Goal: Task Accomplishment & Management: Manage account settings

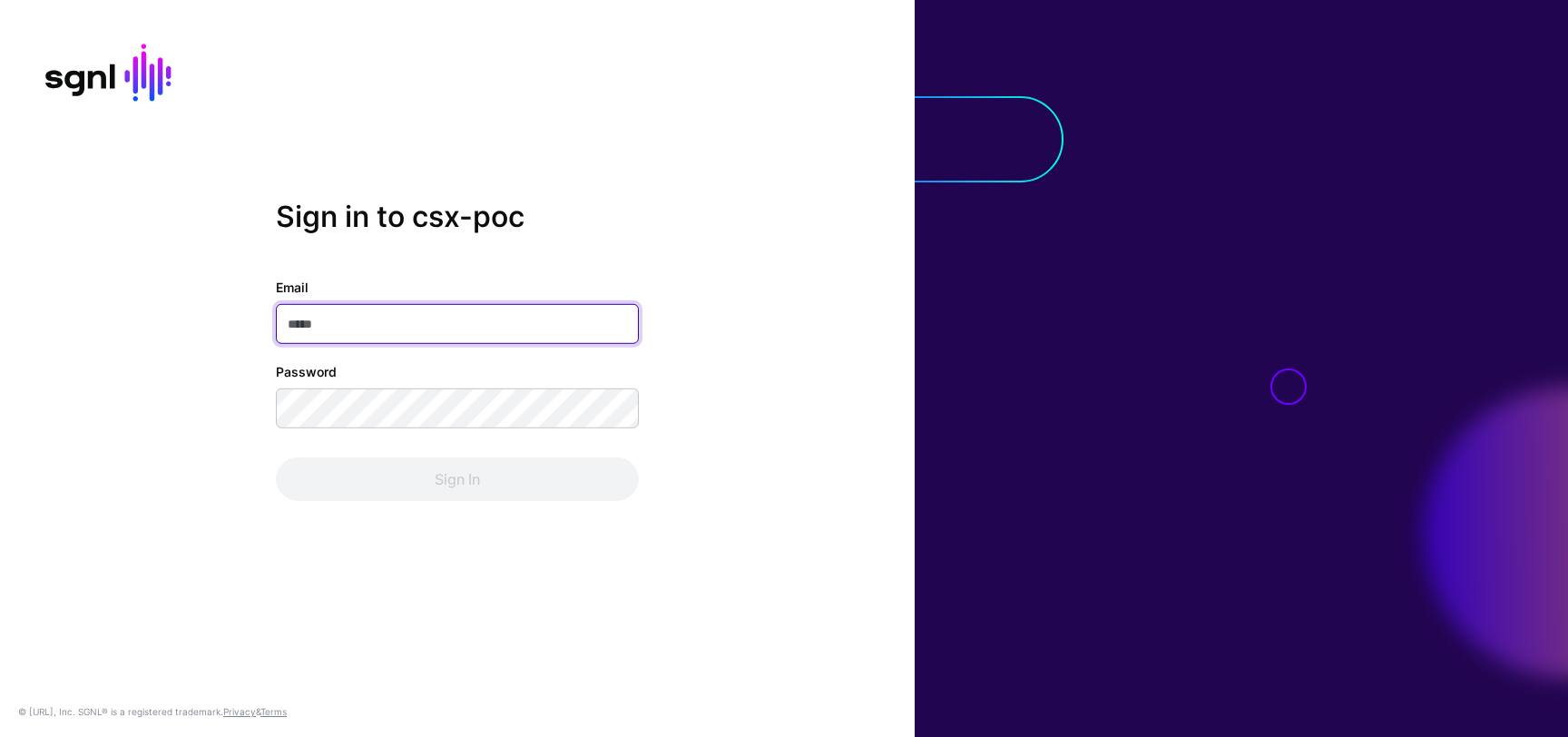
type input "**********"
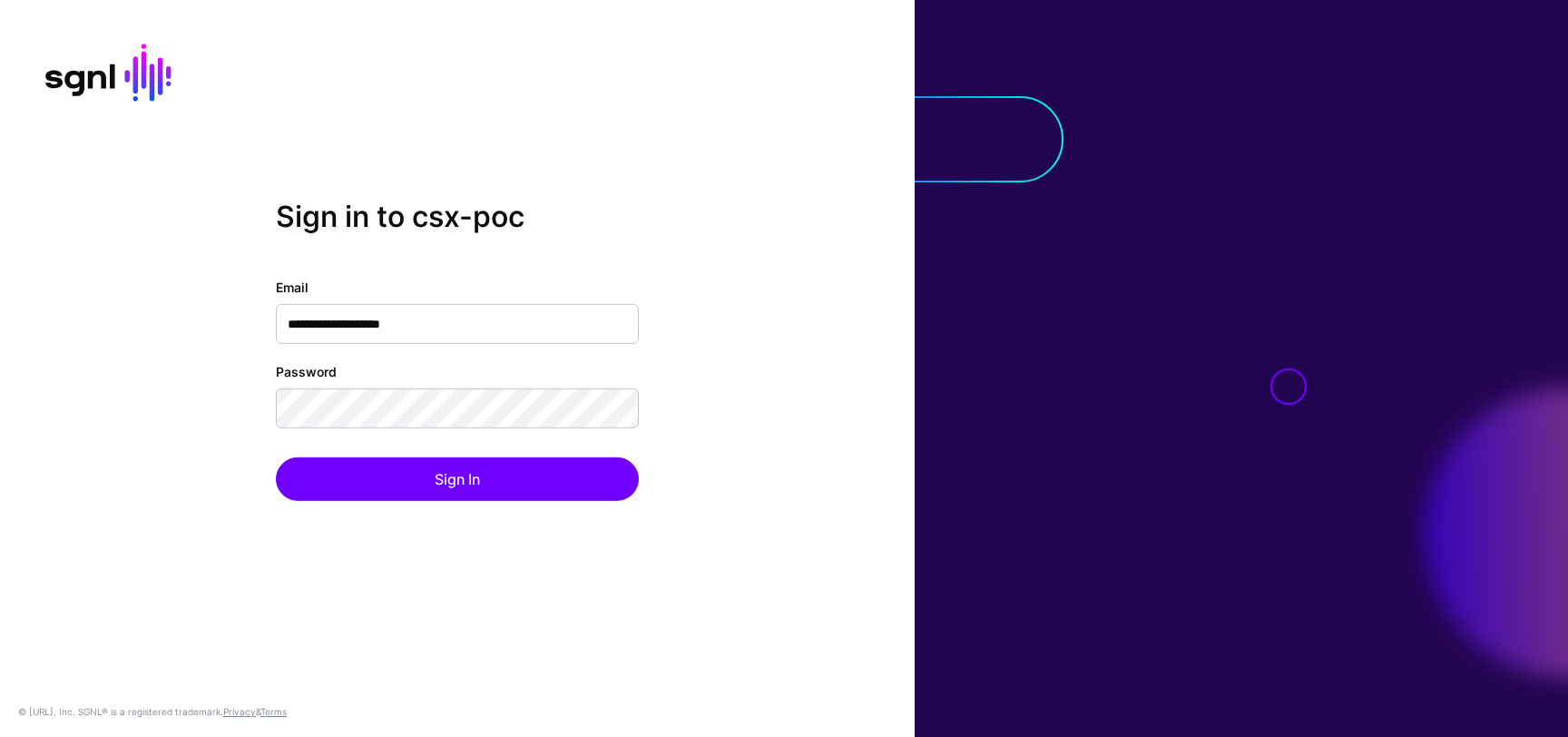
click at [605, 436] on div "**********" at bounding box center [457, 389] width 363 height 223
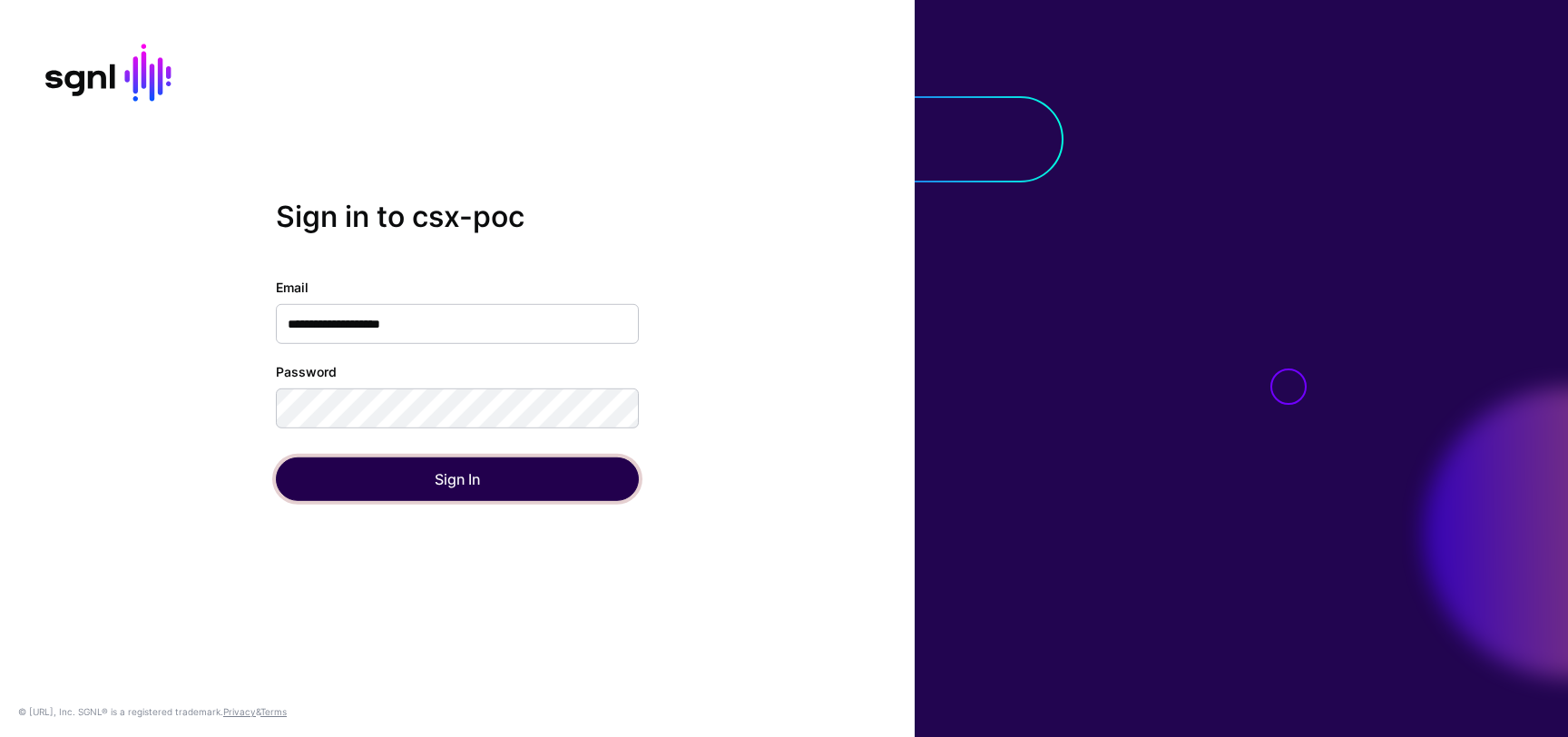
click at [573, 481] on button "Sign In" at bounding box center [457, 480] width 363 height 44
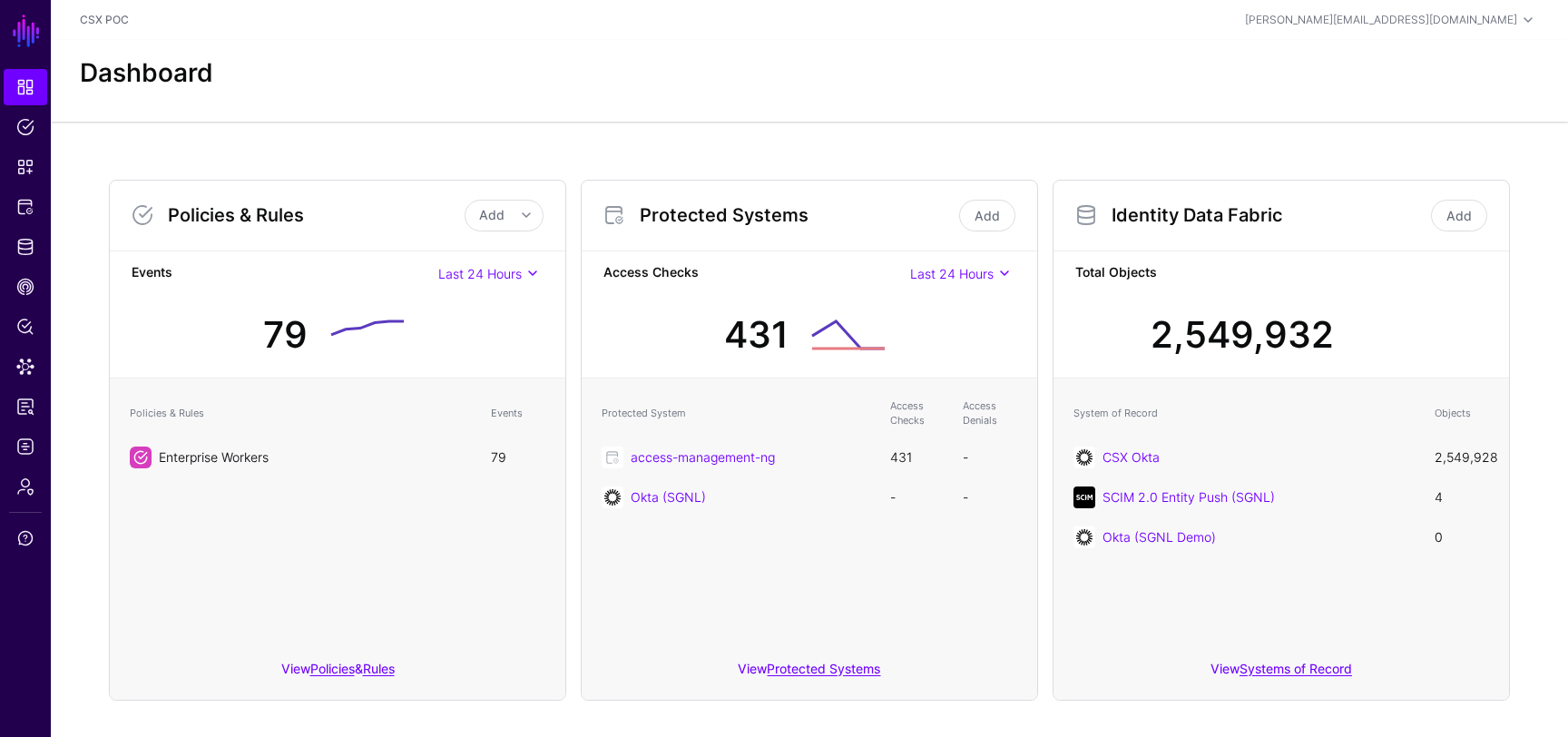
click at [247, 458] on link "Enterprise Workers" at bounding box center [214, 457] width 110 height 15
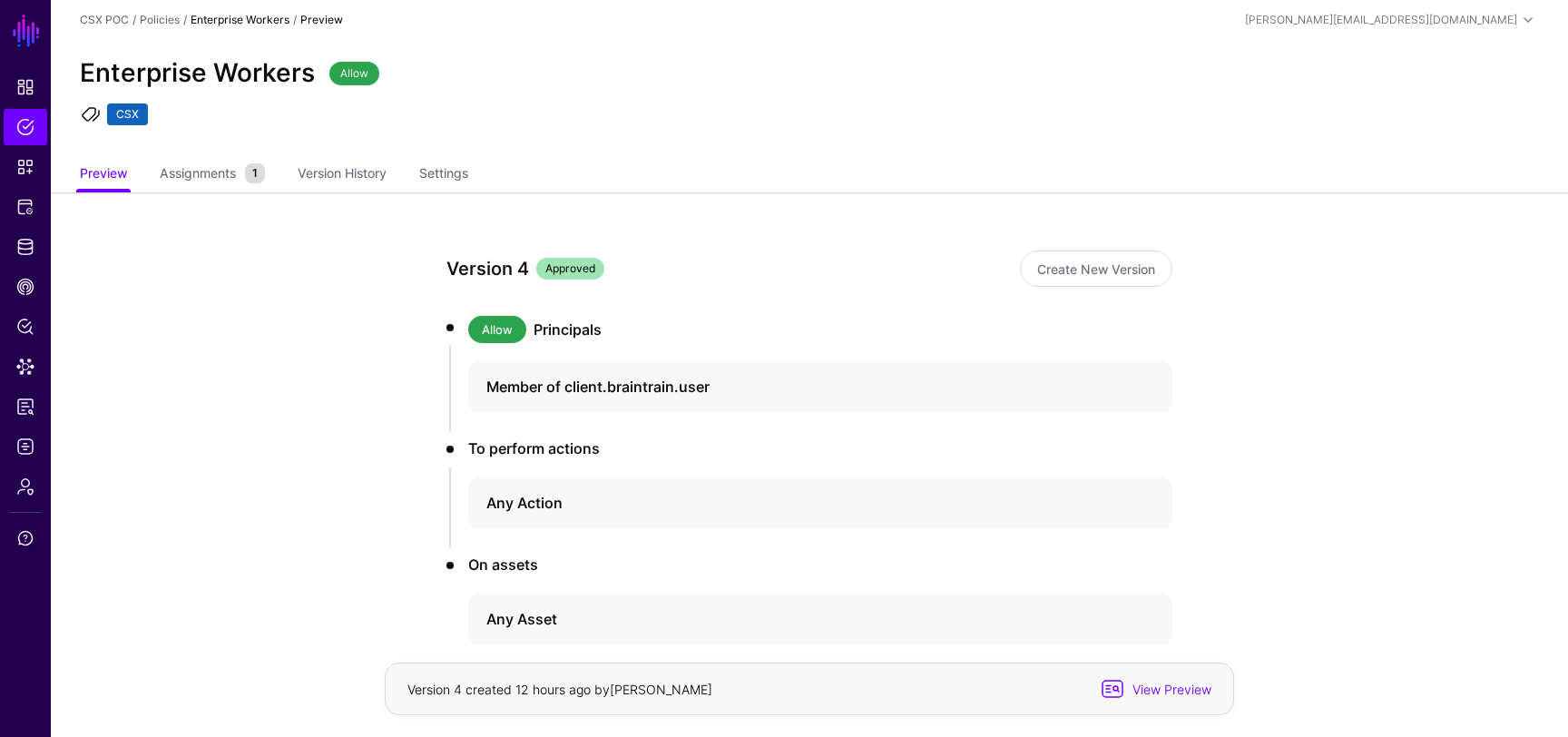
scroll to position [93, 0]
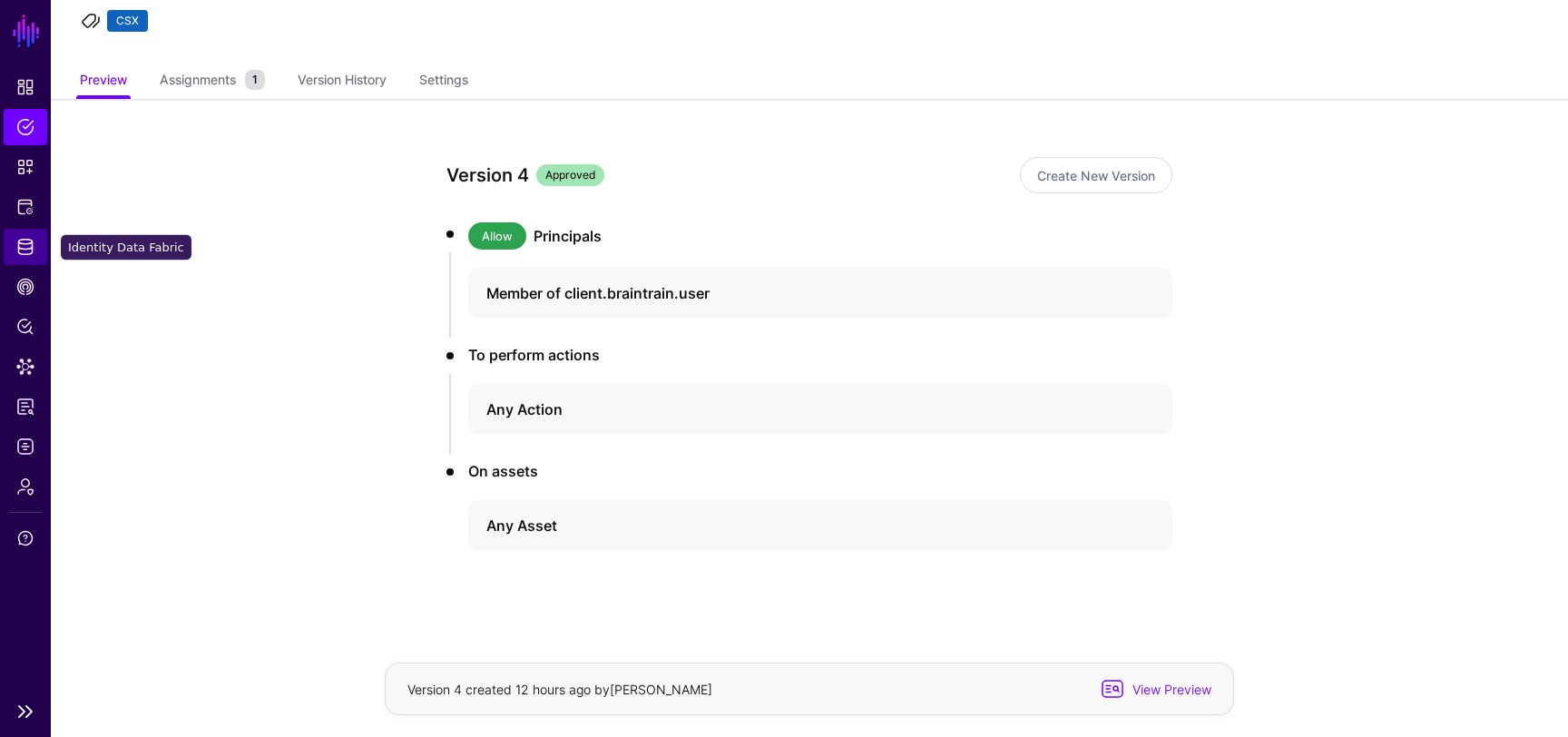
click at [31, 243] on span "Identity Data Fabric" at bounding box center [25, 247] width 18 height 18
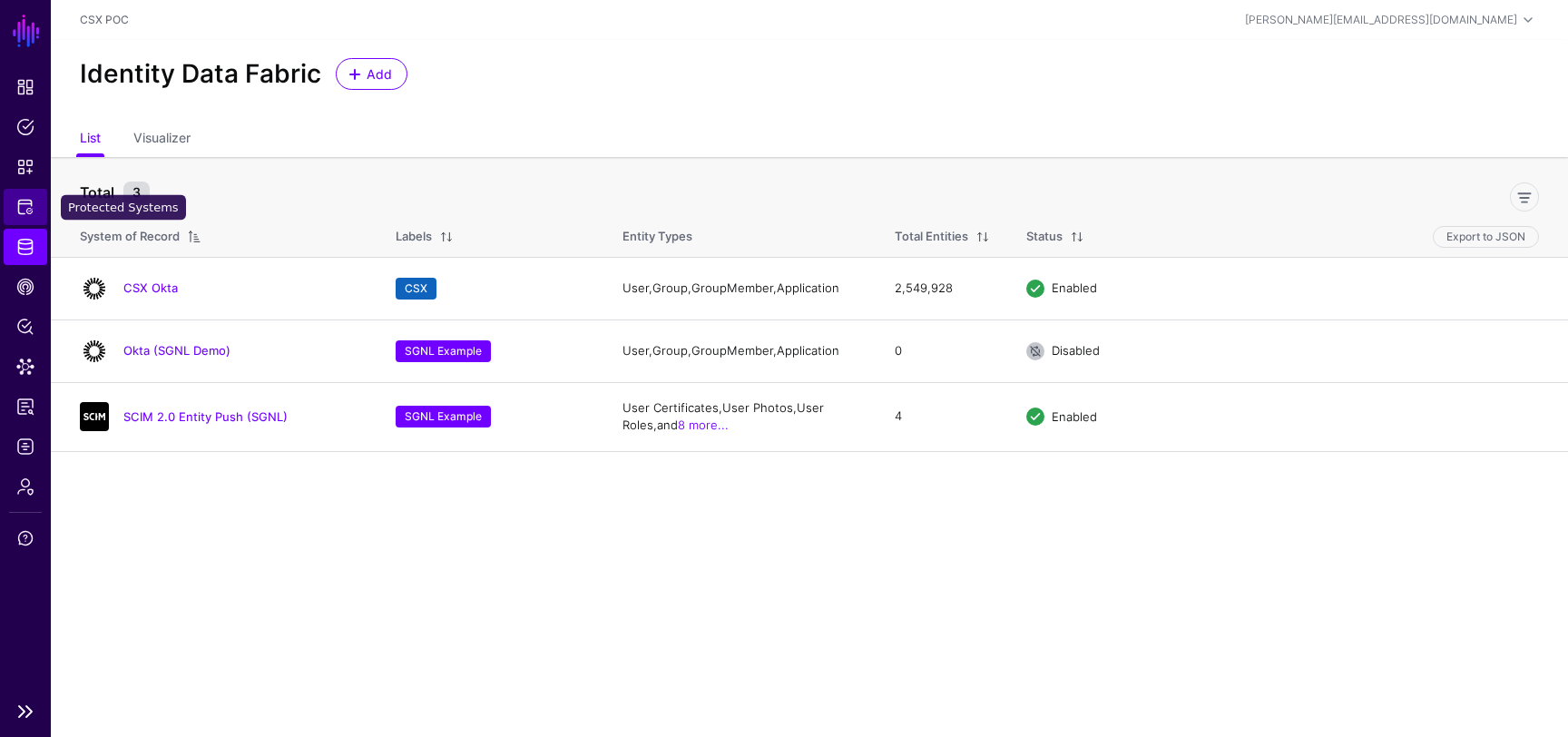
click at [34, 211] on link "Protected Systems" at bounding box center [26, 207] width 44 height 36
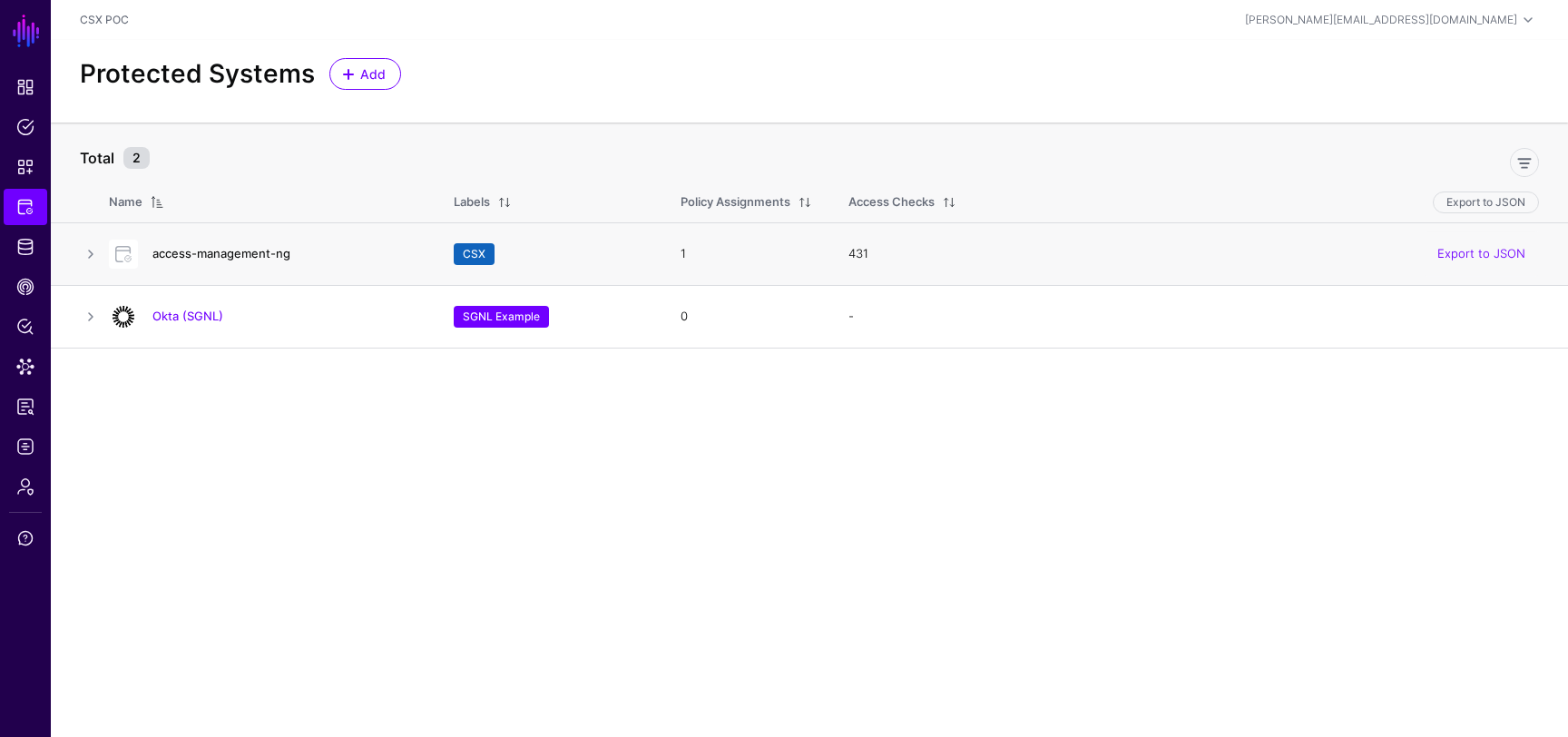
drag, startPoint x: 301, startPoint y: 253, endPoint x: 154, endPoint y: 257, distance: 147.1
click at [154, 257] on h4 "access-management-ng" at bounding box center [285, 253] width 265 height 16
copy link "access-management-ng"
click at [371, 72] on span "Add" at bounding box center [374, 74] width 30 height 19
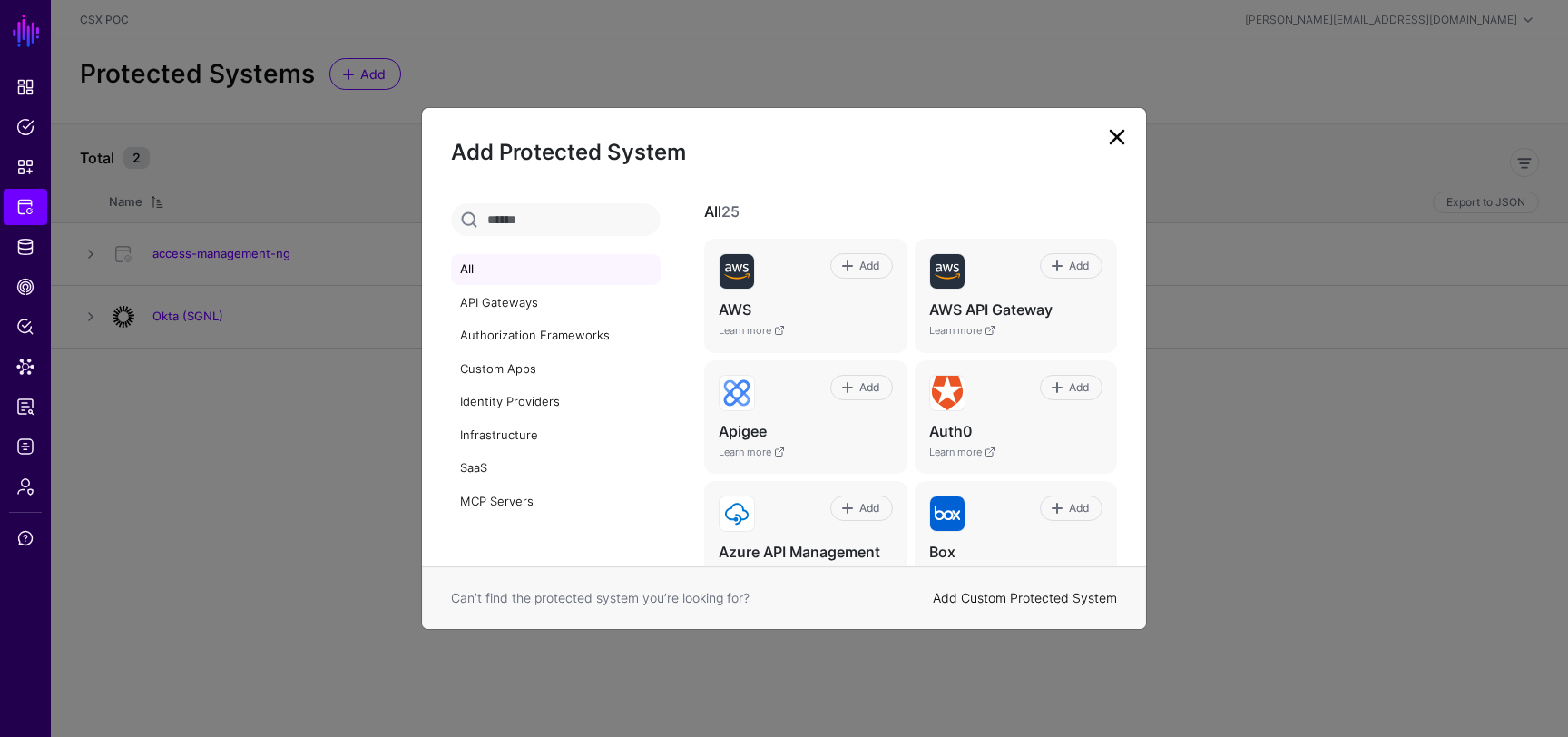
click at [965, 601] on link "Add Custom Protected System" at bounding box center [1025, 598] width 184 height 15
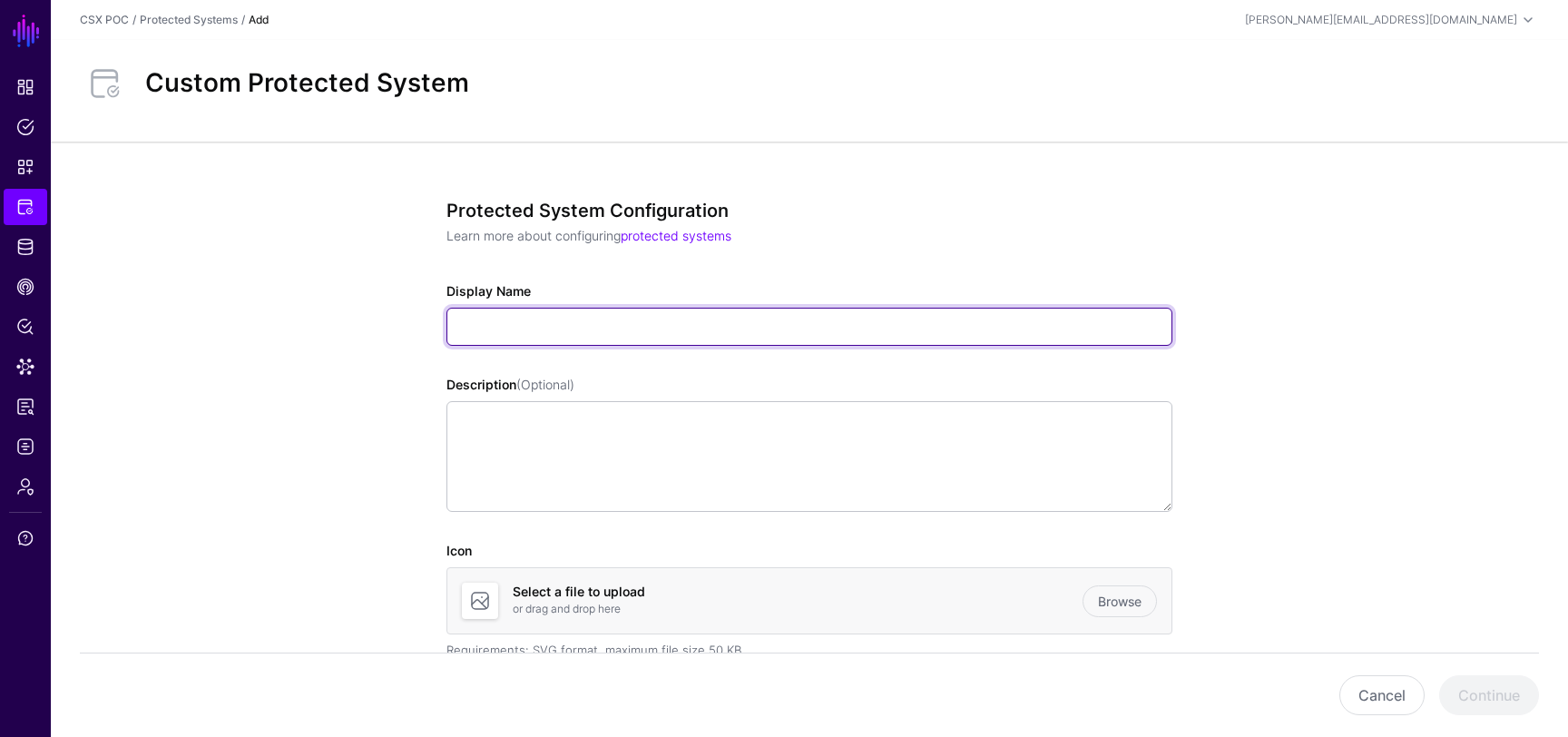
click at [706, 324] on input "Display Name" at bounding box center [809, 327] width 726 height 38
paste input "**********"
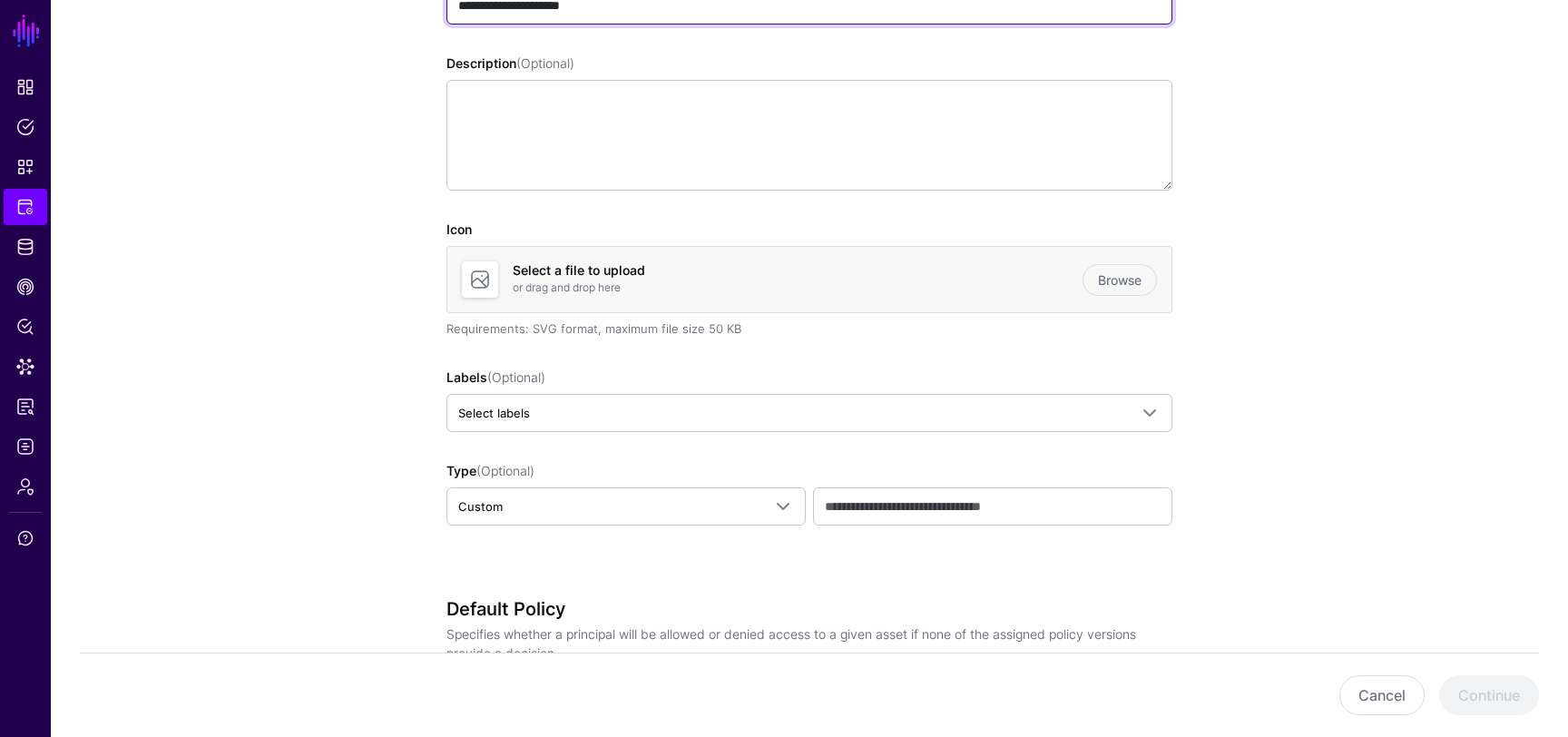
scroll to position [405, 0]
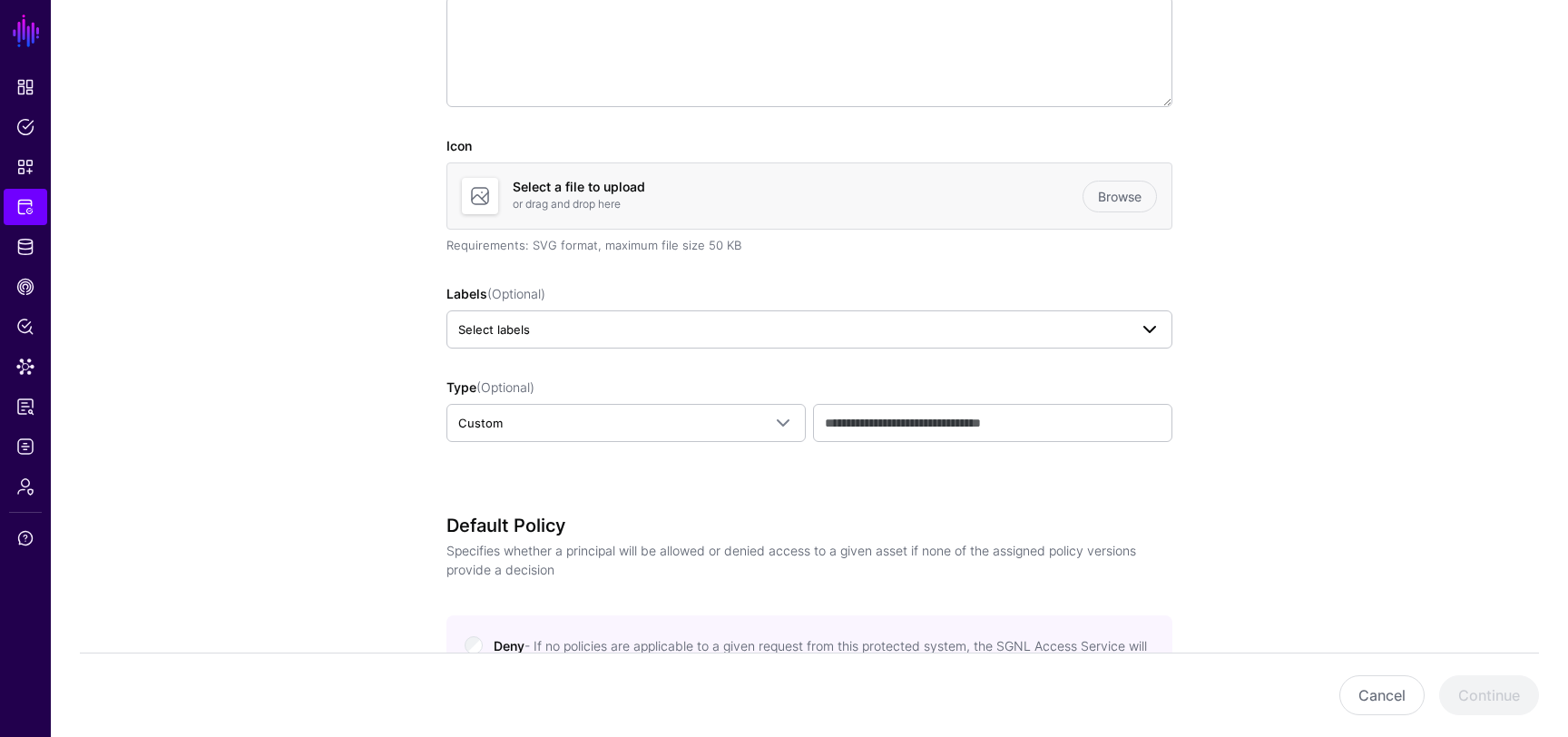
type input "**********"
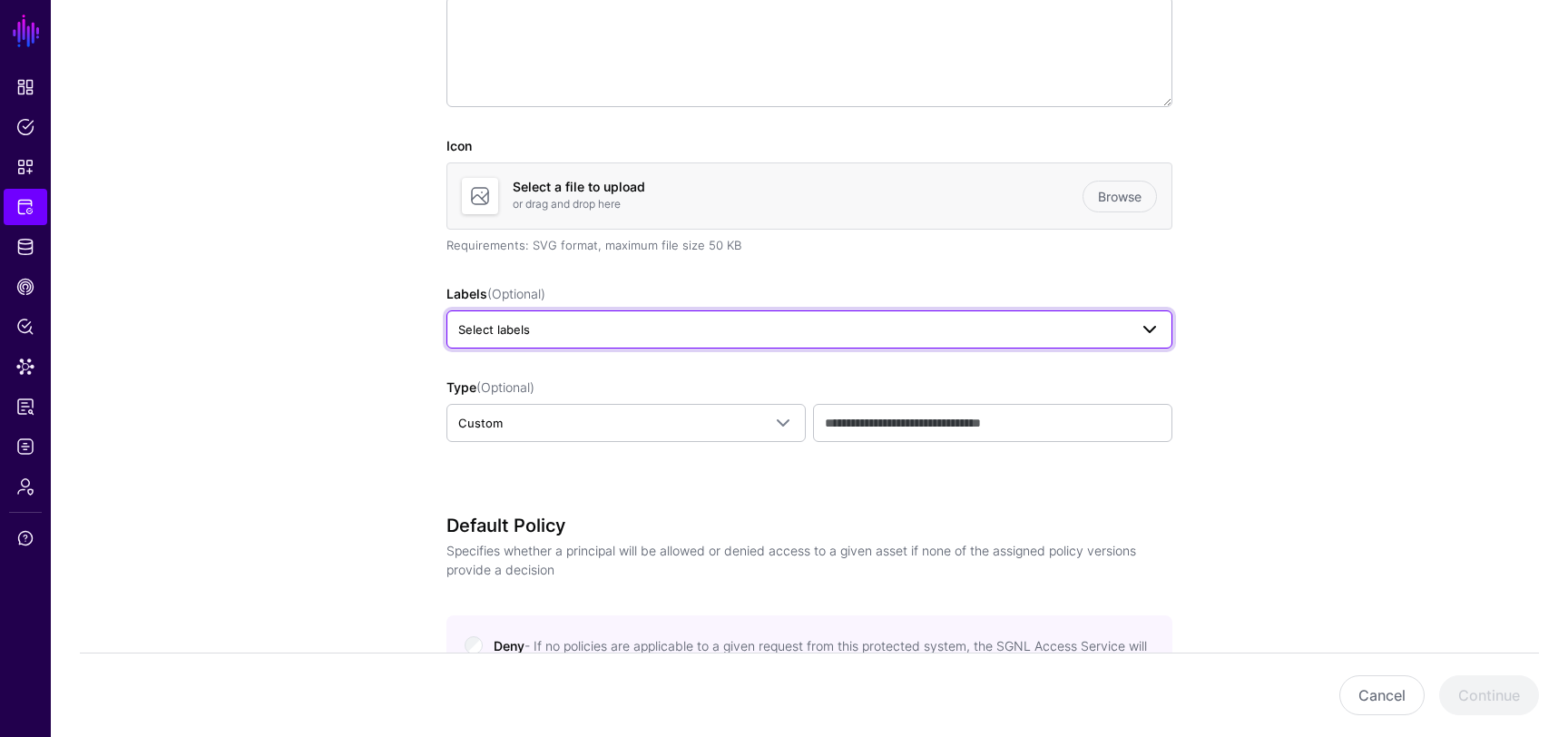
click at [780, 329] on span "Select labels" at bounding box center [793, 330] width 670 height 20
click at [589, 430] on span "CSX" at bounding box center [582, 429] width 23 height 13
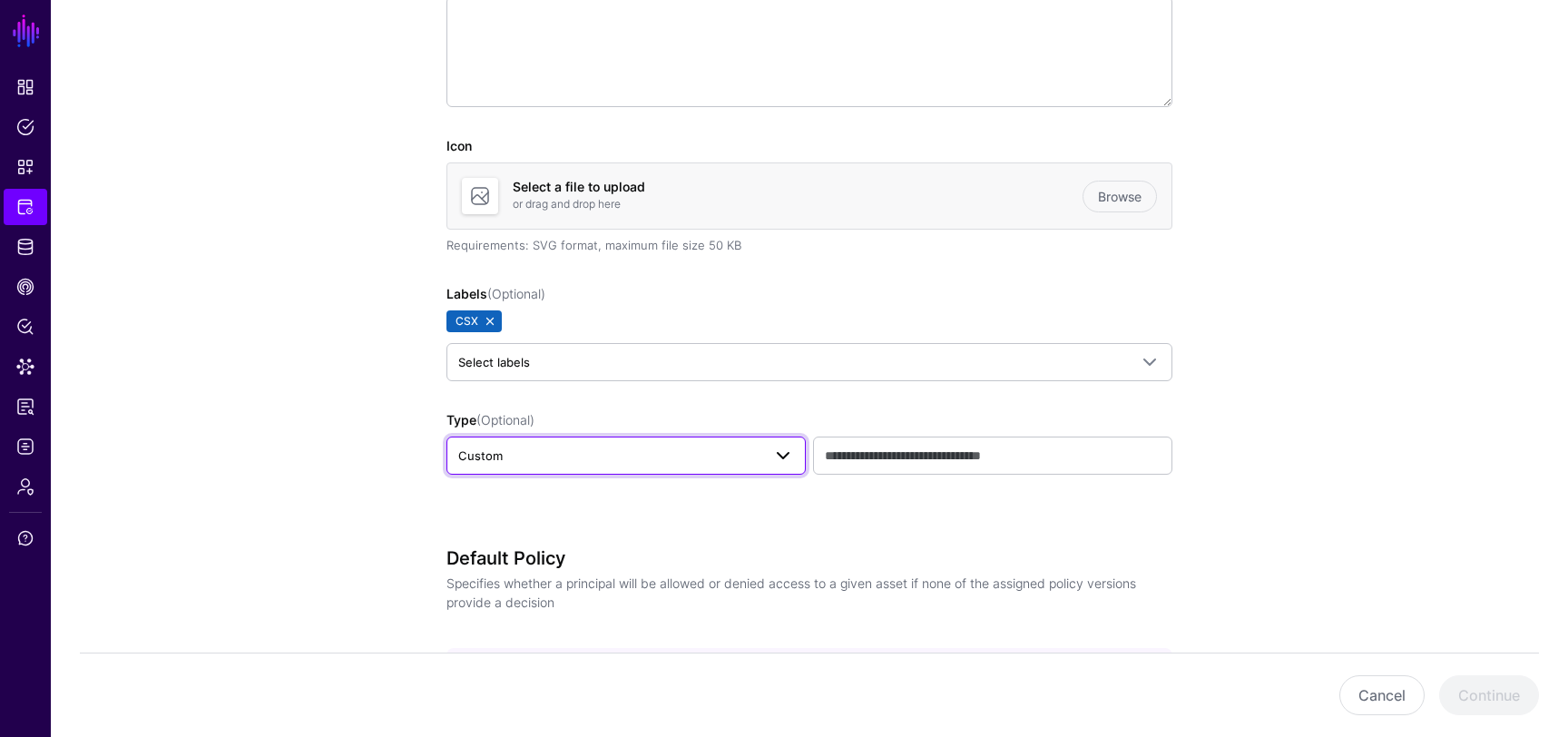
click at [788, 459] on span at bounding box center [783, 456] width 22 height 22
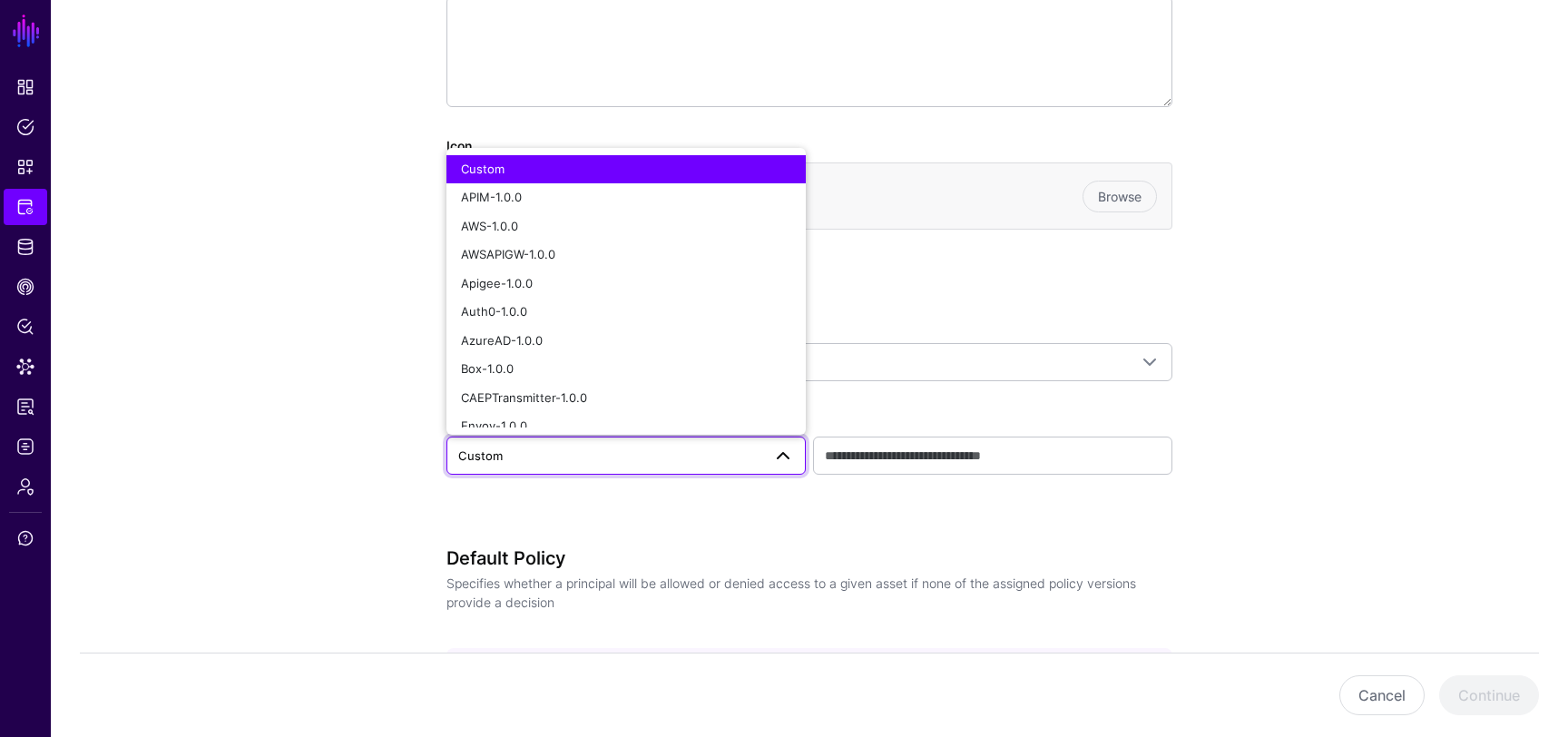
click at [789, 459] on span at bounding box center [783, 456] width 22 height 22
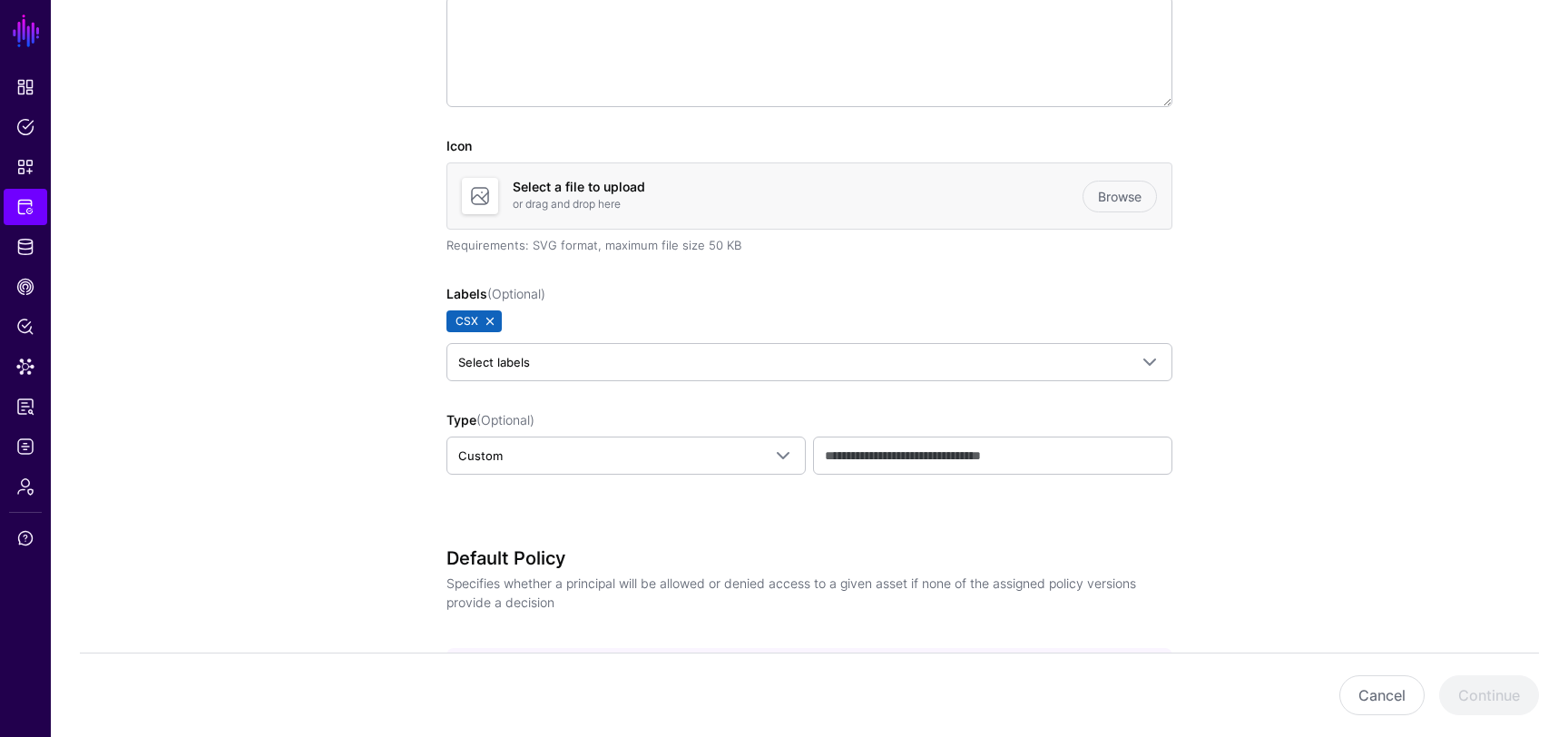
click at [805, 506] on div "**********" at bounding box center [809, 161] width 726 height 731
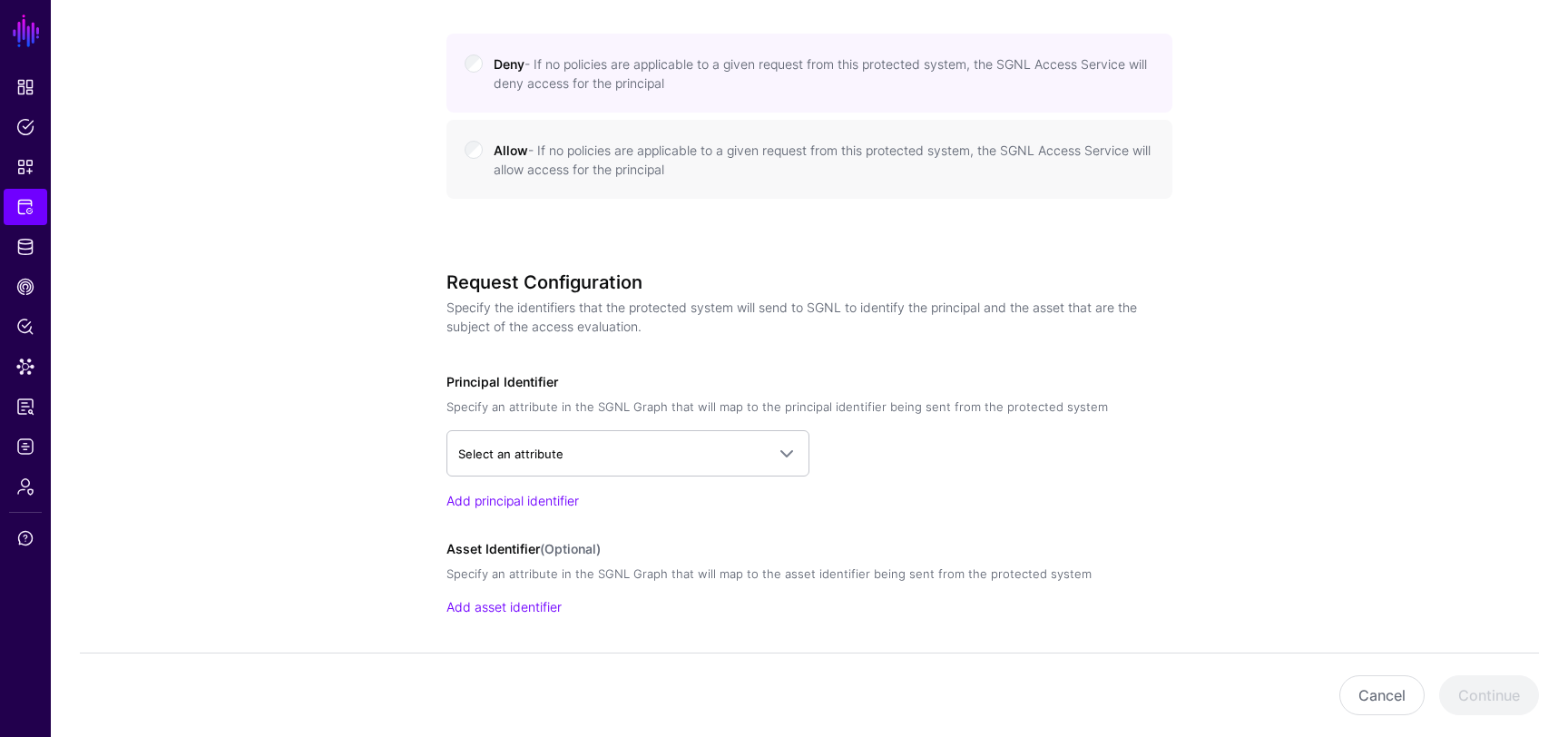
scroll to position [1087, 0]
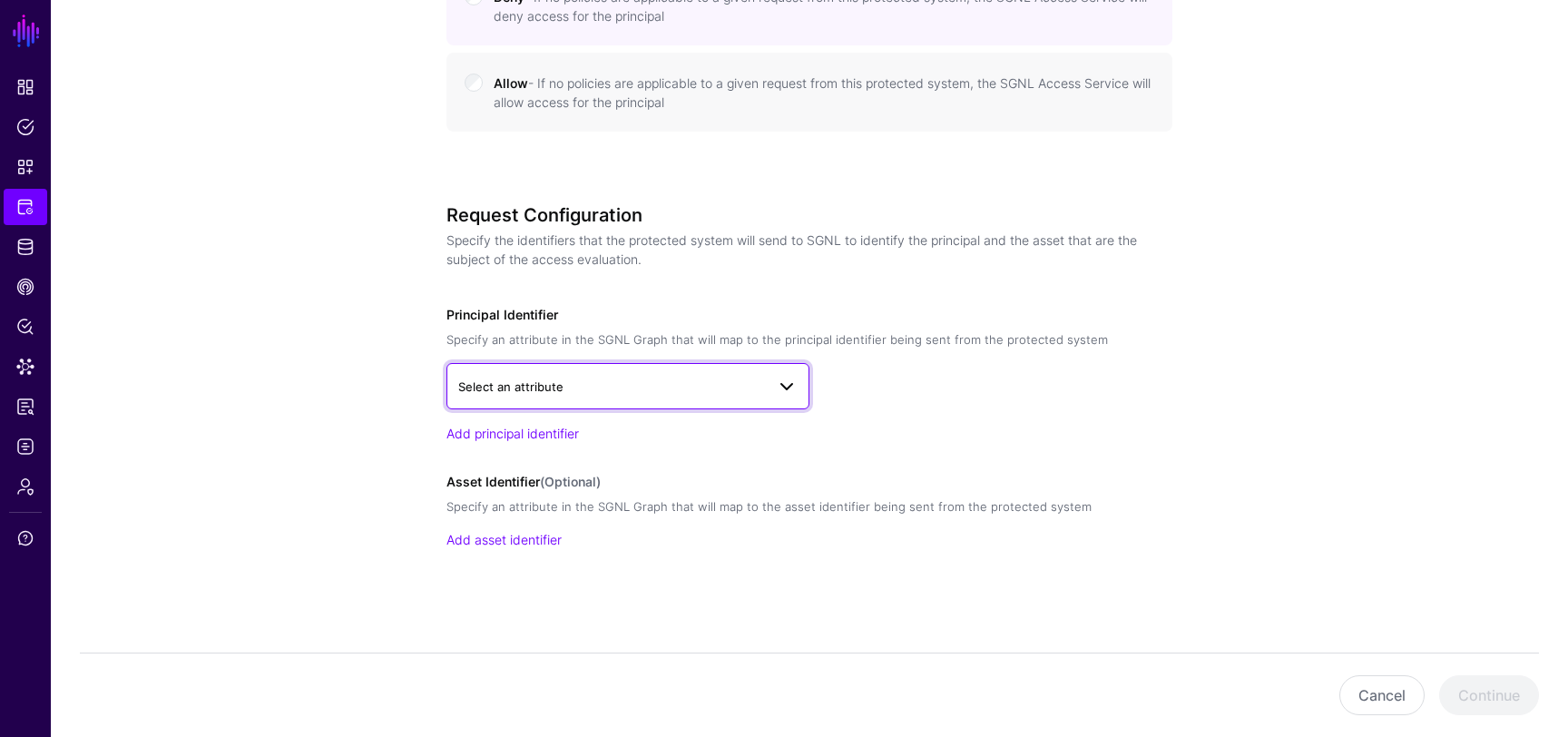
click at [777, 391] on span at bounding box center [787, 387] width 22 height 22
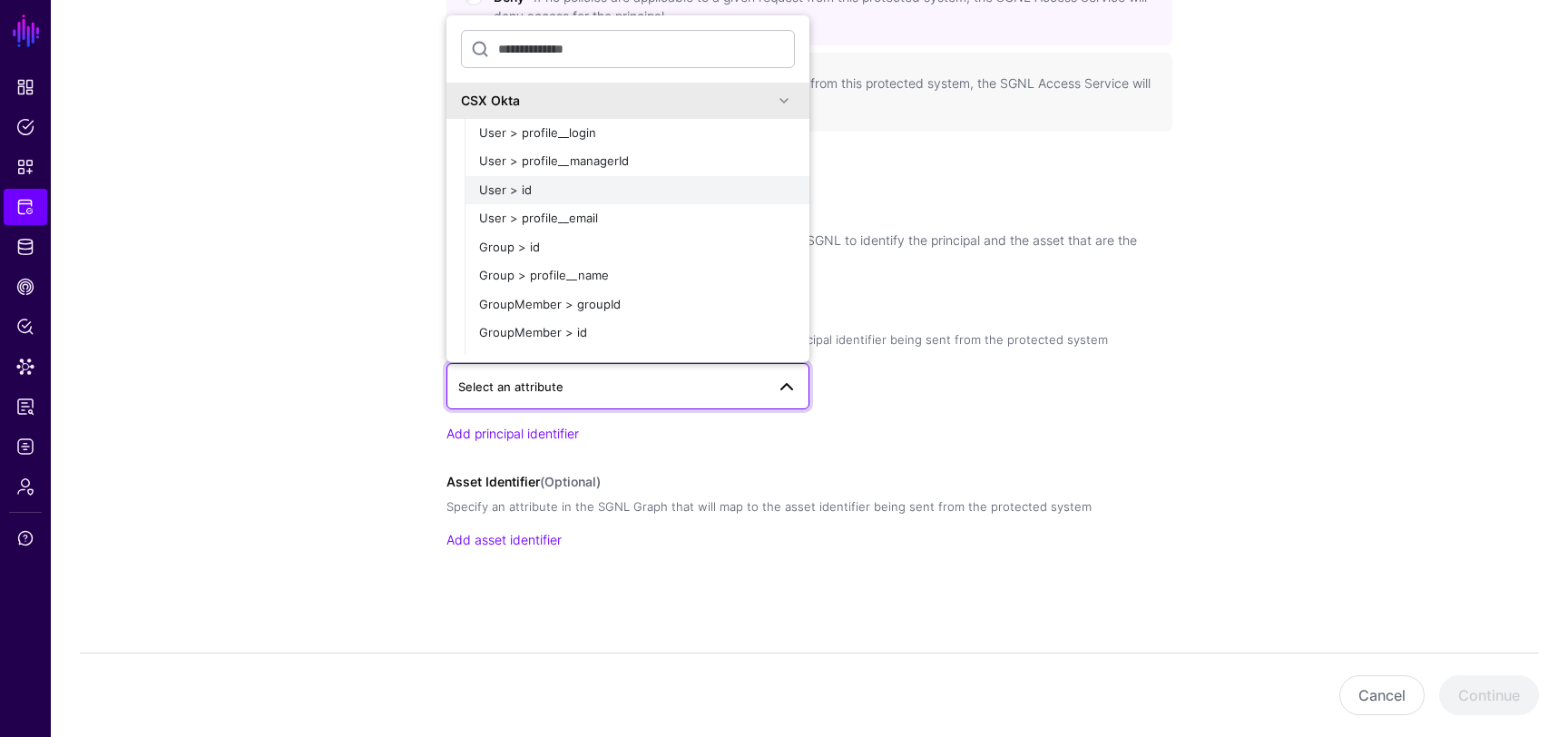
click at [633, 197] on div "User > id" at bounding box center [637, 190] width 316 height 18
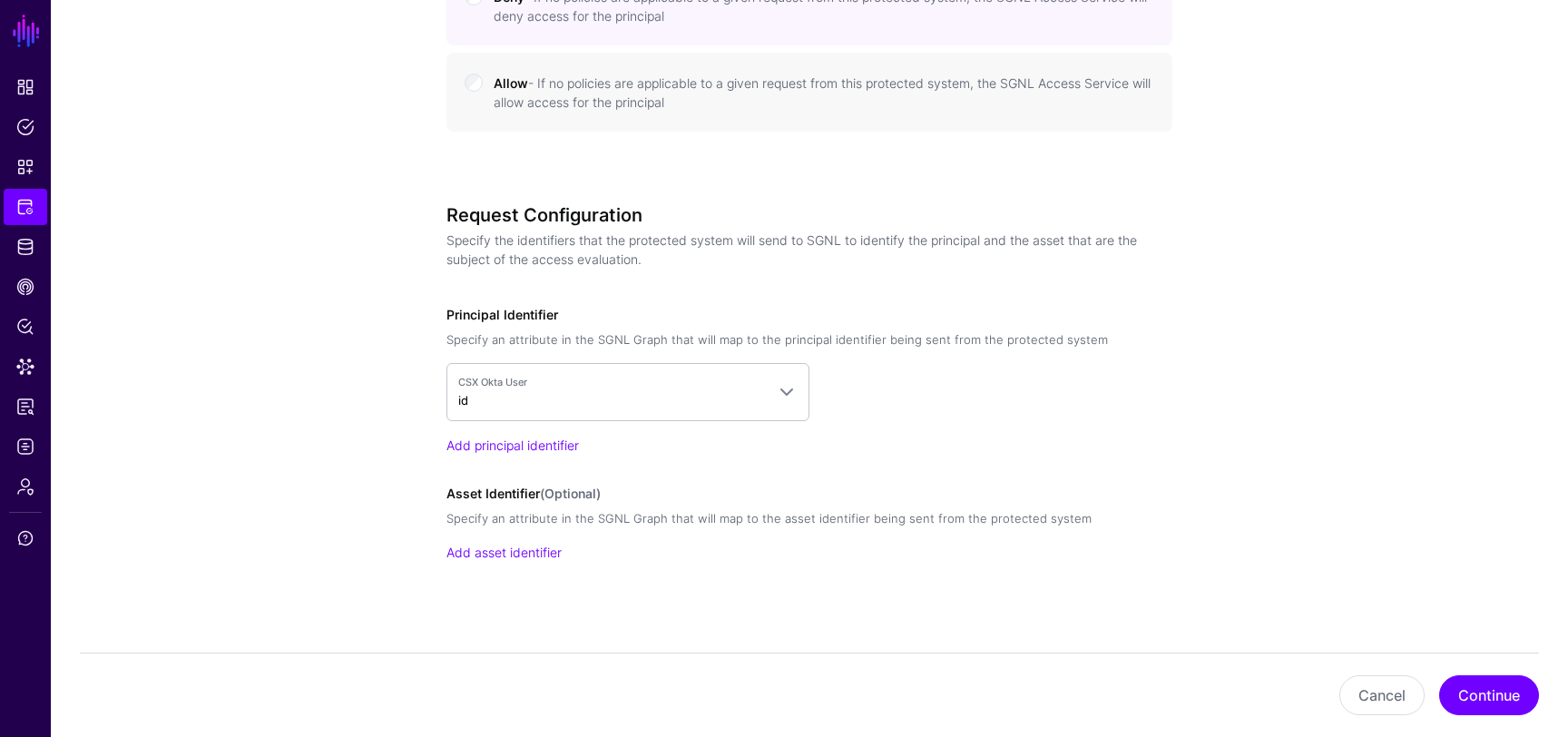
scroll to position [1100, 0]
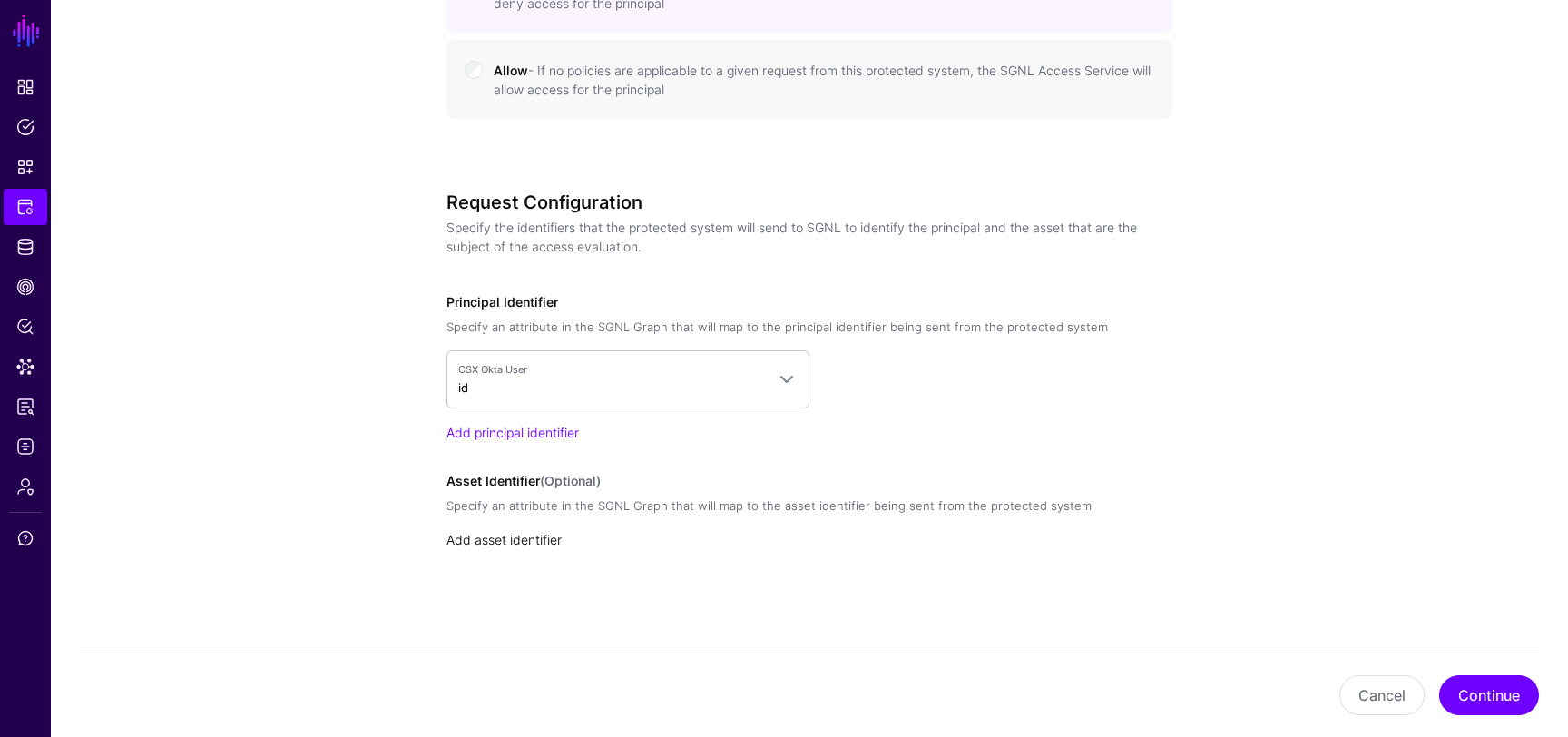
click at [534, 535] on link "Add asset identifier" at bounding box center [503, 539] width 115 height 15
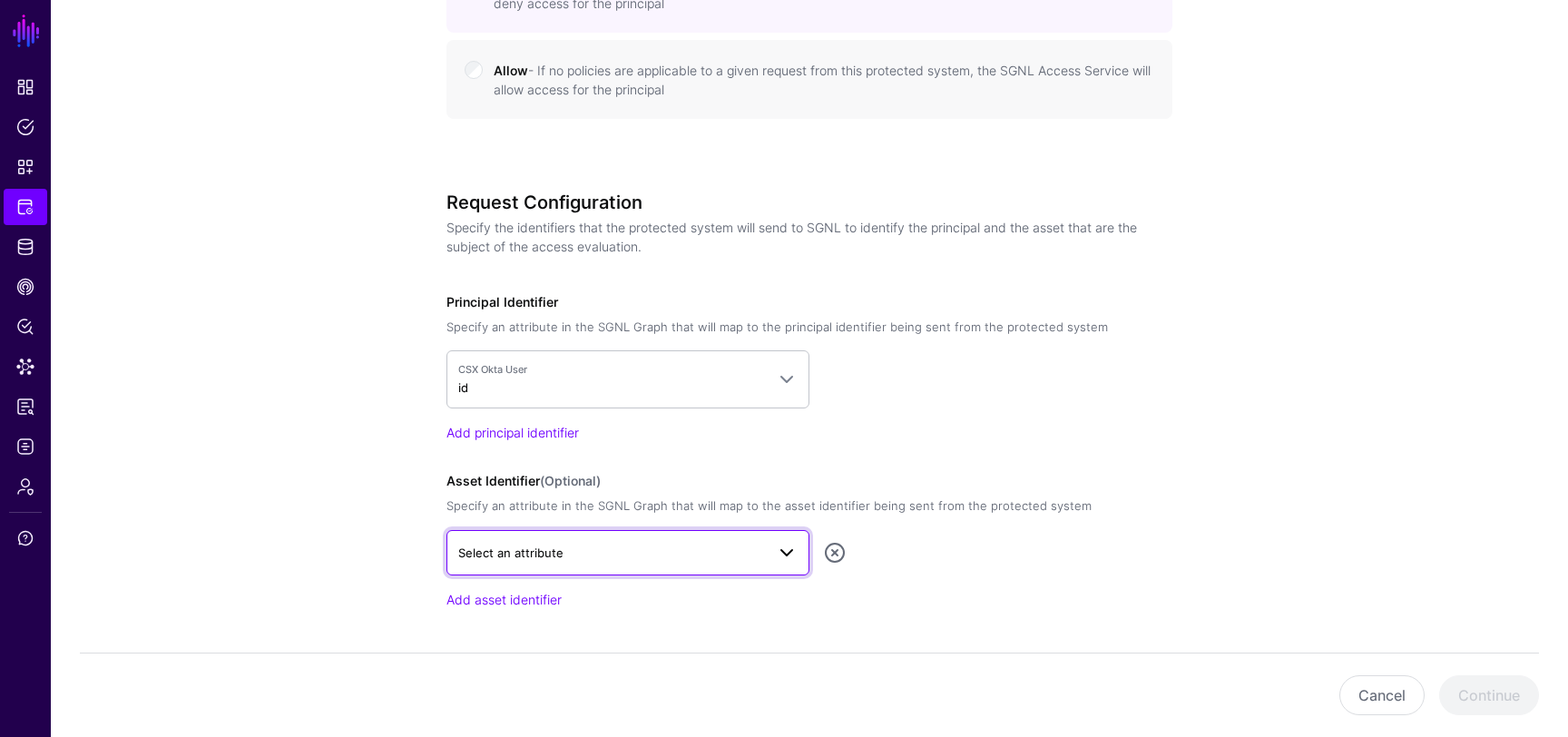
click at [661, 554] on span "Select an attribute" at bounding box center [611, 553] width 307 height 20
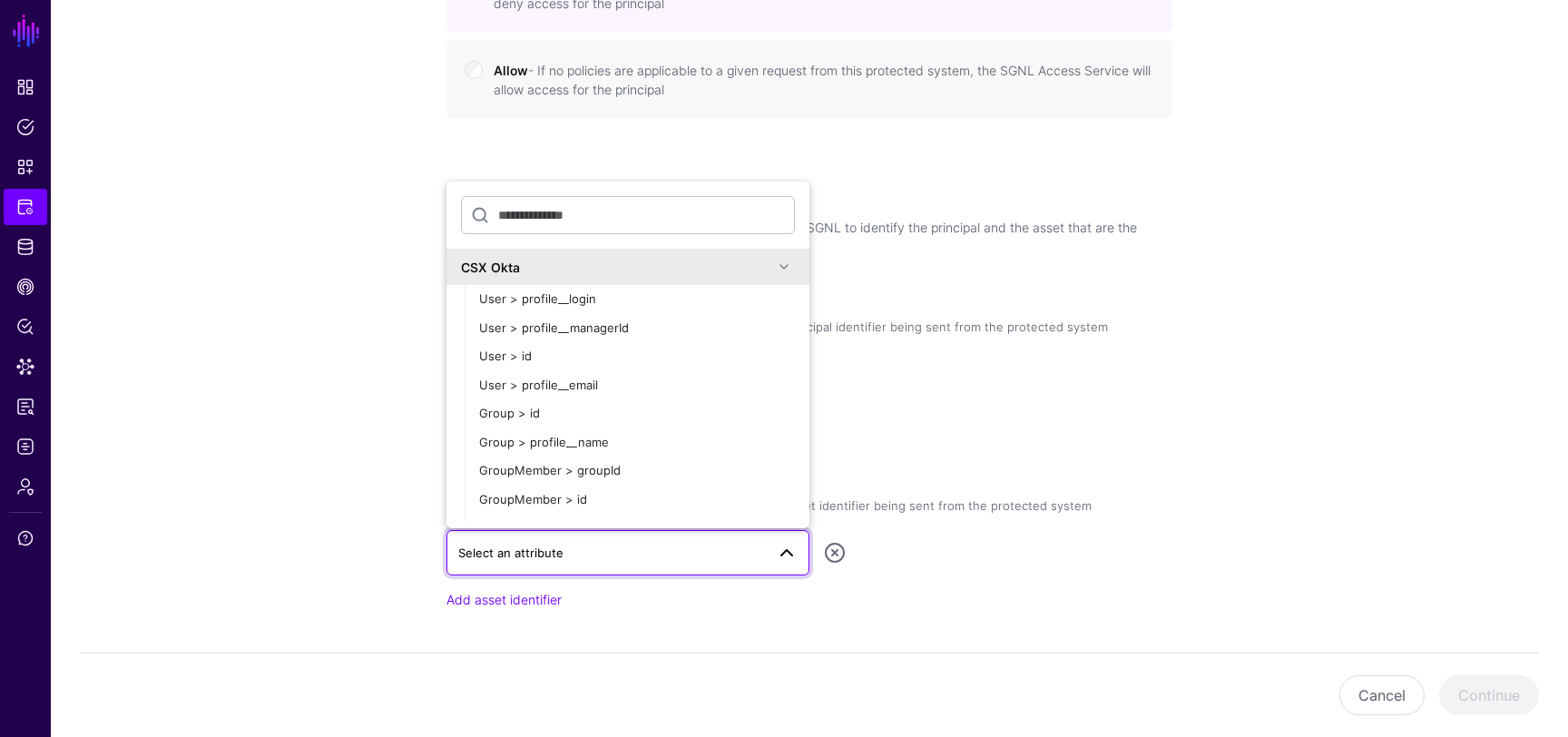
click at [905, 415] on div "CSX Okta User id CSX Okta User > profile__login User > profile__managerId User …" at bounding box center [809, 396] width 726 height 92
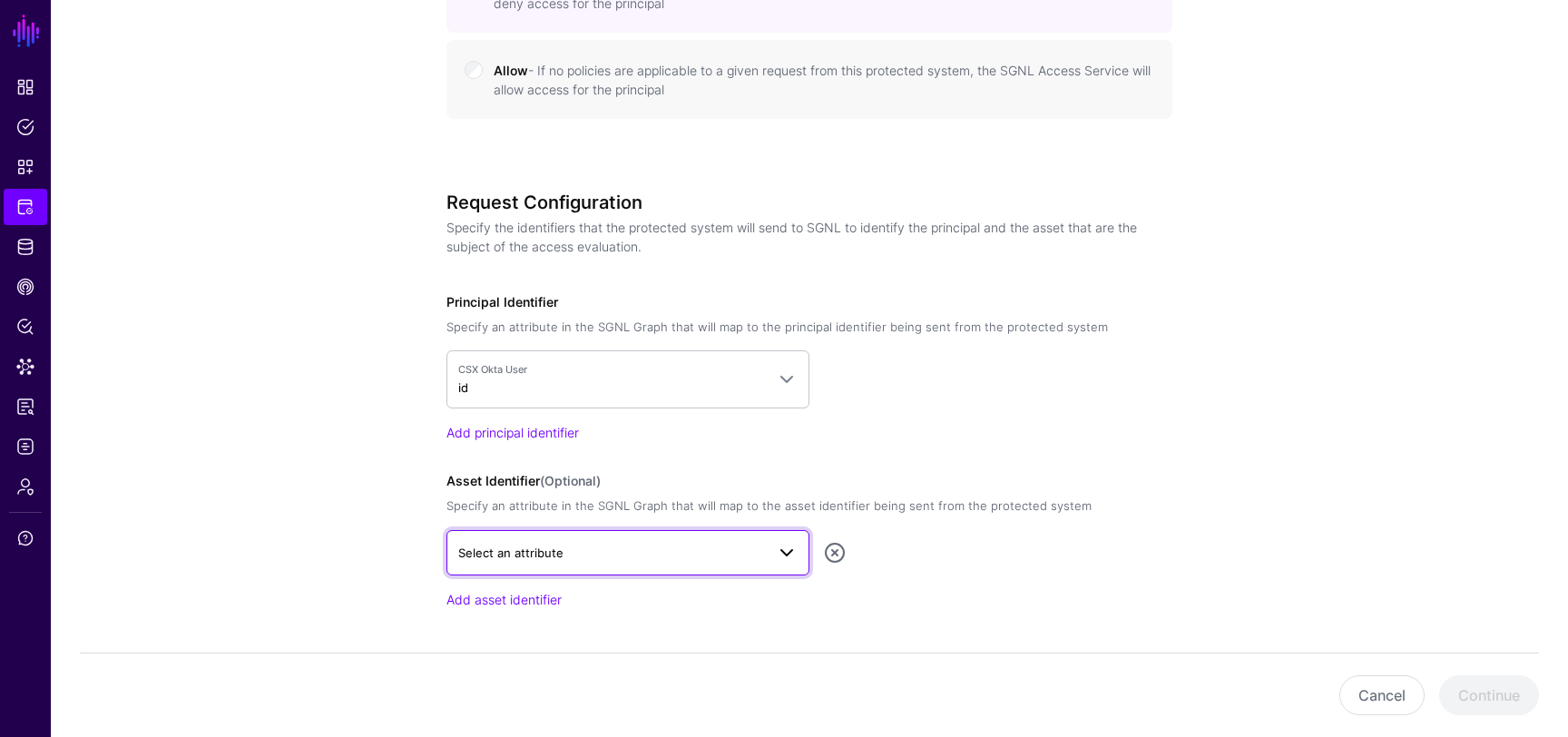
click at [710, 553] on span "Select an attribute" at bounding box center [611, 553] width 307 height 20
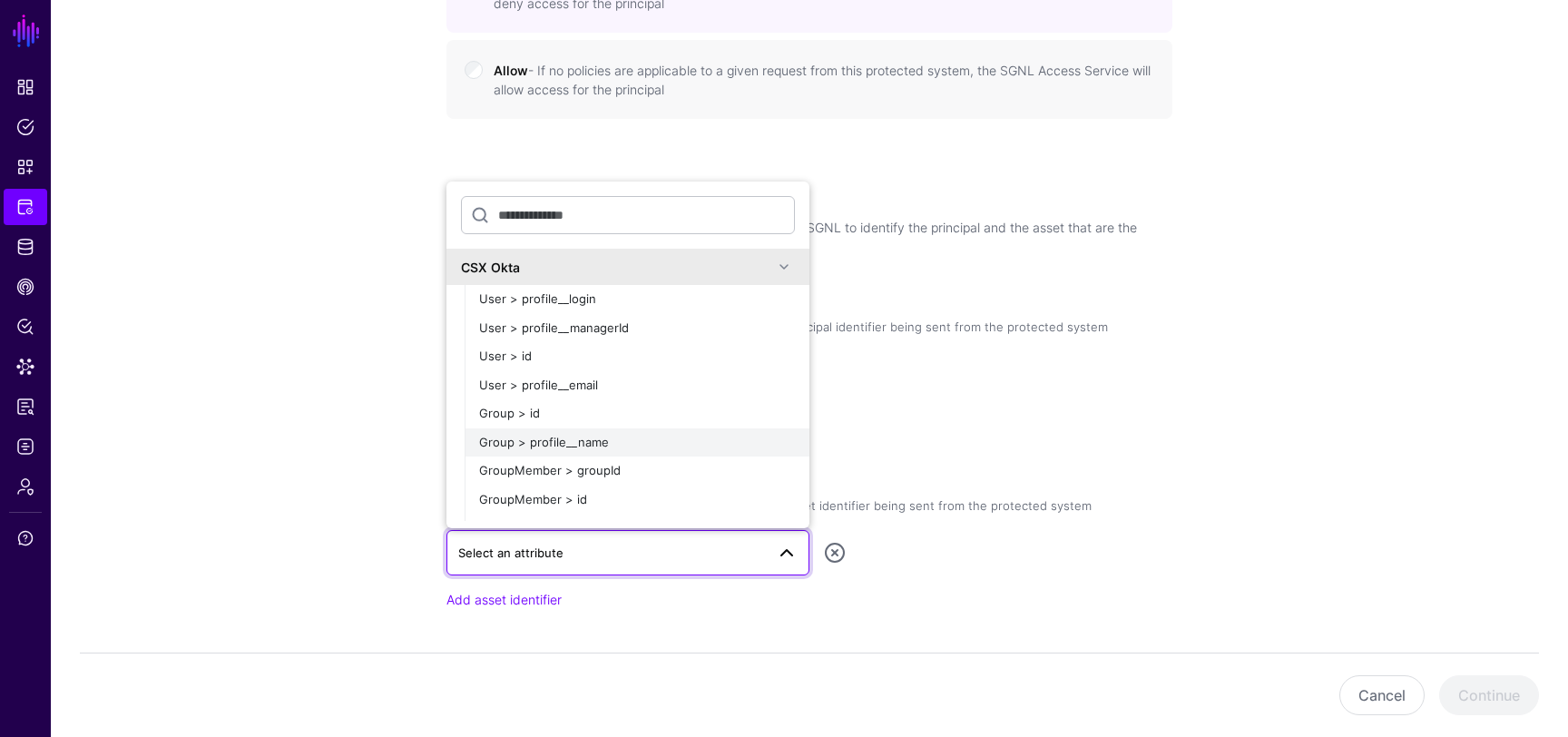
click at [694, 443] on div "Group > profile__name" at bounding box center [637, 443] width 316 height 18
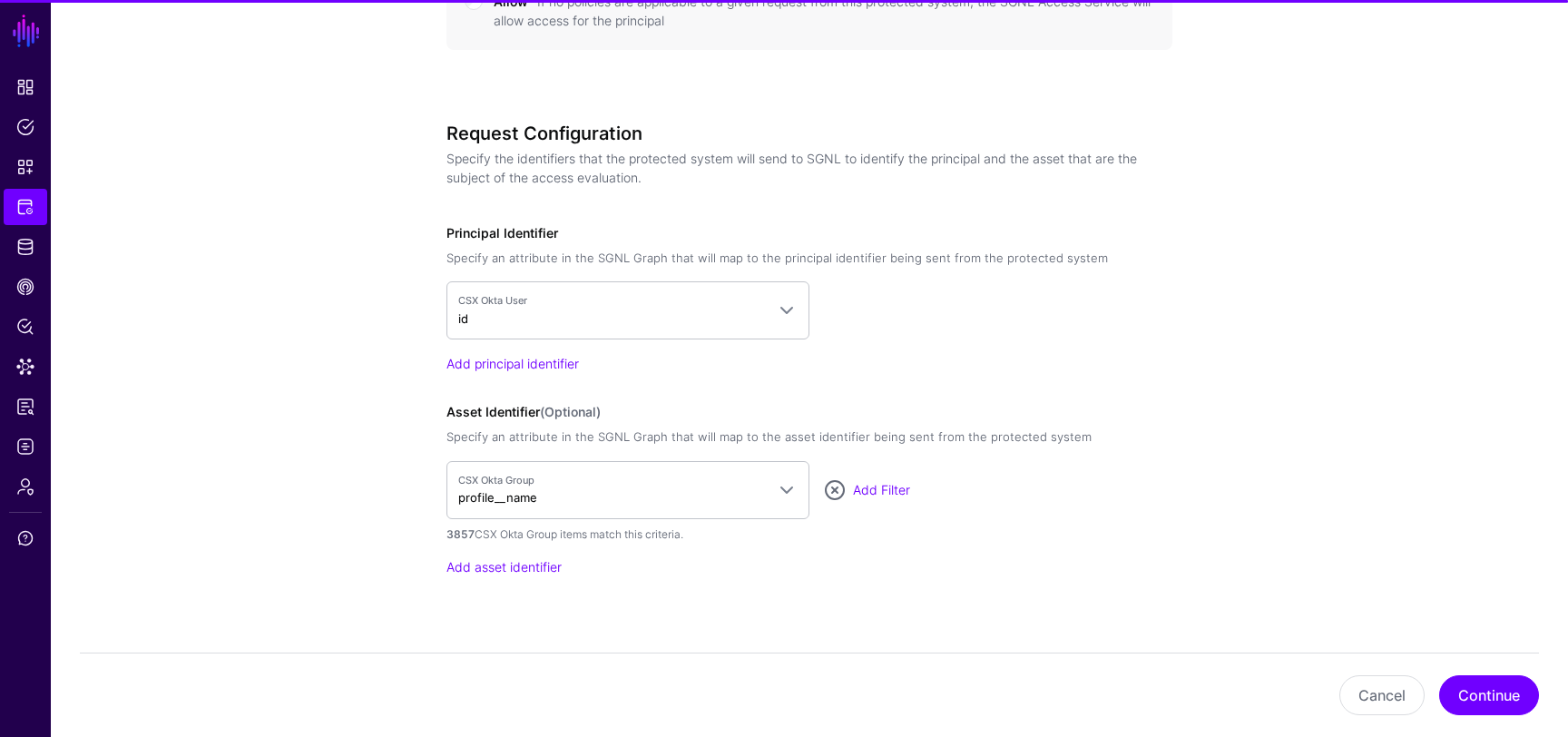
scroll to position [1195, 0]
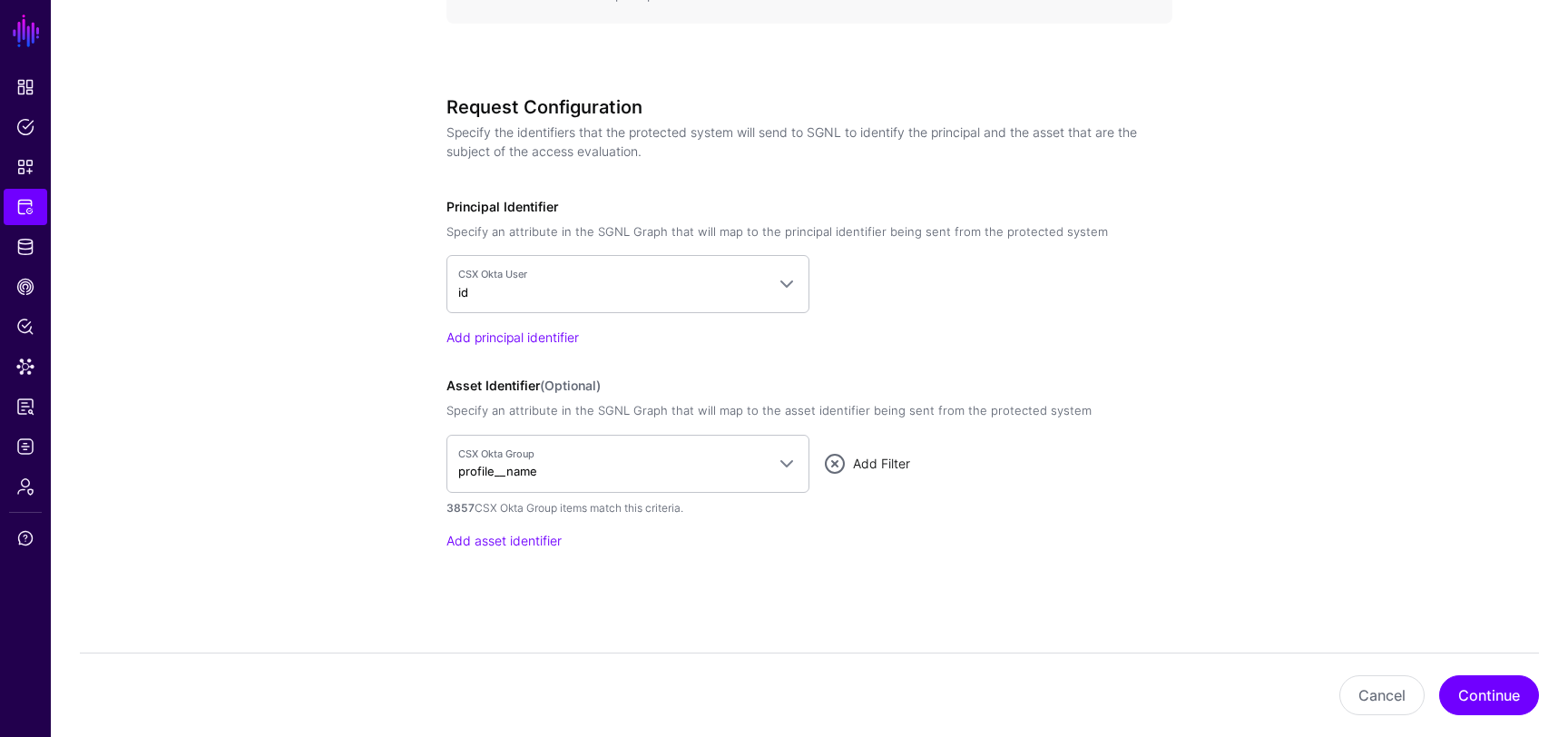
click at [874, 460] on link "Add Filter" at bounding box center [882, 463] width 57 height 15
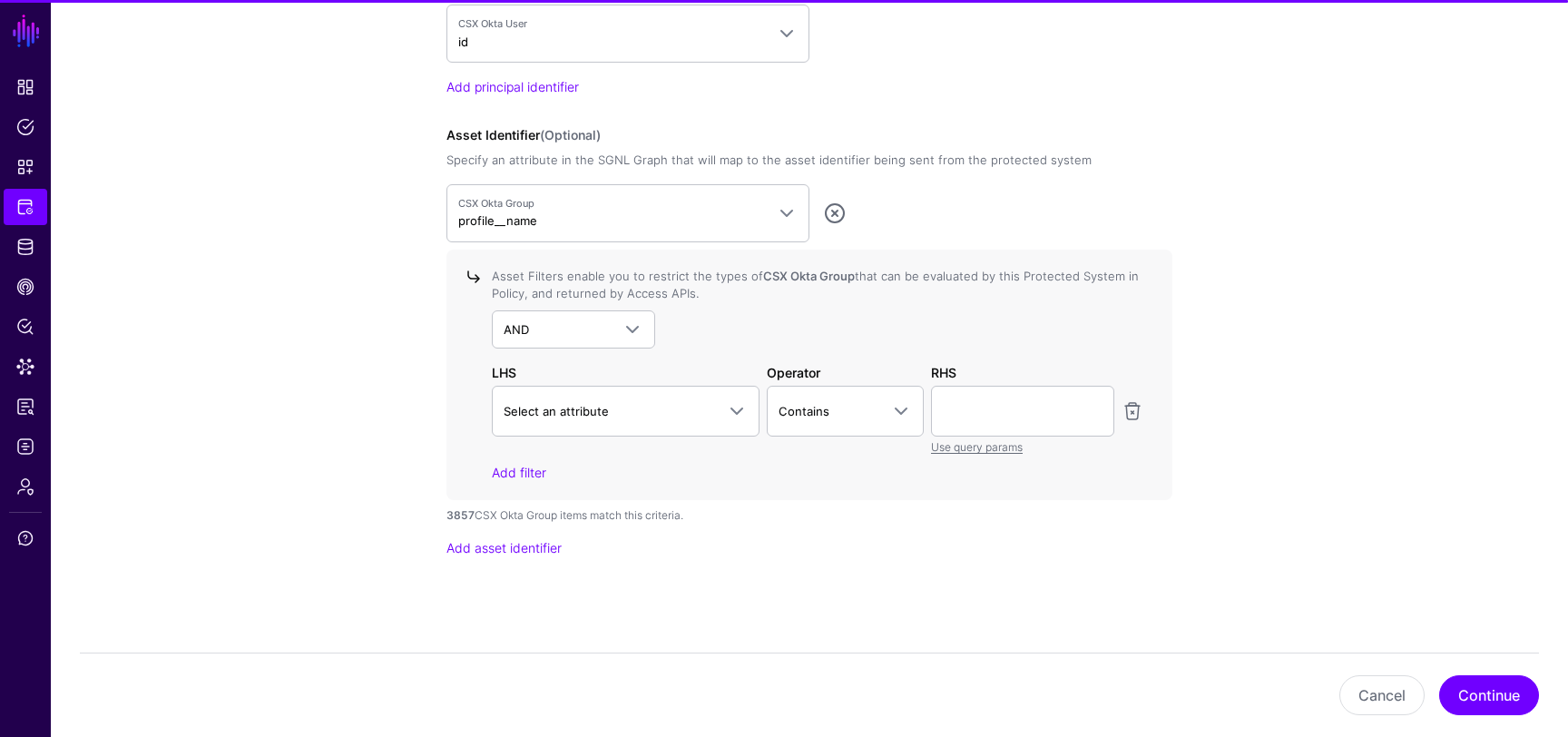
scroll to position [1453, 0]
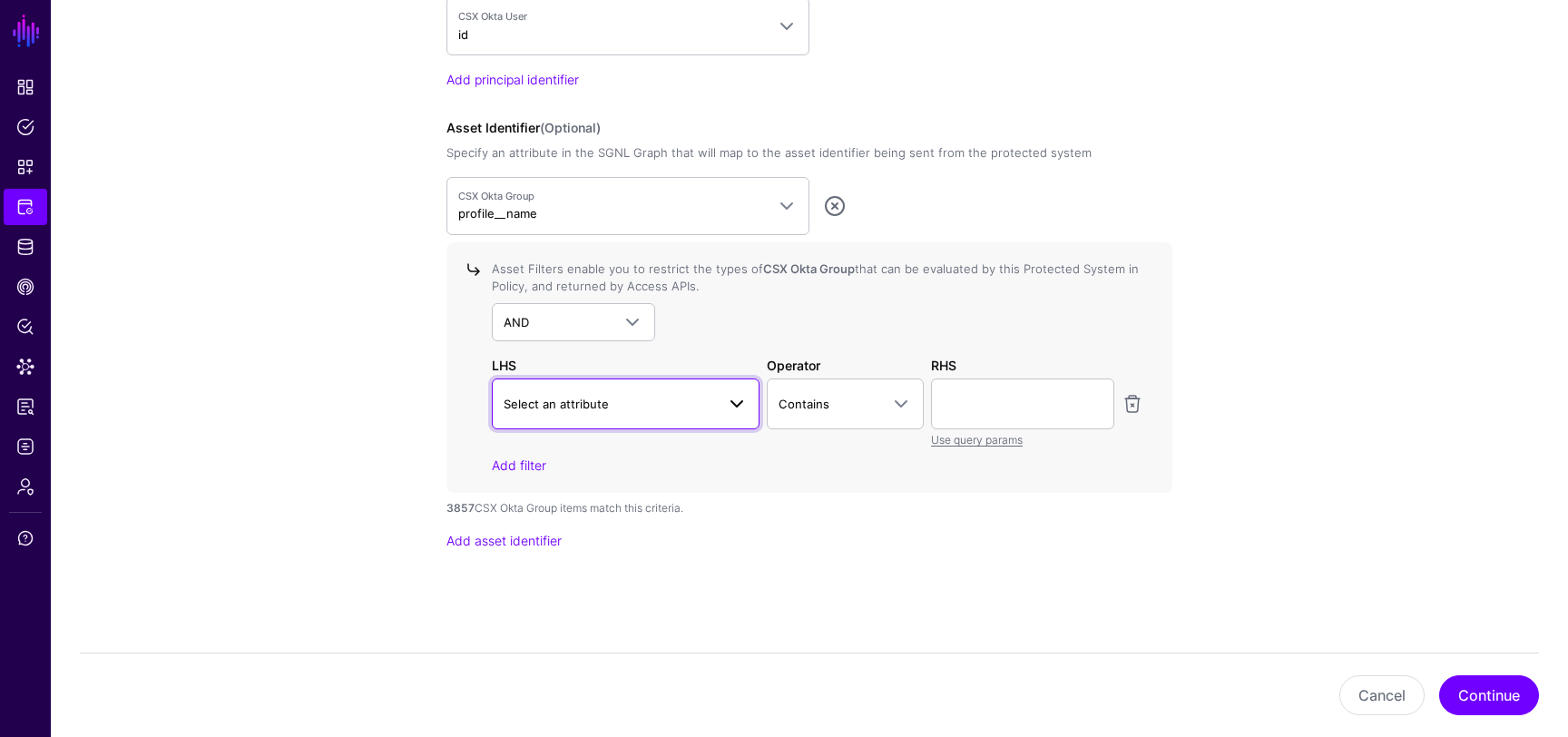
click at [689, 397] on span "Select an attribute" at bounding box center [609, 404] width 212 height 20
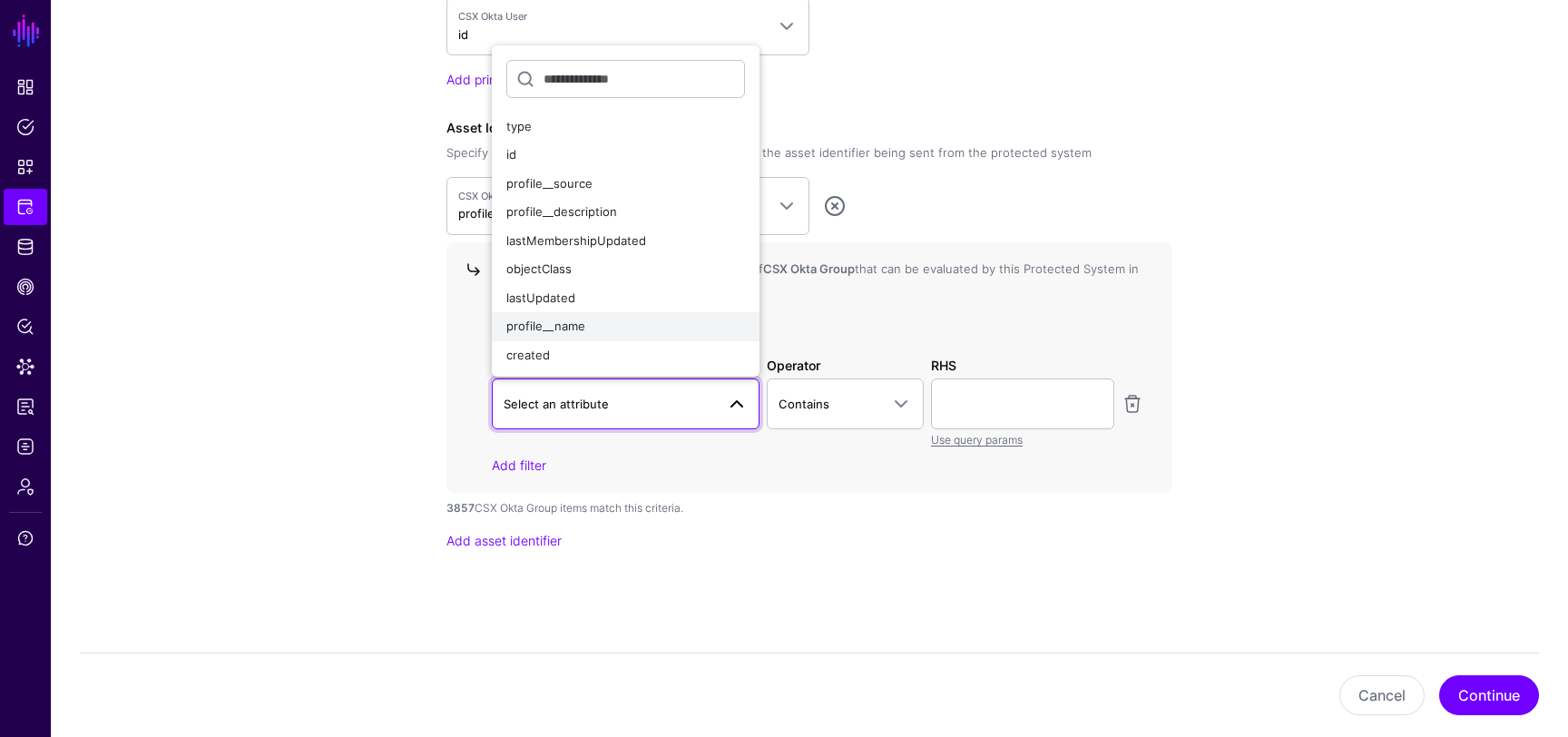
click at [586, 319] on div "profile__name" at bounding box center [625, 327] width 238 height 18
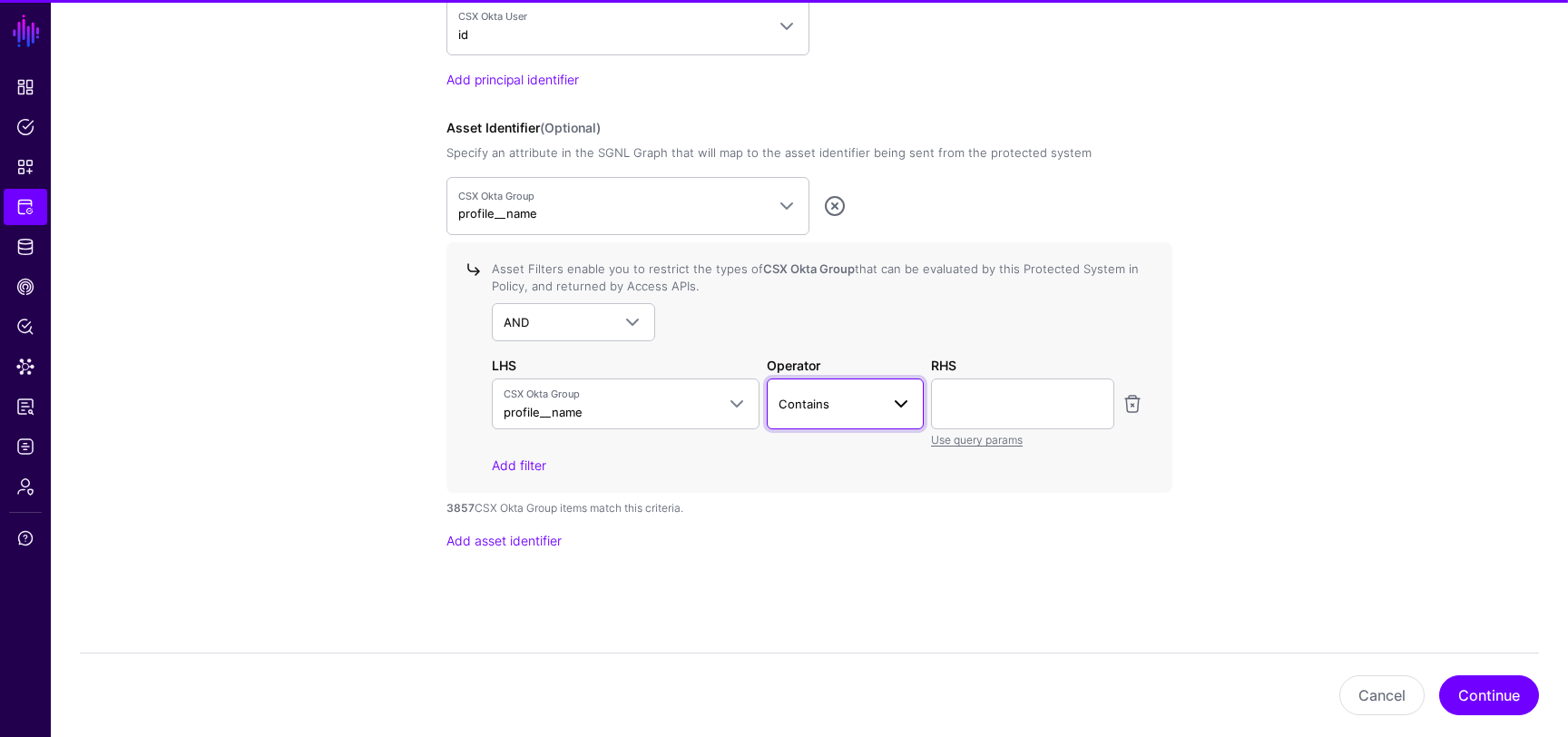
click at [888, 394] on span at bounding box center [896, 404] width 32 height 22
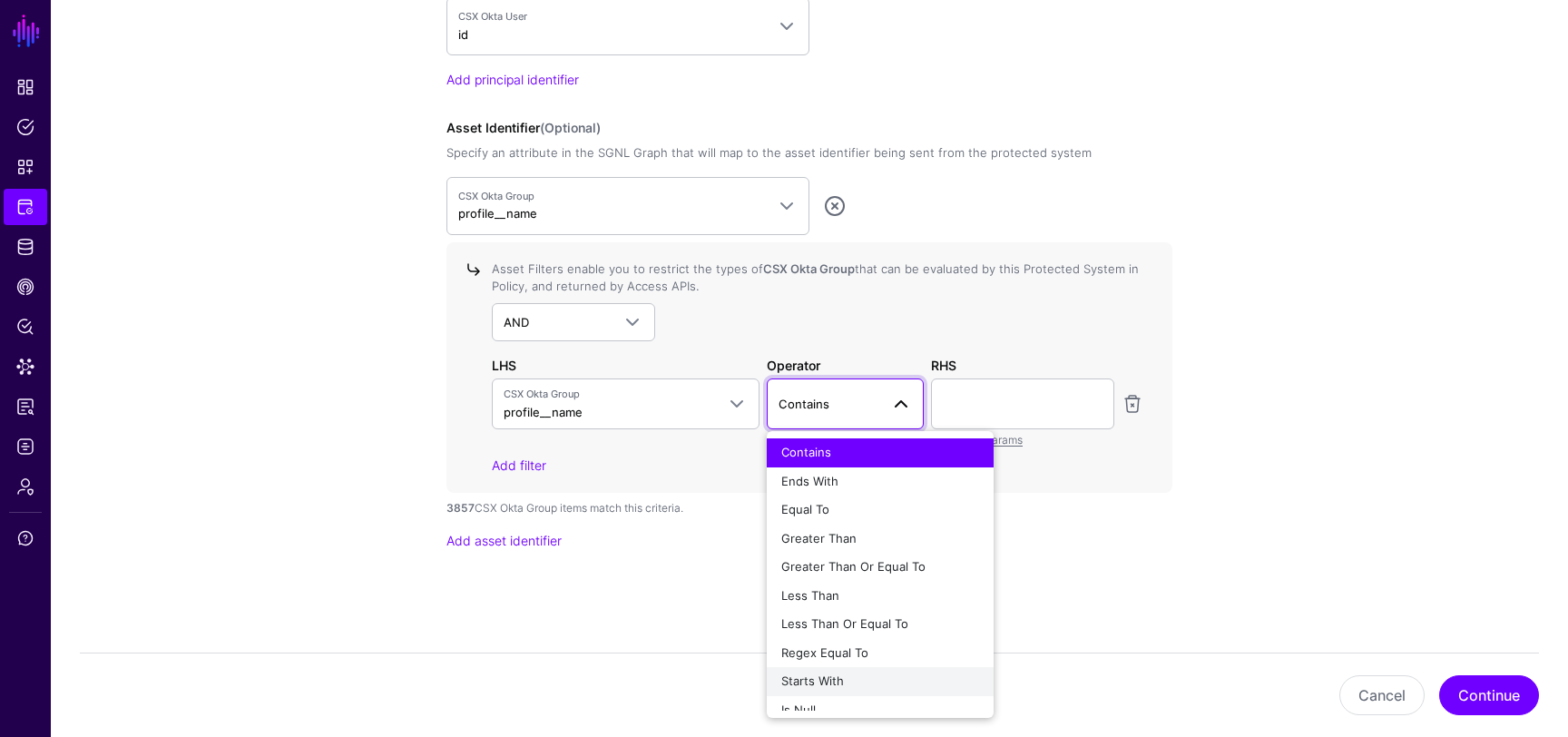
click at [835, 673] on div "Starts With" at bounding box center [880, 682] width 197 height 18
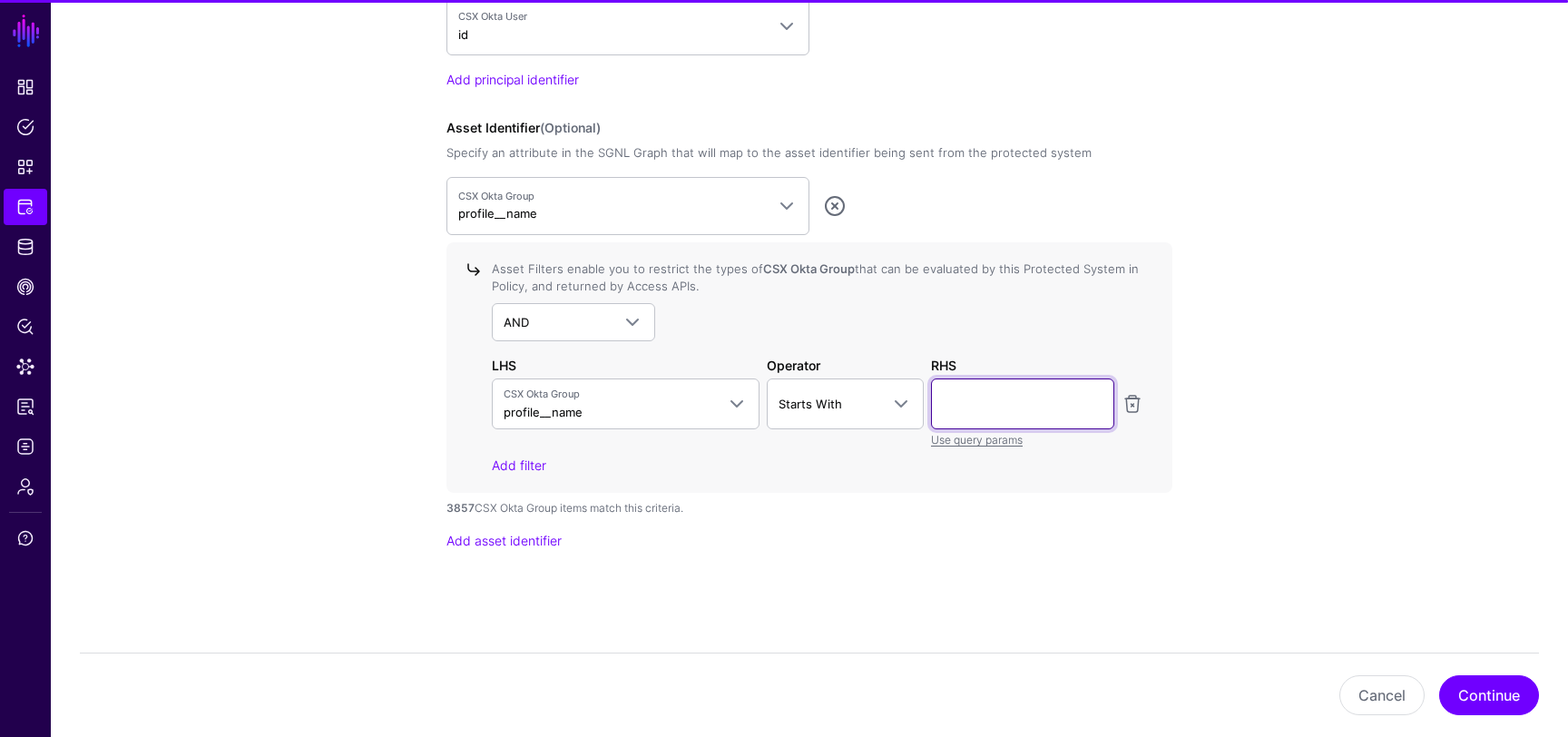
click at [996, 410] on input "text" at bounding box center [1022, 405] width 183 height 51
click at [955, 406] on input "**********" at bounding box center [1022, 405] width 183 height 51
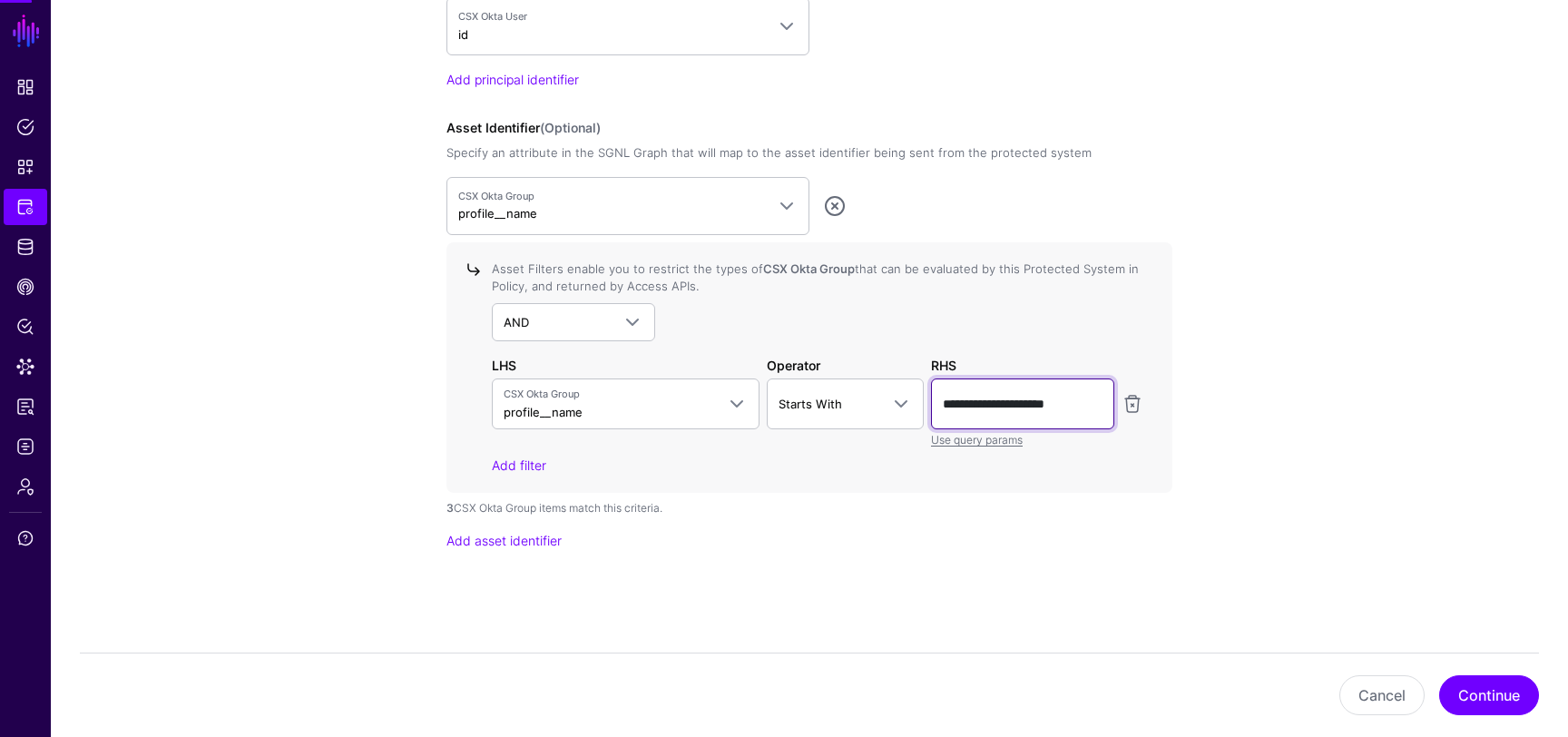
type input "**********"
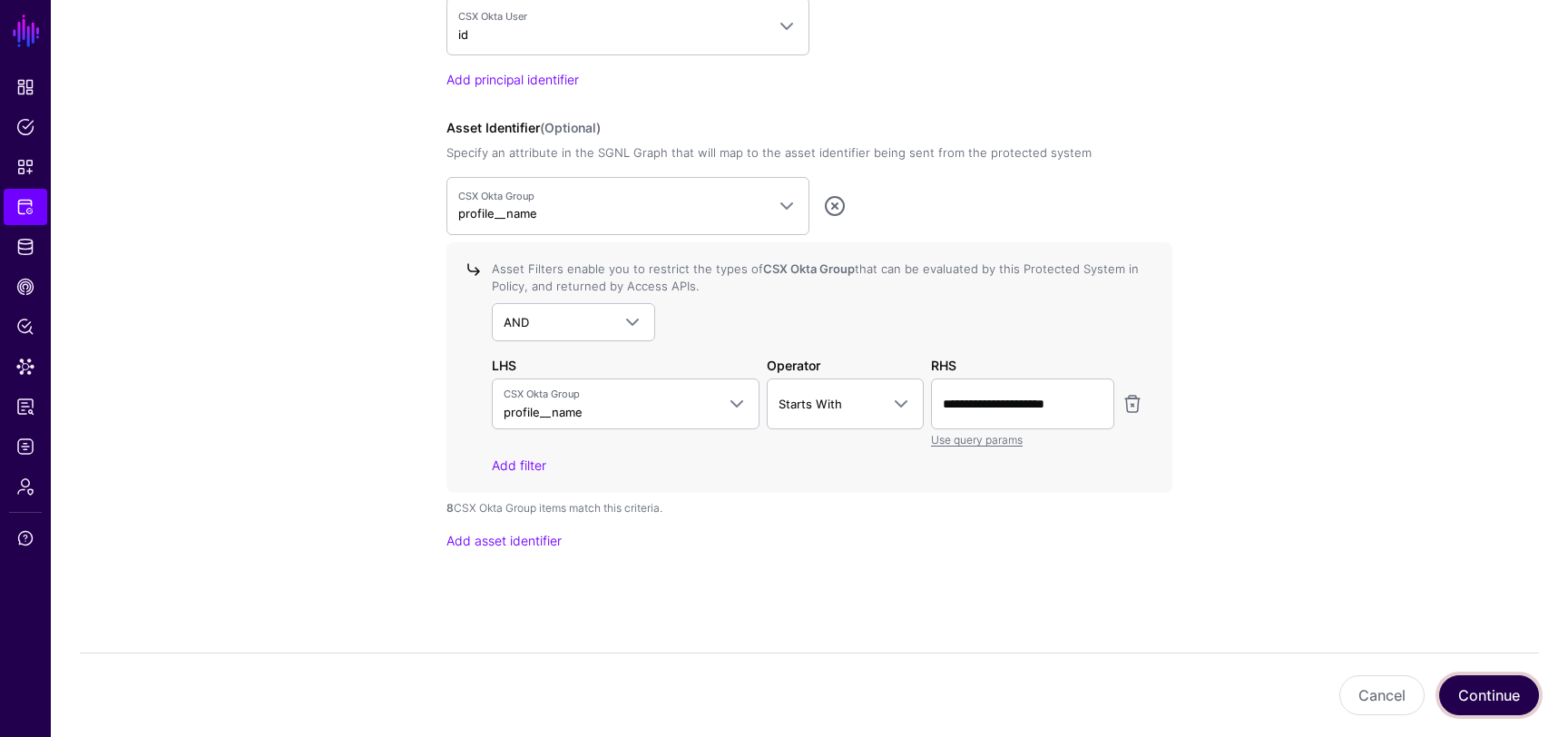
click at [1500, 689] on button "Continue" at bounding box center [1489, 695] width 100 height 40
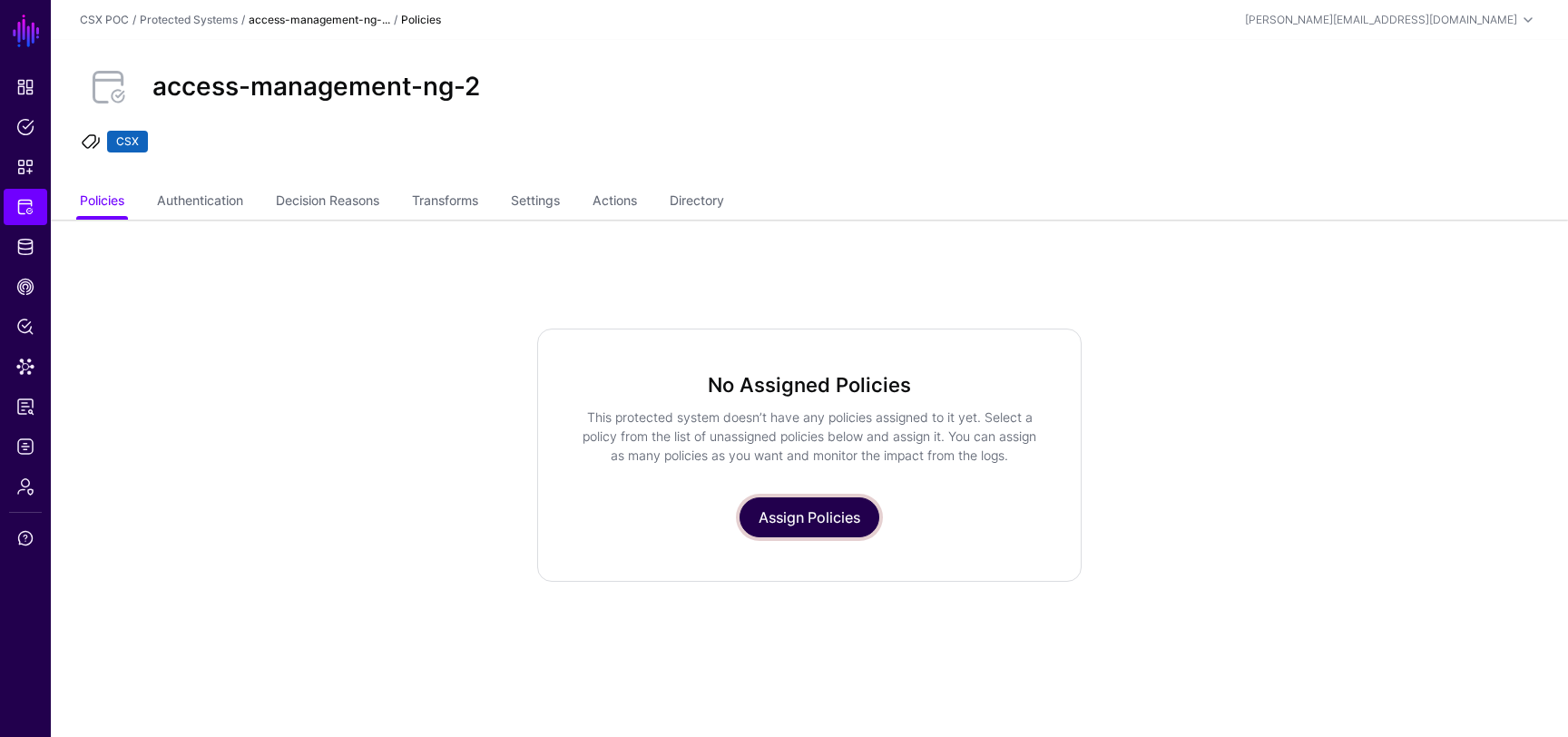
click at [790, 509] on link "Assign Policies" at bounding box center [809, 518] width 140 height 40
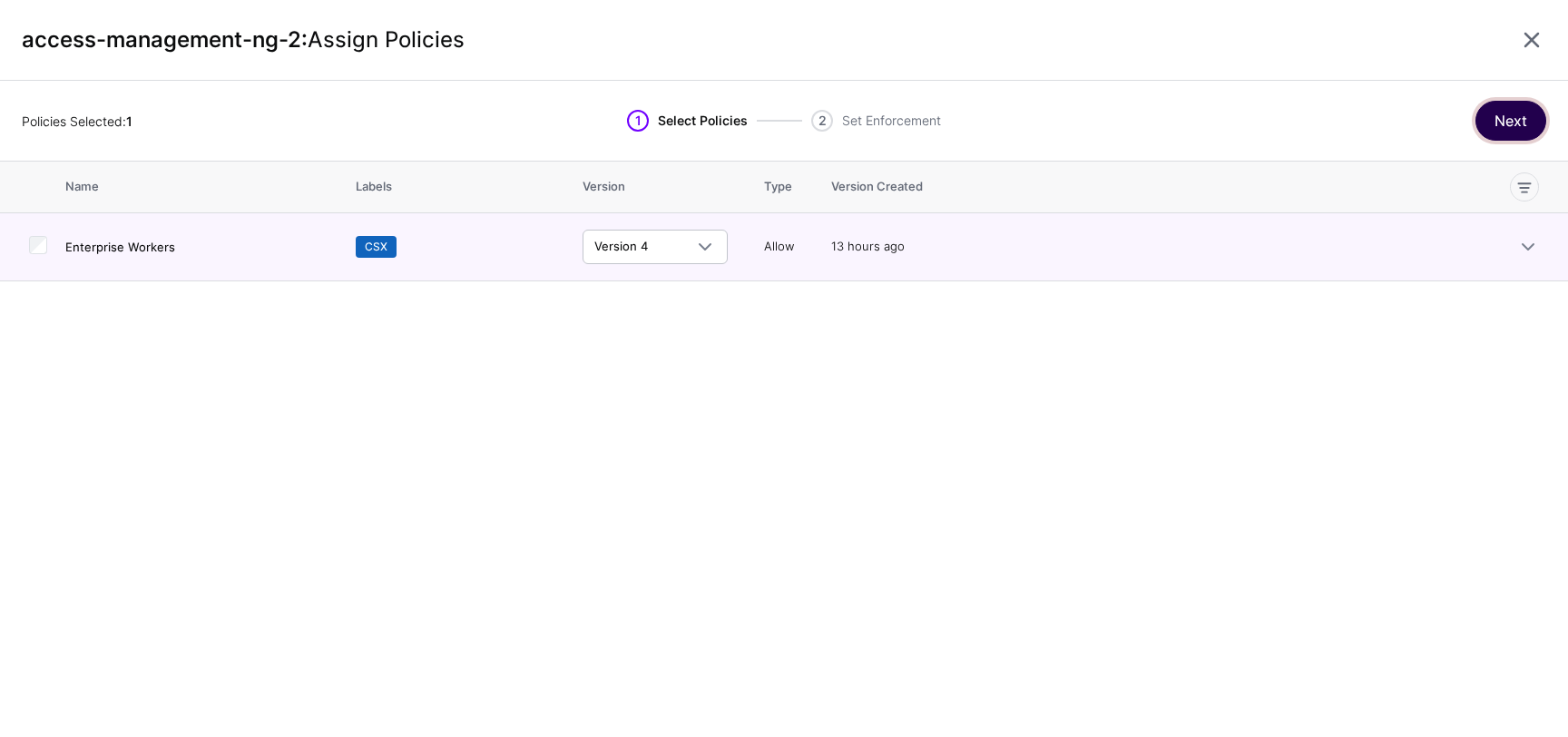
click at [1503, 130] on button "Next" at bounding box center [1511, 121] width 71 height 40
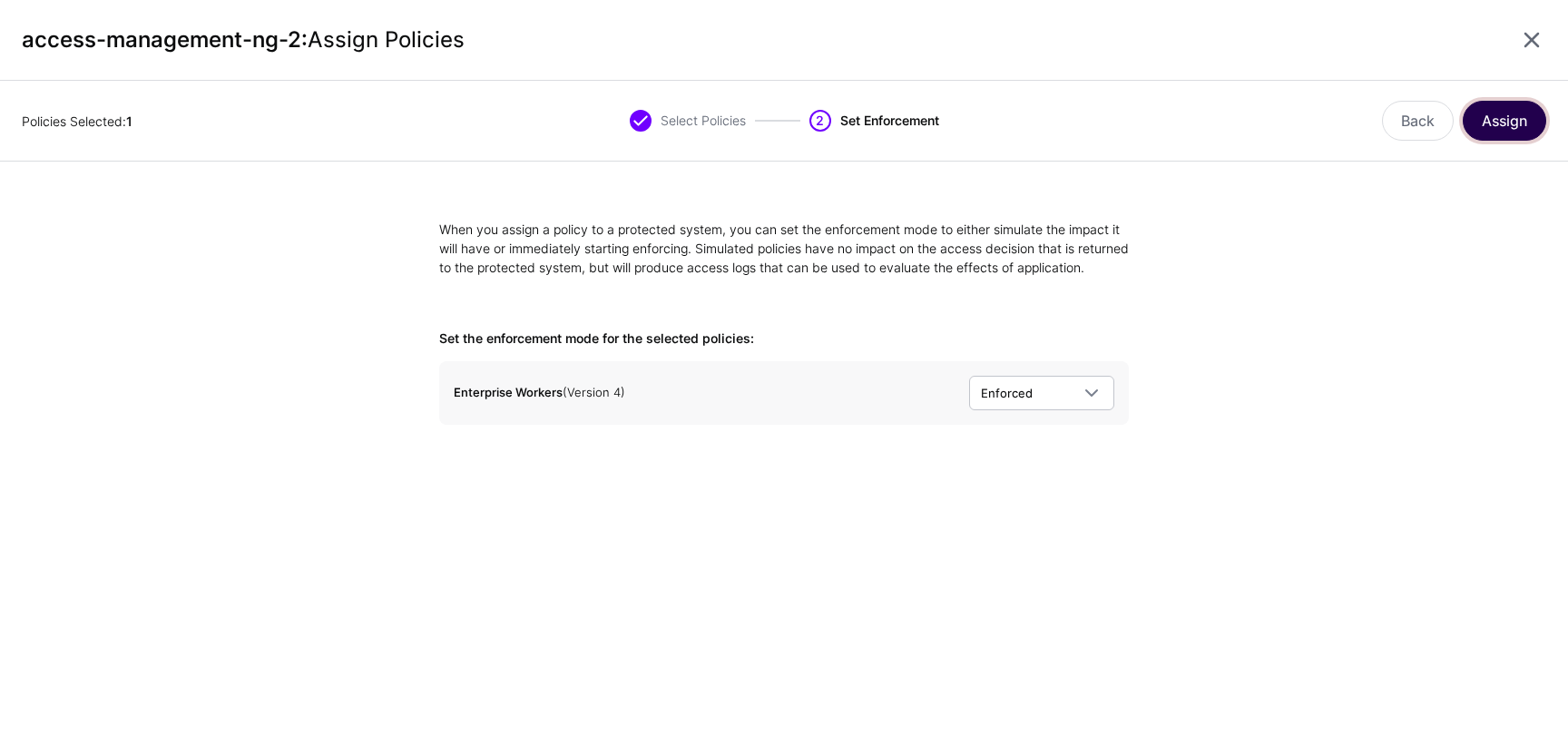
click at [1485, 116] on button "Assign" at bounding box center [1504, 121] width 84 height 40
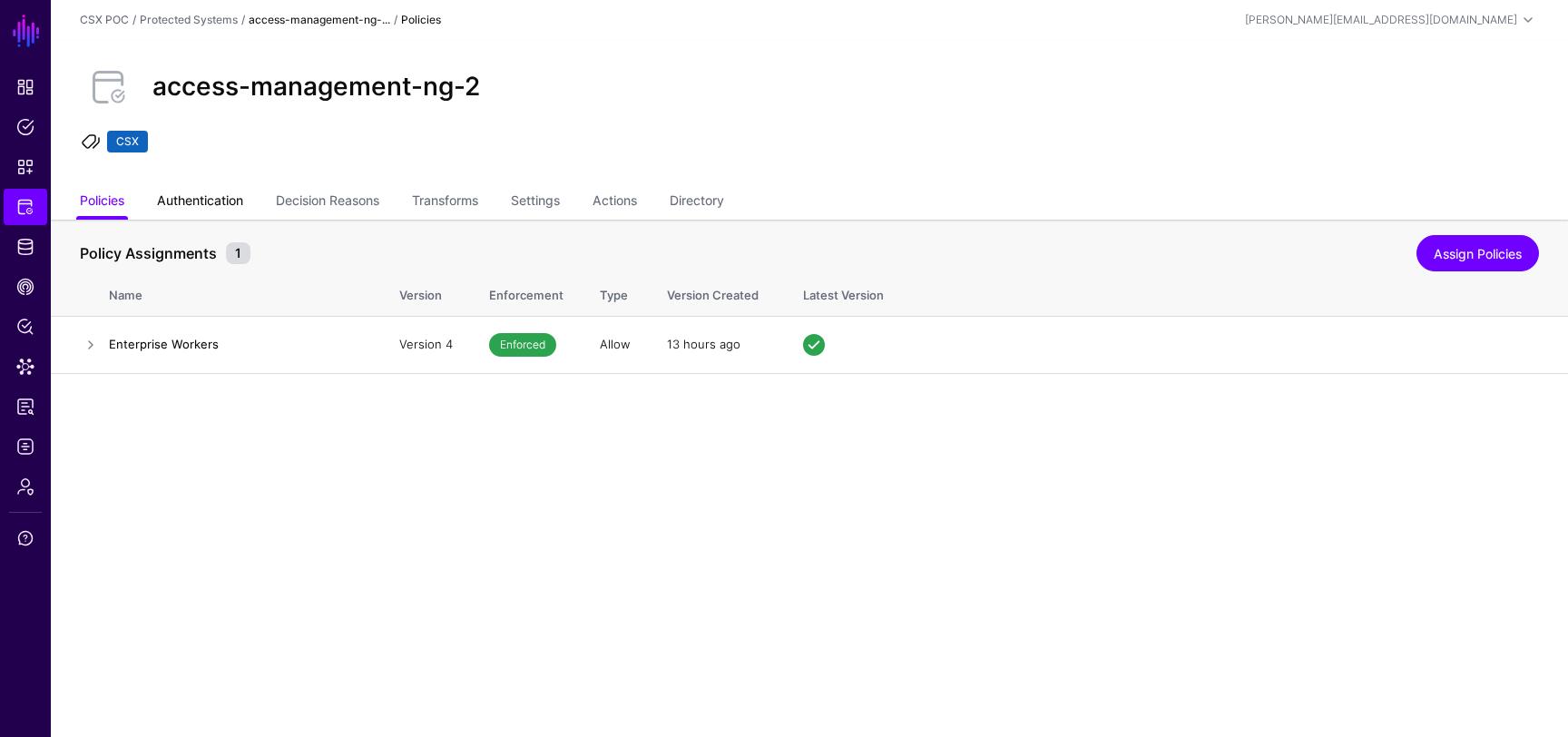
click at [220, 197] on link "Authentication" at bounding box center [199, 202] width 86 height 34
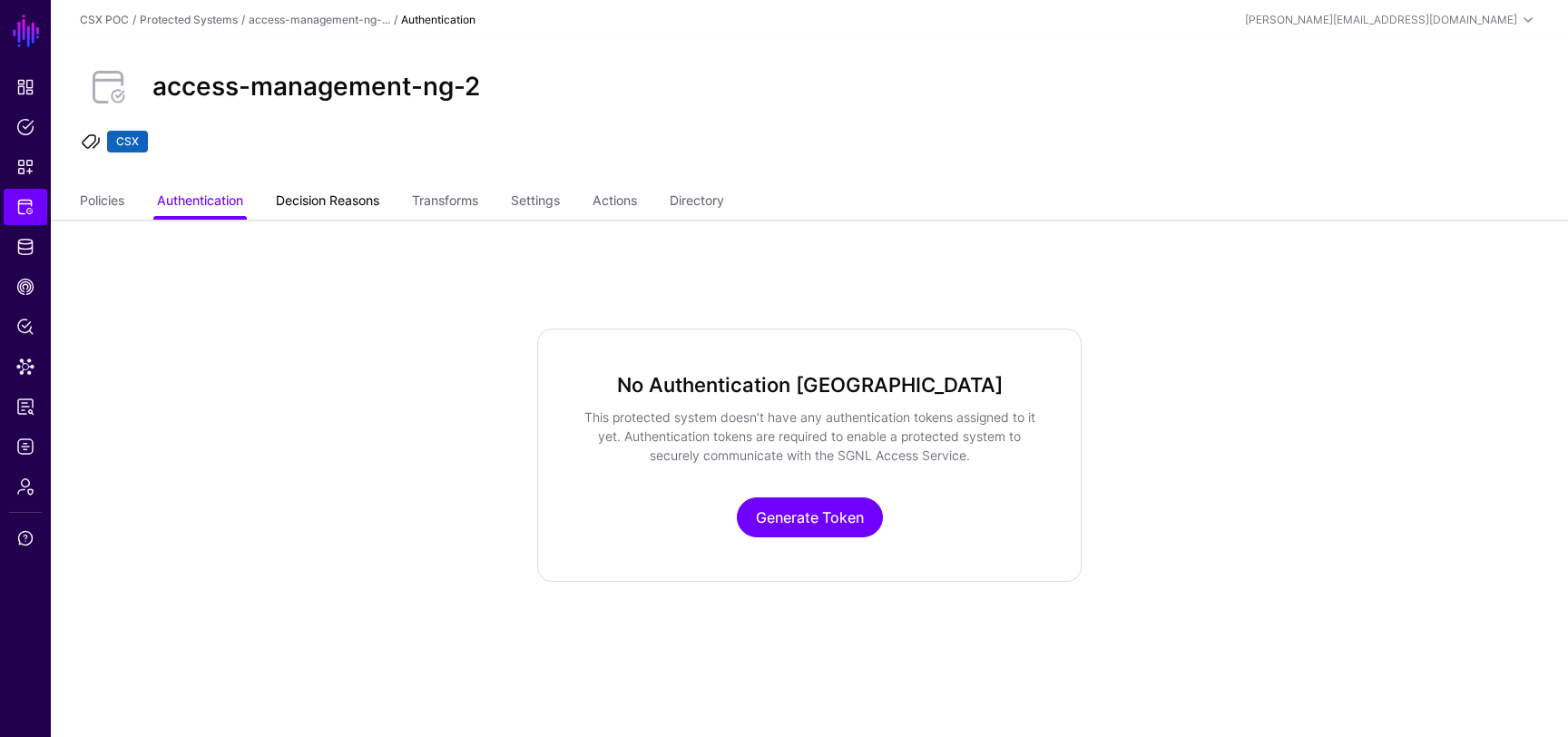
click at [339, 202] on link "Decision Reasons" at bounding box center [327, 202] width 103 height 34
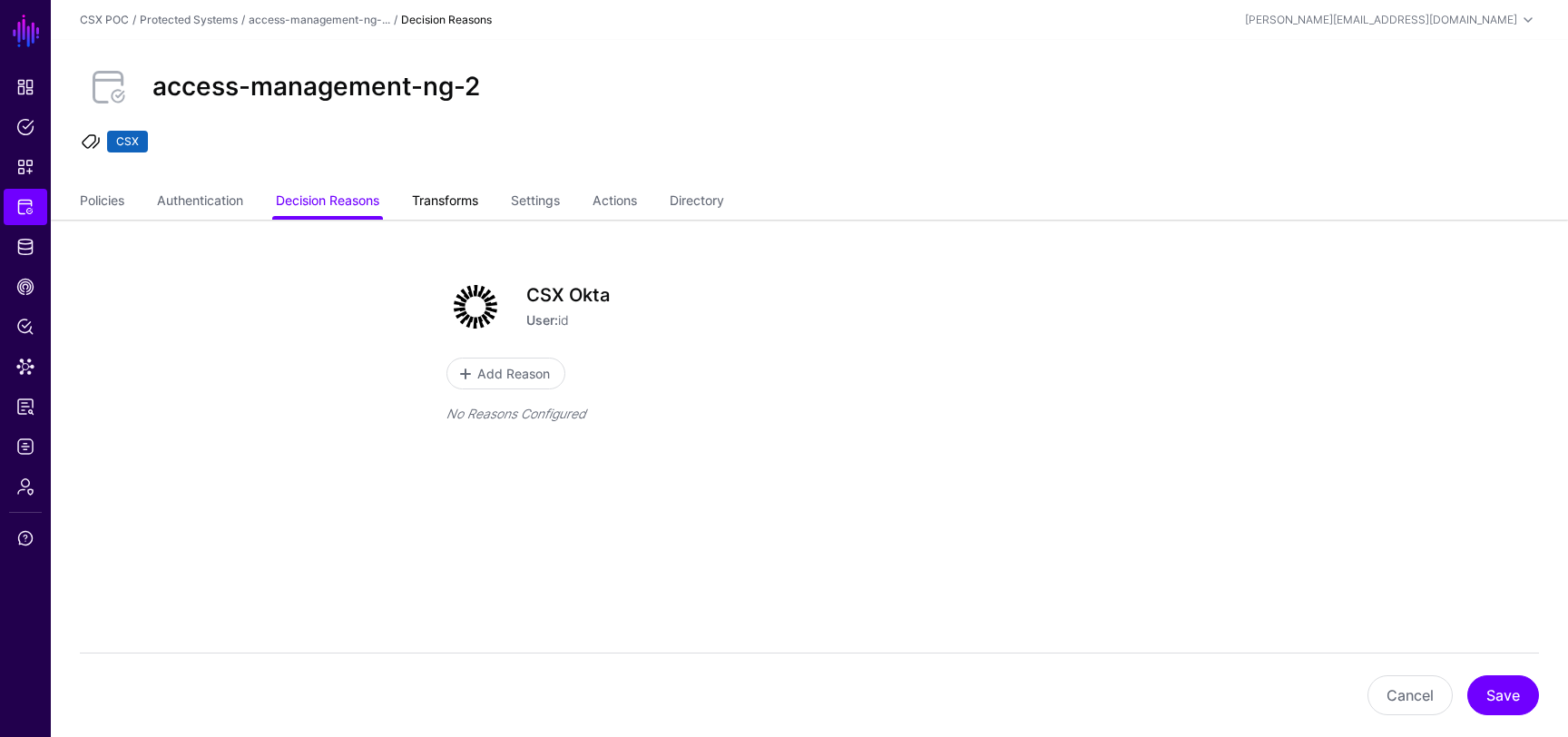
click at [439, 201] on link "Transforms" at bounding box center [445, 202] width 66 height 34
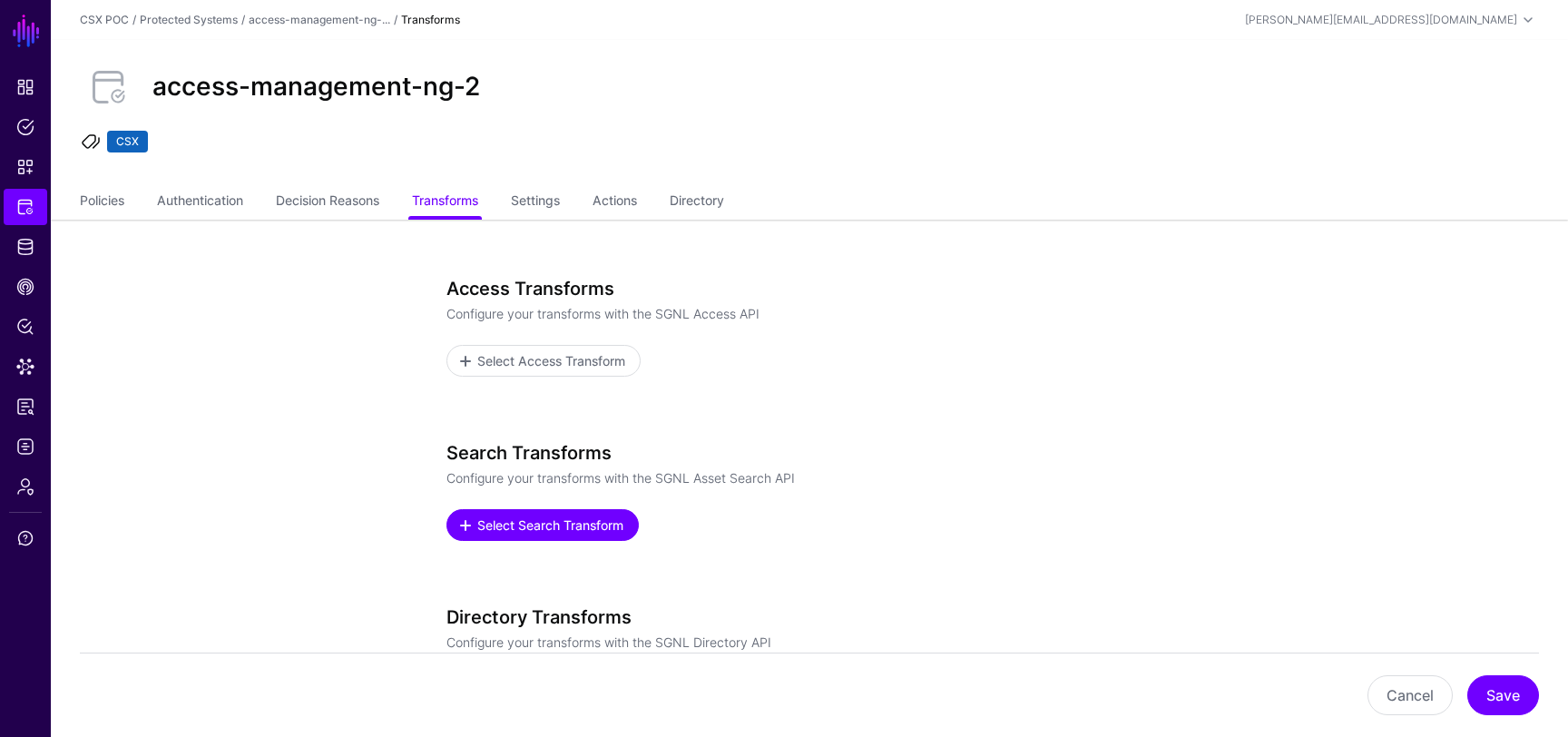
click at [549, 516] on span "Select Search Transform" at bounding box center [551, 525] width 151 height 19
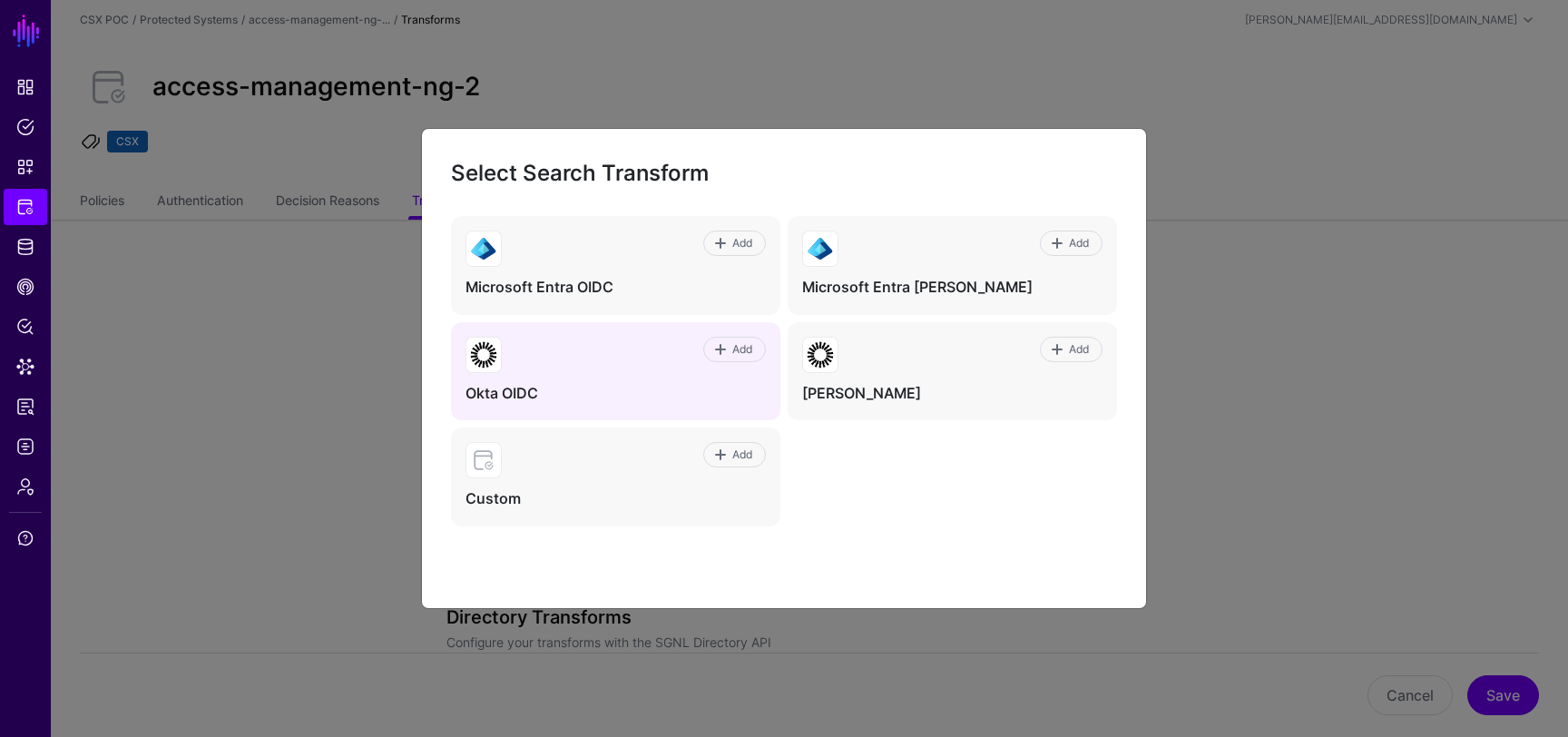
click at [669, 380] on div "Add Okta OIDC" at bounding box center [615, 371] width 329 height 99
click at [738, 342] on span "Add" at bounding box center [743, 350] width 25 height 16
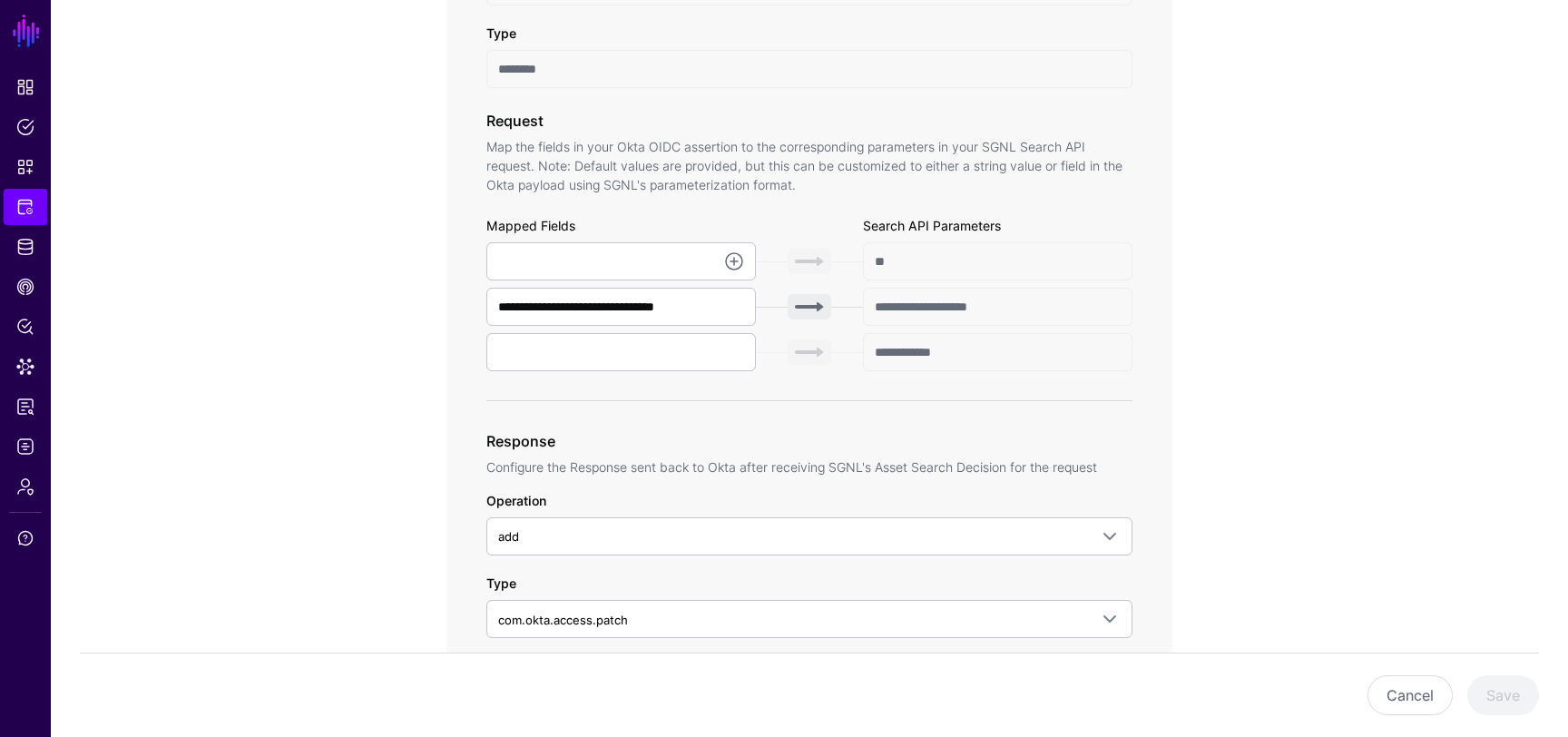
scroll to position [565, 0]
click at [662, 263] on input "text" at bounding box center [622, 259] width 270 height 38
type input "**********"
click at [663, 346] on input "text" at bounding box center [622, 350] width 270 height 38
type input "******"
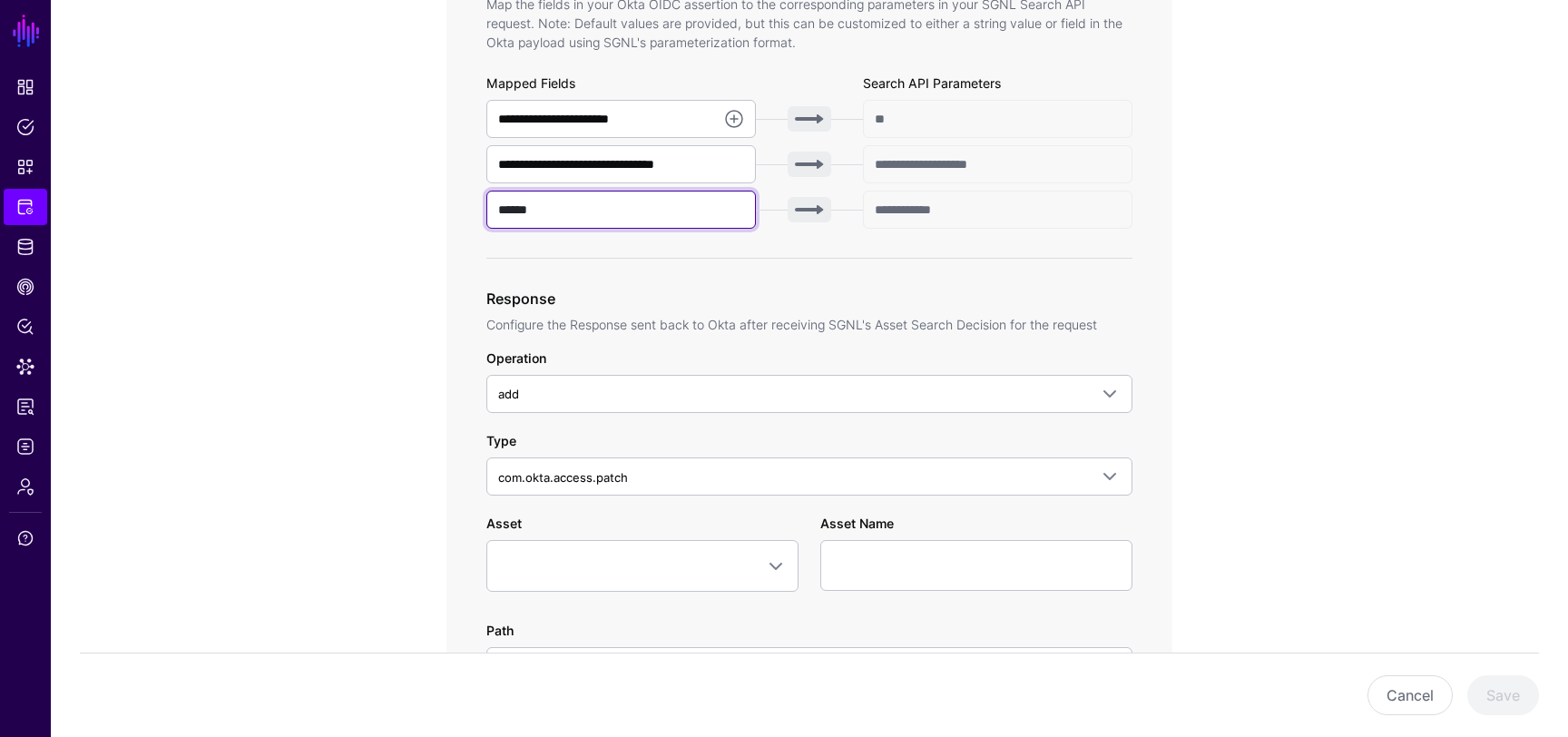
scroll to position [800, 0]
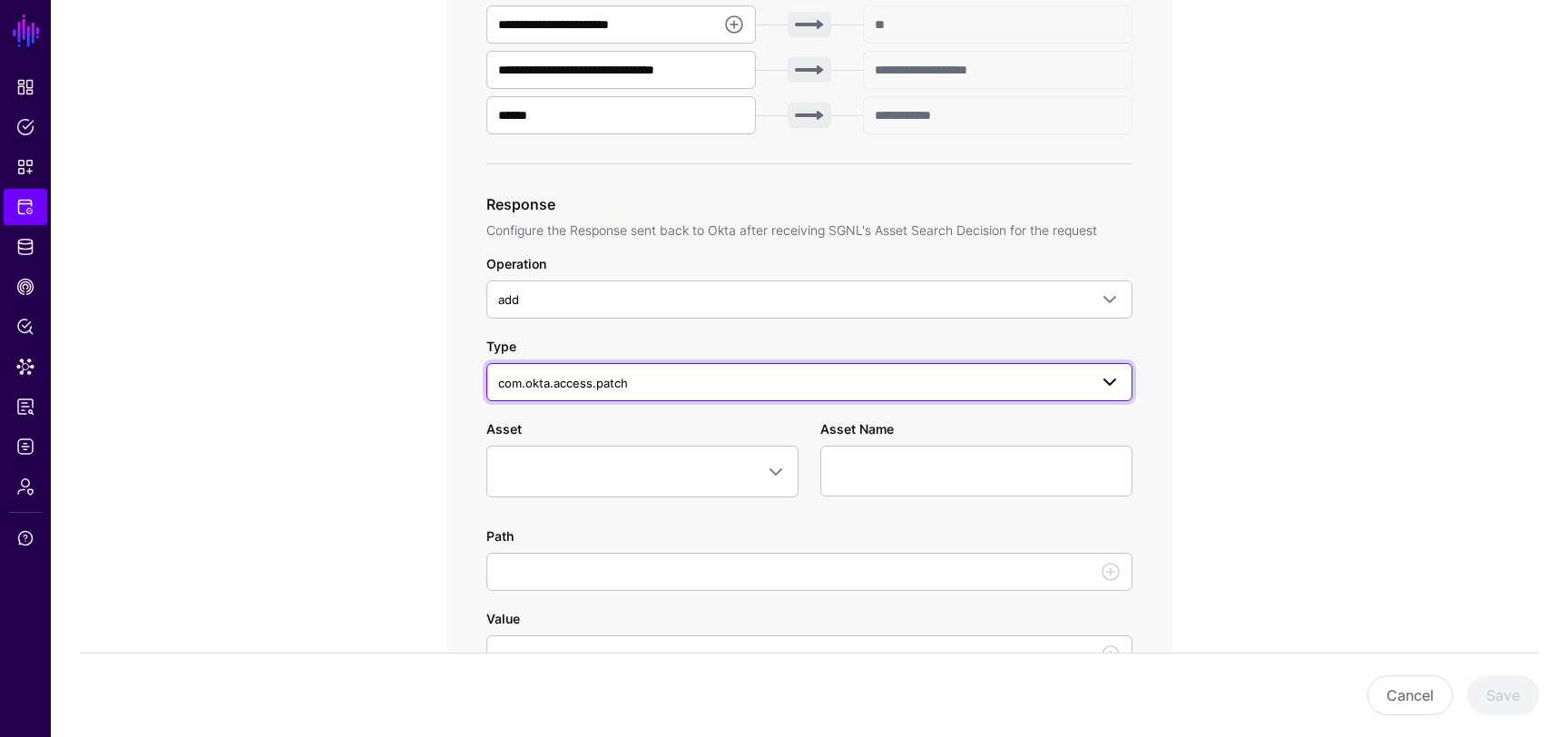
click at [669, 381] on span "com.okta.access.patch" at bounding box center [793, 383] width 590 height 20
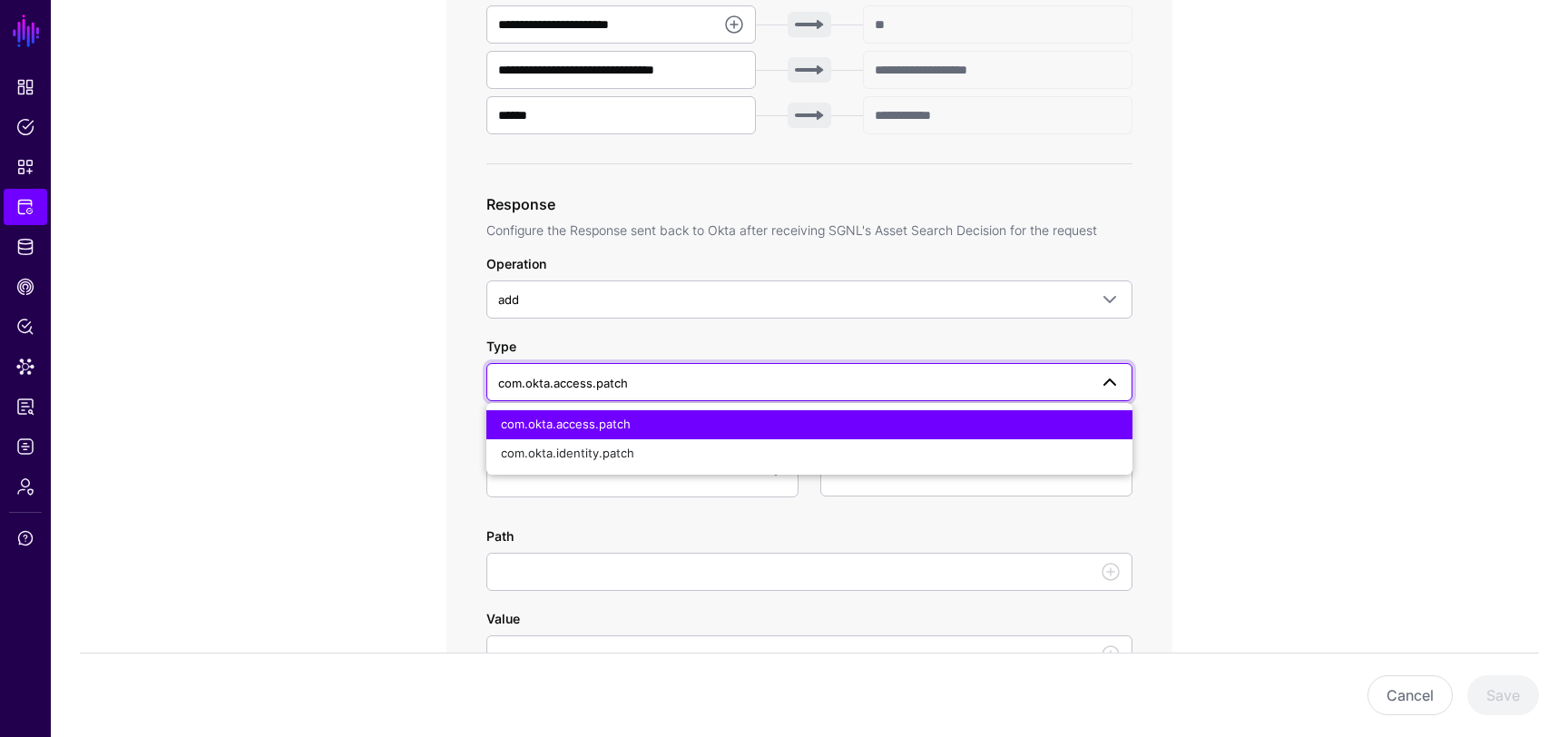
click at [669, 382] on span "com.okta.access.patch" at bounding box center [793, 383] width 590 height 20
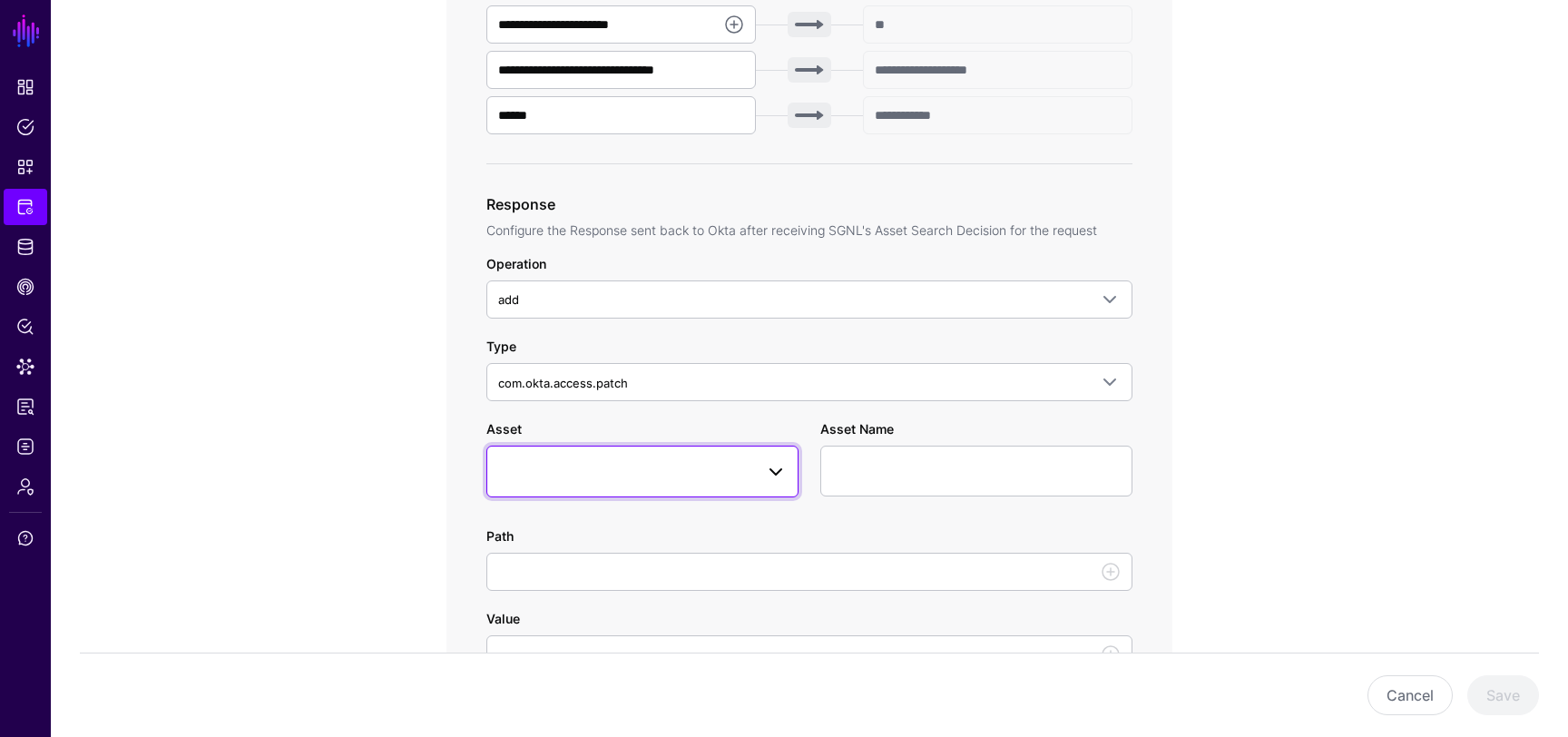
click at [656, 480] on span at bounding box center [643, 471] width 289 height 22
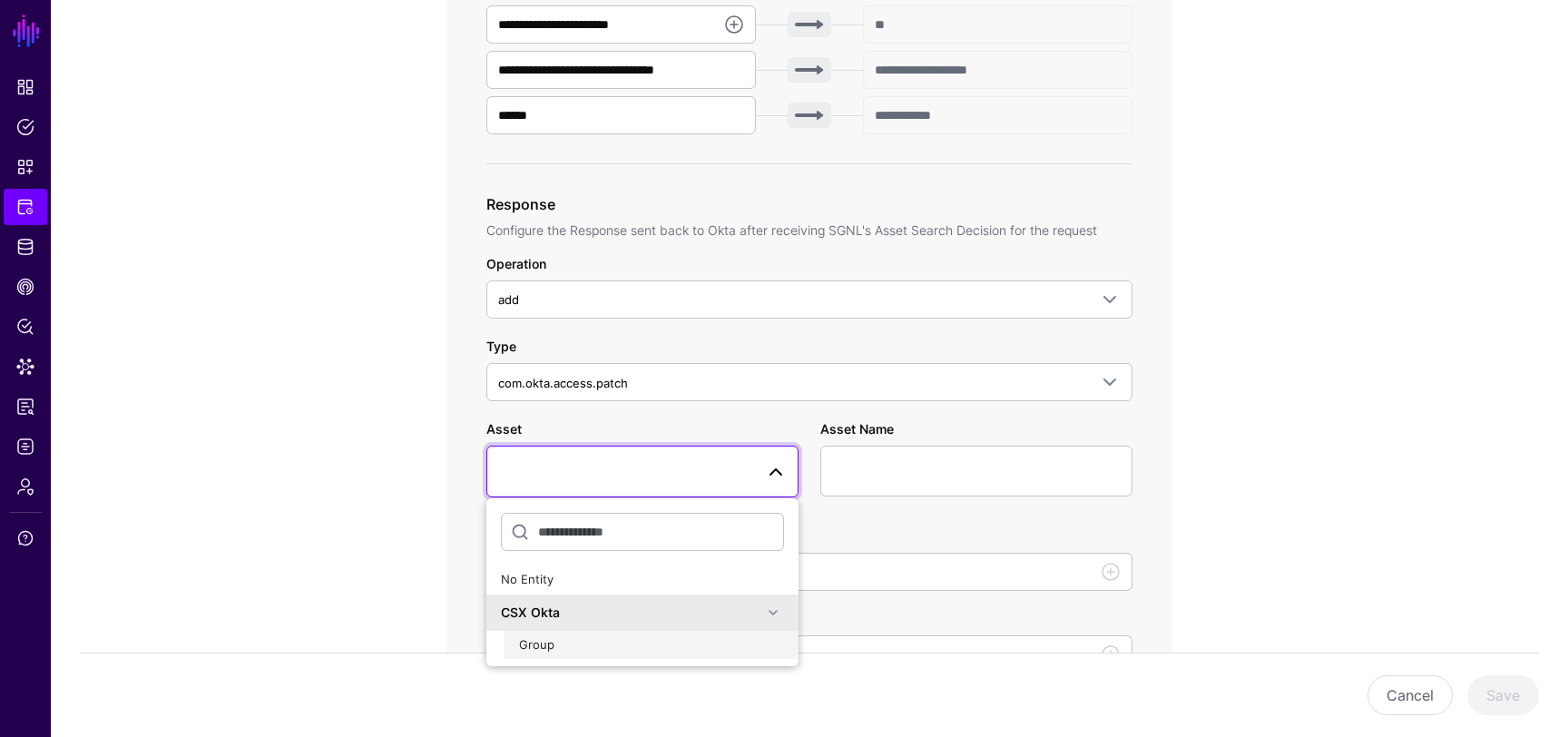
click at [602, 642] on div "Group" at bounding box center [651, 645] width 265 height 18
type input "**********"
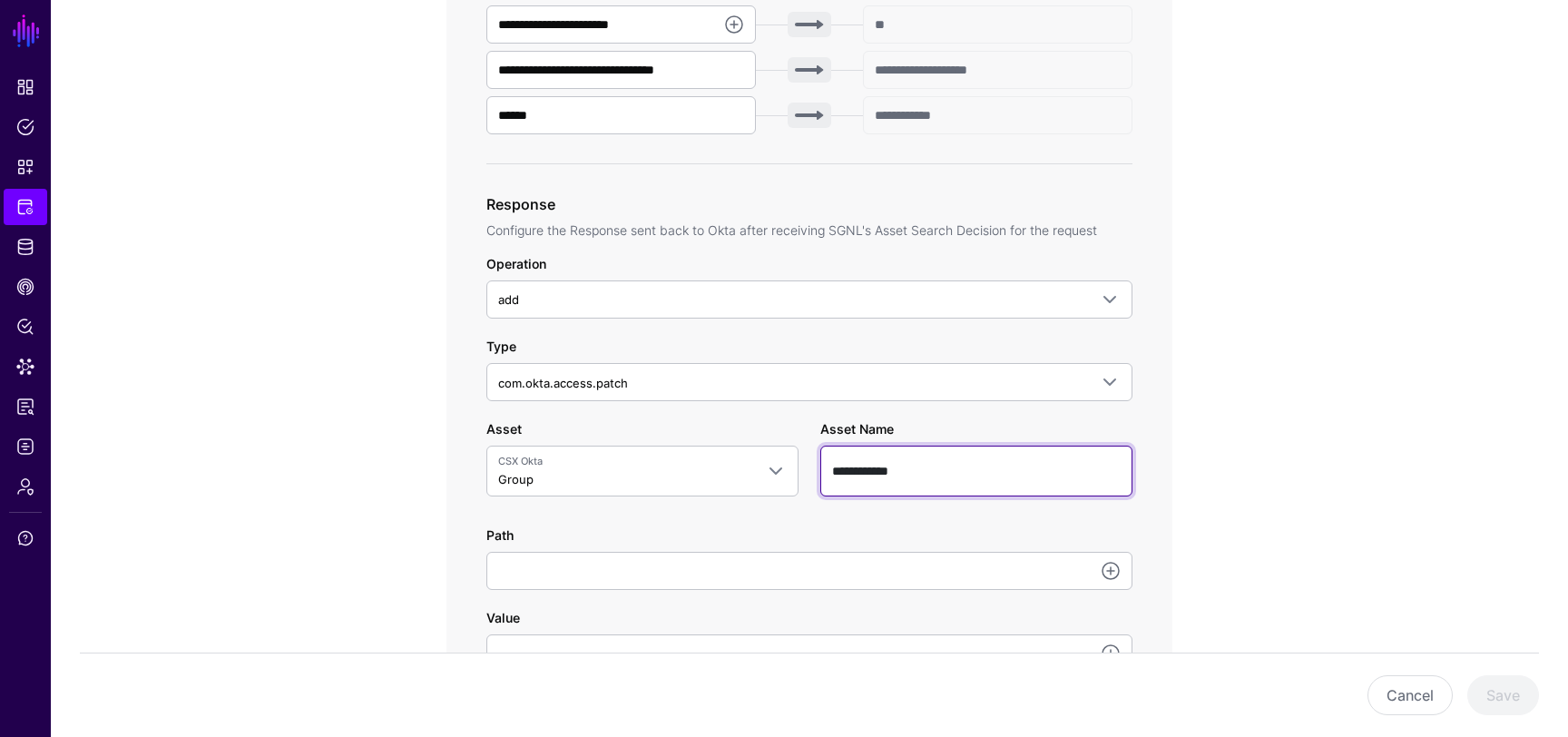
click at [886, 469] on input "**********" at bounding box center [976, 472] width 312 height 51
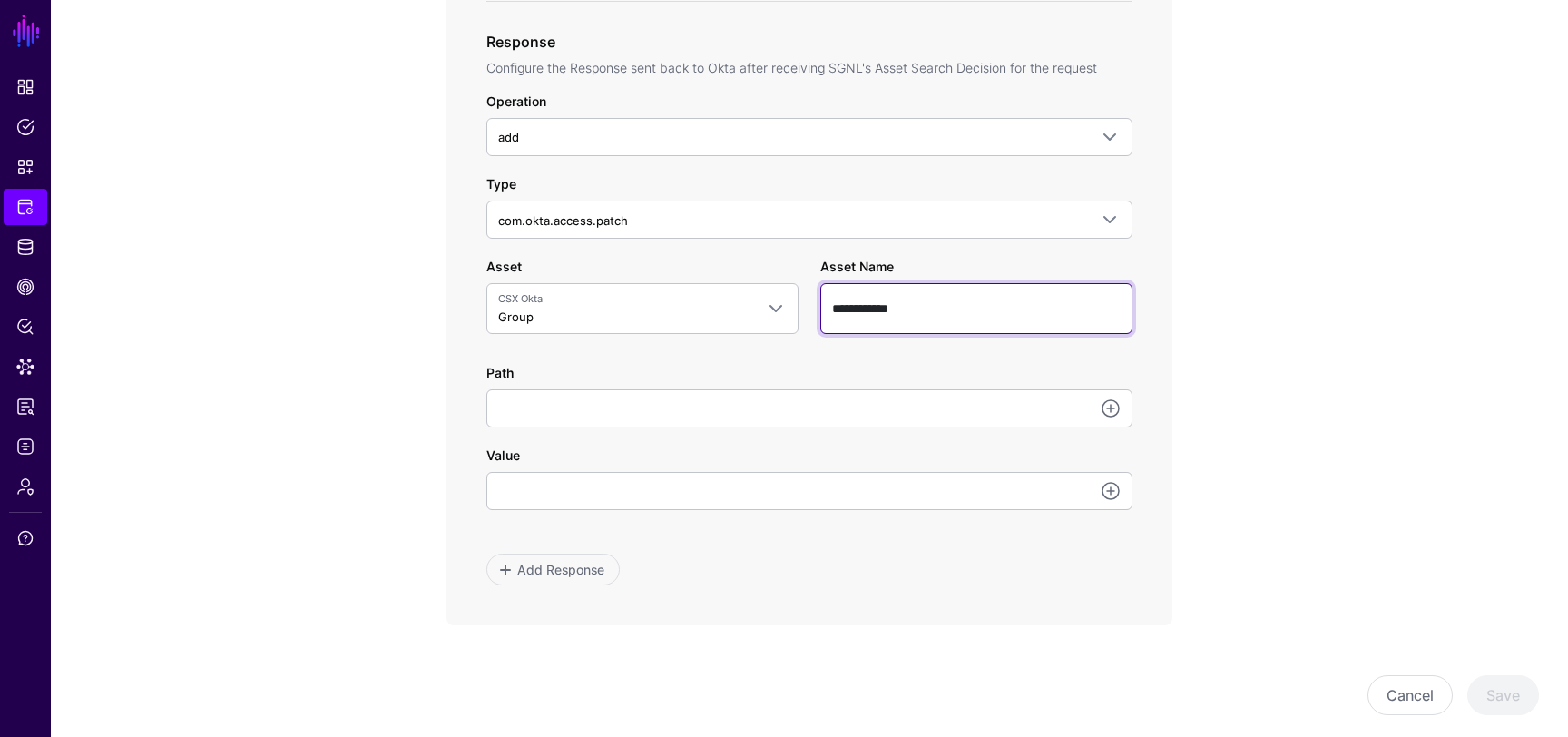
scroll to position [968, 0]
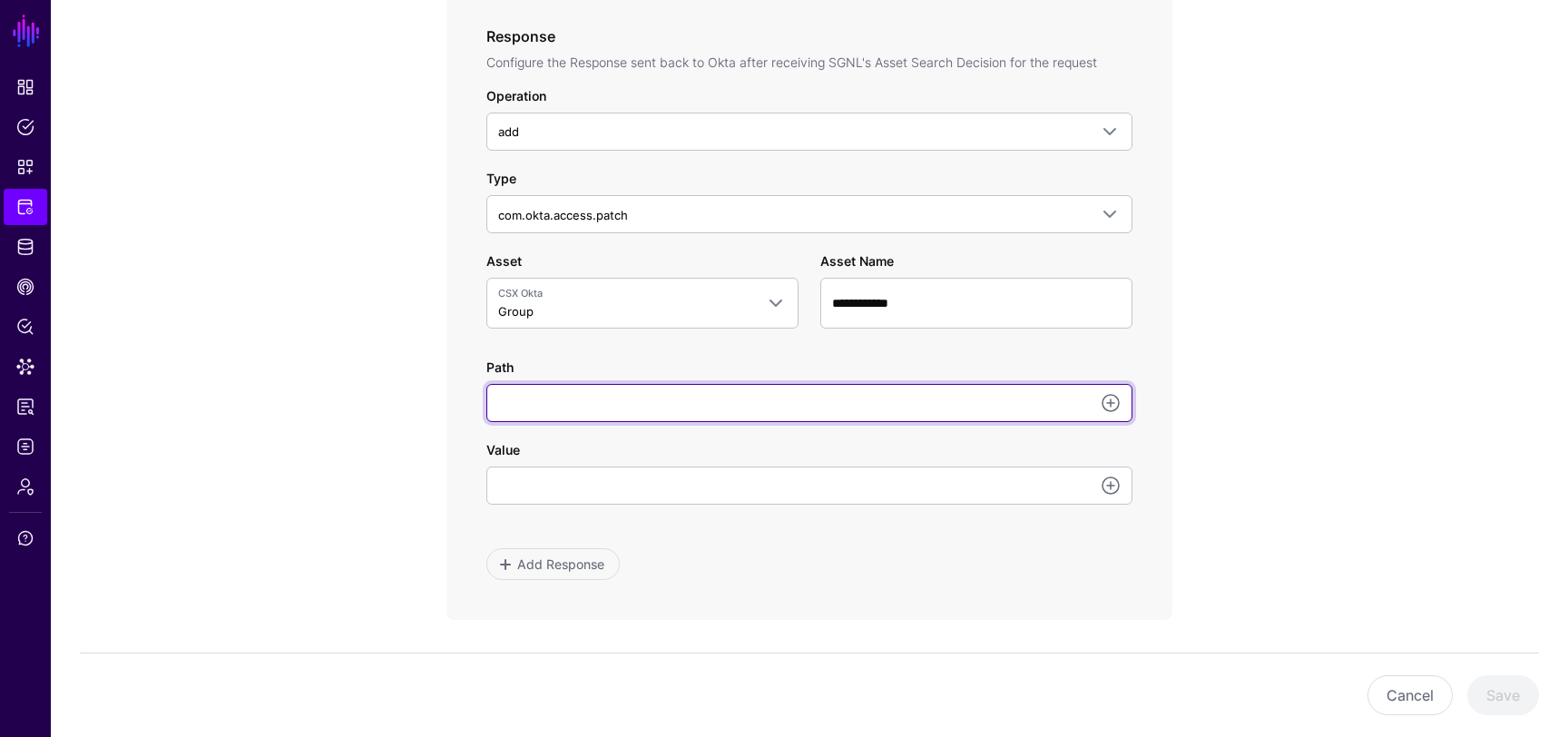
click at [746, 403] on input "Path" at bounding box center [810, 403] width 646 height 38
type input "**********"
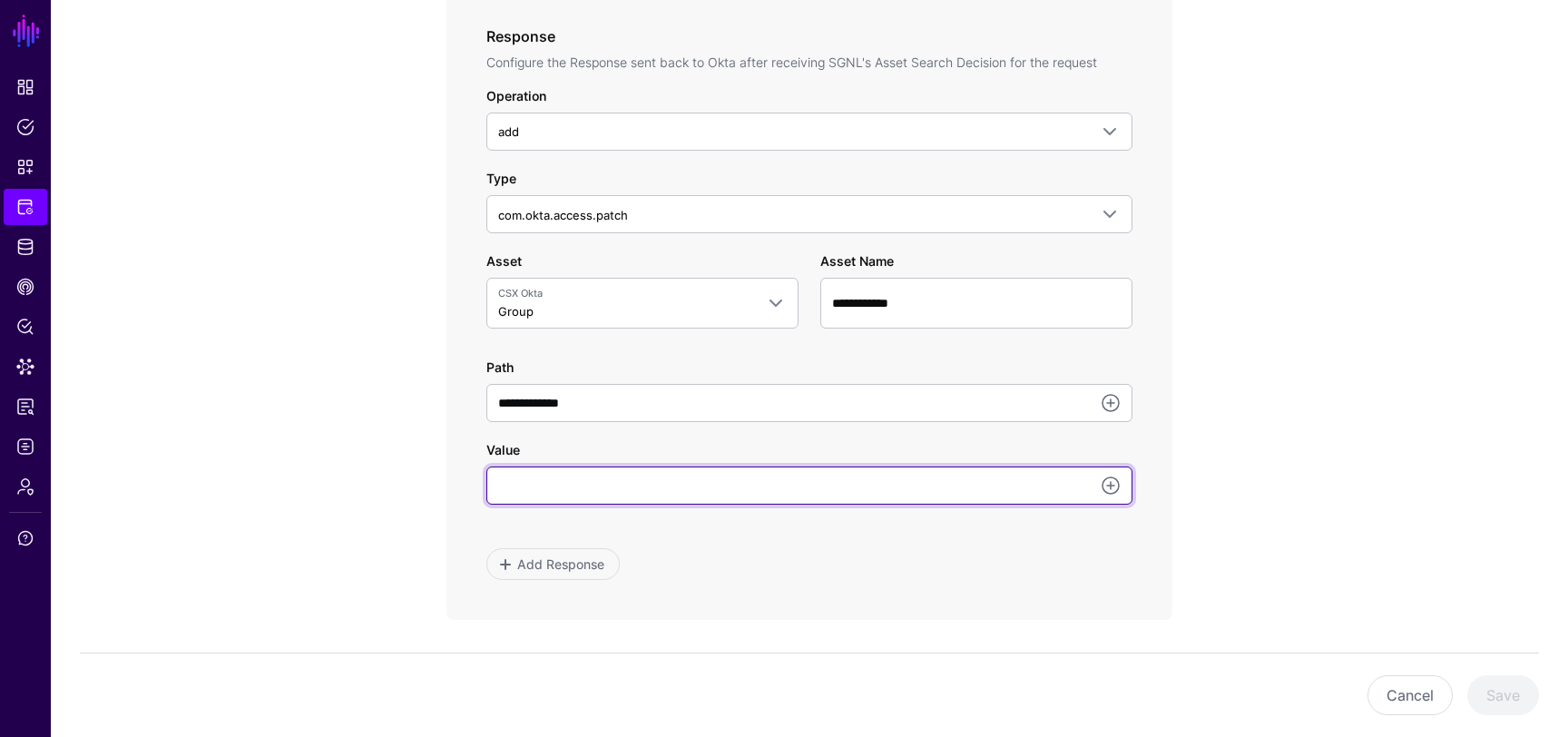
click at [666, 485] on input "Value" at bounding box center [810, 485] width 646 height 38
type input "**********"
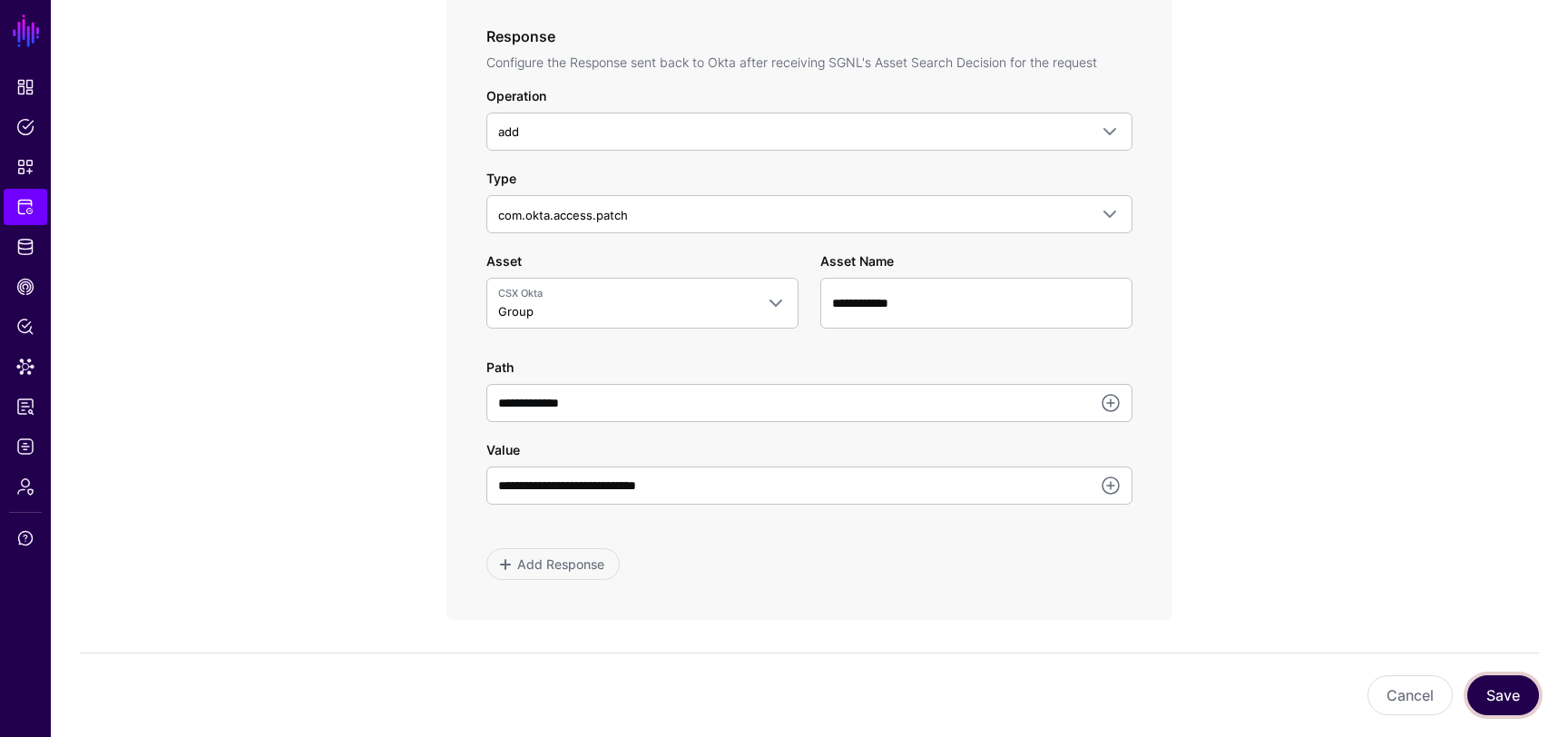
click at [1496, 687] on button "Save" at bounding box center [1503, 695] width 72 height 40
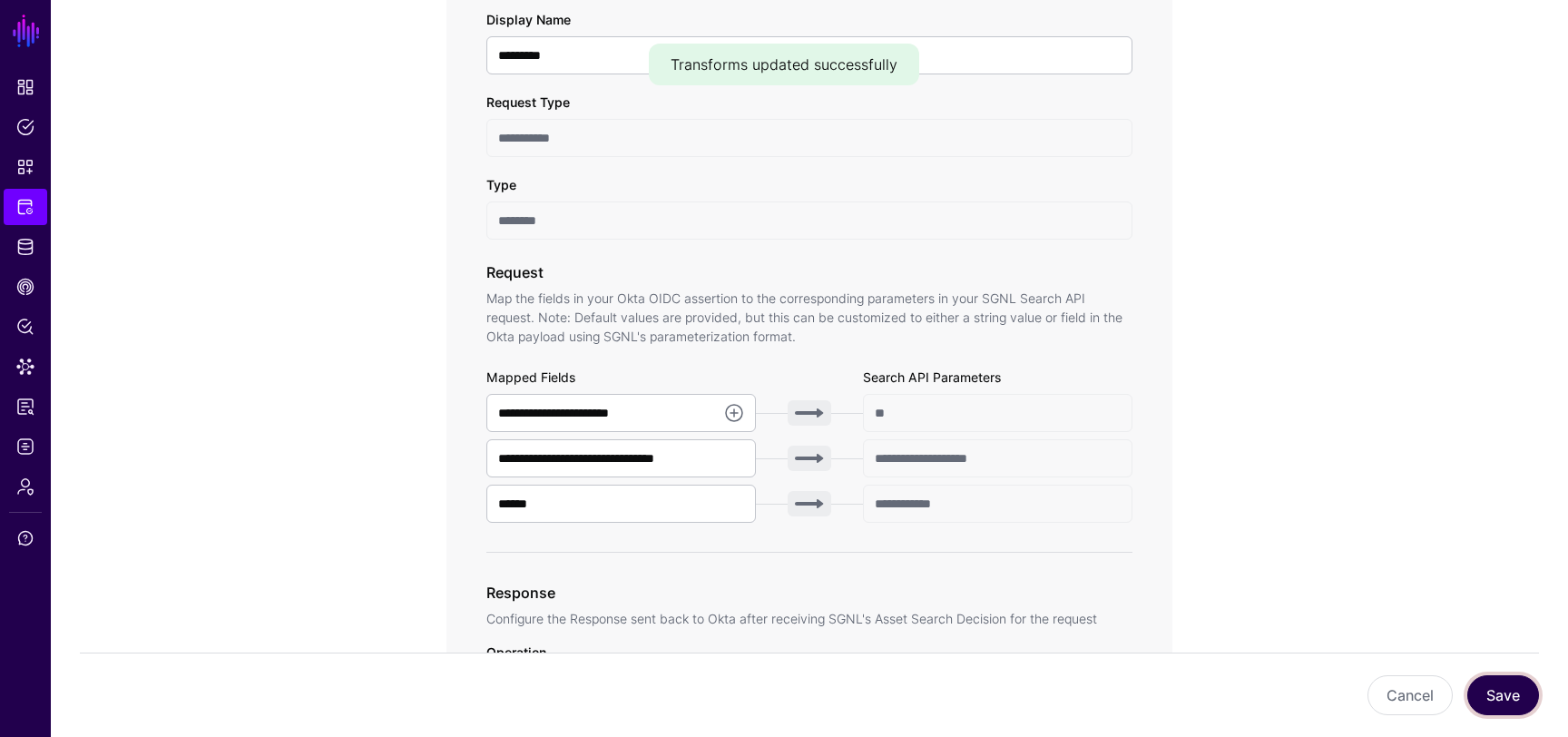
scroll to position [0, 0]
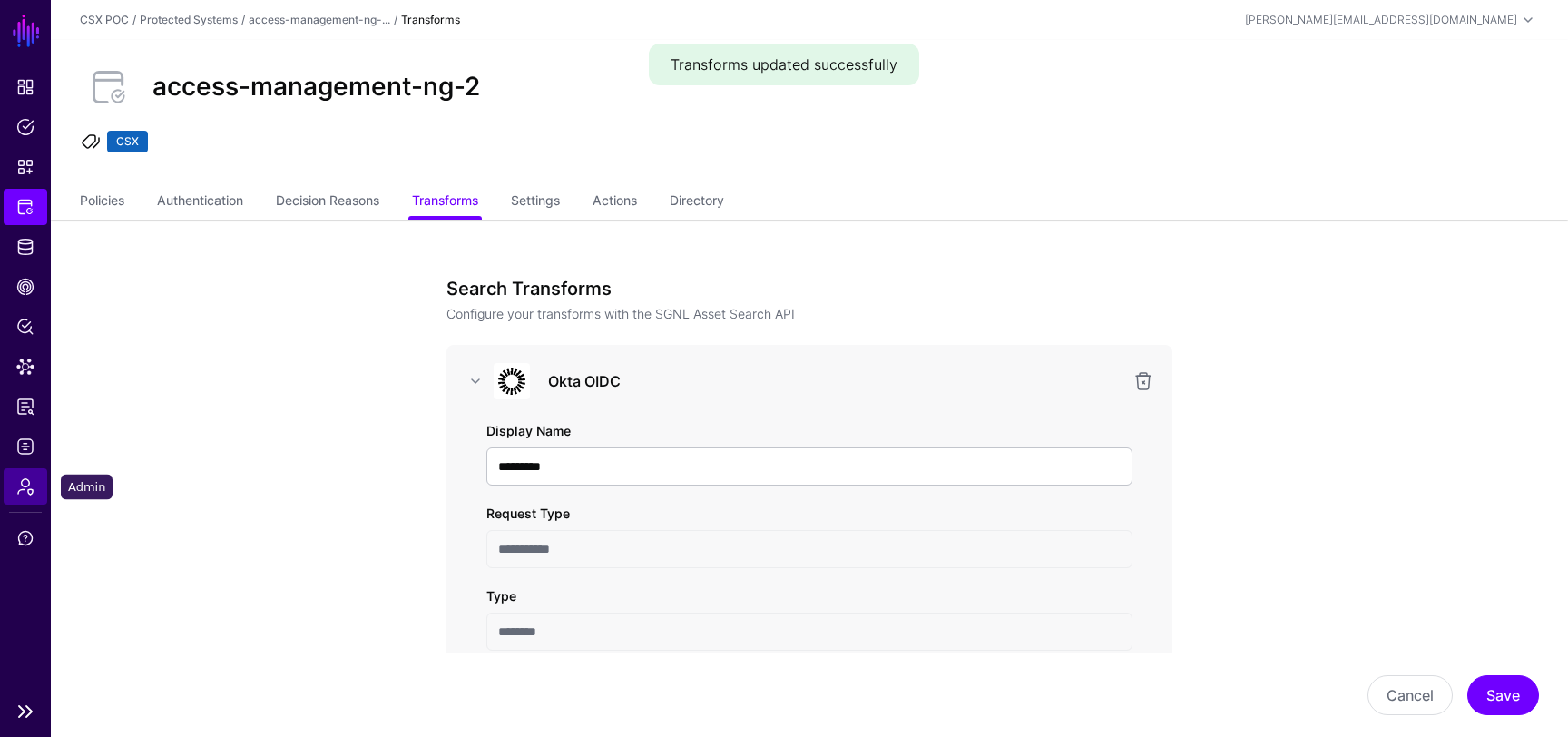
click at [27, 488] on span "Admin" at bounding box center [25, 486] width 18 height 18
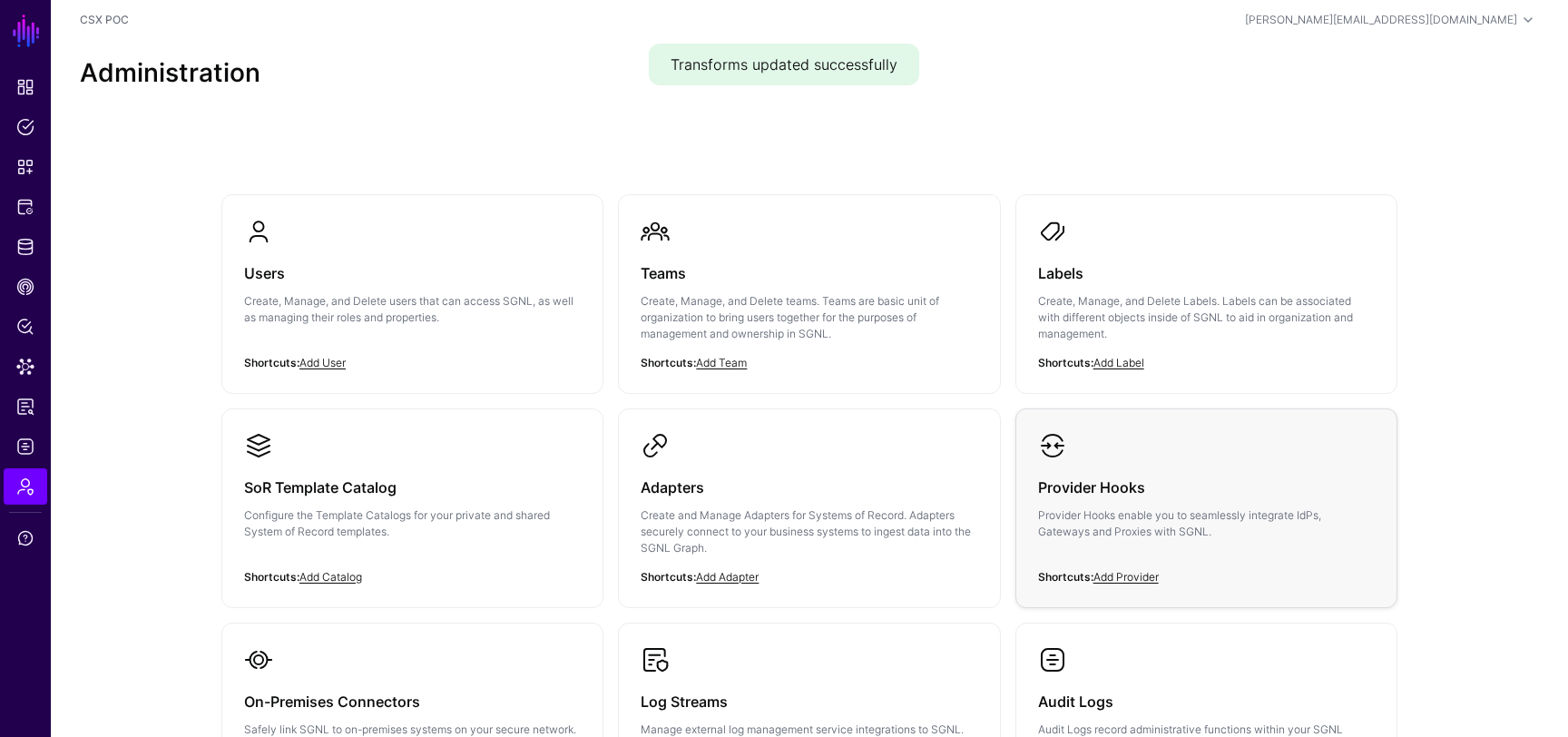
click at [1092, 526] on p "Provider Hooks enable you to seamlessly integrate IdPs, Gateways and Proxies wi…" at bounding box center [1206, 524] width 337 height 32
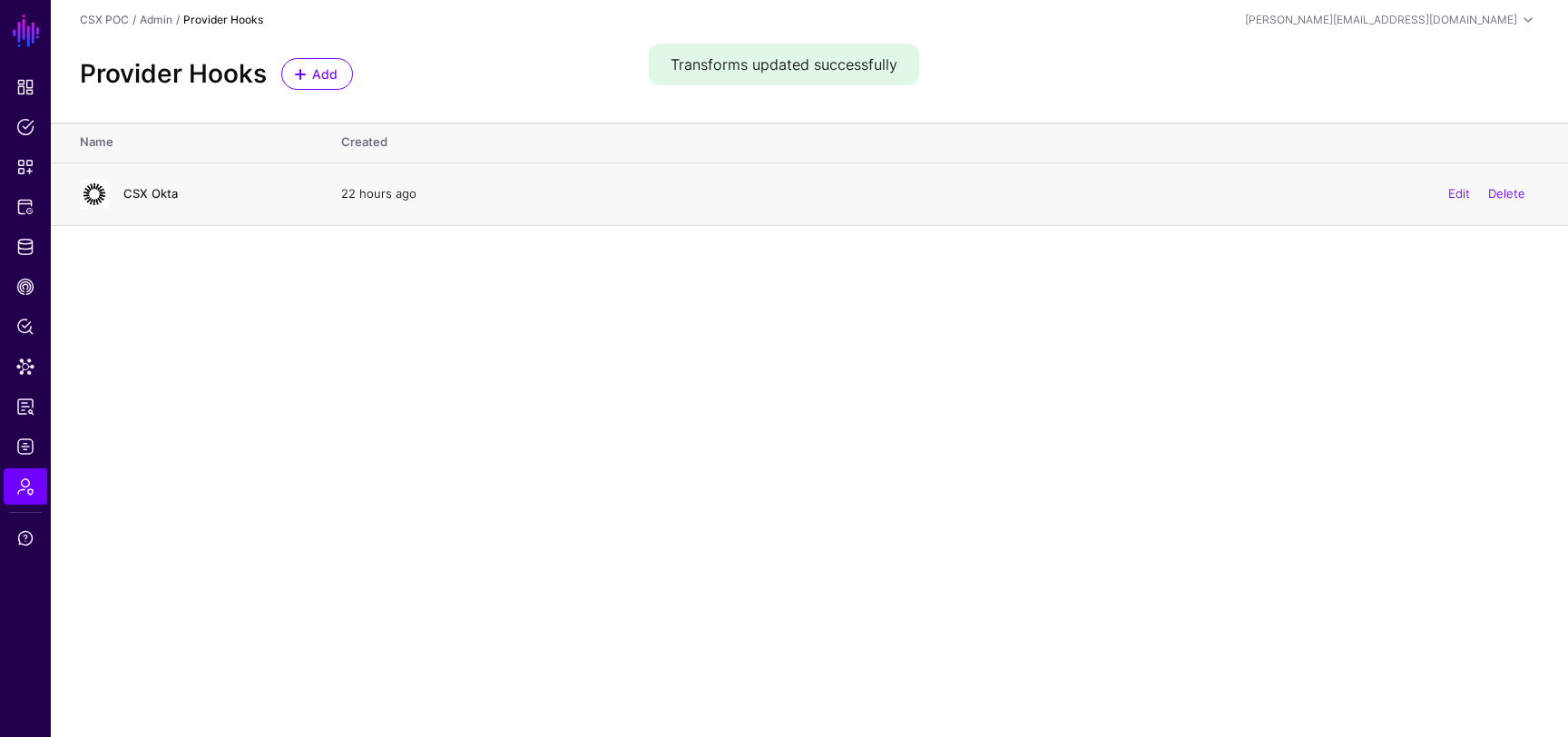
click at [148, 191] on link "CSX Okta" at bounding box center [150, 193] width 54 height 14
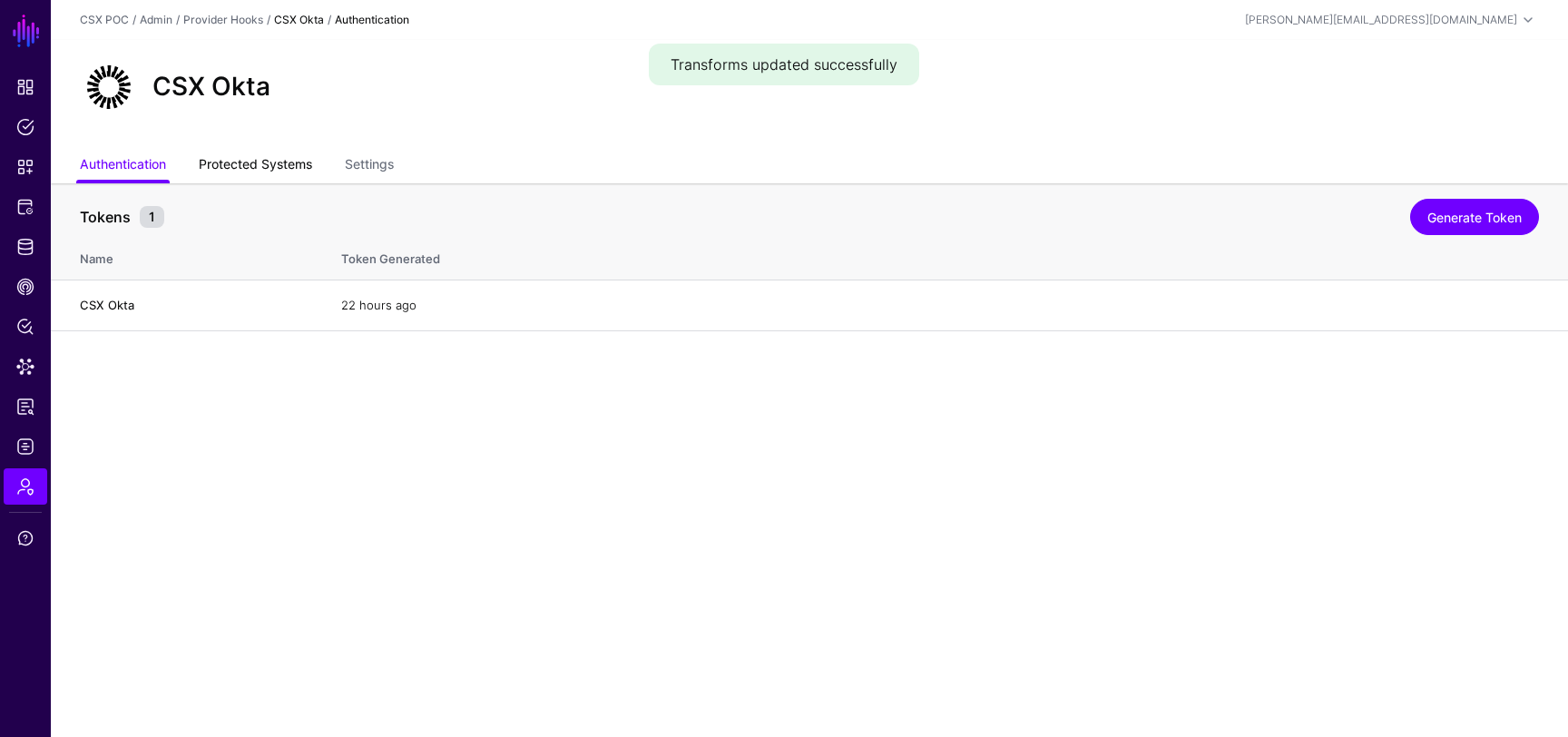
click at [264, 153] on link "Protected Systems" at bounding box center [255, 166] width 114 height 34
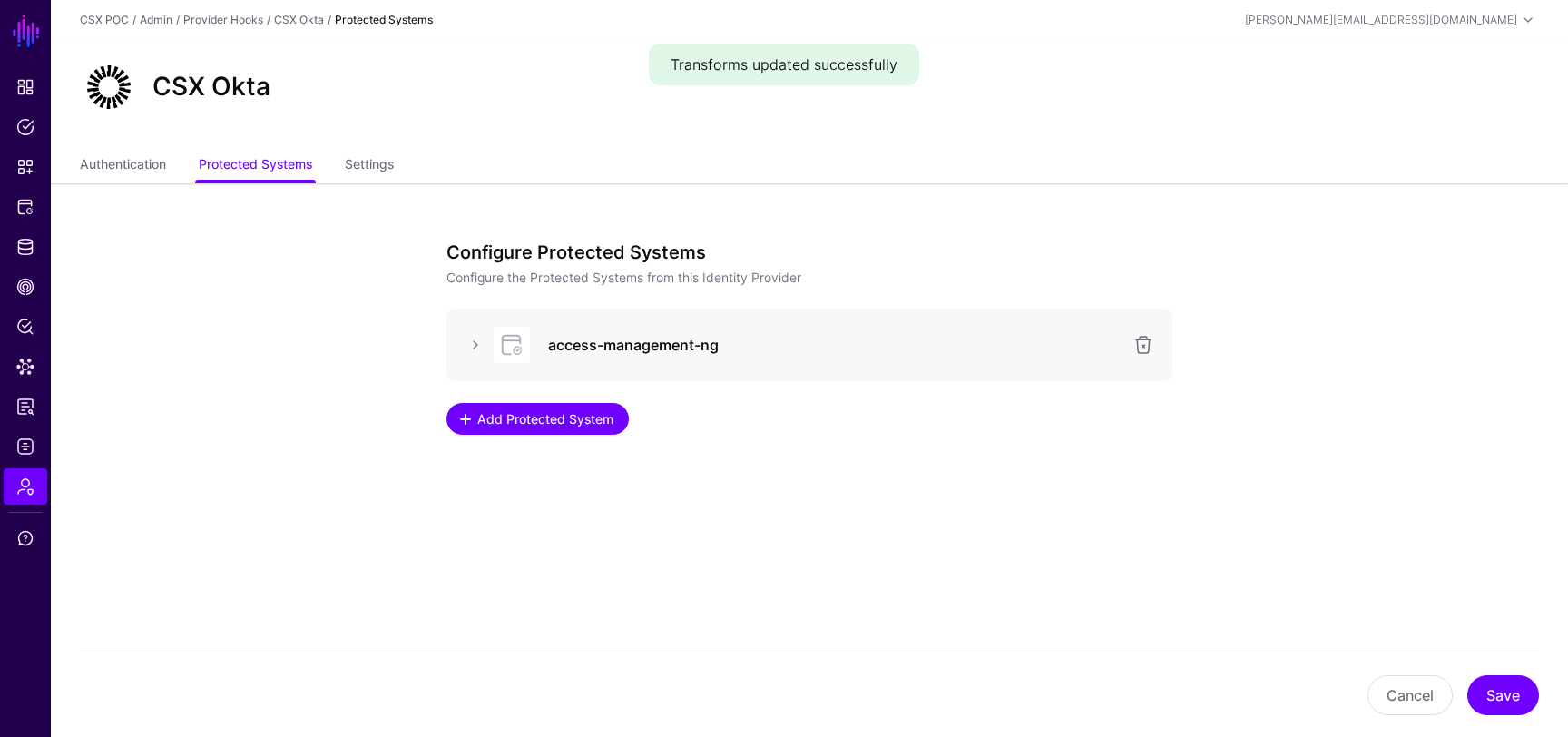
click at [563, 416] on span "Add Protected System" at bounding box center [546, 419] width 140 height 19
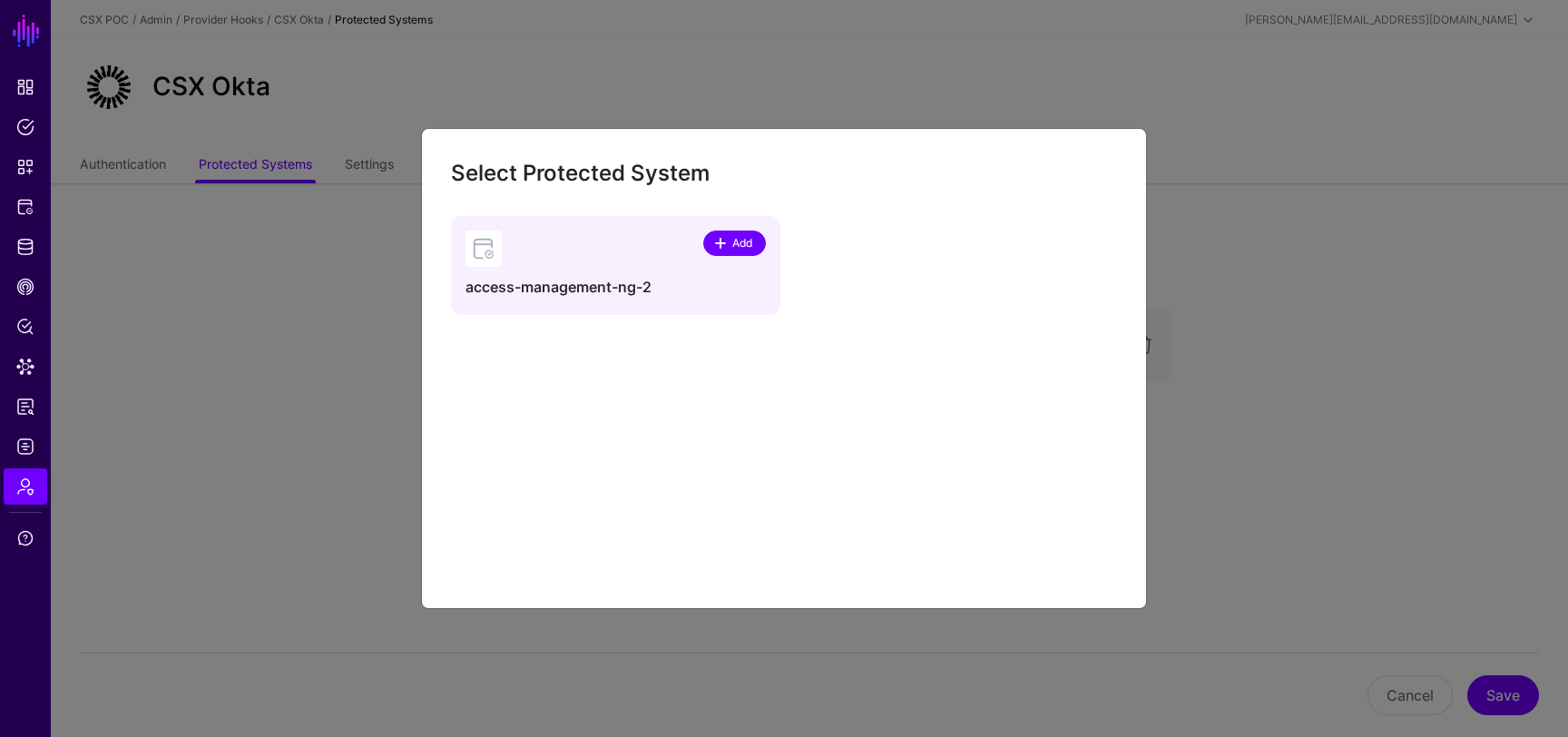
click at [731, 248] on span "Add" at bounding box center [743, 243] width 25 height 16
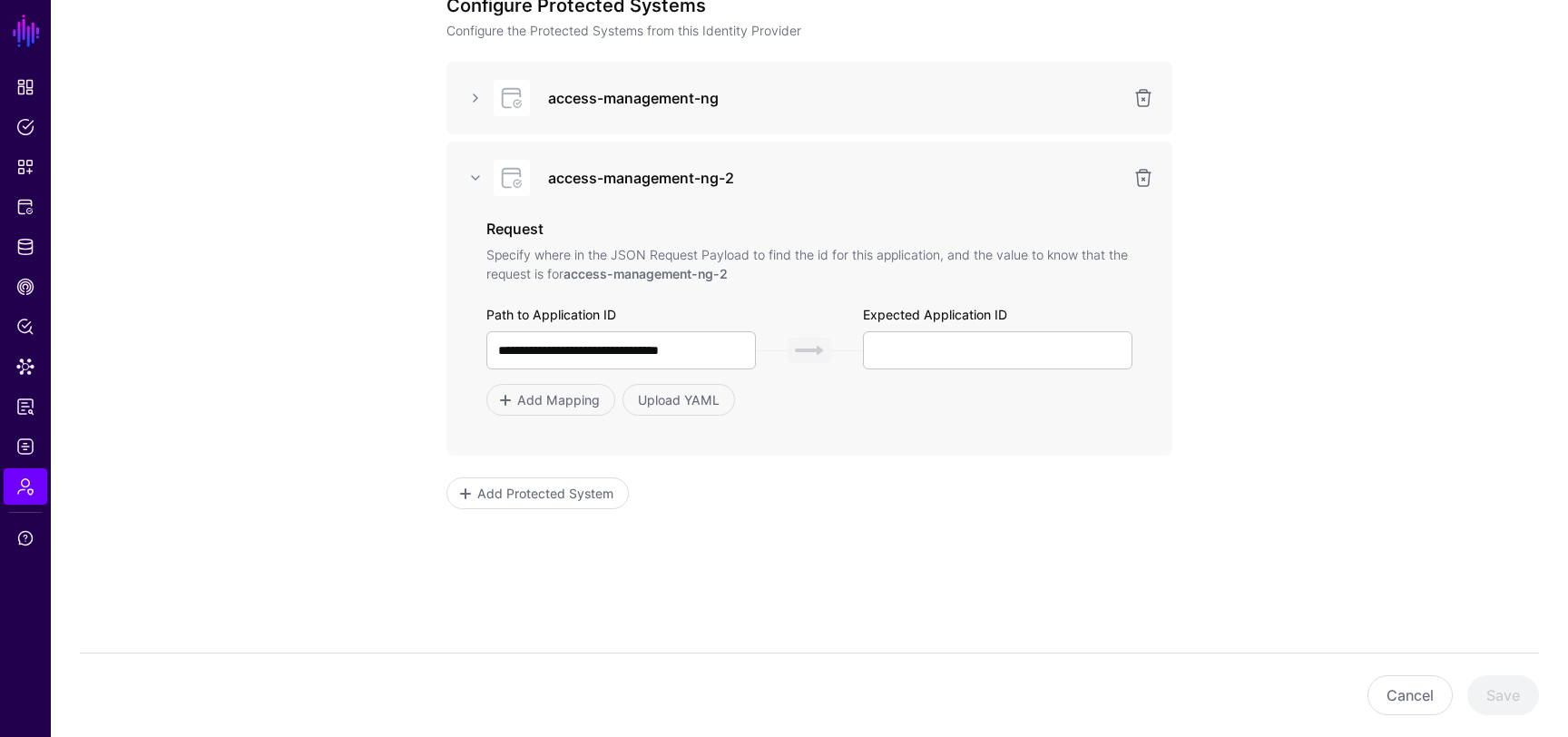
scroll to position [266, 0]
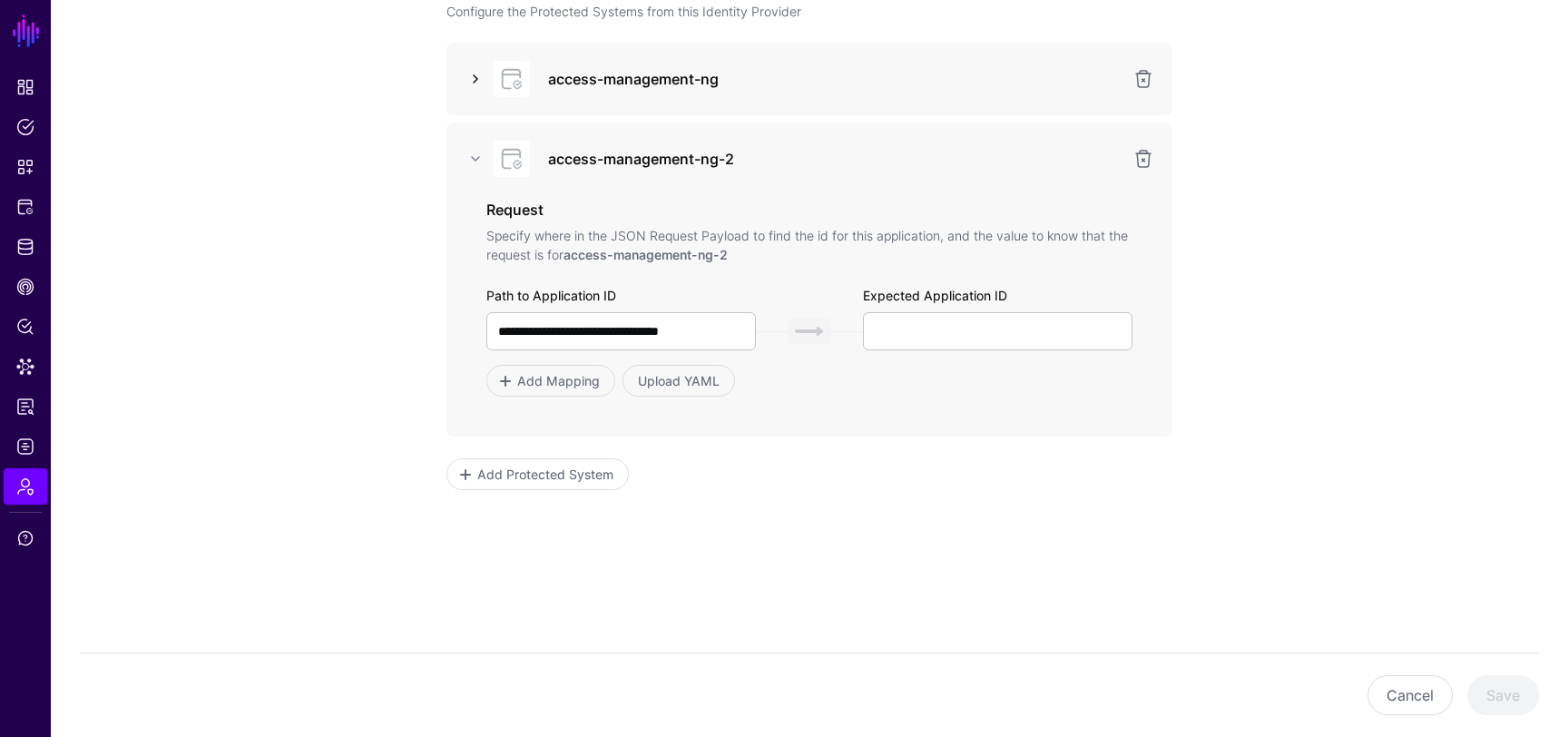
click at [484, 68] on link at bounding box center [476, 79] width 22 height 22
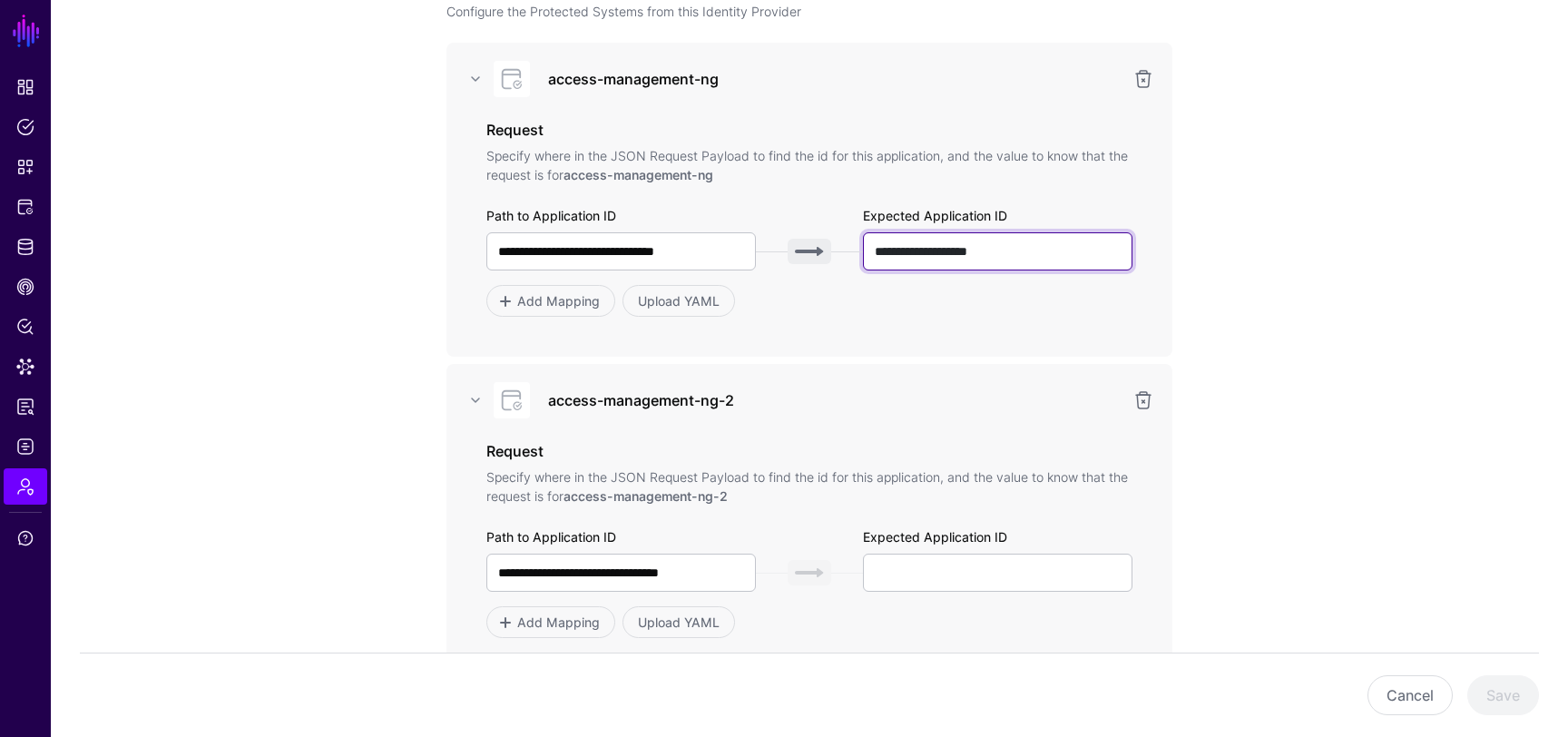
click at [876, 238] on input "**********" at bounding box center [998, 252] width 270 height 38
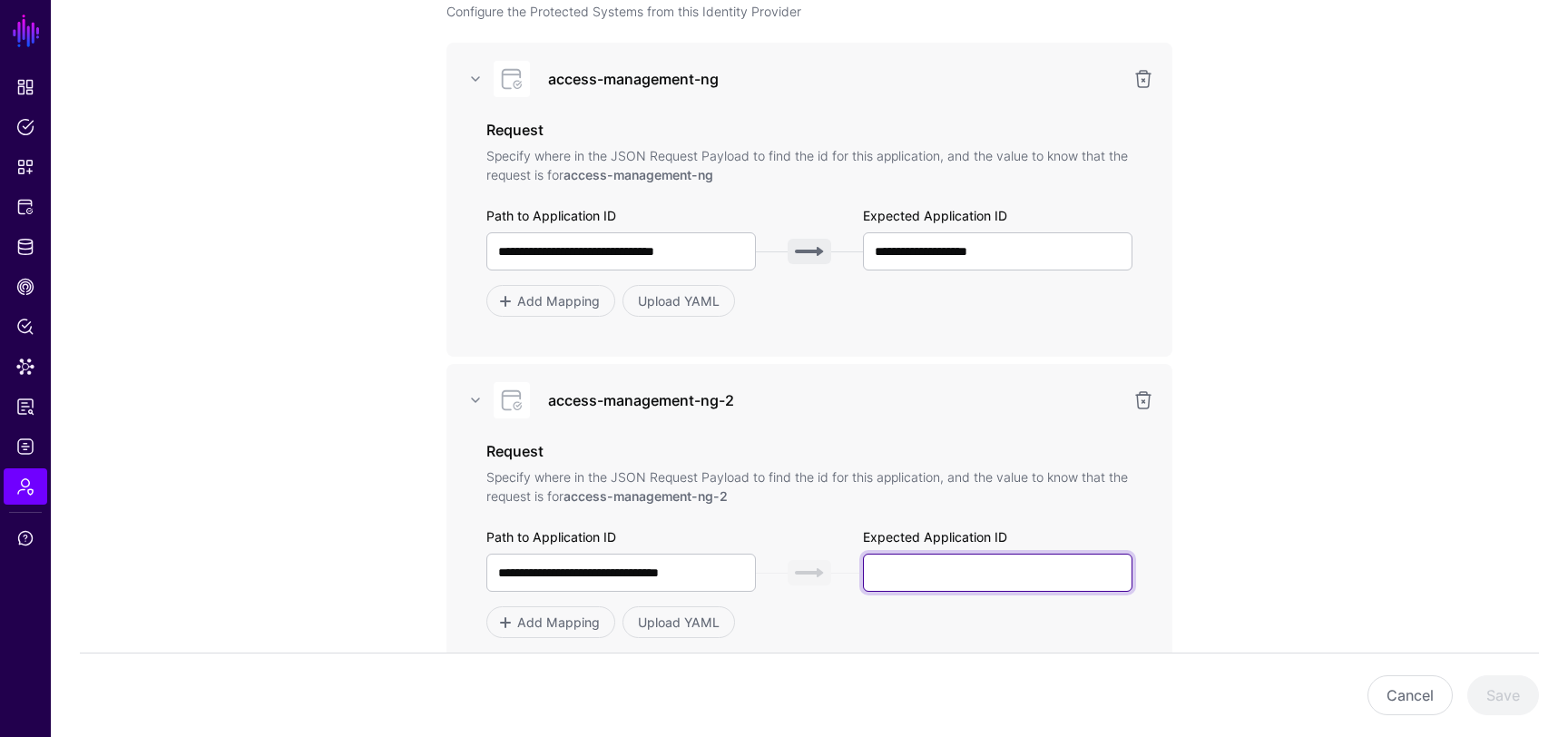
click at [902, 576] on input "text" at bounding box center [998, 573] width 270 height 38
paste input "**********"
type input "**********"
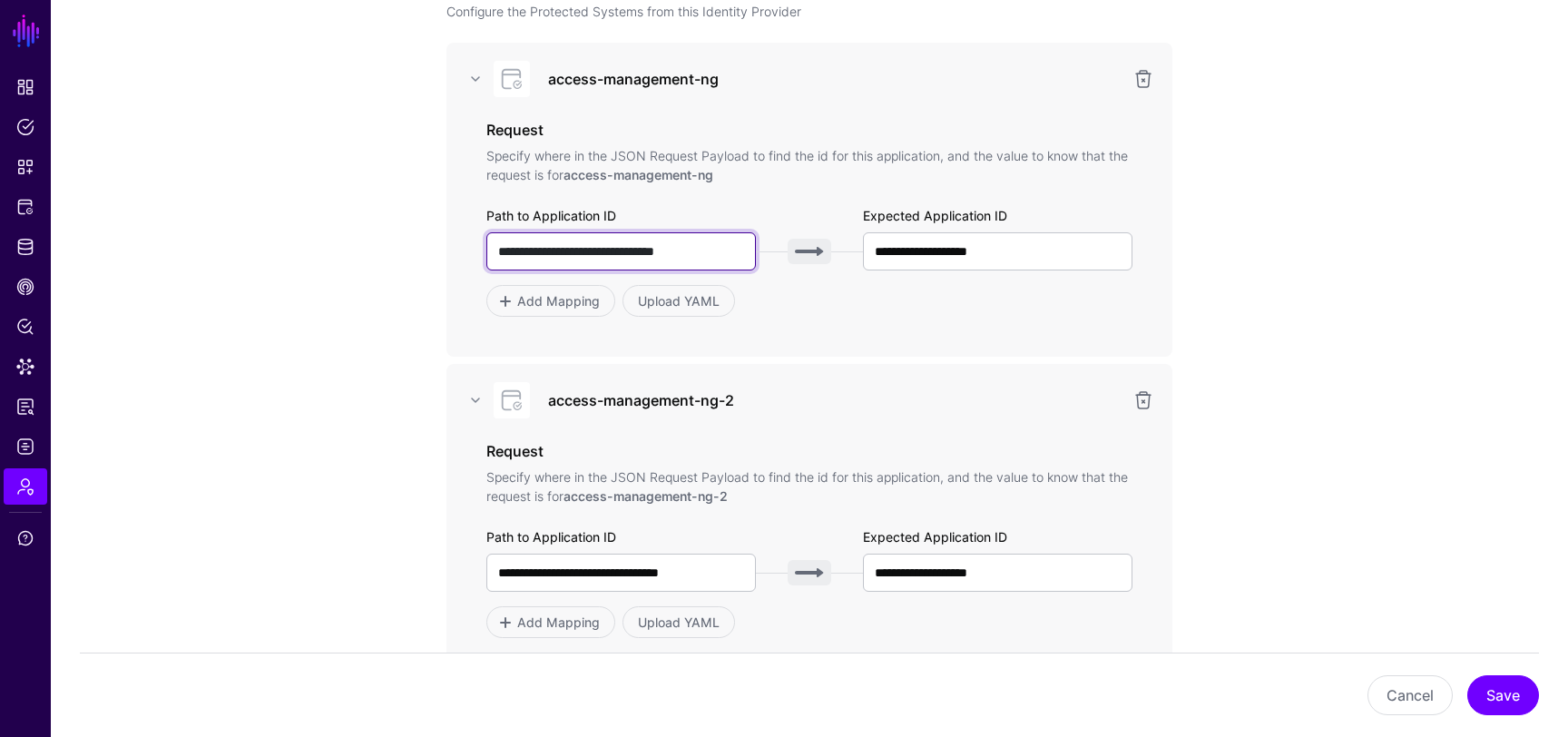
click at [687, 255] on input "**********" at bounding box center [622, 252] width 270 height 38
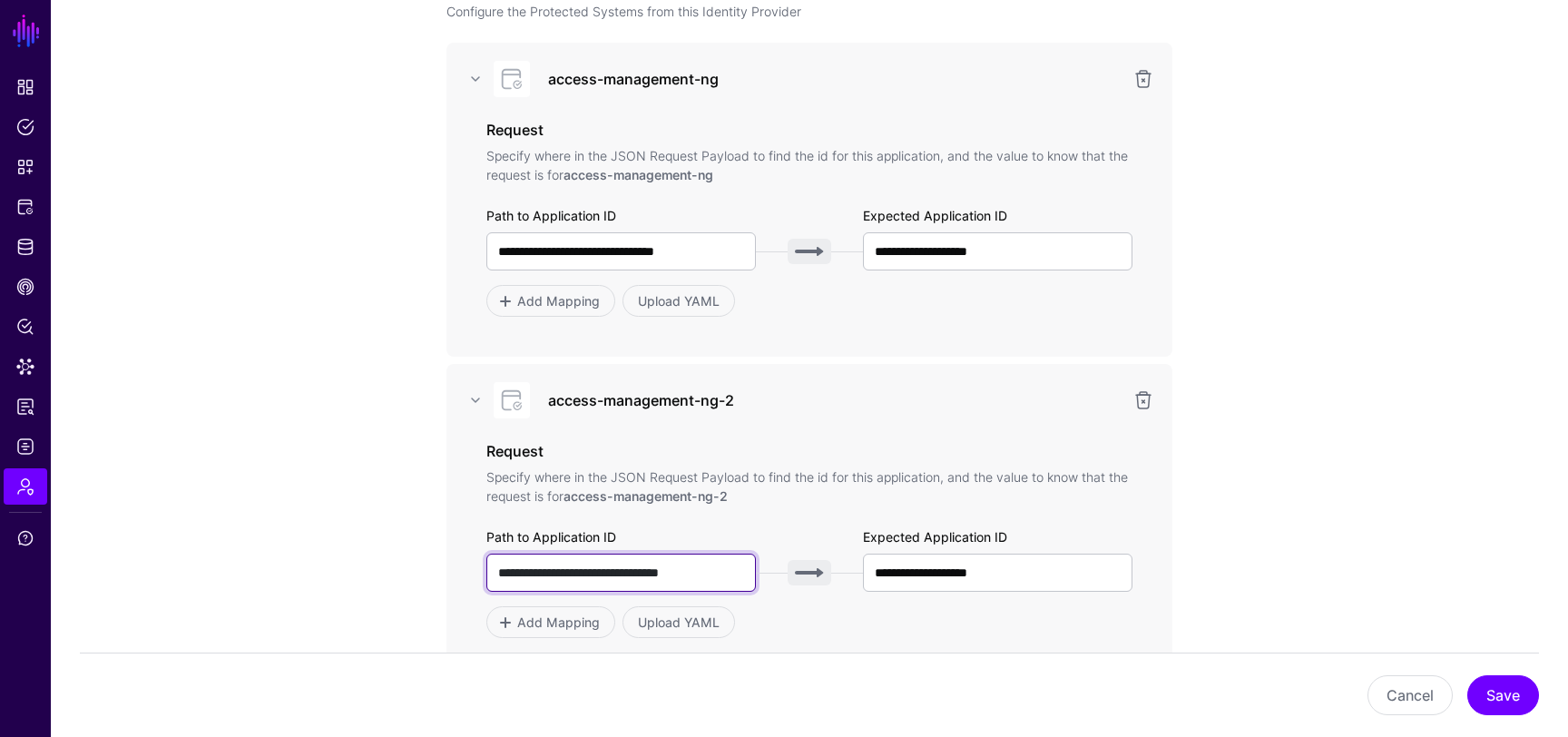
click at [611, 573] on input "**********" at bounding box center [622, 573] width 270 height 38
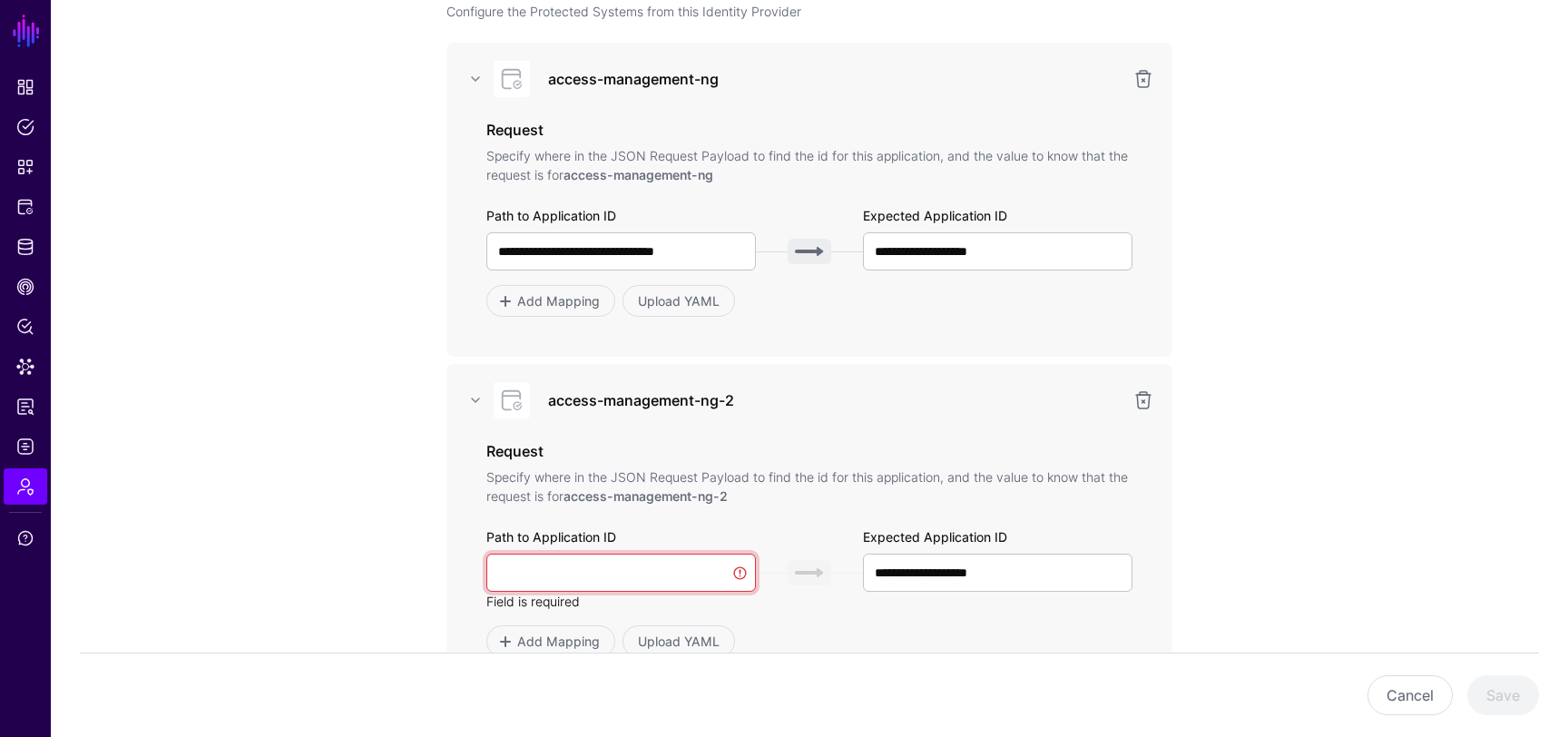
paste input "**********"
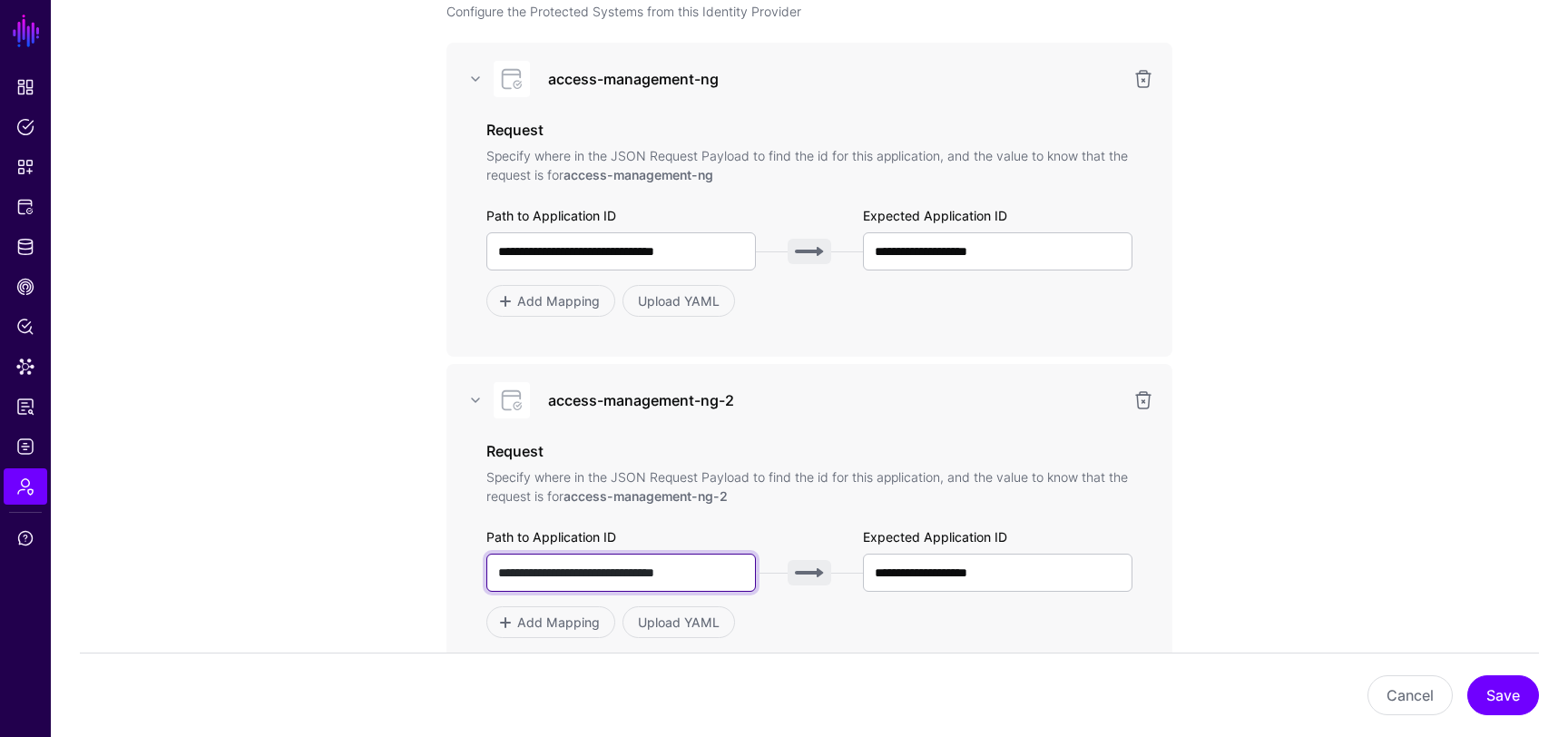
type input "**********"
click at [1372, 531] on app-admin-providers-item-integrations "**********" at bounding box center [810, 448] width 1518 height 1062
click at [1496, 693] on button "Save" at bounding box center [1503, 695] width 72 height 40
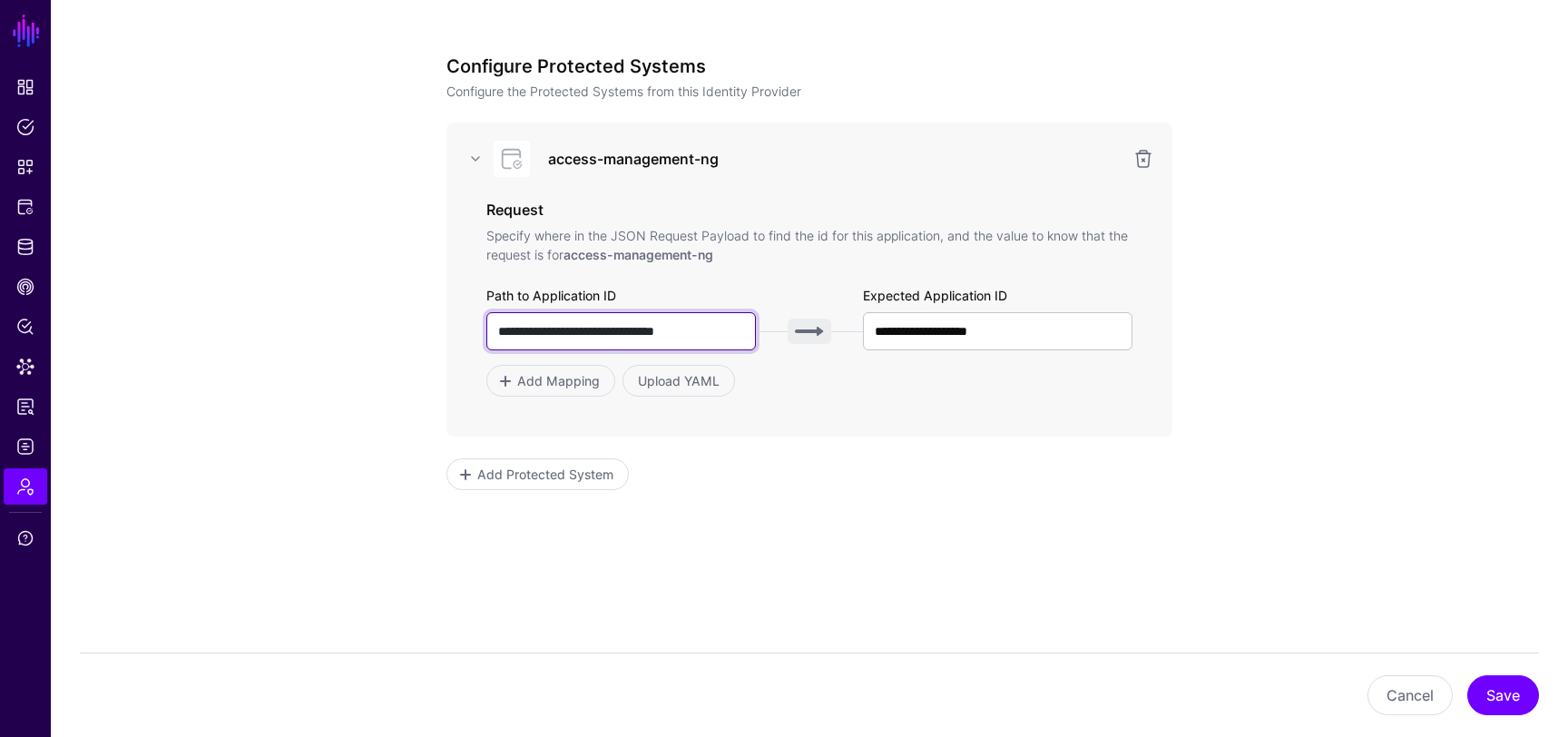
click at [682, 335] on input "**********" at bounding box center [622, 331] width 270 height 38
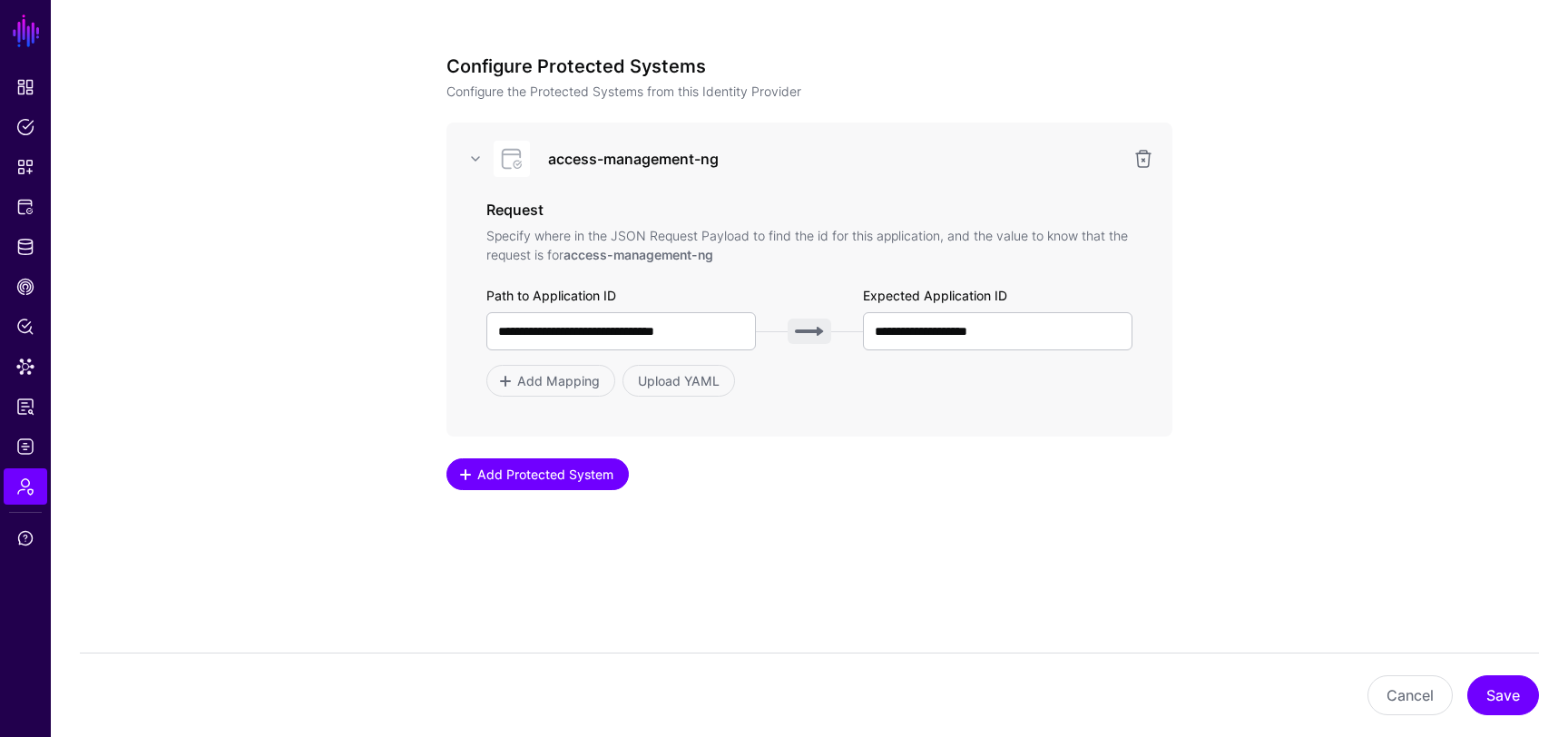
click at [535, 463] on link "Add Protected System" at bounding box center [537, 474] width 182 height 31
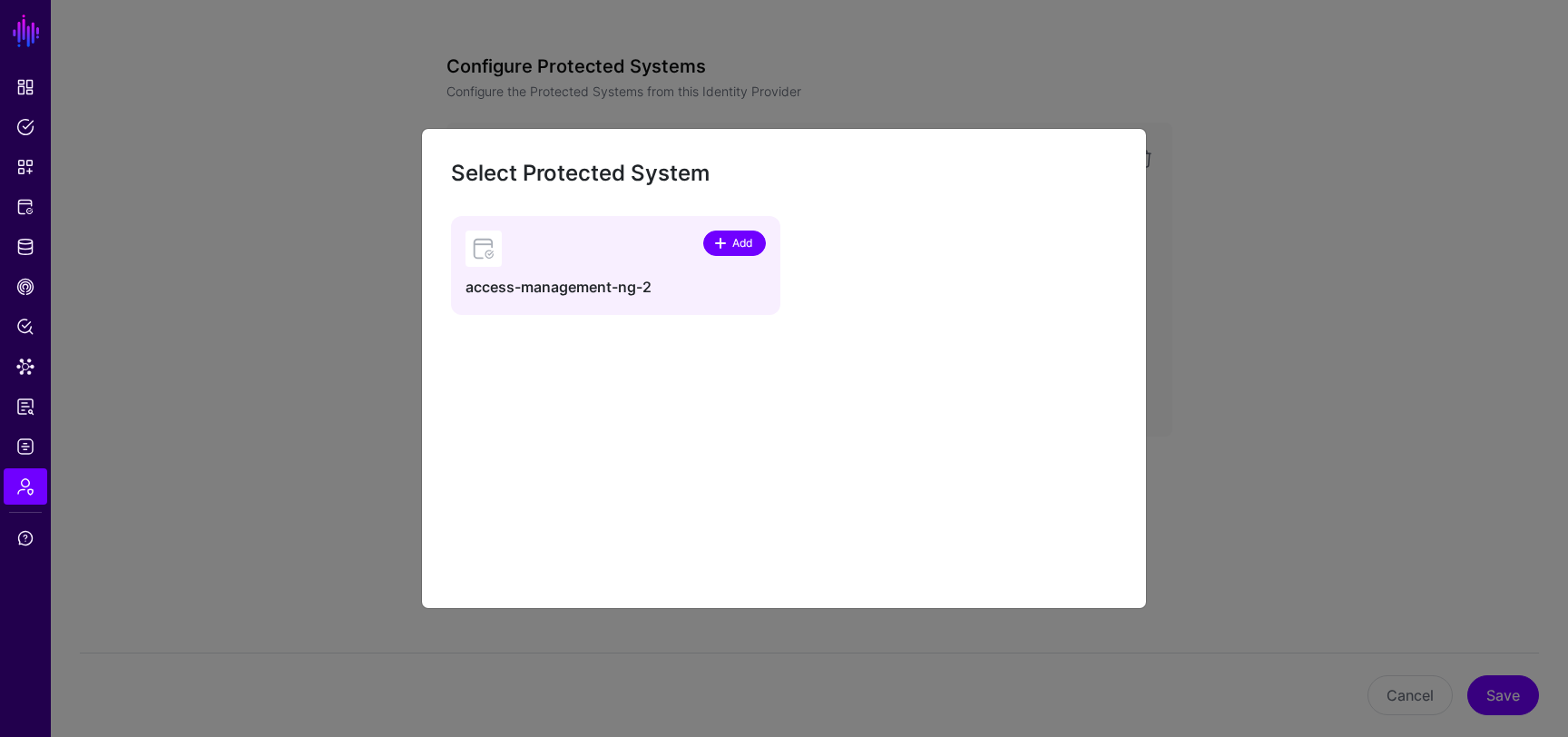
click at [722, 244] on span at bounding box center [720, 243] width 14 height 14
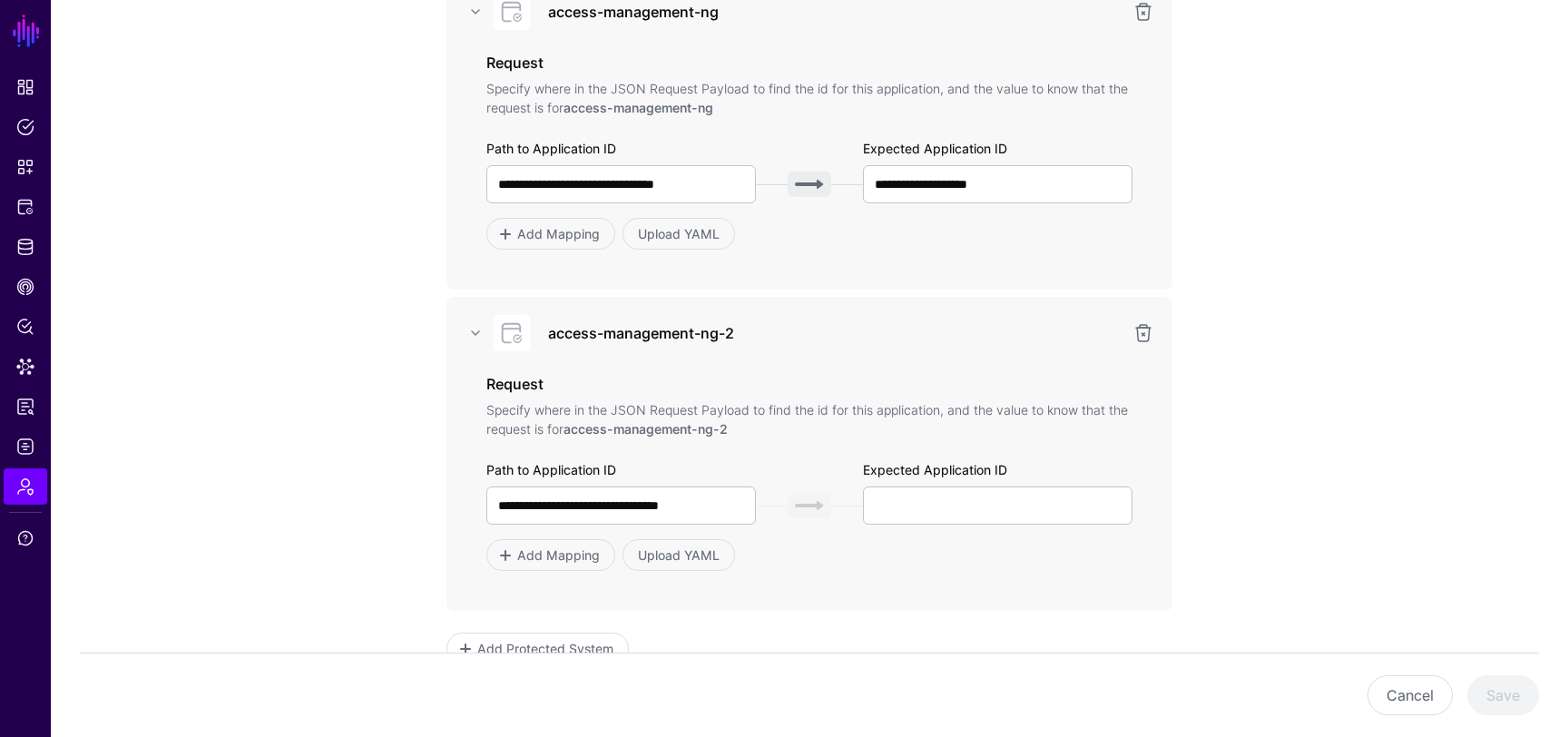
scroll to position [356, 0]
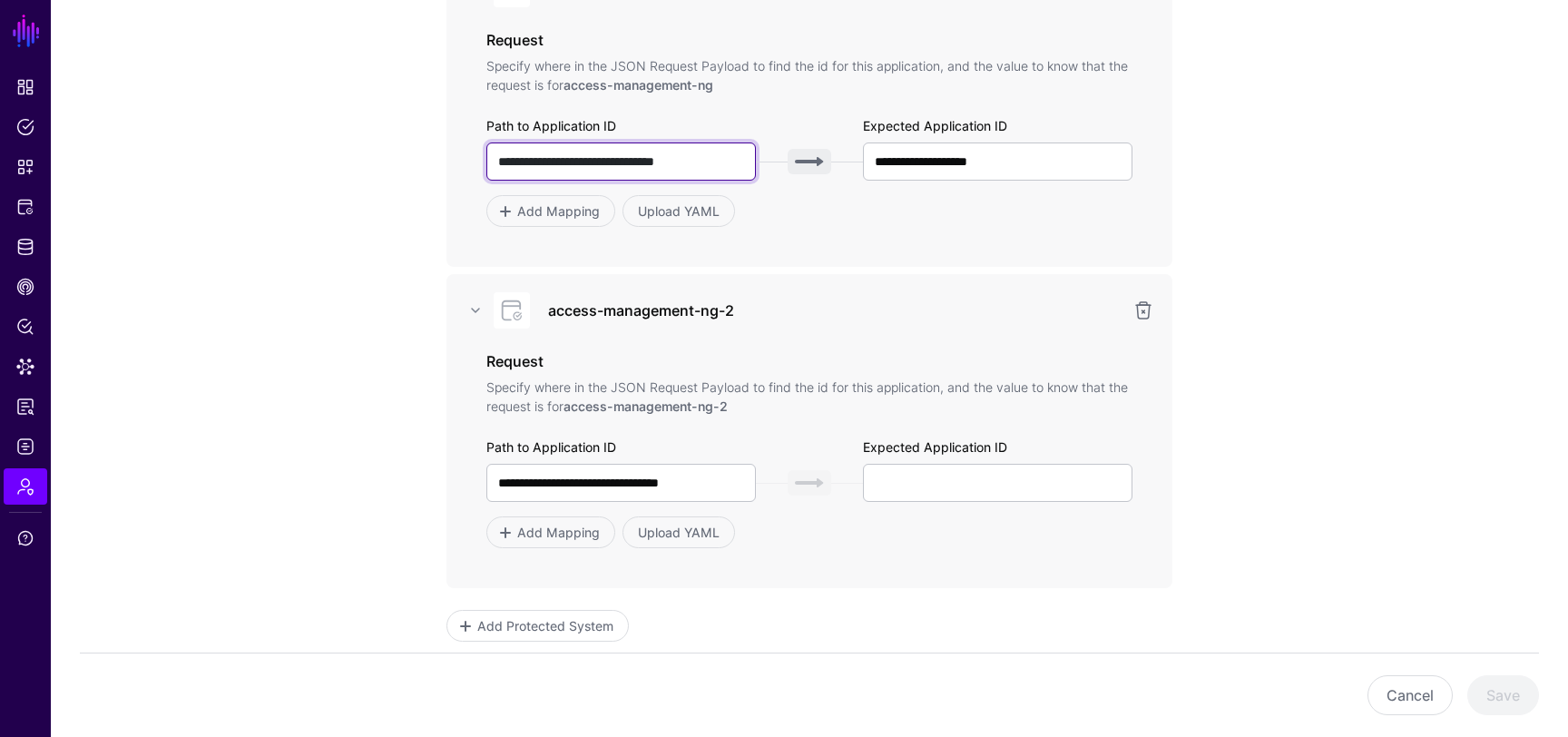
click at [693, 169] on input "**********" at bounding box center [622, 161] width 270 height 38
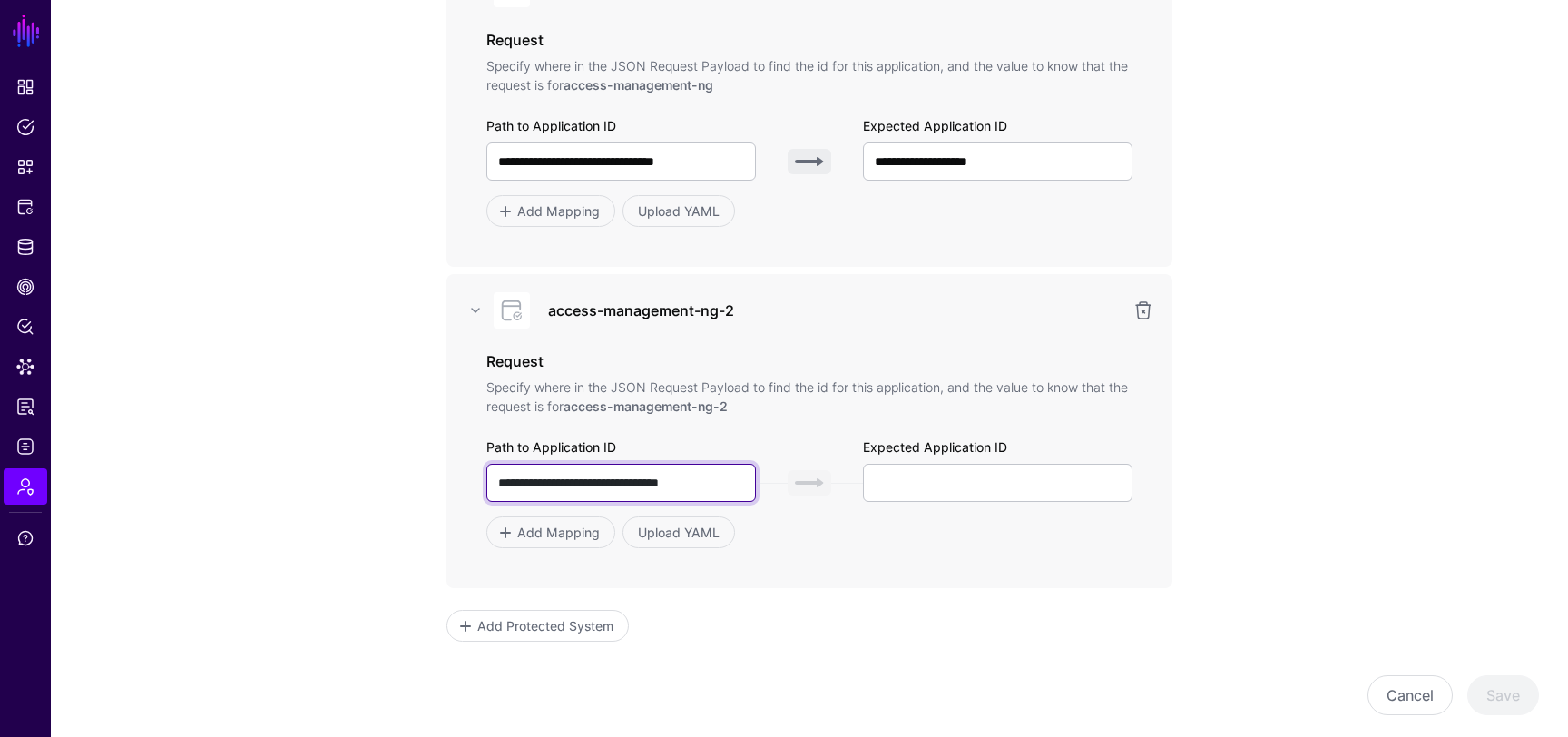
click at [681, 478] on input "**********" at bounding box center [622, 483] width 270 height 38
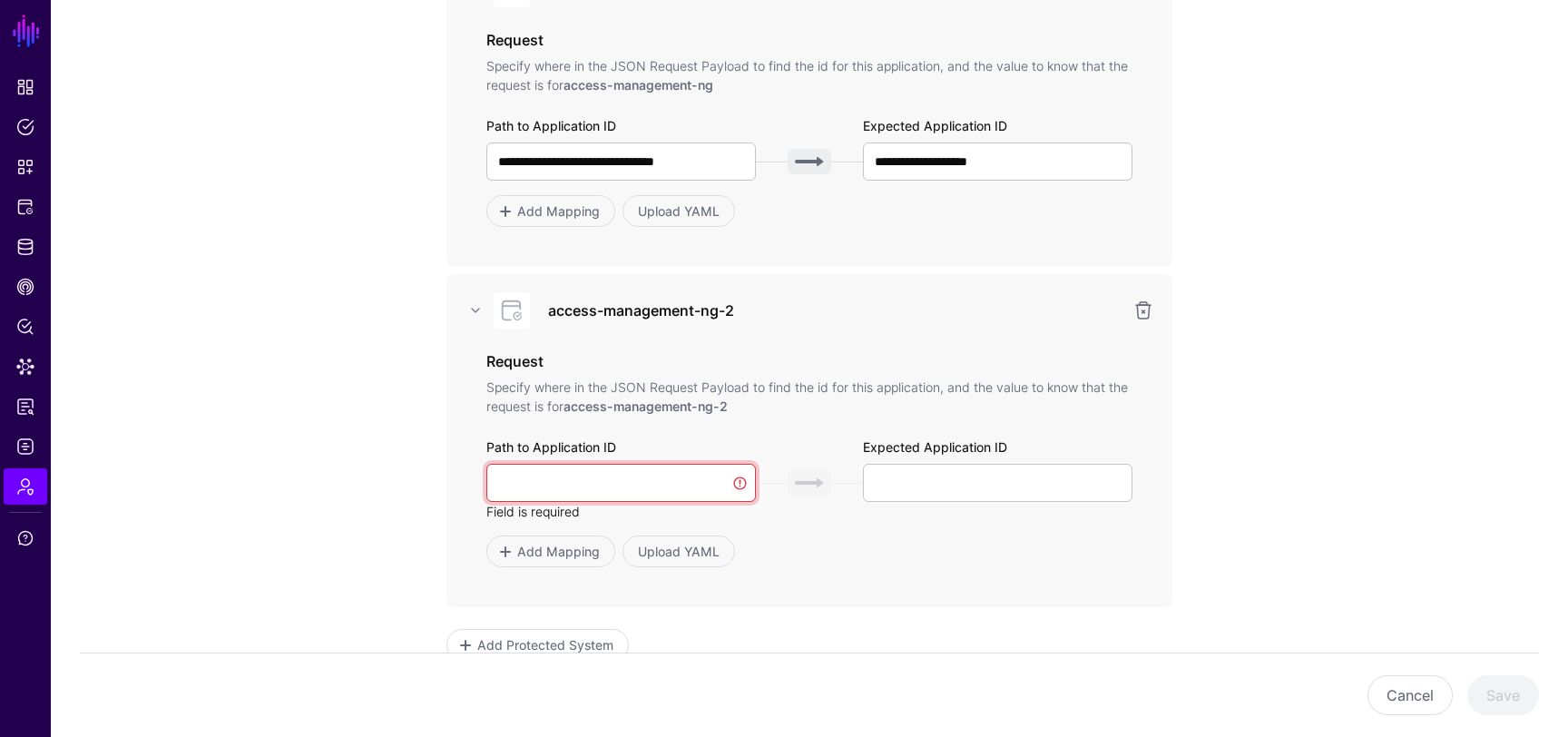
paste input "**********"
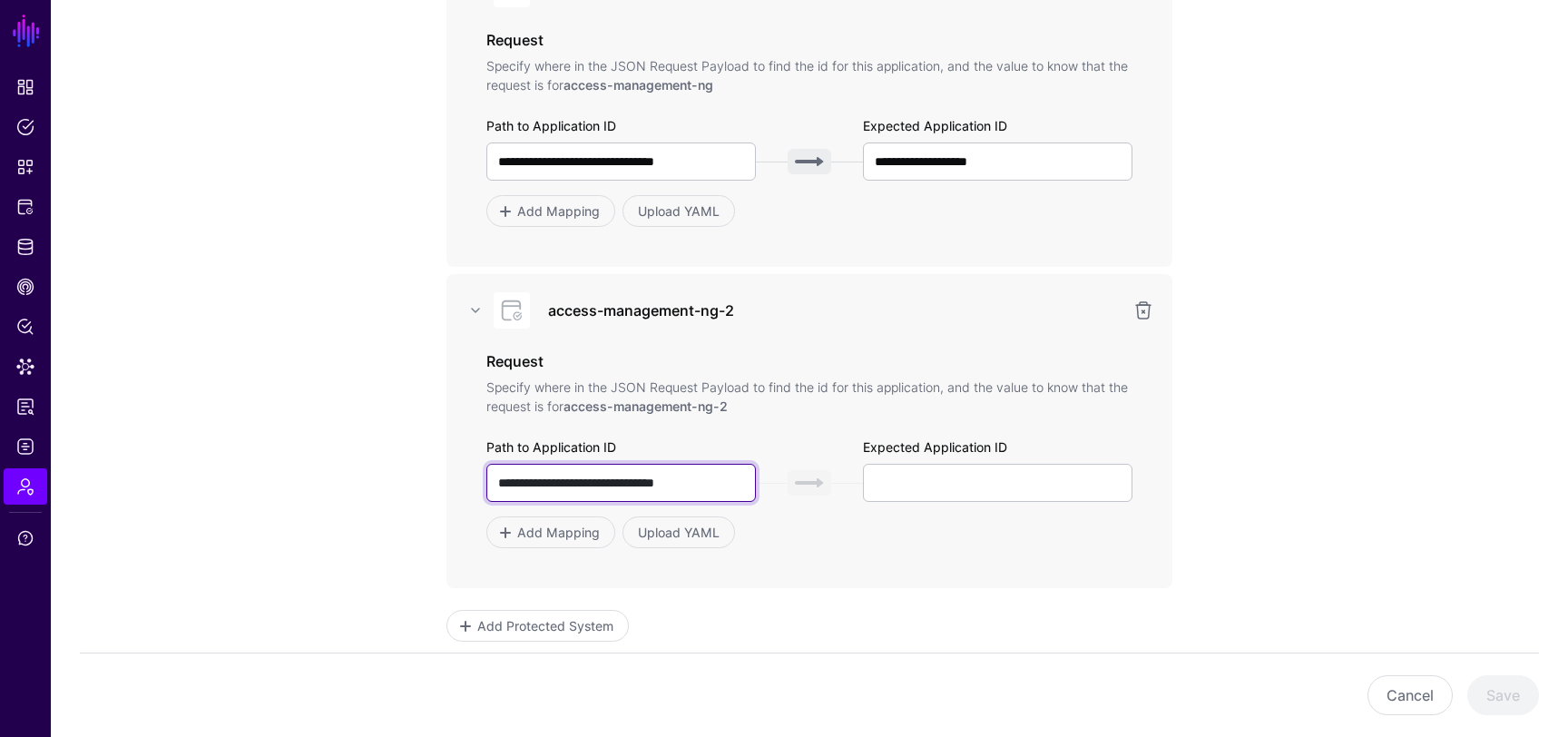
click at [674, 487] on input "**********" at bounding box center [622, 483] width 270 height 38
type input "**********"
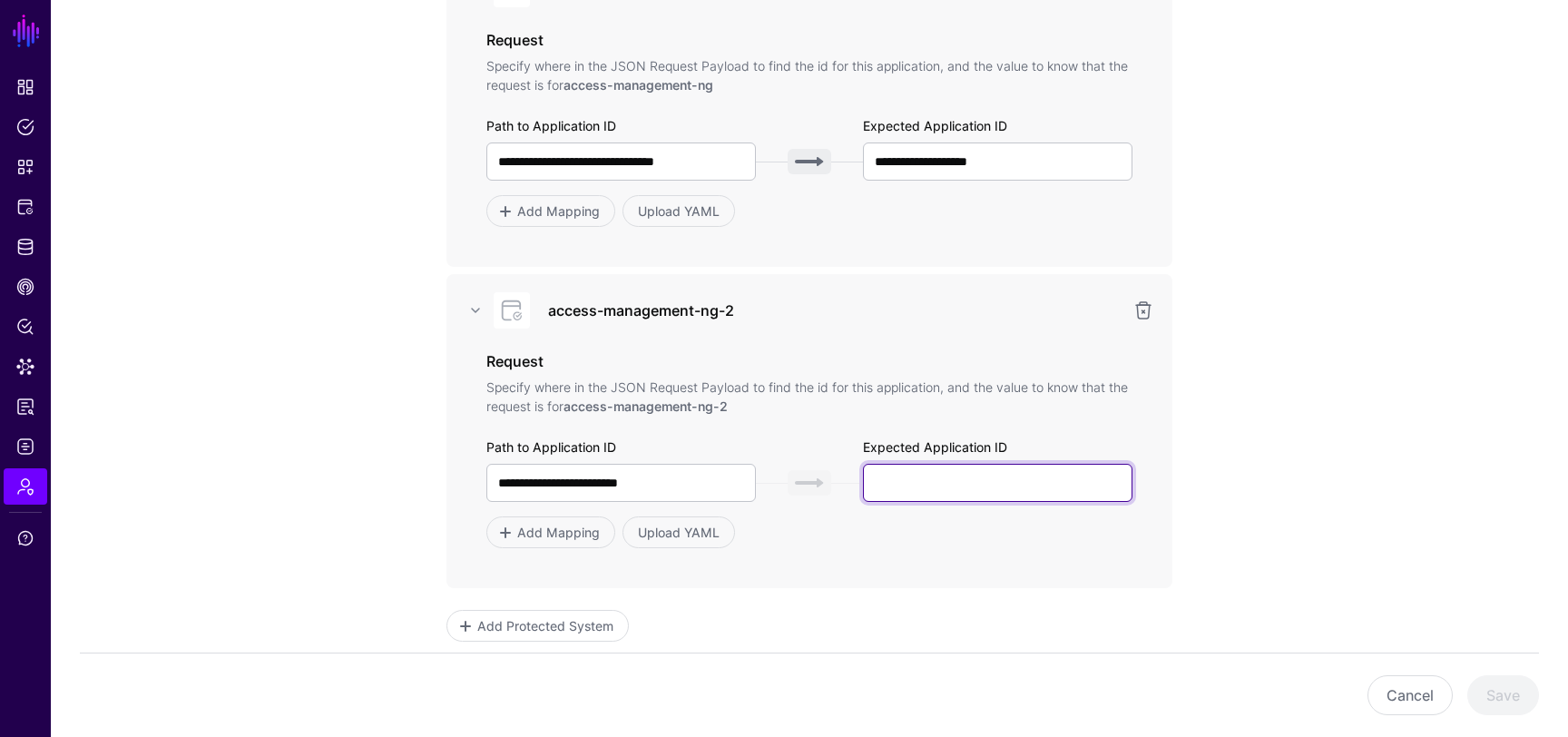
click at [985, 482] on input "text" at bounding box center [998, 483] width 270 height 38
paste input "**********"
type input "**********"
click at [1405, 495] on app-admin-providers-item-integrations "**********" at bounding box center [810, 358] width 1518 height 1062
click at [1503, 696] on button "Save" at bounding box center [1503, 695] width 72 height 40
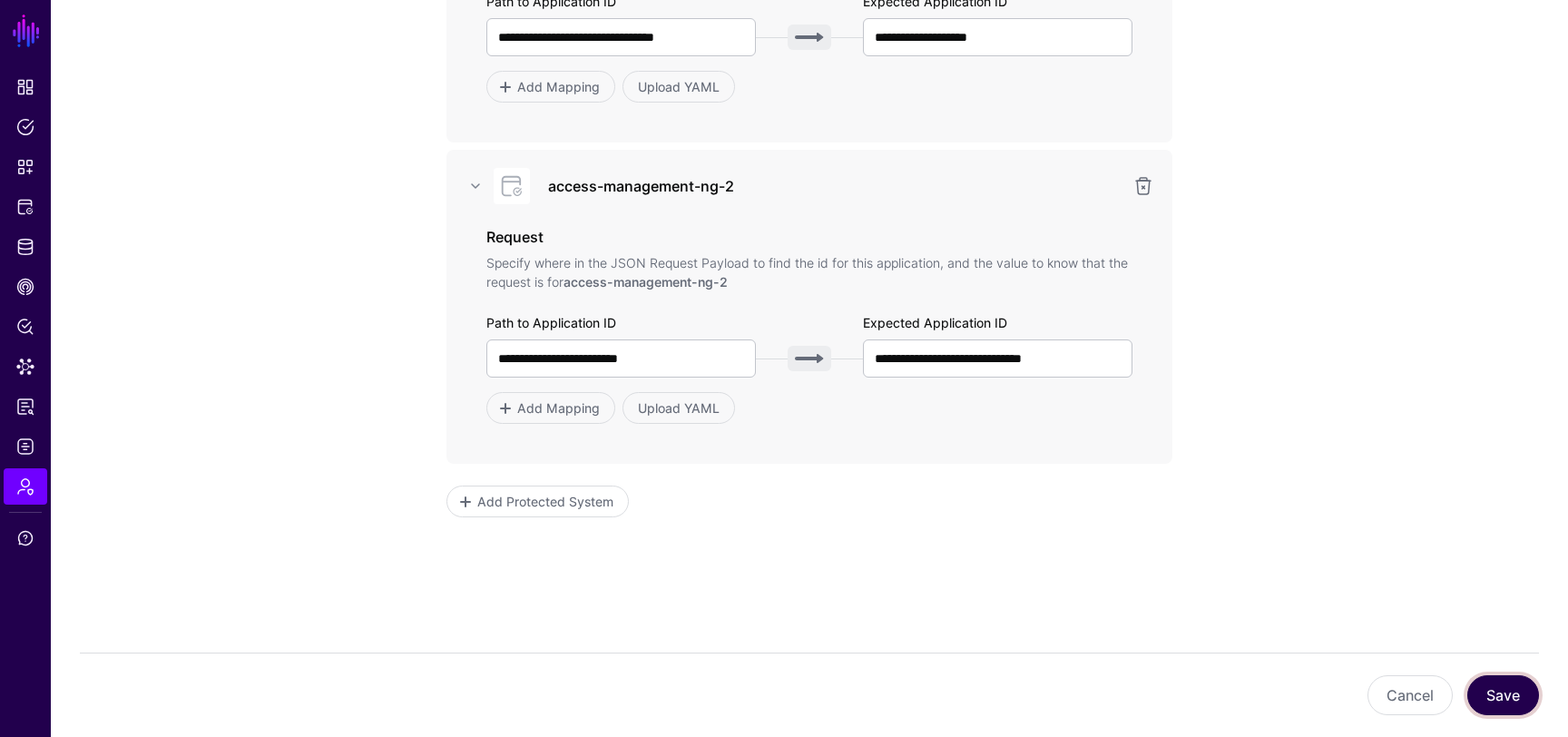
scroll to position [508, 0]
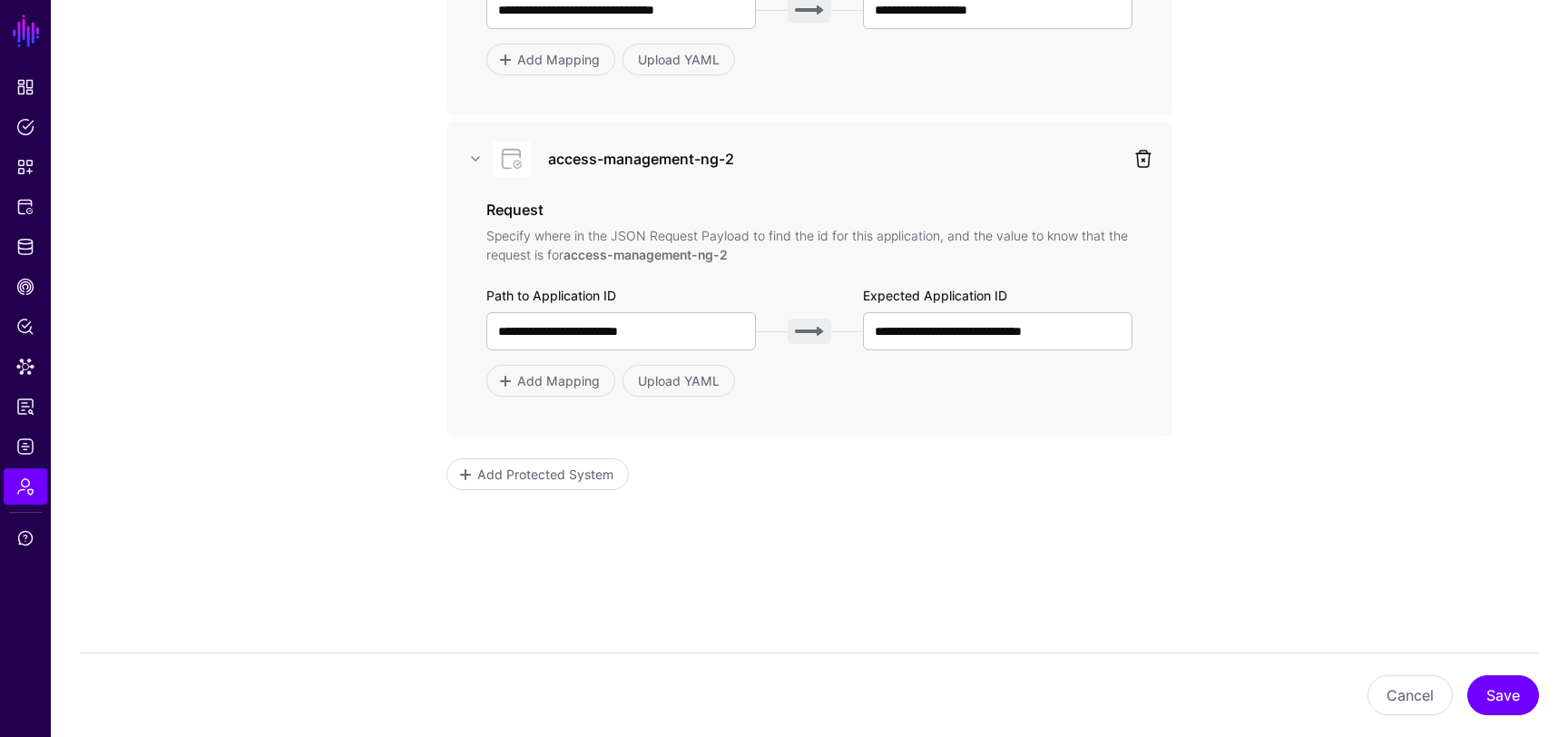
click at [1139, 156] on link at bounding box center [1143, 159] width 22 height 22
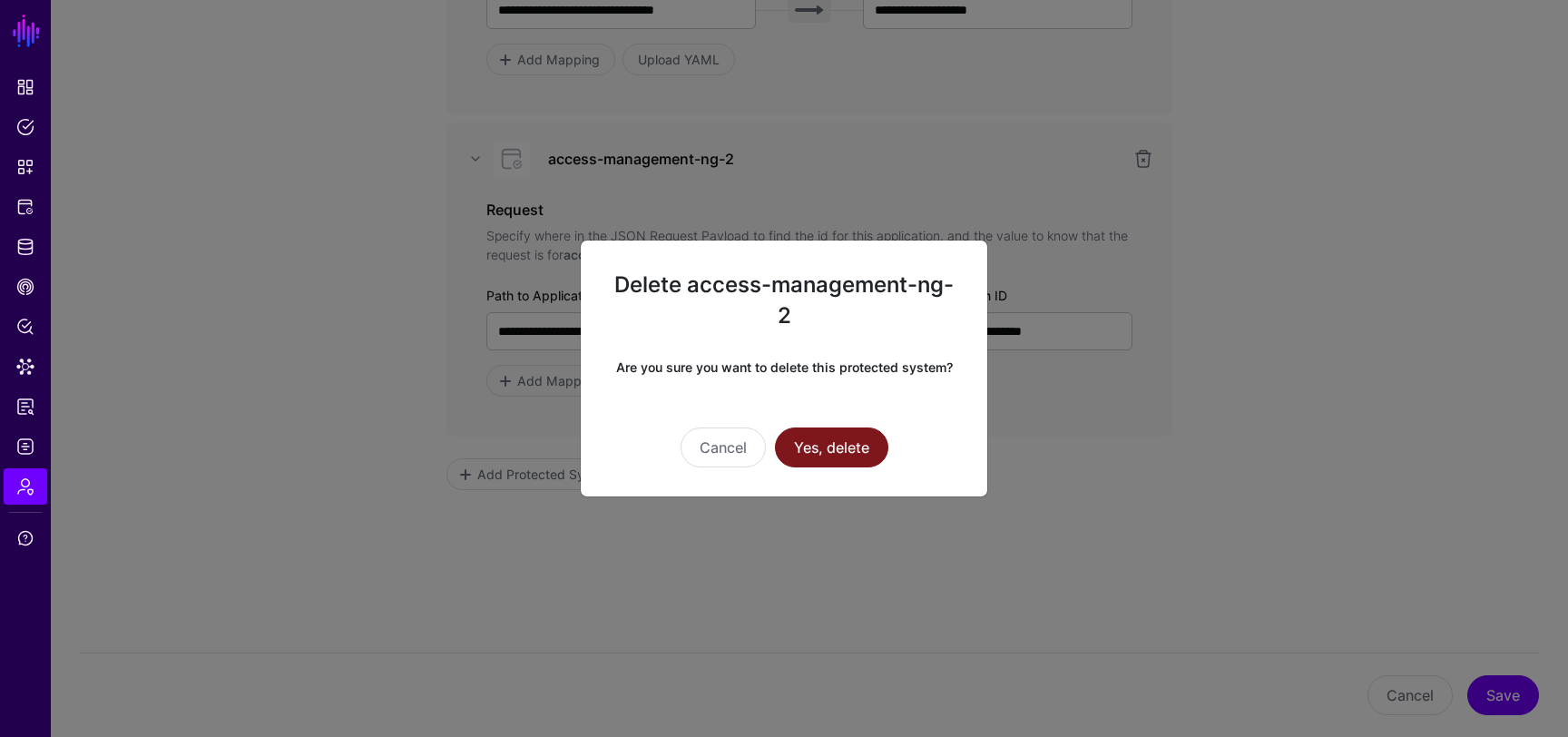
click at [839, 450] on button "Yes, delete" at bounding box center [832, 447] width 114 height 40
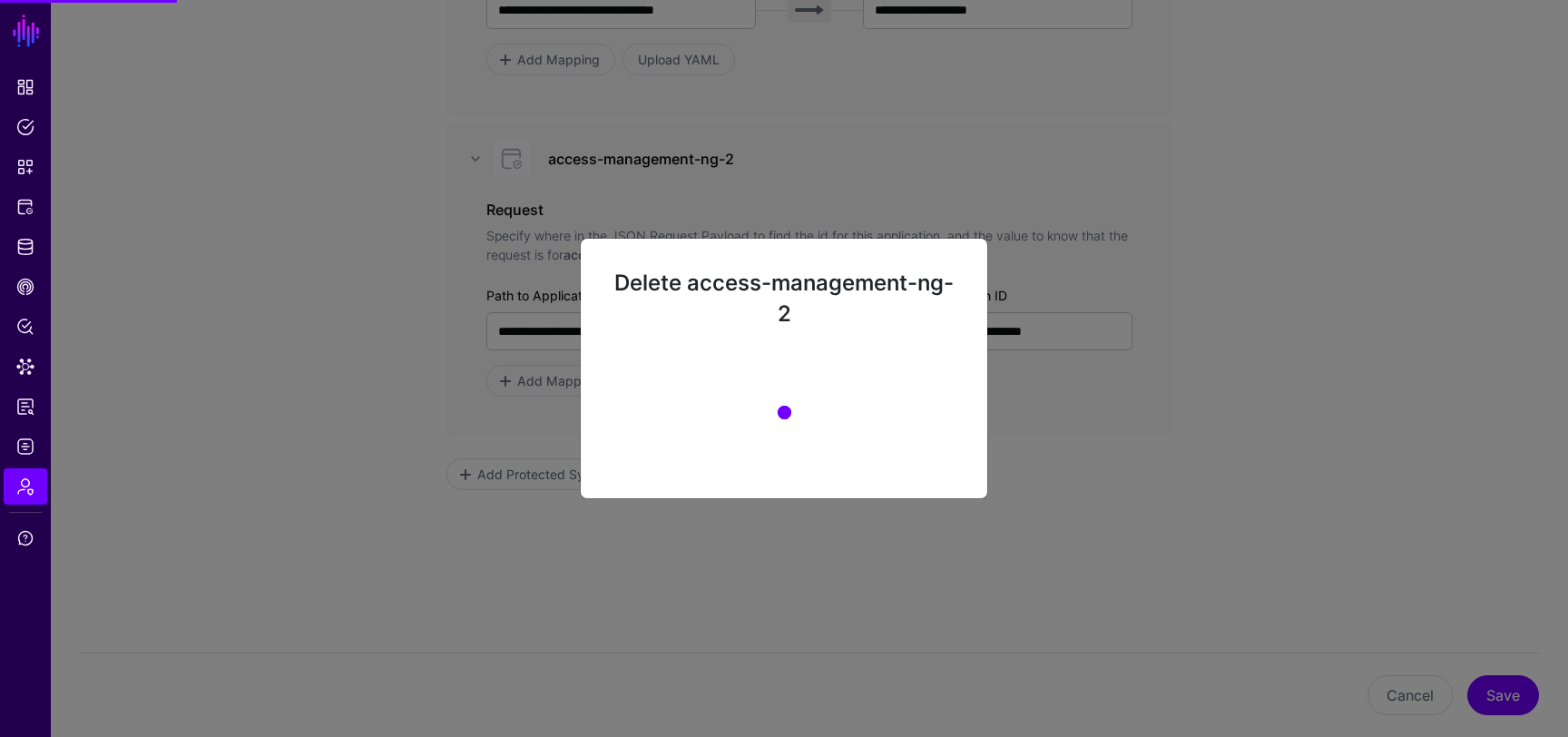
scroll to position [186, 0]
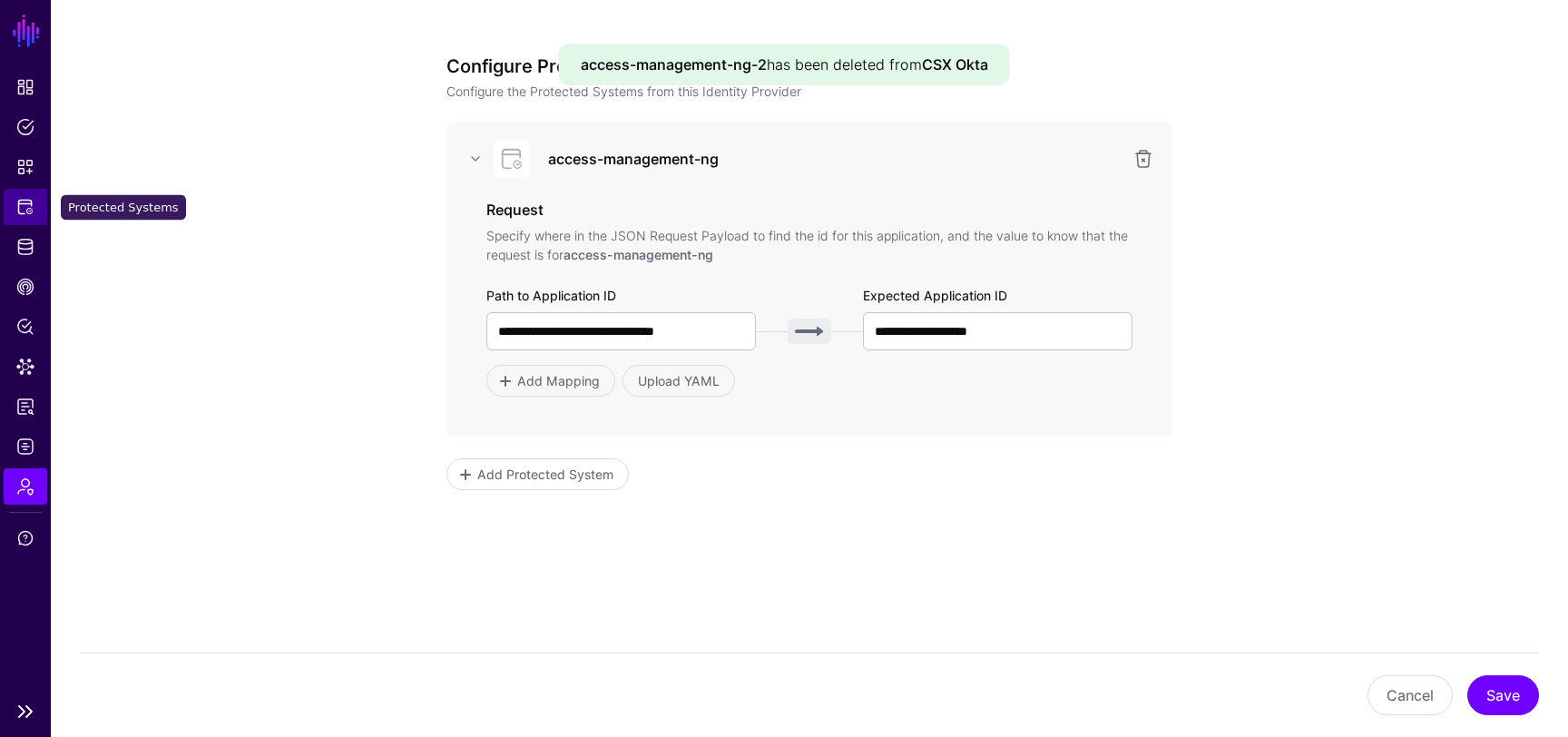
click at [28, 199] on span "Protected Systems" at bounding box center [25, 206] width 18 height 18
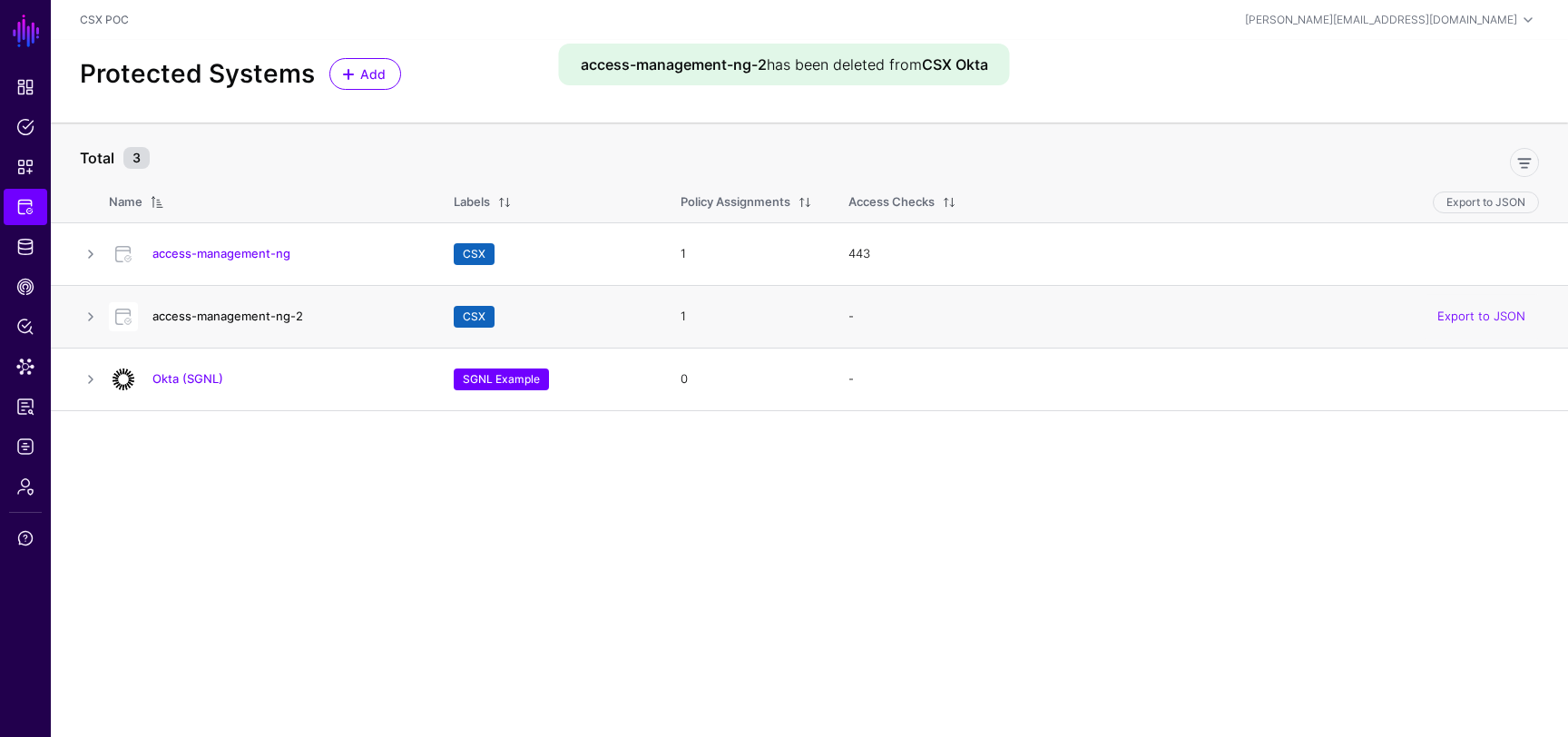
click at [196, 315] on link "access-management-ng-2" at bounding box center [228, 315] width 151 height 14
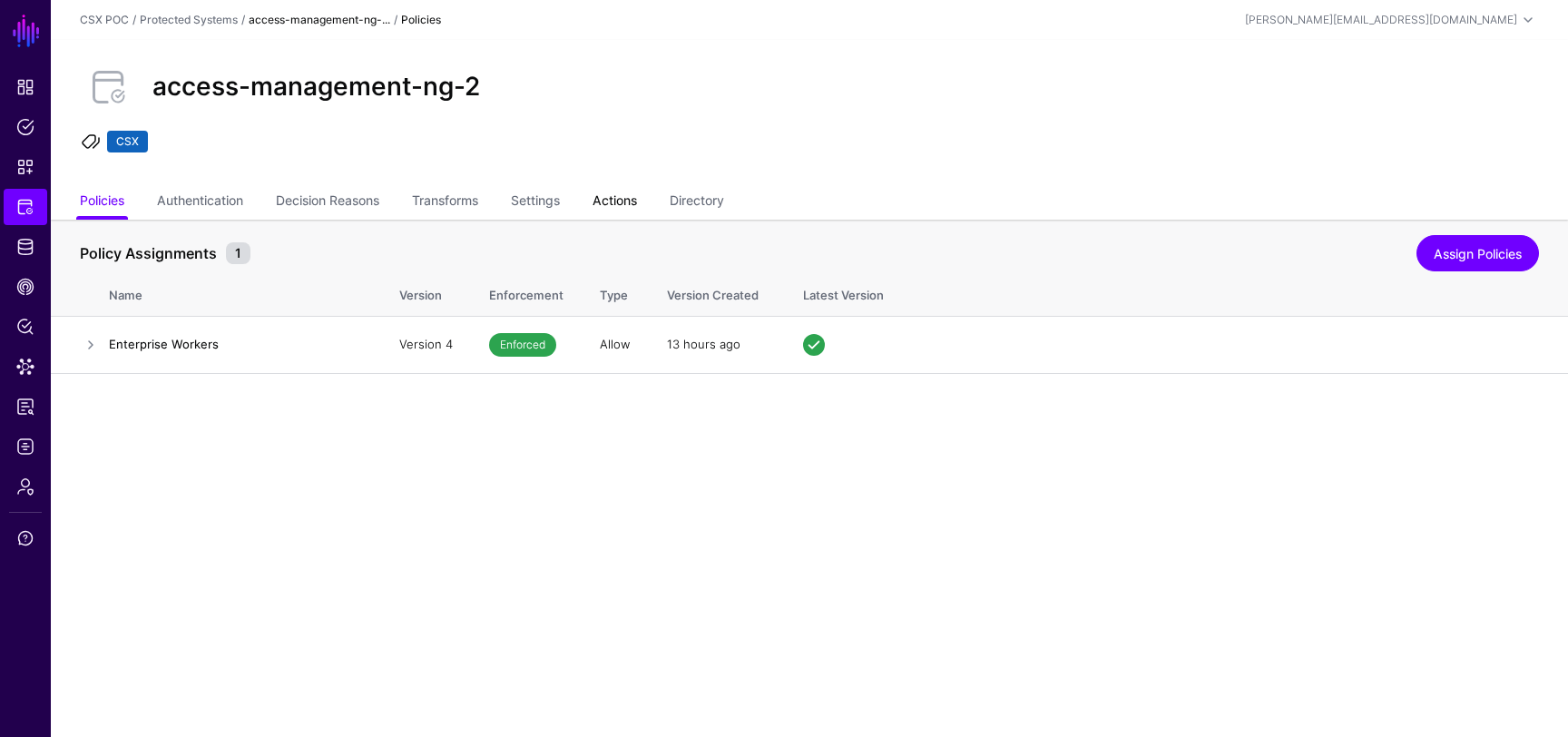
click at [637, 198] on link "Actions" at bounding box center [614, 202] width 45 height 34
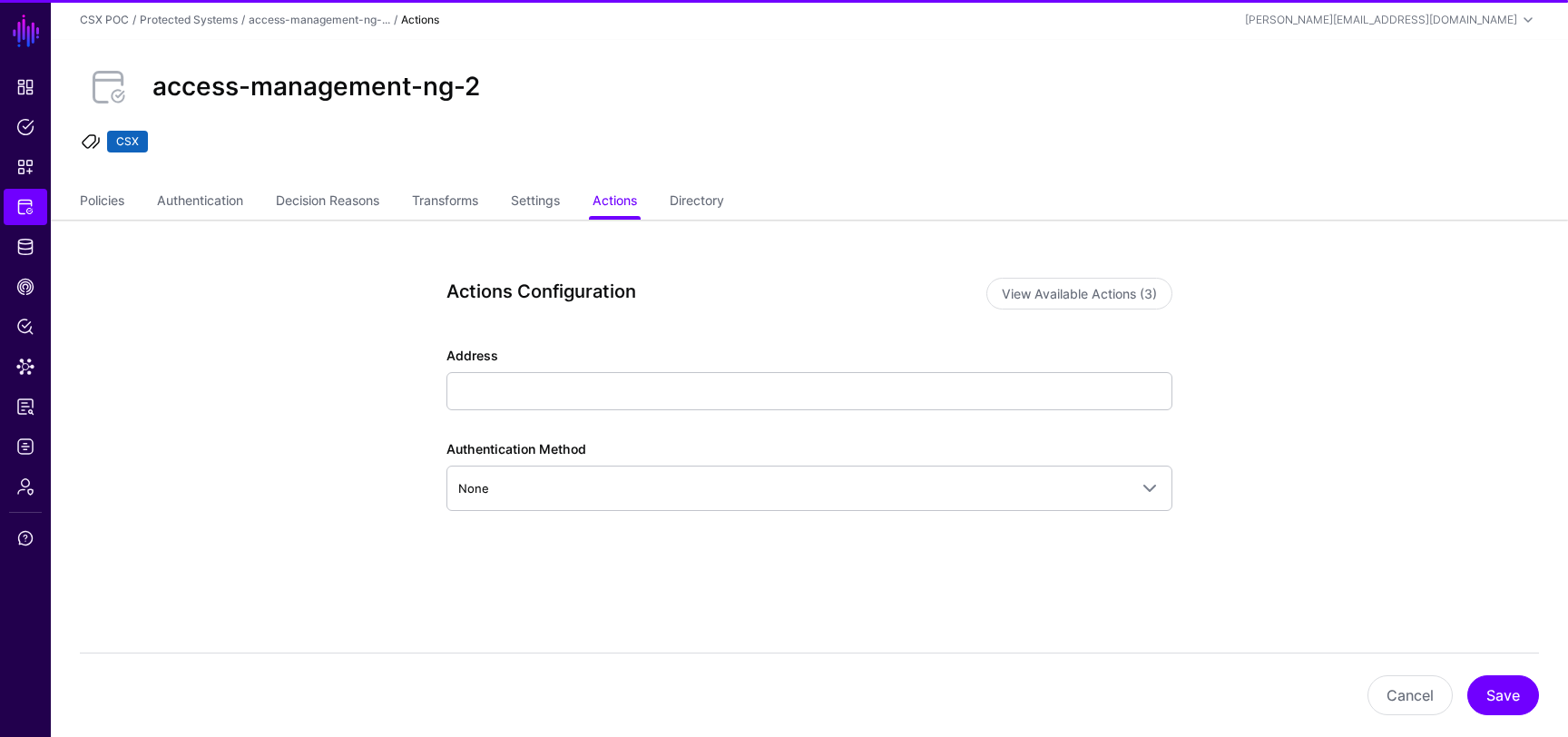
click at [670, 201] on ul "Policies Authentication Decision Reasons Transforms Settings Actions Directory" at bounding box center [810, 202] width 1460 height 34
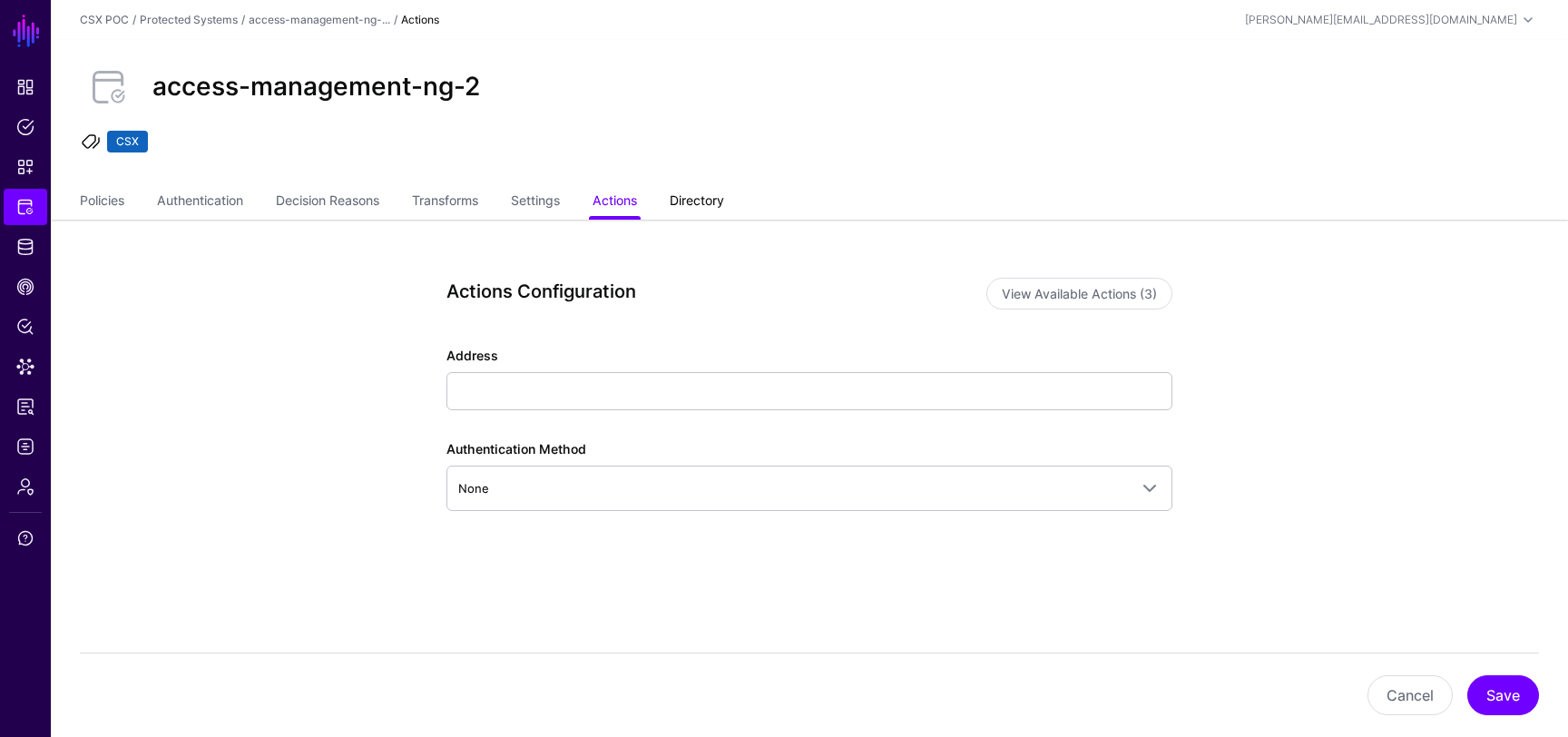
click at [704, 197] on link "Directory" at bounding box center [697, 202] width 54 height 34
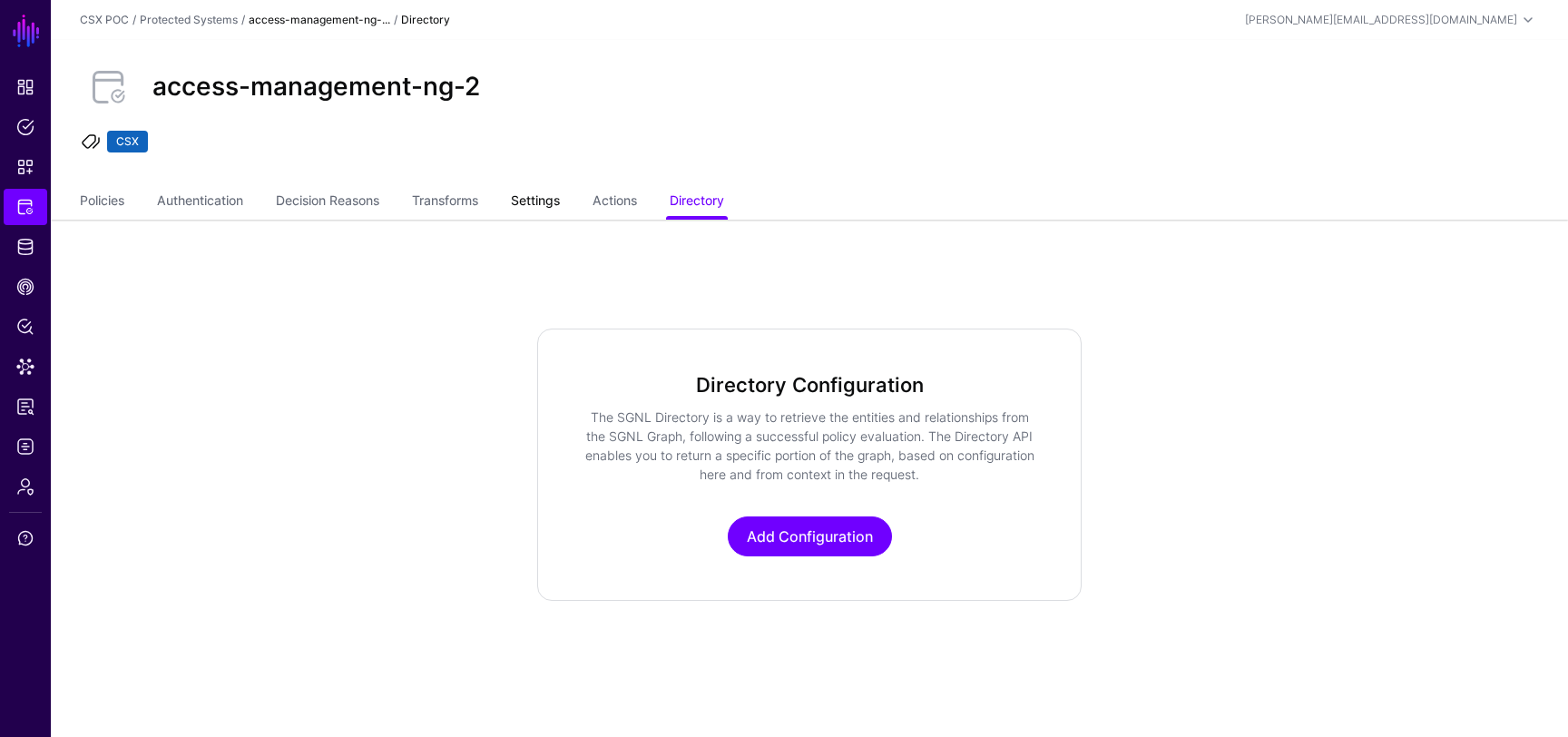
click at [560, 199] on link "Settings" at bounding box center [535, 202] width 49 height 34
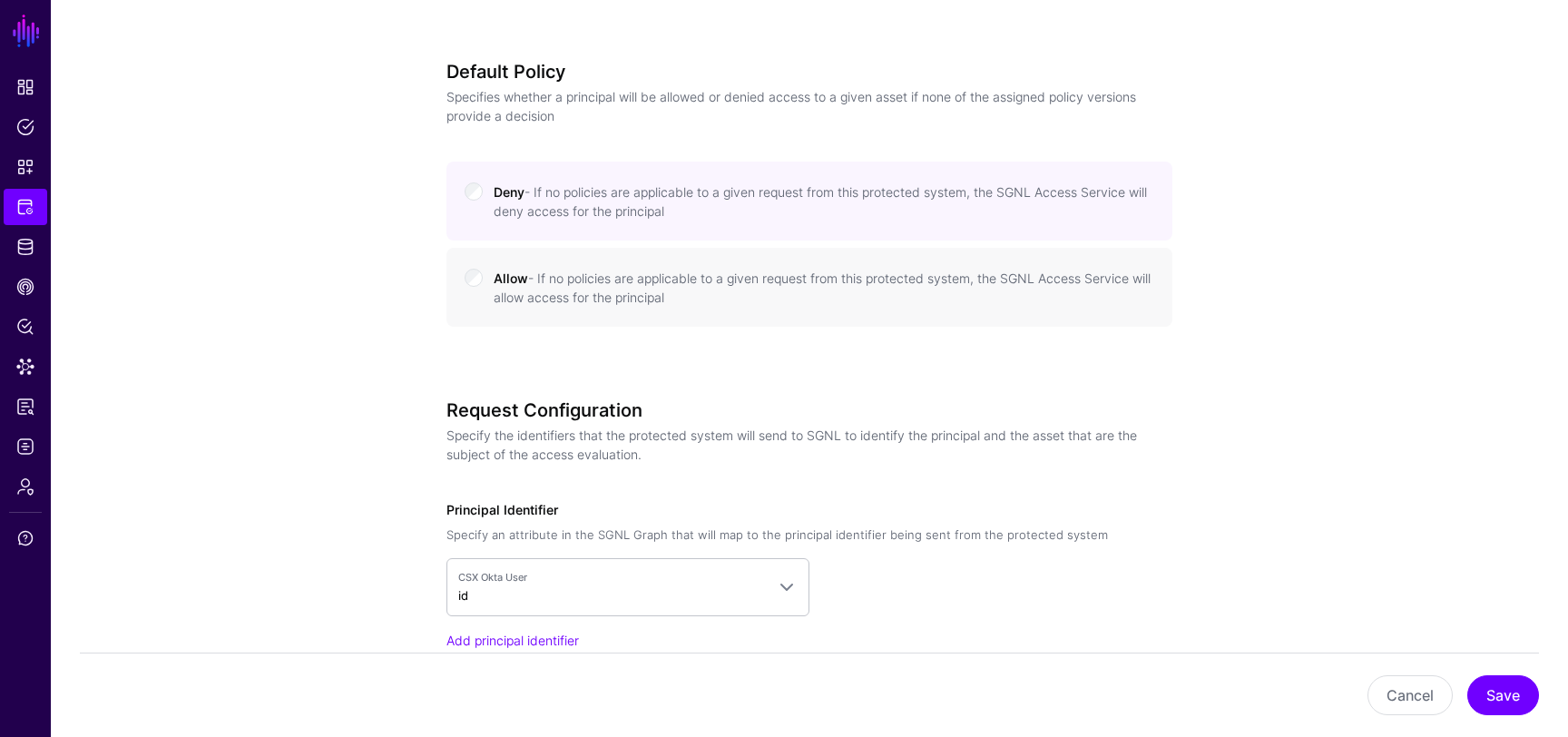
scroll to position [2072, 0]
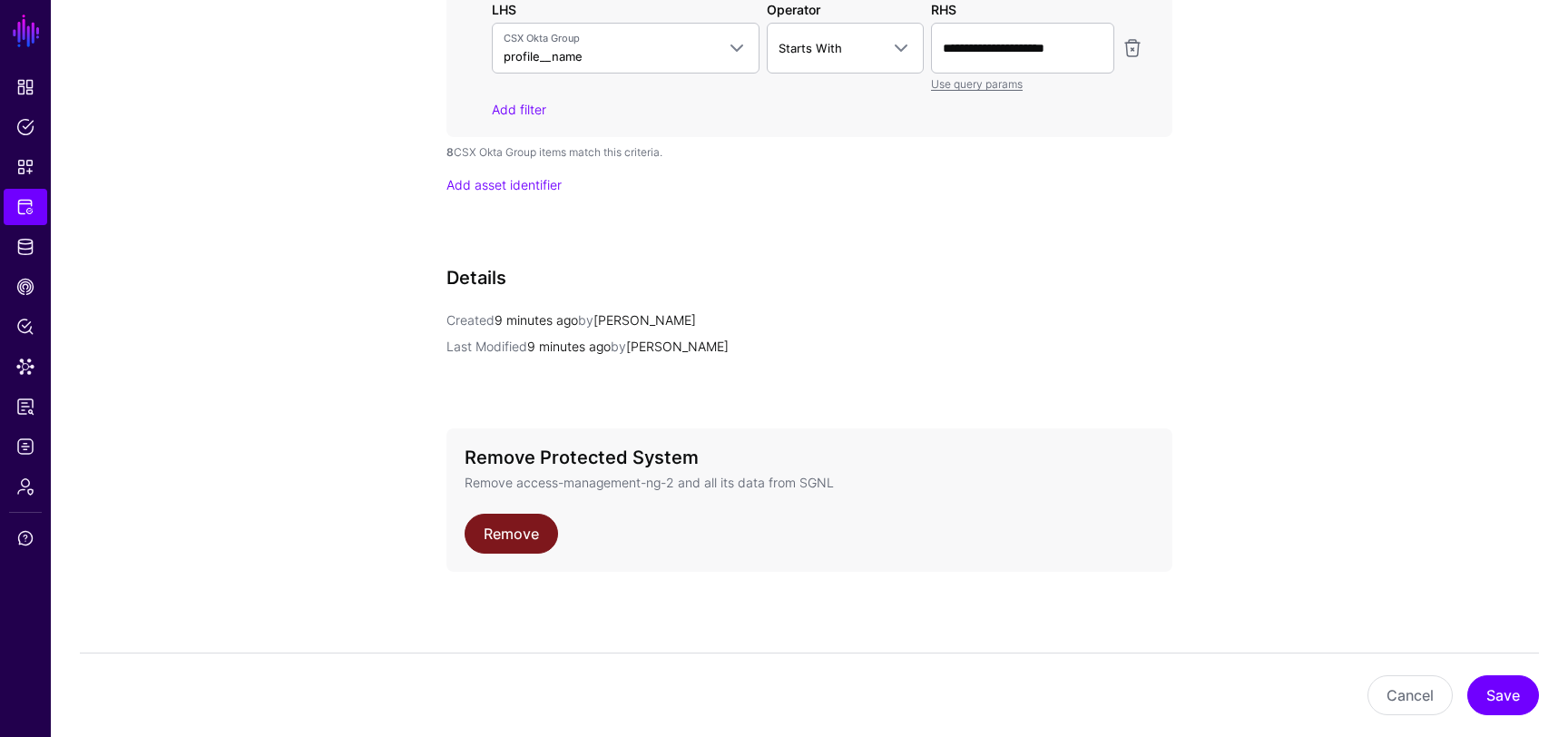
click at [528, 540] on link "Remove" at bounding box center [512, 534] width 93 height 40
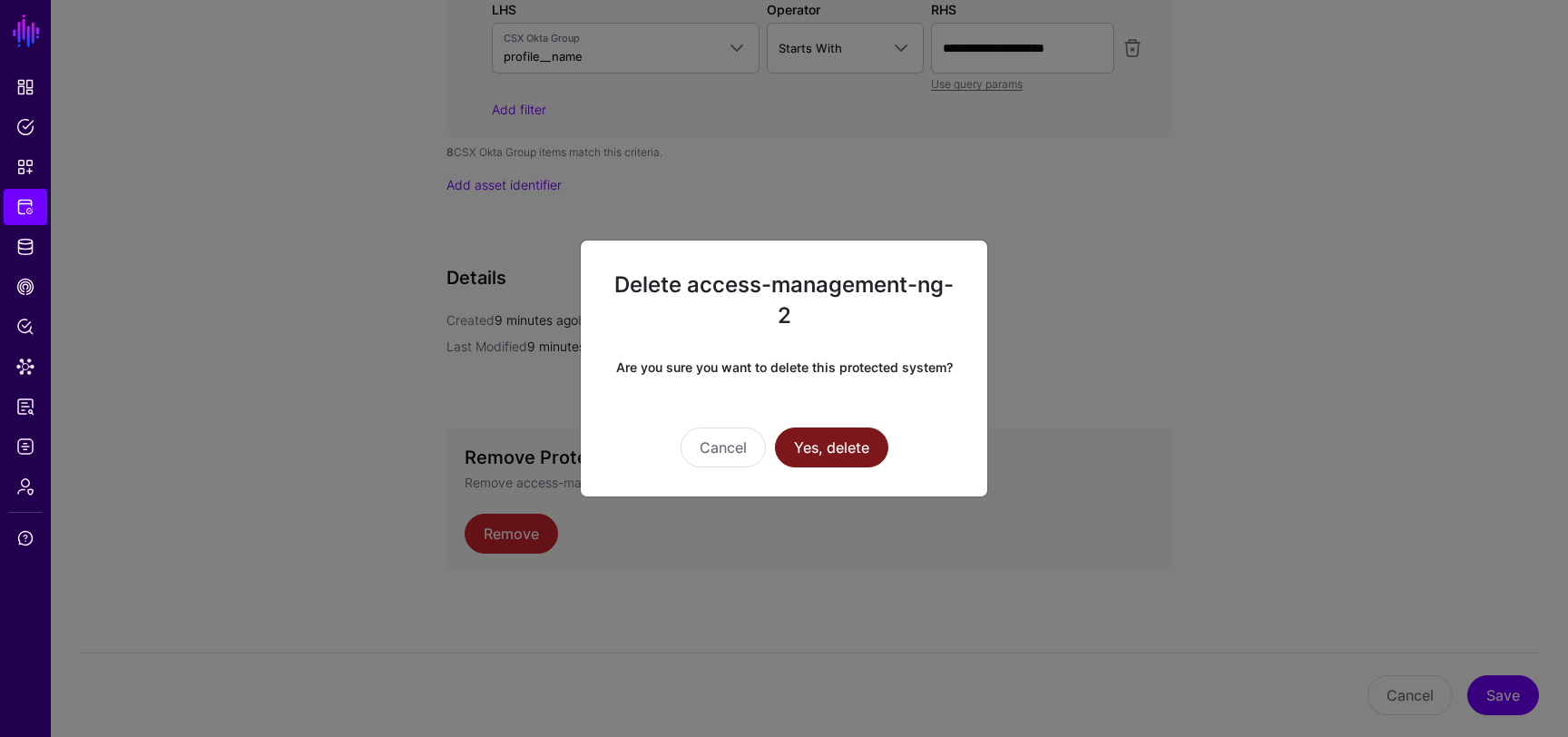
click at [869, 428] on button "Yes, delete" at bounding box center [832, 447] width 114 height 40
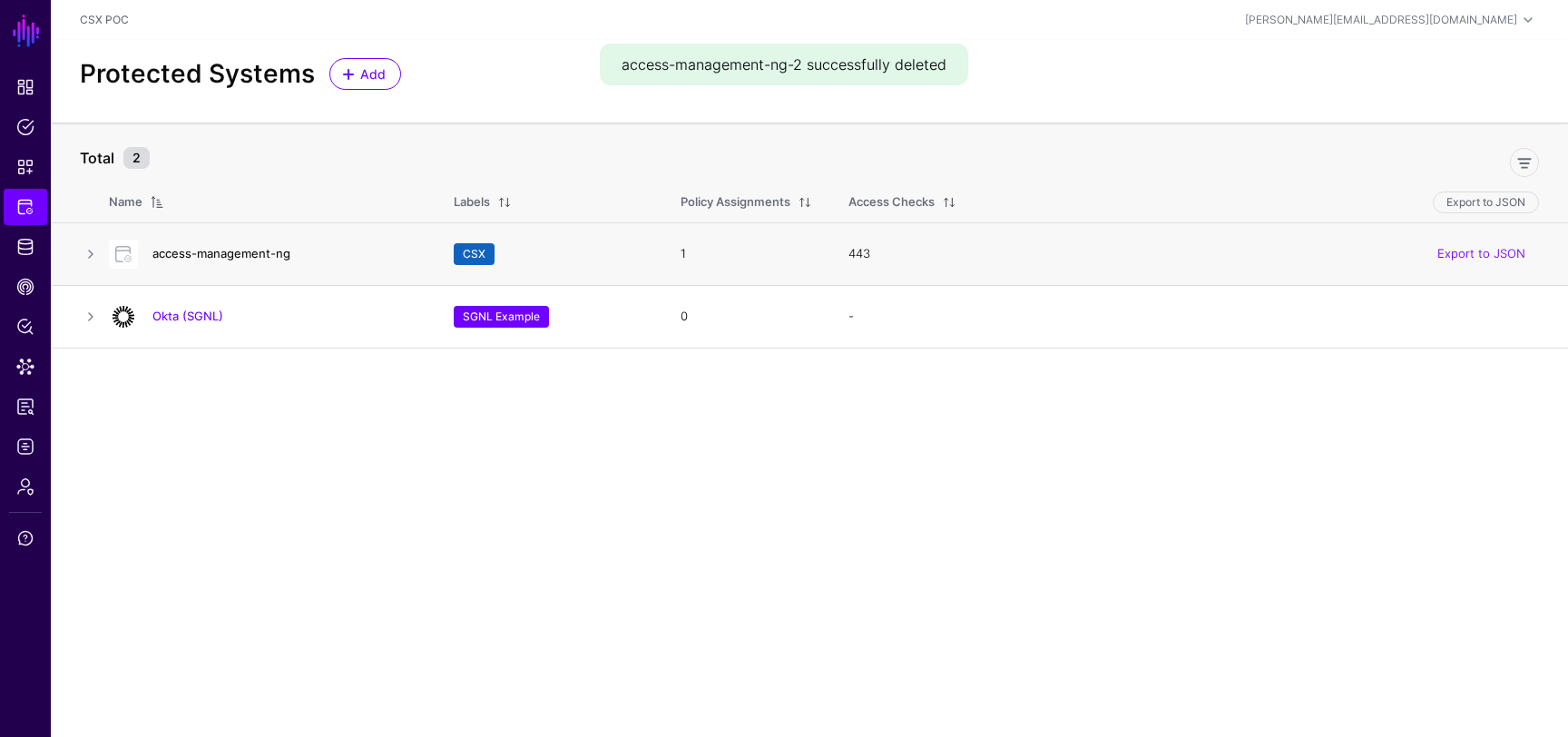
click at [259, 260] on link "access-management-ng" at bounding box center [221, 253] width 138 height 14
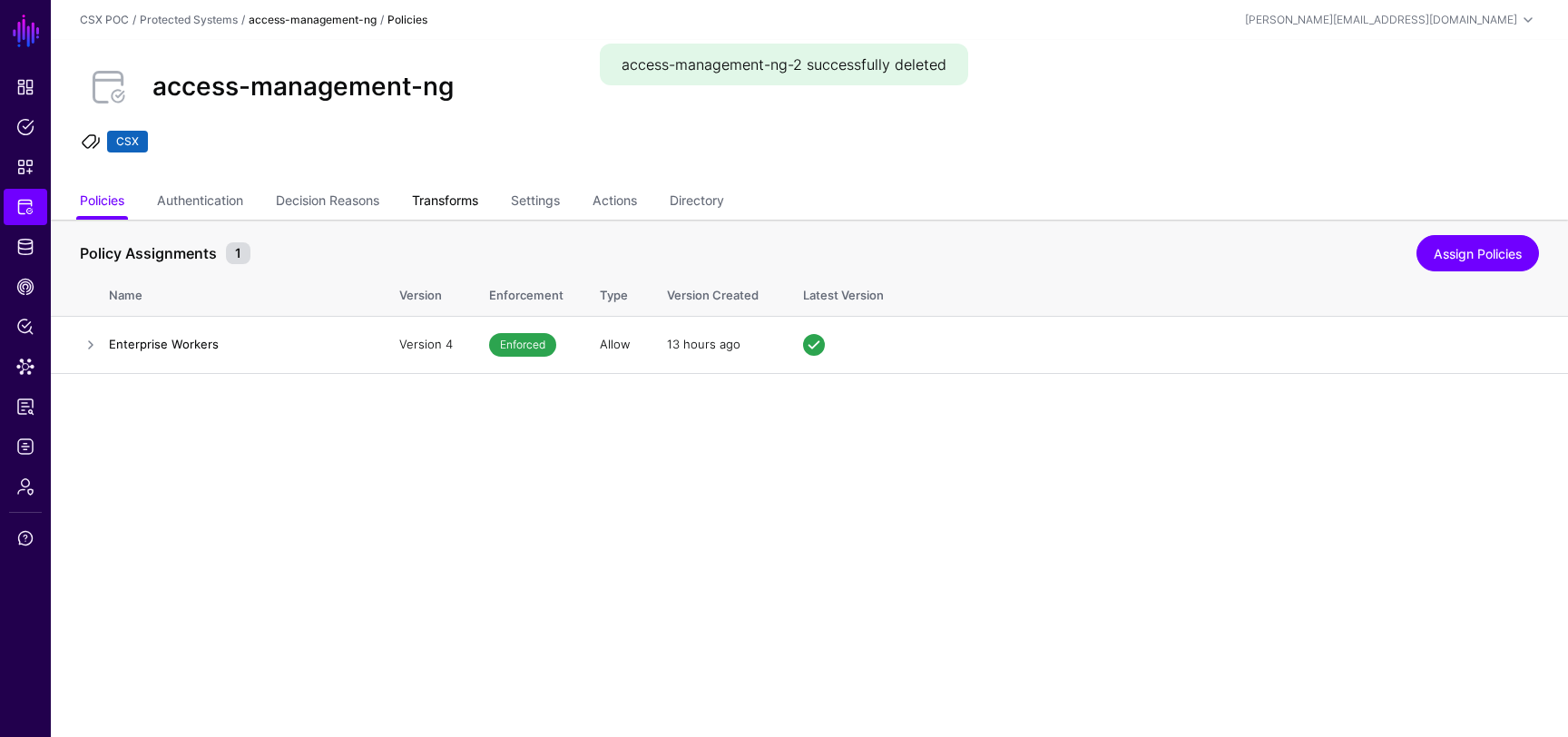
click at [447, 203] on link "Transforms" at bounding box center [445, 202] width 66 height 34
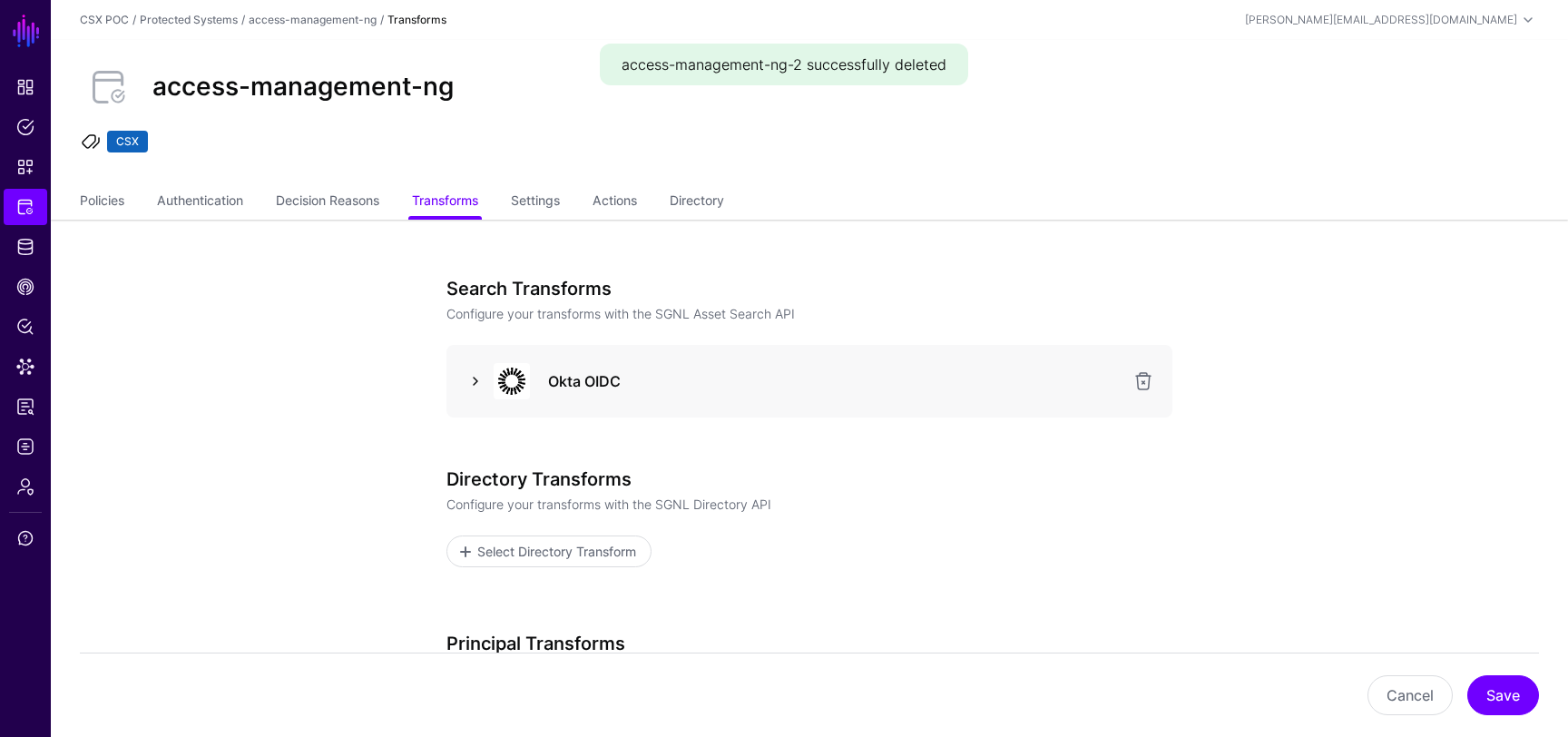
click at [473, 384] on link at bounding box center [476, 381] width 22 height 22
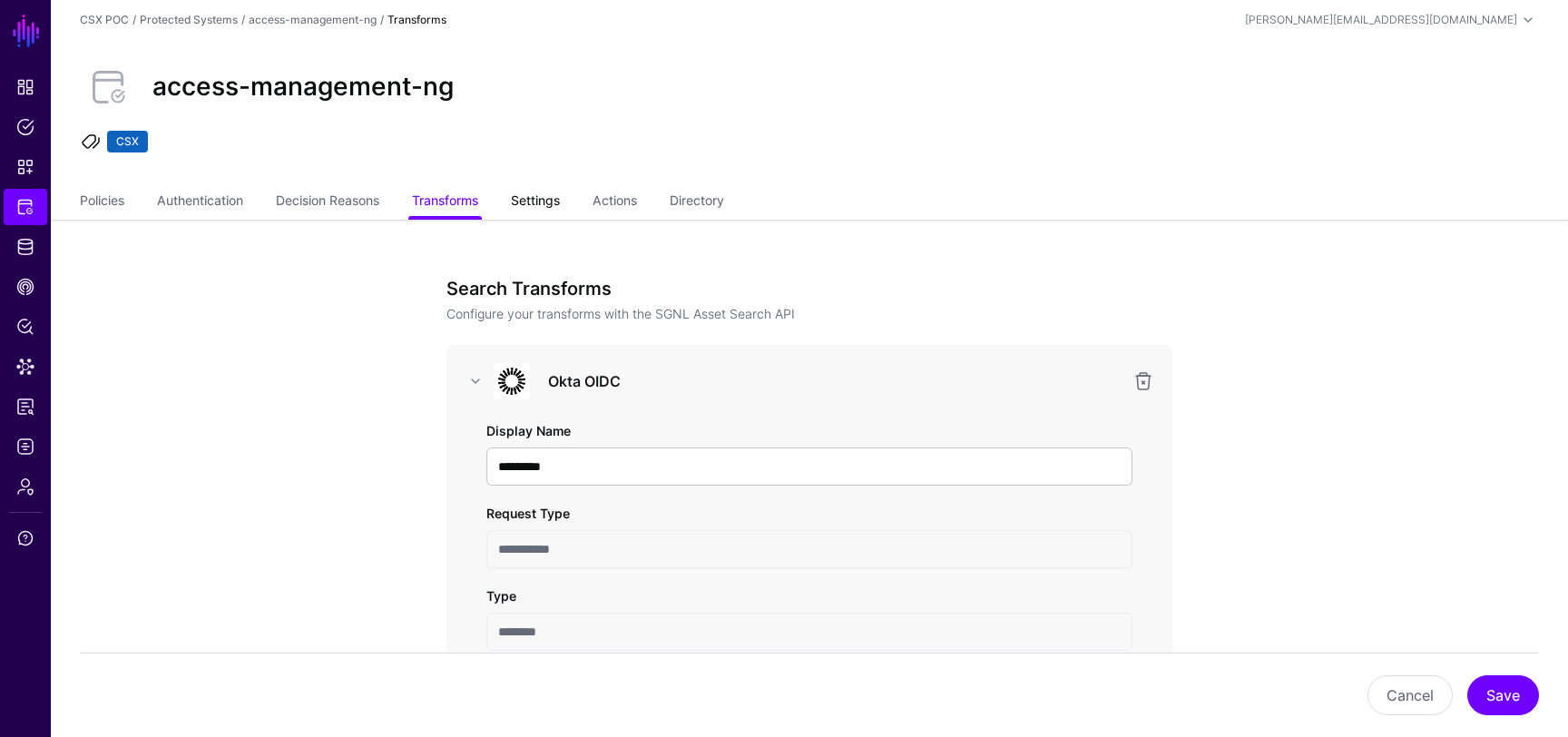
click at [536, 214] on link "Settings" at bounding box center [535, 202] width 49 height 34
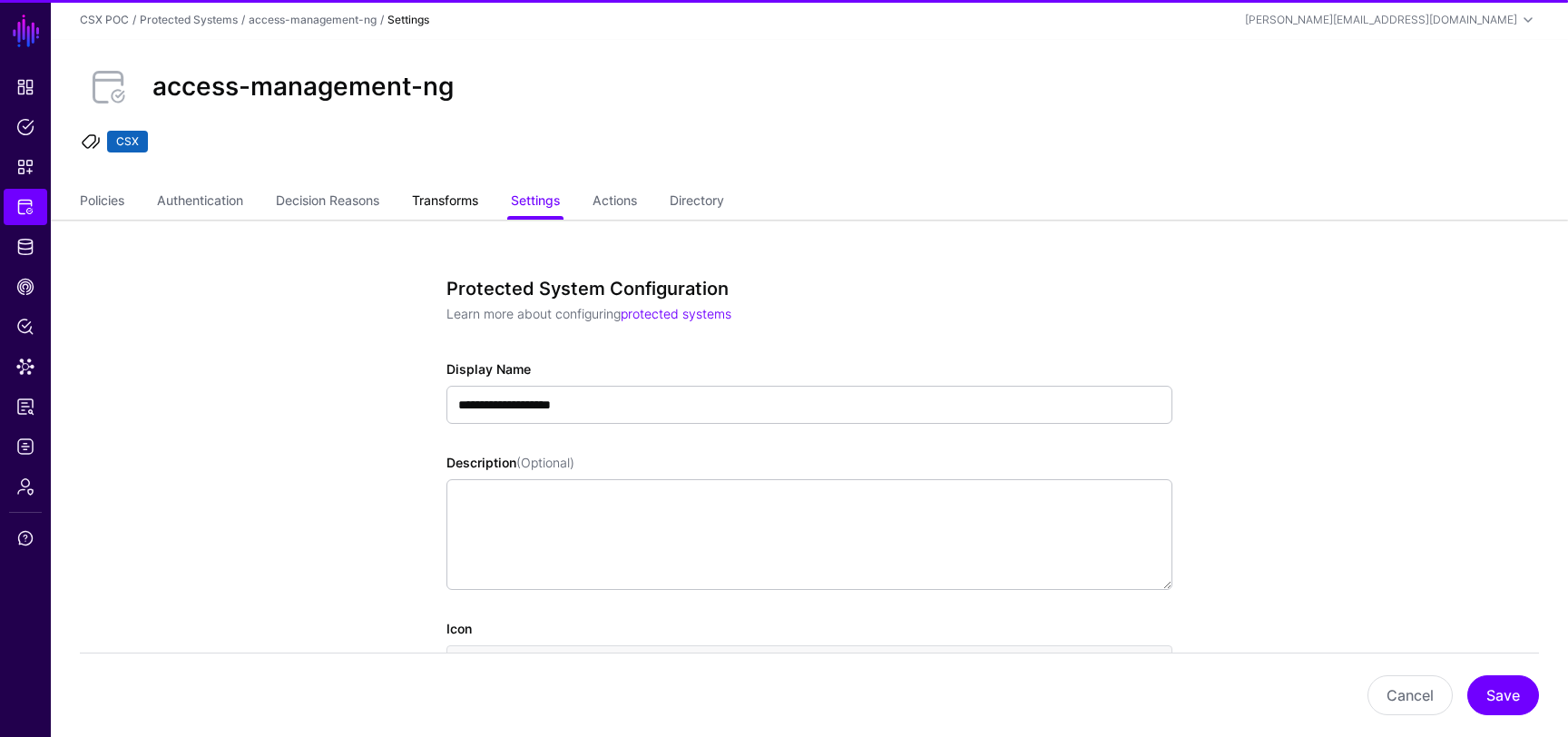
click at [477, 201] on link "Transforms" at bounding box center [445, 202] width 66 height 34
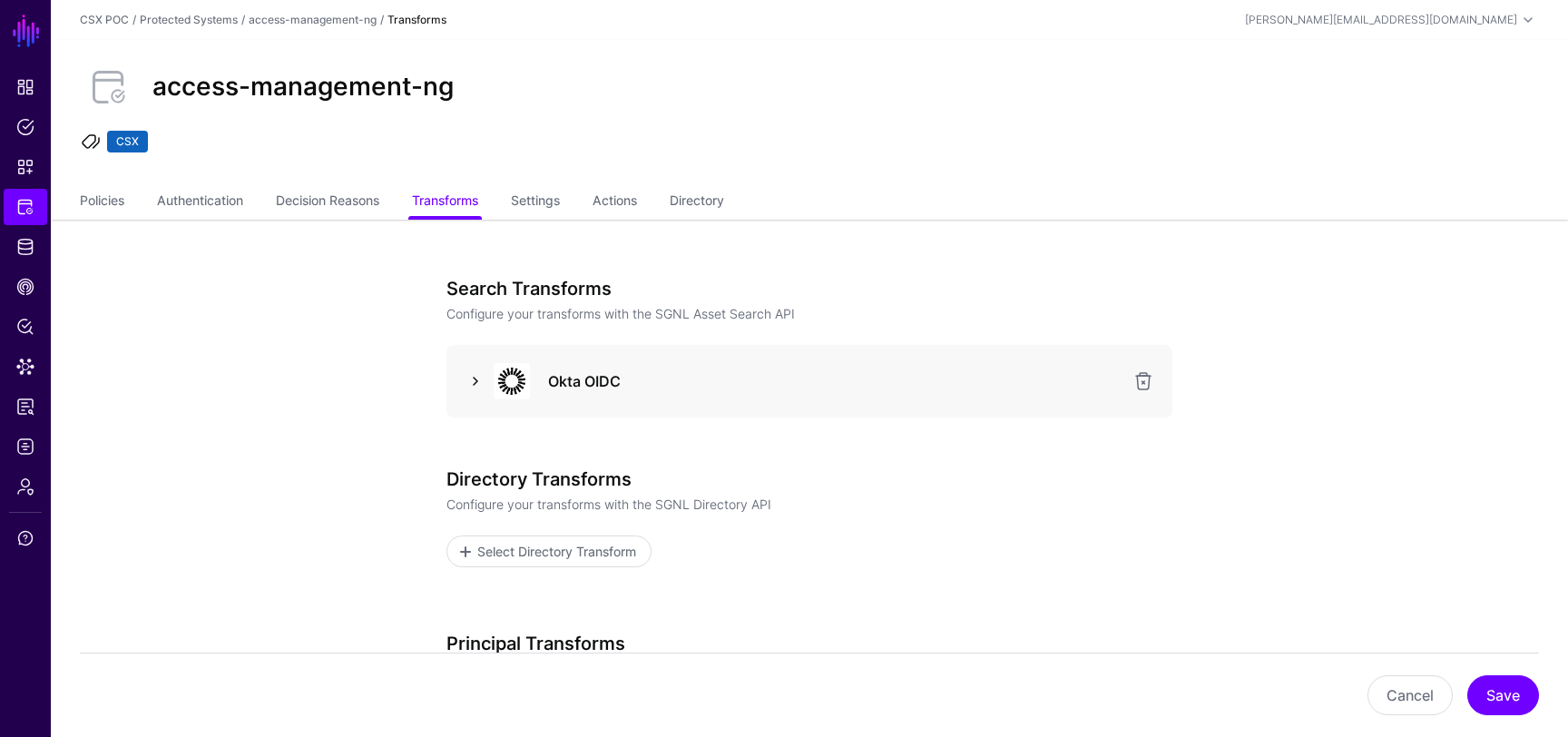
click at [475, 374] on link at bounding box center [476, 381] width 22 height 22
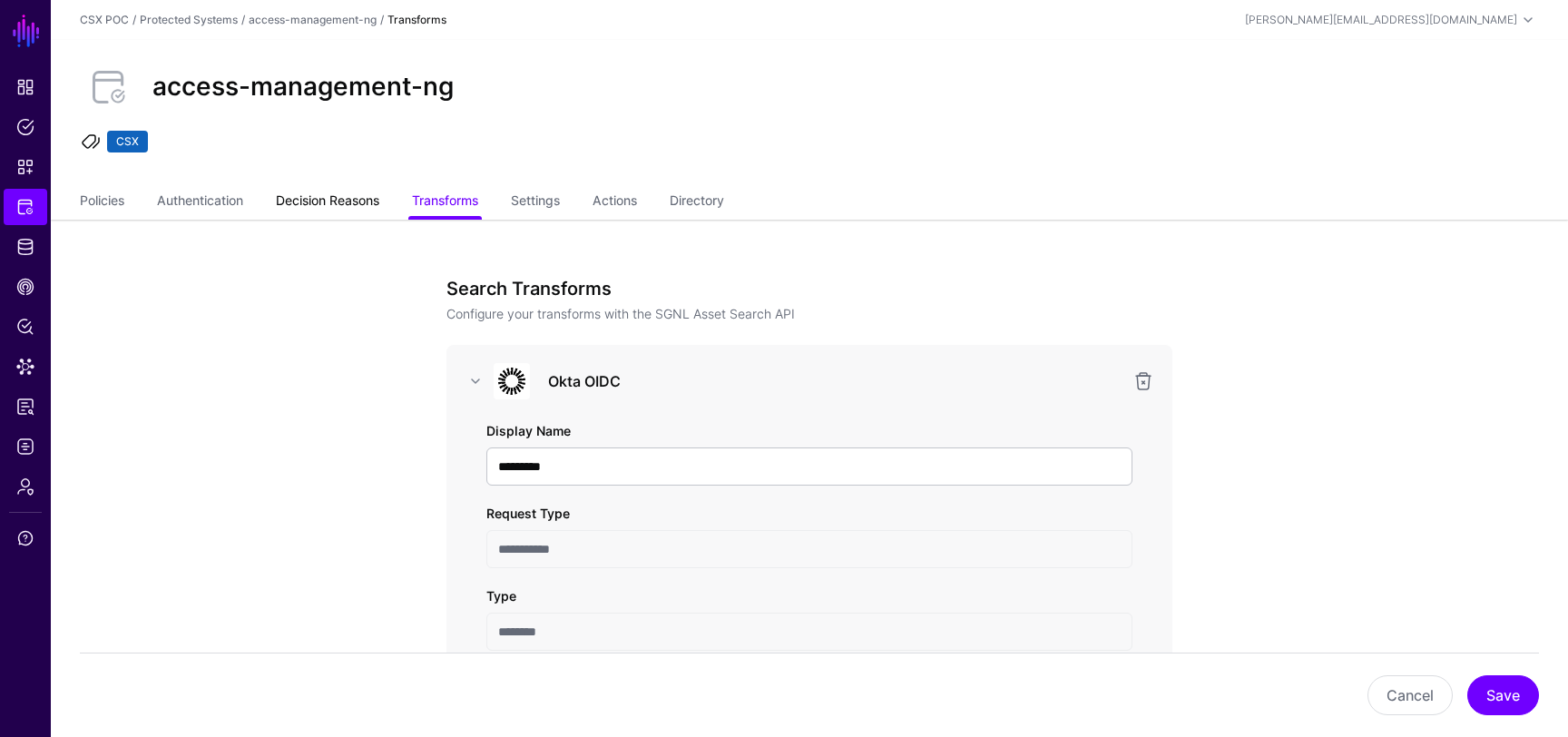
click at [334, 196] on link "Decision Reasons" at bounding box center [327, 202] width 103 height 34
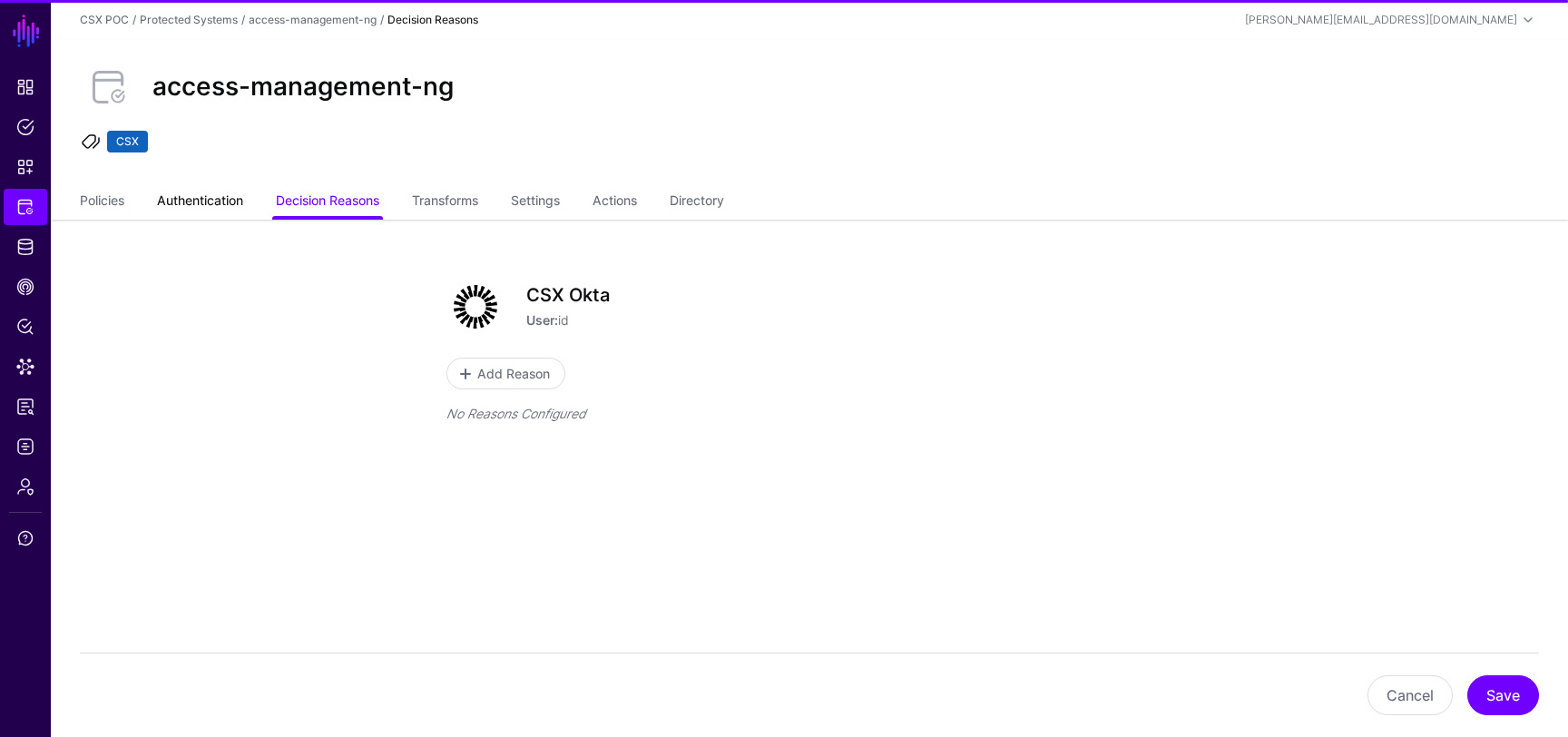
click at [236, 195] on link "Authentication" at bounding box center [199, 202] width 86 height 34
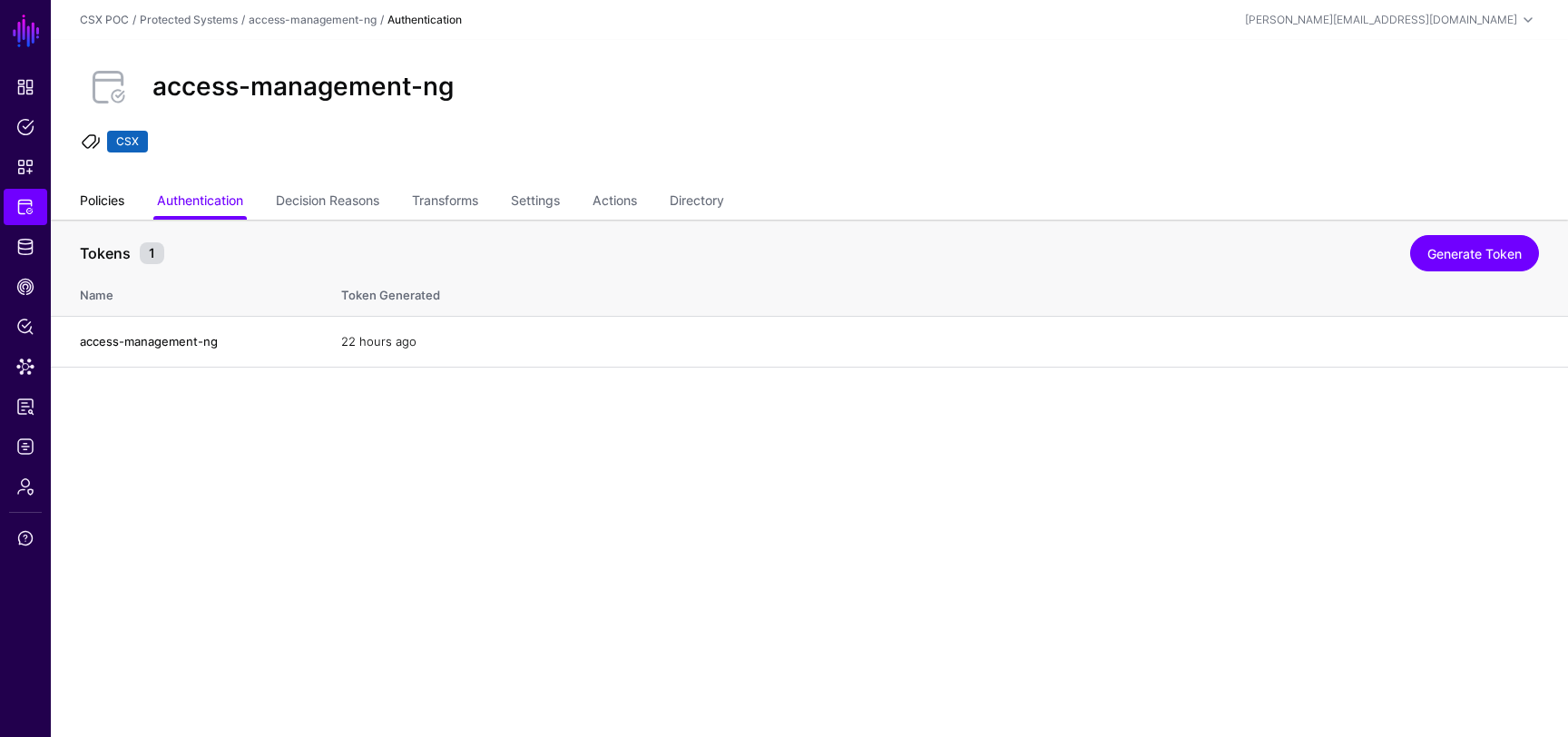
click at [113, 201] on link "Policies" at bounding box center [102, 202] width 45 height 34
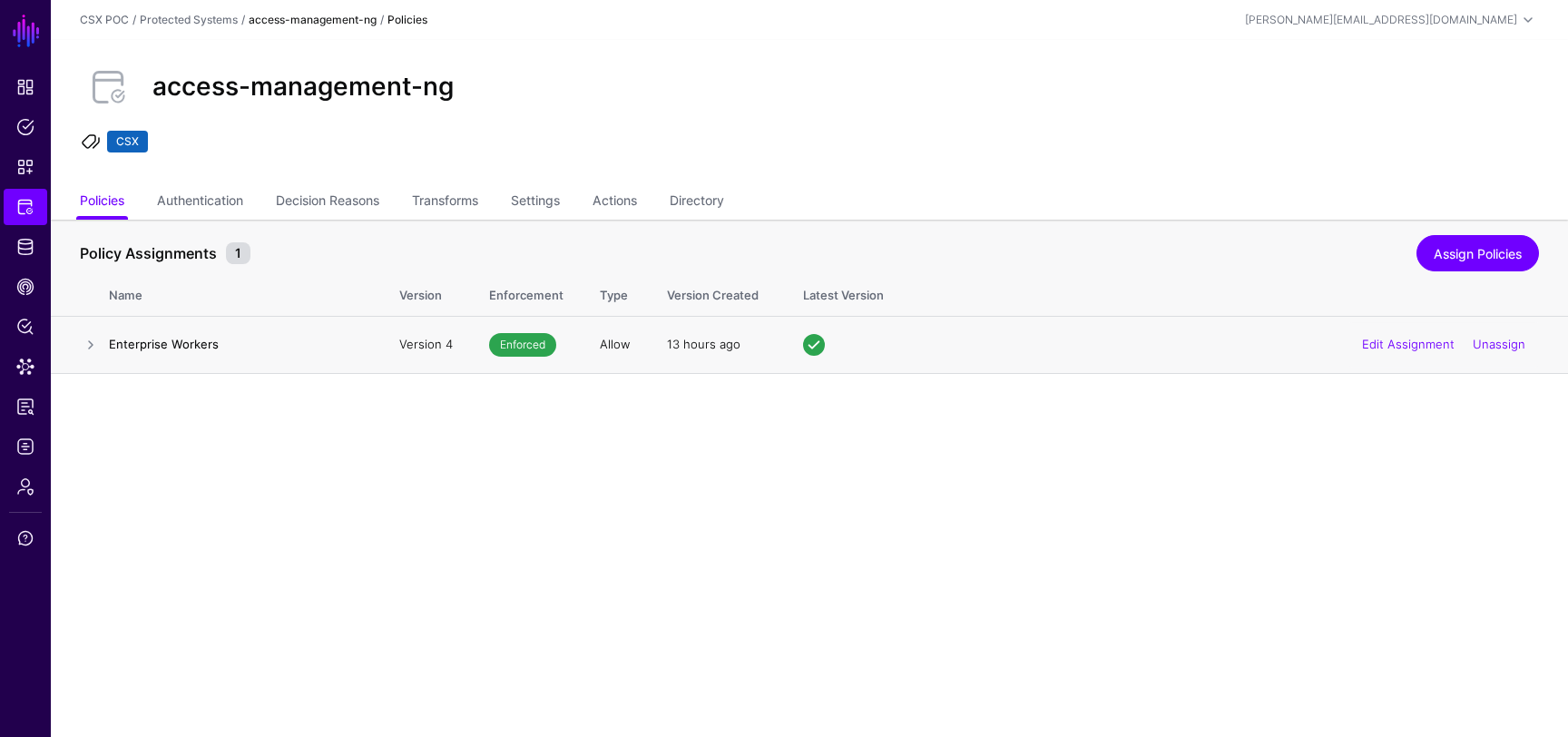
click at [166, 343] on h4 "Enterprise Workers" at bounding box center [236, 344] width 254 height 16
click at [93, 347] on link at bounding box center [90, 345] width 22 height 22
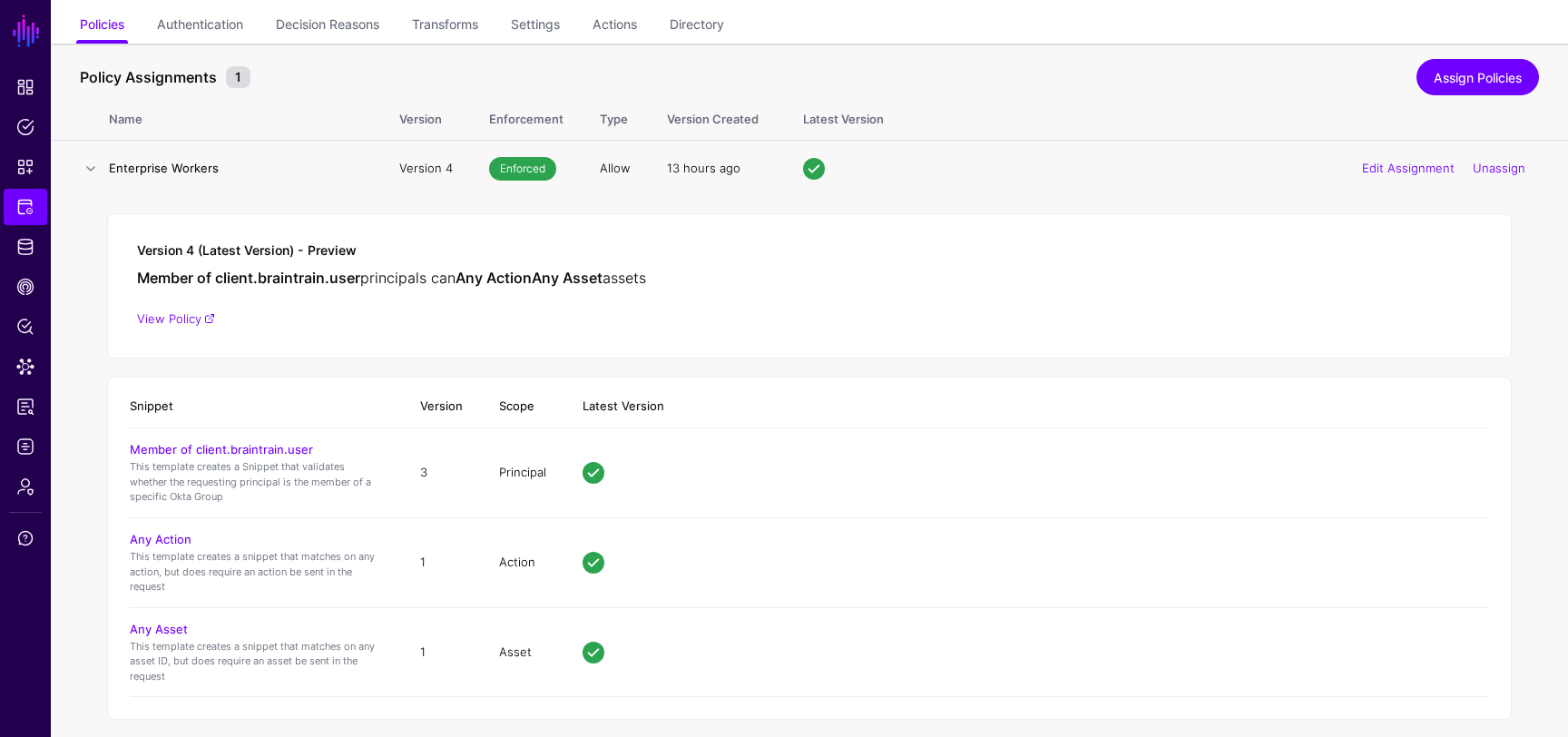
scroll to position [195, 0]
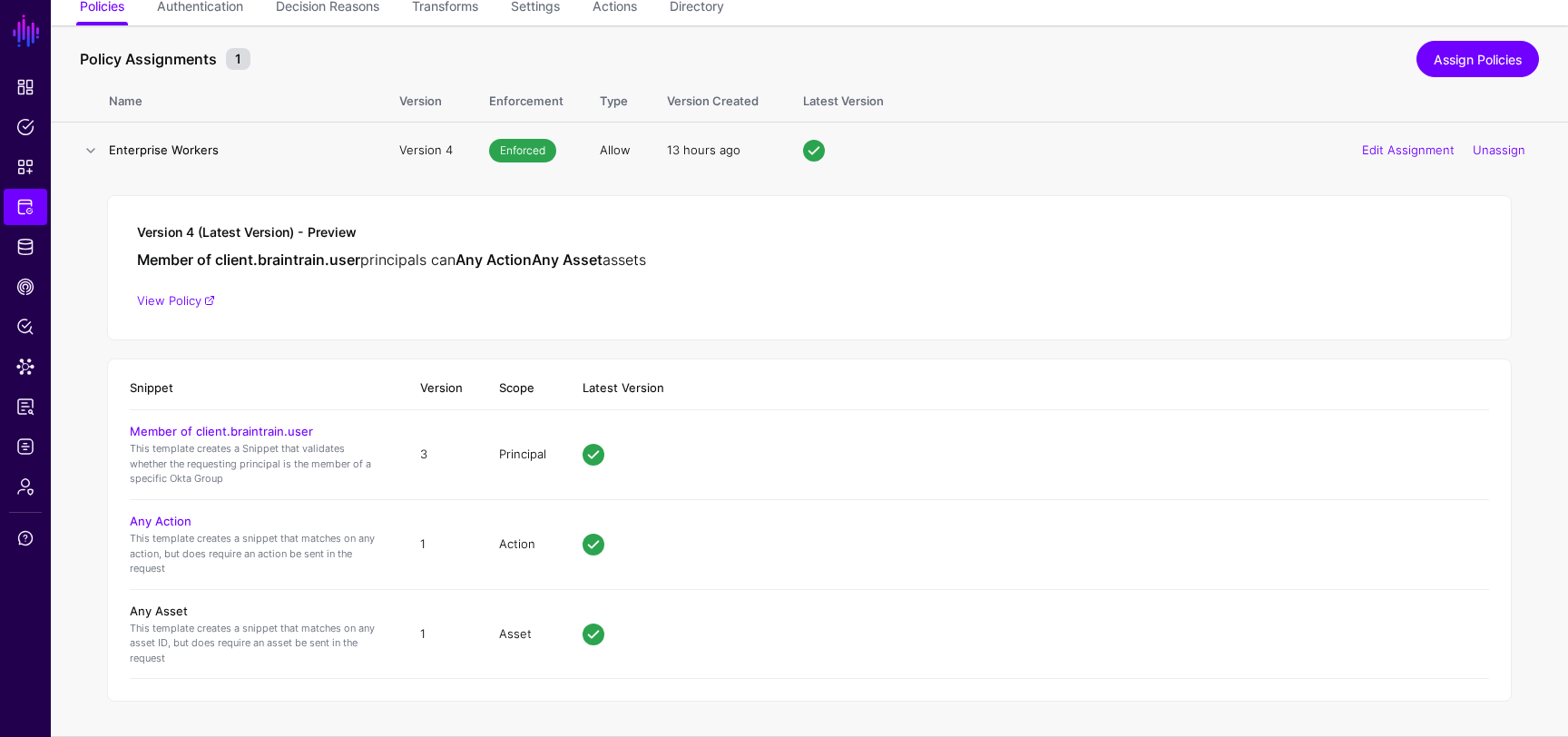
click at [157, 604] on link "Any Asset" at bounding box center [159, 611] width 58 height 14
click at [23, 136] on link "Policies" at bounding box center [26, 127] width 44 height 36
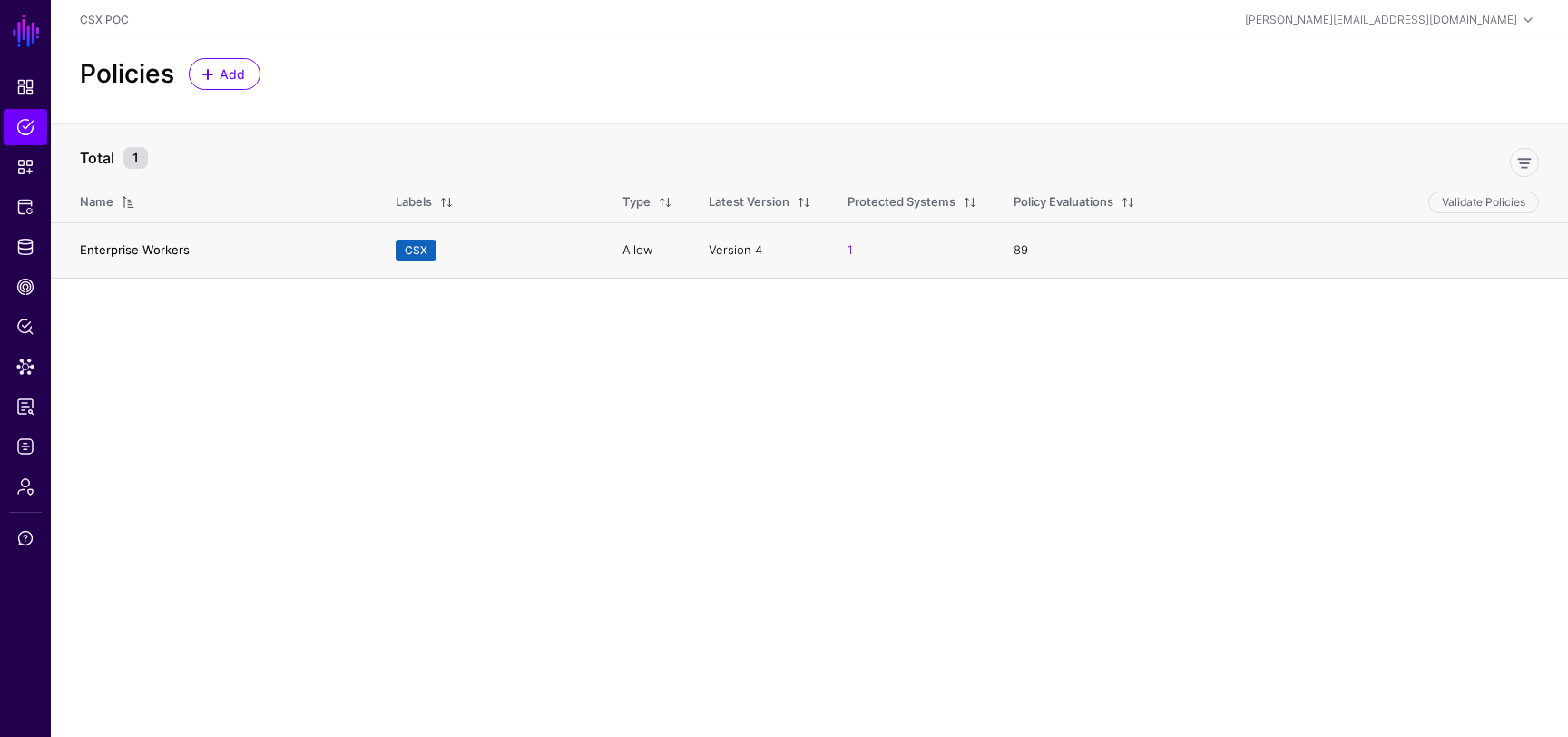
click at [149, 250] on link "Enterprise Workers" at bounding box center [135, 249] width 110 height 14
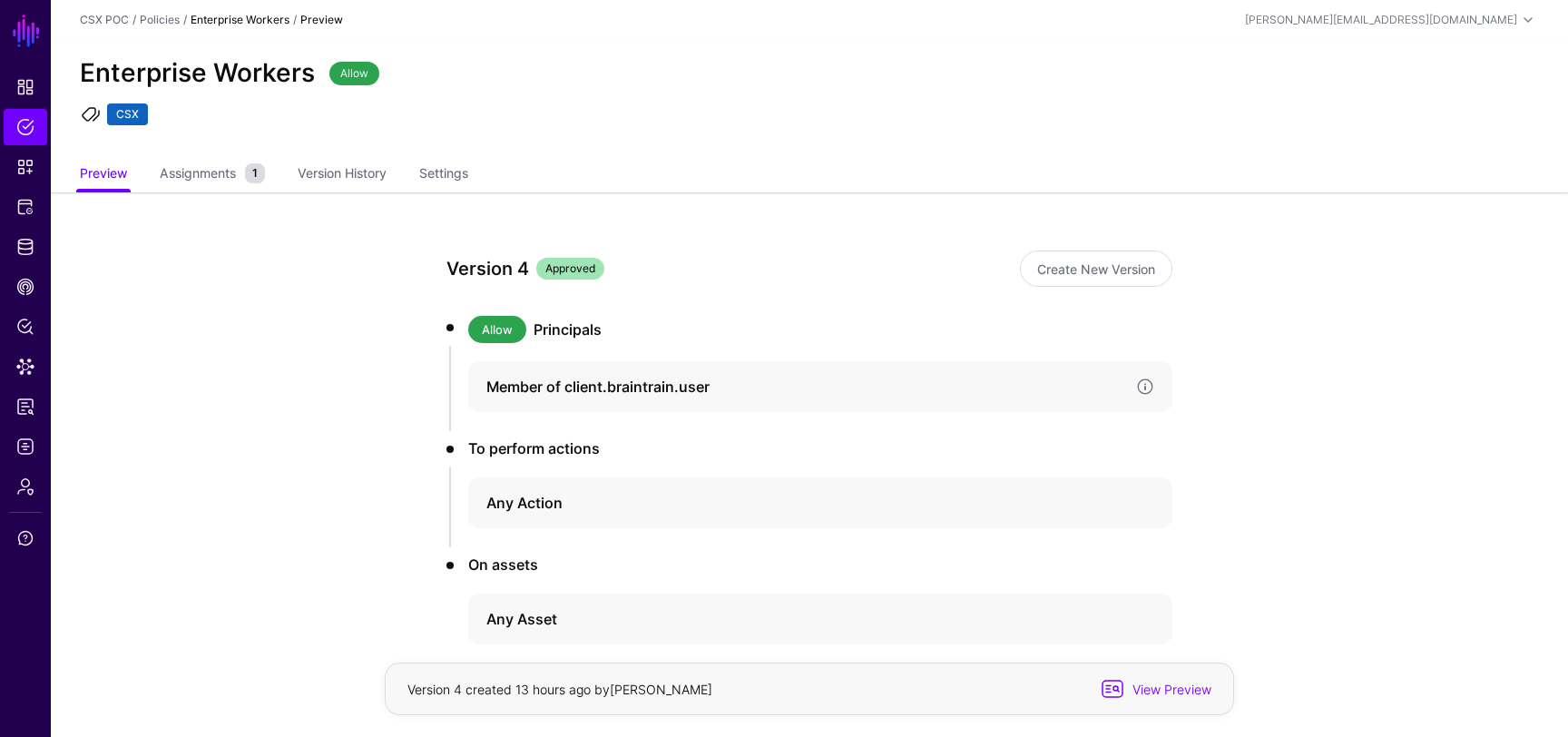
click at [530, 384] on h4 "Member of client.braintrain.user" at bounding box center [804, 387] width 635 height 22
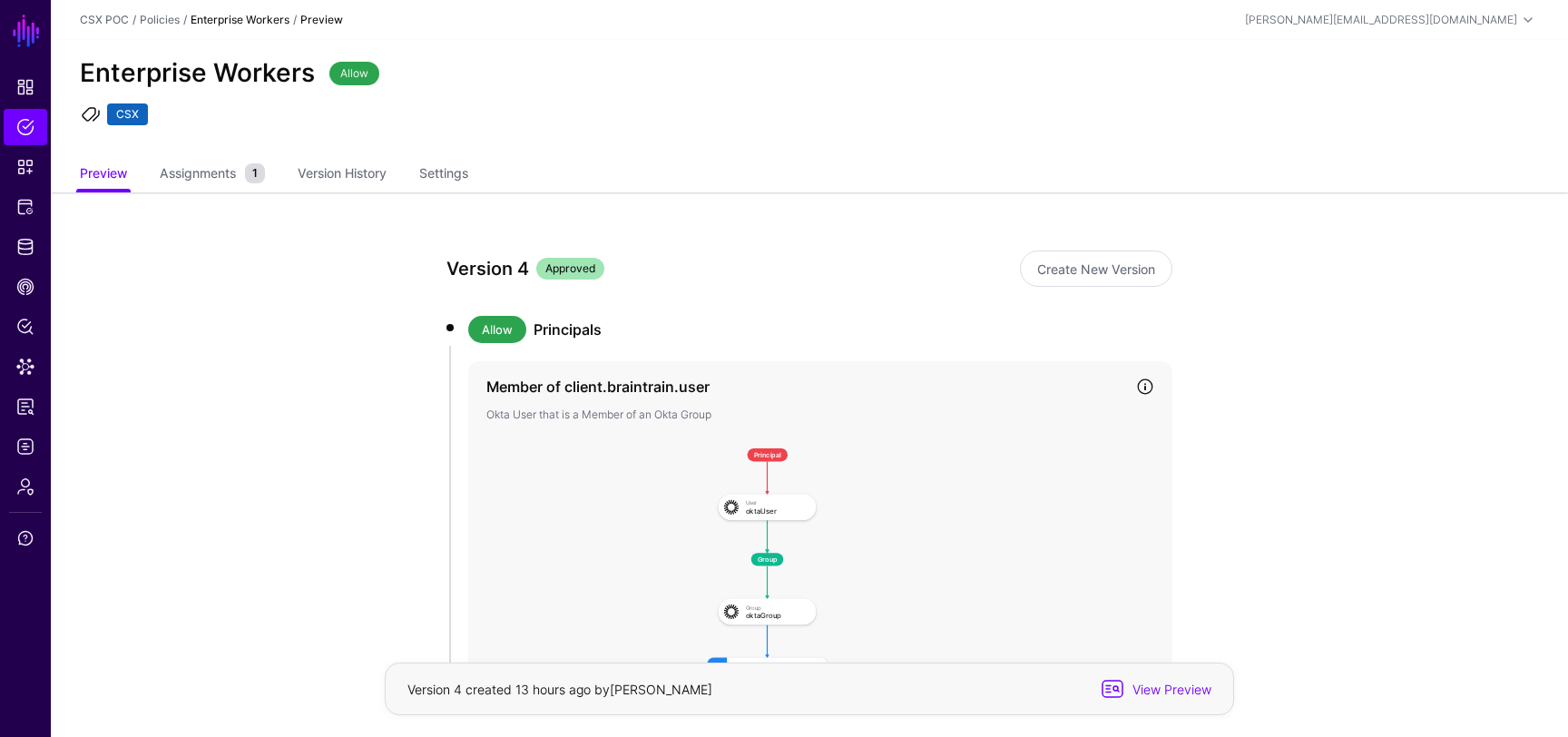
scroll to position [177, 0]
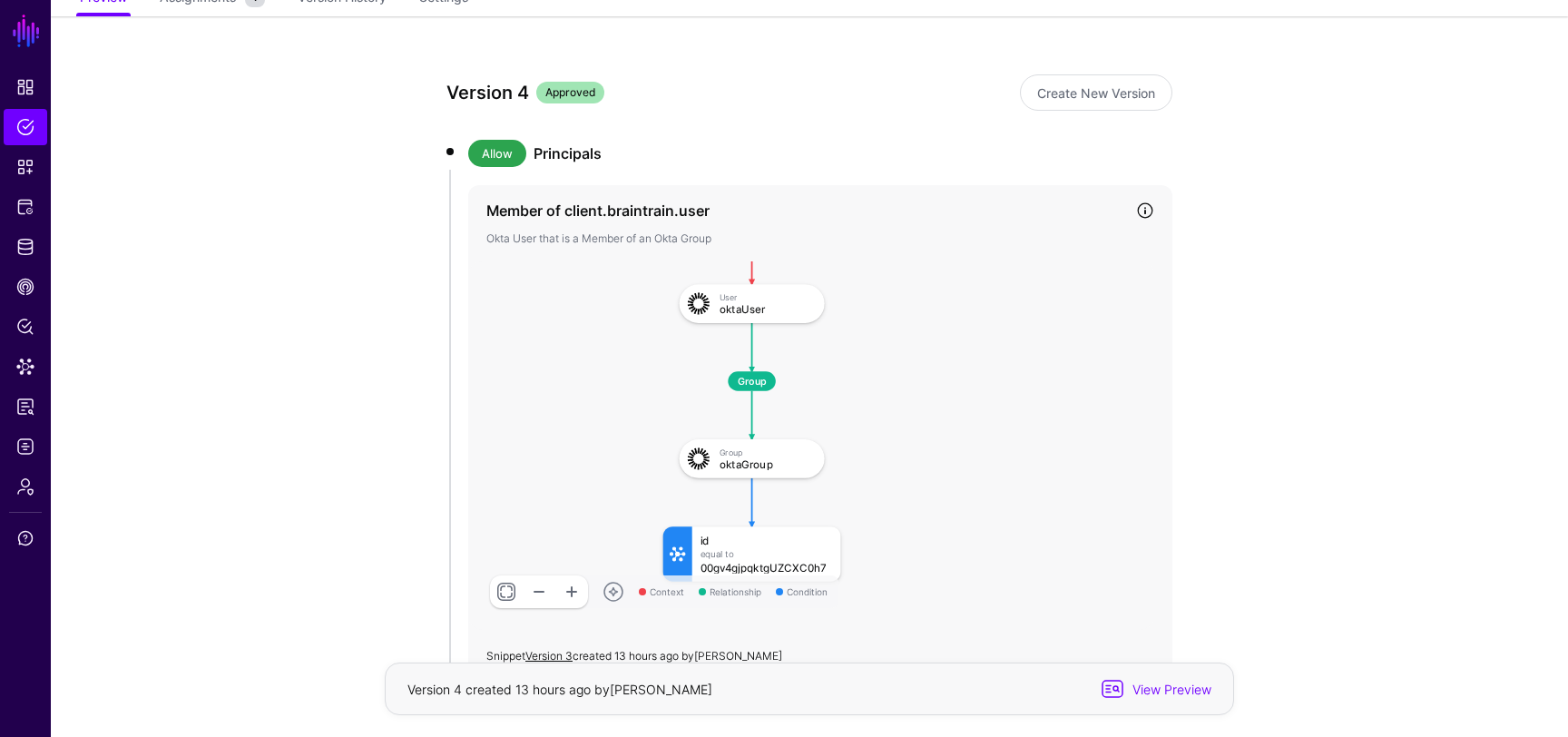
click at [750, 345] on rect at bounding box center [647, 200] width 61067 height 32815
click at [762, 350] on rect at bounding box center [647, 200] width 61067 height 32815
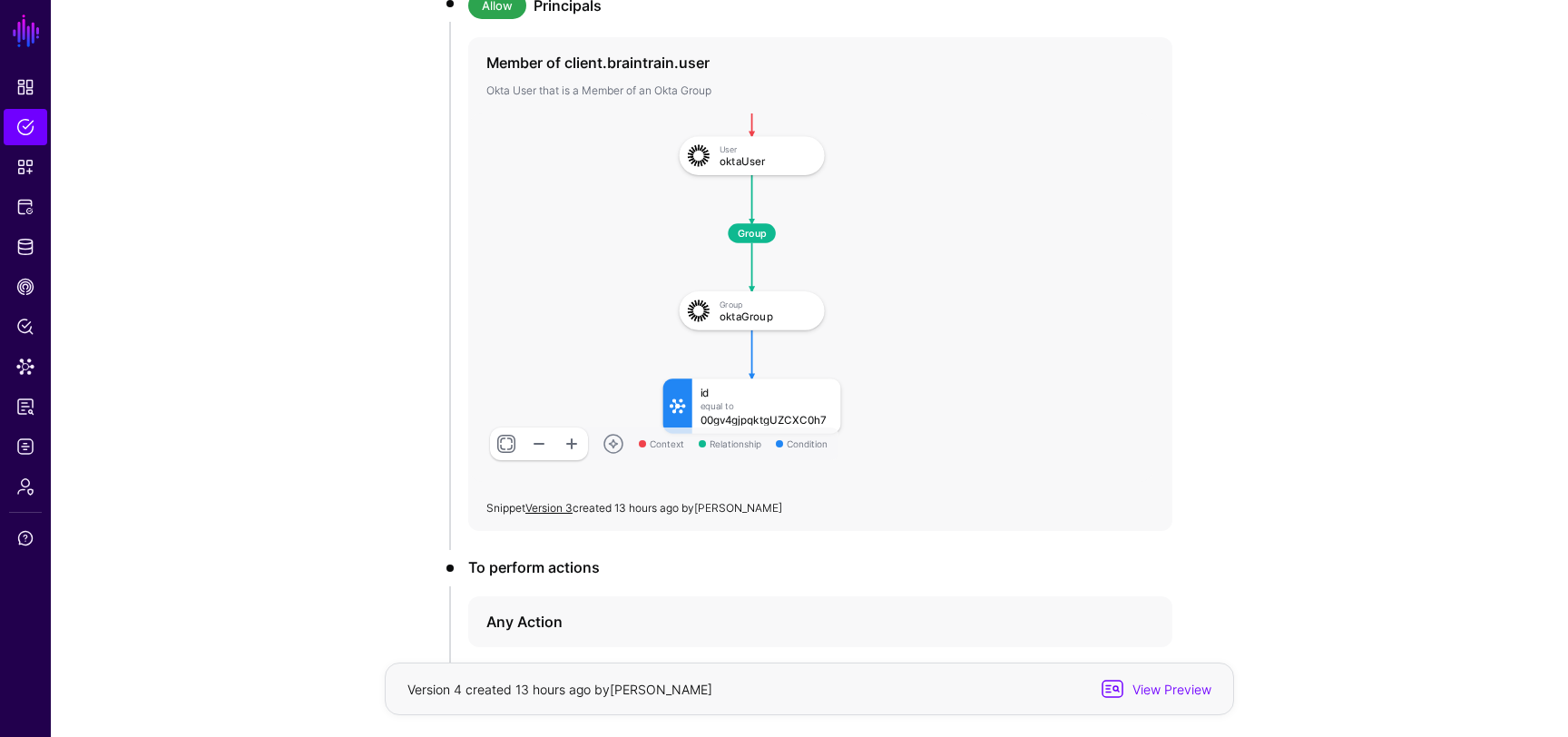
scroll to position [398, 0]
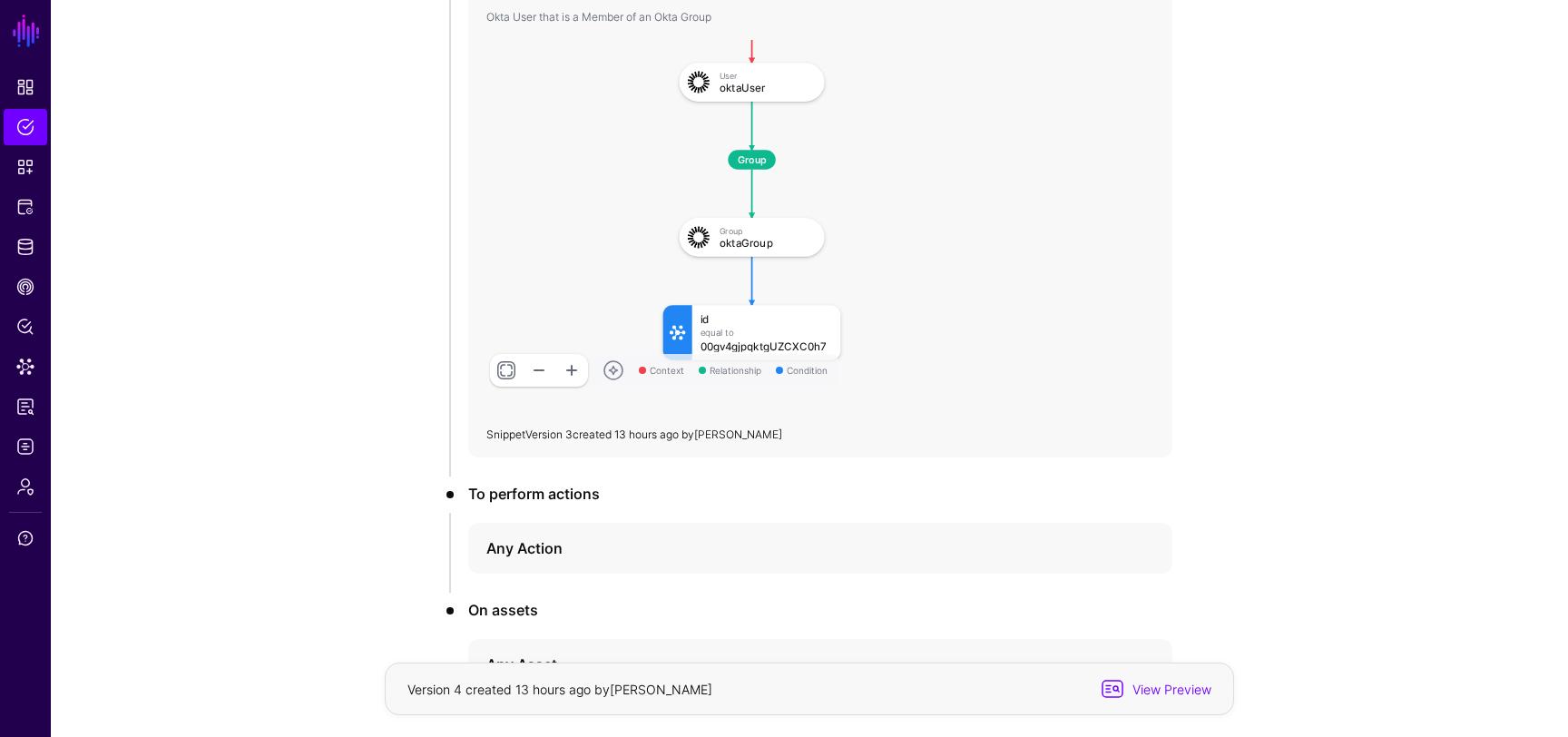
click at [554, 432] on link "Version 3" at bounding box center [550, 434] width 47 height 13
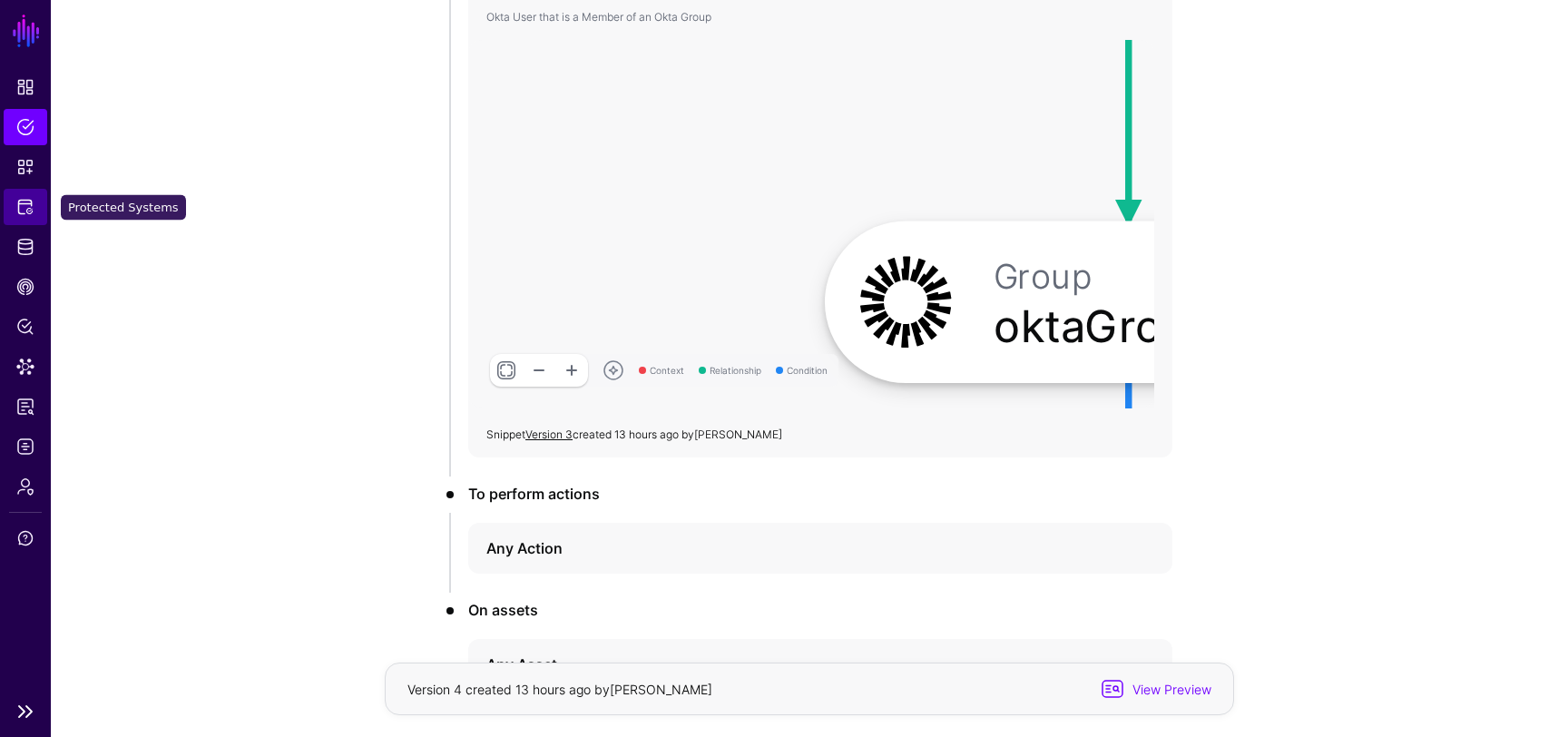
click at [28, 219] on link "Protected Systems" at bounding box center [26, 207] width 44 height 36
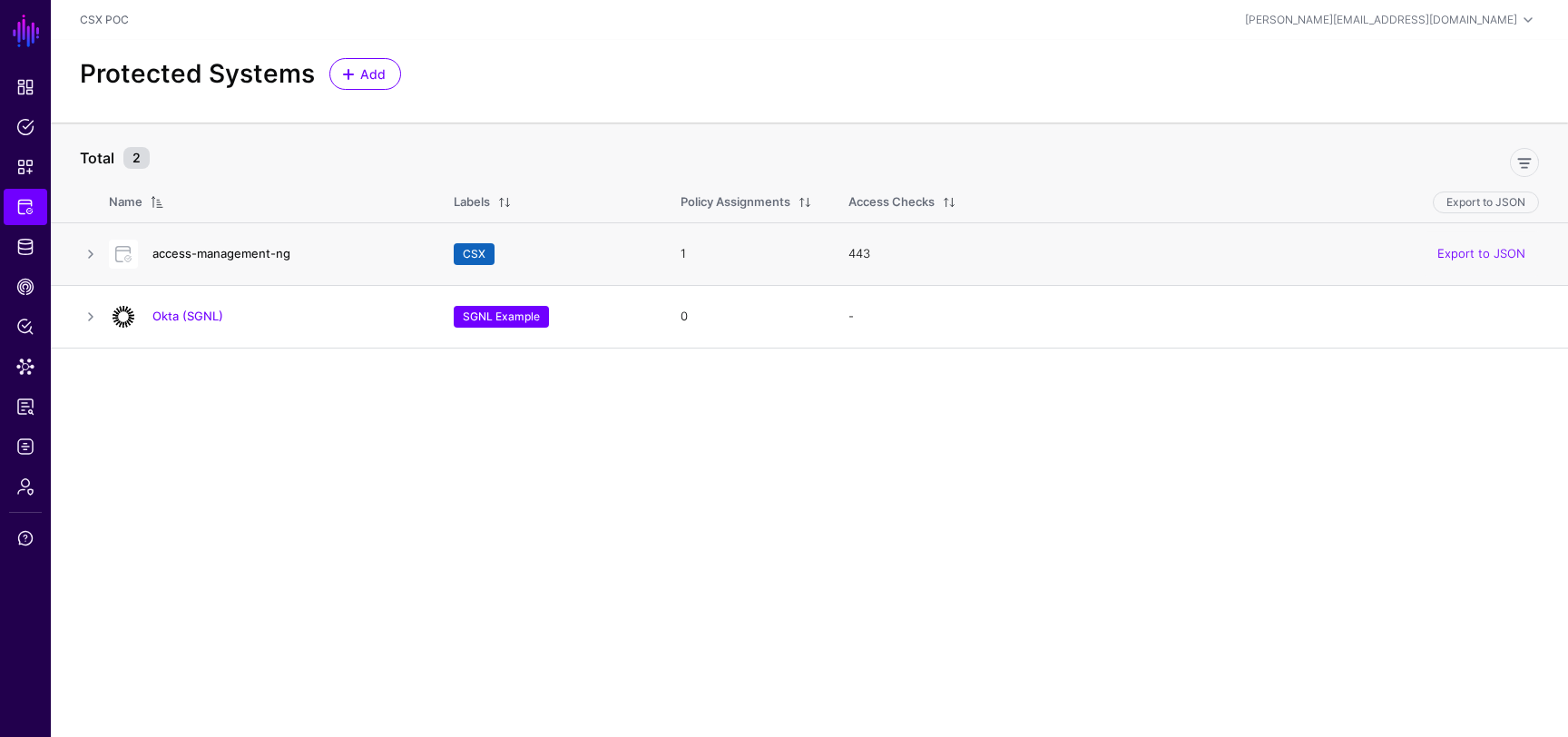
click at [235, 250] on link "access-management-ng" at bounding box center [221, 253] width 138 height 14
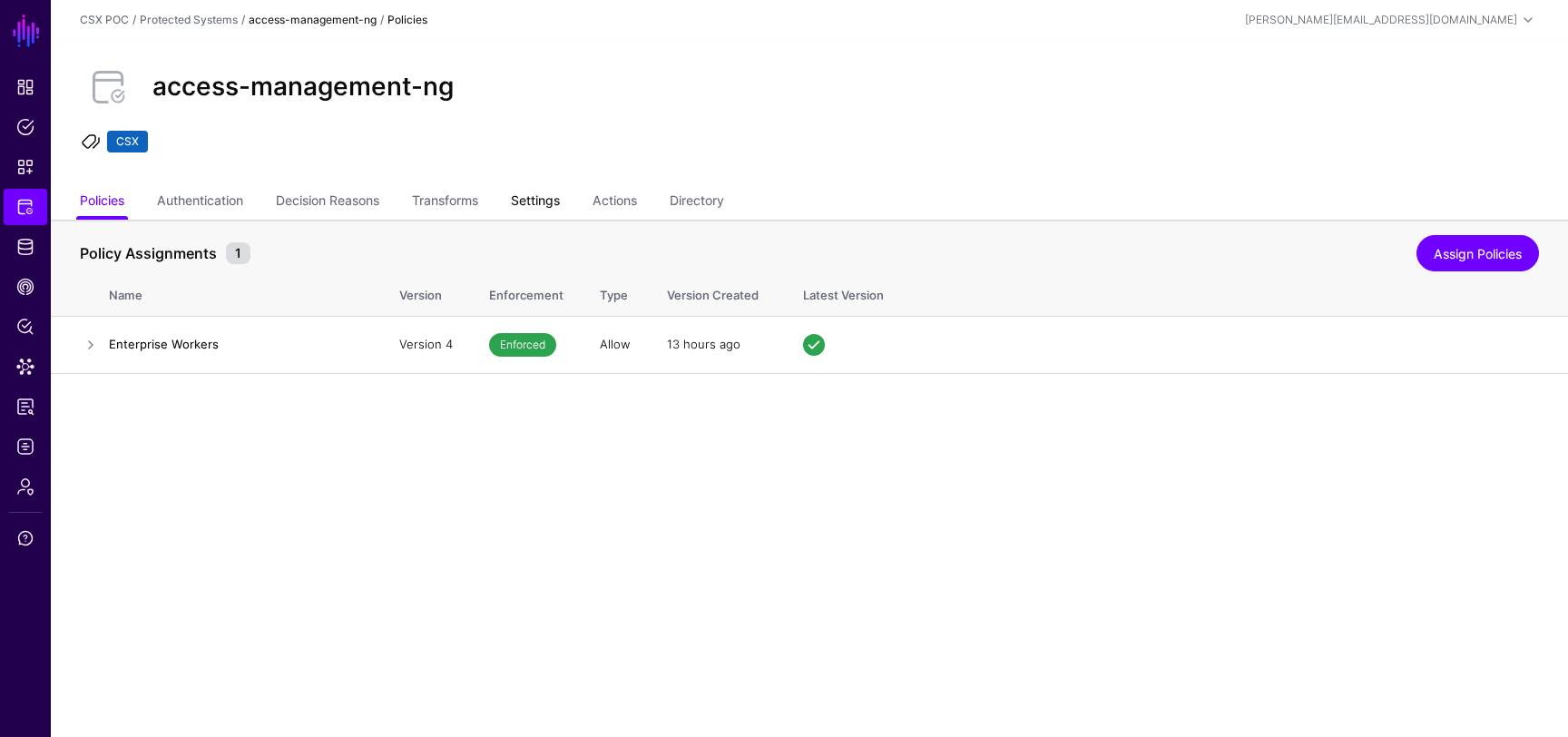
click at [544, 197] on link "Settings" at bounding box center [535, 202] width 49 height 34
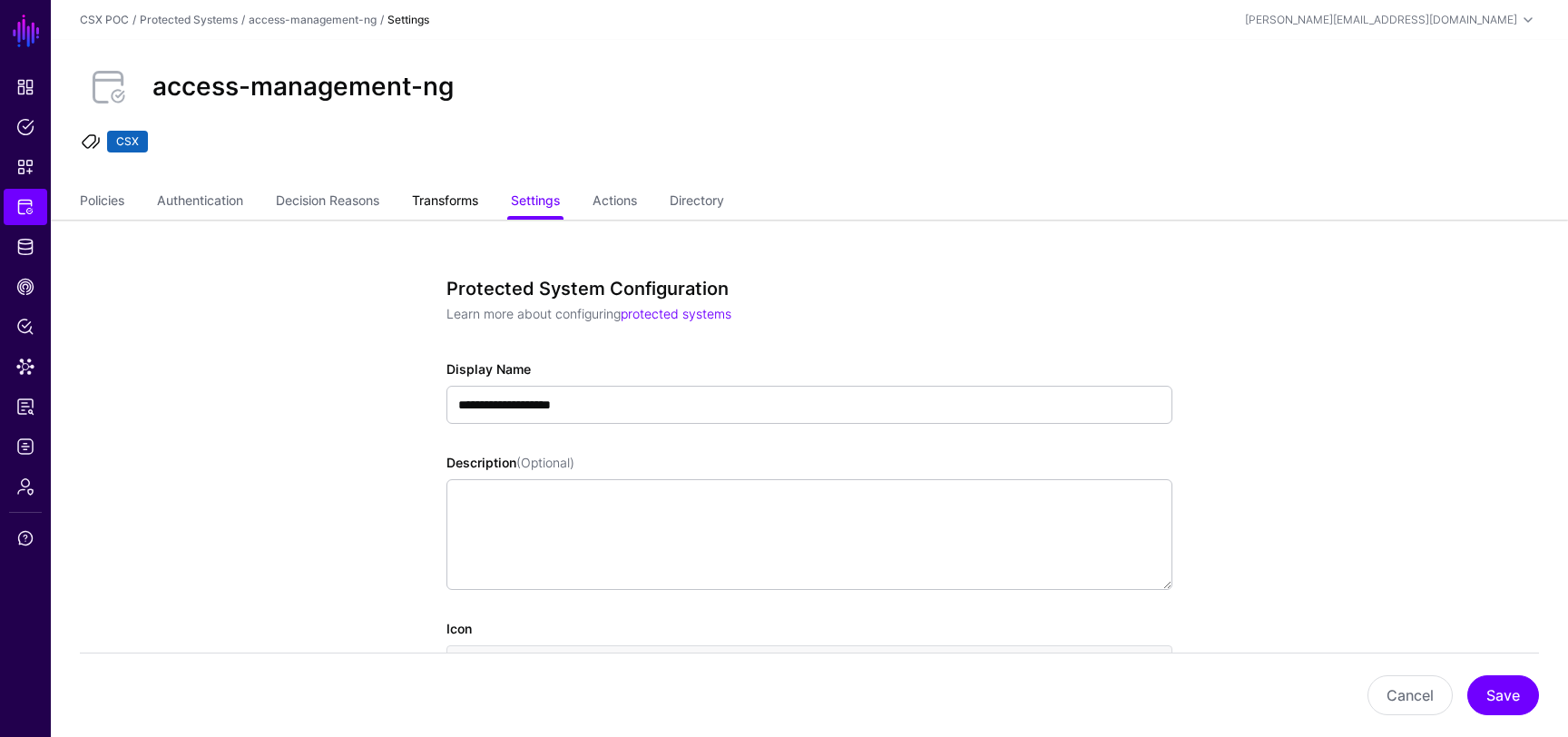
click at [476, 212] on link "Transforms" at bounding box center [445, 202] width 66 height 34
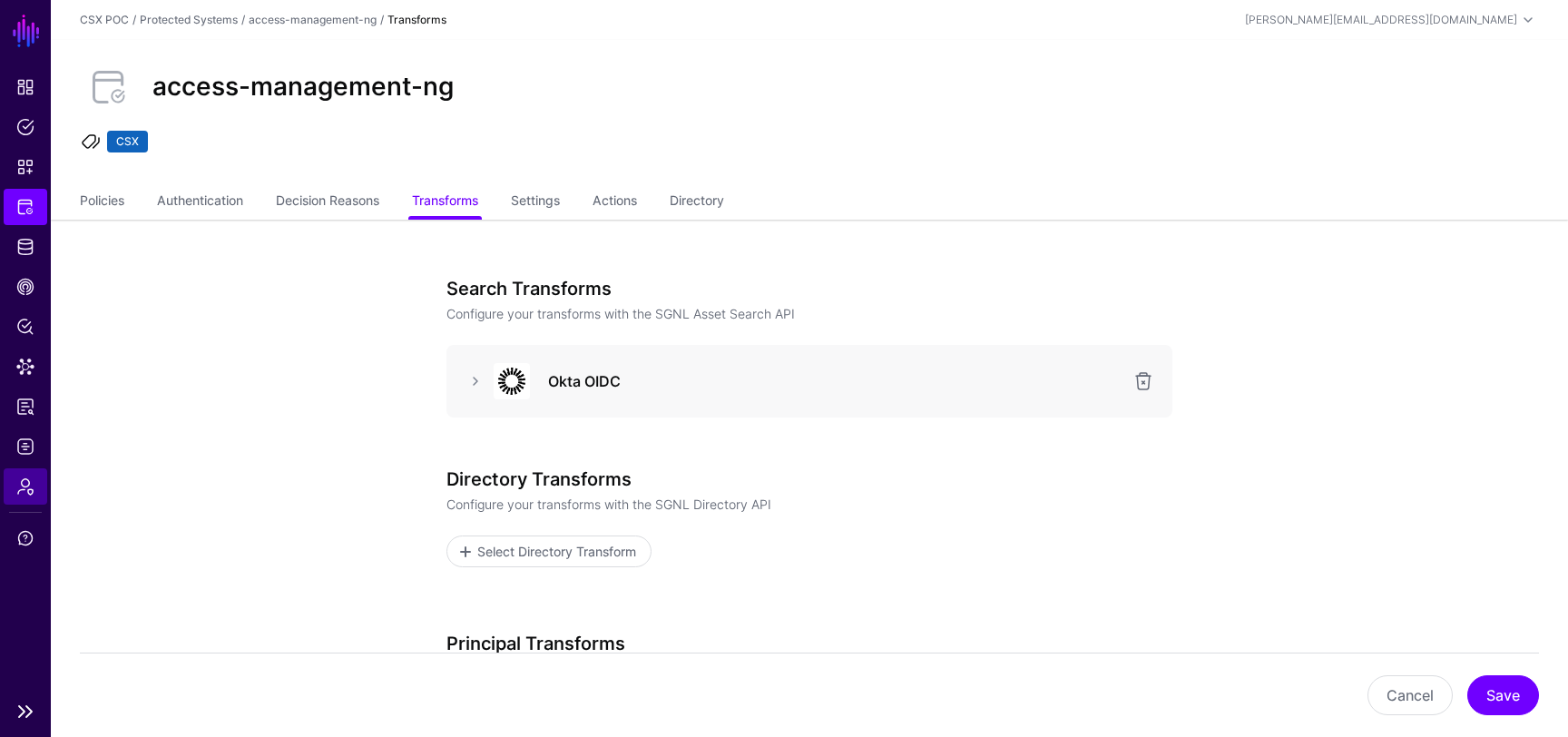
click at [24, 485] on span "Admin" at bounding box center [25, 486] width 18 height 18
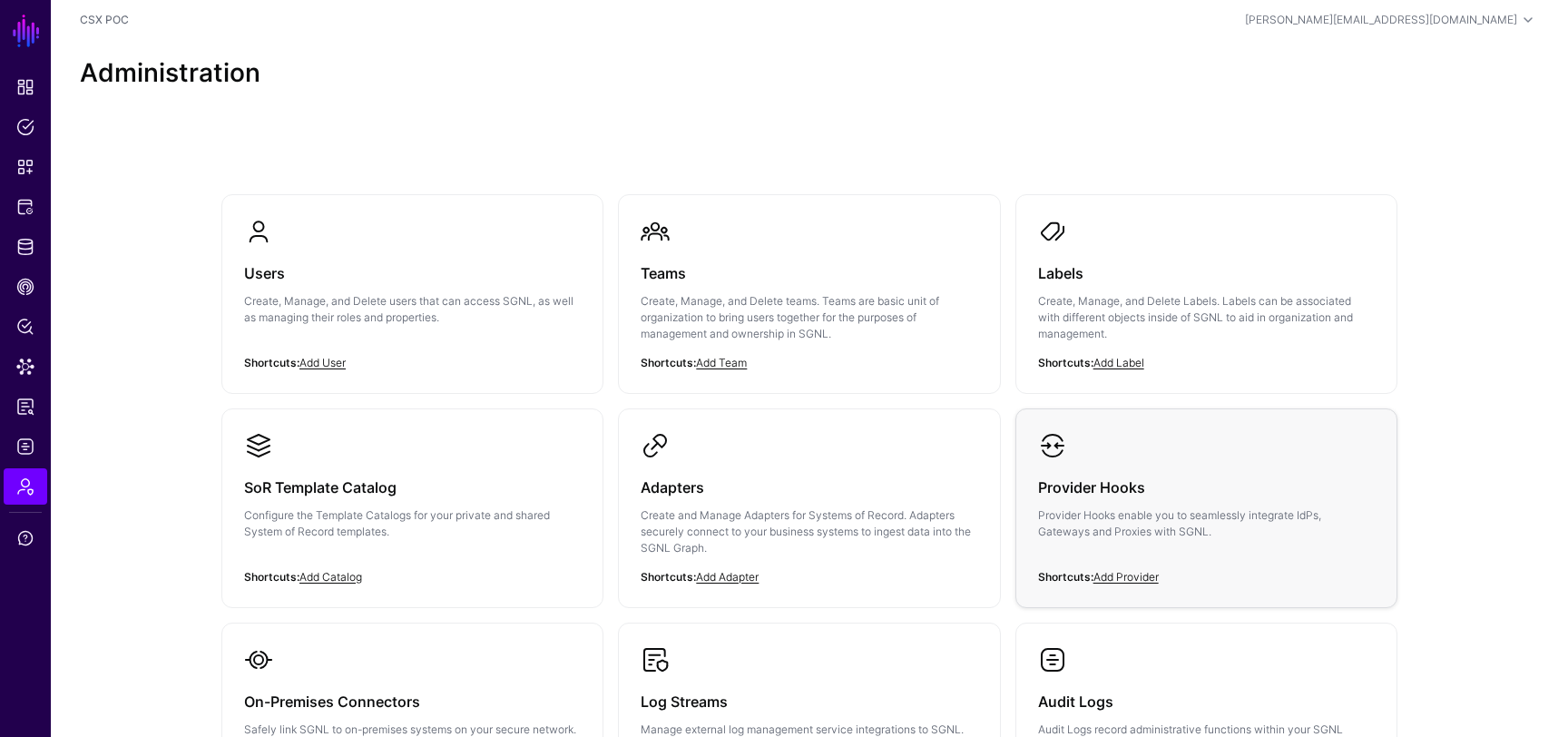
click at [1066, 489] on h3 "Provider Hooks" at bounding box center [1206, 487] width 337 height 26
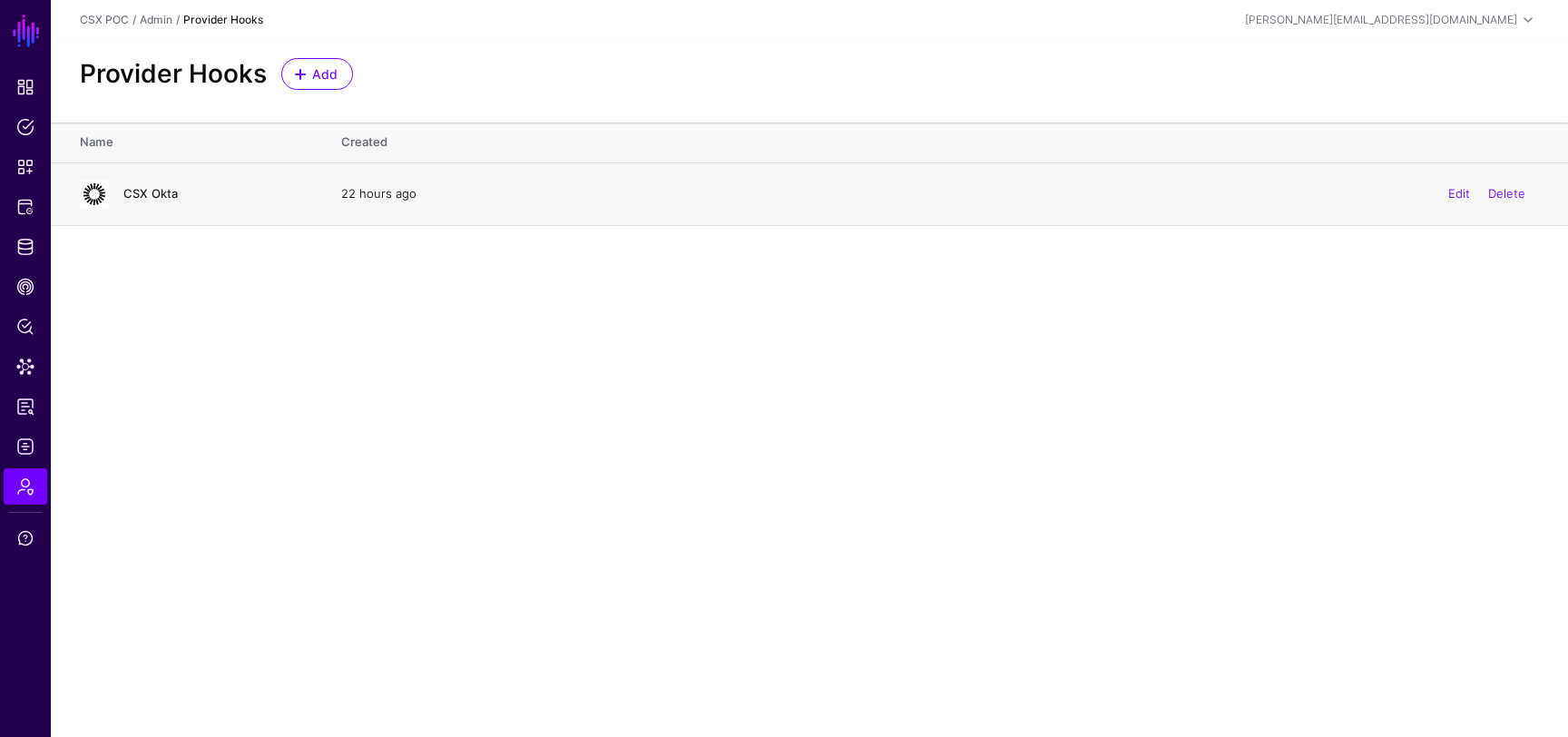
click at [148, 192] on link "CSX Okta" at bounding box center [150, 193] width 54 height 14
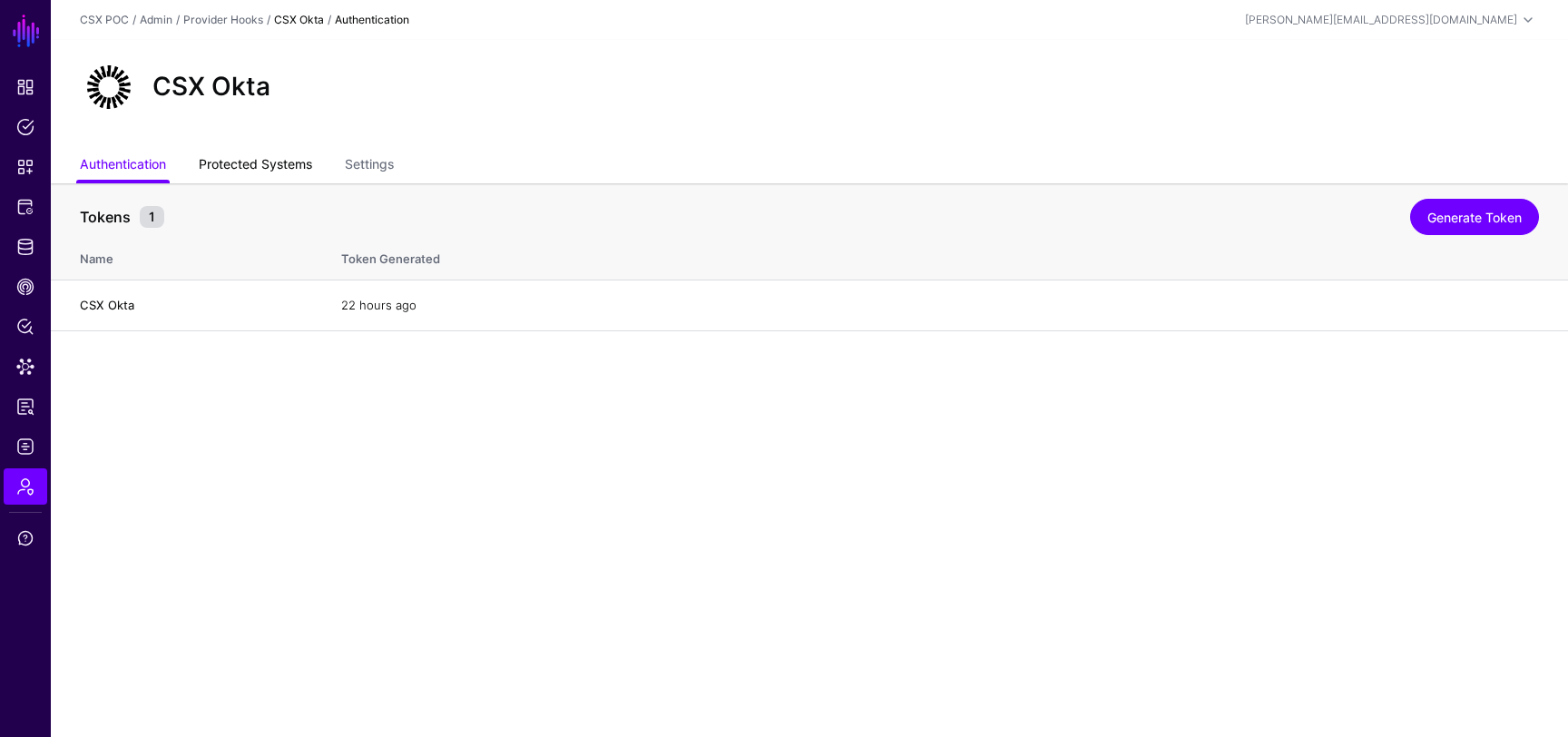
click at [272, 169] on link "Protected Systems" at bounding box center [255, 166] width 114 height 34
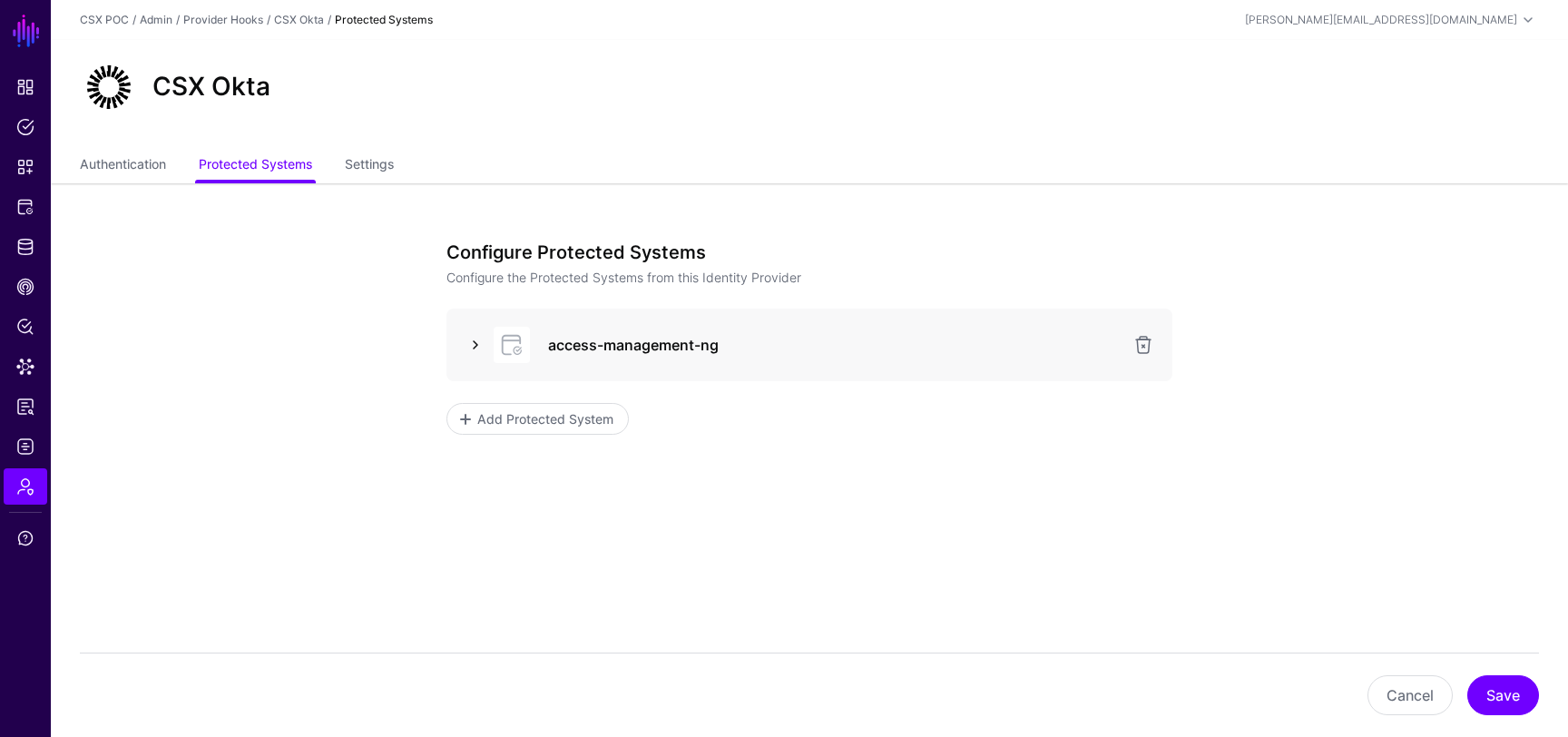
click at [474, 346] on link at bounding box center [476, 345] width 22 height 22
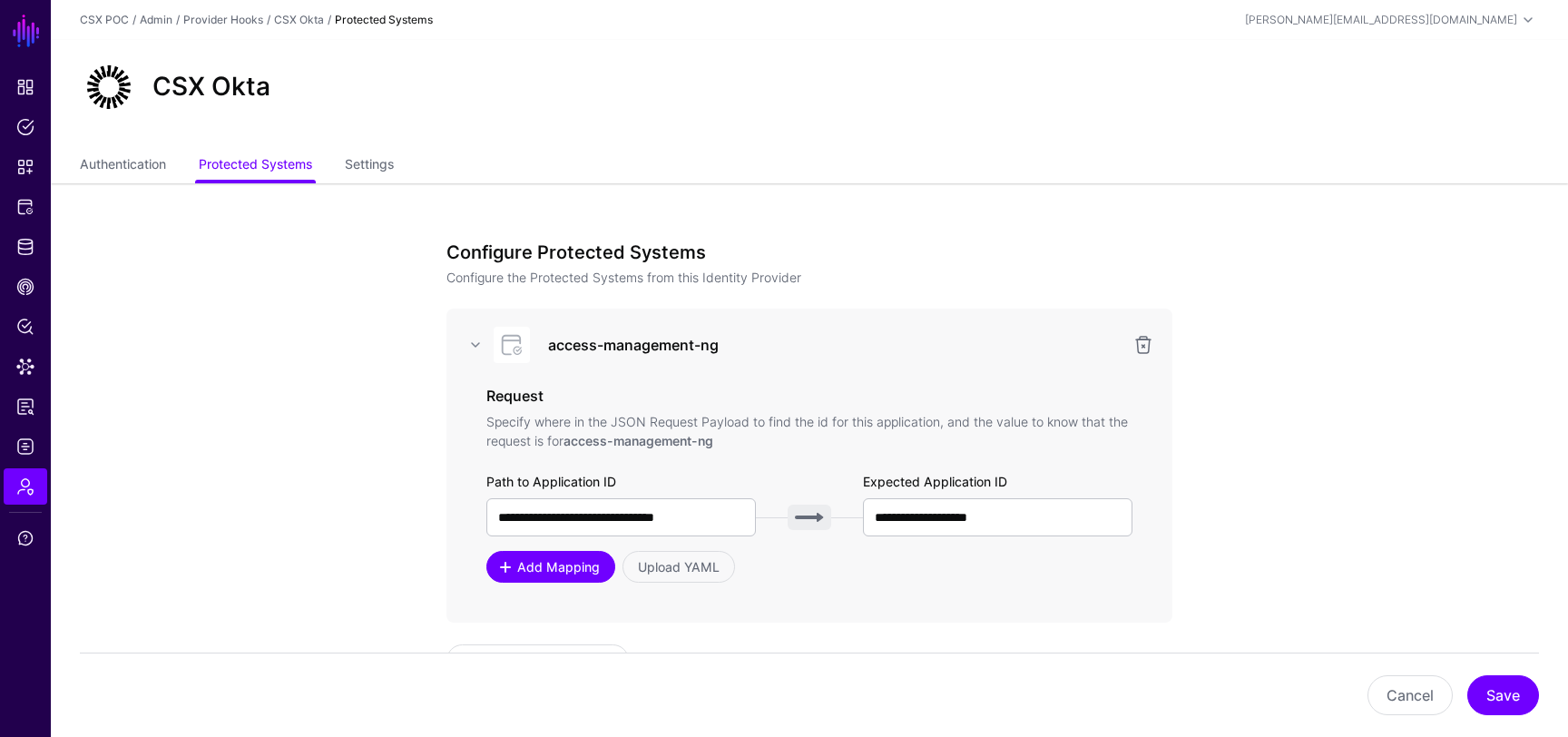
click at [582, 566] on span "Add Mapping" at bounding box center [559, 567] width 87 height 19
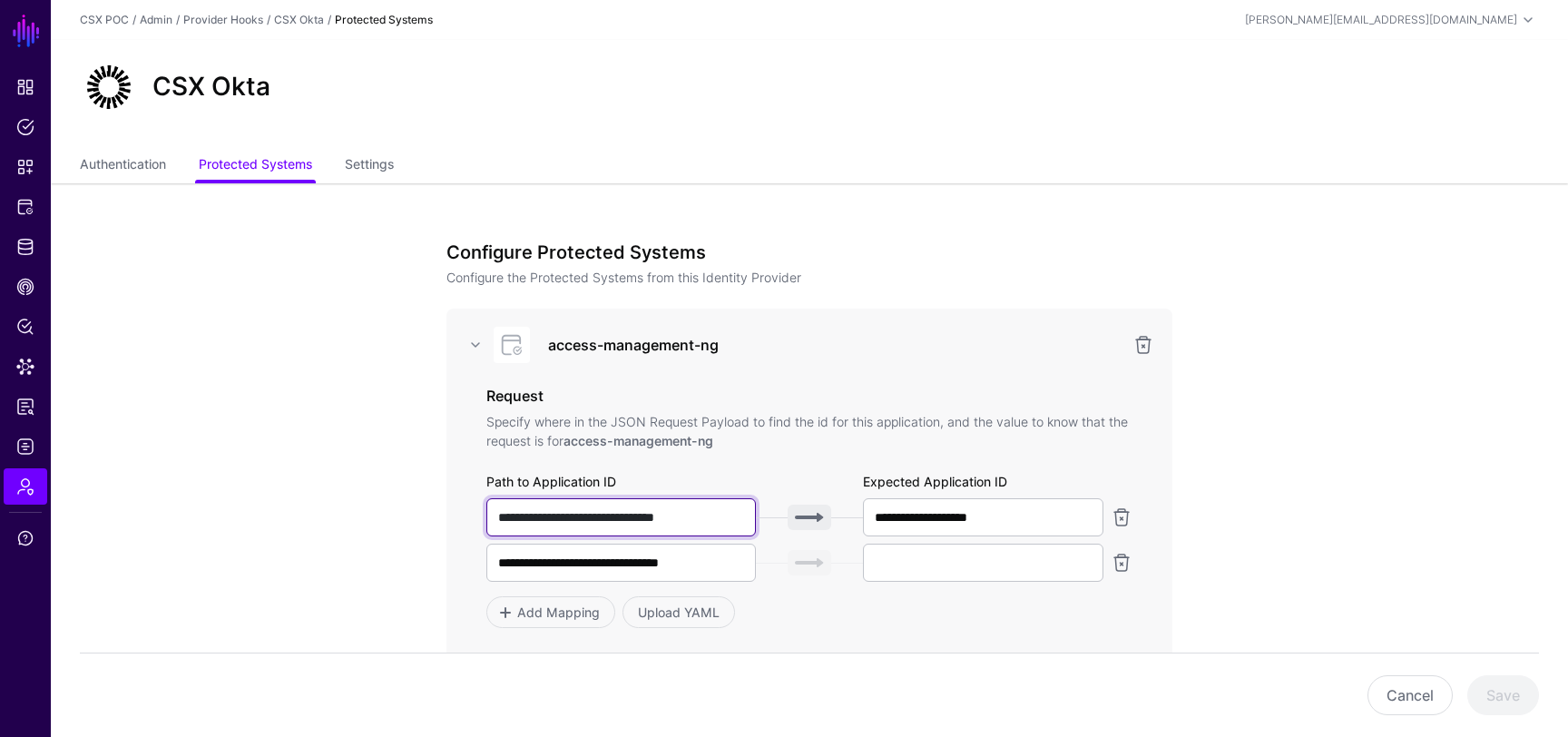
click at [632, 527] on input "**********" at bounding box center [622, 518] width 270 height 38
click at [1120, 559] on link at bounding box center [1121, 562] width 22 height 22
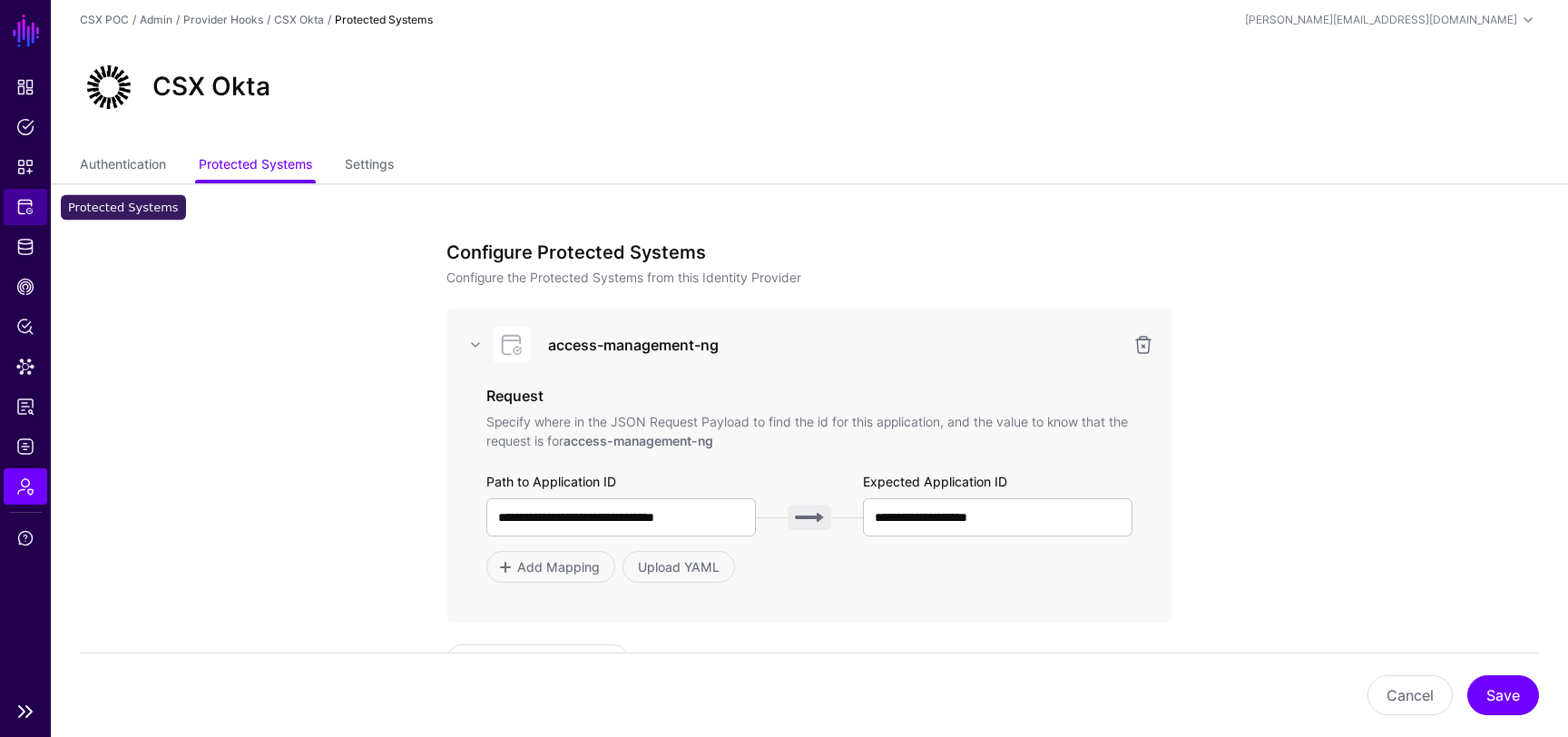
click at [27, 200] on span "Protected Systems" at bounding box center [25, 206] width 18 height 18
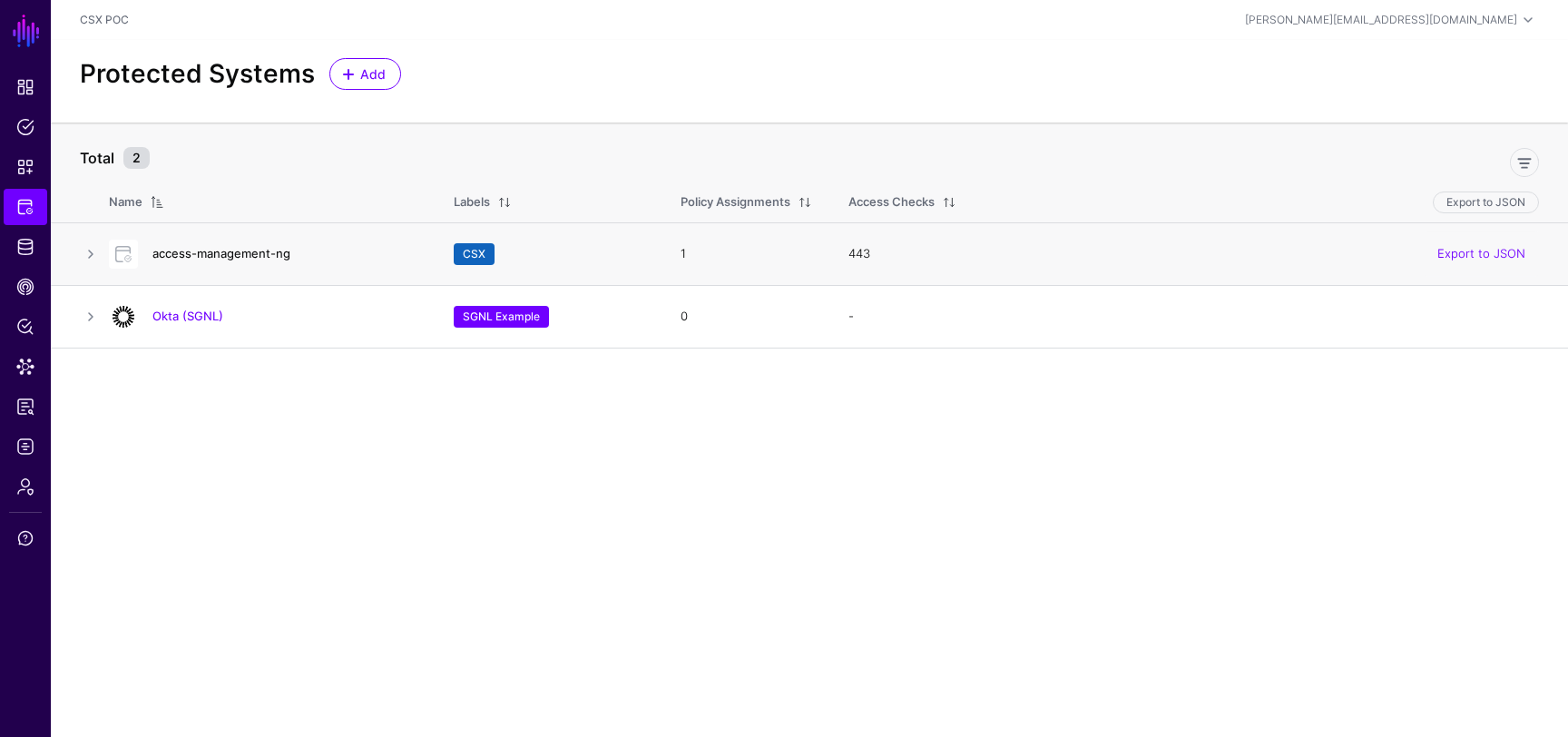
click at [238, 252] on link "access-management-ng" at bounding box center [221, 253] width 138 height 14
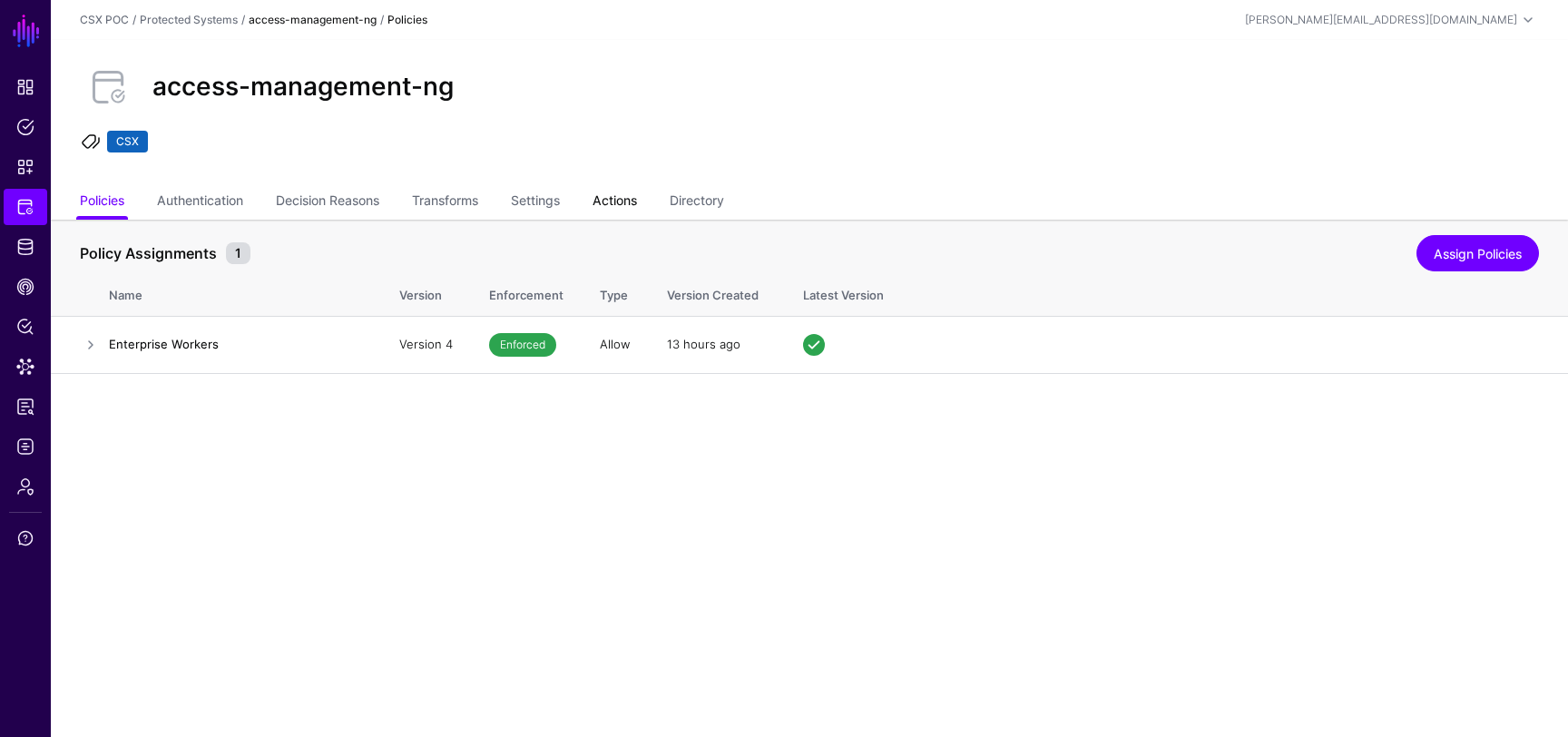
click at [623, 203] on link "Actions" at bounding box center [614, 202] width 45 height 34
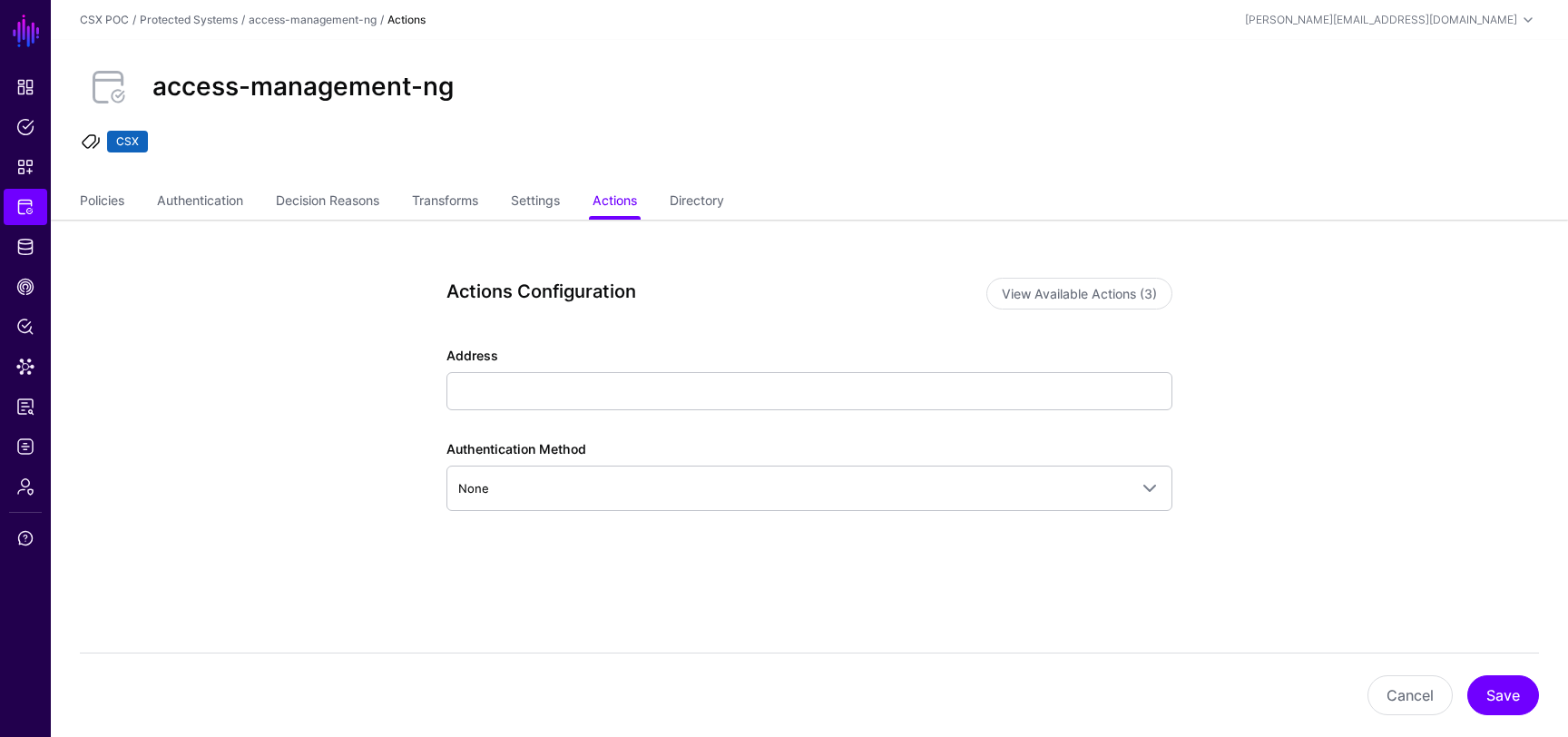
click at [544, 182] on div "access-management-ng CSX" at bounding box center [810, 112] width 1518 height 145
click at [544, 197] on link "Settings" at bounding box center [535, 202] width 49 height 34
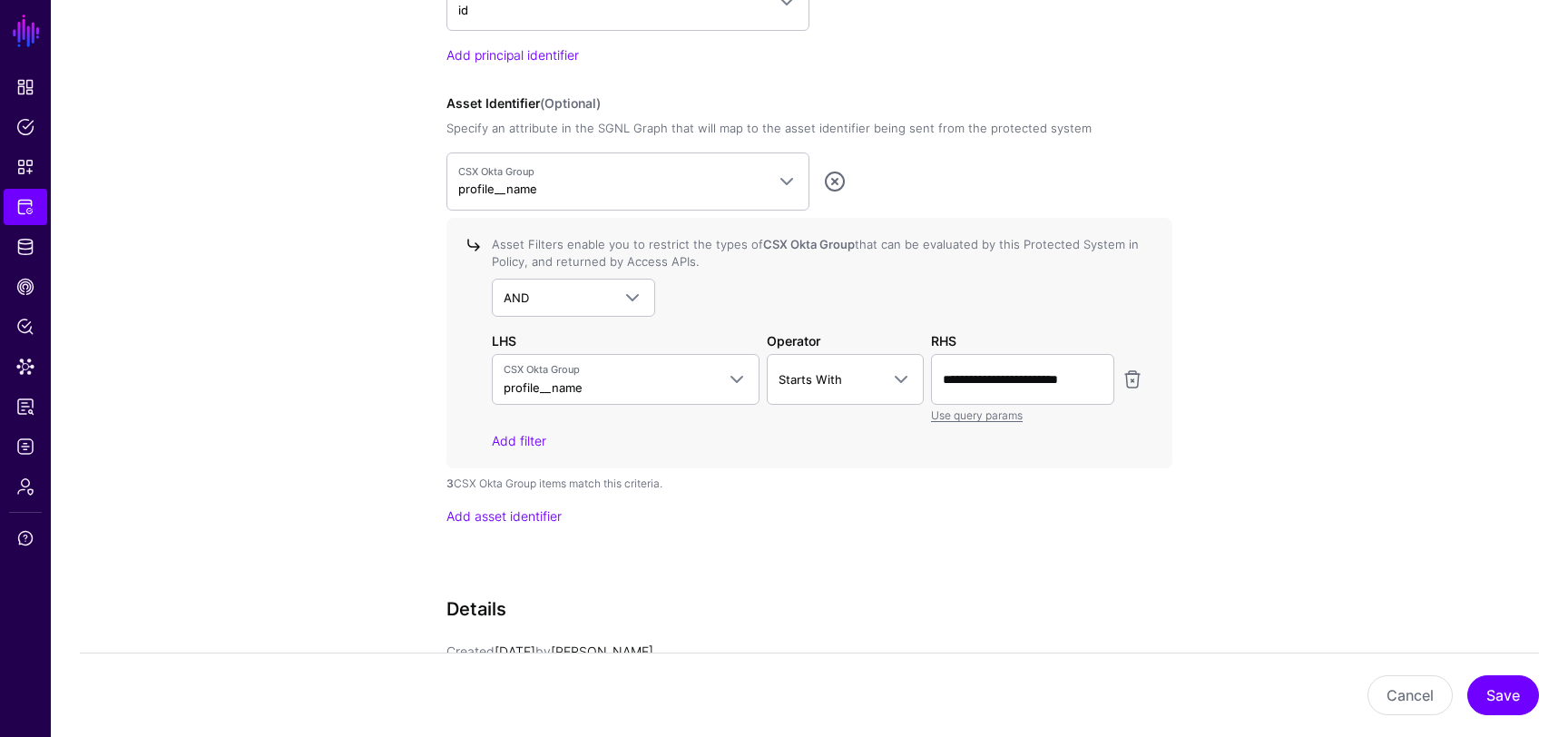
scroll to position [1815, 0]
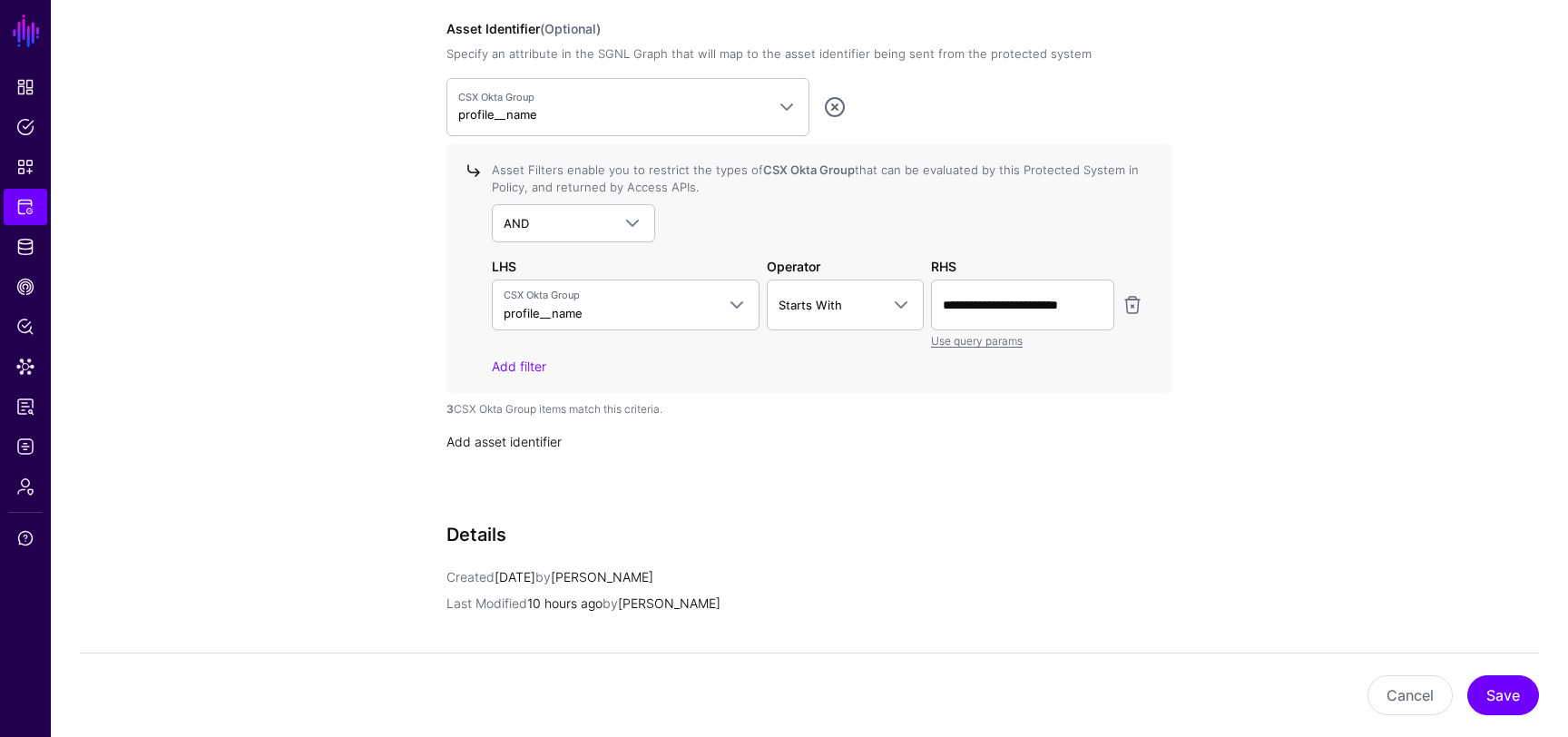
click at [529, 446] on link "Add asset identifier" at bounding box center [503, 442] width 115 height 15
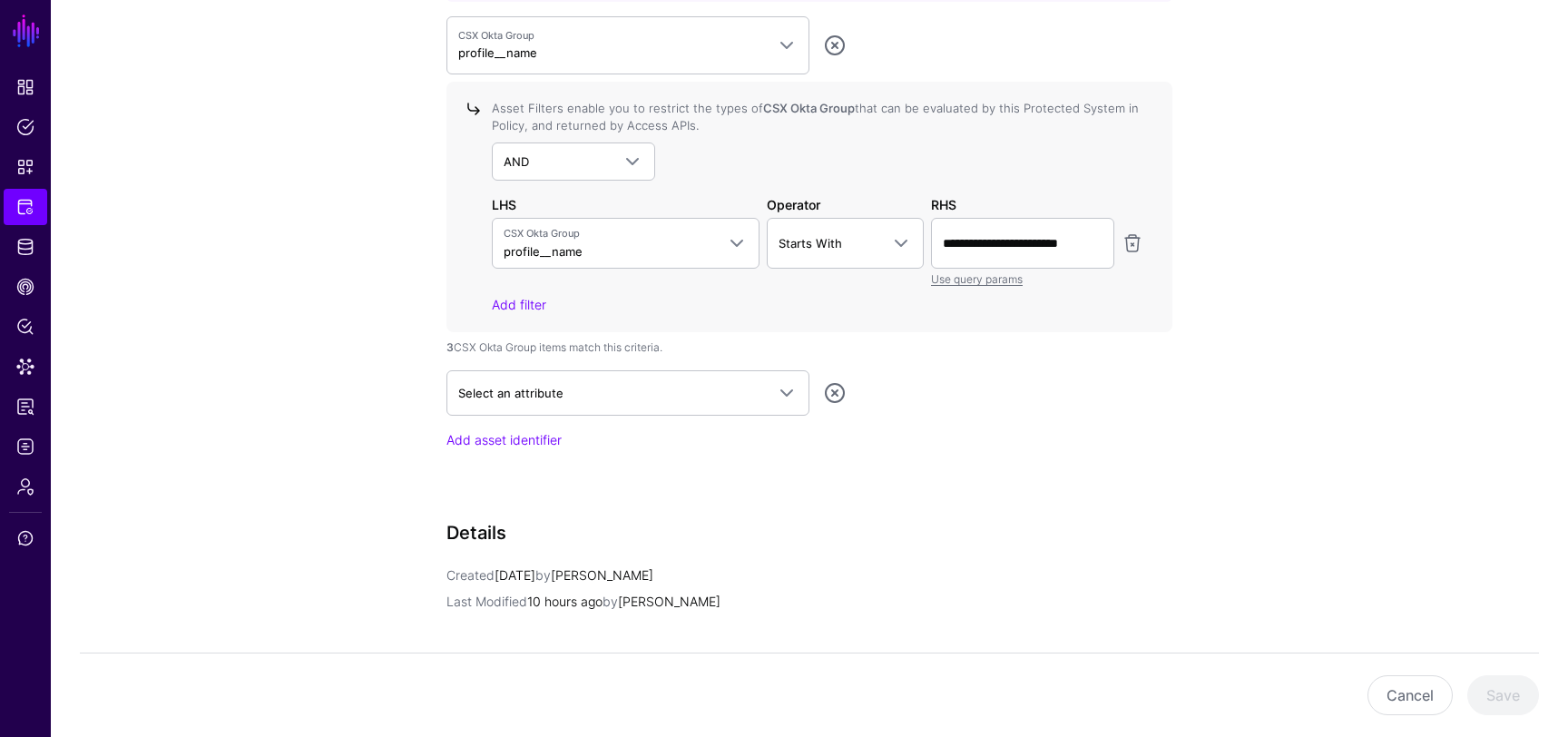
scroll to position [1974, 0]
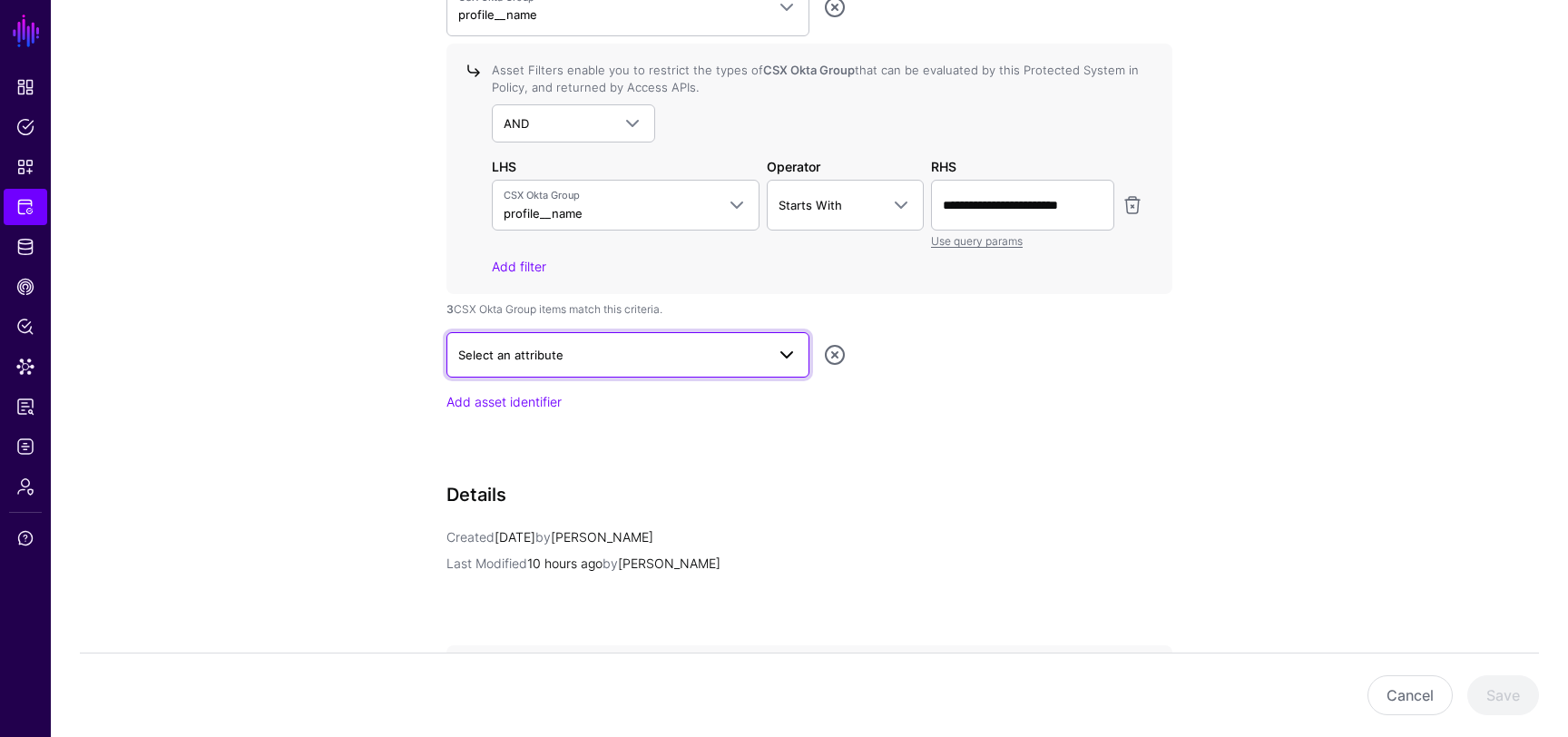
click at [625, 352] on span "Select an attribute" at bounding box center [611, 354] width 307 height 20
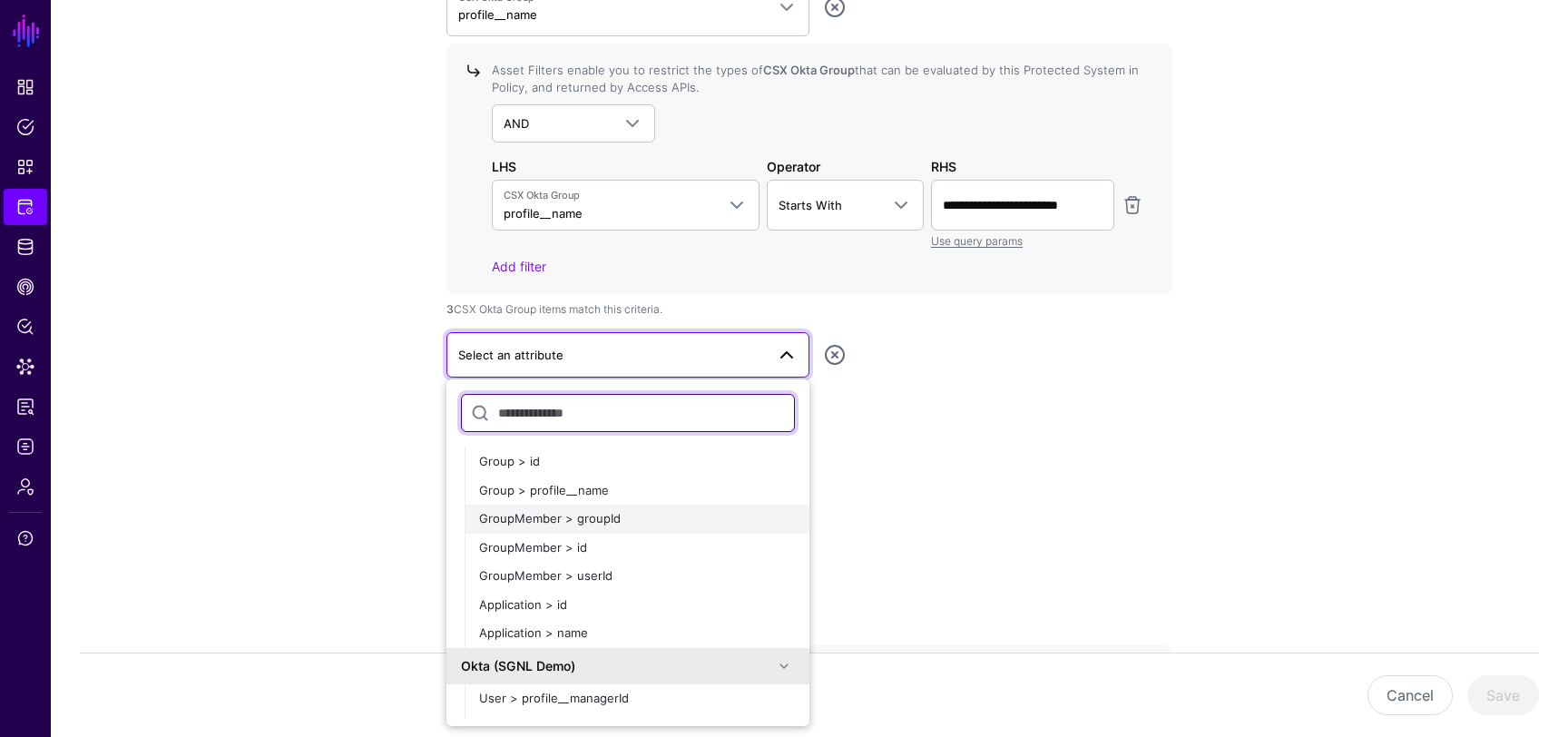
scroll to position [134, 0]
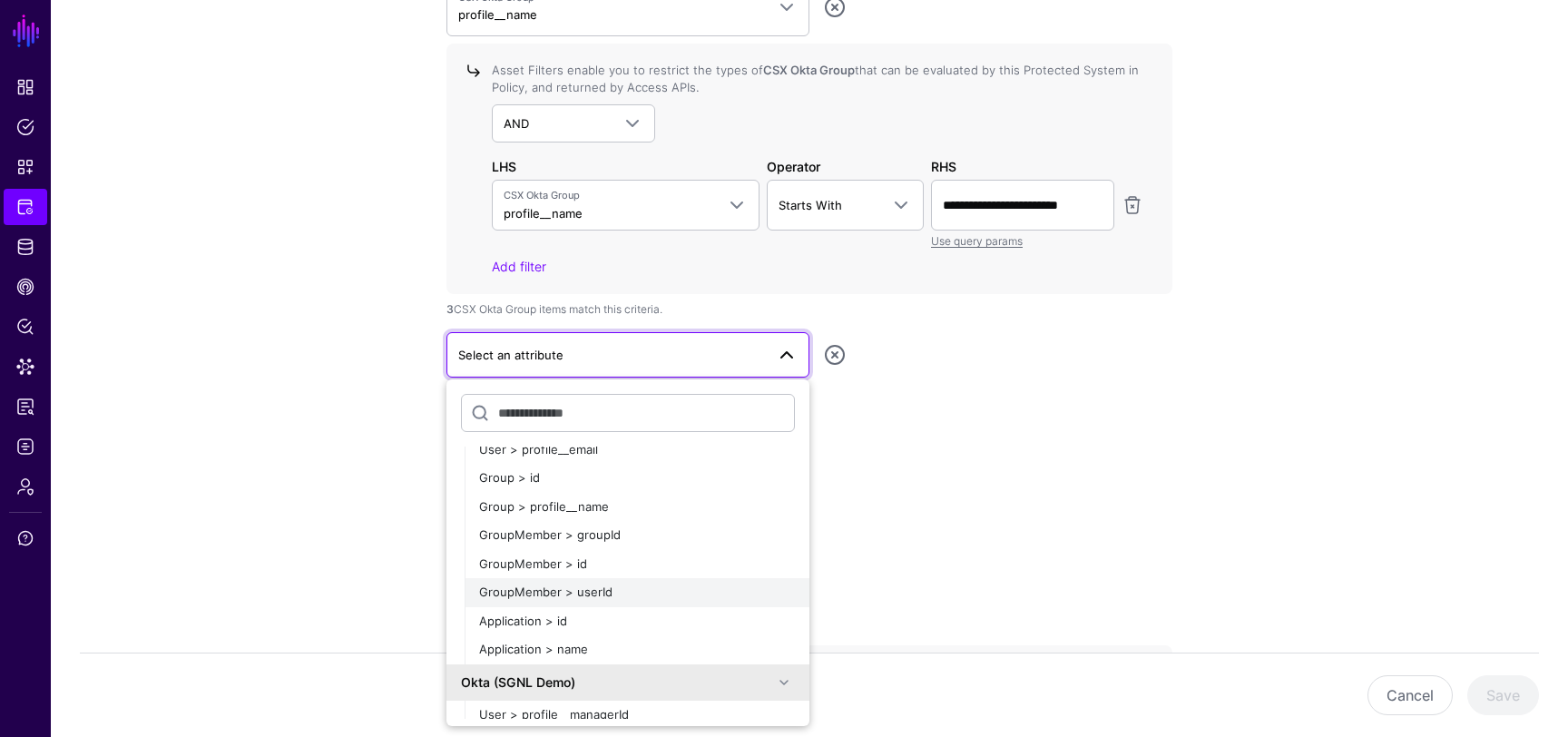
click at [648, 586] on div "GroupMember > userId" at bounding box center [637, 593] width 316 height 18
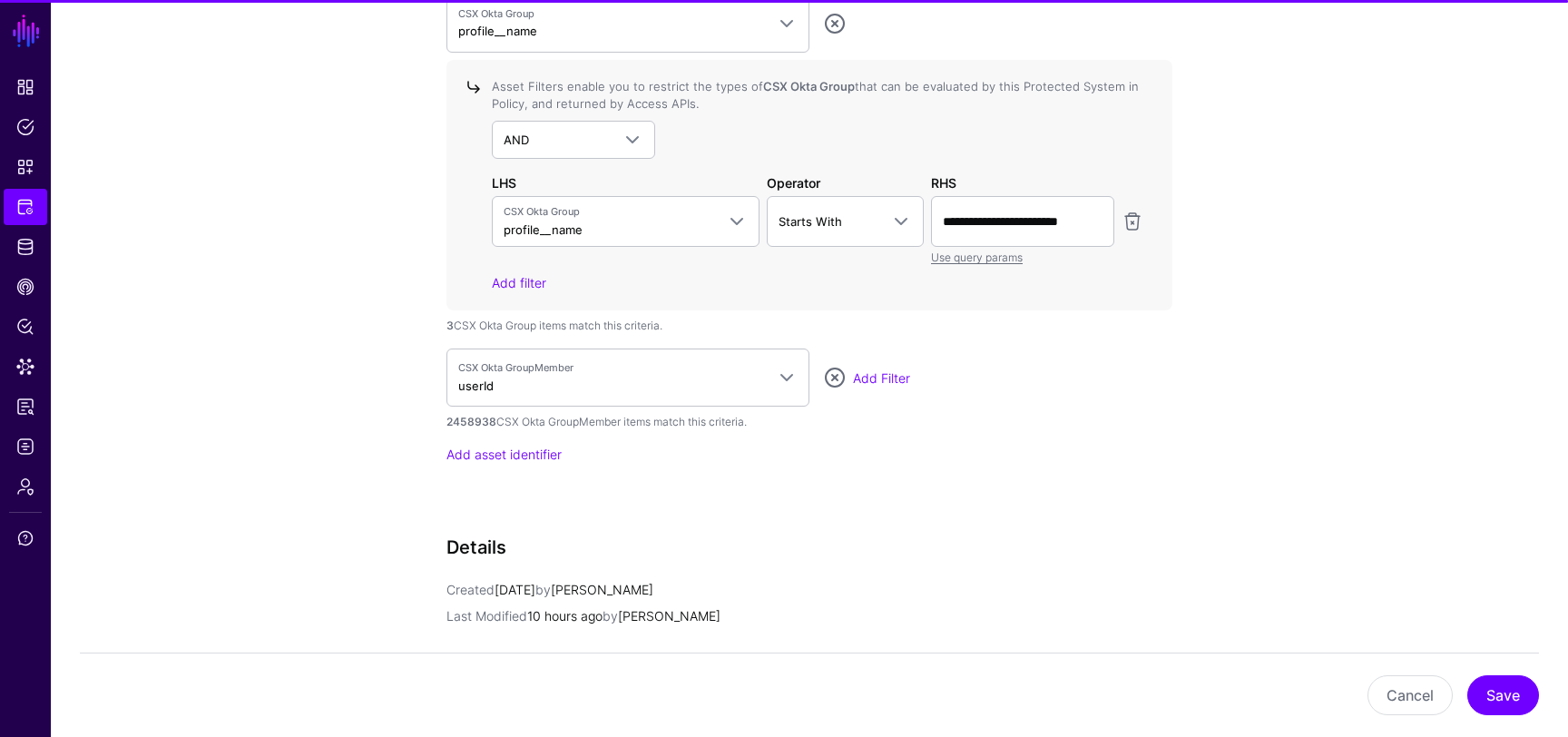
scroll to position [1990, 0]
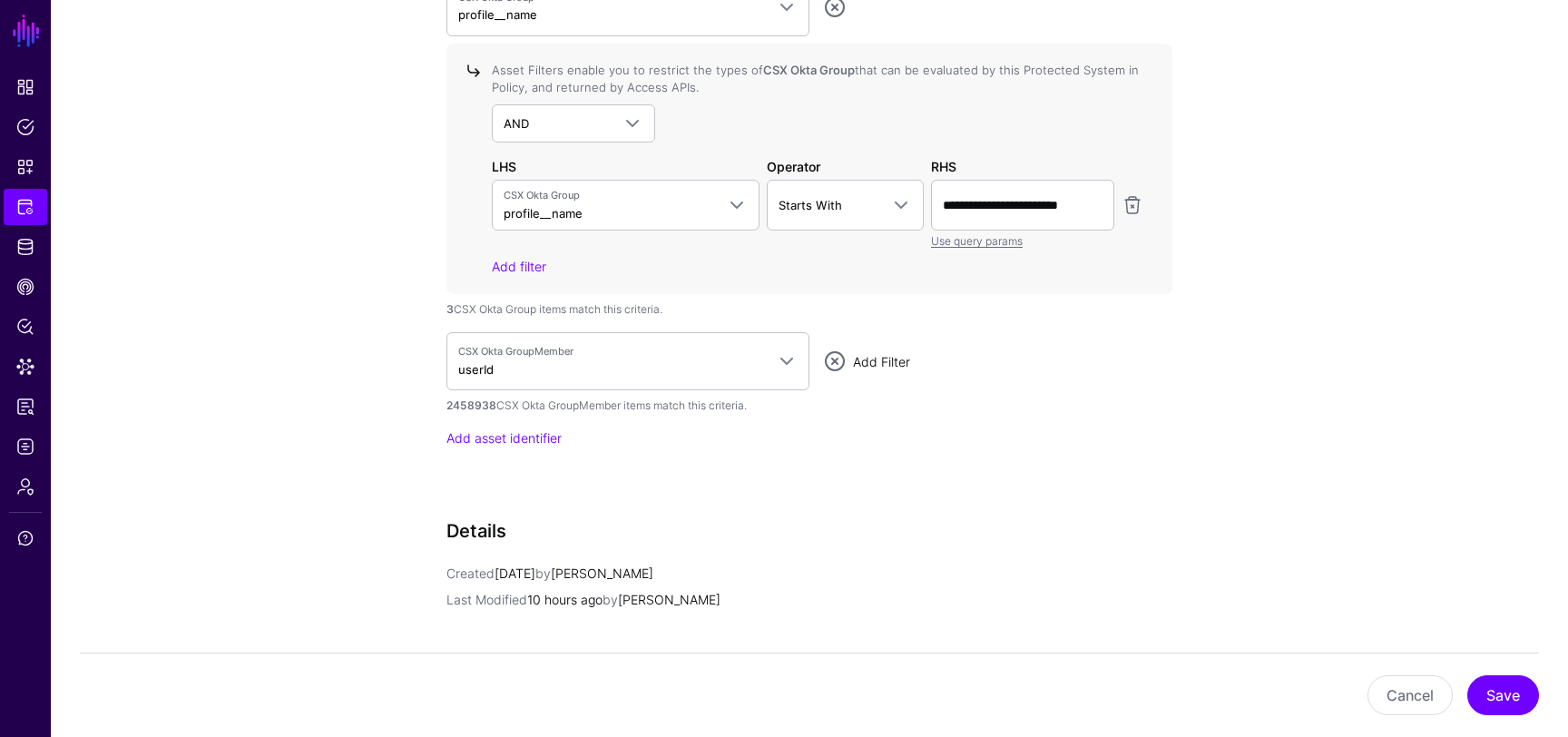
click at [882, 365] on link "Add Filter" at bounding box center [882, 362] width 57 height 15
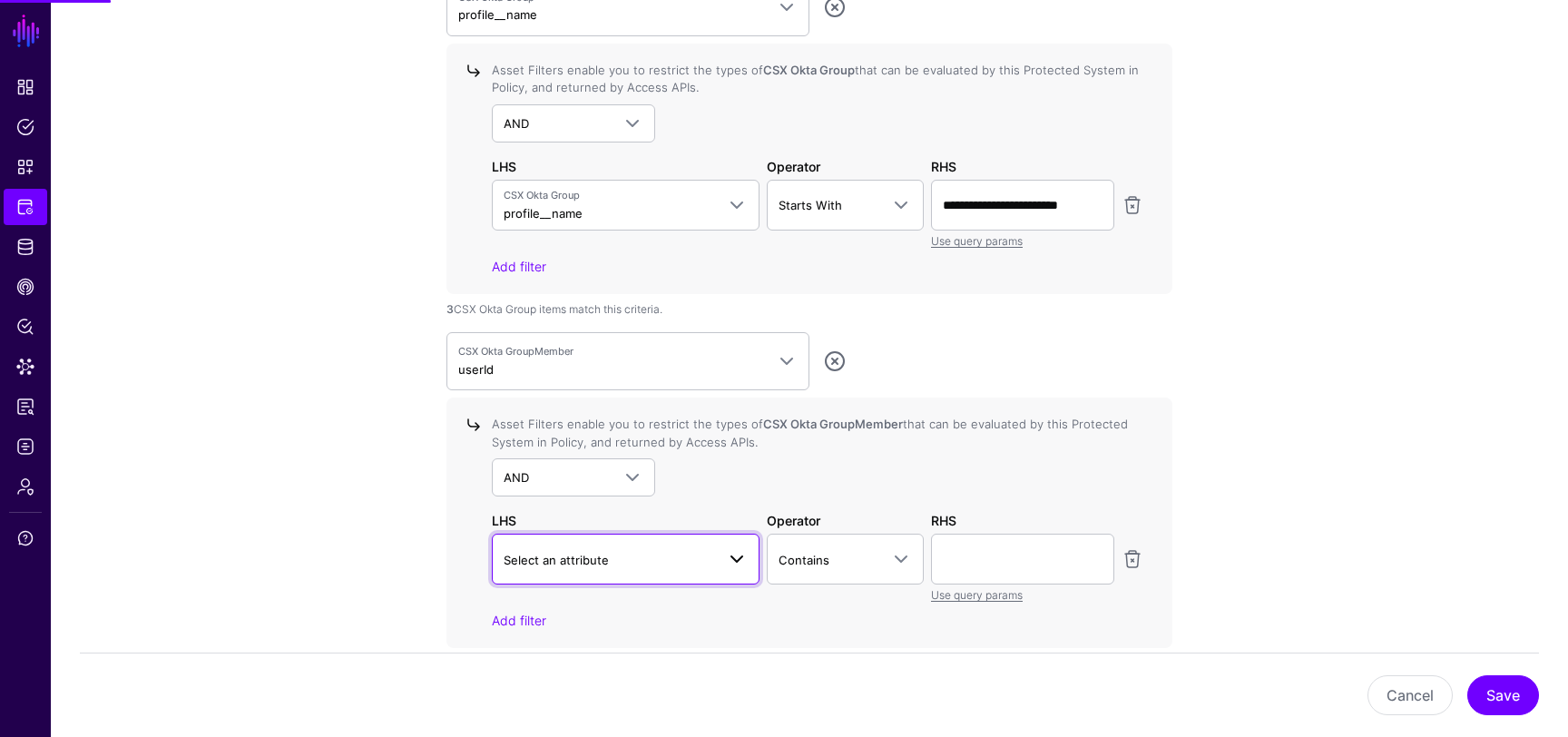
click at [697, 581] on link "Select an attribute" at bounding box center [625, 559] width 268 height 51
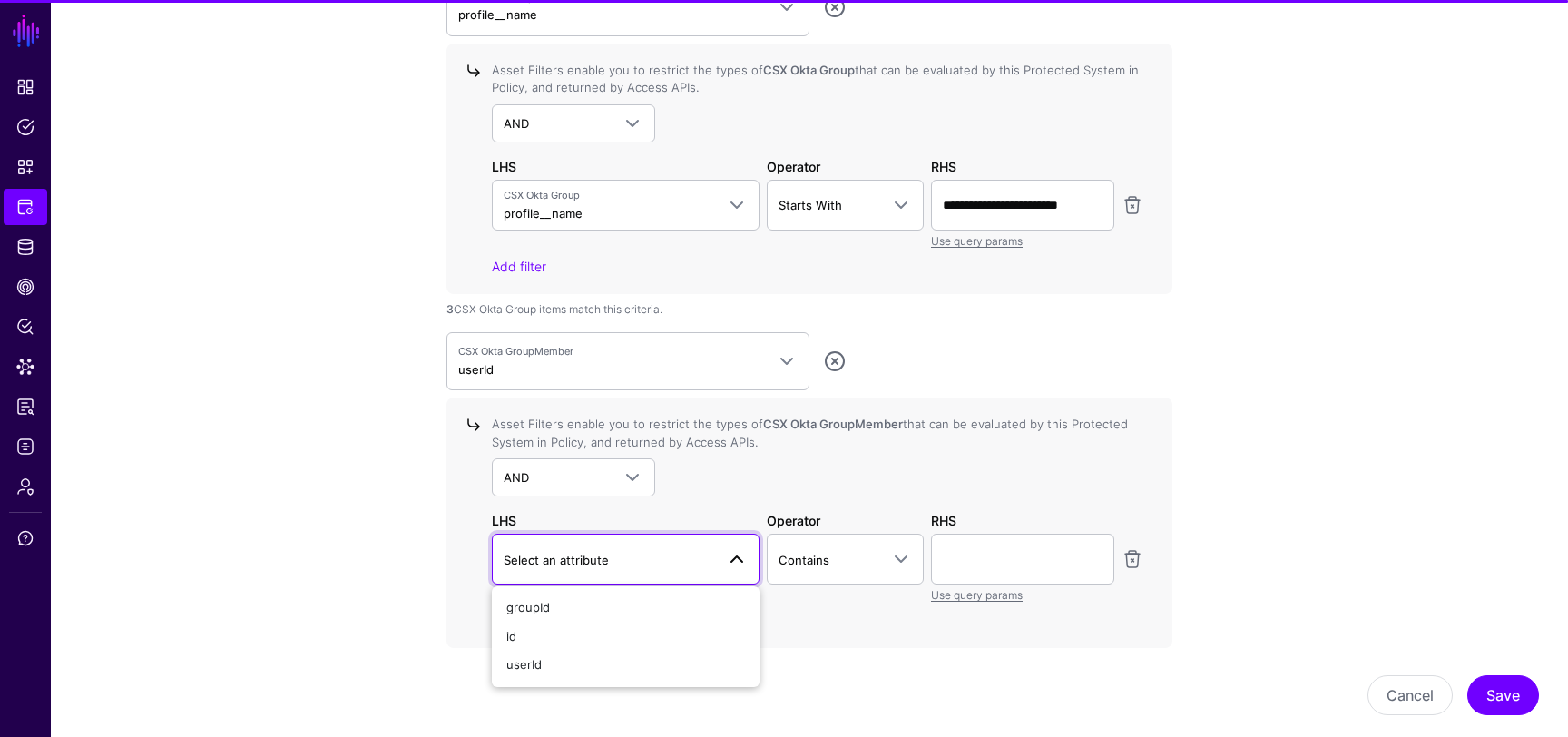
click at [837, 487] on div "AND AND NOT OR" at bounding box center [817, 478] width 652 height 38
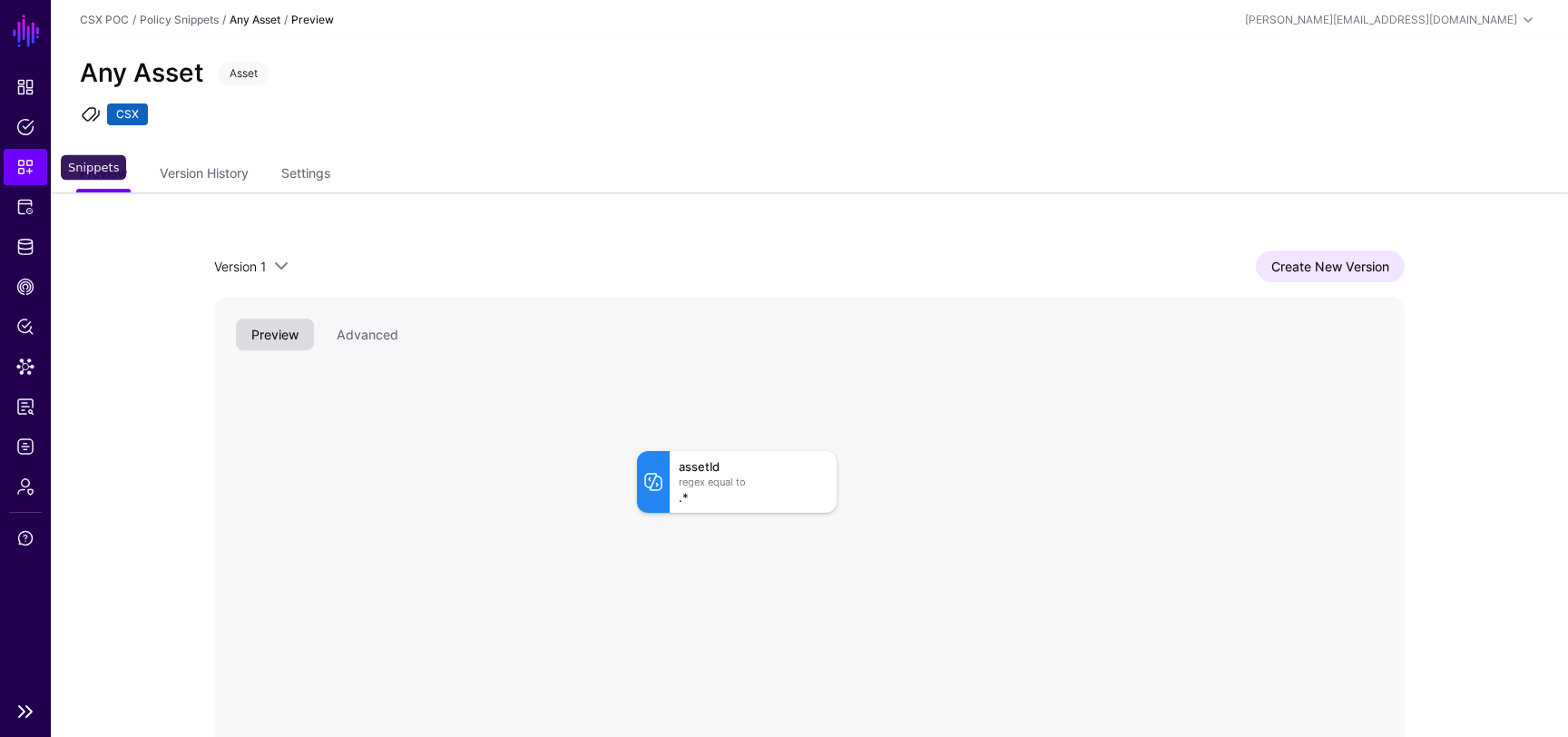
click at [31, 161] on span "Snippets" at bounding box center [25, 166] width 18 height 18
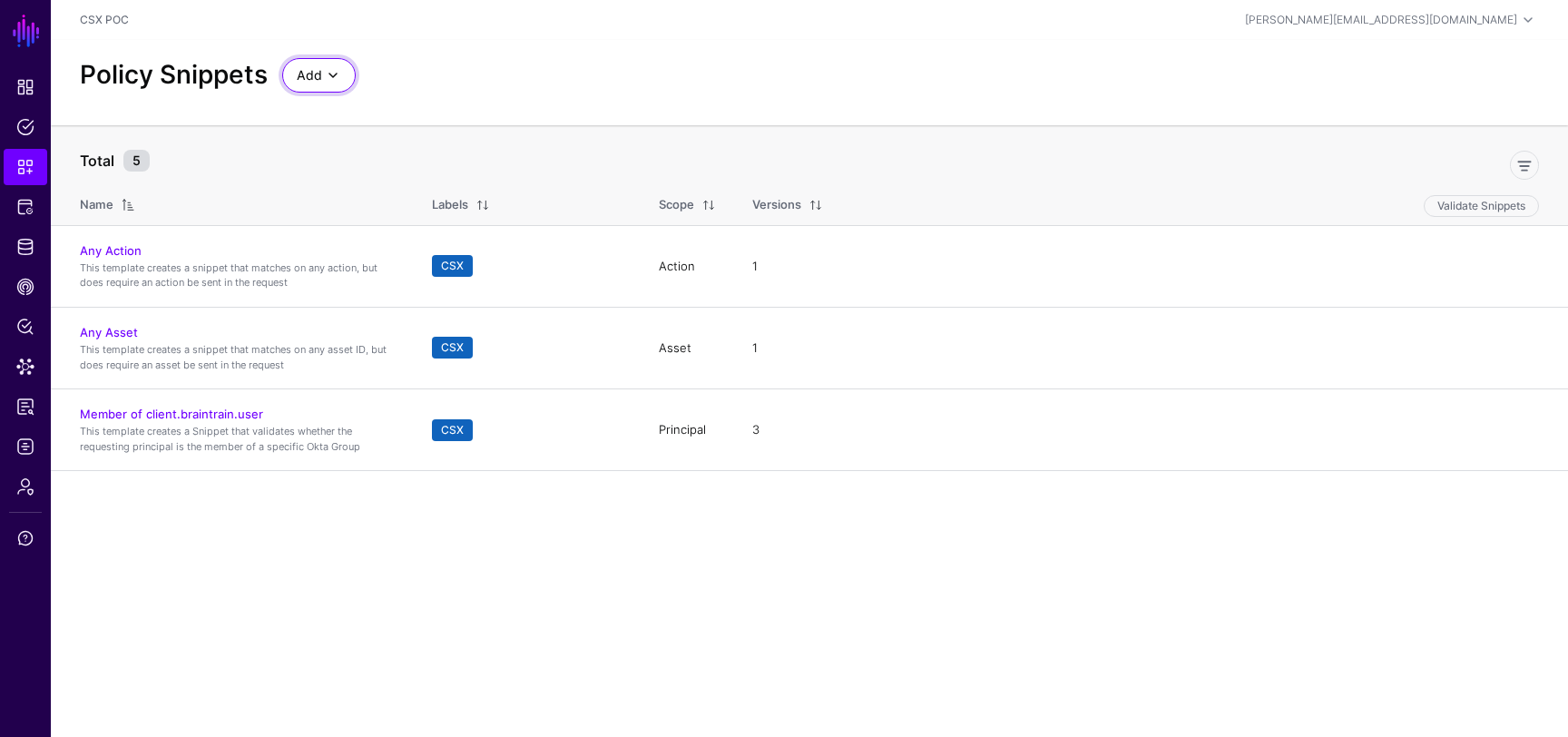
click at [338, 74] on span at bounding box center [332, 75] width 22 height 22
click at [429, 110] on span "Start from a Snippet Template" at bounding box center [382, 115] width 170 height 14
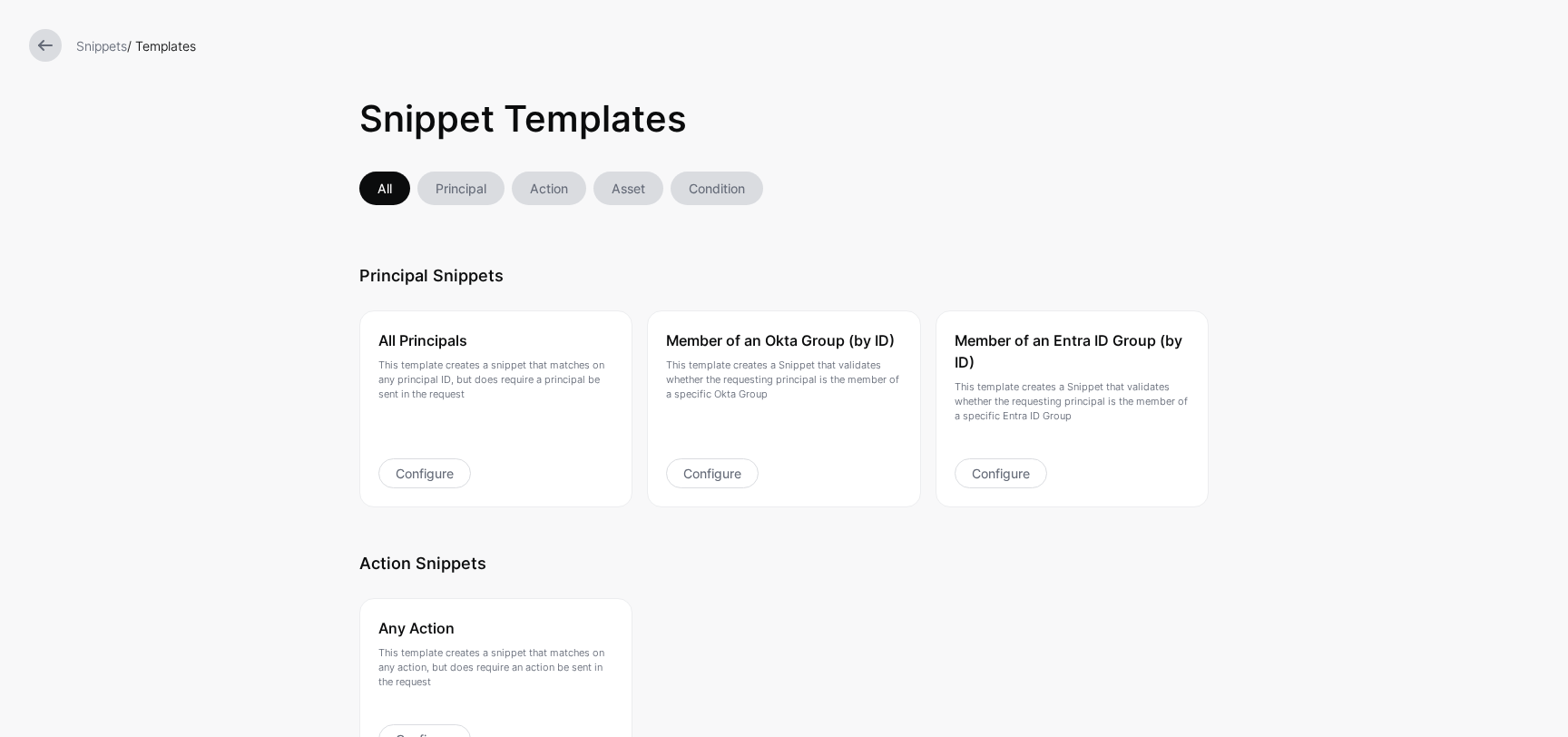
click at [640, 198] on link "Asset" at bounding box center [628, 188] width 70 height 33
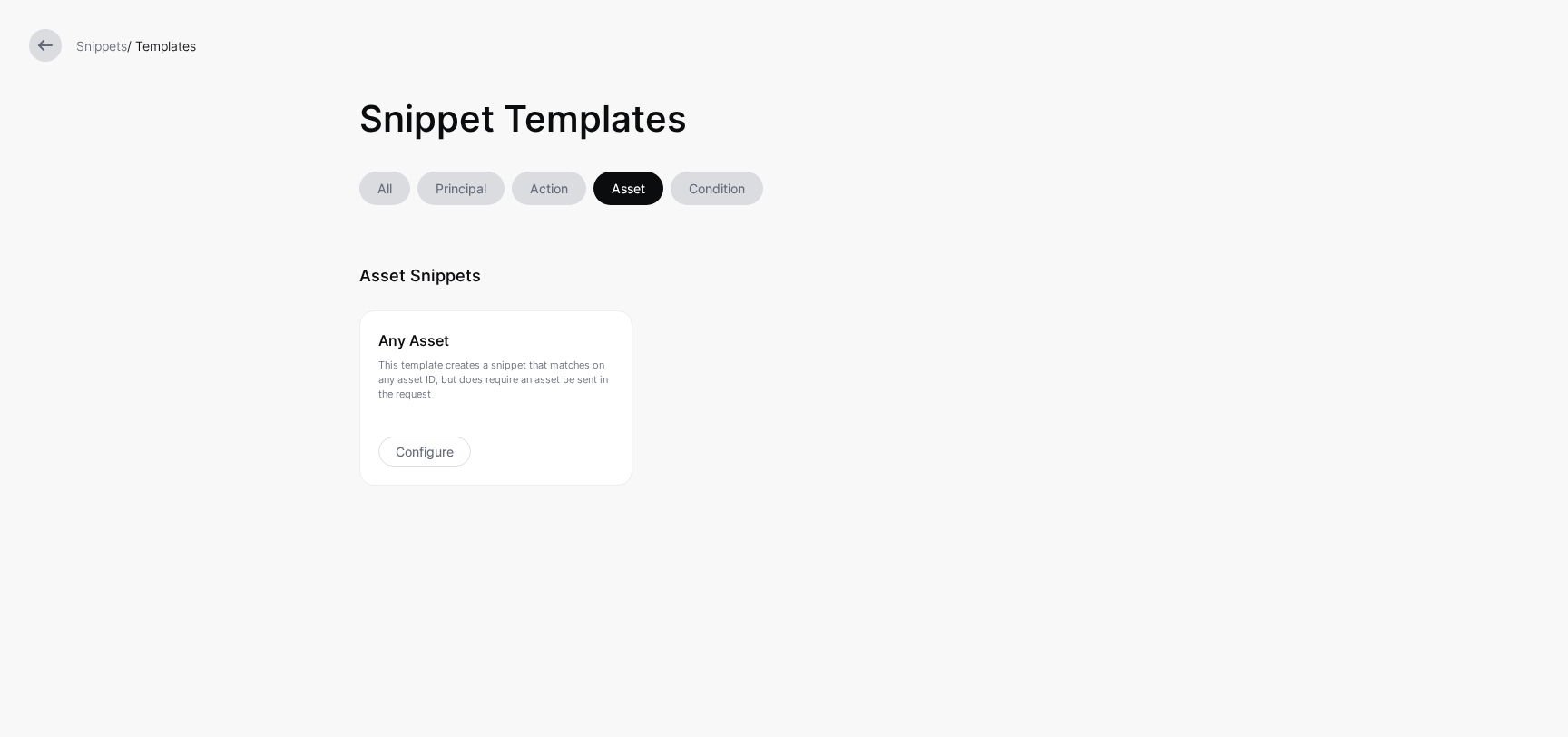
click at [715, 193] on link "Condition" at bounding box center [718, 188] width 93 height 33
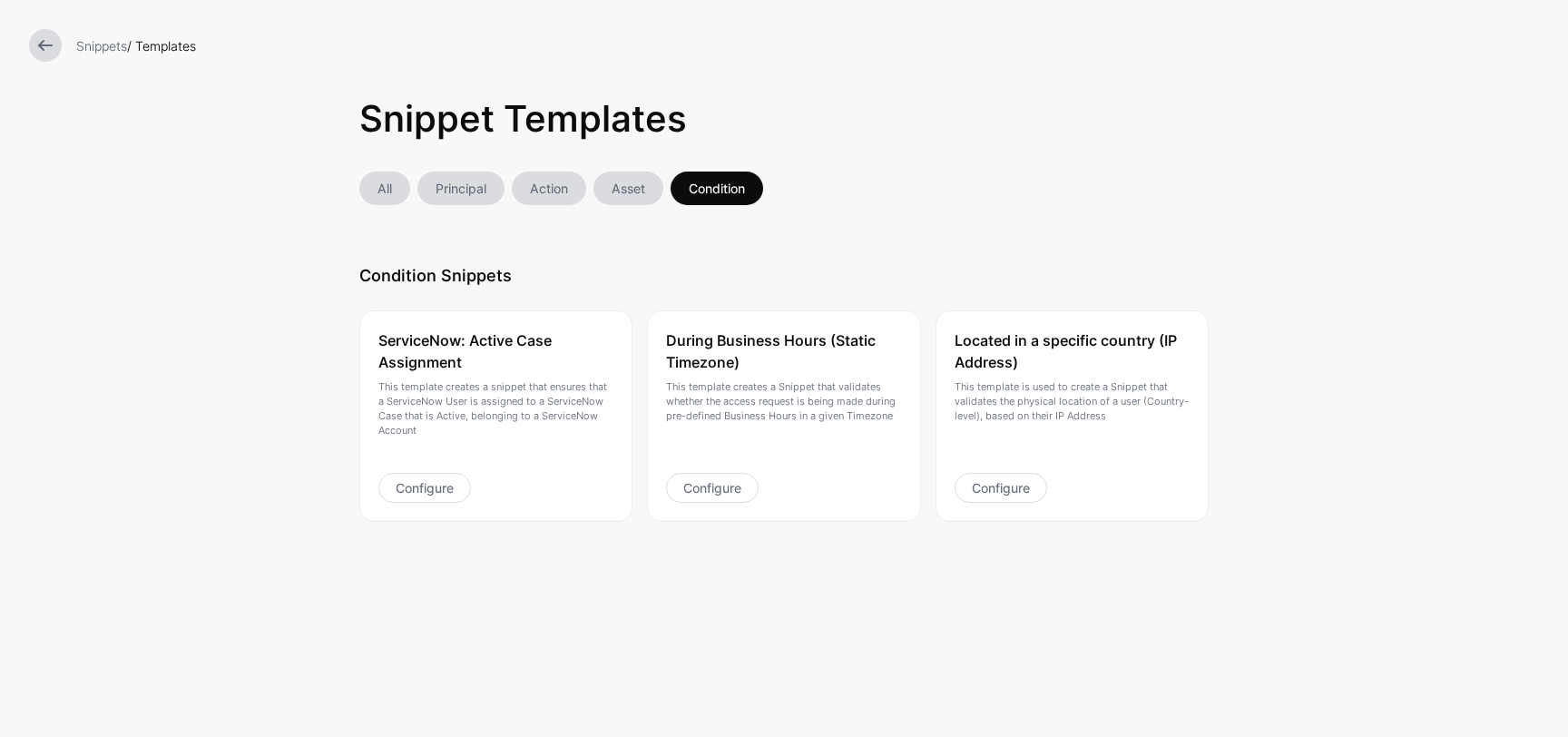
click at [546, 184] on link "Action" at bounding box center [549, 188] width 74 height 33
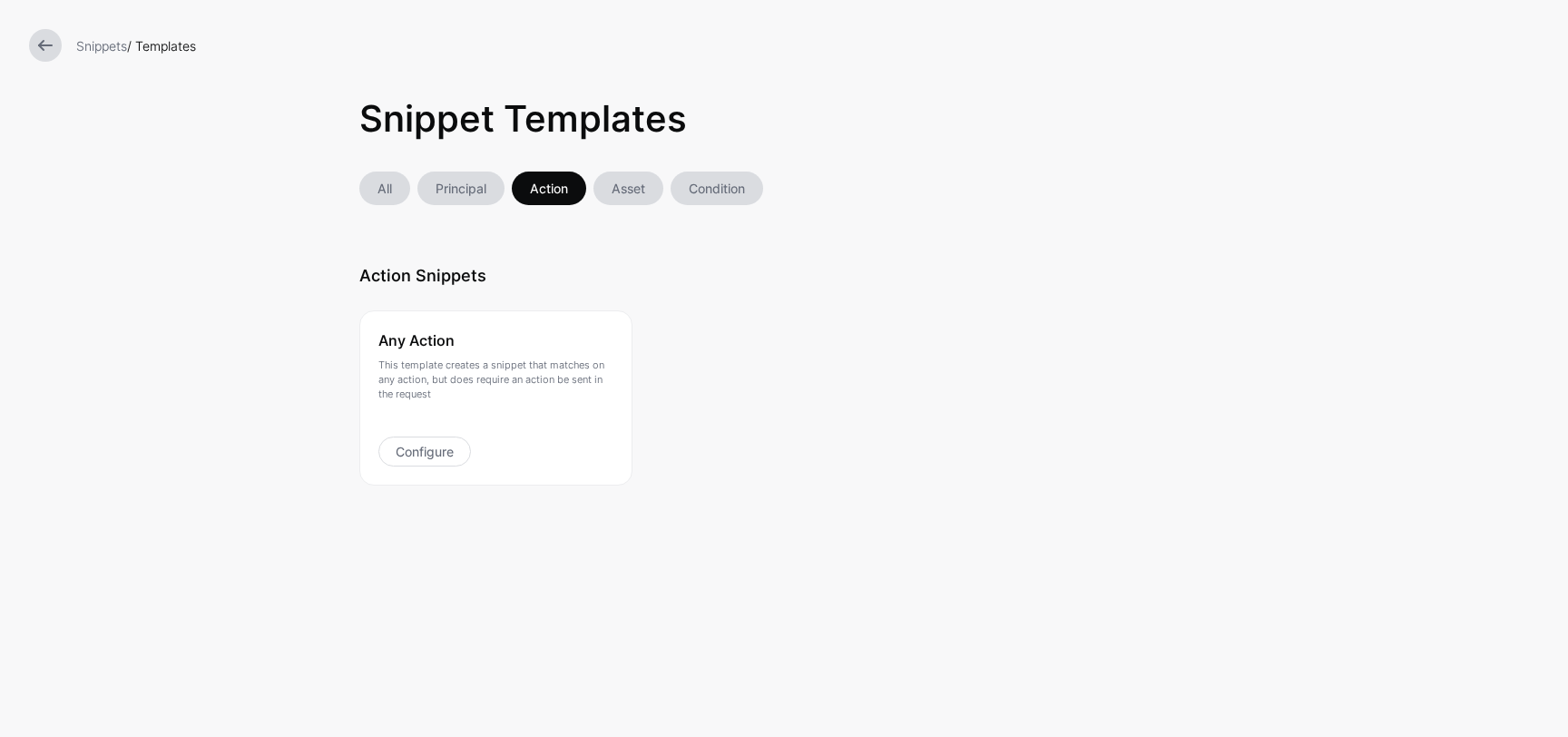
click at [468, 189] on link "Principal" at bounding box center [461, 188] width 87 height 33
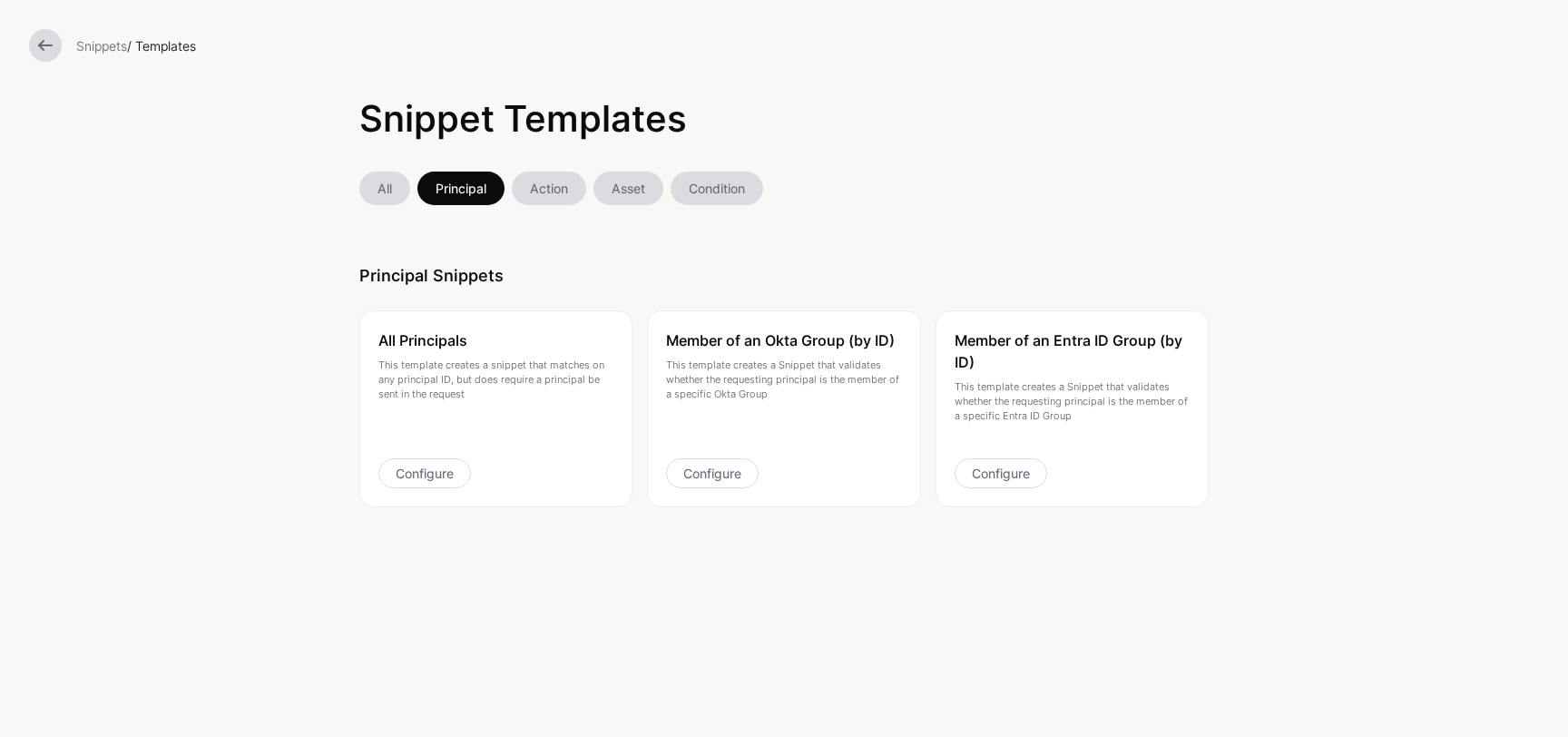
click at [384, 179] on link "All" at bounding box center [385, 188] width 51 height 33
click at [49, 38] on link at bounding box center [46, 46] width 32 height 32
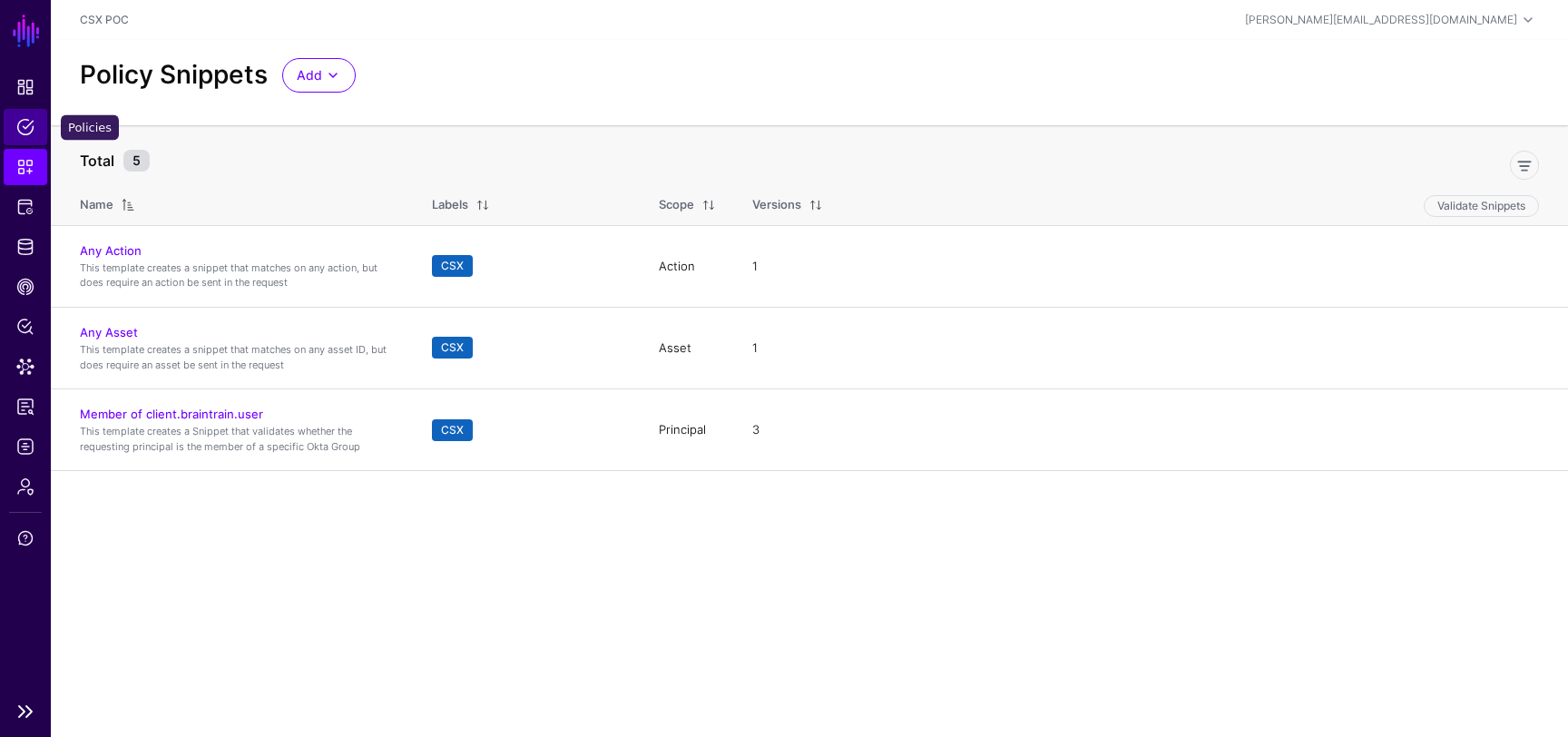
click at [26, 135] on span "Policies" at bounding box center [25, 126] width 18 height 18
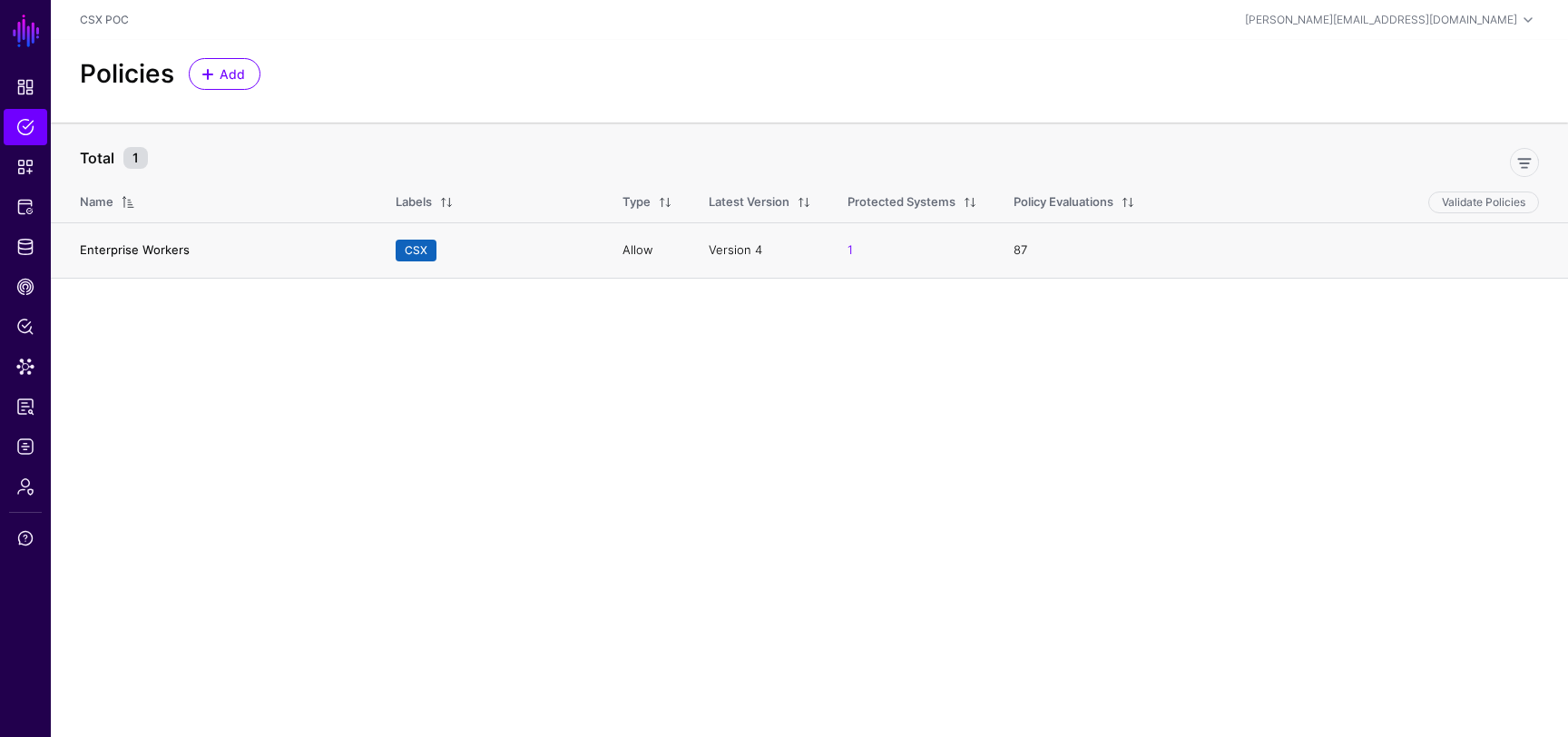
click at [175, 248] on link "Enterprise Workers" at bounding box center [135, 249] width 110 height 14
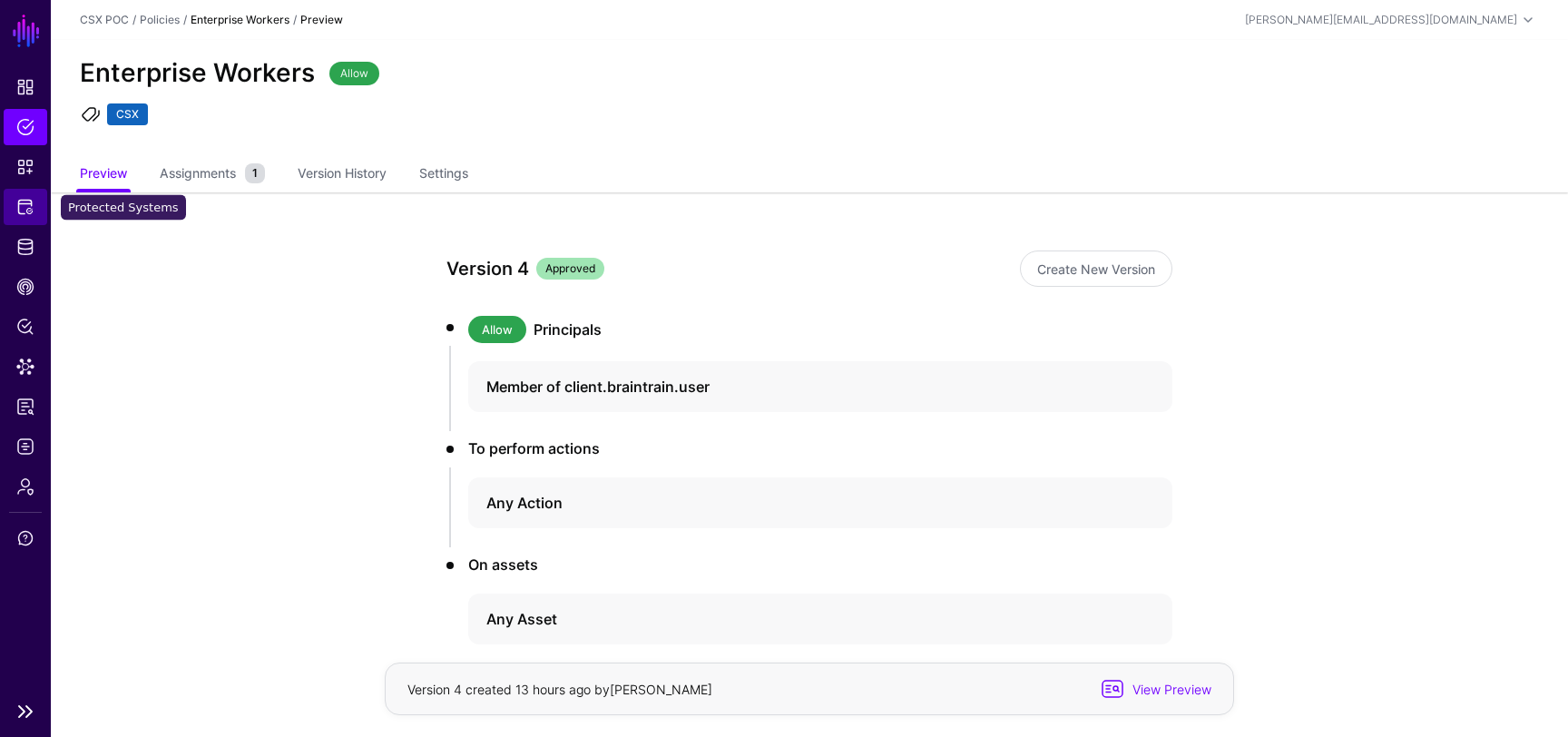
click at [34, 218] on link "Protected Systems" at bounding box center [26, 207] width 44 height 36
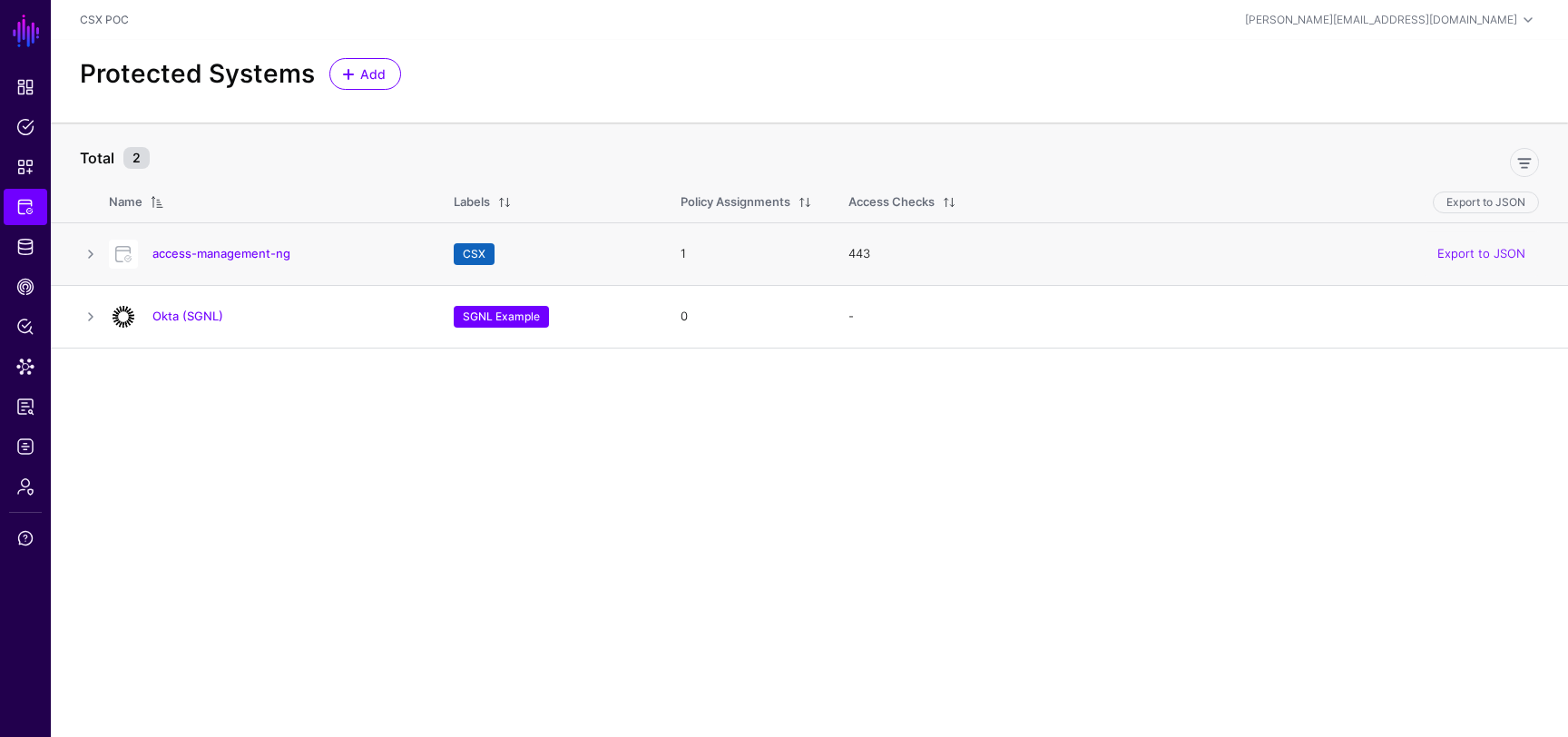
click at [217, 246] on h4 "access-management-ng" at bounding box center [285, 253] width 265 height 16
click at [251, 257] on link "access-management-ng" at bounding box center [221, 253] width 138 height 14
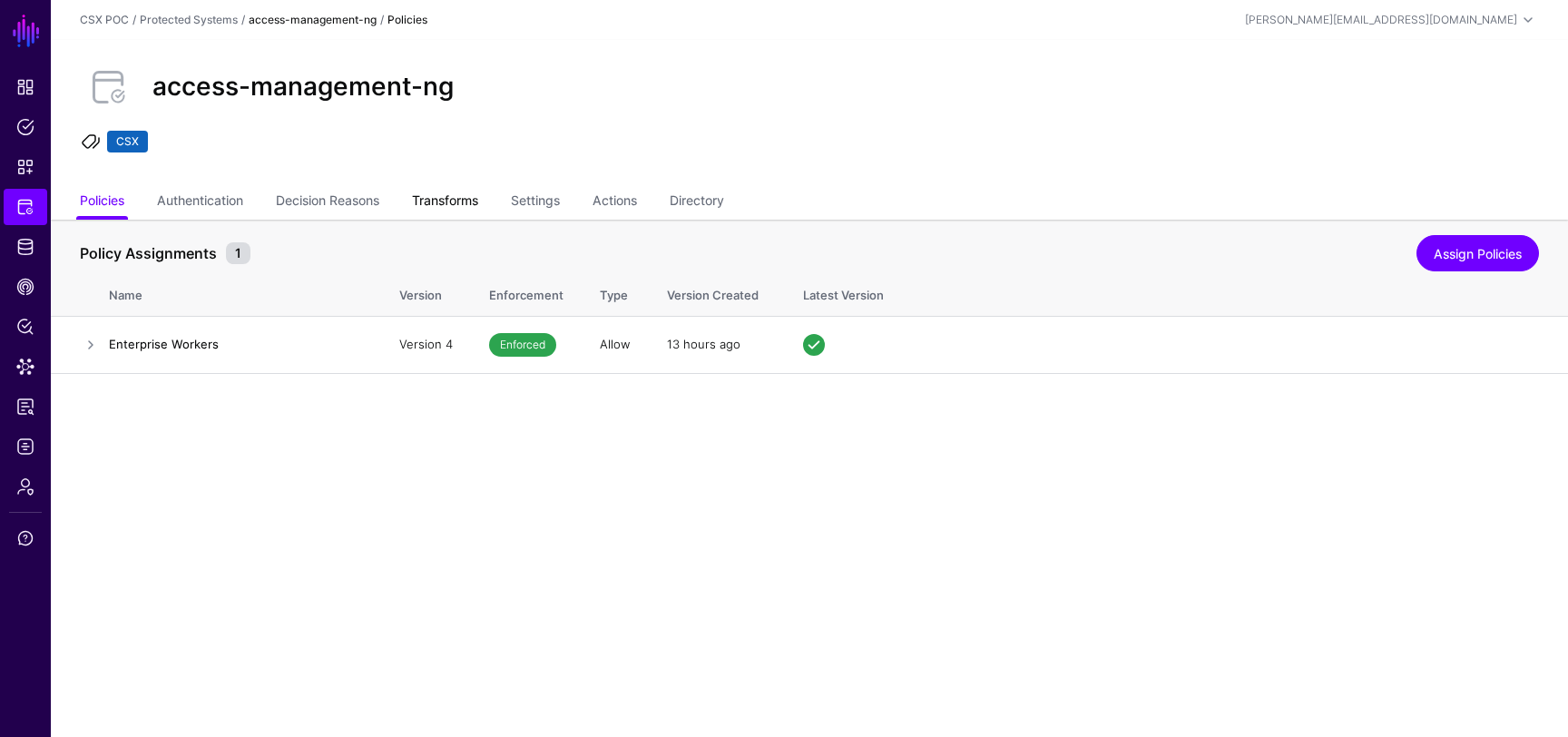
click at [455, 217] on link "Transforms" at bounding box center [445, 202] width 66 height 34
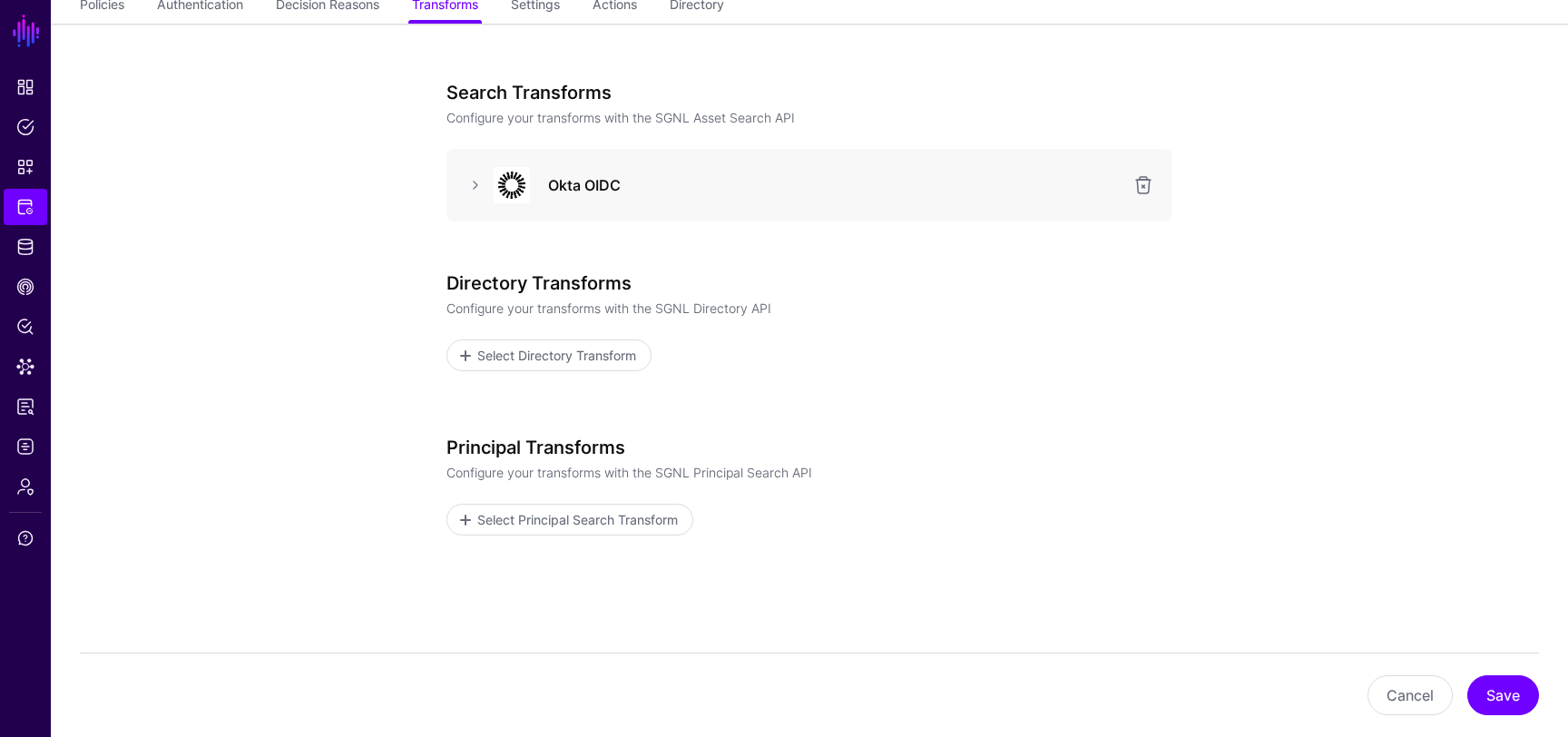
scroll to position [45, 0]
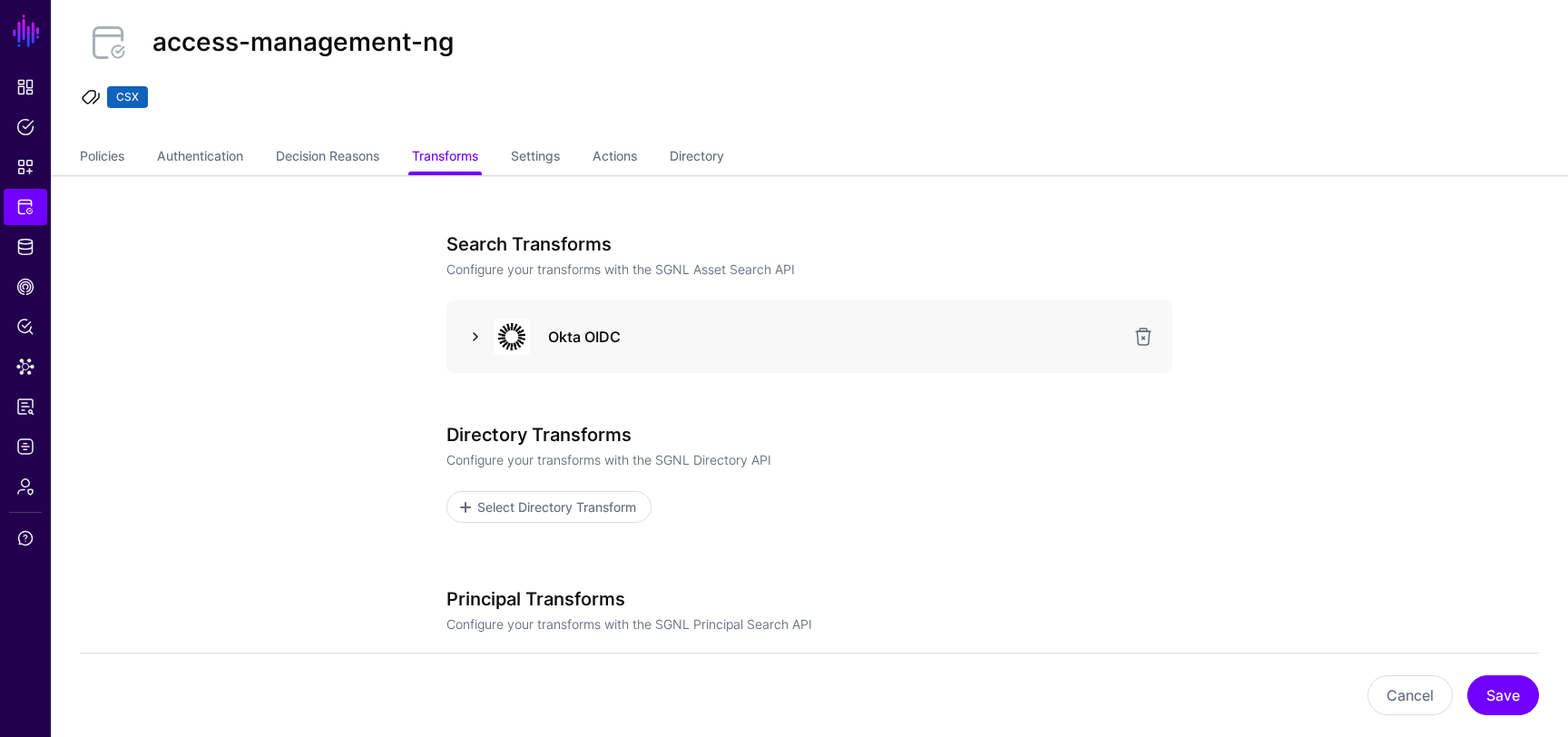
click at [471, 346] on link at bounding box center [476, 336] width 22 height 22
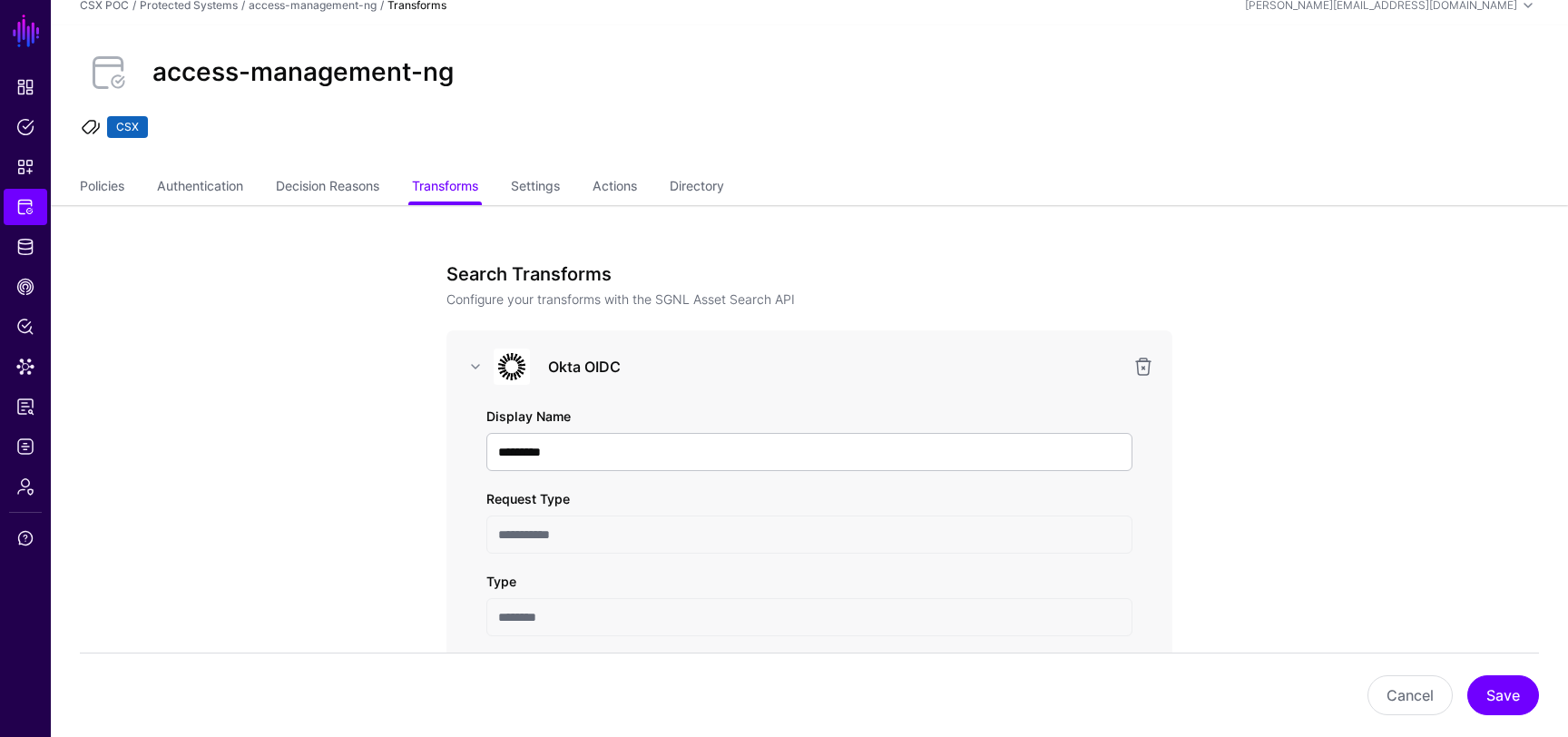
scroll to position [0, 0]
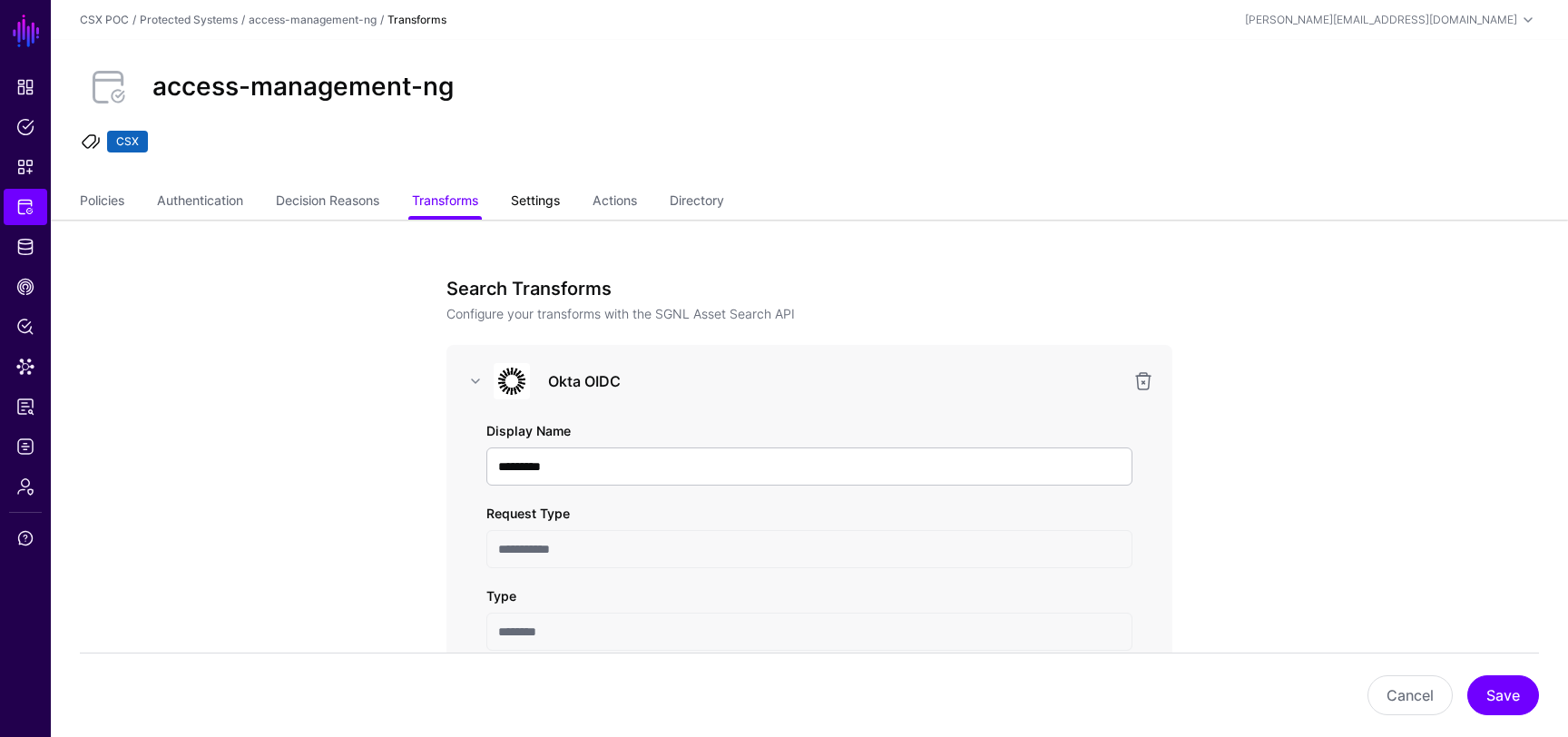
click at [530, 203] on link "Settings" at bounding box center [535, 202] width 49 height 34
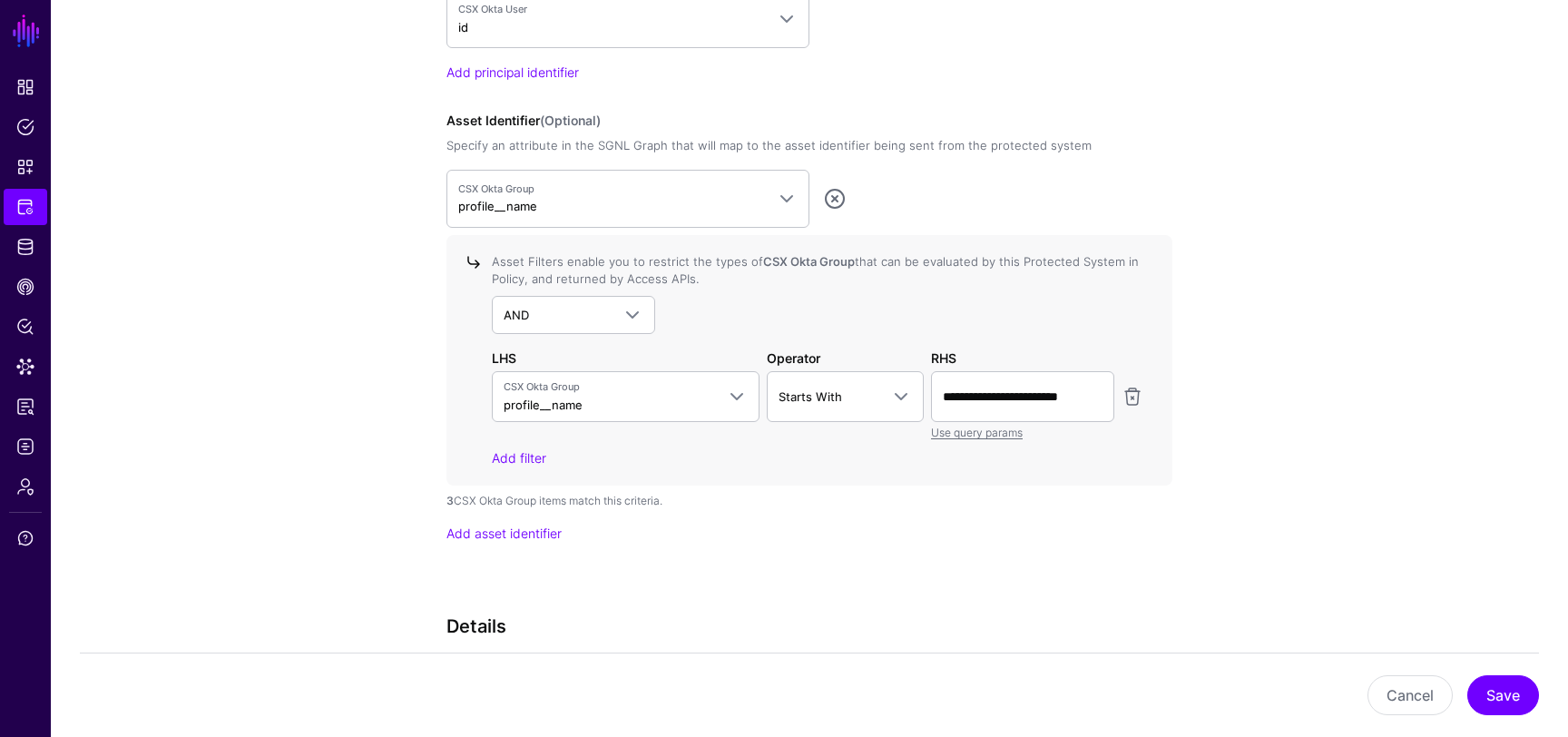
scroll to position [1877, 0]
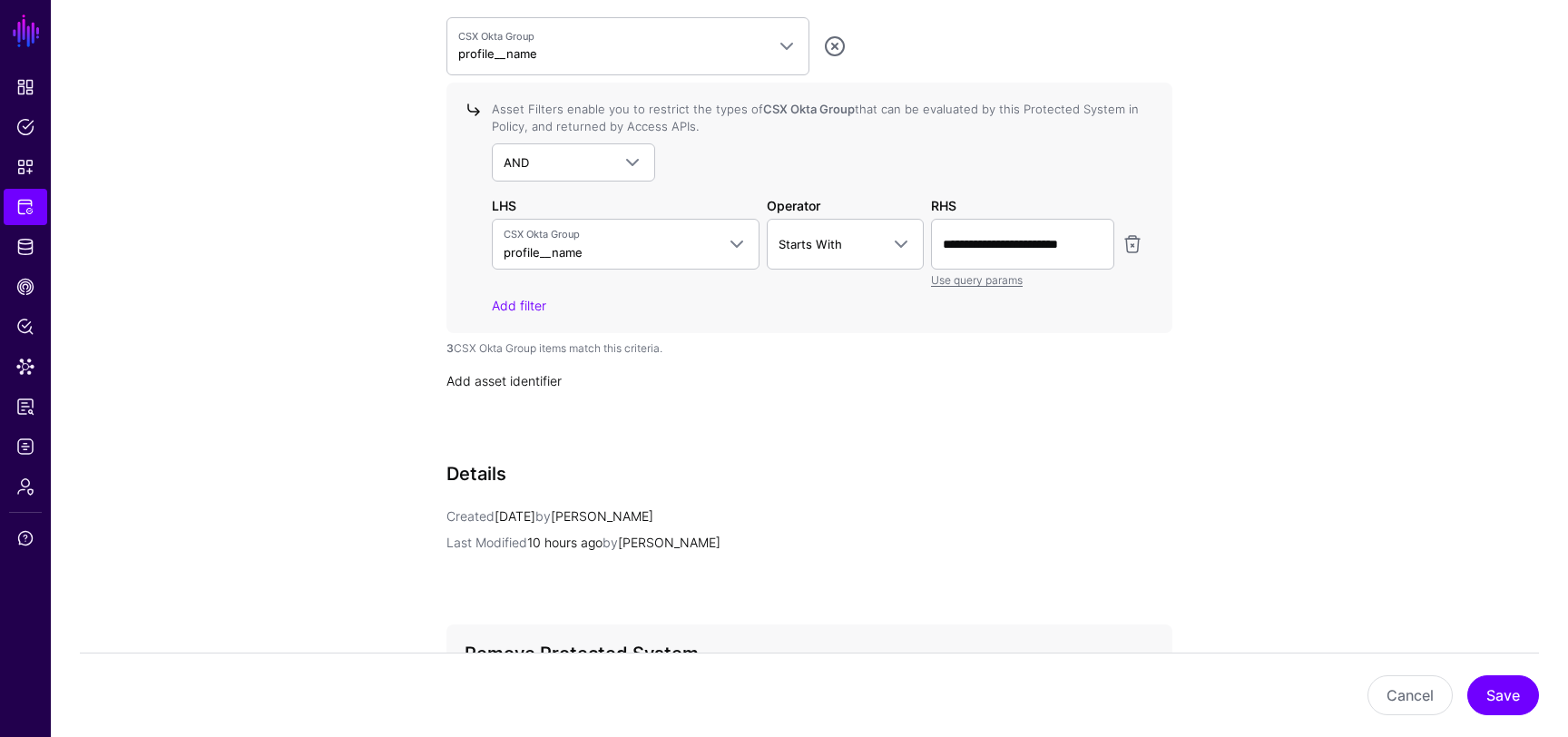
click at [552, 381] on link "Add asset identifier" at bounding box center [503, 381] width 115 height 15
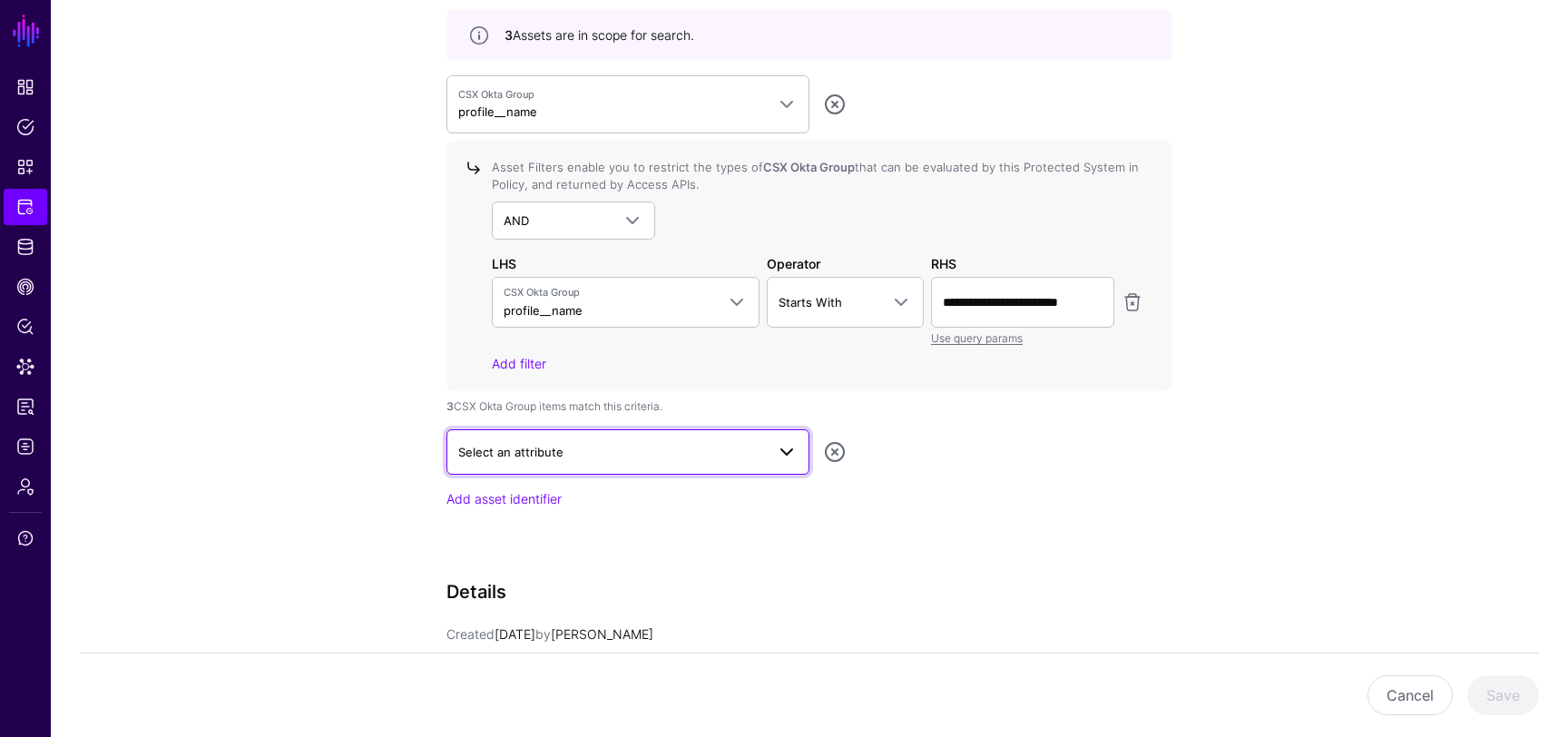
click at [746, 449] on span "Select an attribute" at bounding box center [611, 452] width 307 height 20
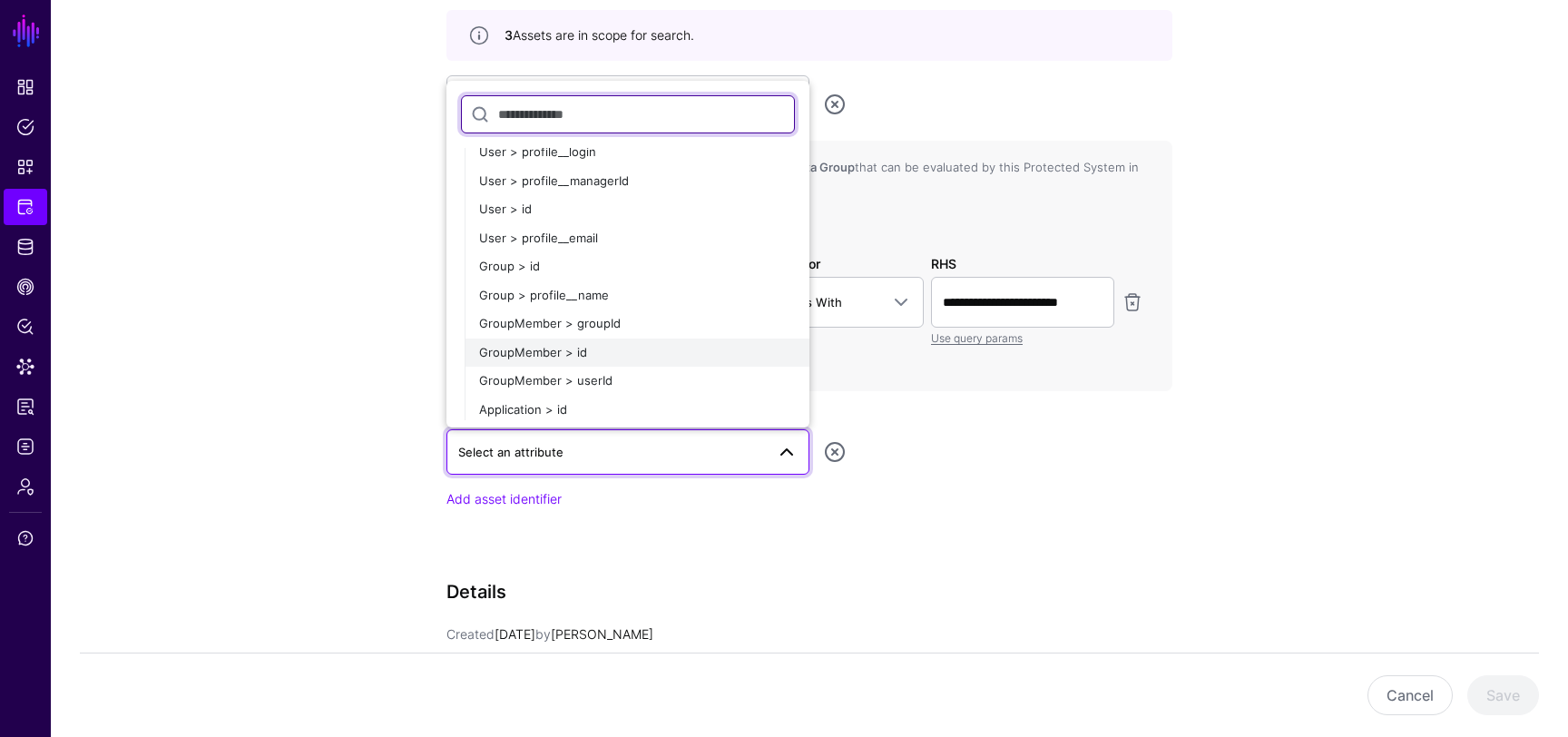
scroll to position [54, 0]
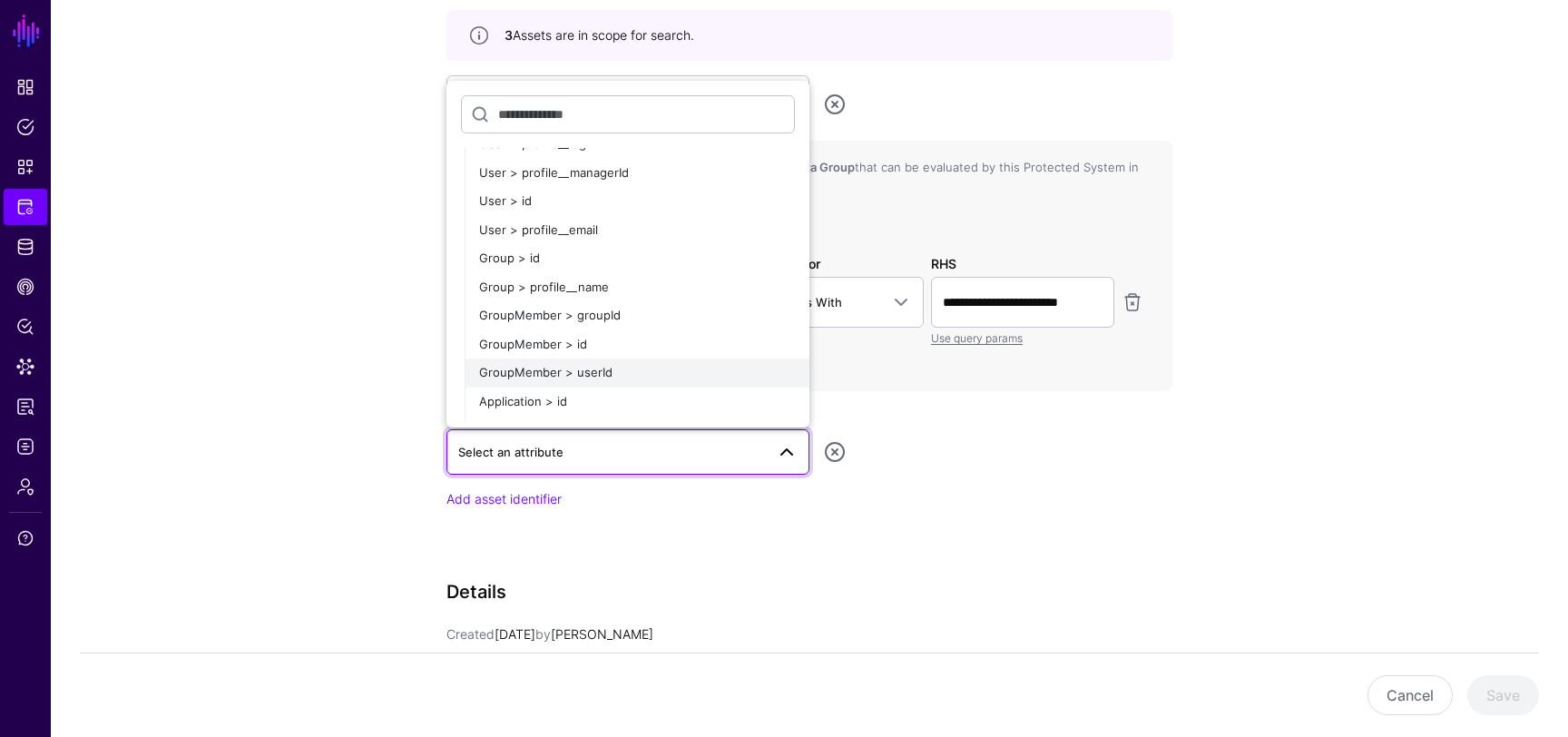
click at [643, 371] on div "GroupMember > userId" at bounding box center [637, 372] width 316 height 18
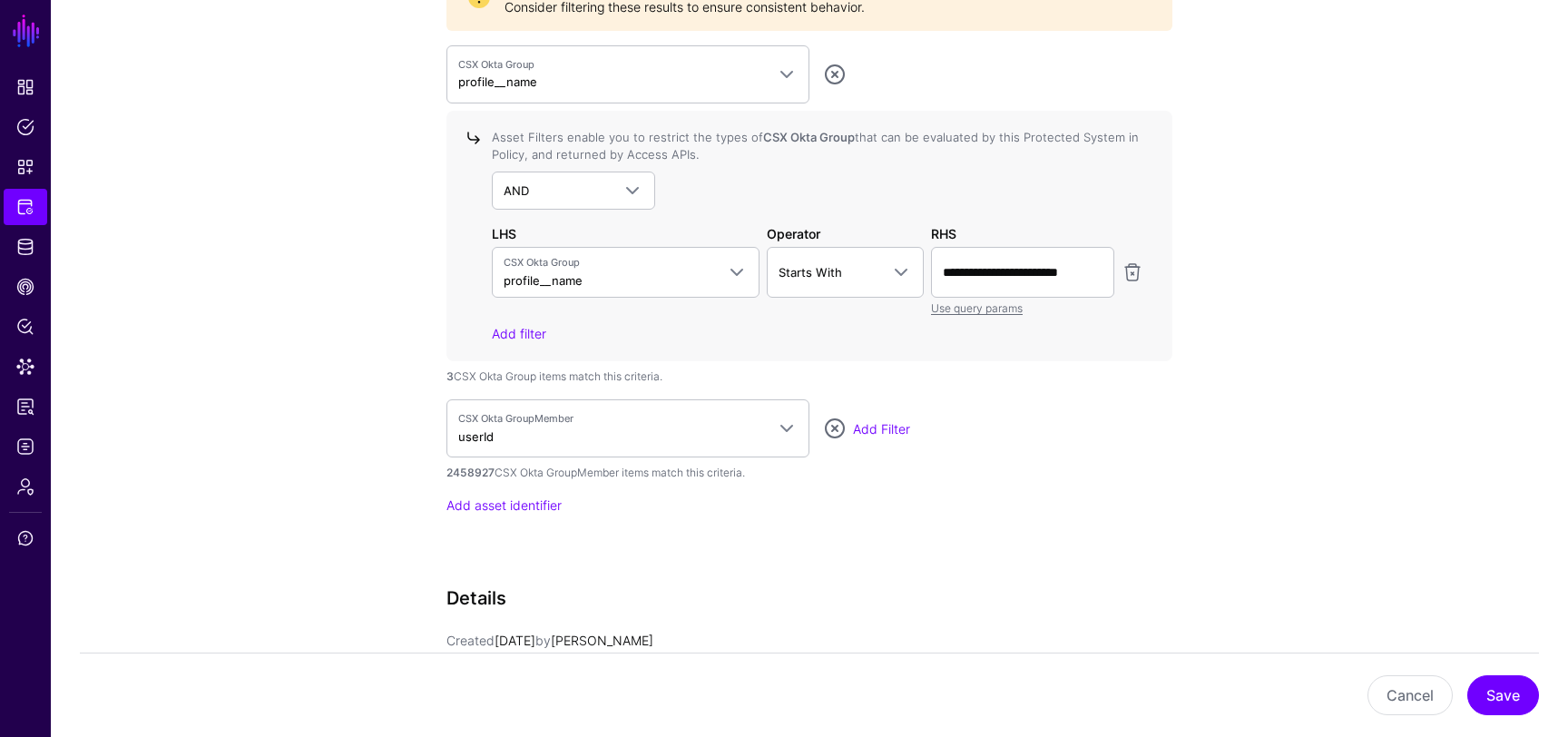
scroll to position [1951, 0]
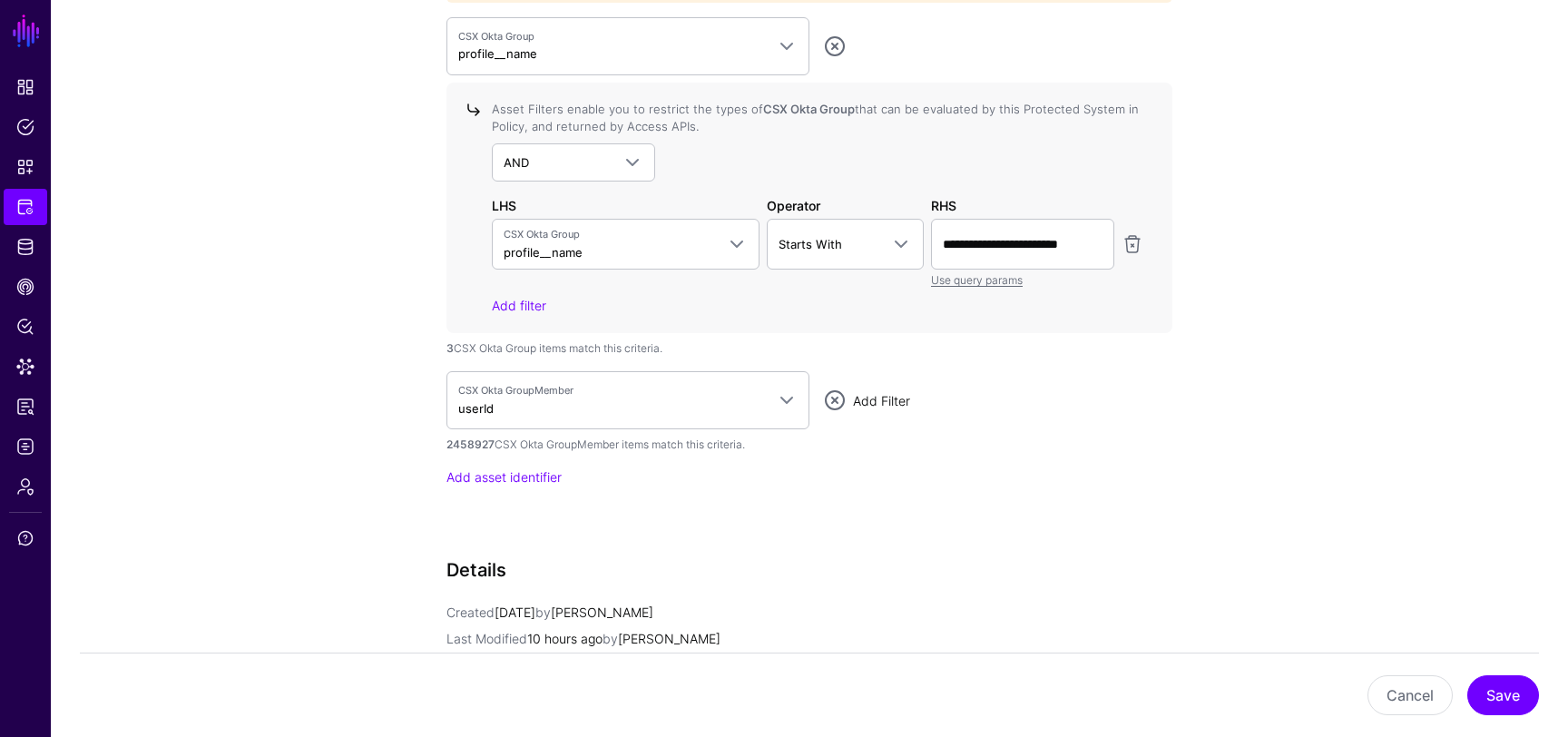
click at [891, 400] on link "Add Filter" at bounding box center [882, 401] width 57 height 15
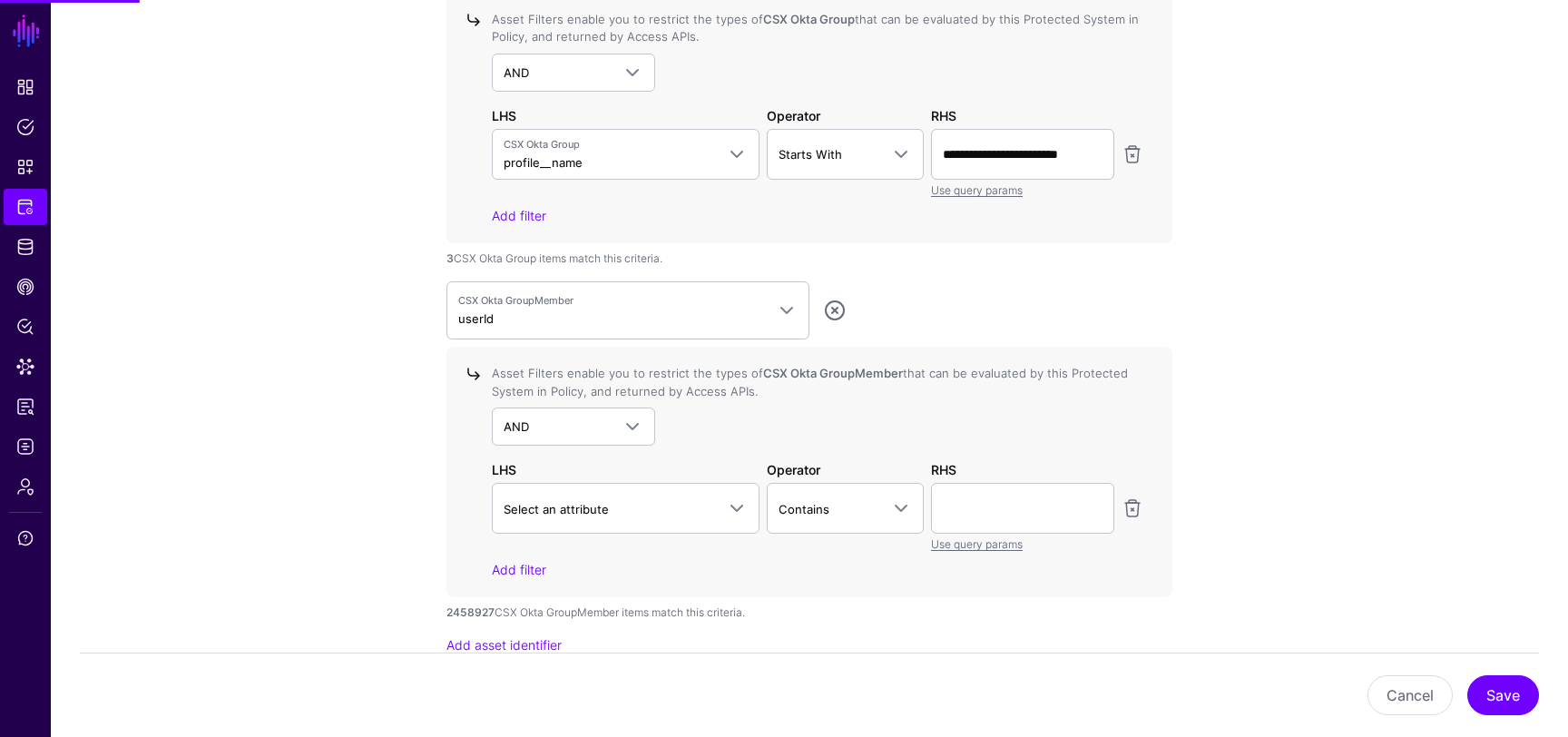
scroll to position [2051, 0]
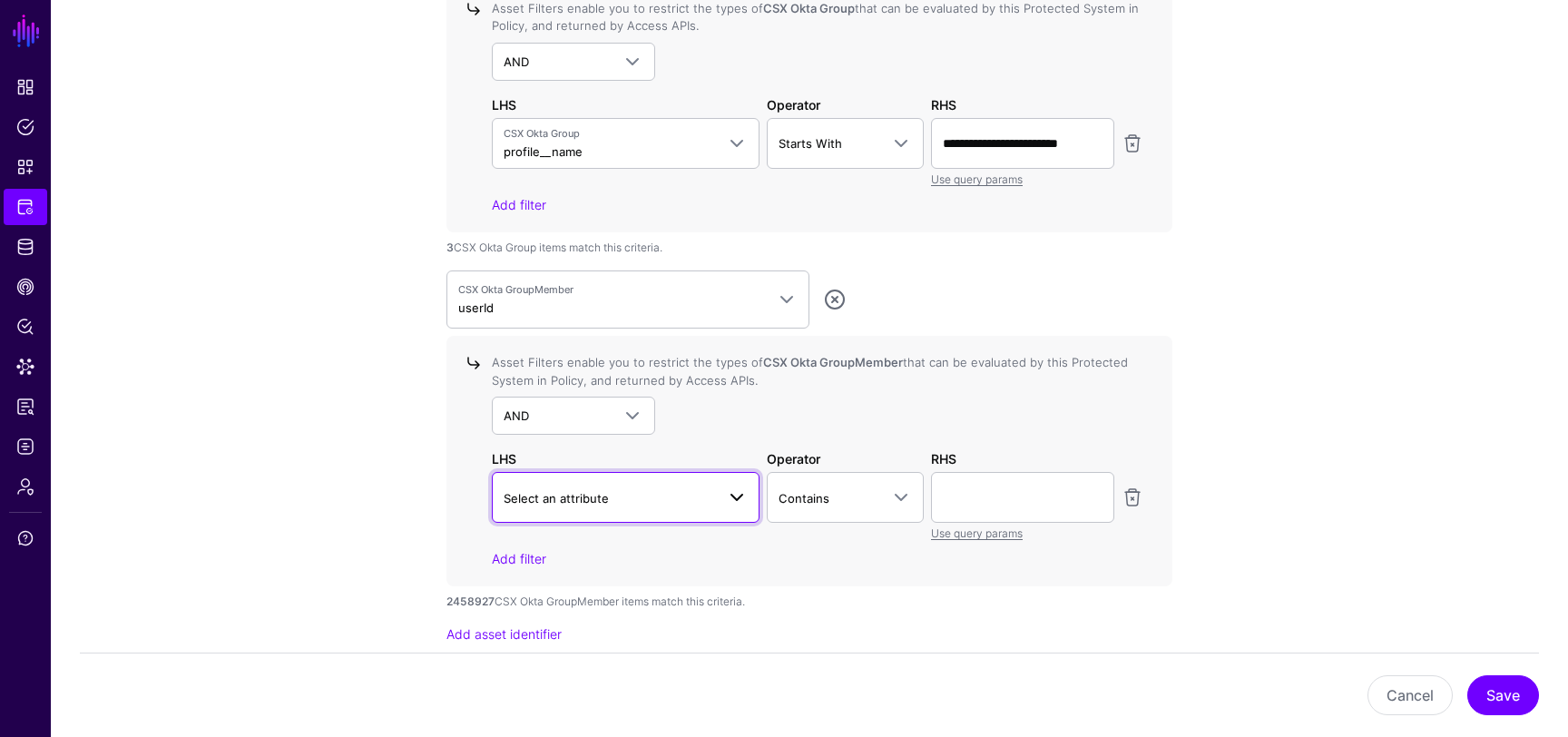
click at [739, 487] on span at bounding box center [737, 498] width 22 height 22
click at [862, 403] on div "AND AND NOT OR" at bounding box center [817, 416] width 652 height 38
click at [855, 509] on link "Contains" at bounding box center [846, 498] width 158 height 51
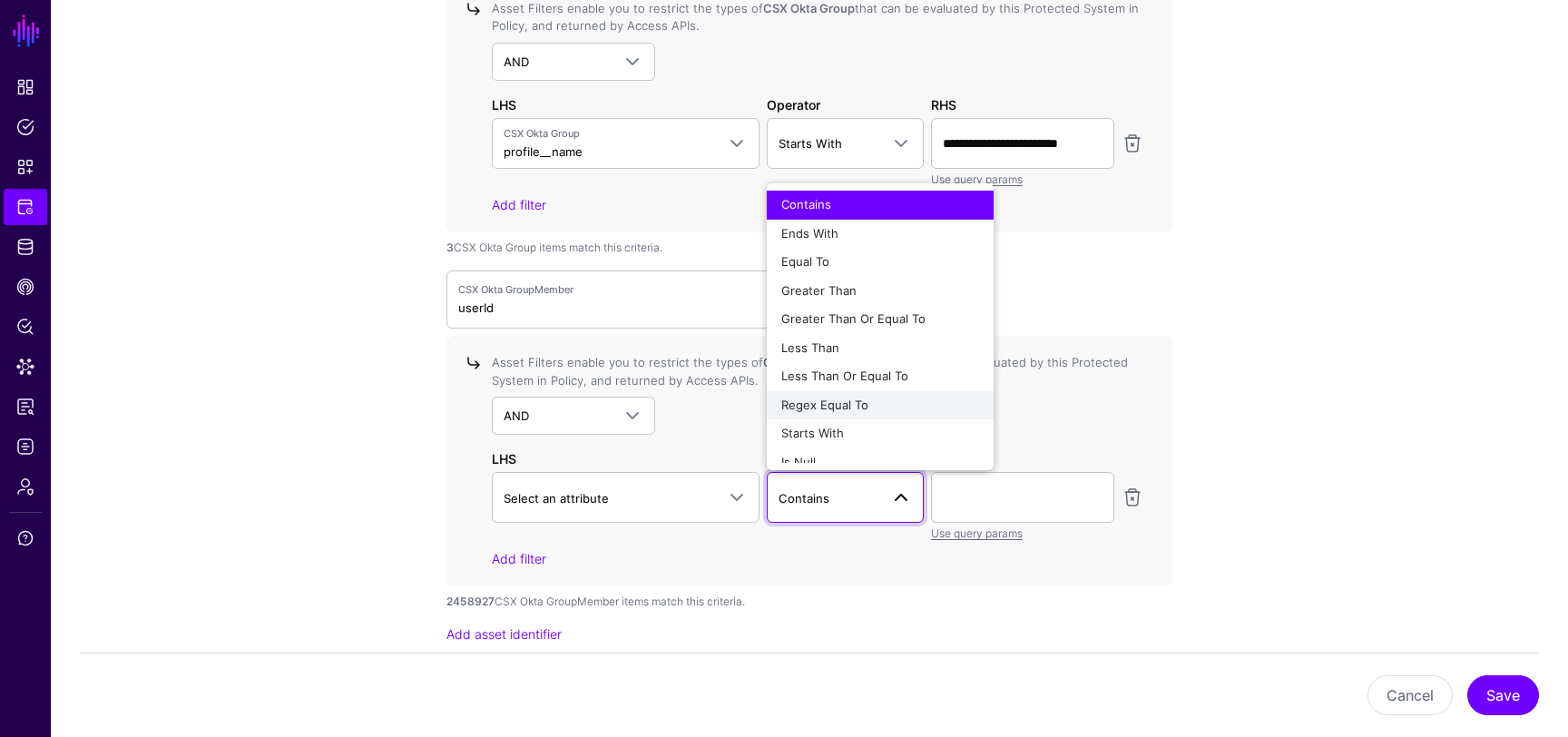
scroll to position [13, 0]
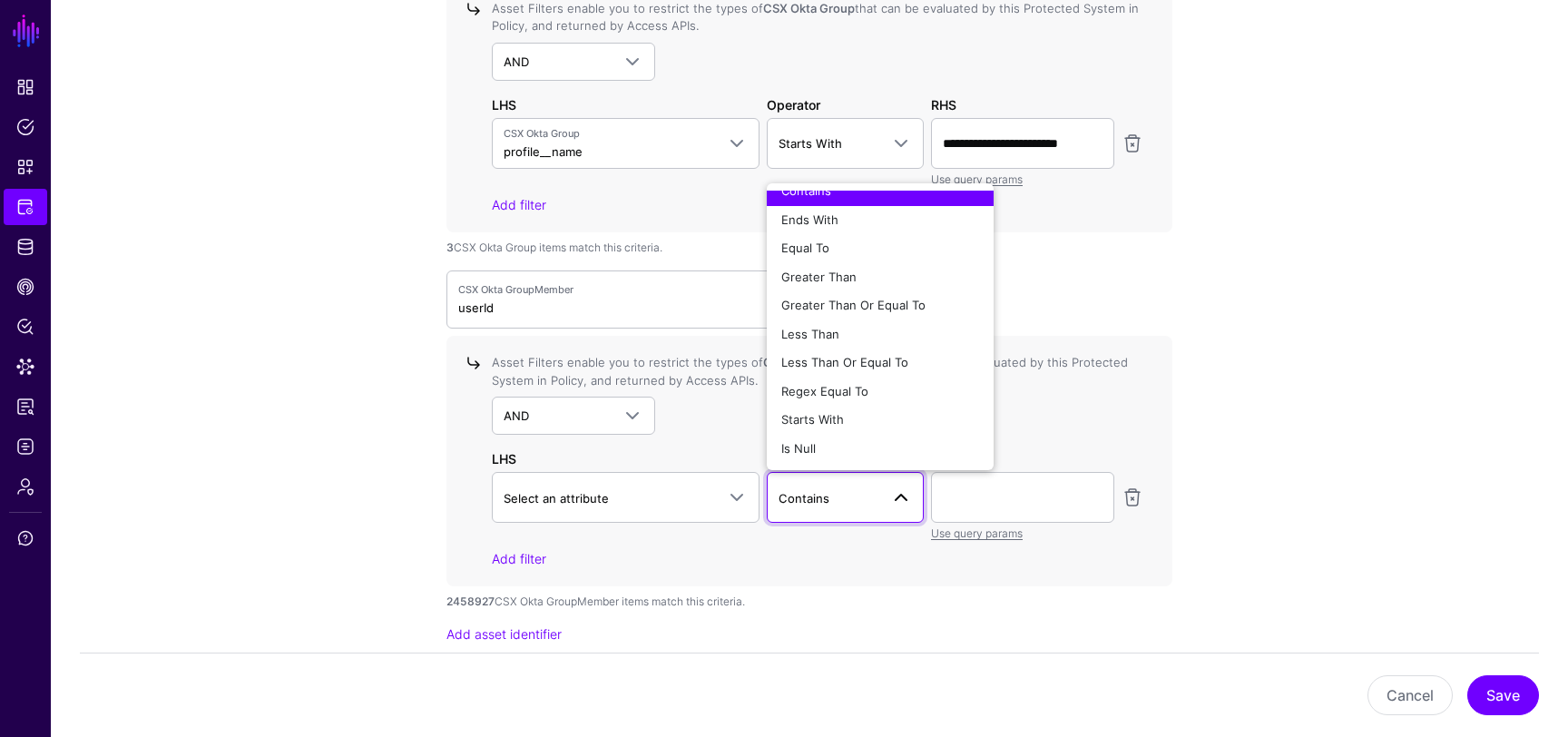
click at [722, 406] on div "AND AND NOT OR" at bounding box center [817, 416] width 652 height 38
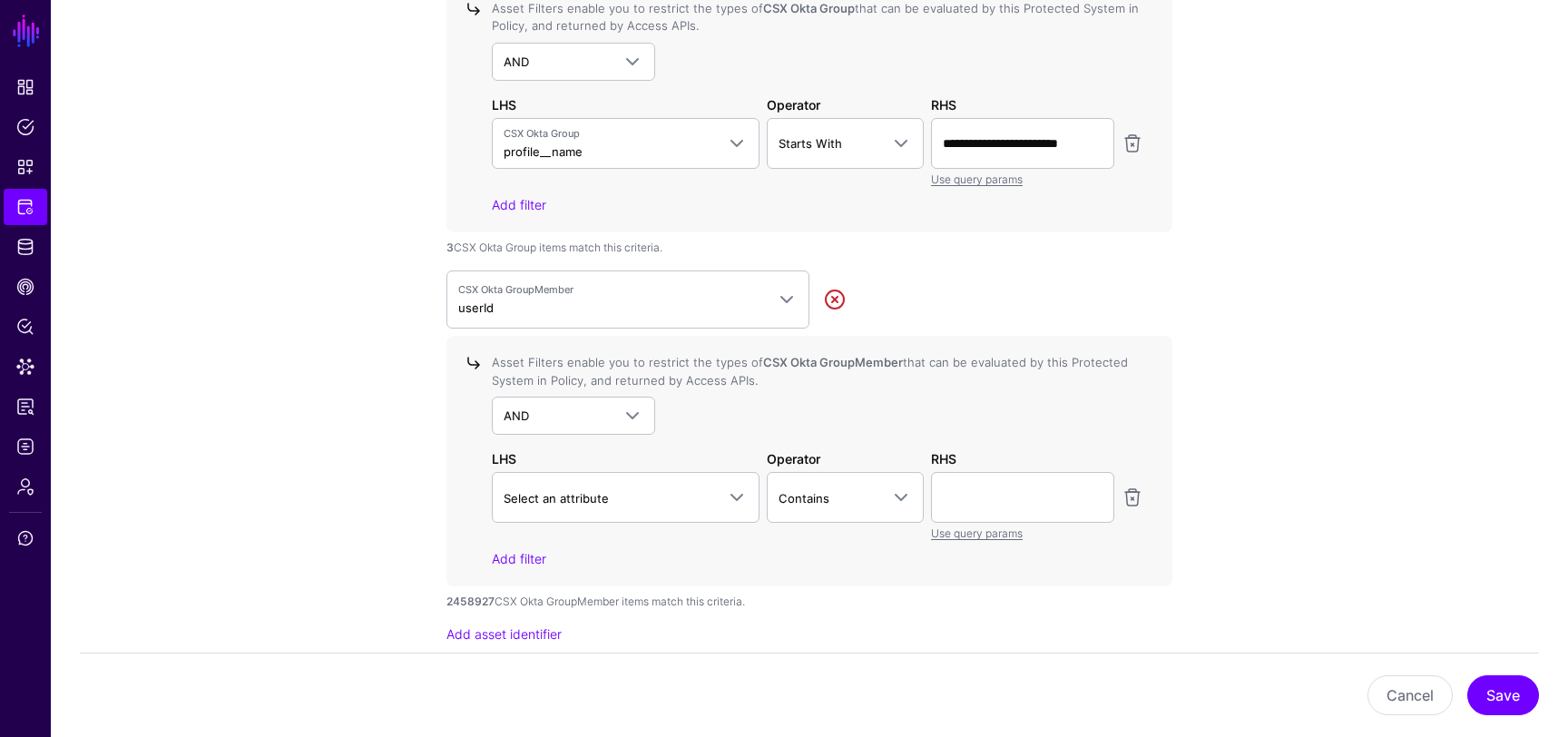
click at [833, 292] on link at bounding box center [834, 299] width 22 height 22
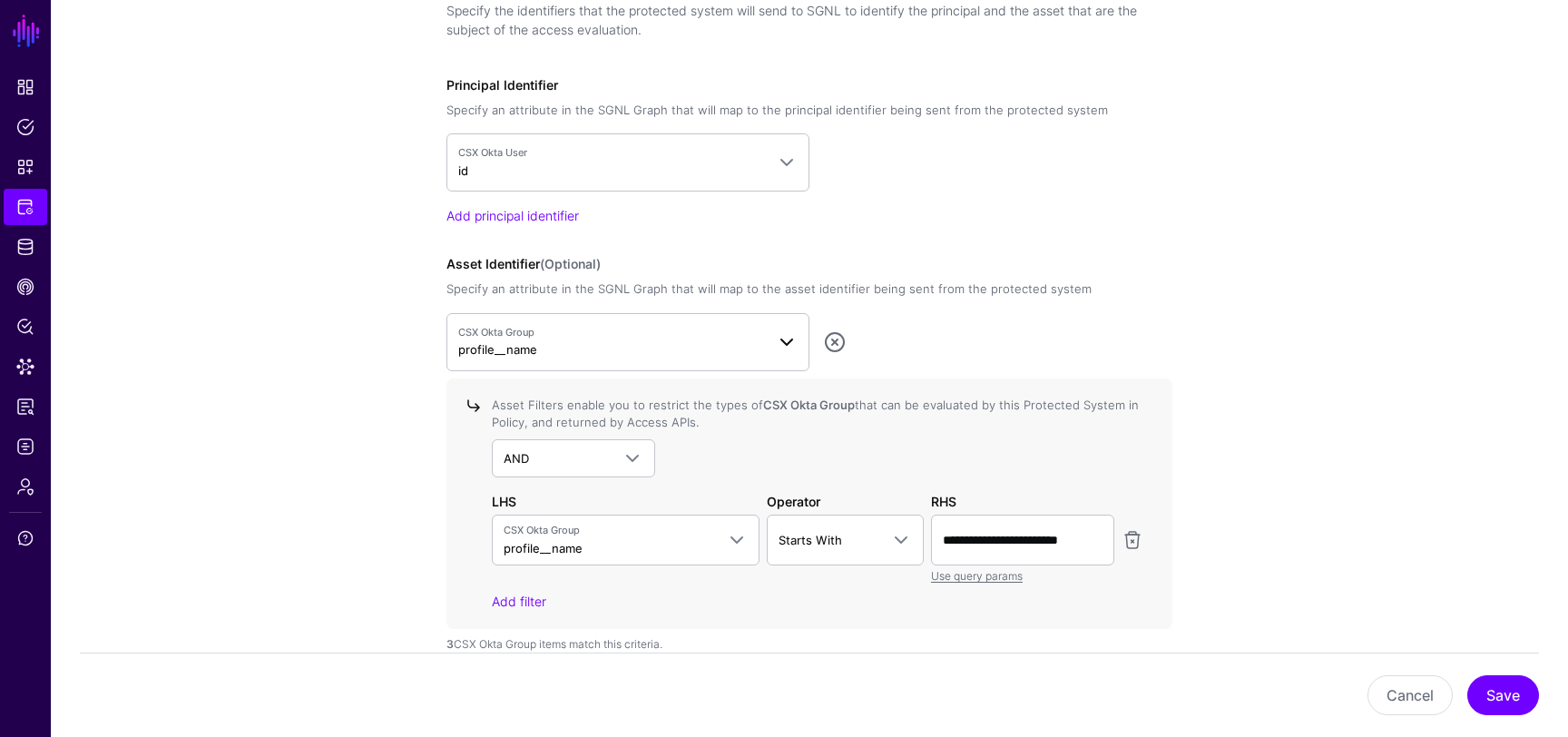
scroll to position [1571, 0]
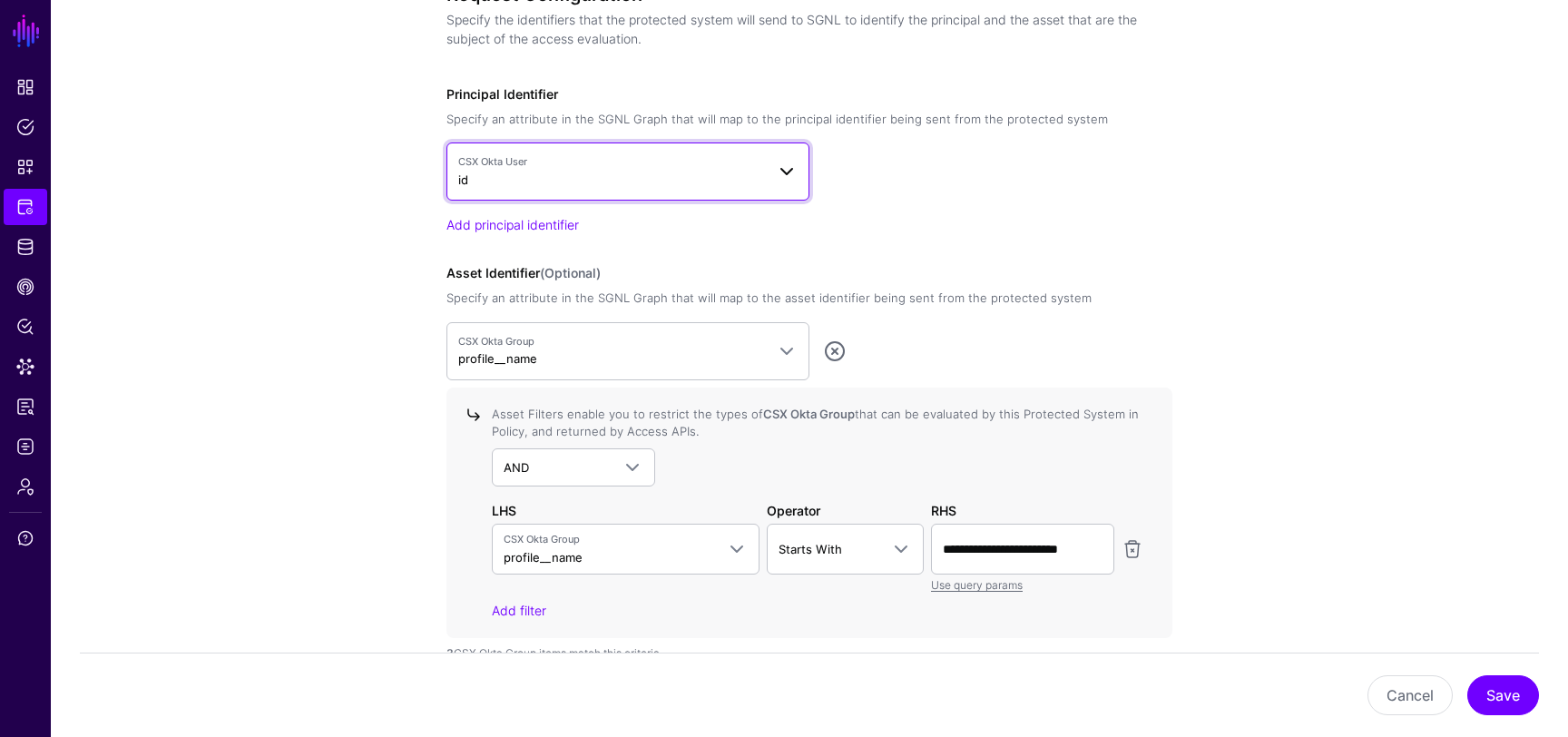
click at [703, 167] on span "CSX Okta User" at bounding box center [611, 162] width 307 height 15
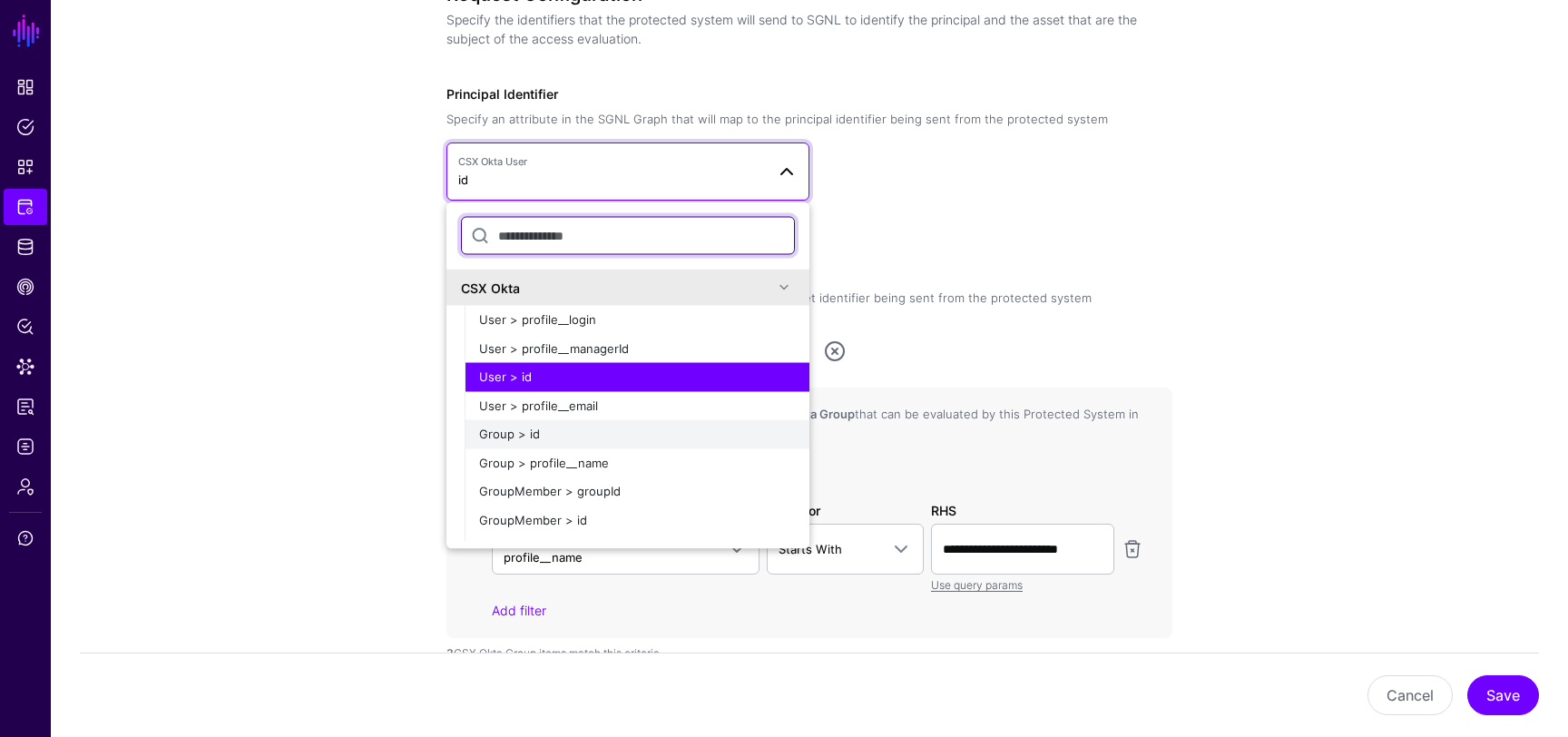
scroll to position [22, 0]
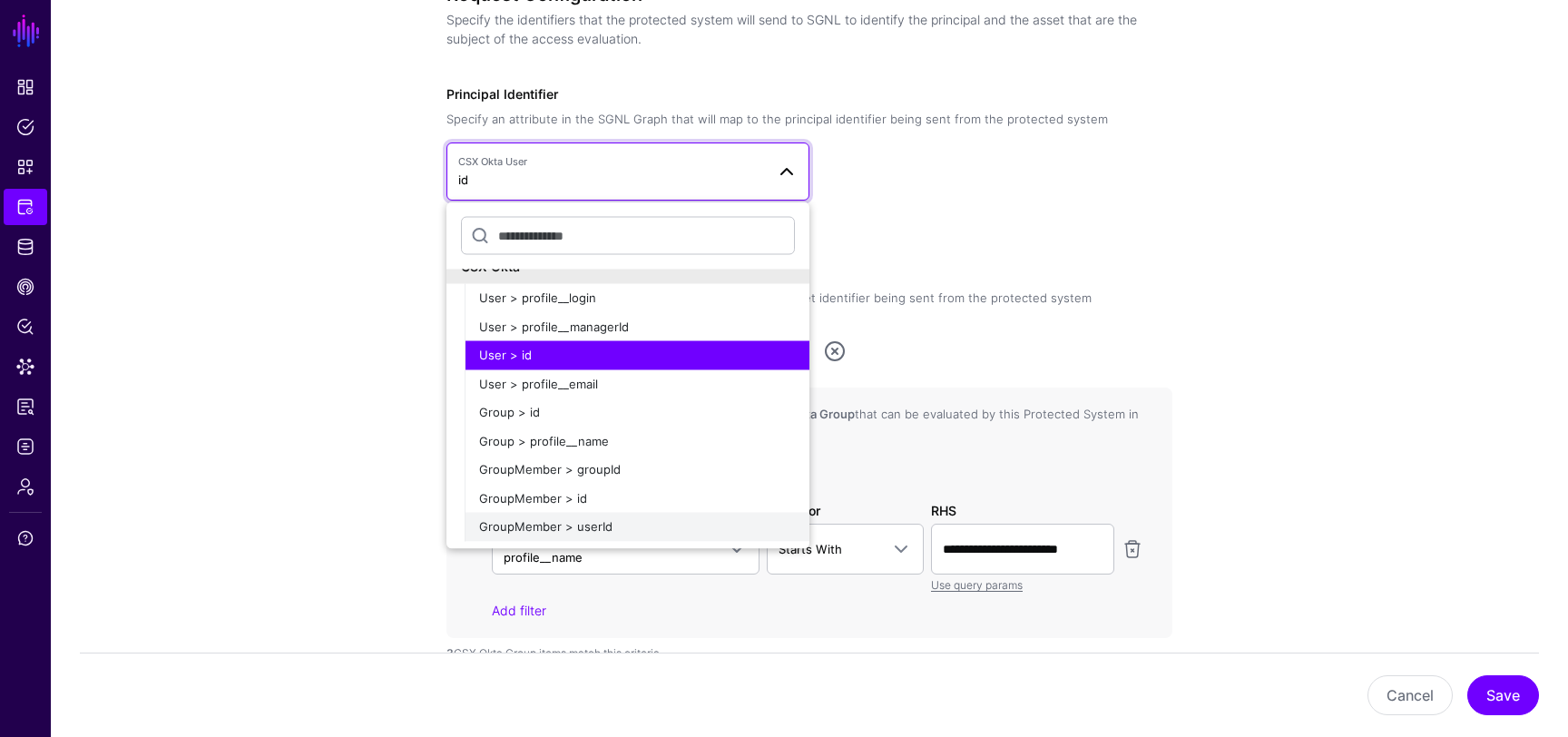
click at [607, 524] on span "GroupMember > userId" at bounding box center [546, 526] width 134 height 14
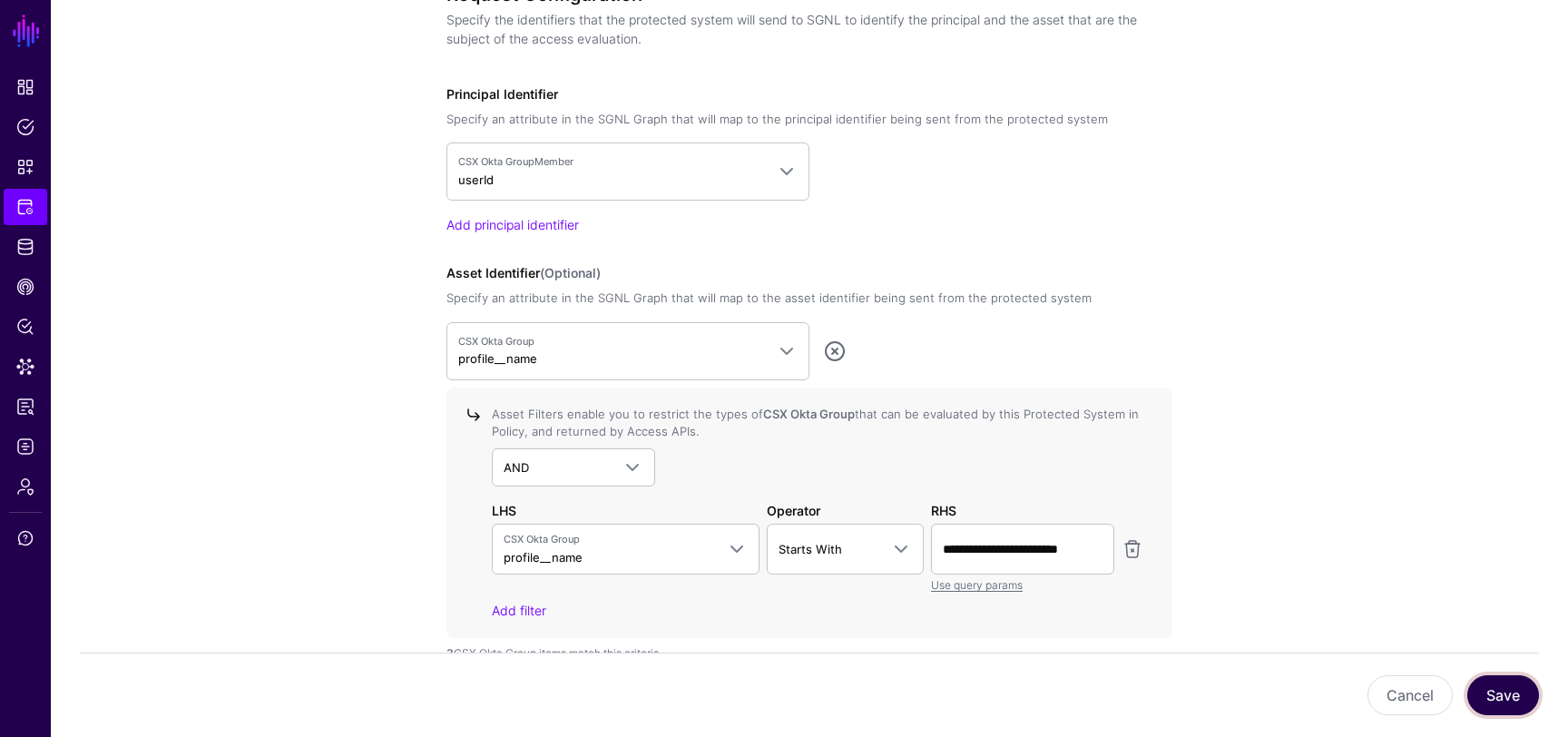
click at [1493, 697] on button "Save" at bounding box center [1503, 695] width 72 height 40
click at [633, 451] on link "AND" at bounding box center [573, 467] width 163 height 38
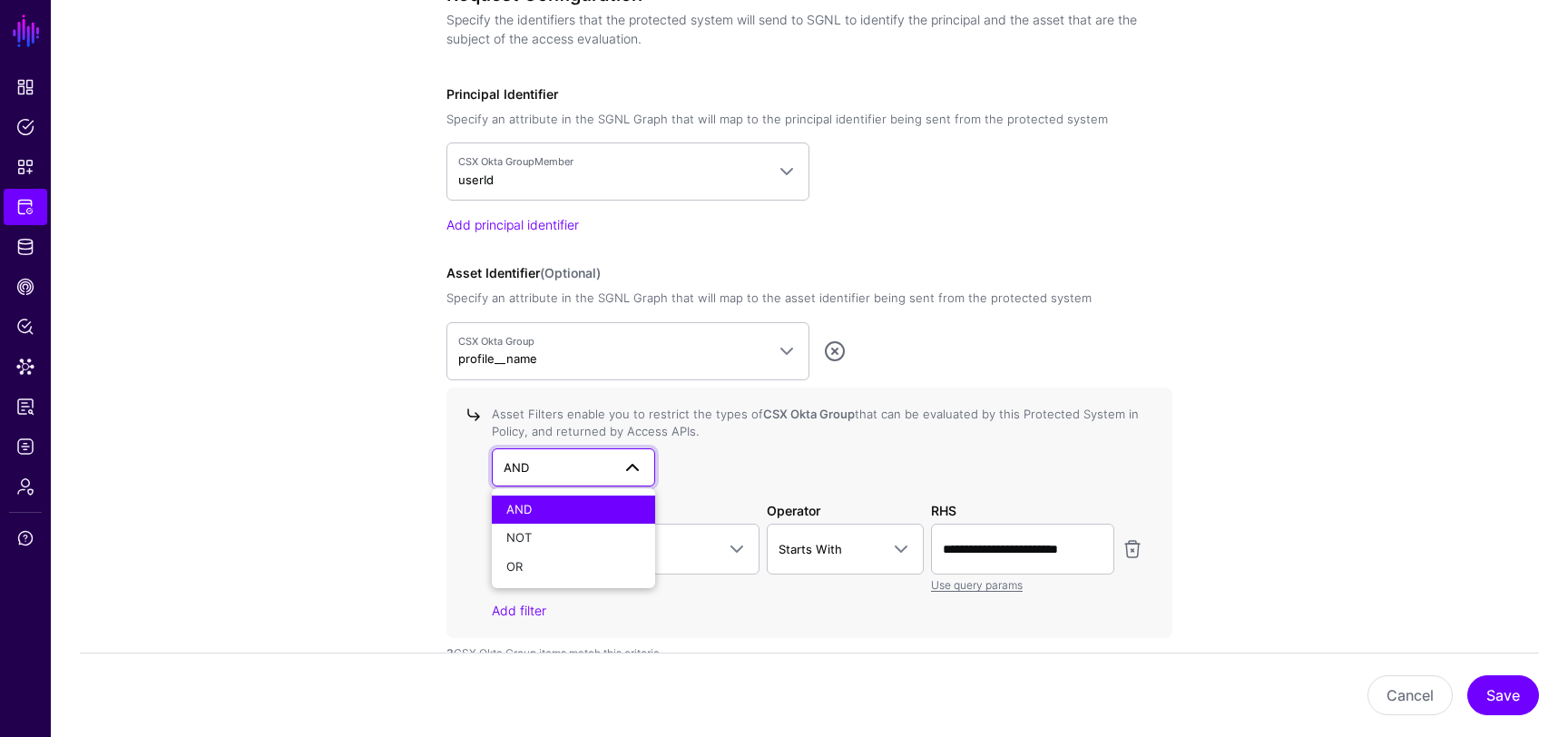
click at [777, 455] on div "AND AND NOT OR" at bounding box center [817, 467] width 652 height 38
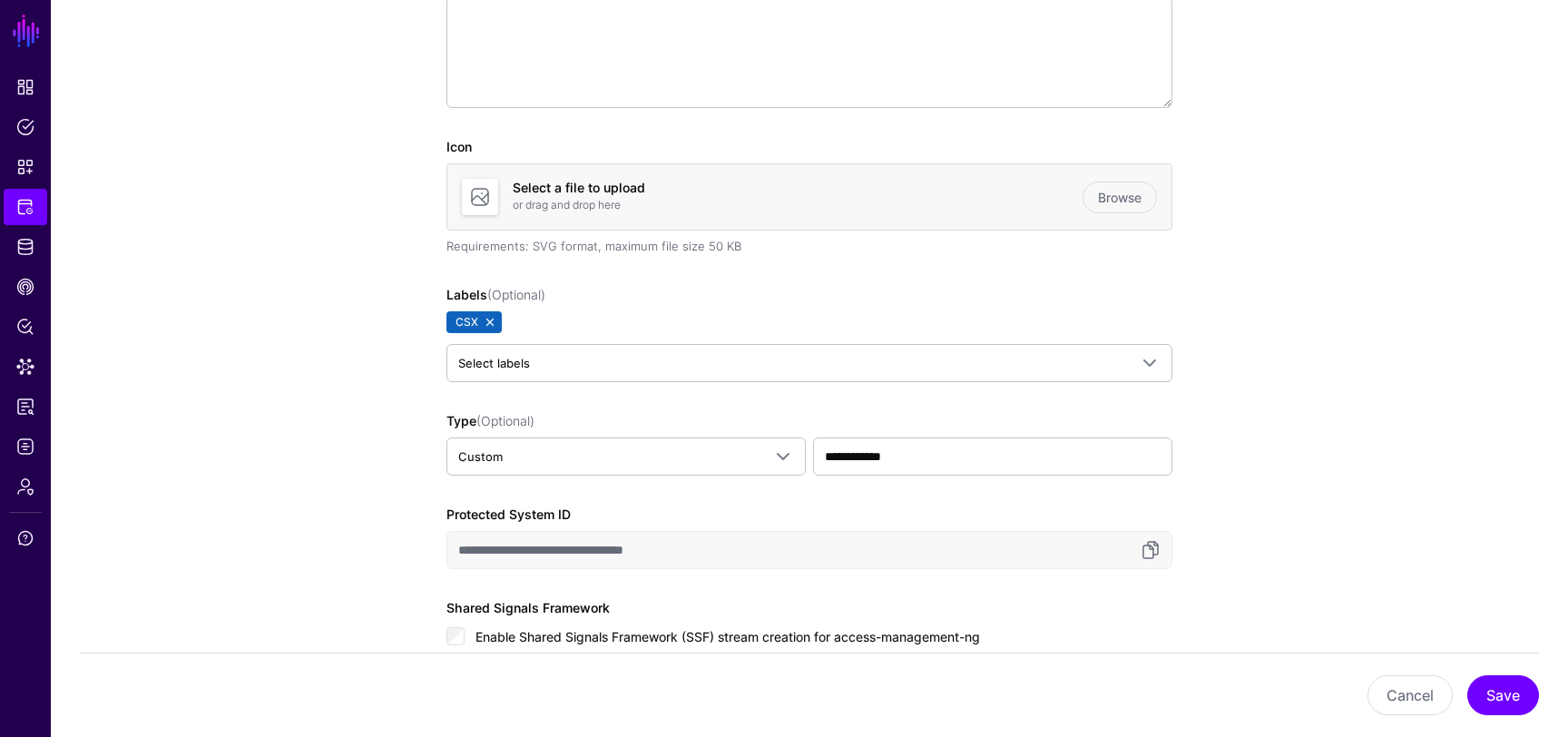
scroll to position [0, 0]
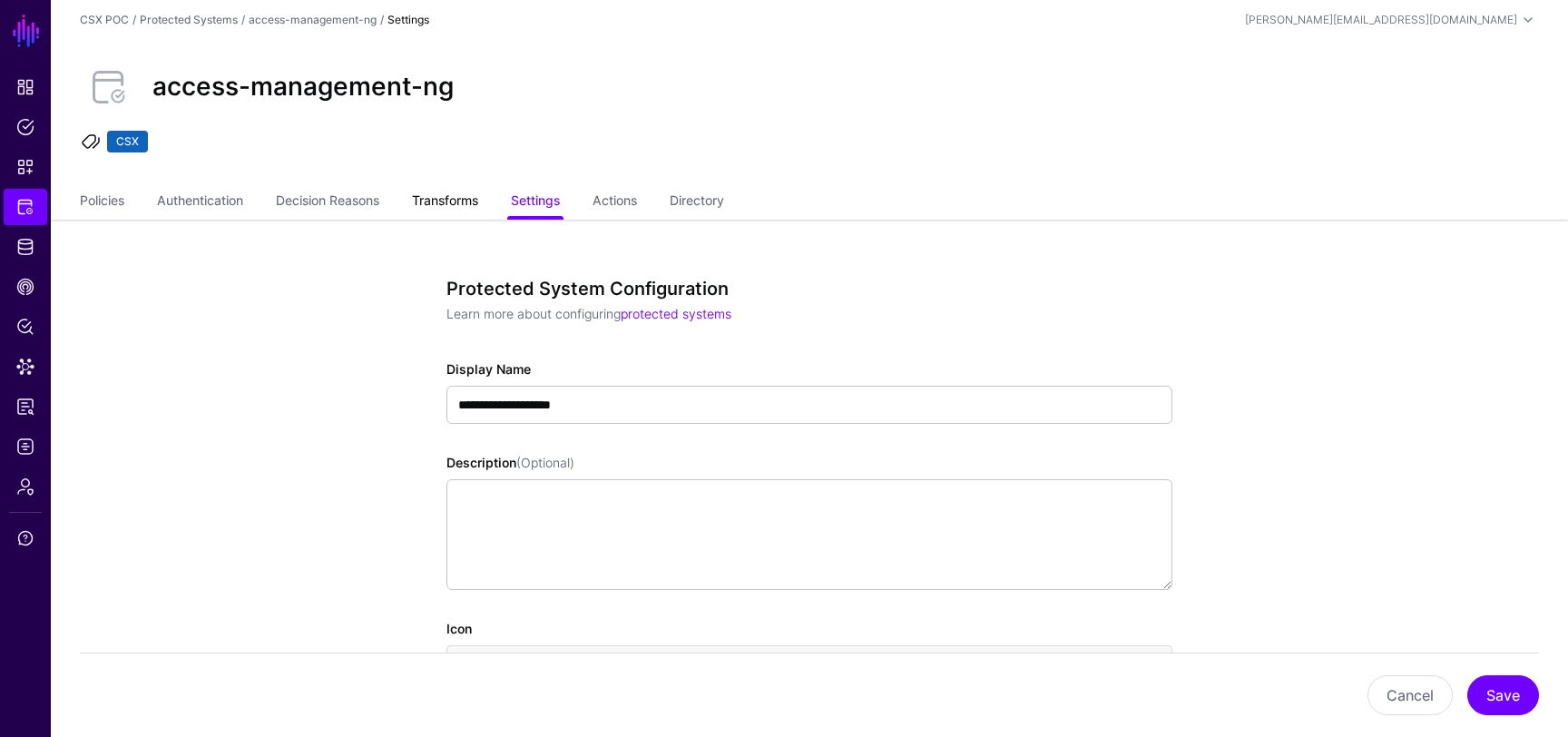
click at [466, 197] on link "Transforms" at bounding box center [445, 202] width 66 height 34
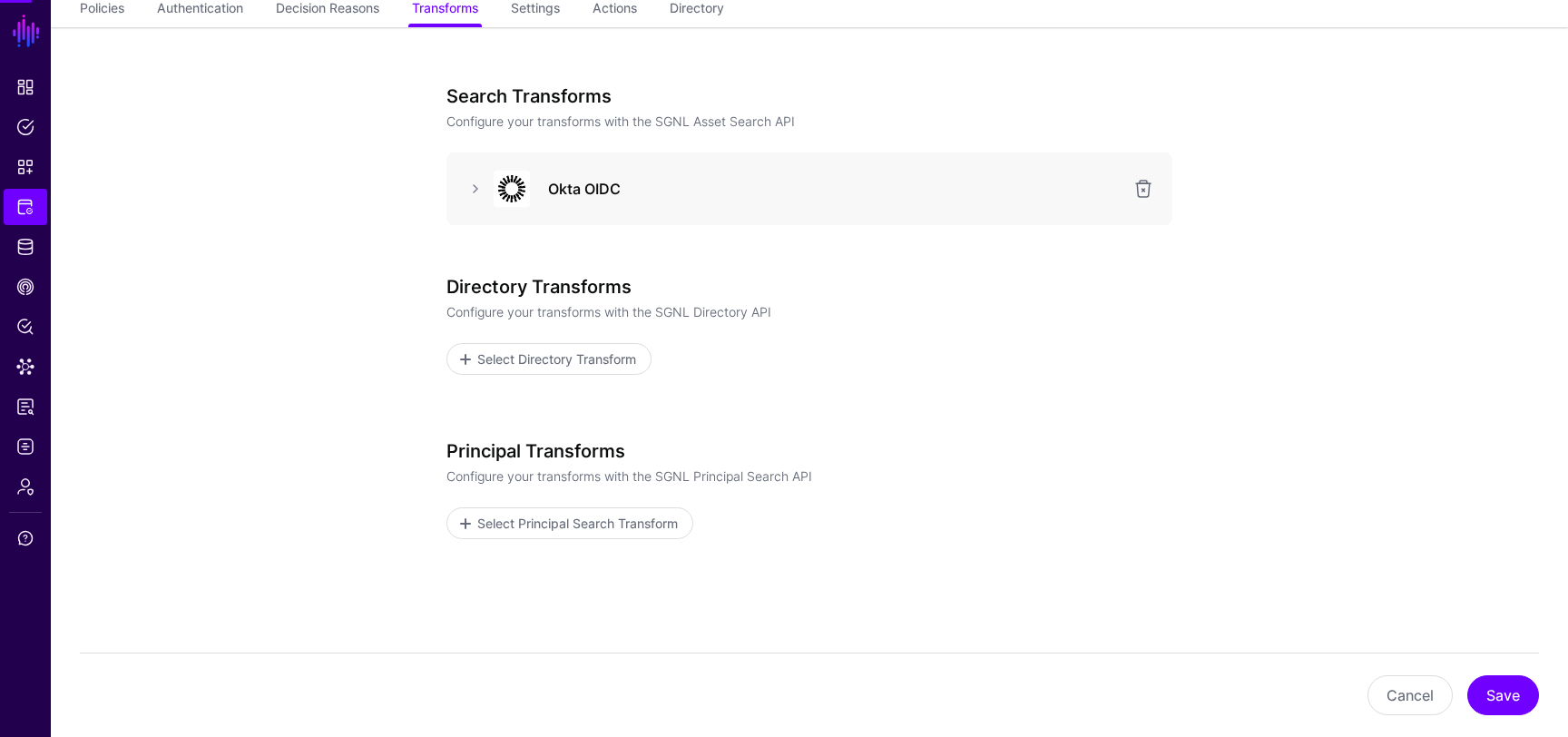
scroll to position [217, 0]
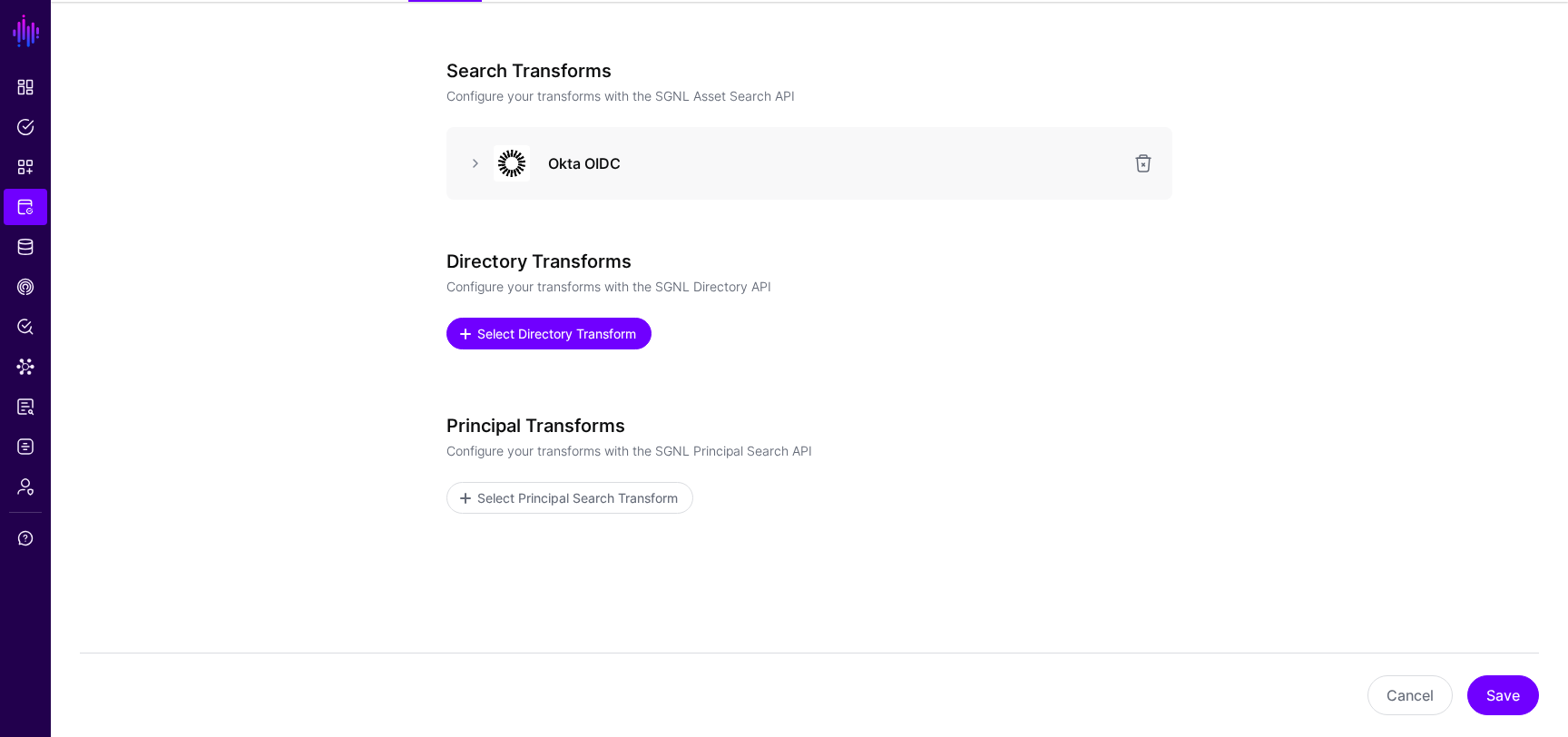
click at [505, 336] on span "Select Directory Transform" at bounding box center [557, 333] width 163 height 19
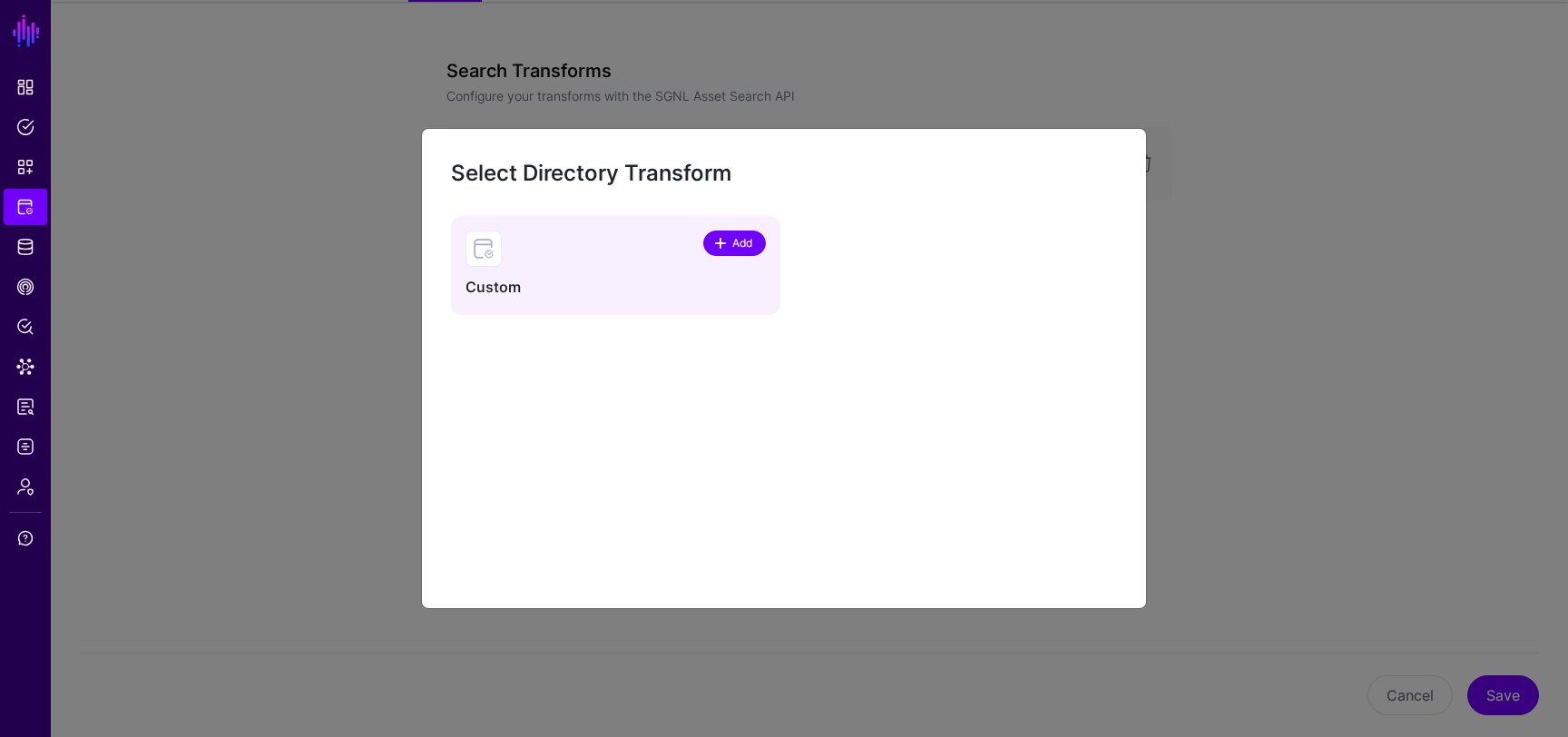
click at [728, 240] on span at bounding box center [722, 243] width 15 height 14
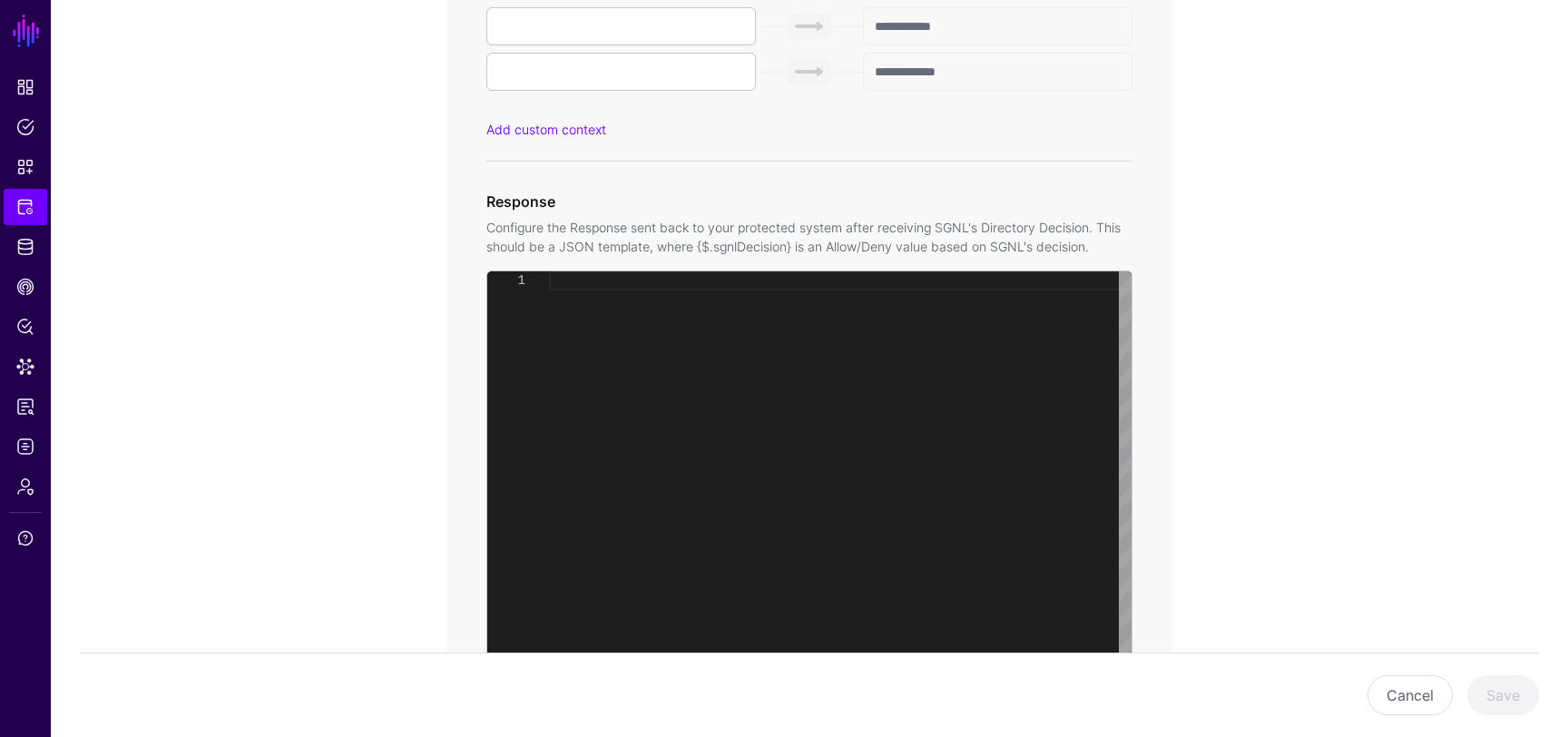
scroll to position [1093, 0]
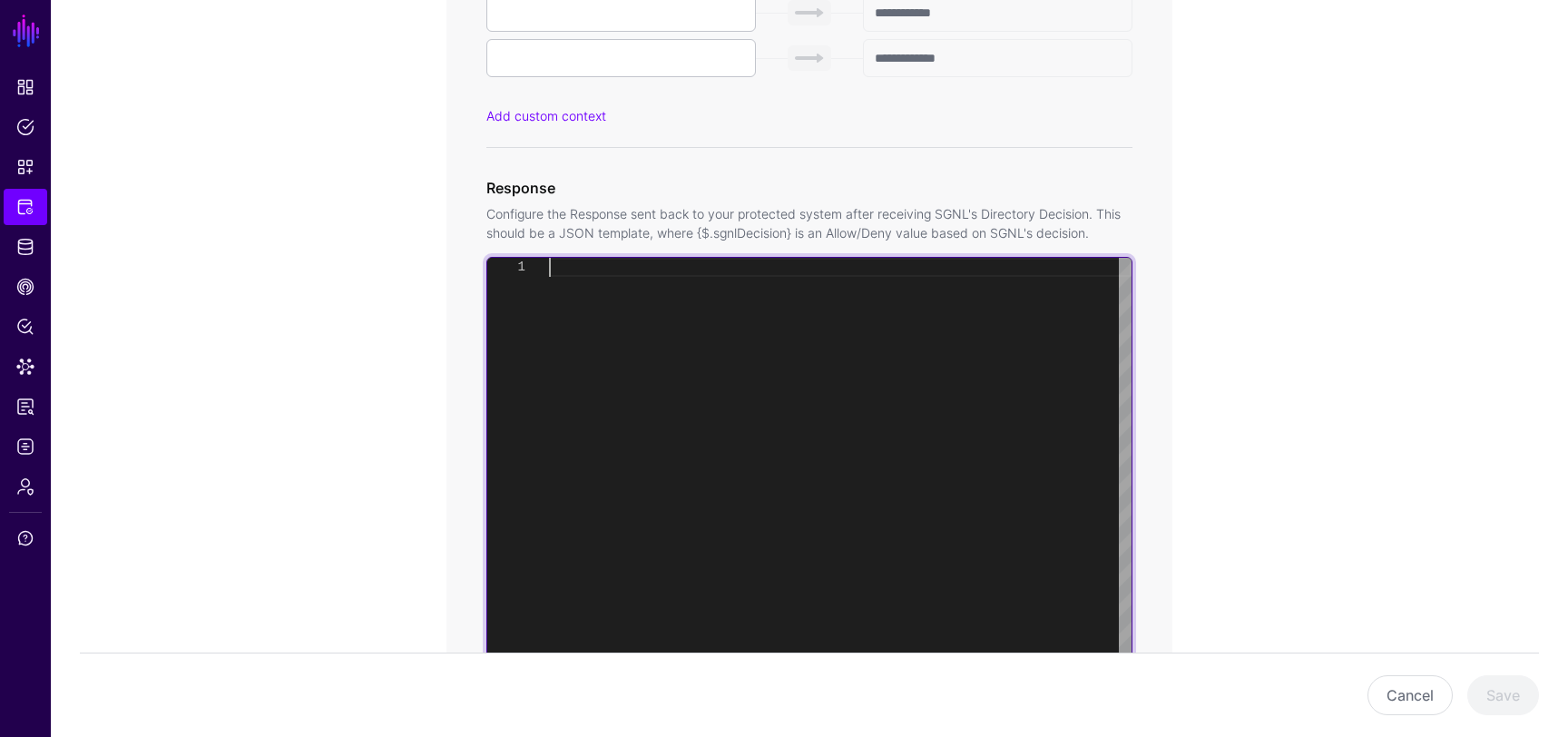
click at [727, 396] on div at bounding box center [841, 484] width 583 height 452
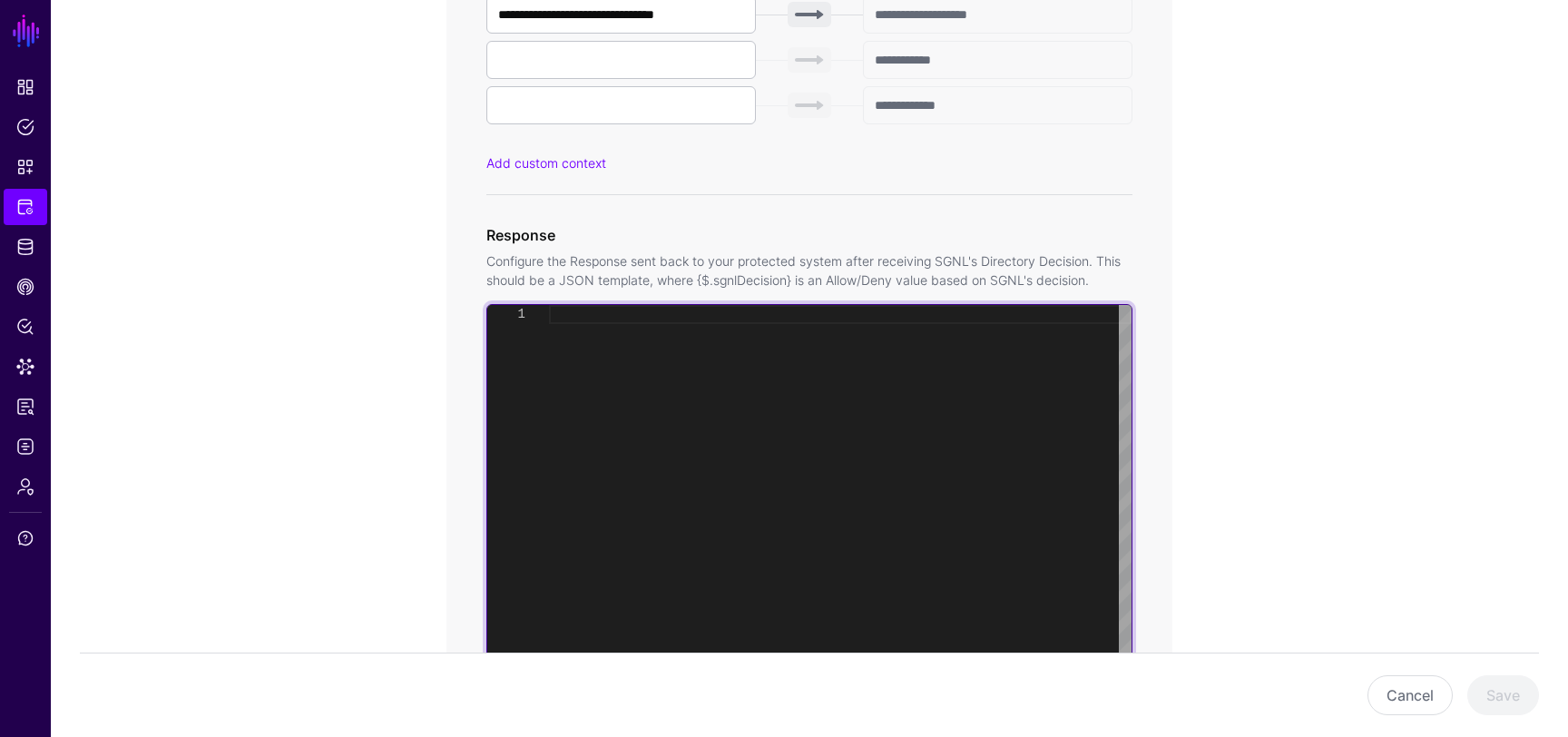
scroll to position [1096, 0]
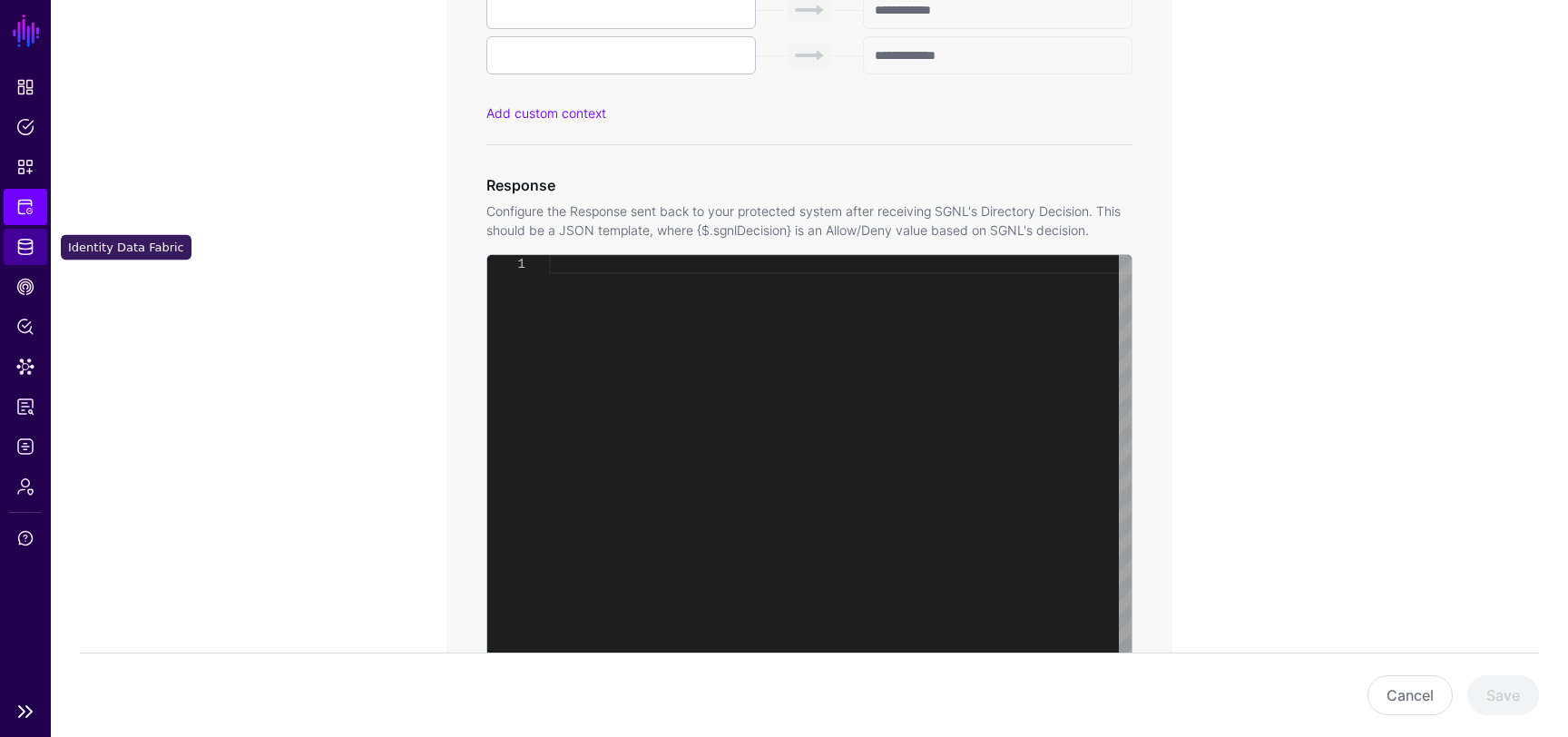
click at [33, 252] on span "Identity Data Fabric" at bounding box center [25, 247] width 18 height 18
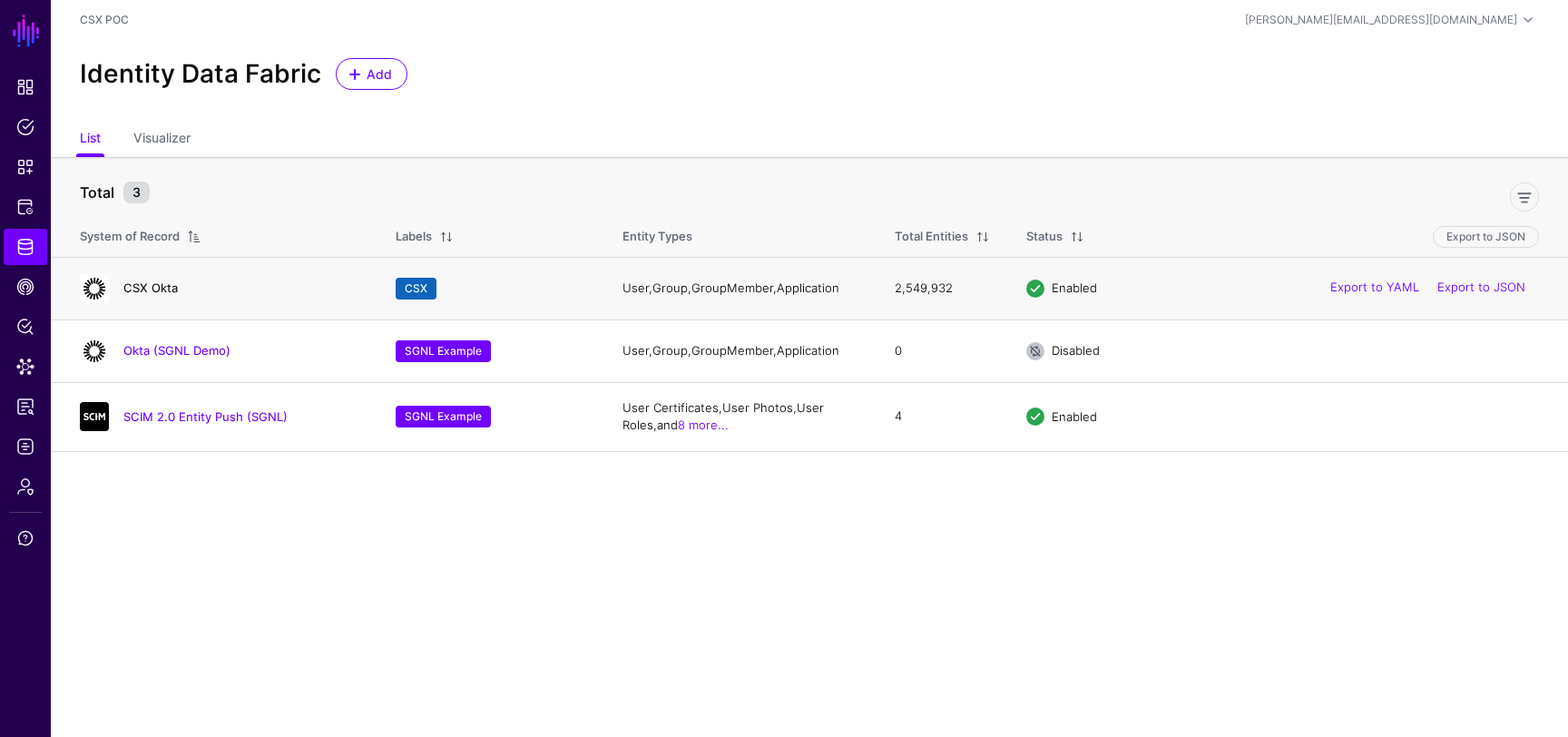
click at [152, 288] on link "CSX Okta" at bounding box center [150, 287] width 54 height 14
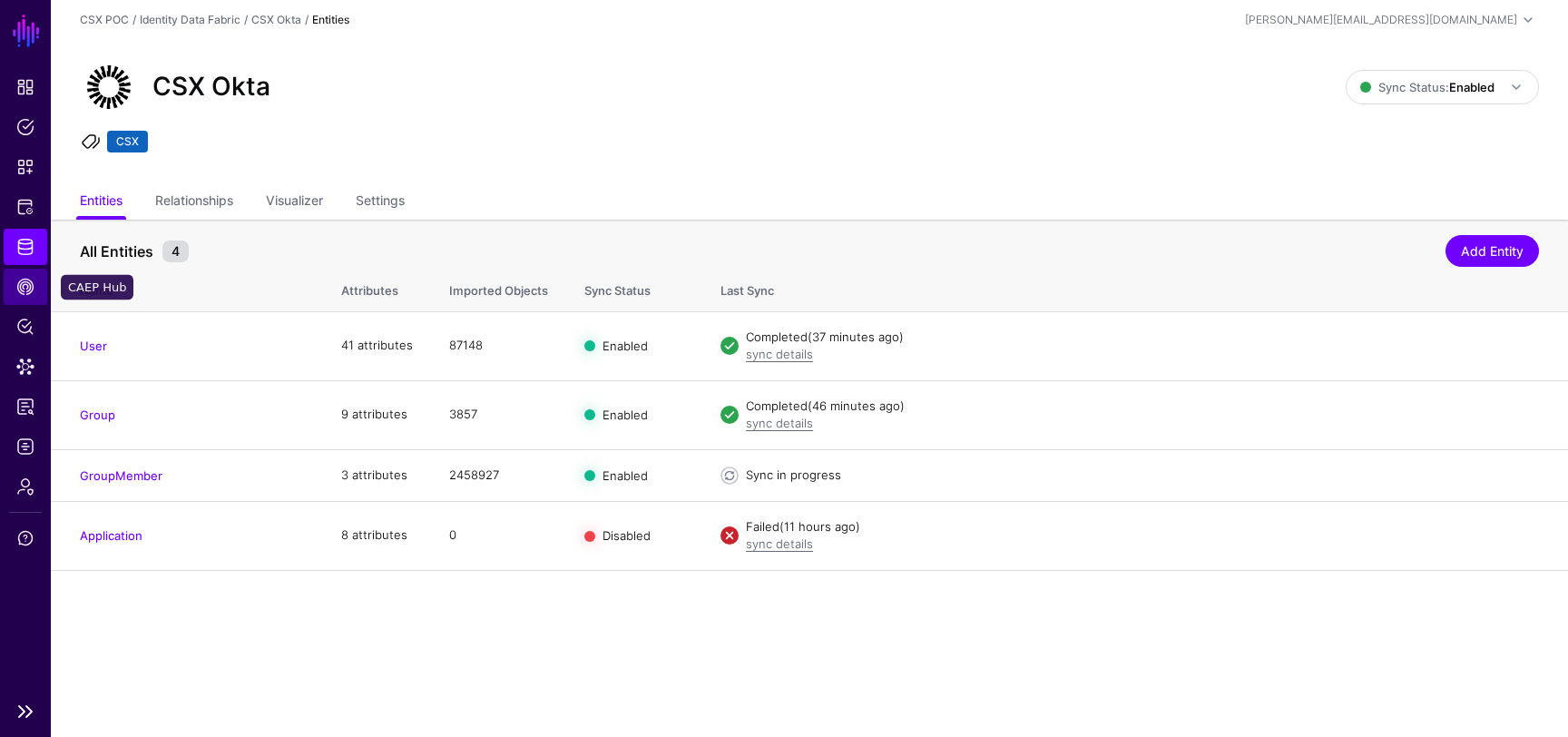
click at [27, 296] on link "CAEP Hub" at bounding box center [26, 287] width 44 height 36
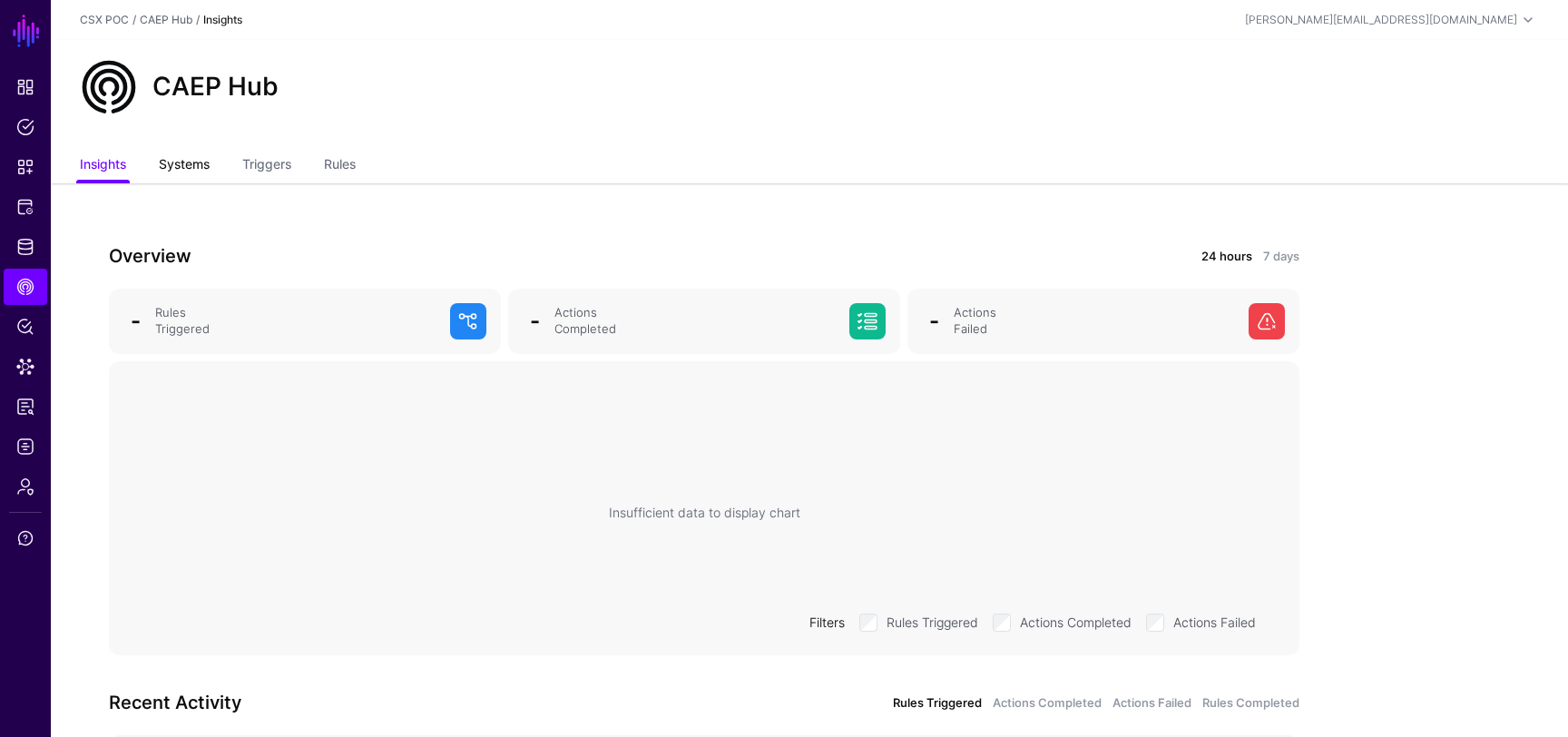
click at [198, 177] on link "Systems" at bounding box center [184, 166] width 51 height 34
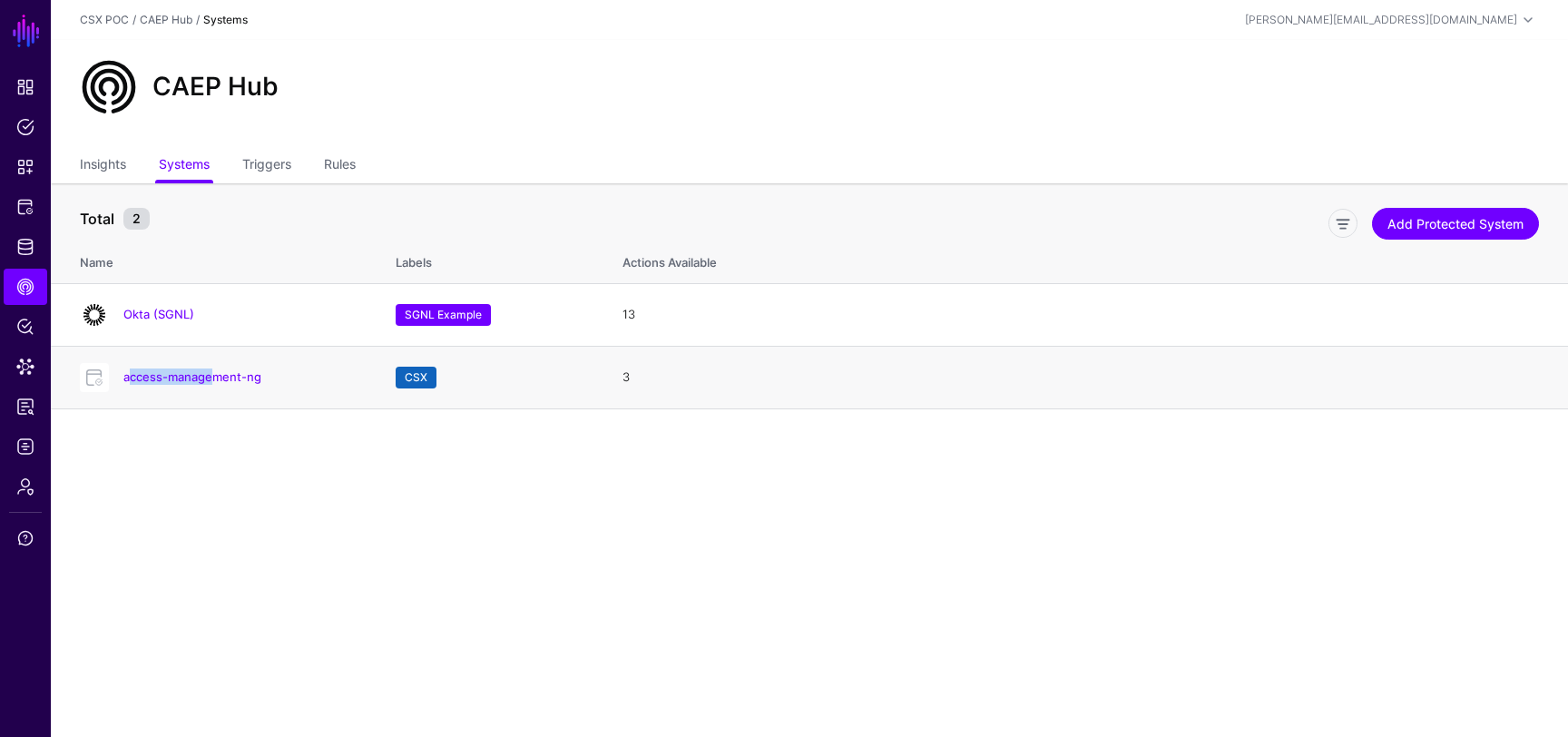
click at [208, 368] on h4 "access-management-ng" at bounding box center [241, 376] width 236 height 16
click at [224, 374] on link "access-management-ng" at bounding box center [192, 376] width 138 height 14
click at [282, 156] on link "Triggers" at bounding box center [267, 166] width 49 height 34
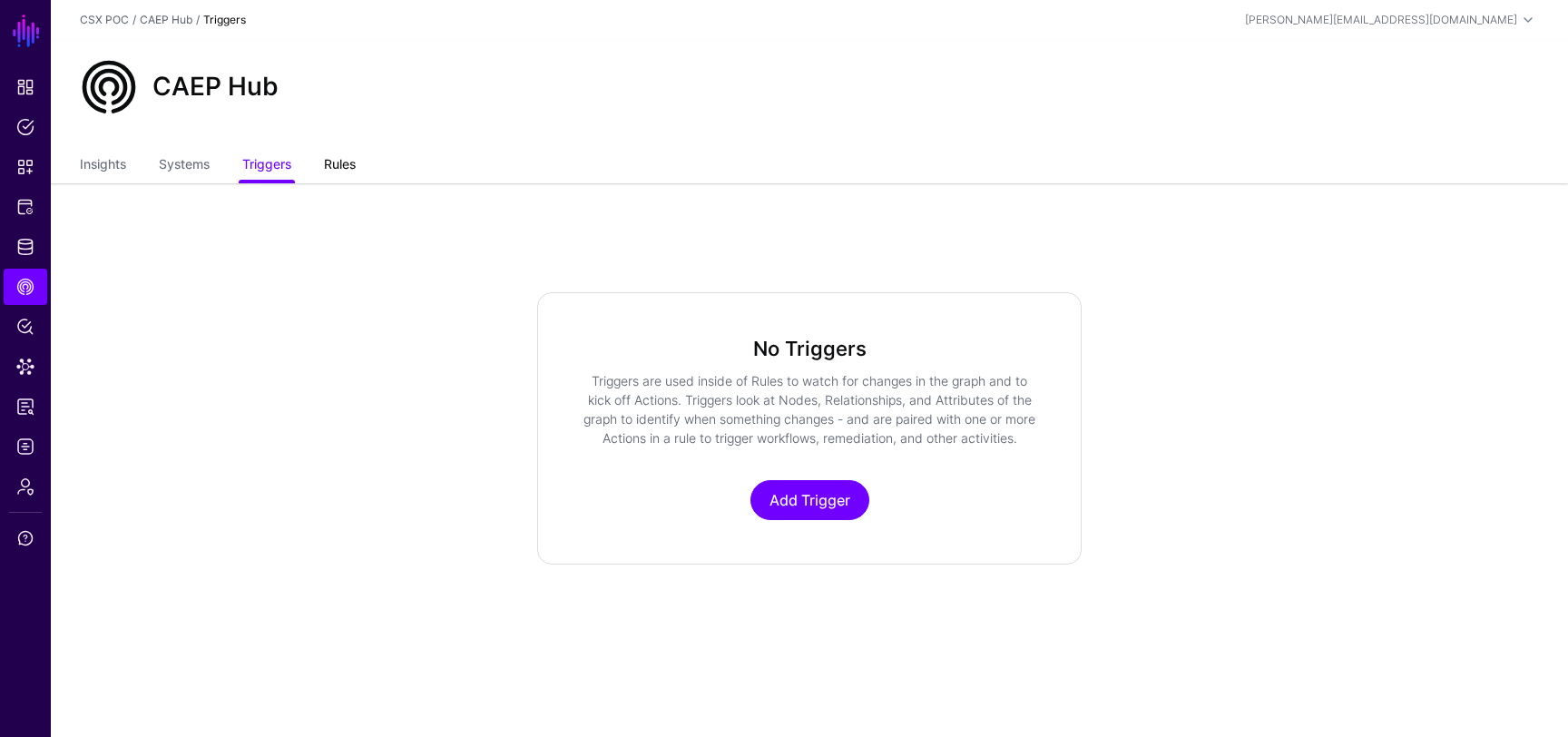
click at [356, 156] on link "Rules" at bounding box center [339, 166] width 31 height 34
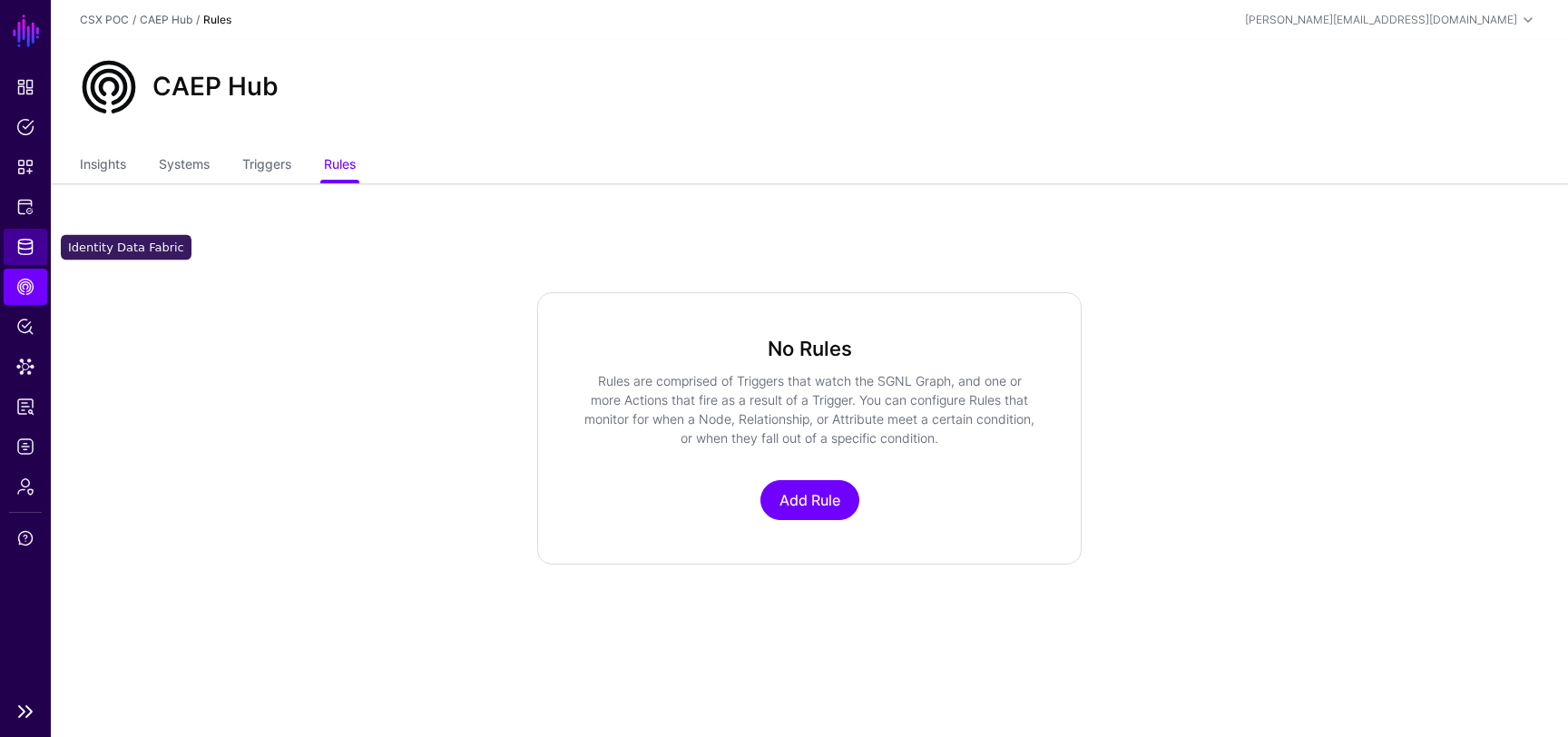
click at [39, 239] on link "Identity Data Fabric" at bounding box center [26, 247] width 44 height 36
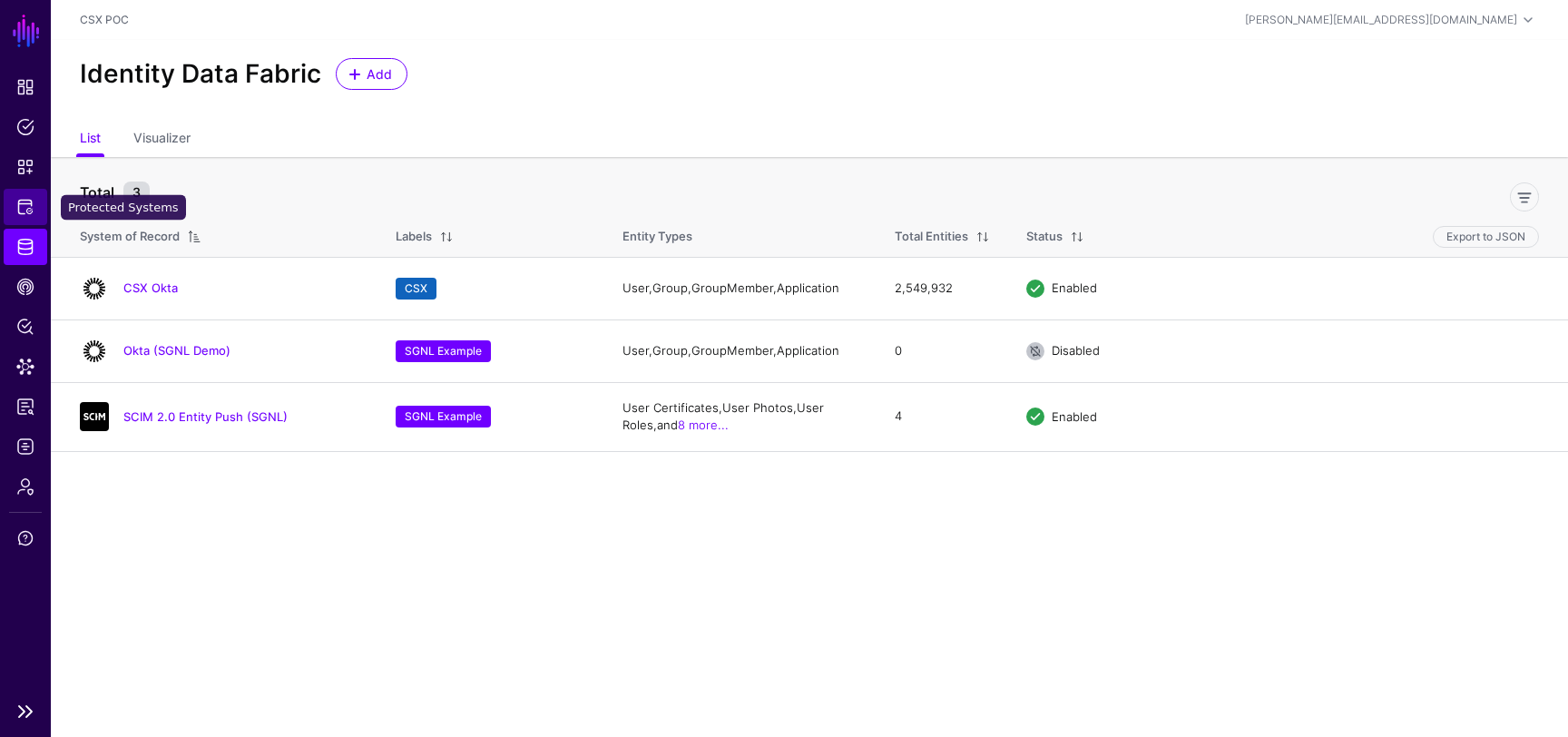
click at [24, 205] on span "Protected Systems" at bounding box center [25, 206] width 18 height 18
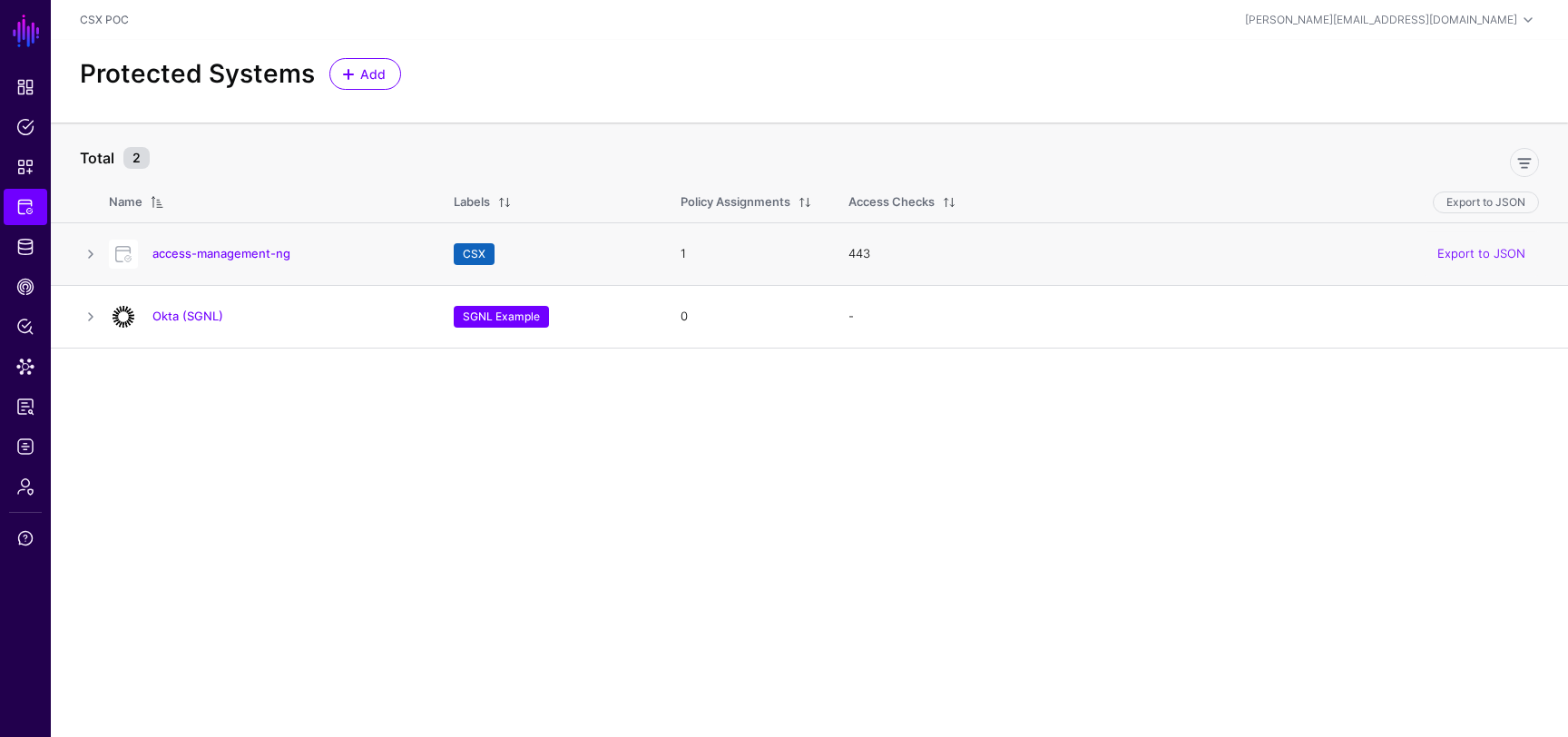
click at [212, 244] on div "access-management-ng" at bounding box center [263, 254] width 323 height 29
click at [219, 254] on link "access-management-ng" at bounding box center [221, 253] width 138 height 14
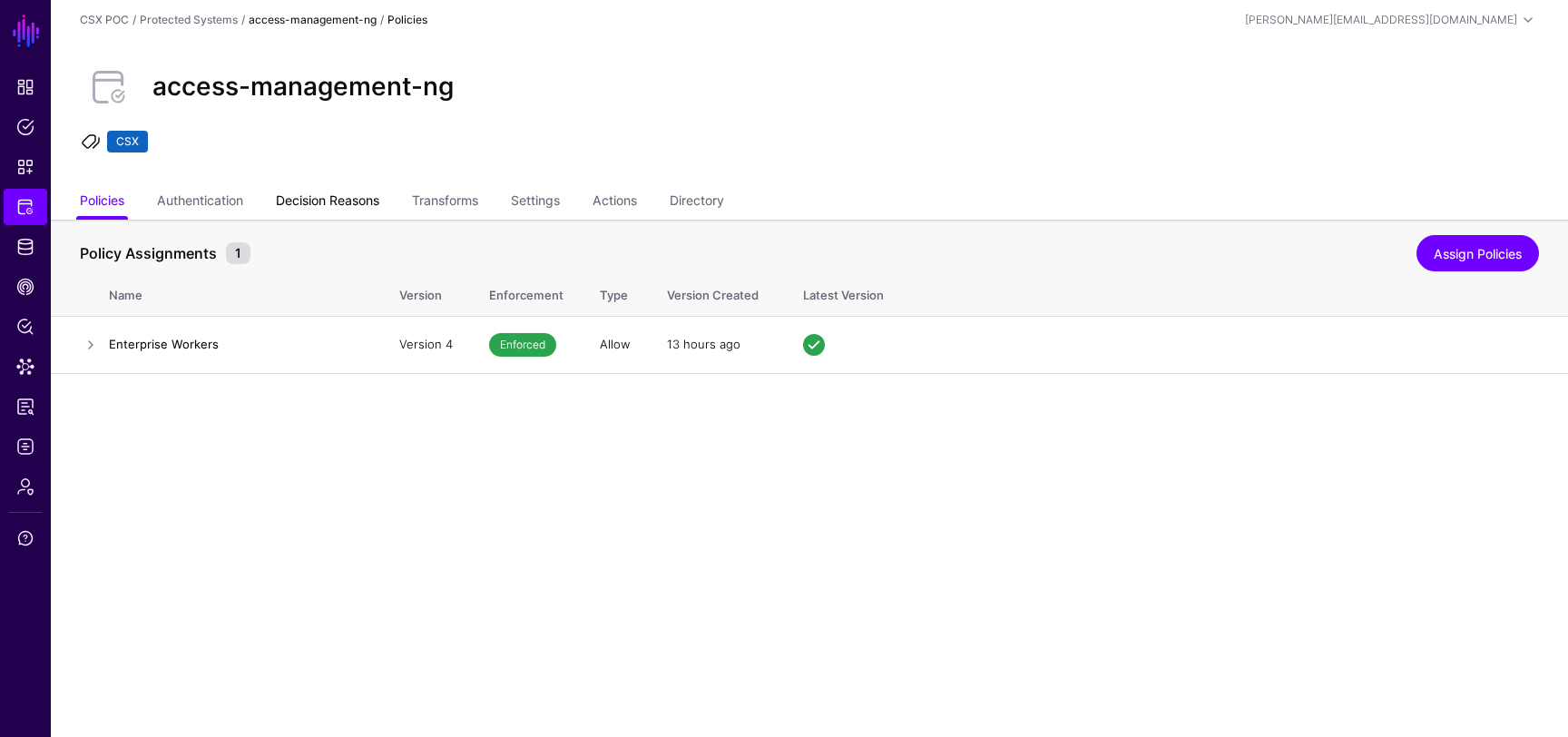
click at [363, 198] on link "Decision Reasons" at bounding box center [327, 202] width 103 height 34
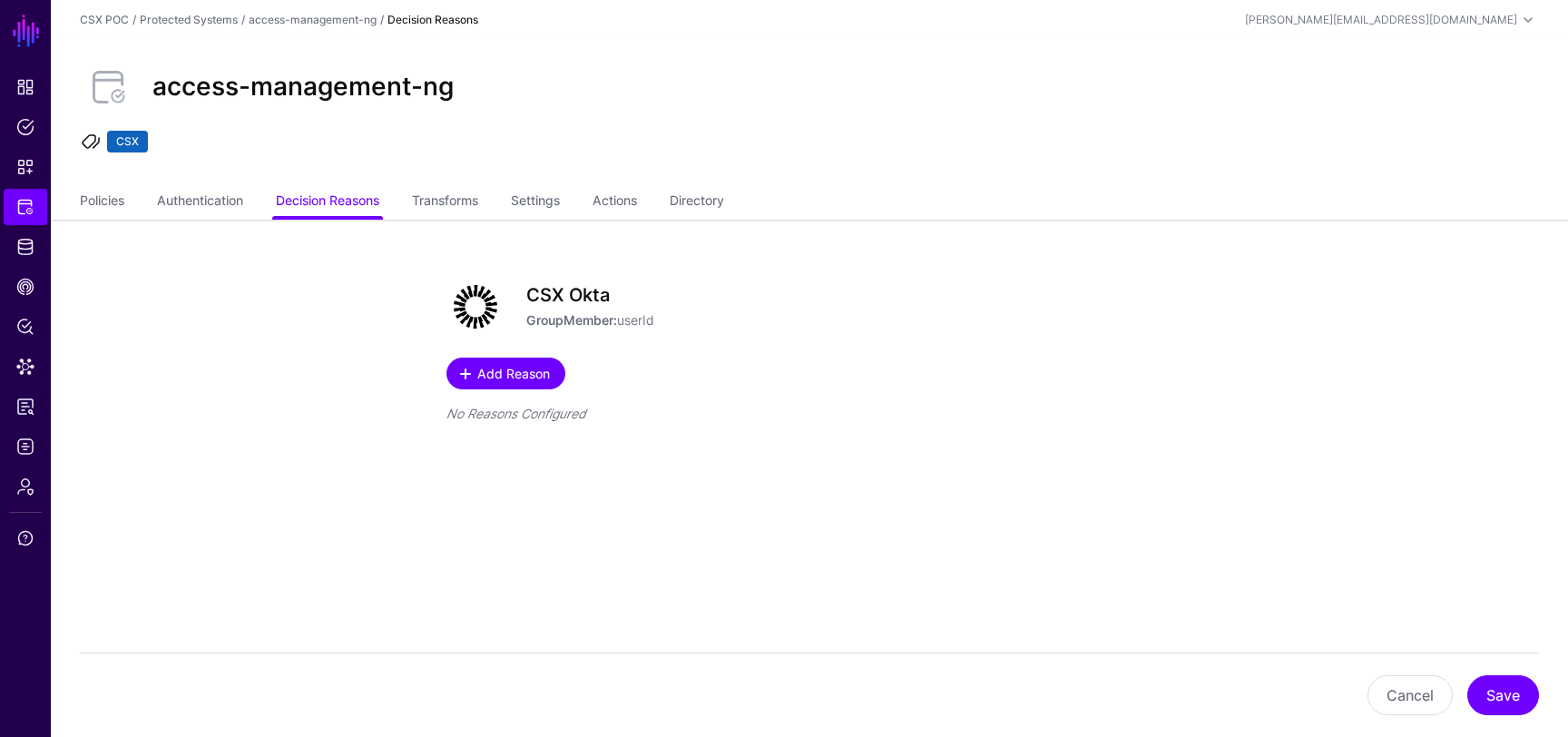
click at [520, 380] on span "Add Reason" at bounding box center [513, 373] width 77 height 19
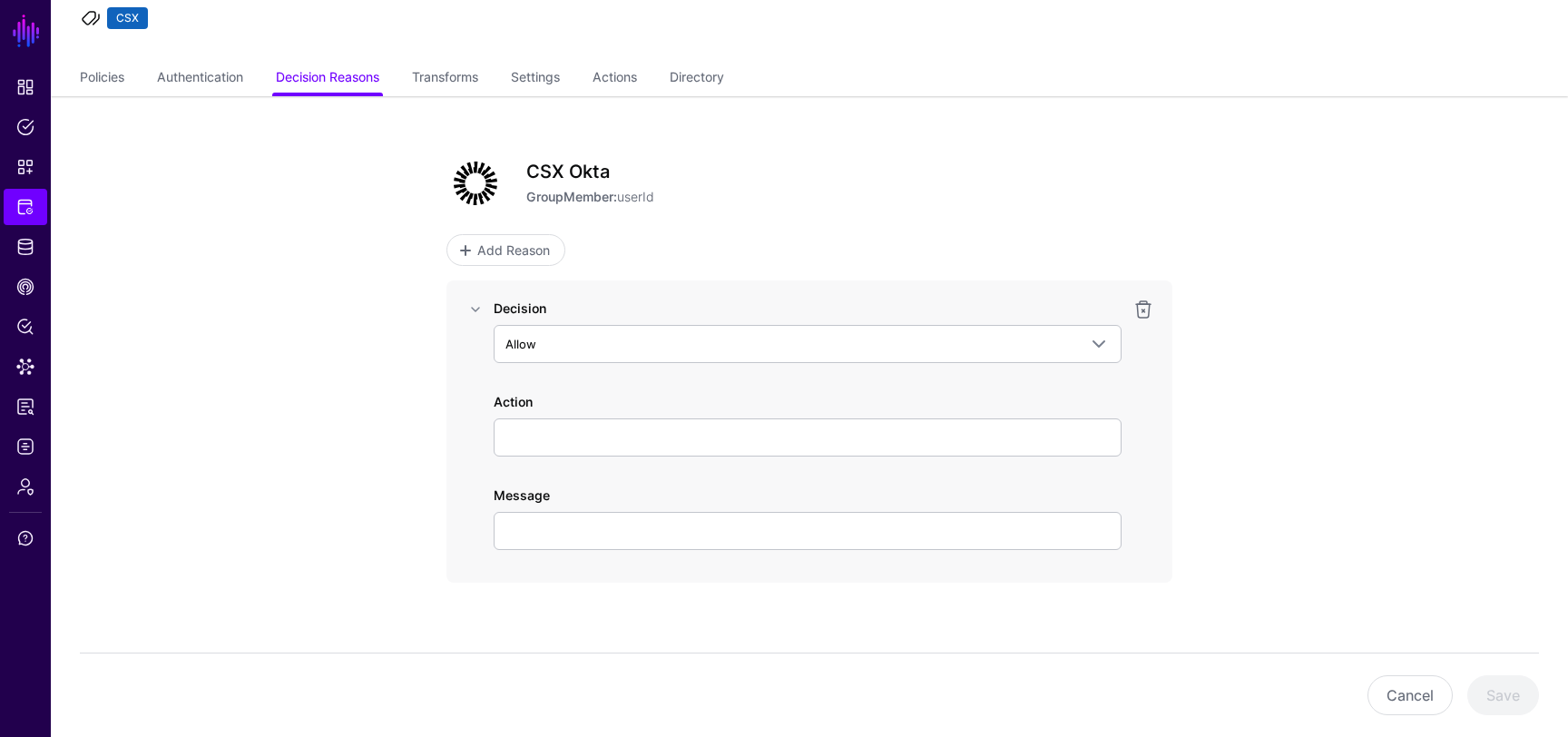
scroll to position [136, 0]
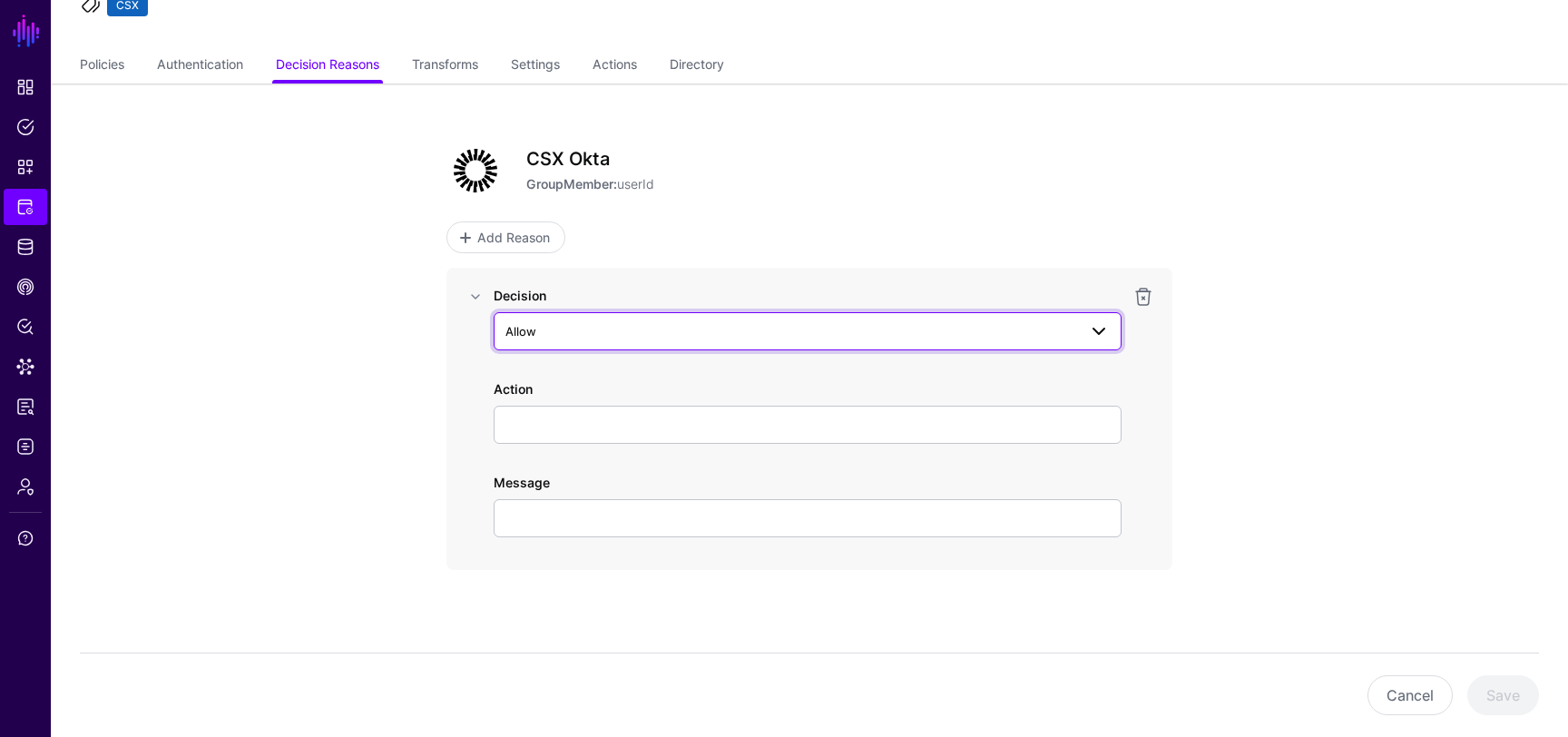
click at [695, 322] on span "Allow" at bounding box center [792, 331] width 571 height 20
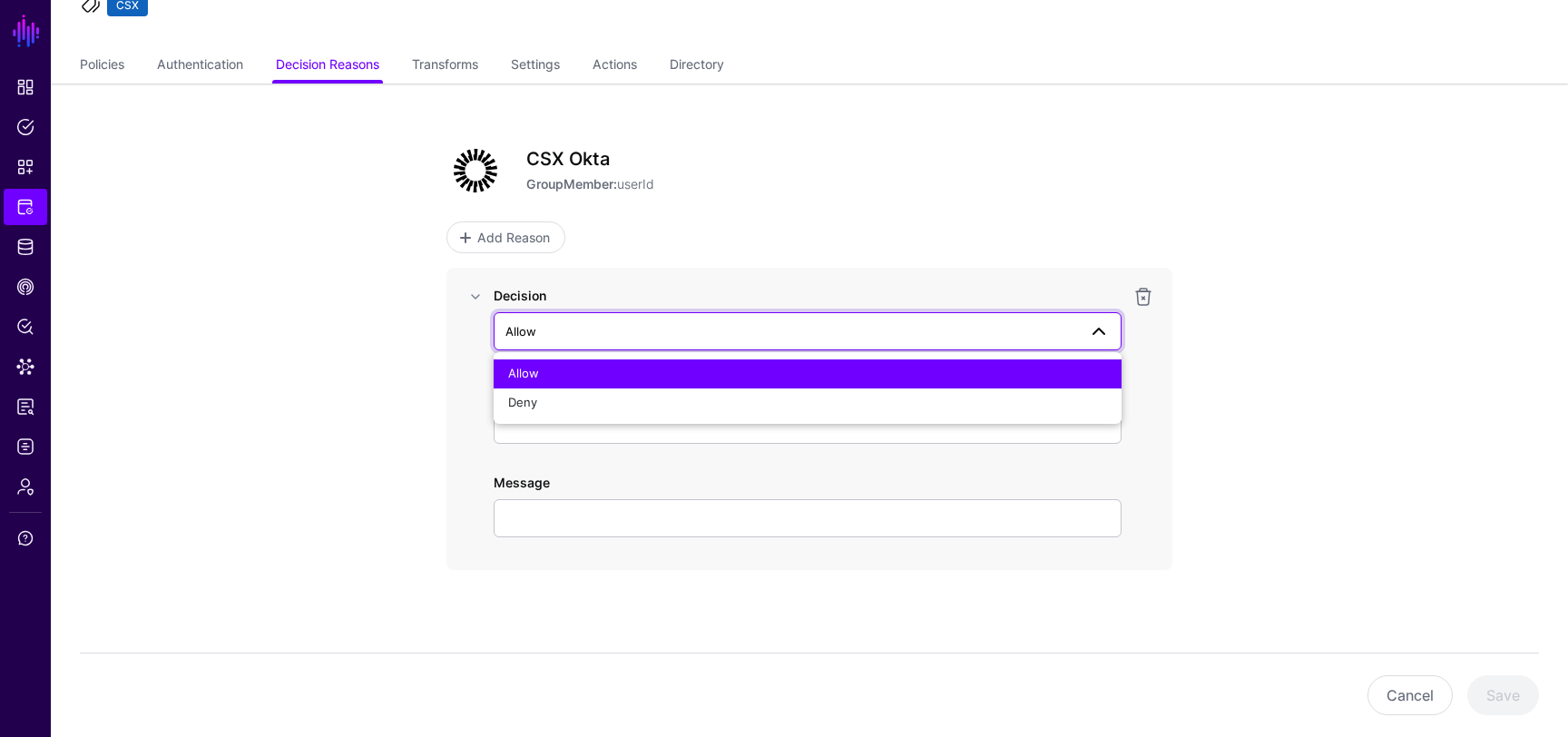
click at [696, 268] on div "Decision Allow Allow Deny Action Message" at bounding box center [809, 419] width 726 height 302
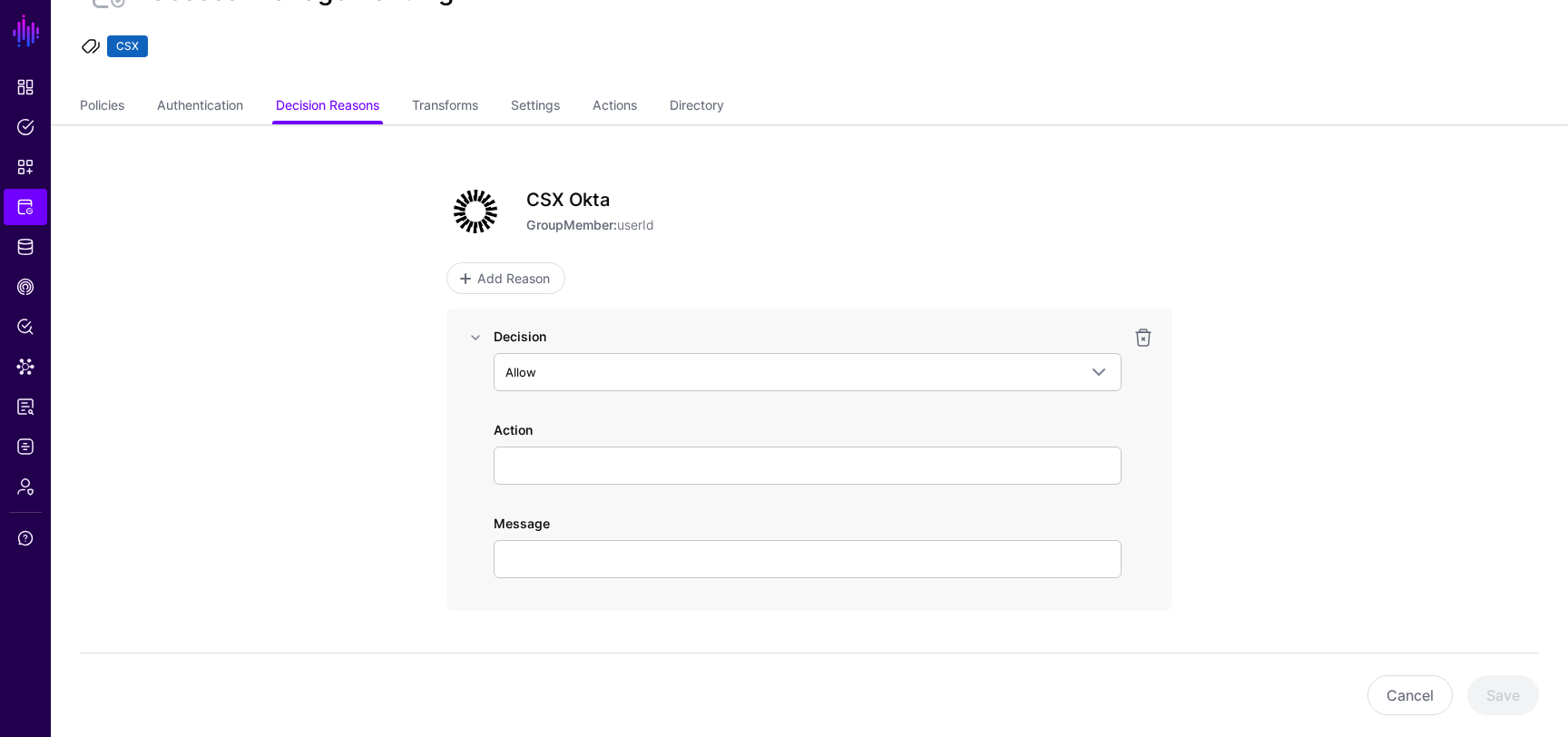
scroll to position [76, 0]
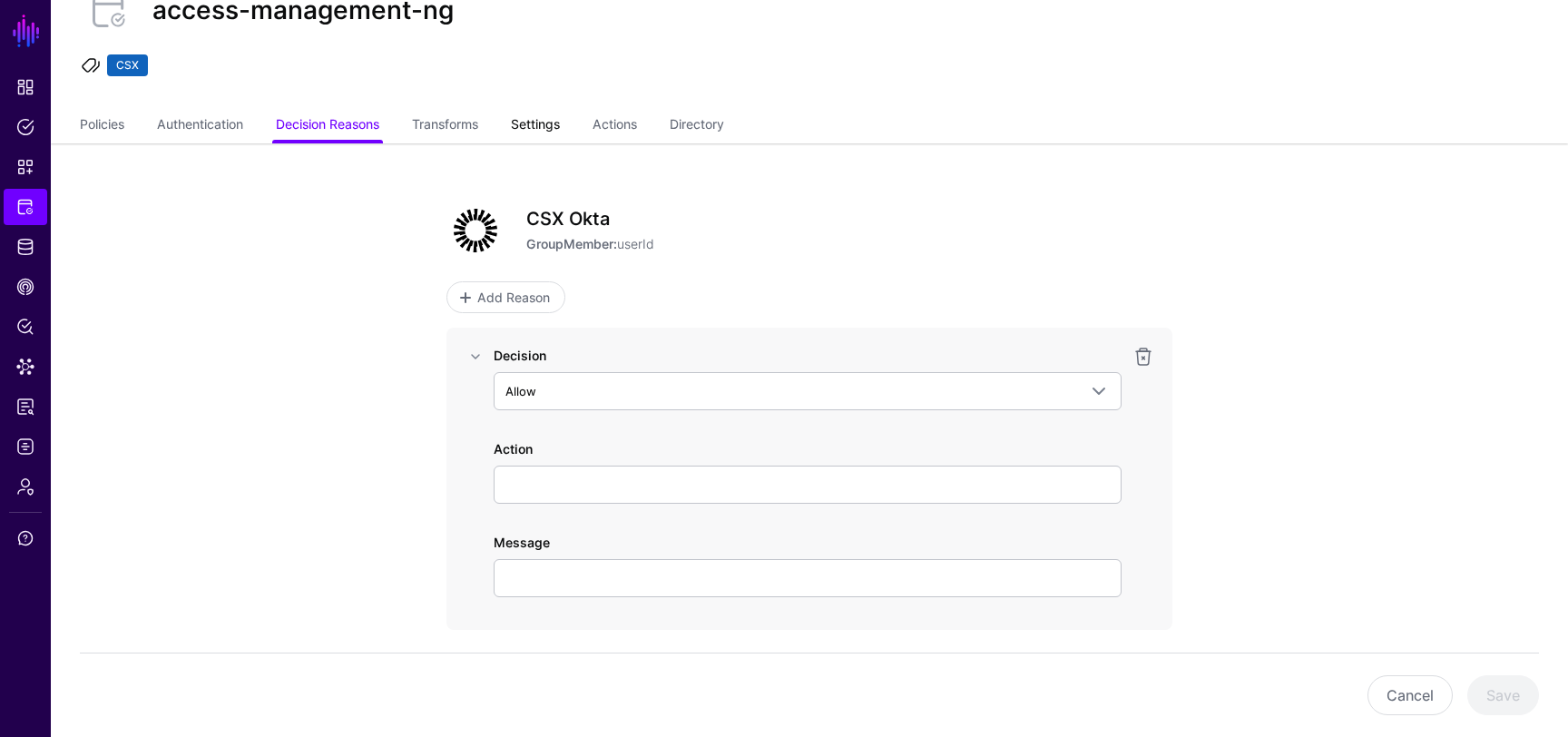
click at [559, 124] on link "Settings" at bounding box center [535, 126] width 49 height 34
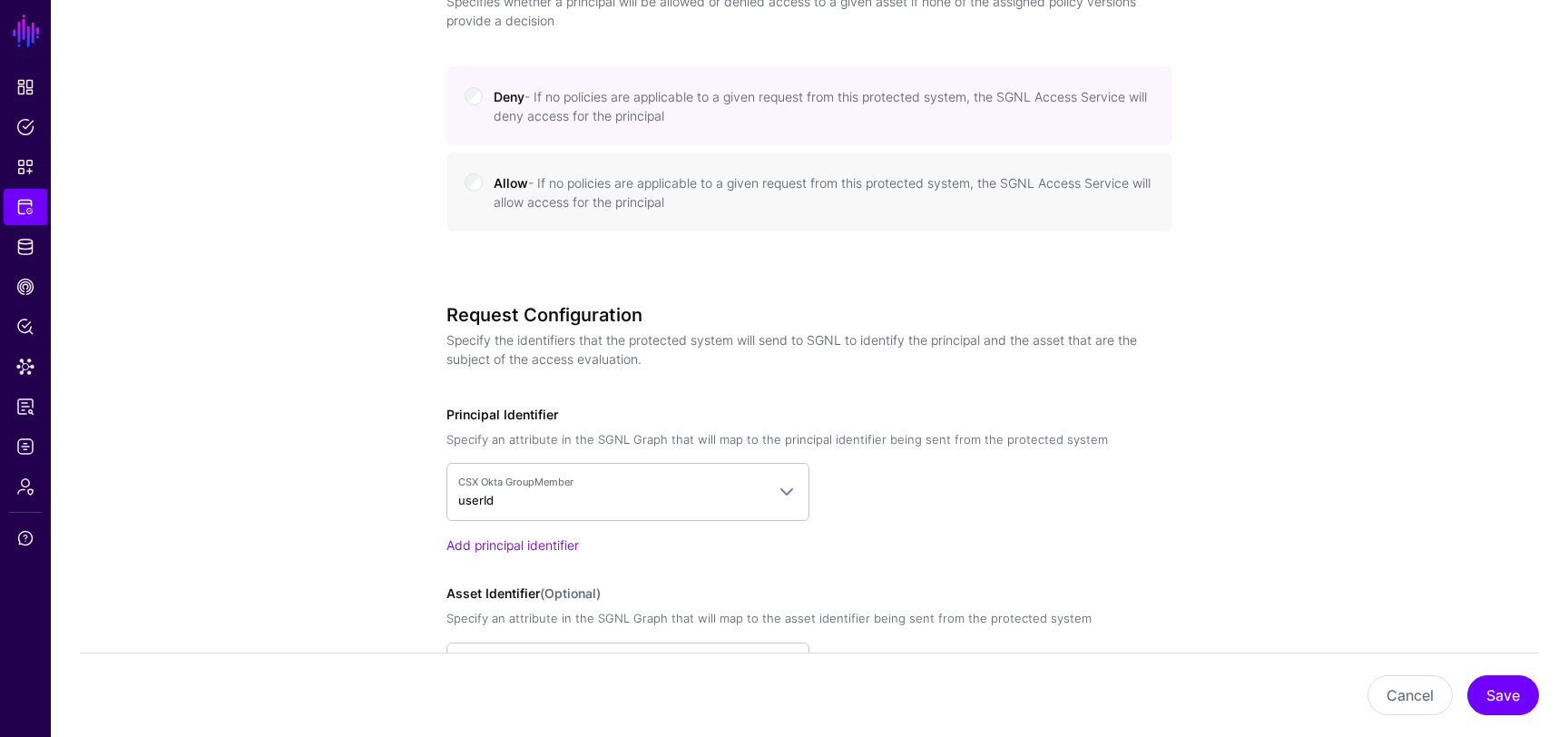
scroll to position [1333, 0]
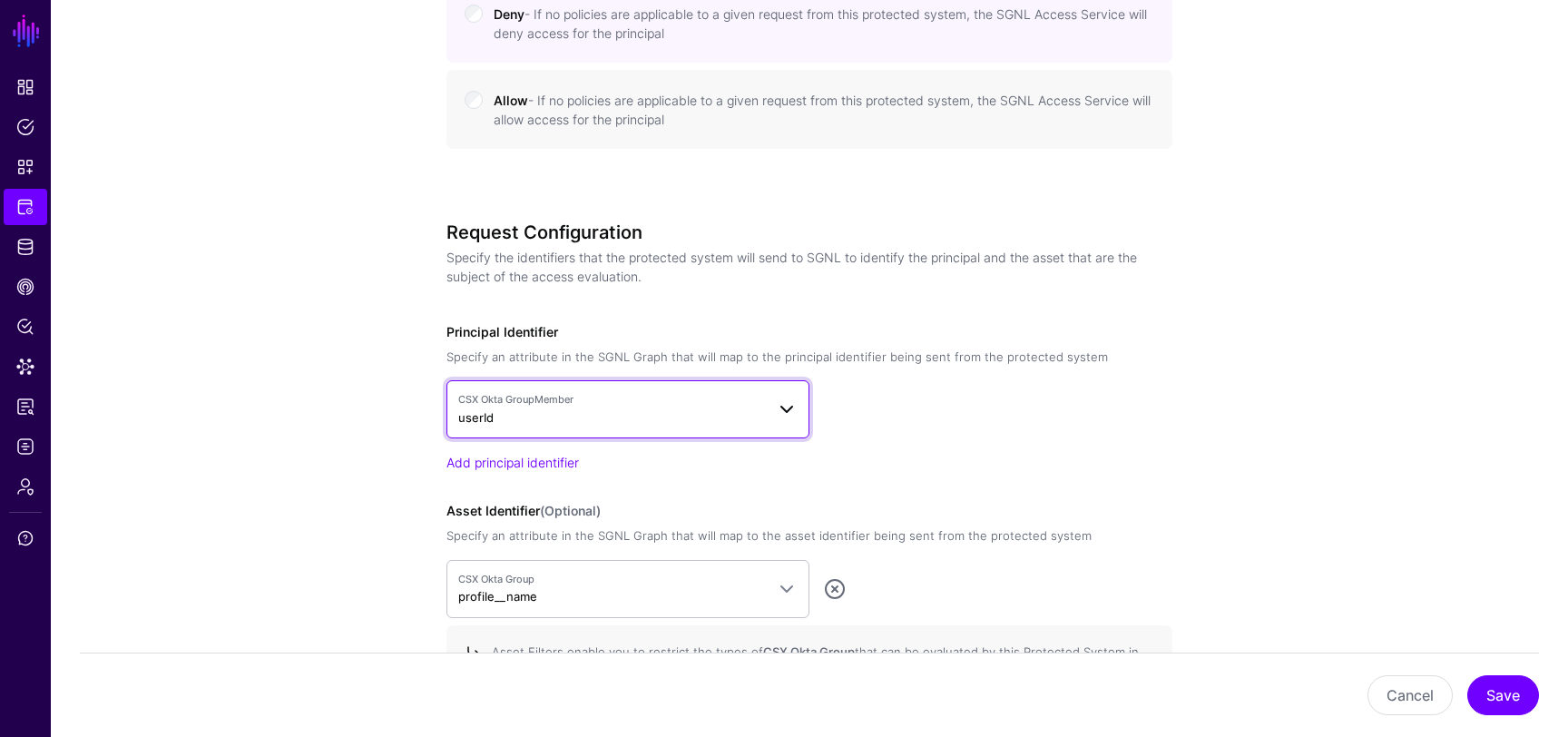
click at [605, 411] on span "CSX Okta GroupMember userId" at bounding box center [611, 409] width 307 height 34
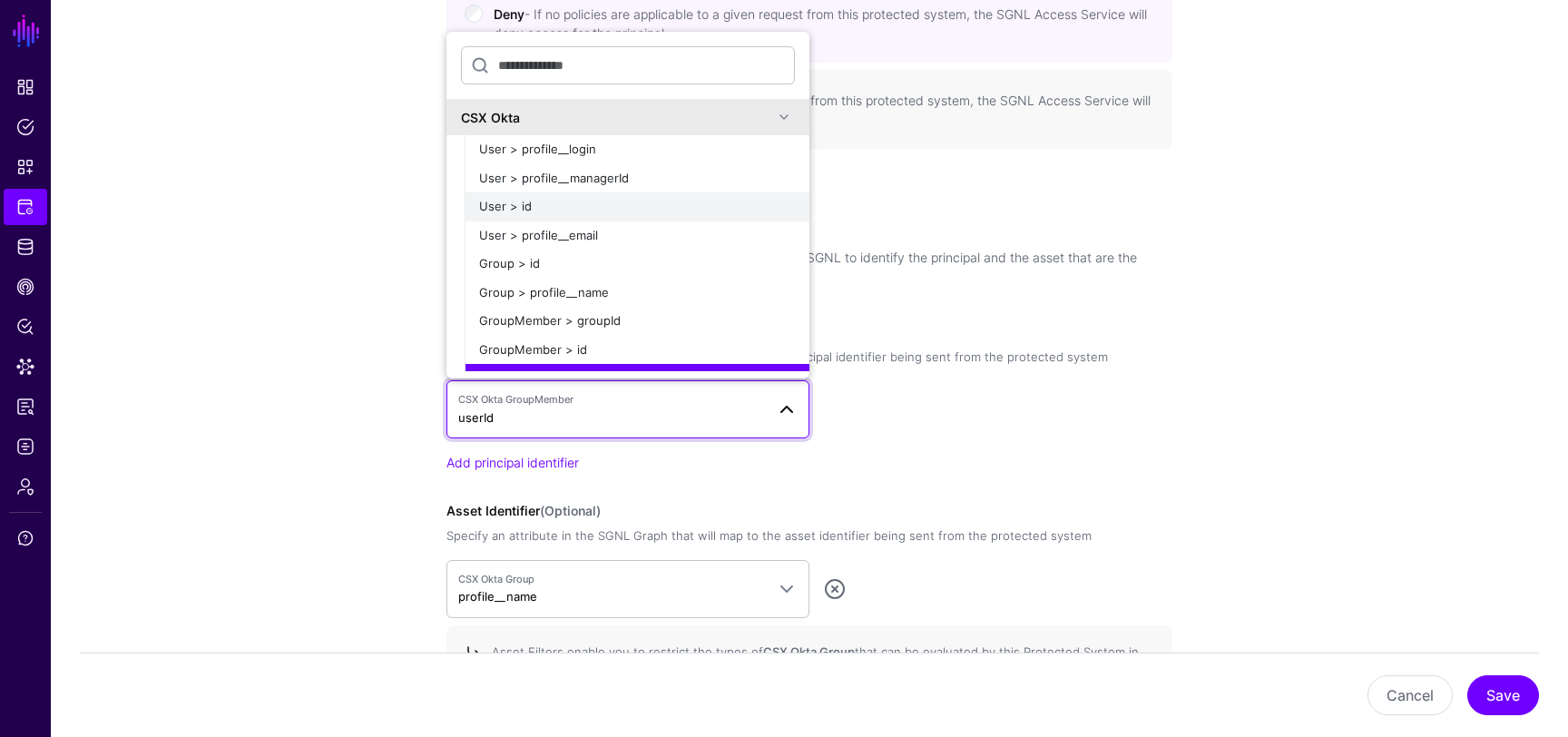
click at [588, 200] on div "User > id" at bounding box center [637, 206] width 316 height 18
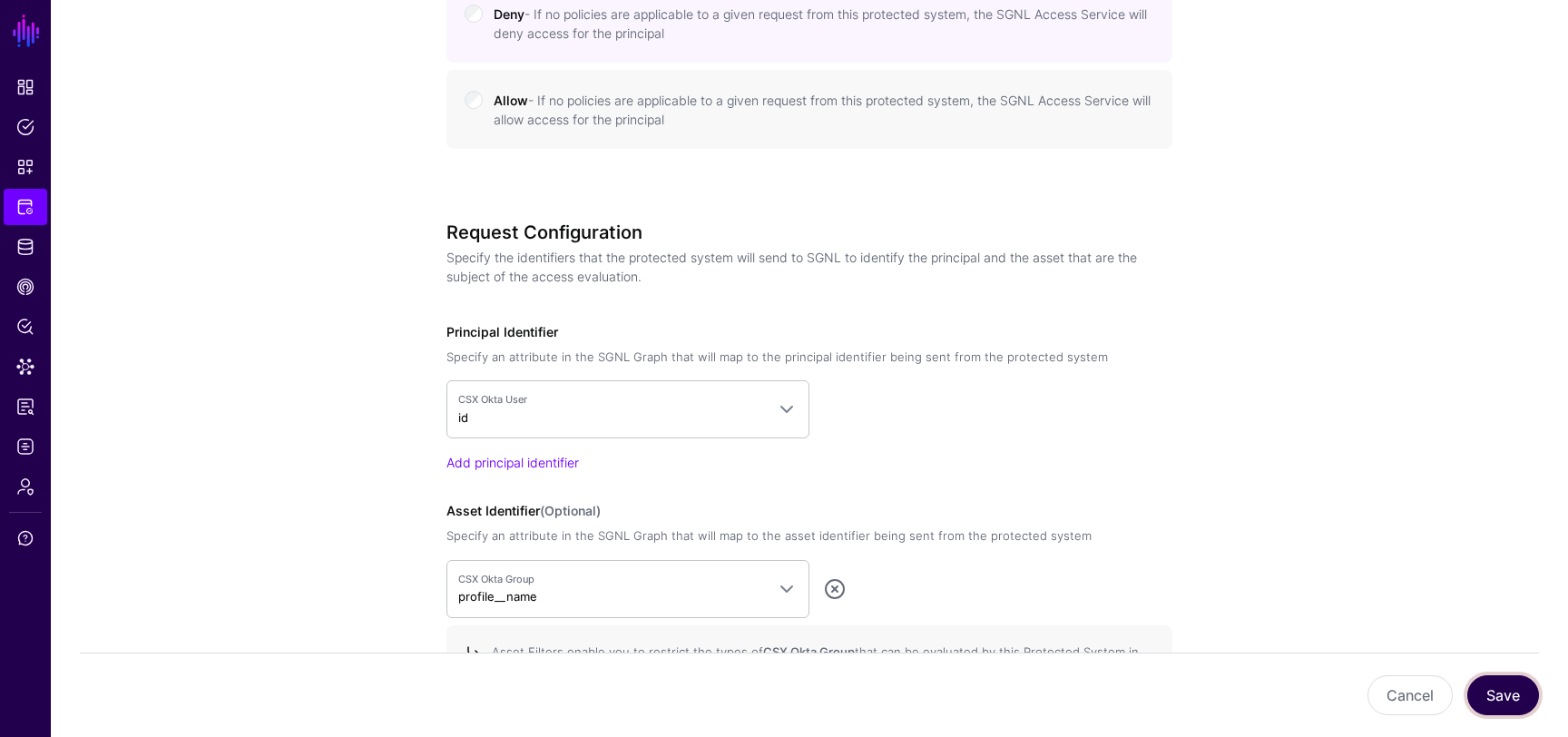
click at [1487, 678] on button "Save" at bounding box center [1503, 695] width 72 height 40
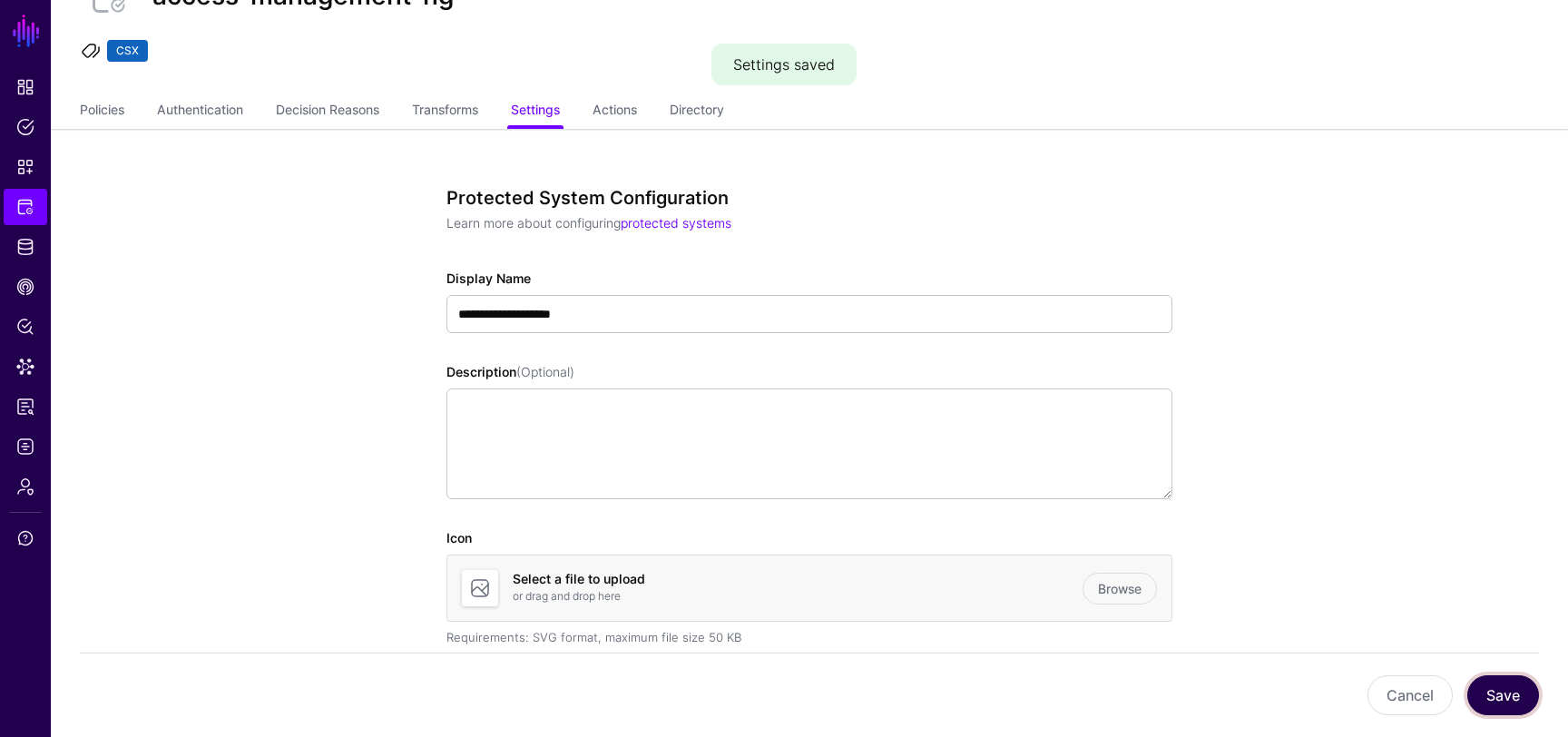
scroll to position [0, 0]
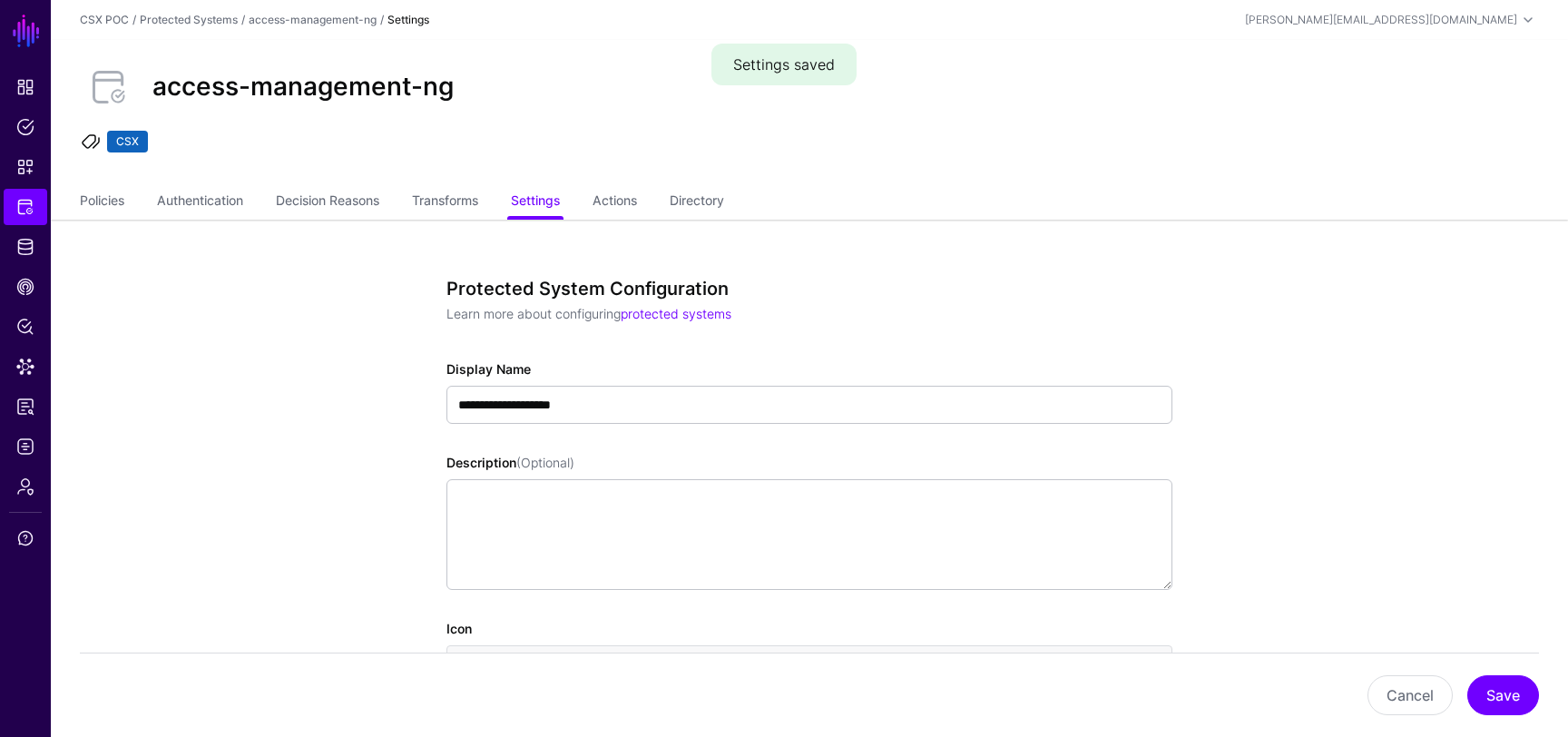
click at [674, 202] on ul "Policies Authentication Decision Reasons Transforms Settings Actions Directory" at bounding box center [810, 202] width 1460 height 34
click at [700, 196] on link "Directory" at bounding box center [697, 202] width 54 height 34
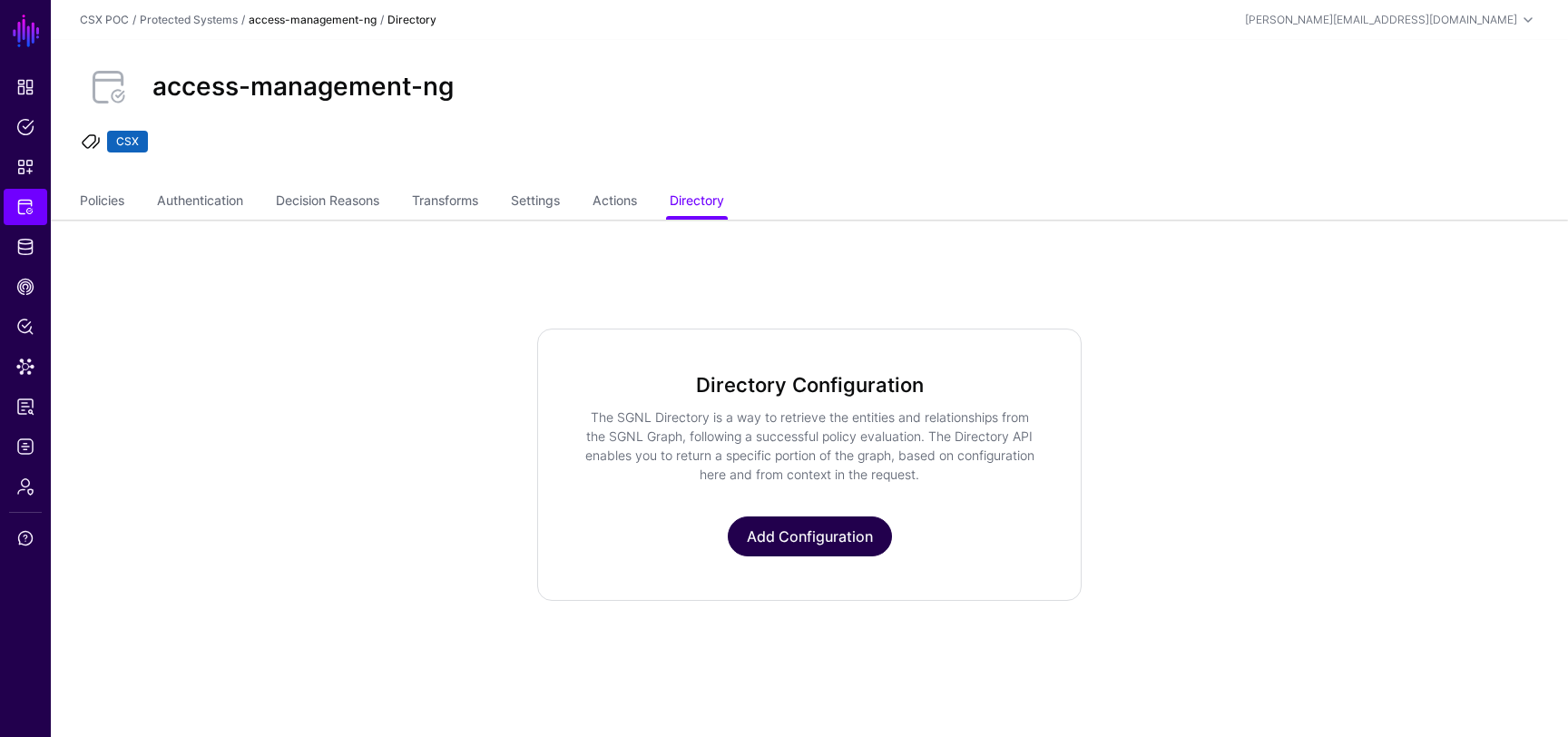
click at [847, 528] on link "Add Configuration" at bounding box center [810, 537] width 164 height 40
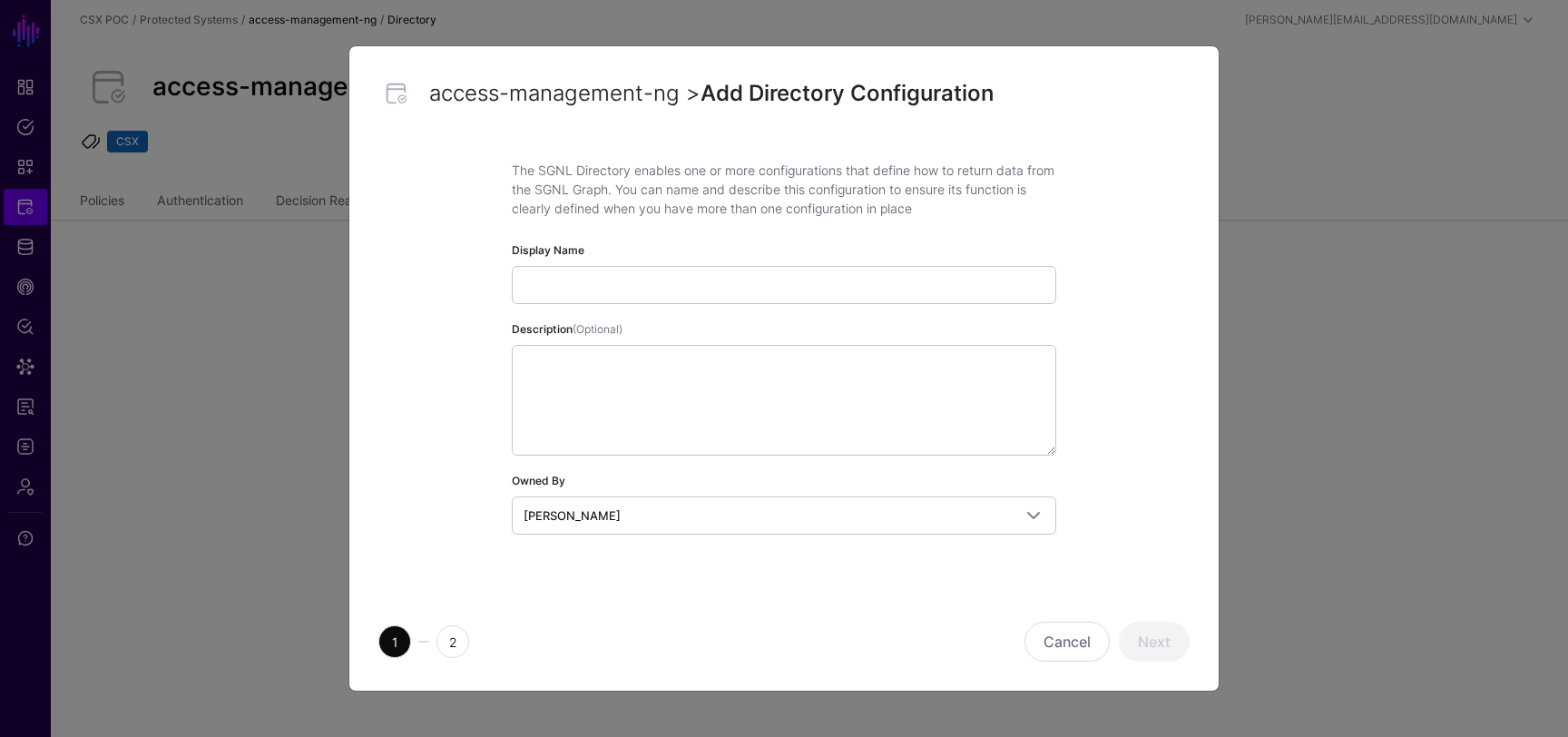
click at [746, 287] on input "Display Name" at bounding box center [784, 285] width 545 height 38
type input "**********"
click at [1150, 639] on button "Next" at bounding box center [1154, 642] width 71 height 40
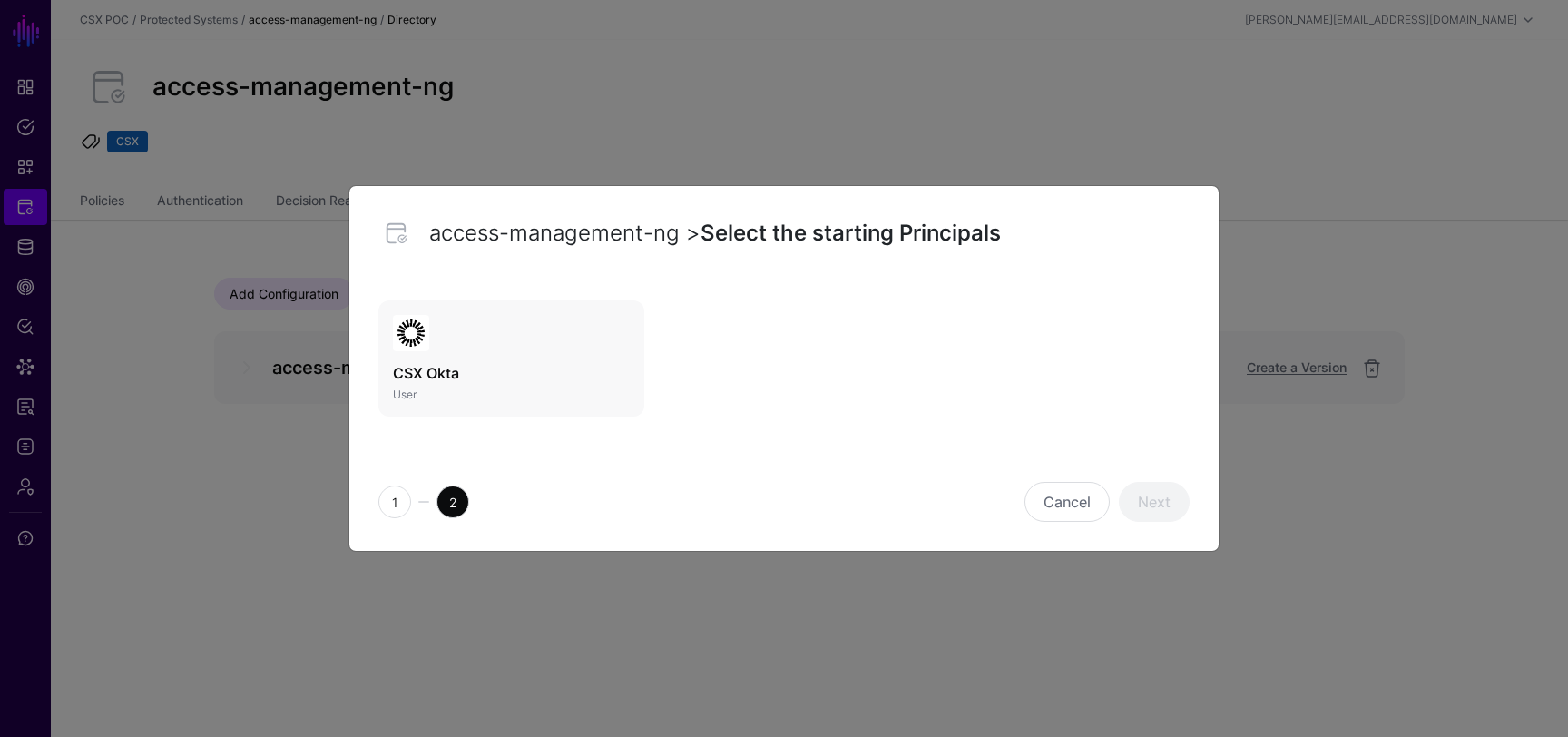
click at [438, 350] on link "CSX Okta User" at bounding box center [512, 359] width 266 height 116
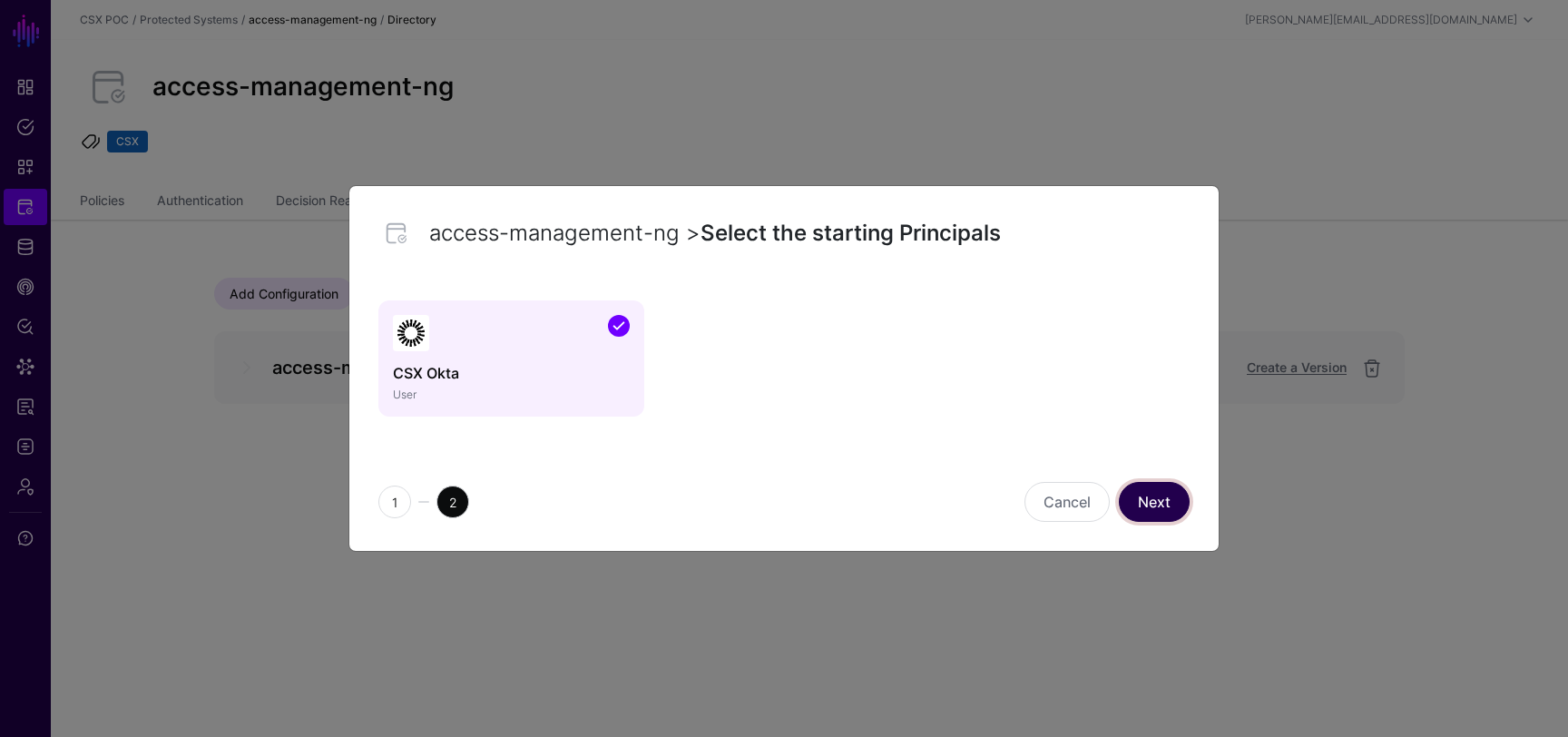
click at [1164, 494] on link "Next" at bounding box center [1154, 502] width 71 height 40
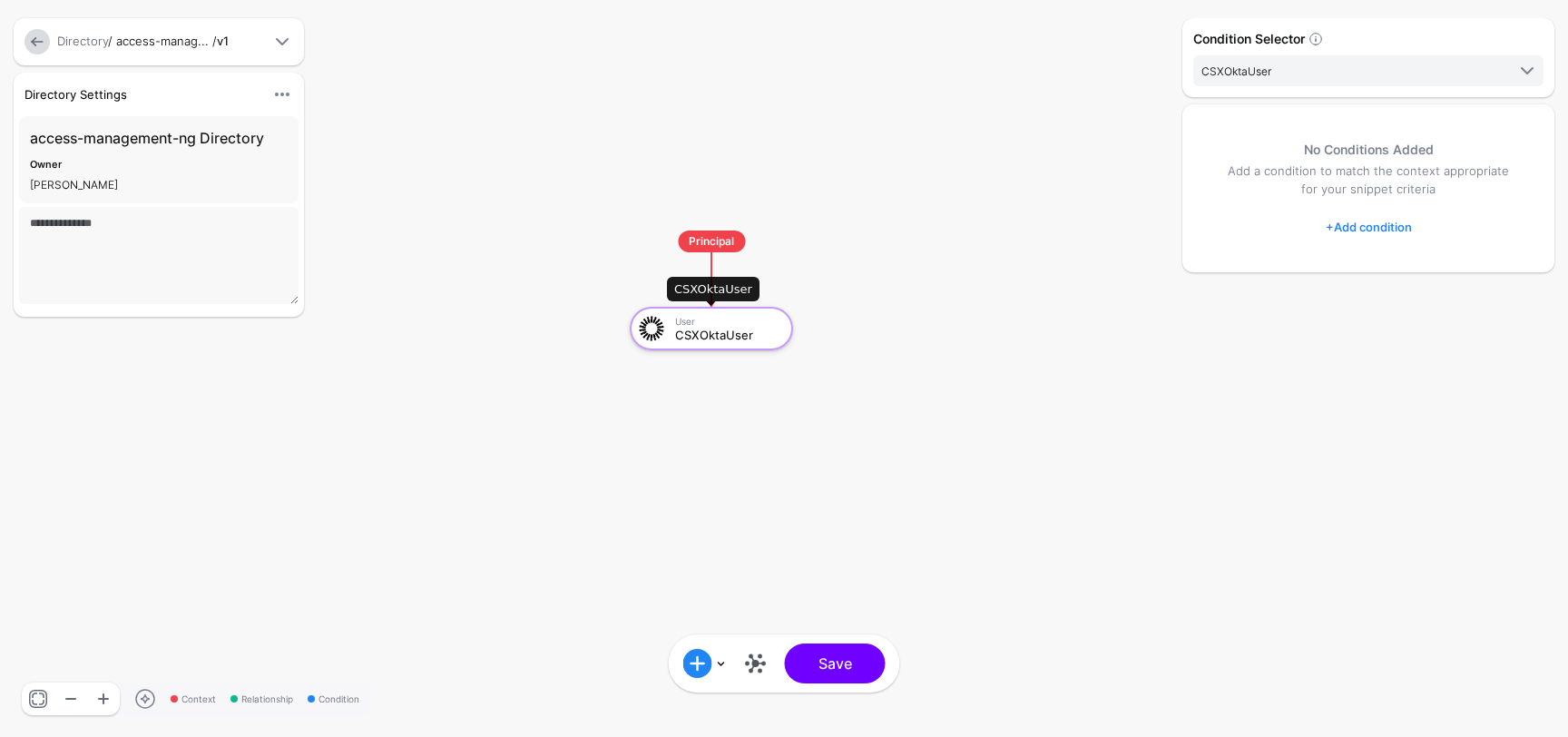
click at [742, 342] on div "User CSXOktaUser" at bounding box center [711, 329] width 153 height 32
click at [1369, 217] on link "+ Add condition" at bounding box center [1369, 227] width 86 height 29
click at [1496, 267] on span at bounding box center [1501, 265] width 22 height 22
click at [1496, 268] on span at bounding box center [1501, 265] width 22 height 22
click at [1462, 296] on div "Graph Condition" at bounding box center [1442, 301] width 140 height 16
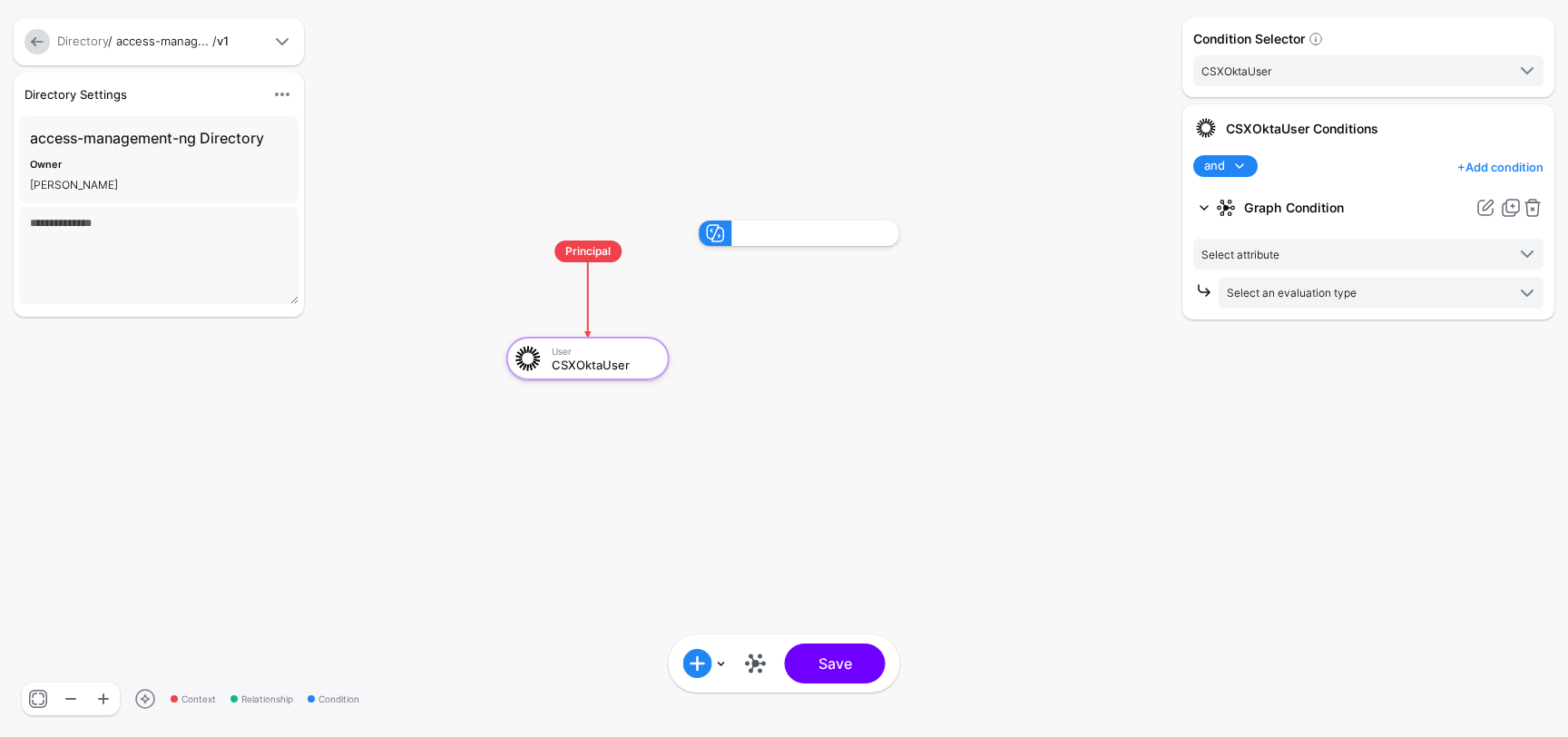
click at [1210, 207] on link at bounding box center [1204, 207] width 22 height 22
click at [1321, 259] on span "Select attribute" at bounding box center [1353, 254] width 304 height 20
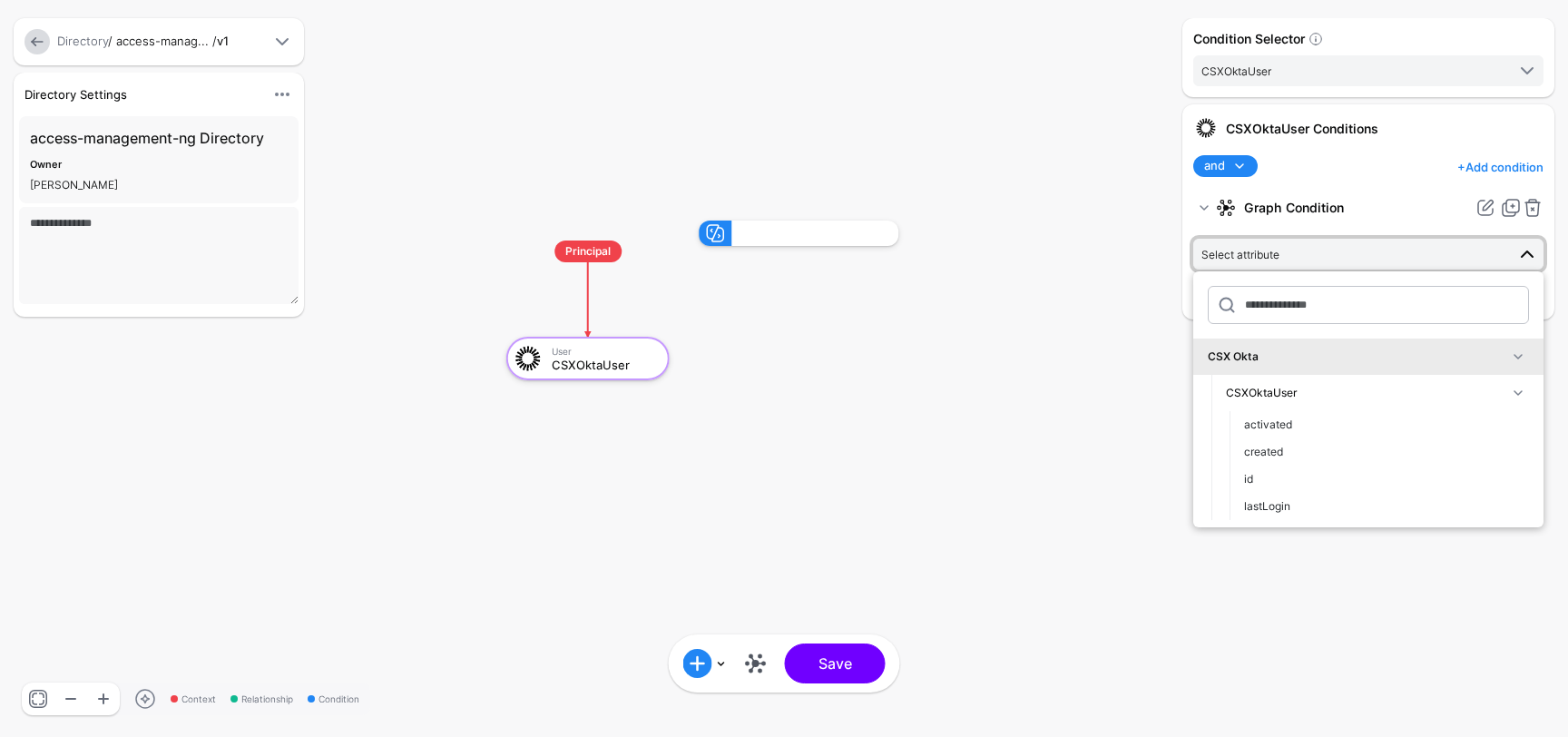
click at [1316, 399] on div "CSXOktaUser" at bounding box center [1367, 392] width 281 height 16
click at [1303, 383] on div "CSXOktaUser" at bounding box center [1377, 393] width 303 height 22
click at [1301, 391] on div "CSXOktaUser" at bounding box center [1367, 392] width 281 height 16
click at [1267, 470] on button "id" at bounding box center [1387, 480] width 314 height 28
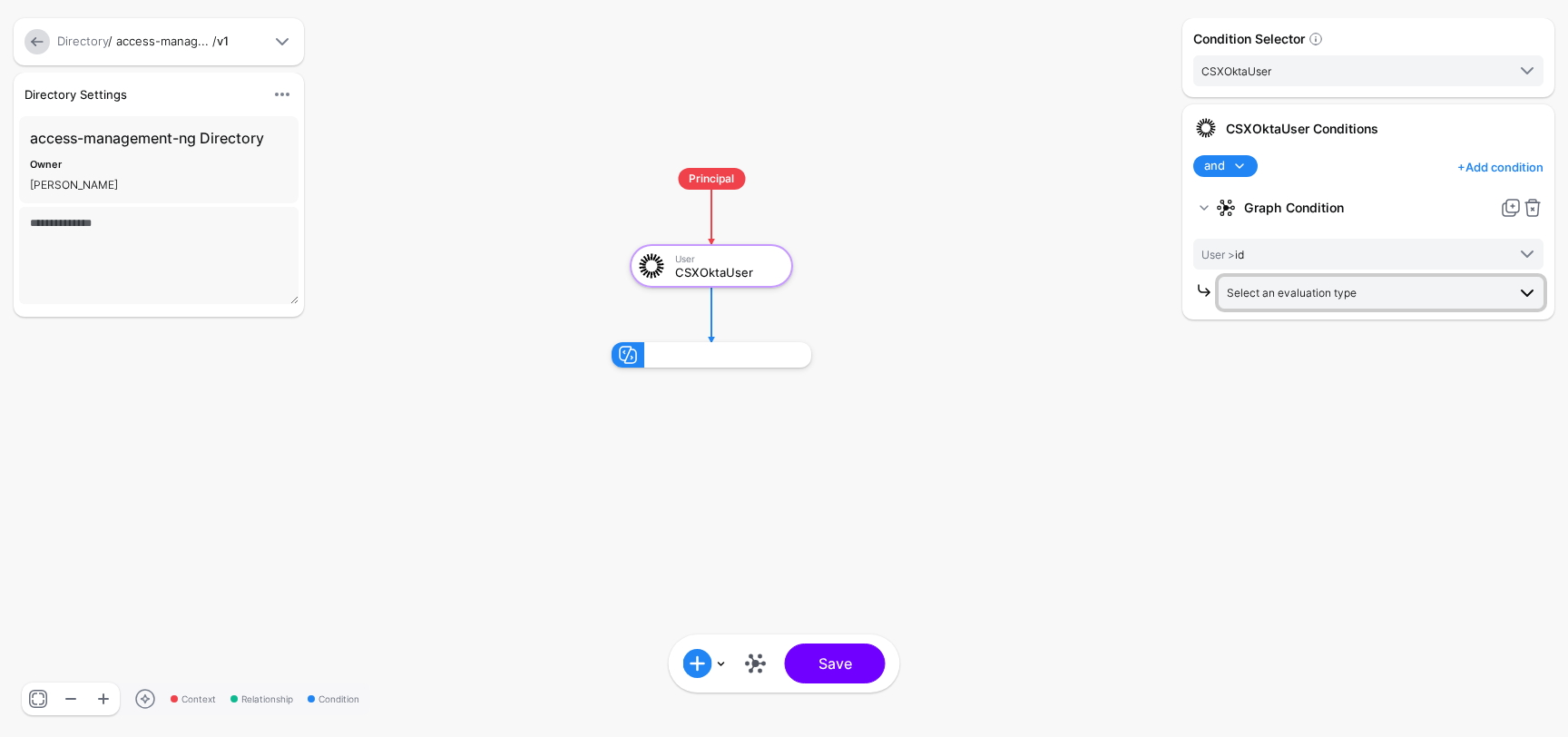
click at [1331, 293] on span "Select an evaluation type" at bounding box center [1292, 293] width 130 height 13
click at [1325, 331] on span "Graph Entity Evaluate against entities and attributes in the graph that you sel…" at bounding box center [1381, 350] width 296 height 57
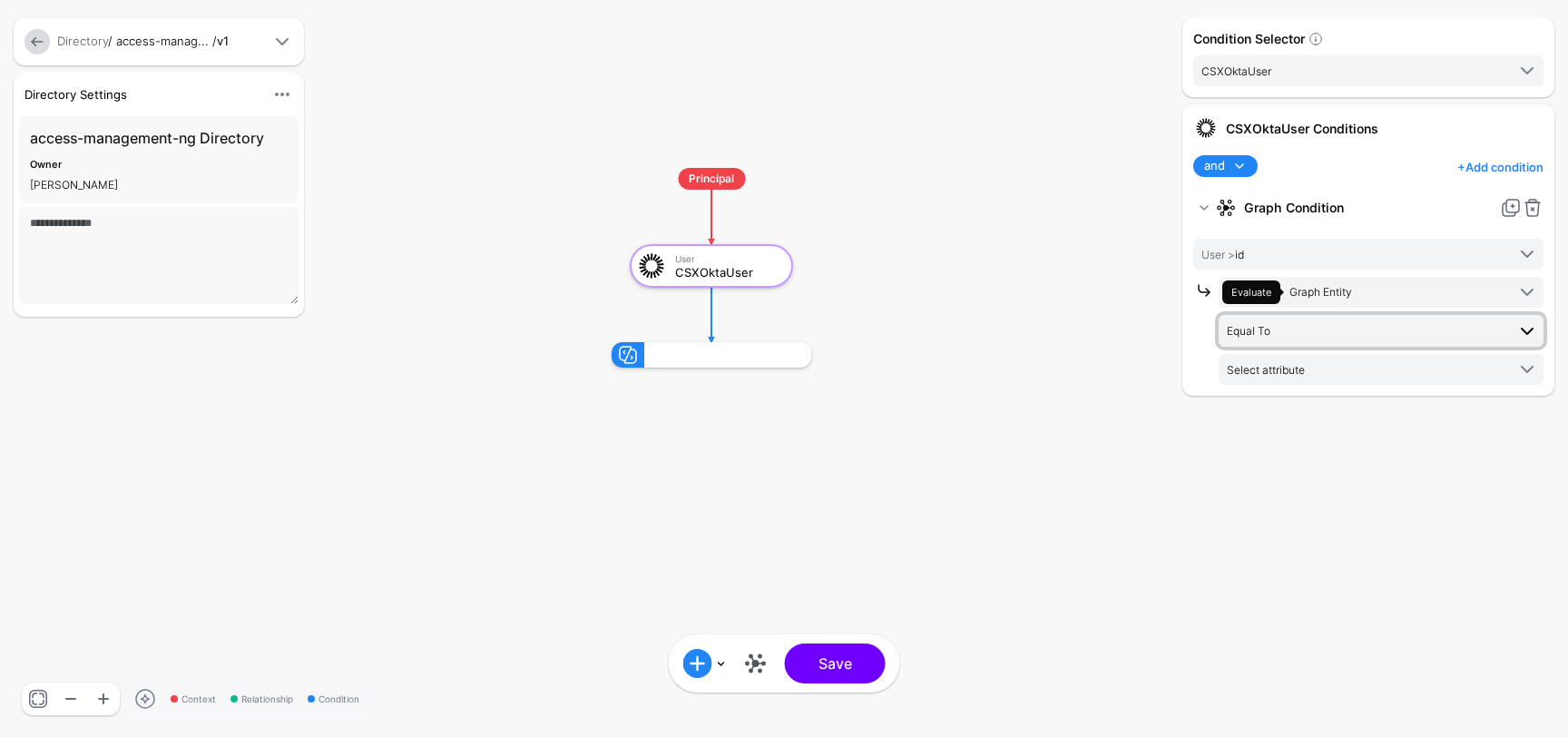
click at [1329, 331] on span "Equal To" at bounding box center [1367, 331] width 279 height 20
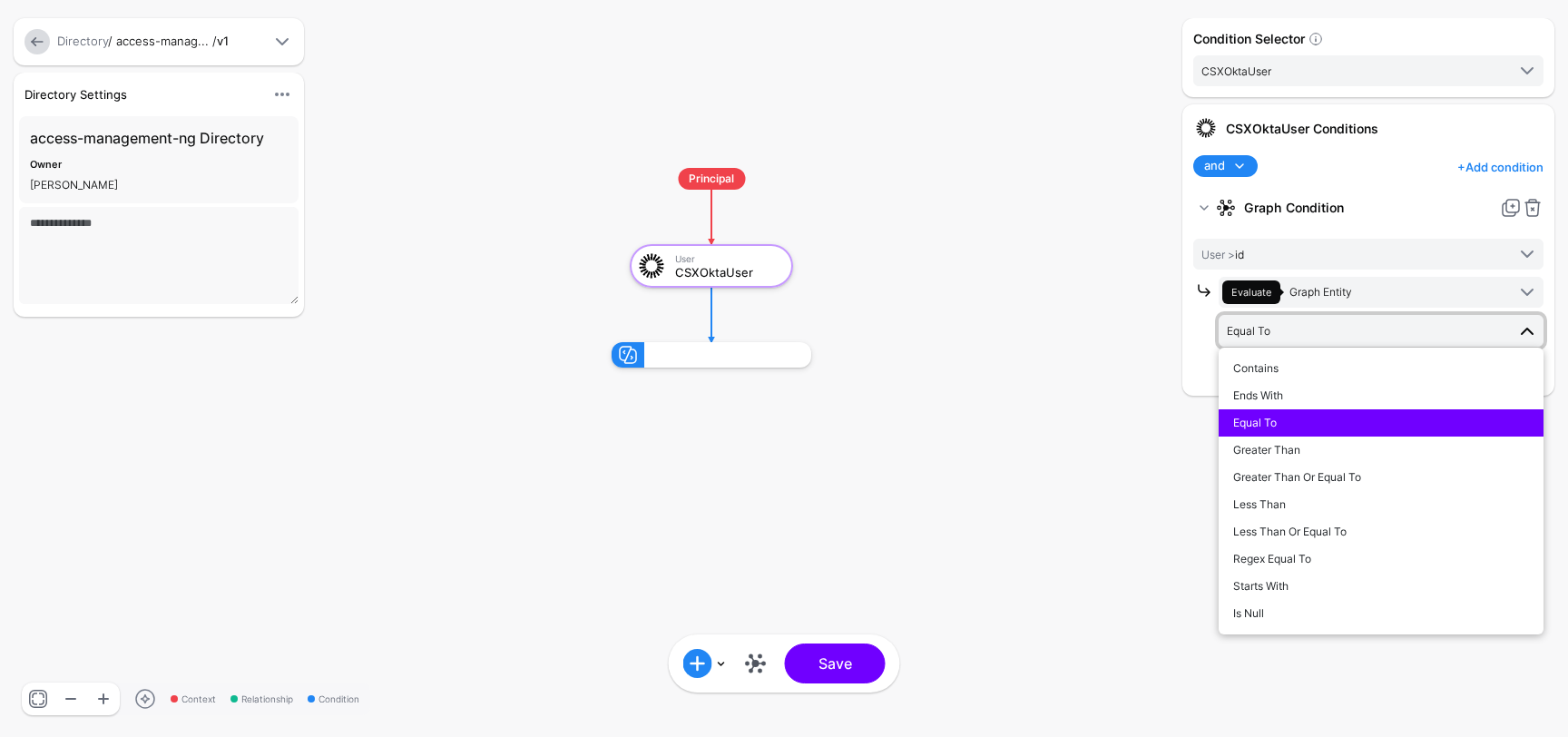
click at [1282, 422] on div "Equal To" at bounding box center [1381, 423] width 296 height 16
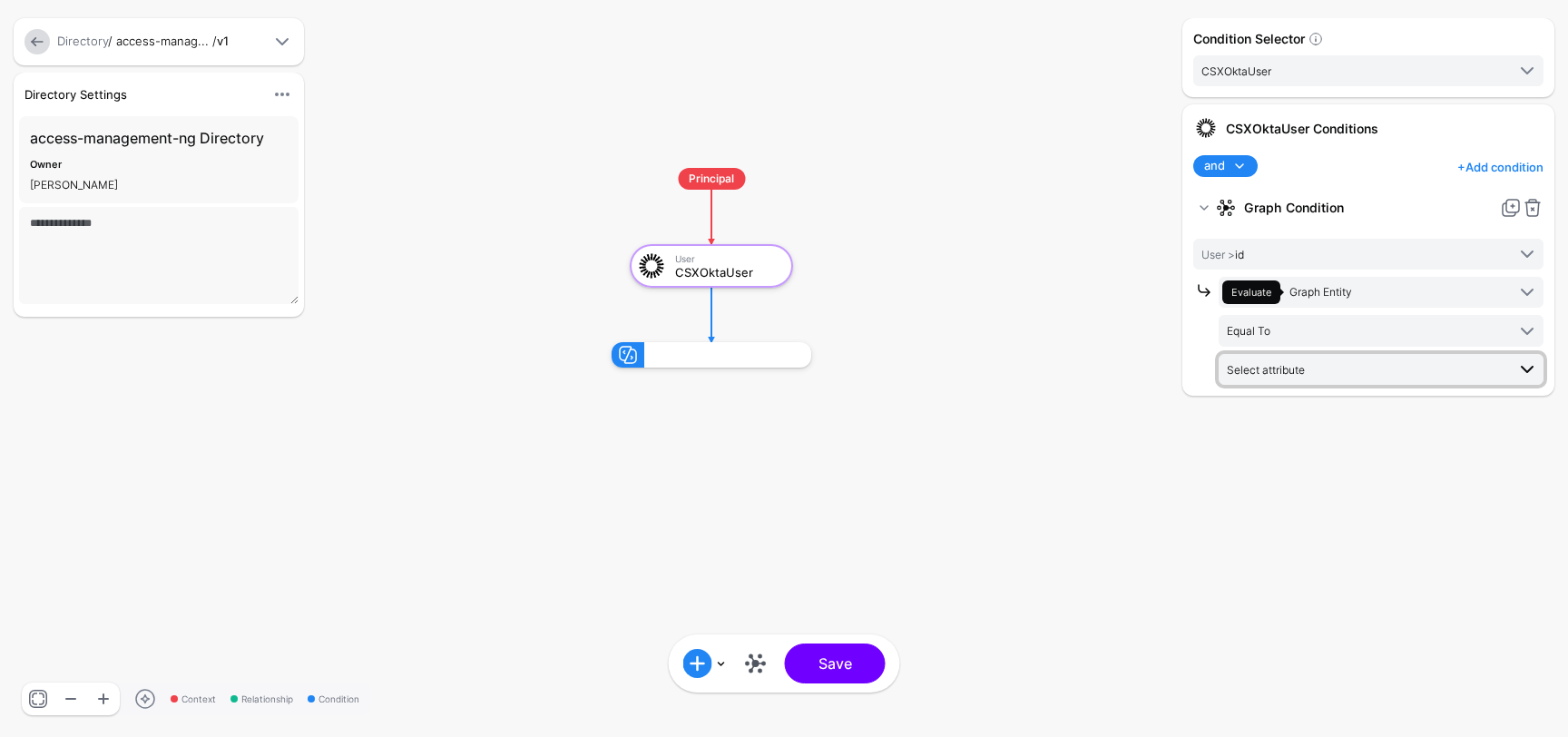
click at [1301, 368] on span "Select attribute" at bounding box center [1266, 369] width 78 height 13
click at [1515, 502] on span at bounding box center [1518, 508] width 22 height 22
click at [1386, 502] on div "CSXOktaUser" at bounding box center [1380, 508] width 256 height 16
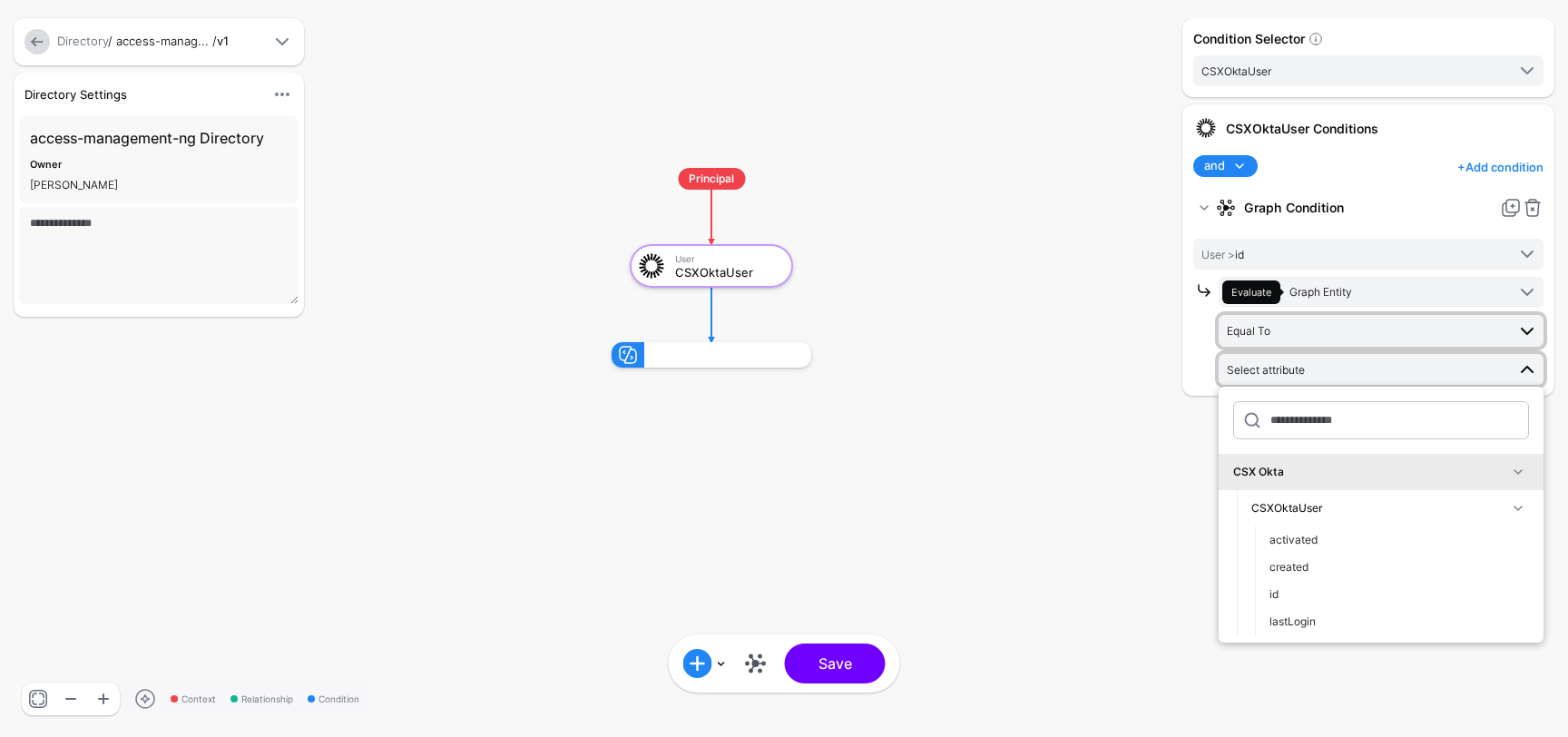
click at [1340, 332] on span "Equal To" at bounding box center [1367, 331] width 279 height 20
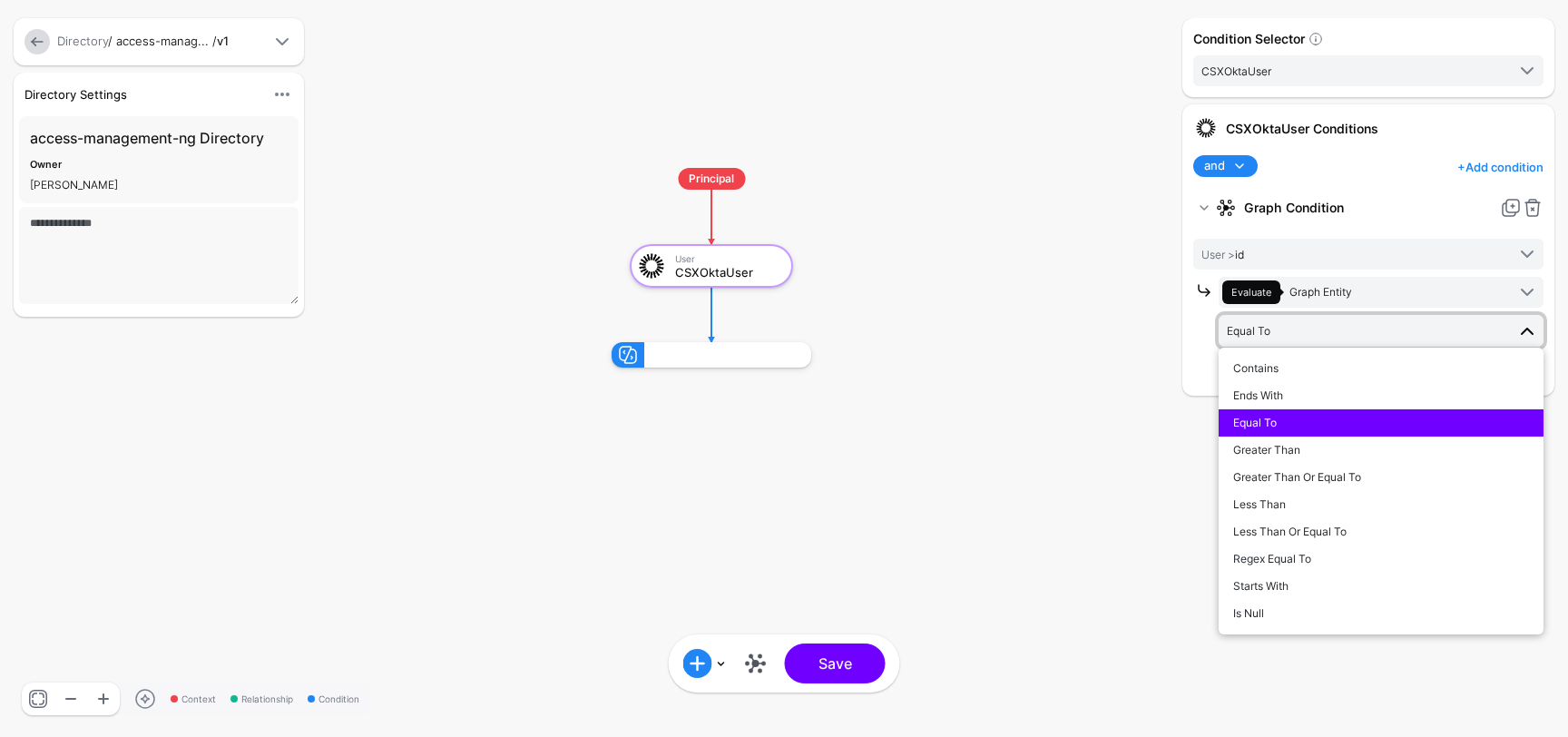
click at [1340, 332] on span "Equal To" at bounding box center [1367, 331] width 279 height 20
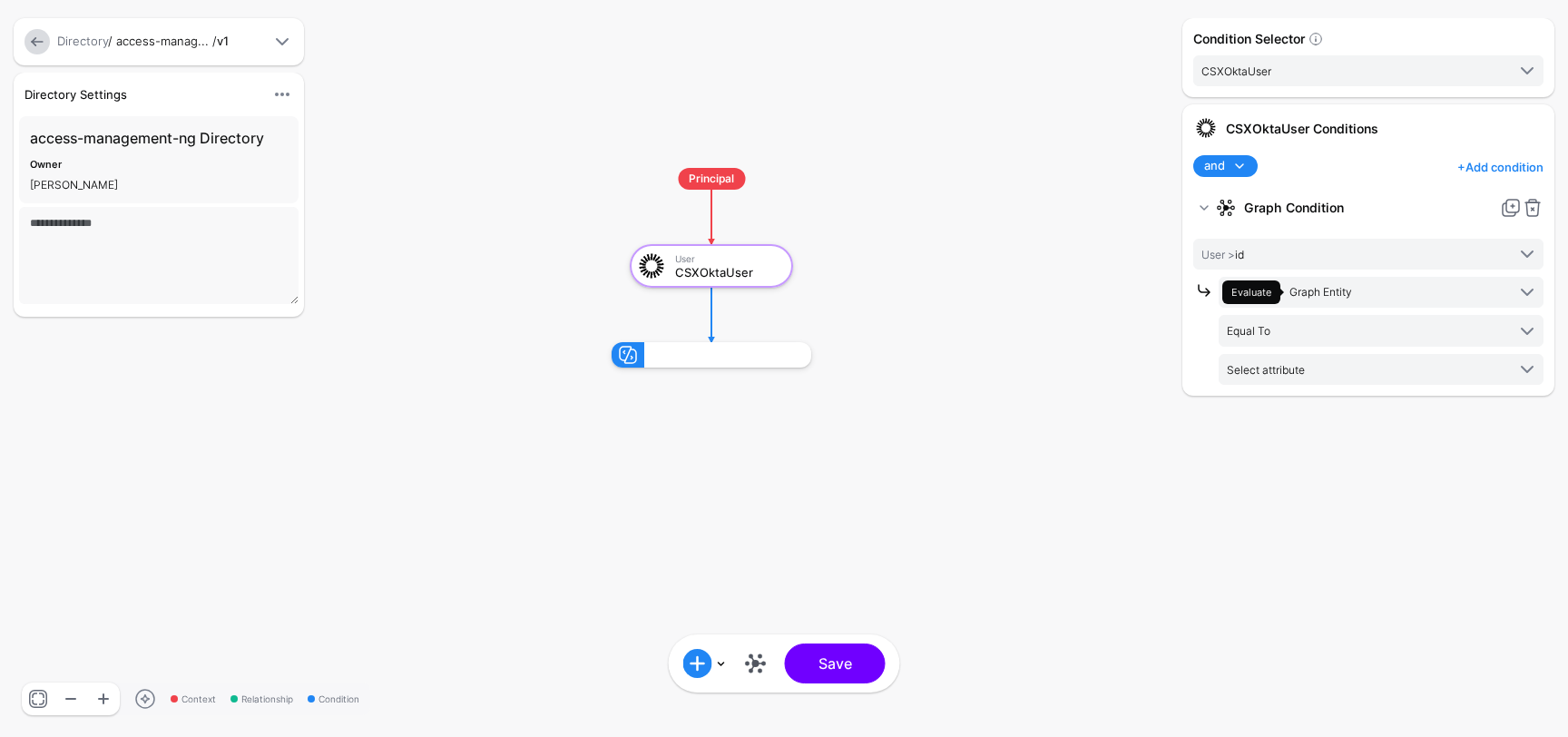
click at [1197, 380] on div at bounding box center [1205, 331] width 26 height 107
click at [798, 364] on div "id" at bounding box center [728, 354] width 167 height 26
click at [764, 351] on div "id" at bounding box center [727, 351] width 149 height 0
click at [1535, 205] on link at bounding box center [1533, 207] width 22 height 22
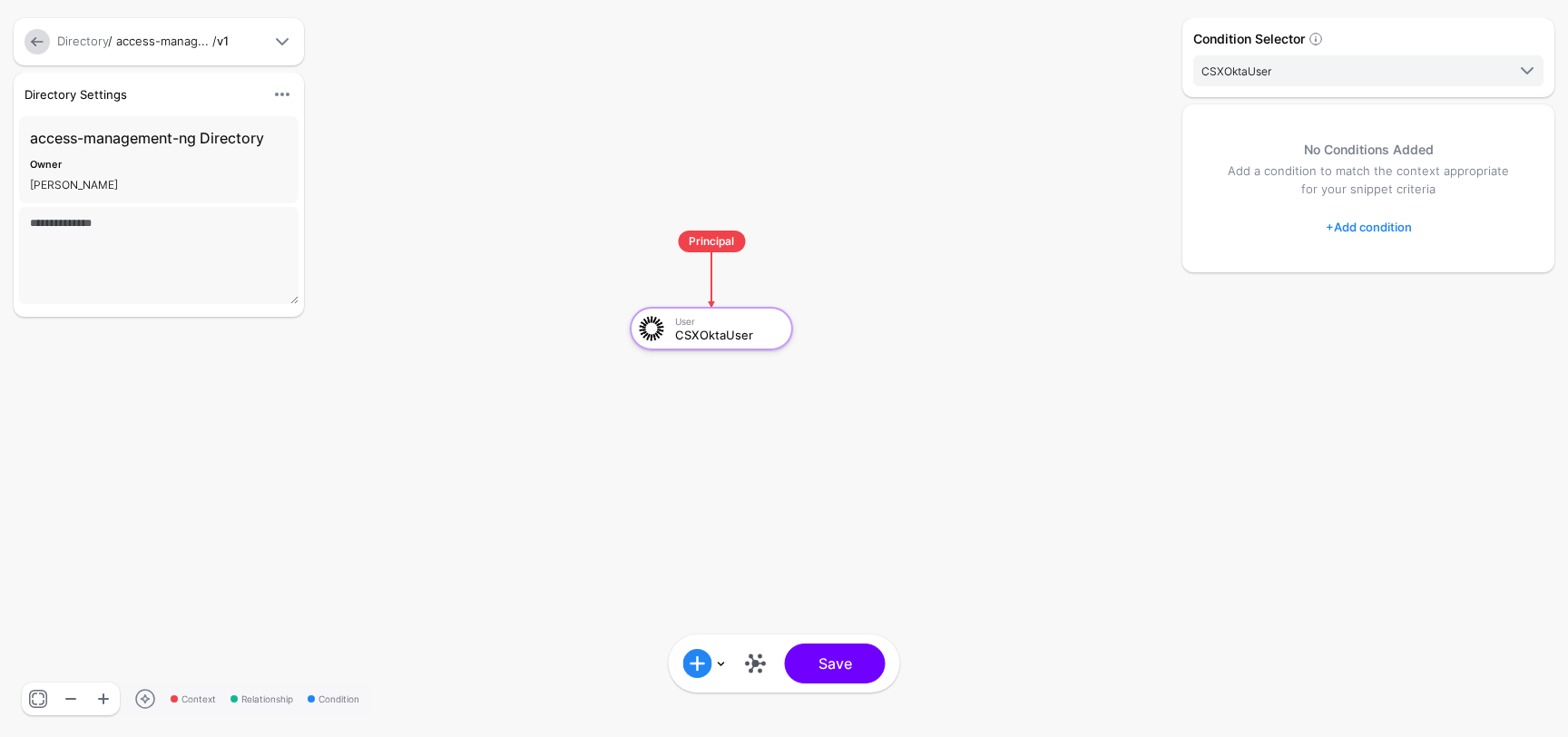
click at [1345, 217] on link "+ Add condition" at bounding box center [1369, 227] width 86 height 29
click at [1404, 340] on div "Add Condition Group" at bounding box center [1413, 337] width 155 height 18
click at [1419, 333] on div "Graph Condition" at bounding box center [1442, 337] width 140 height 16
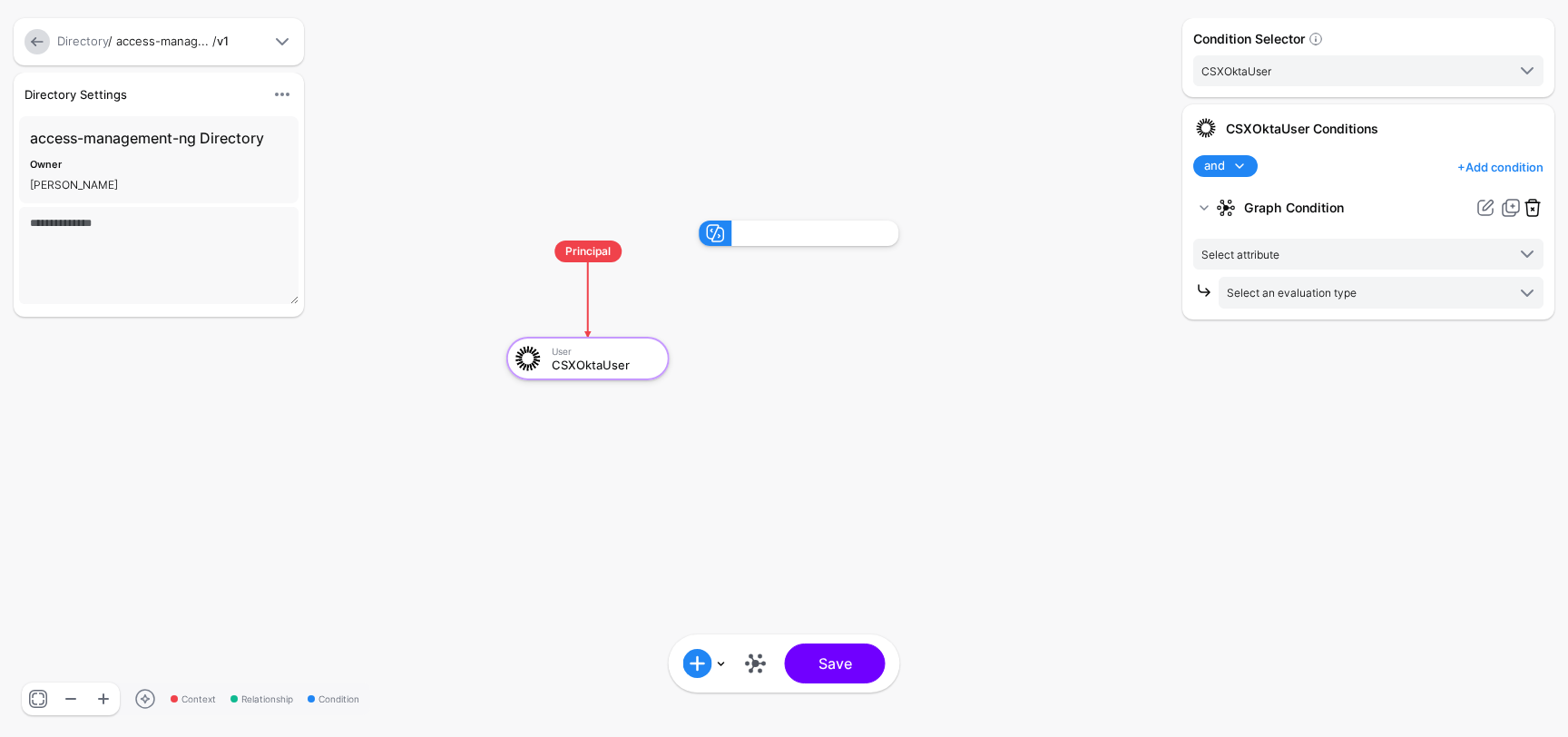
click at [1534, 208] on link at bounding box center [1533, 207] width 22 height 22
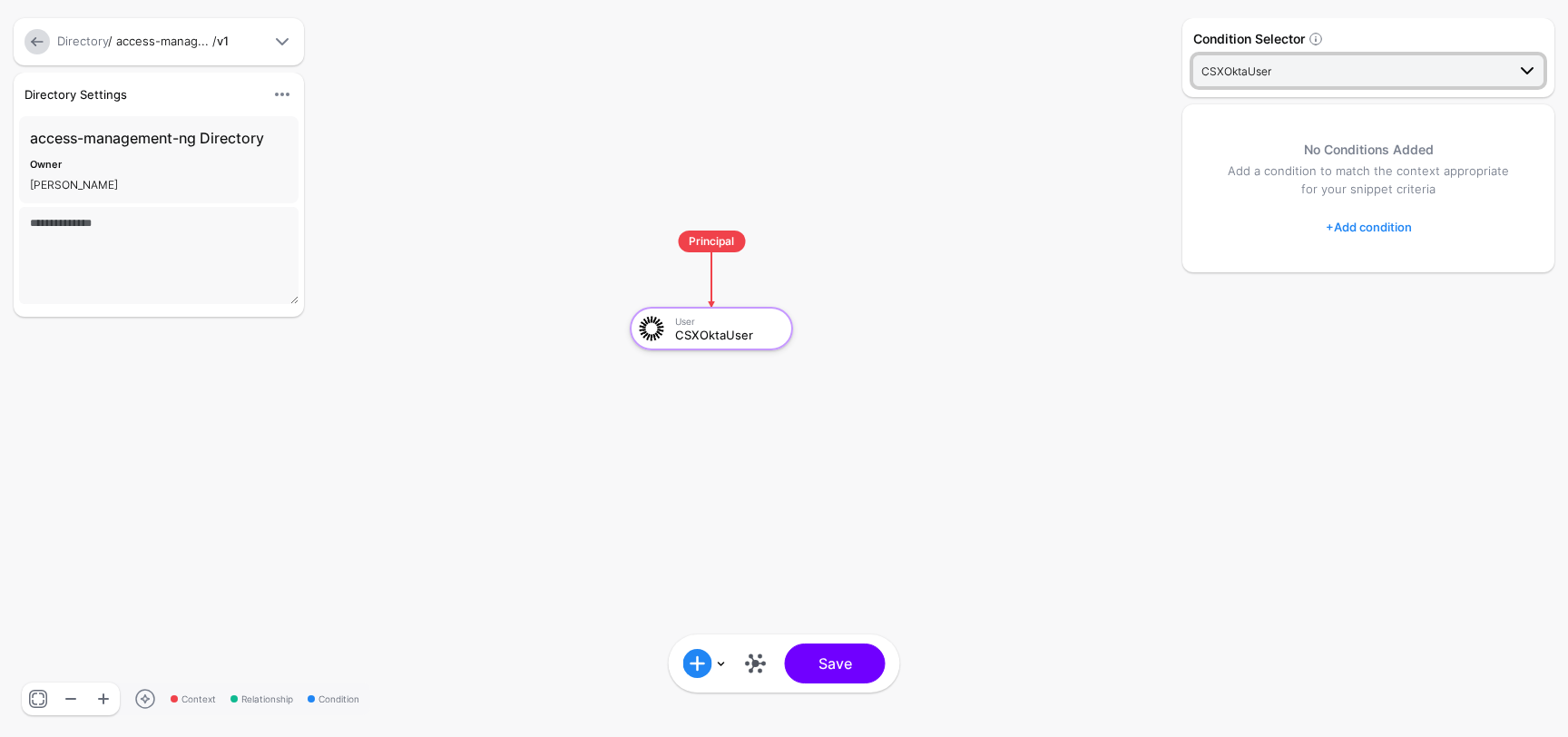
click at [1411, 79] on span "CSXOktaUser" at bounding box center [1353, 70] width 304 height 20
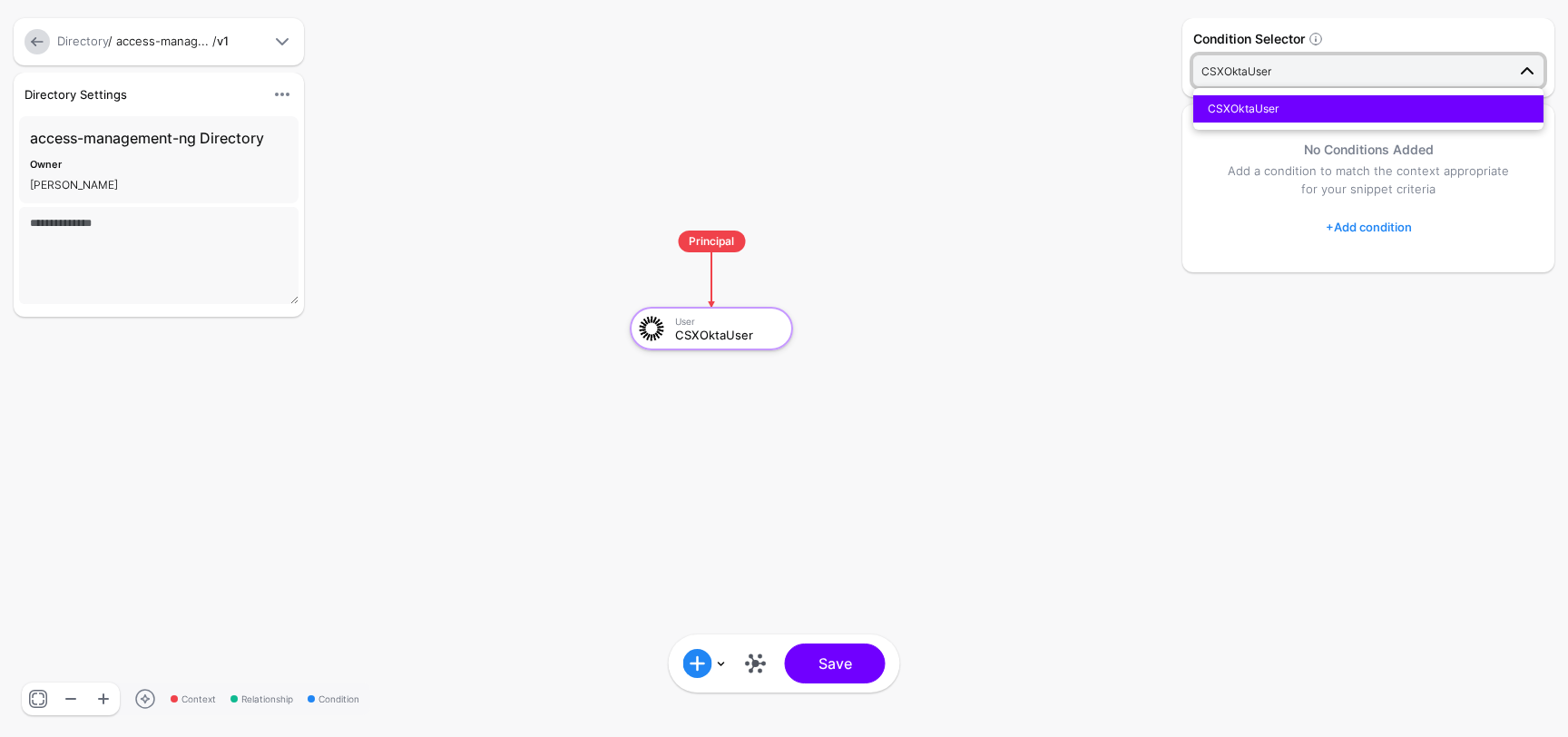
click at [1384, 101] on div "CSXOktaUser" at bounding box center [1369, 108] width 321 height 16
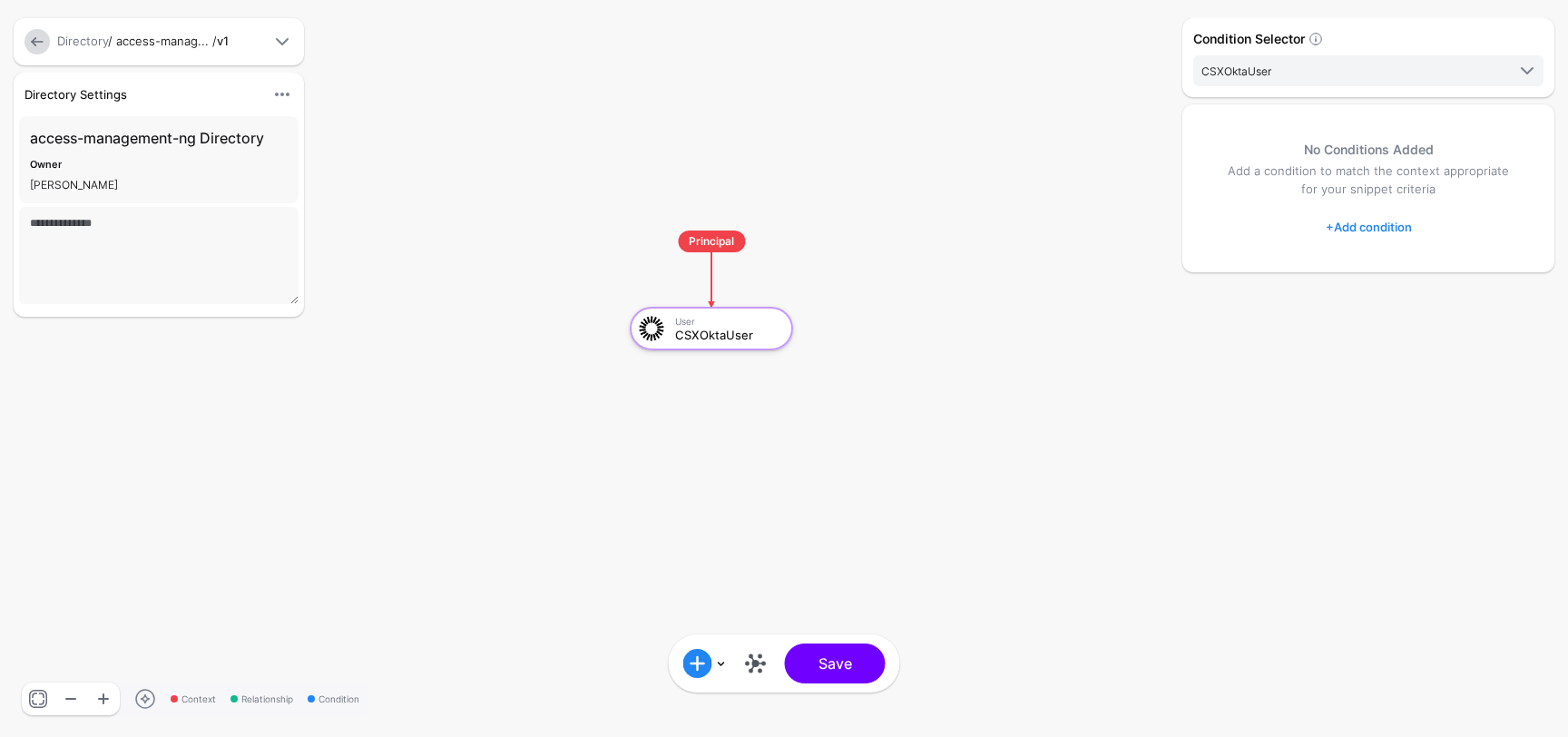
click at [1343, 224] on link "+ Add condition" at bounding box center [1369, 227] width 86 height 29
click at [1490, 263] on span at bounding box center [1501, 265] width 22 height 22
click at [1490, 264] on span at bounding box center [1501, 265] width 22 height 22
click at [1494, 259] on span at bounding box center [1501, 265] width 22 height 22
click at [1499, 297] on span at bounding box center [1501, 301] width 22 height 22
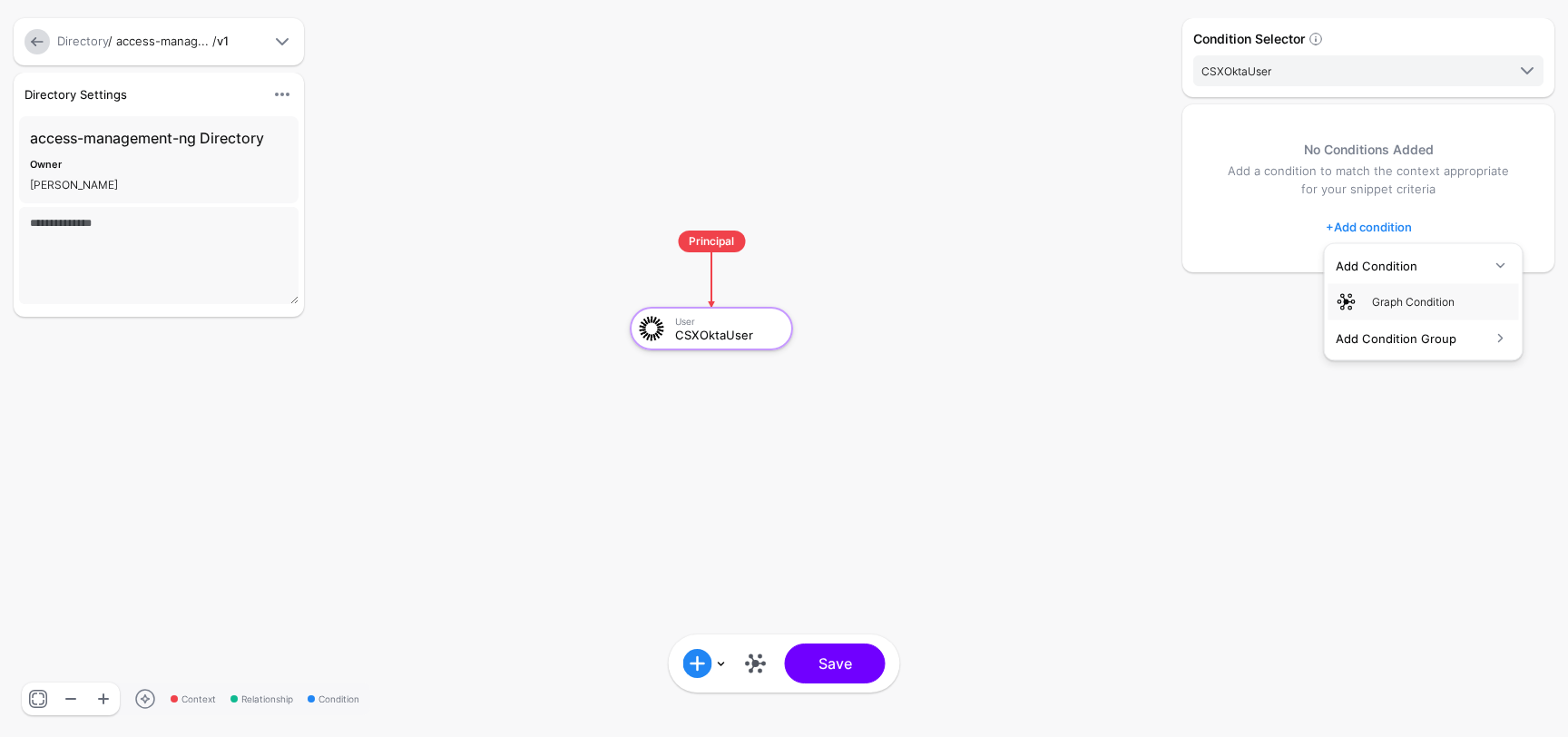
click at [1501, 271] on span at bounding box center [1501, 265] width 22 height 22
click at [1486, 259] on div "Add Condition" at bounding box center [1413, 265] width 155 height 18
click at [1429, 300] on div "Graph Condition" at bounding box center [1442, 301] width 140 height 16
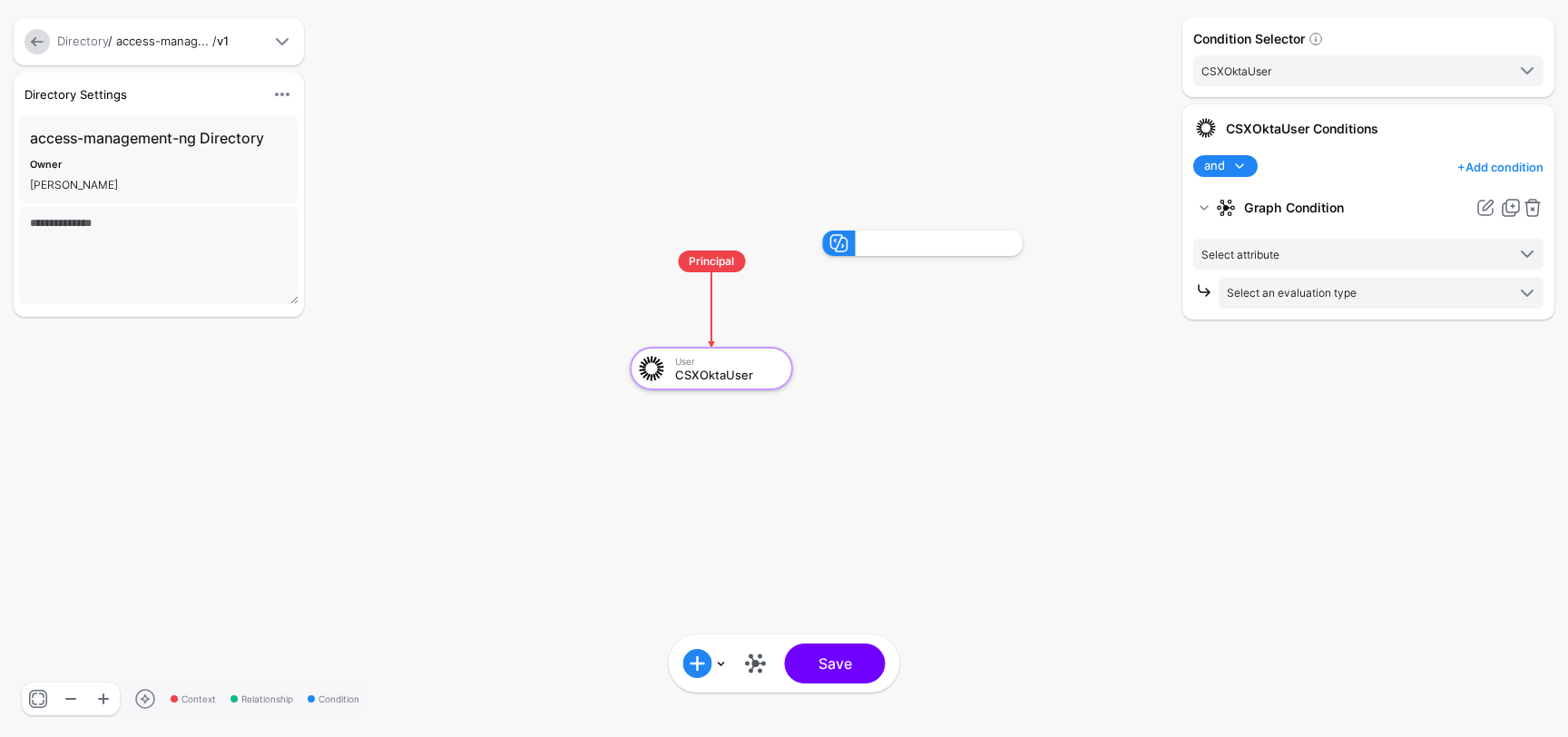
click at [1225, 173] on span at bounding box center [1238, 166] width 26 height 22
click at [1306, 169] on div "and and not or + Add condition Add Condition Graph Condition Add Condition Group" at bounding box center [1369, 166] width 358 height 22
click at [1486, 171] on link "+ Add condition" at bounding box center [1501, 167] width 86 height 29
click at [1413, 153] on div "CSXOktaUser Conditions and and not or + Add condition Add Condition Graph Condi…" at bounding box center [1369, 212] width 372 height 215
click at [1364, 252] on span "Select attribute" at bounding box center [1353, 254] width 304 height 20
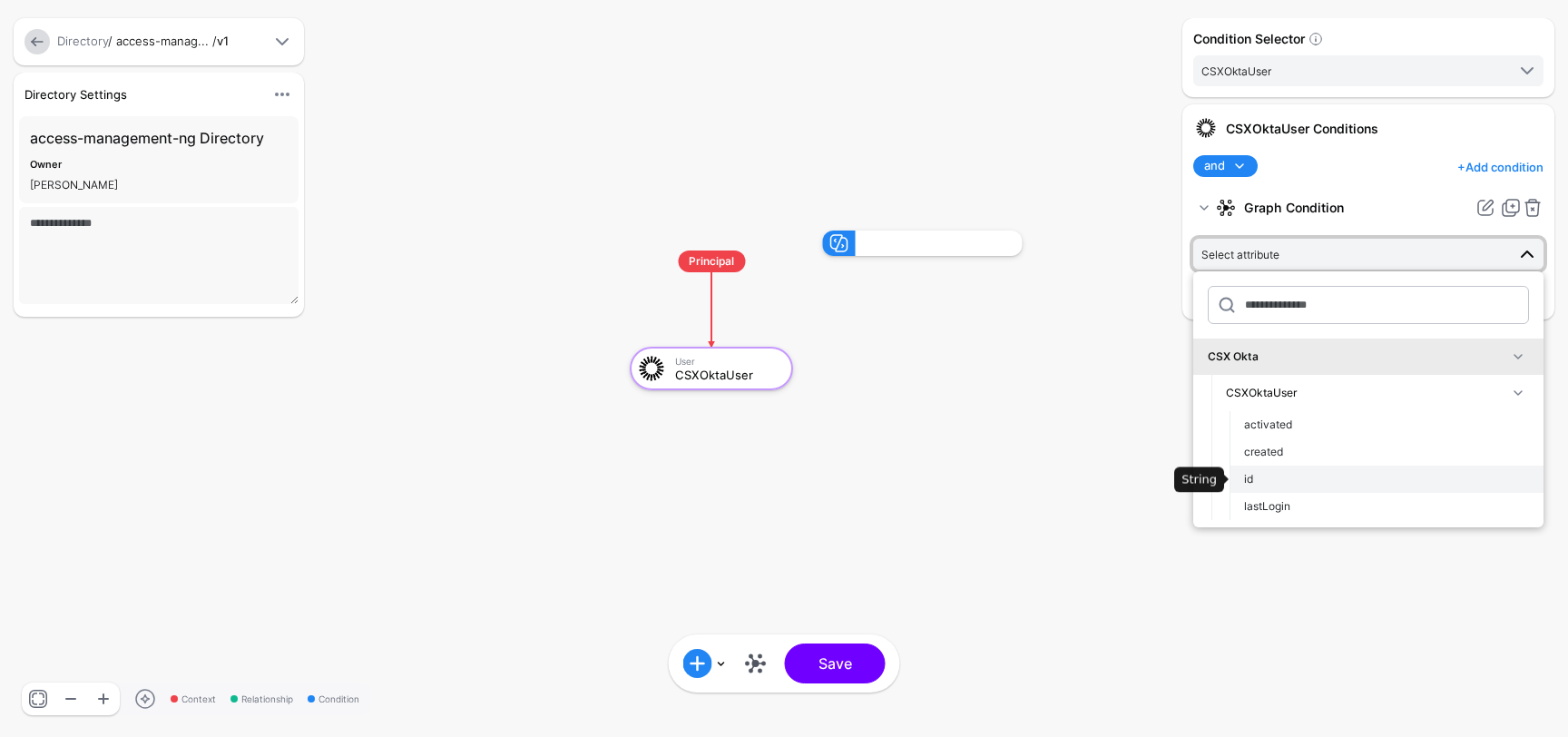
click at [1268, 470] on button "id" at bounding box center [1387, 480] width 314 height 28
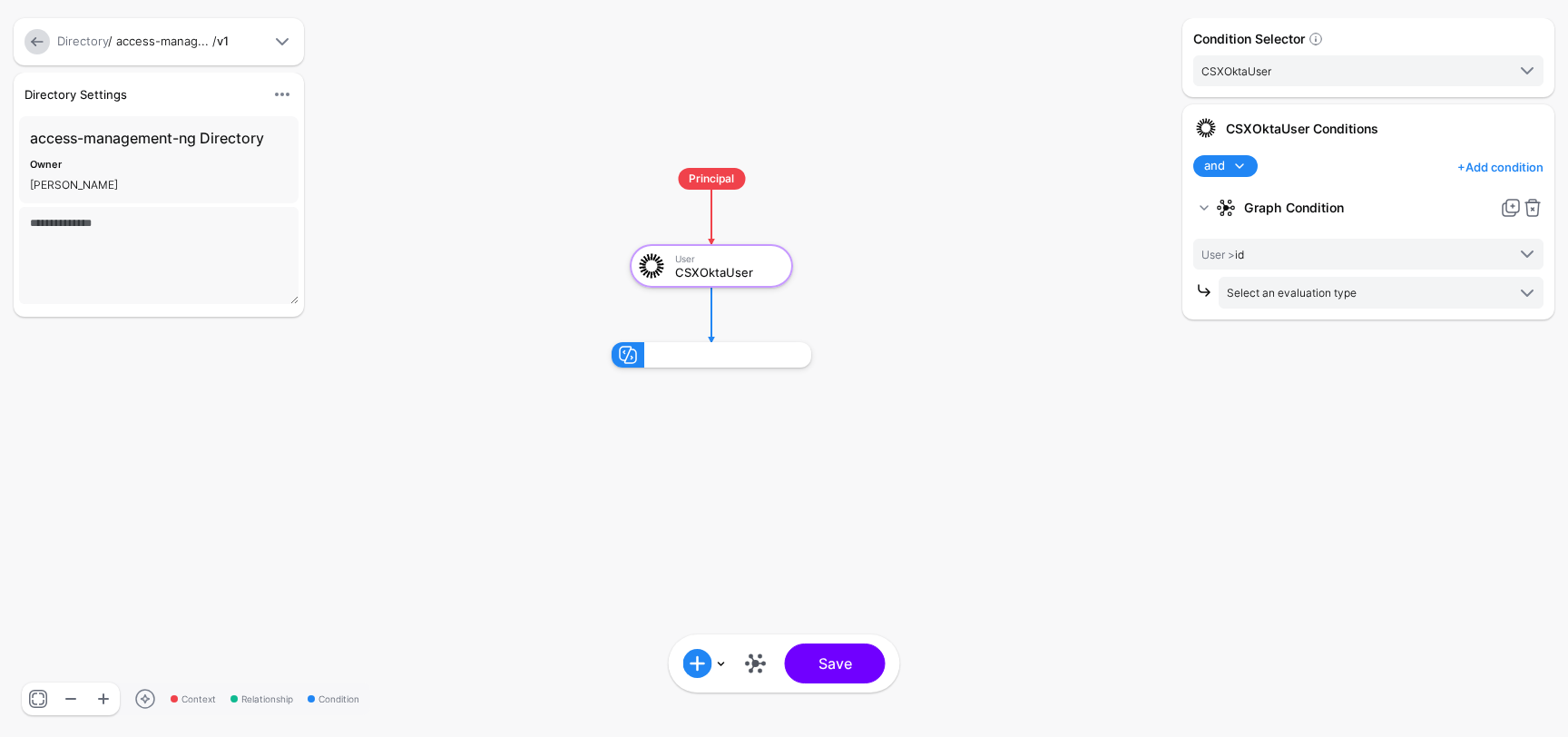
click at [1514, 163] on link "+ Add condition" at bounding box center [1501, 167] width 86 height 29
click at [1451, 240] on div "Graph Condition" at bounding box center [1463, 241] width 140 height 16
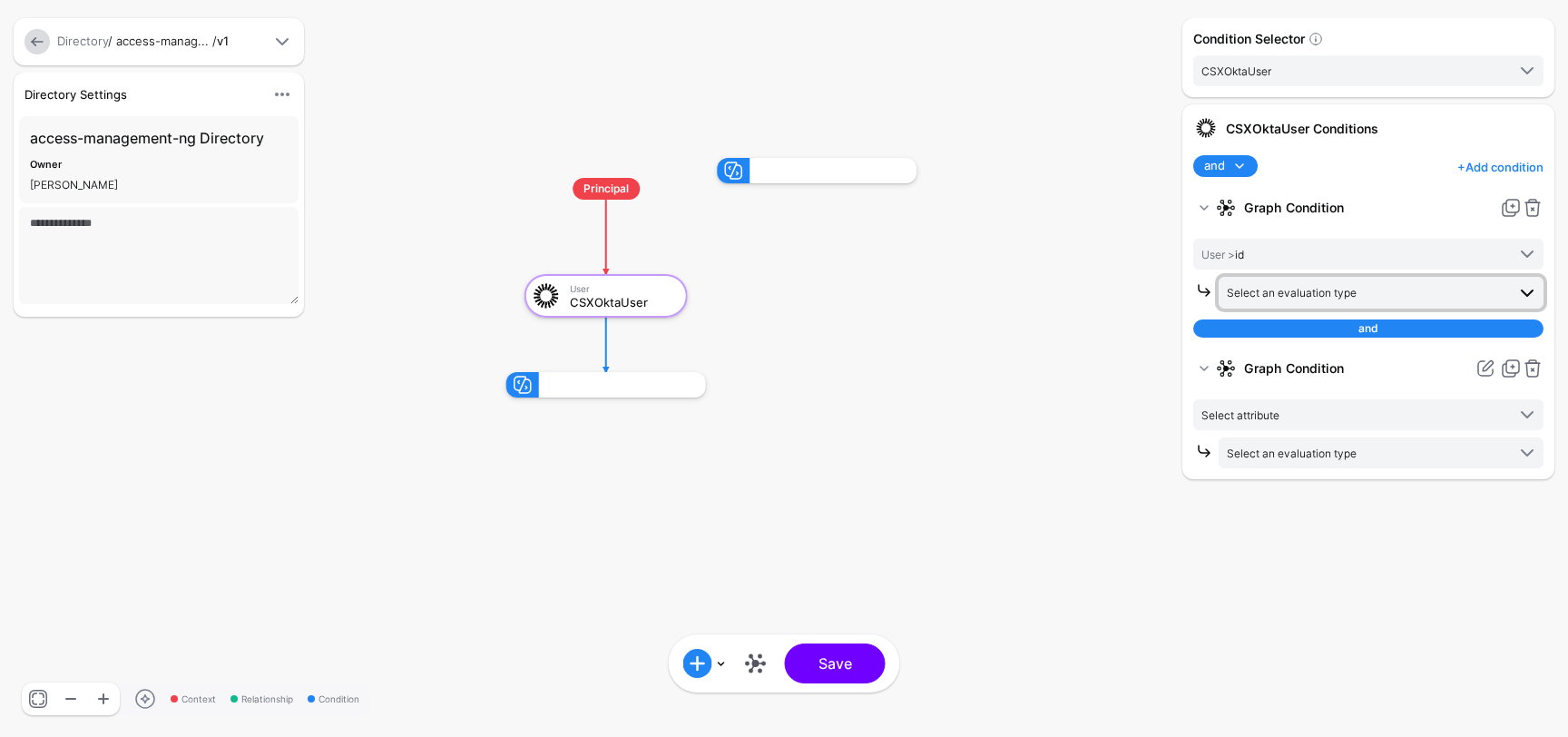
click at [1377, 288] on span "Select an evaluation type" at bounding box center [1367, 292] width 279 height 20
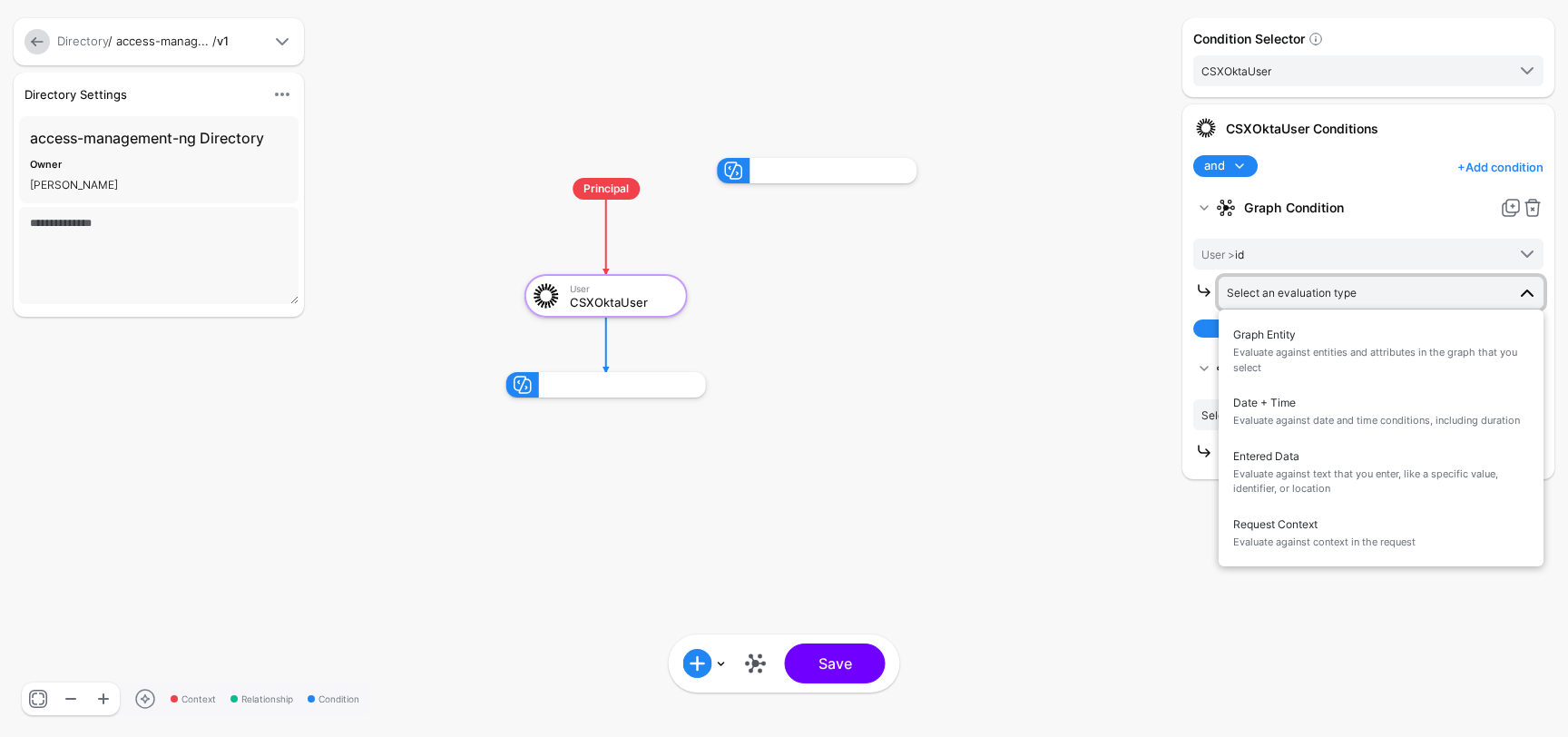
click at [1115, 309] on rect at bounding box center [489, 140] width 156832 height 73742
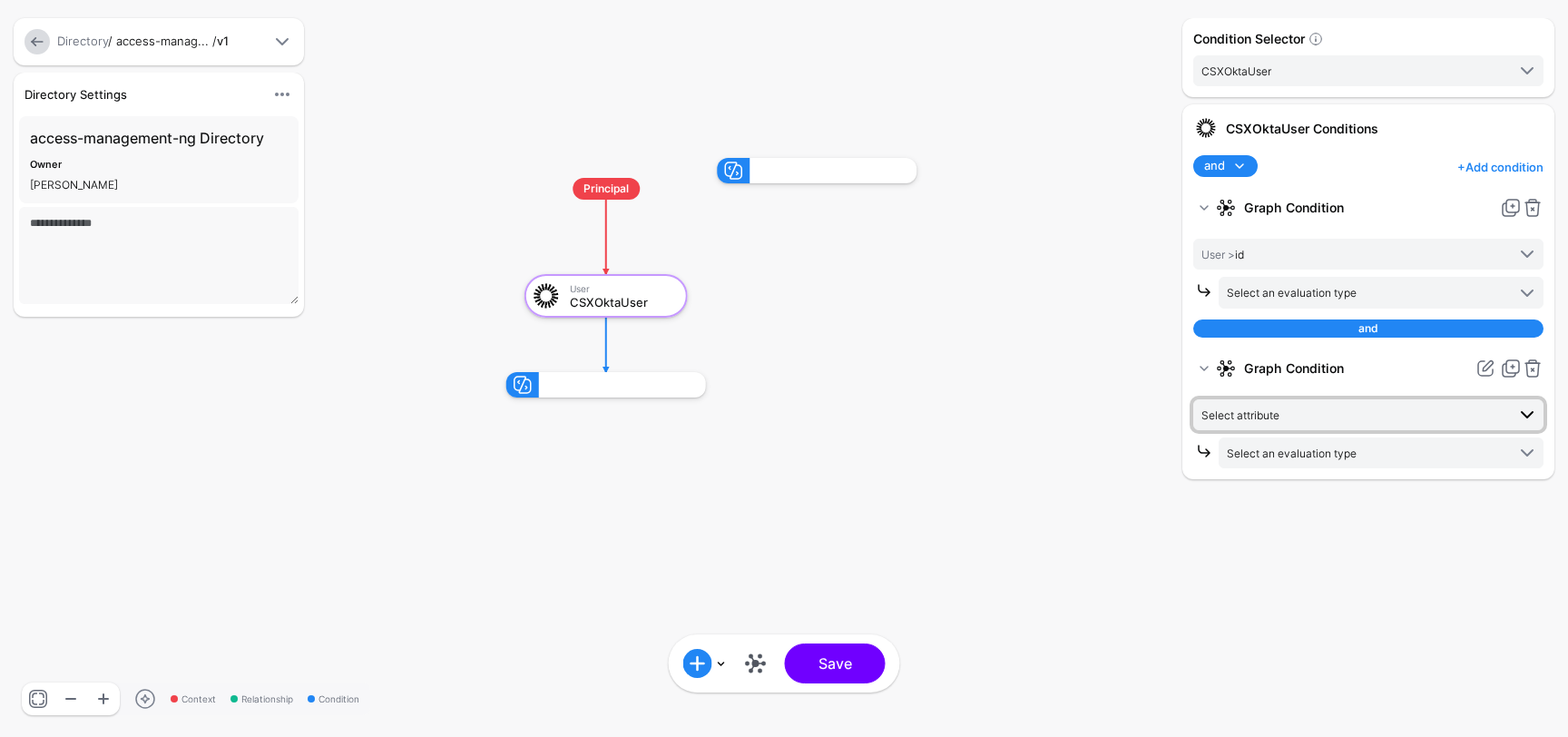
click at [1379, 416] on span "Select attribute" at bounding box center [1353, 414] width 304 height 20
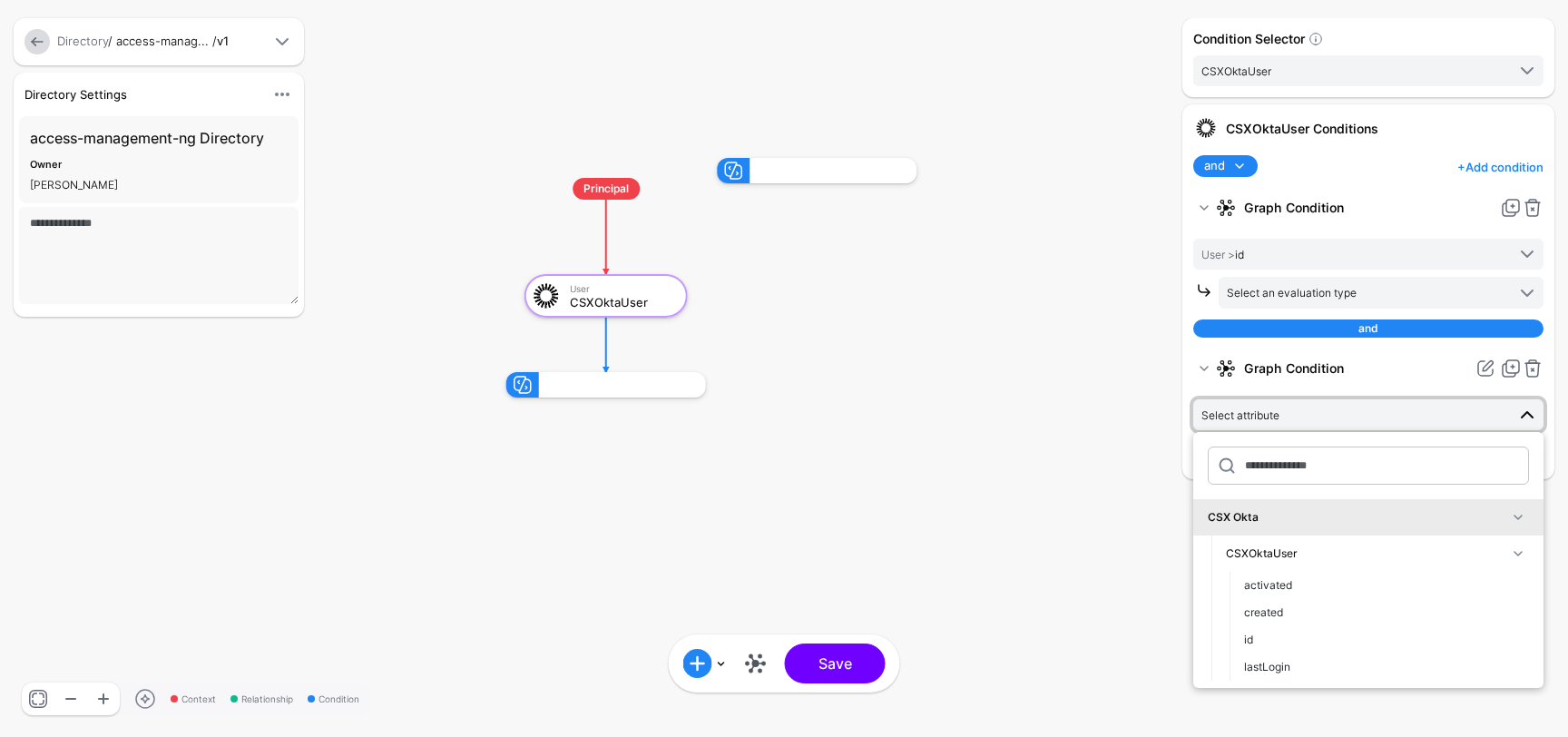
click at [1338, 548] on div "CSXOktaUser" at bounding box center [1367, 554] width 281 height 16
click at [1281, 575] on div "CSX Okta CSXOktaUser" at bounding box center [1368, 505] width 350 height 147
click at [1285, 552] on div "CSXOktaUser" at bounding box center [1367, 554] width 281 height 16
click at [1159, 478] on rect at bounding box center [489, 140] width 156832 height 73742
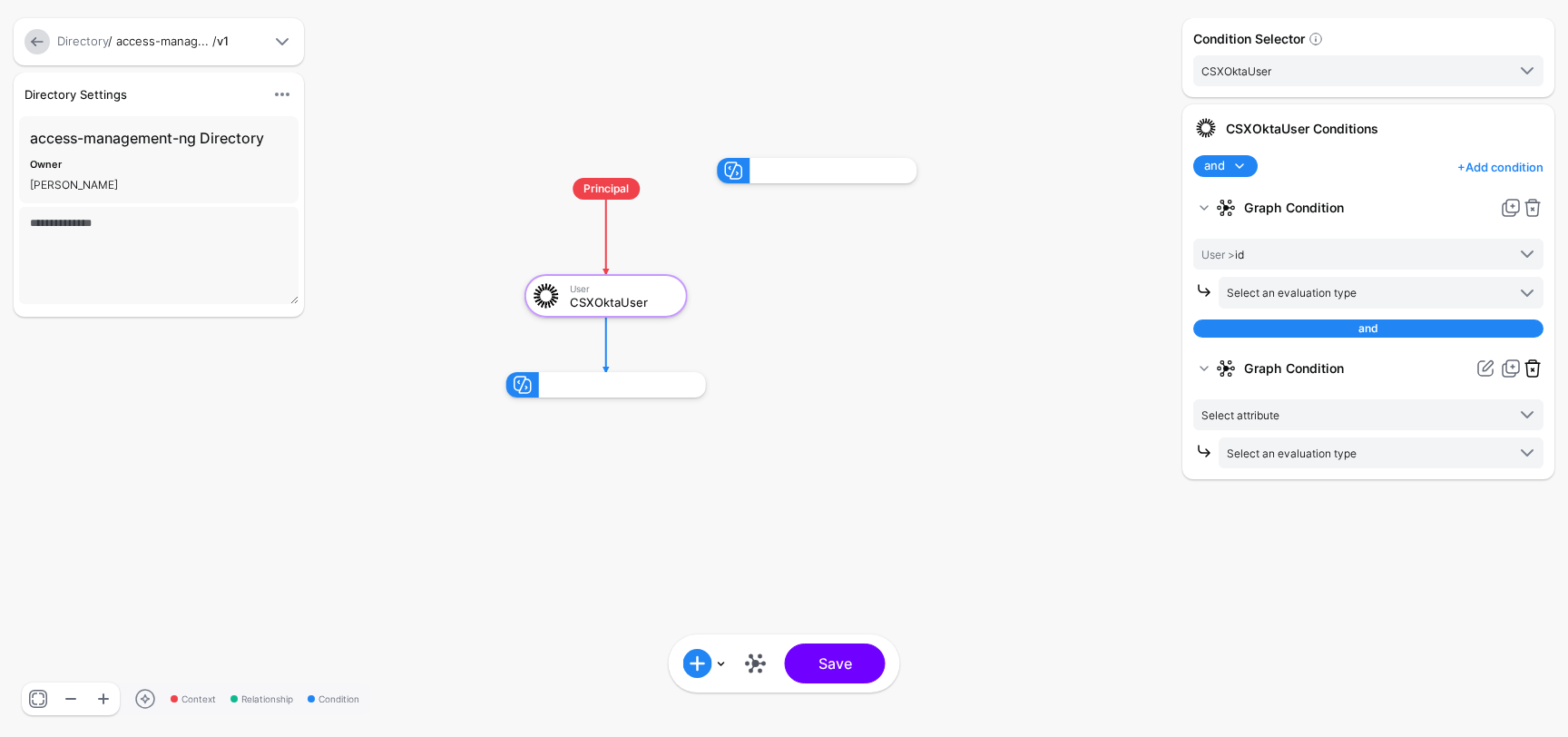
click at [1536, 368] on link at bounding box center [1533, 368] width 22 height 22
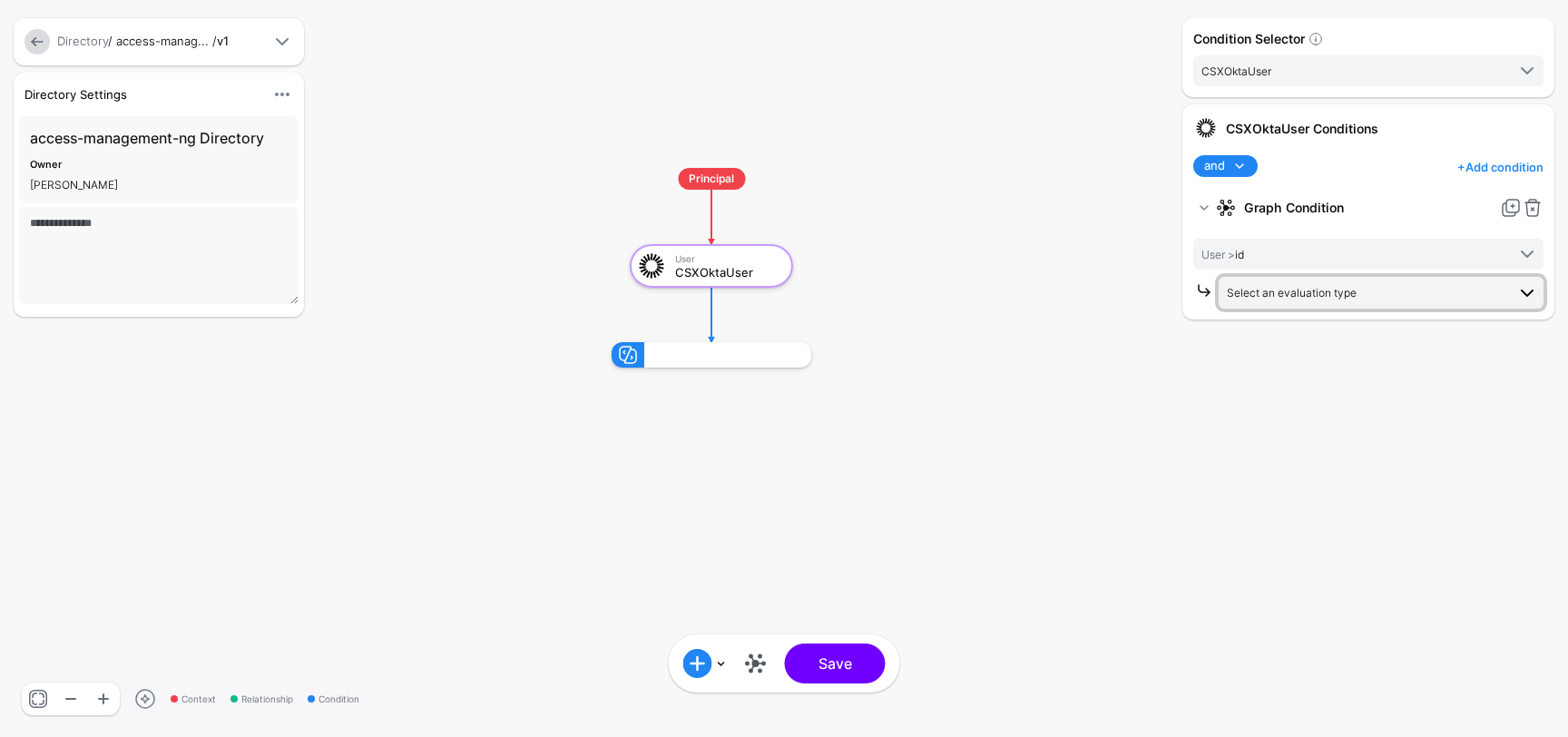
click at [1341, 296] on span "Select an evaluation type" at bounding box center [1292, 293] width 130 height 13
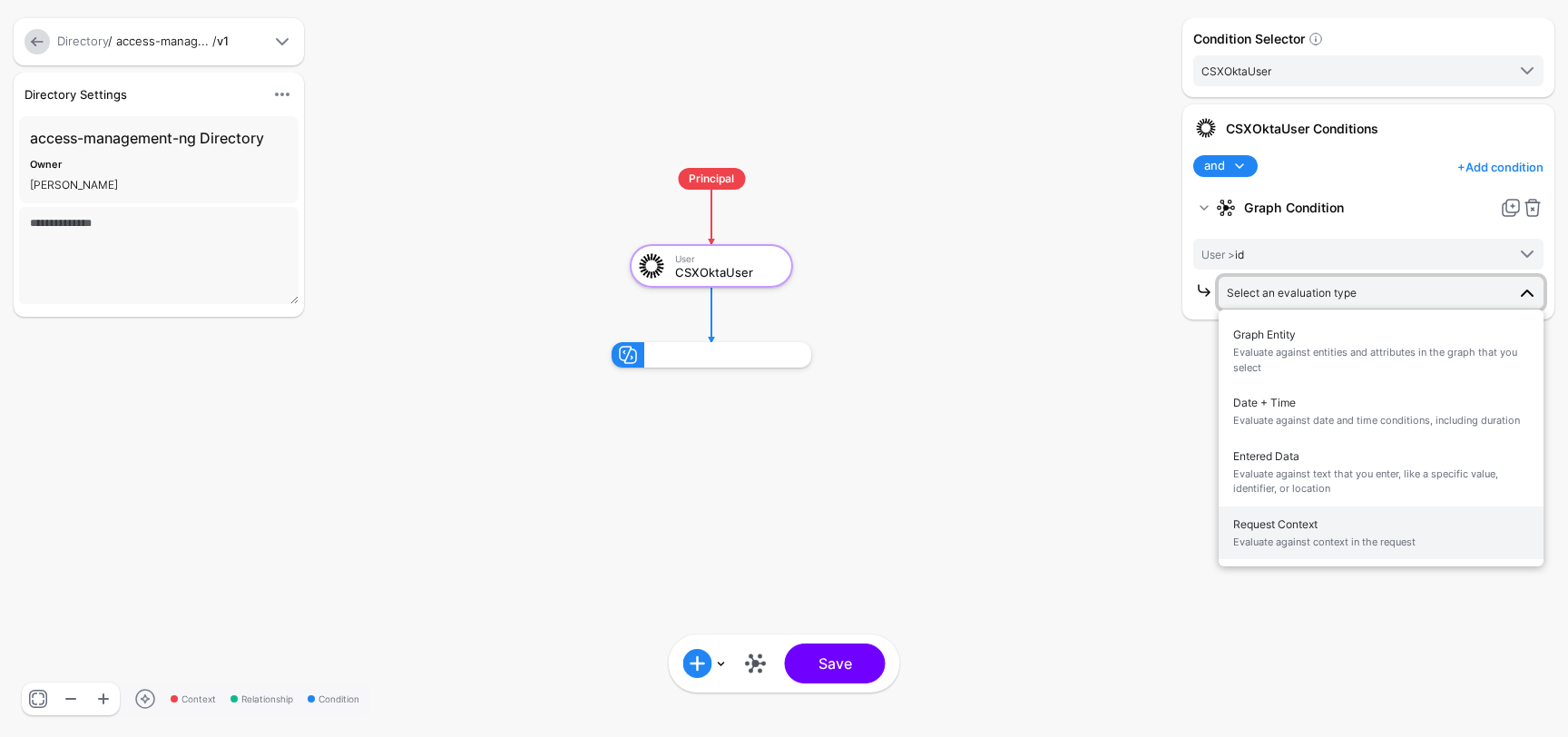
click at [1298, 525] on span "Request Context Evaluate against context in the request" at bounding box center [1381, 533] width 296 height 43
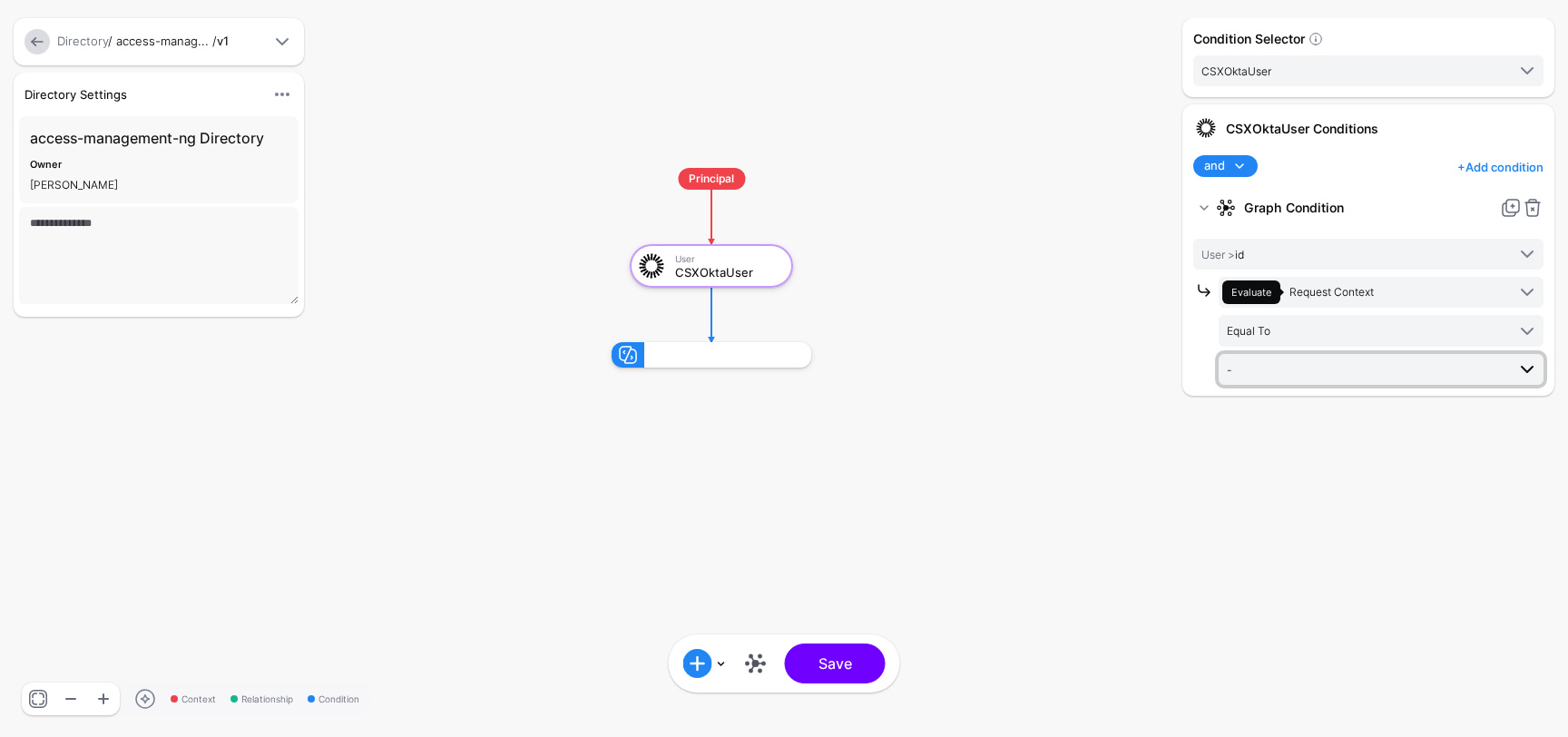
click at [1314, 372] on span "-" at bounding box center [1367, 369] width 279 height 20
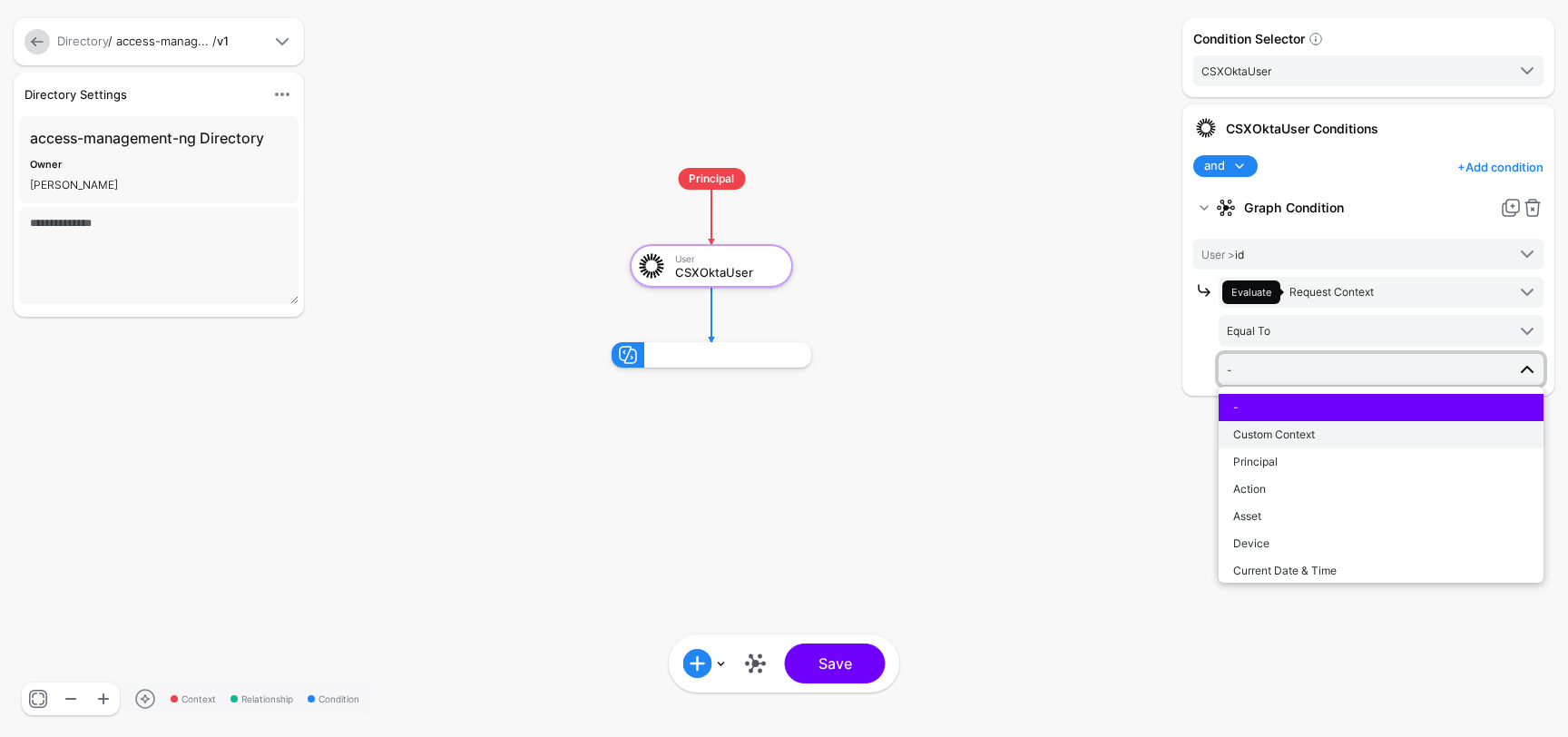
click at [1276, 429] on span "Custom Context" at bounding box center [1274, 434] width 82 height 13
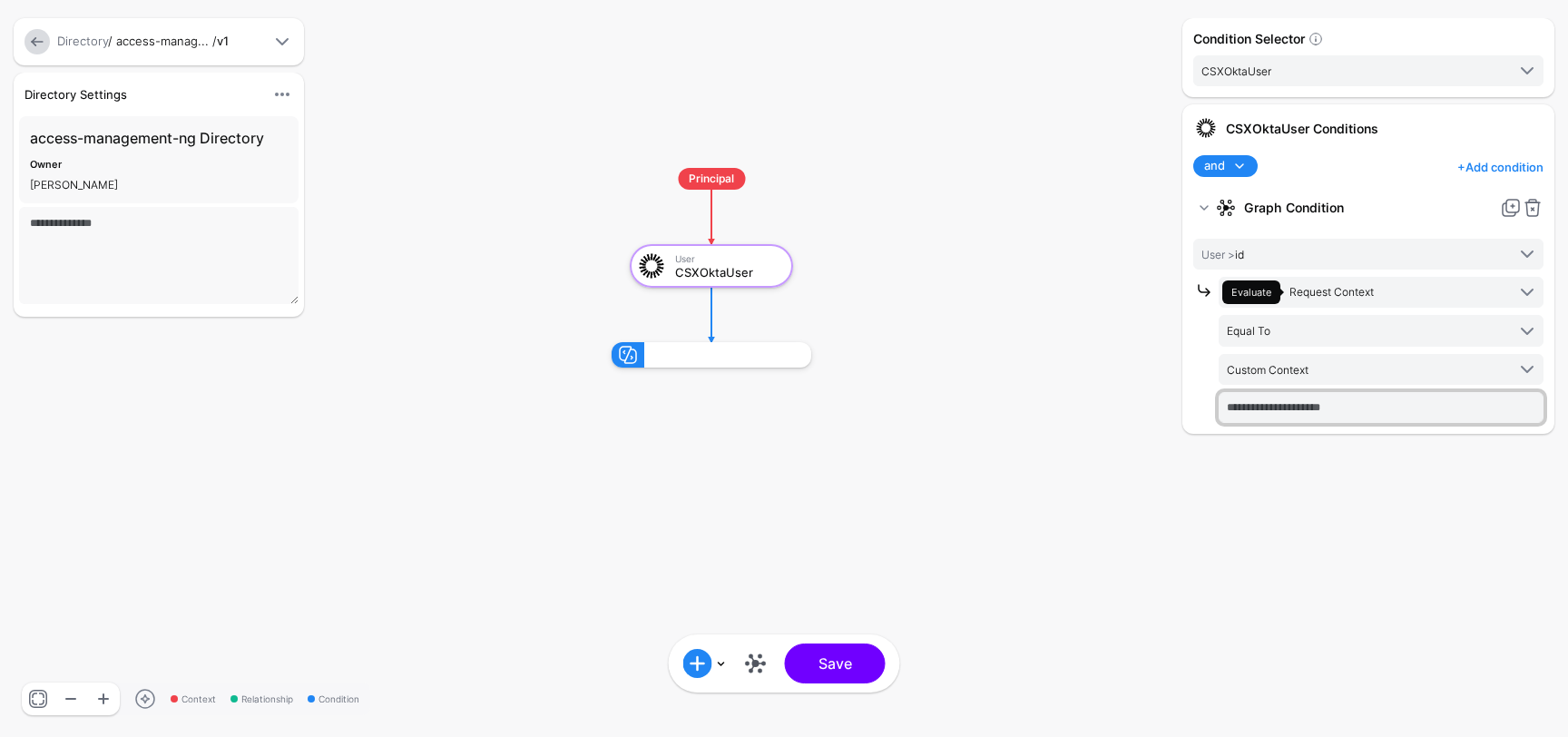
click at [1296, 410] on input "text" at bounding box center [1381, 407] width 325 height 31
paste input "**********"
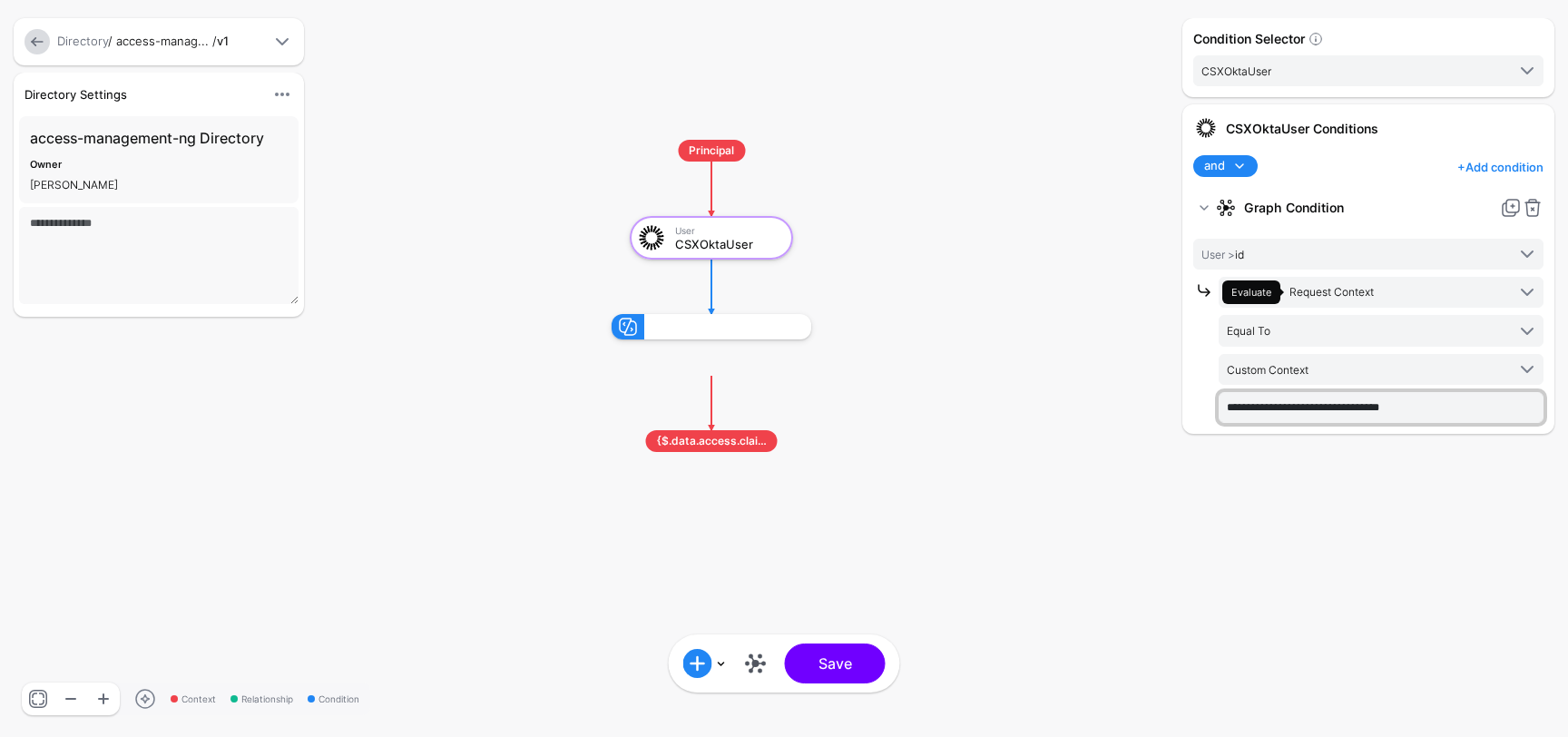
click at [1384, 406] on input "**********" at bounding box center [1381, 407] width 325 height 31
click at [1384, 407] on input "**********" at bounding box center [1381, 407] width 325 height 31
type input "**********"
click at [1369, 497] on div "Condition Selector CSXOktaUser CSXOktaUser CSXOktaUser Conditions and and not o…" at bounding box center [1369, 368] width 382 height 701
click at [1503, 164] on link "+ Add condition" at bounding box center [1501, 167] width 86 height 29
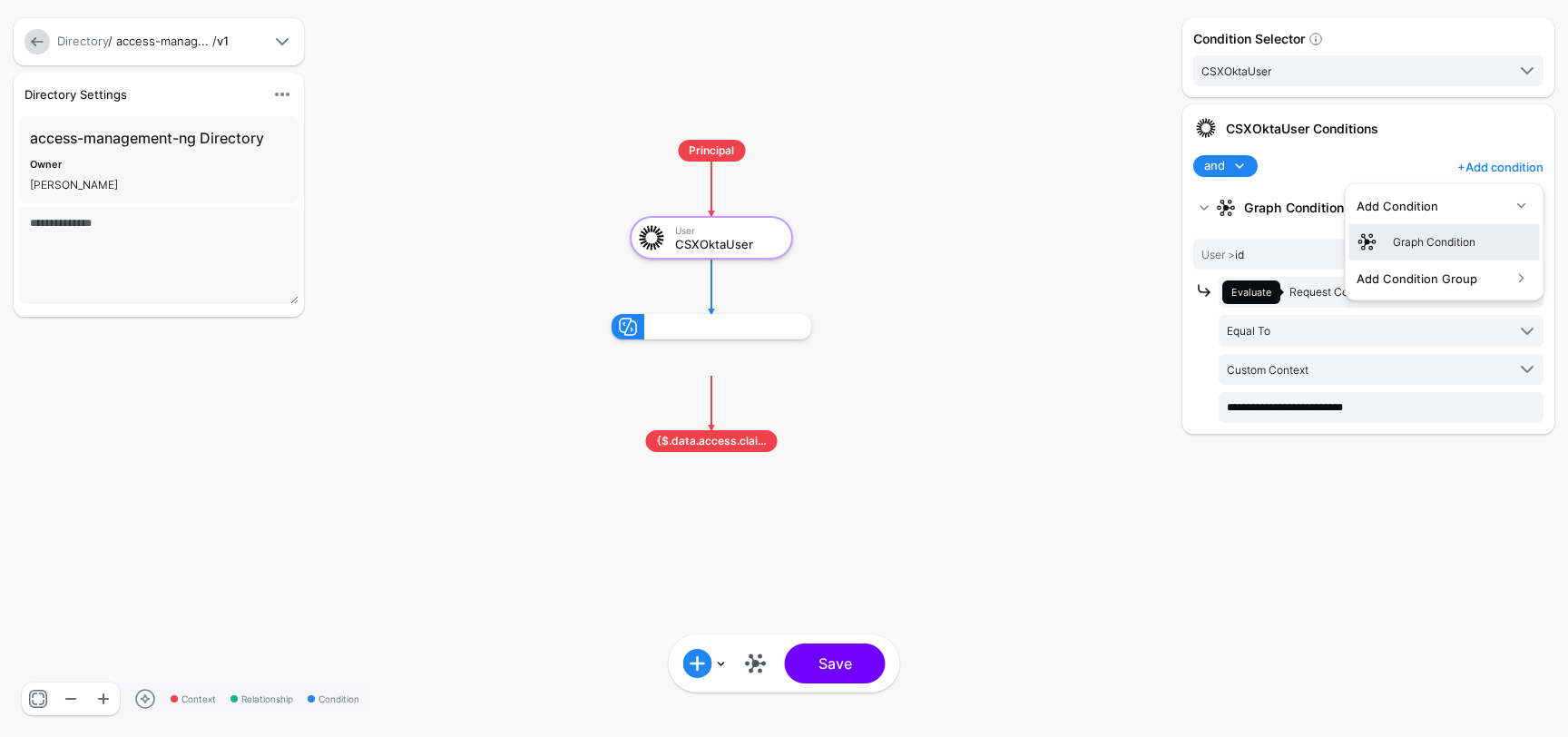
click at [1415, 232] on div "Graph Condition" at bounding box center [1446, 241] width 177 height 22
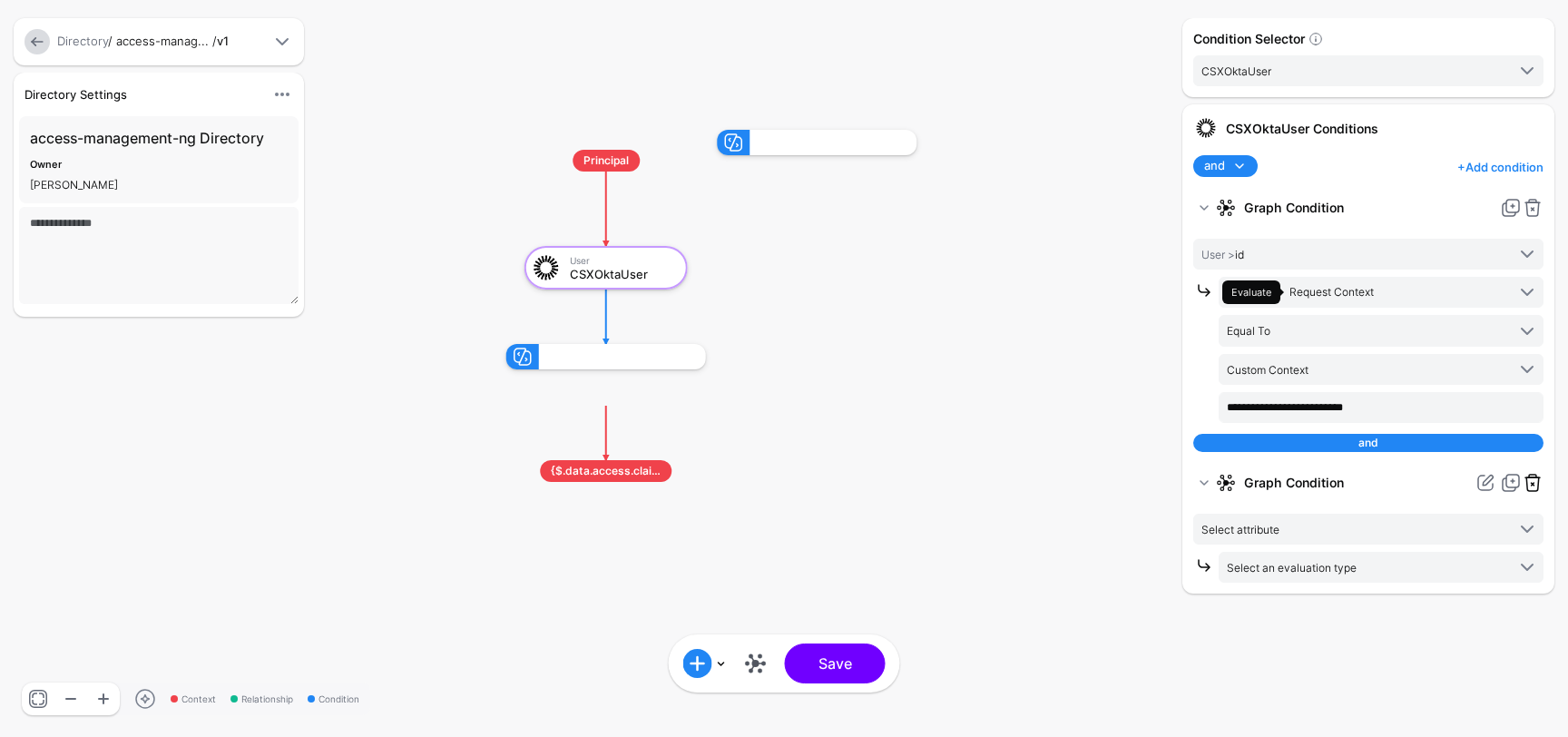
click at [1536, 483] on link at bounding box center [1533, 482] width 22 height 22
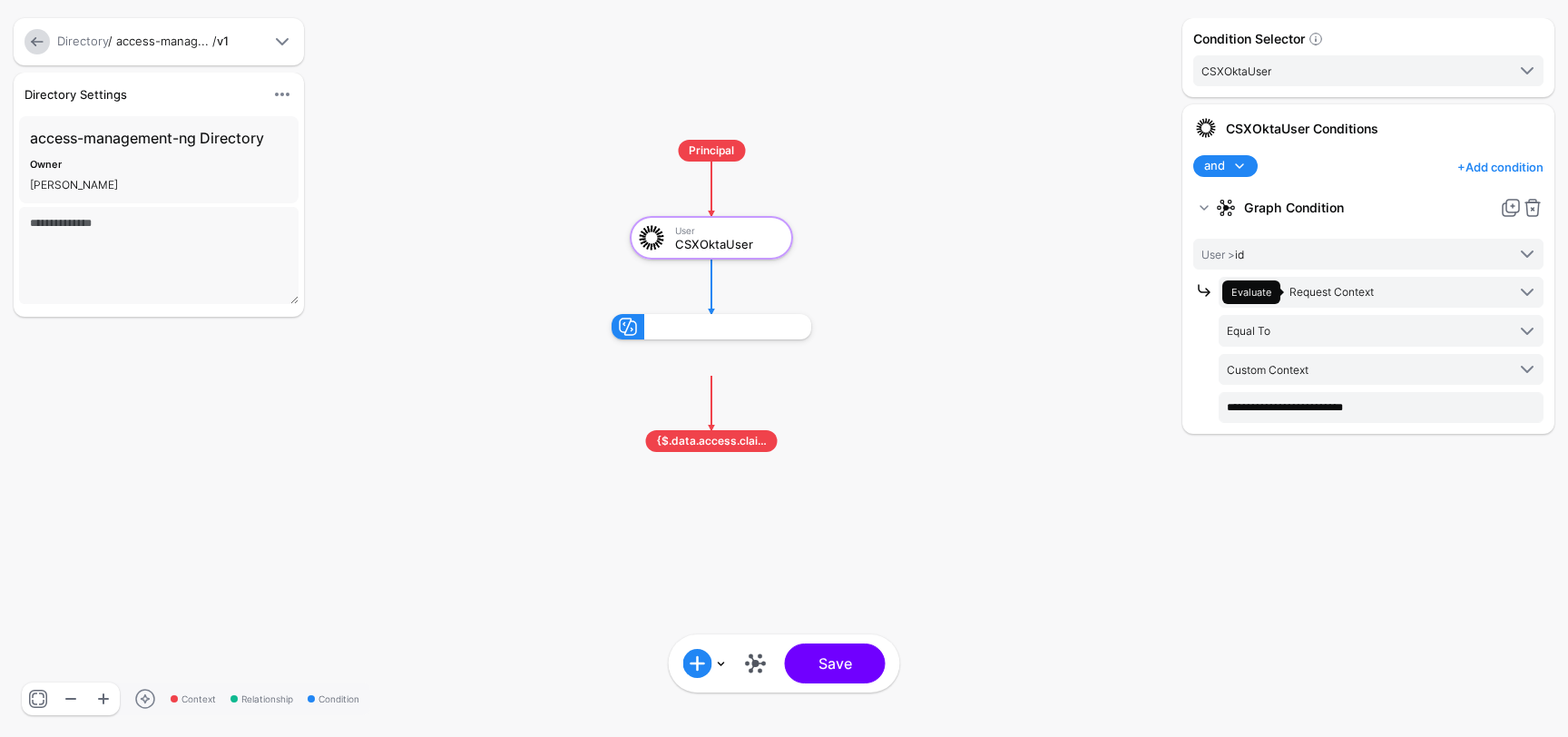
click at [1254, 167] on link "and" at bounding box center [1225, 166] width 65 height 22
click at [1313, 151] on div "CSXOktaUser Conditions and and not or + Add condition Add Condition Graph Condi…" at bounding box center [1369, 269] width 372 height 330
click at [1207, 203] on link at bounding box center [1204, 207] width 22 height 22
click at [1503, 166] on link "+ Add condition" at bounding box center [1501, 167] width 86 height 29
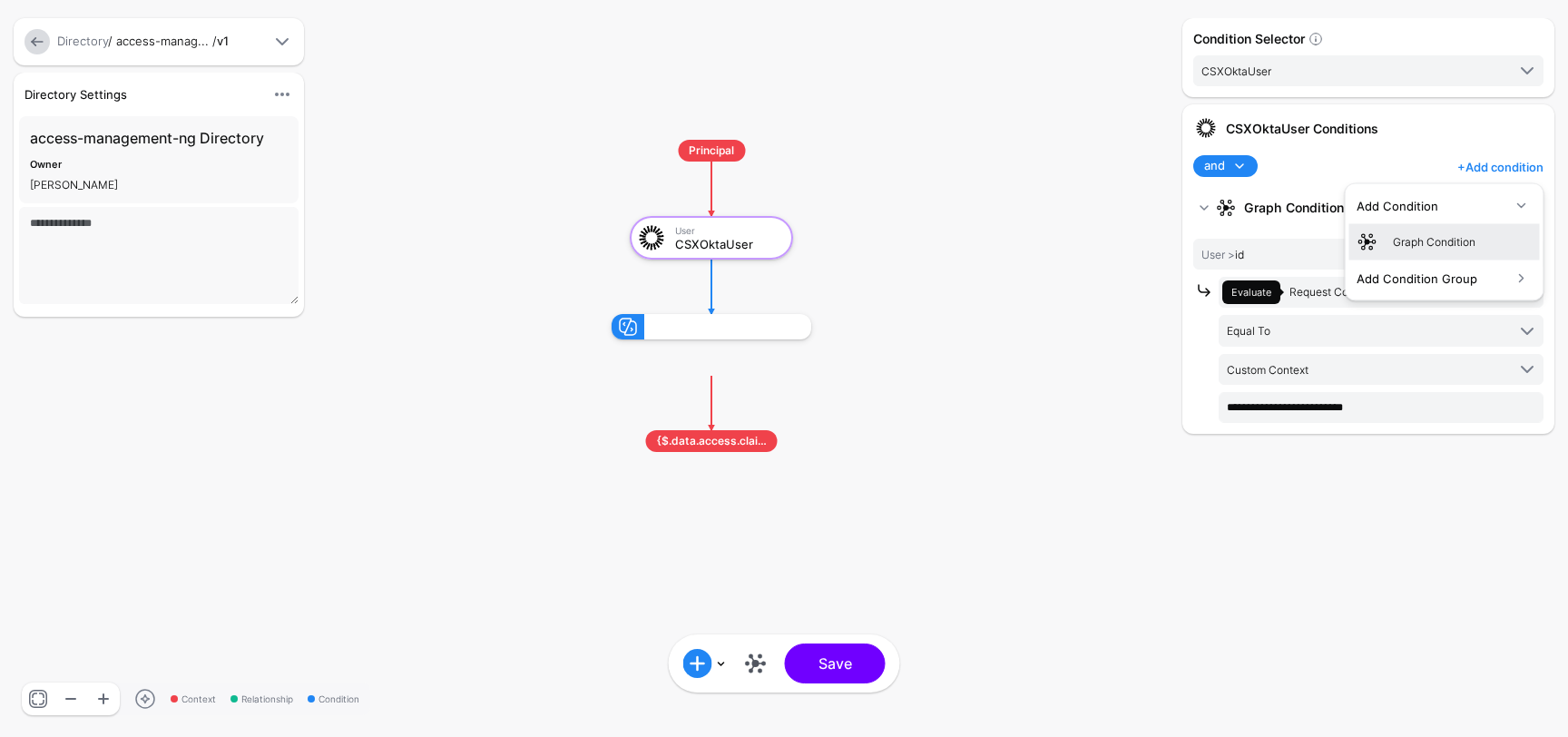
click at [1465, 236] on div "Graph Condition" at bounding box center [1463, 241] width 140 height 16
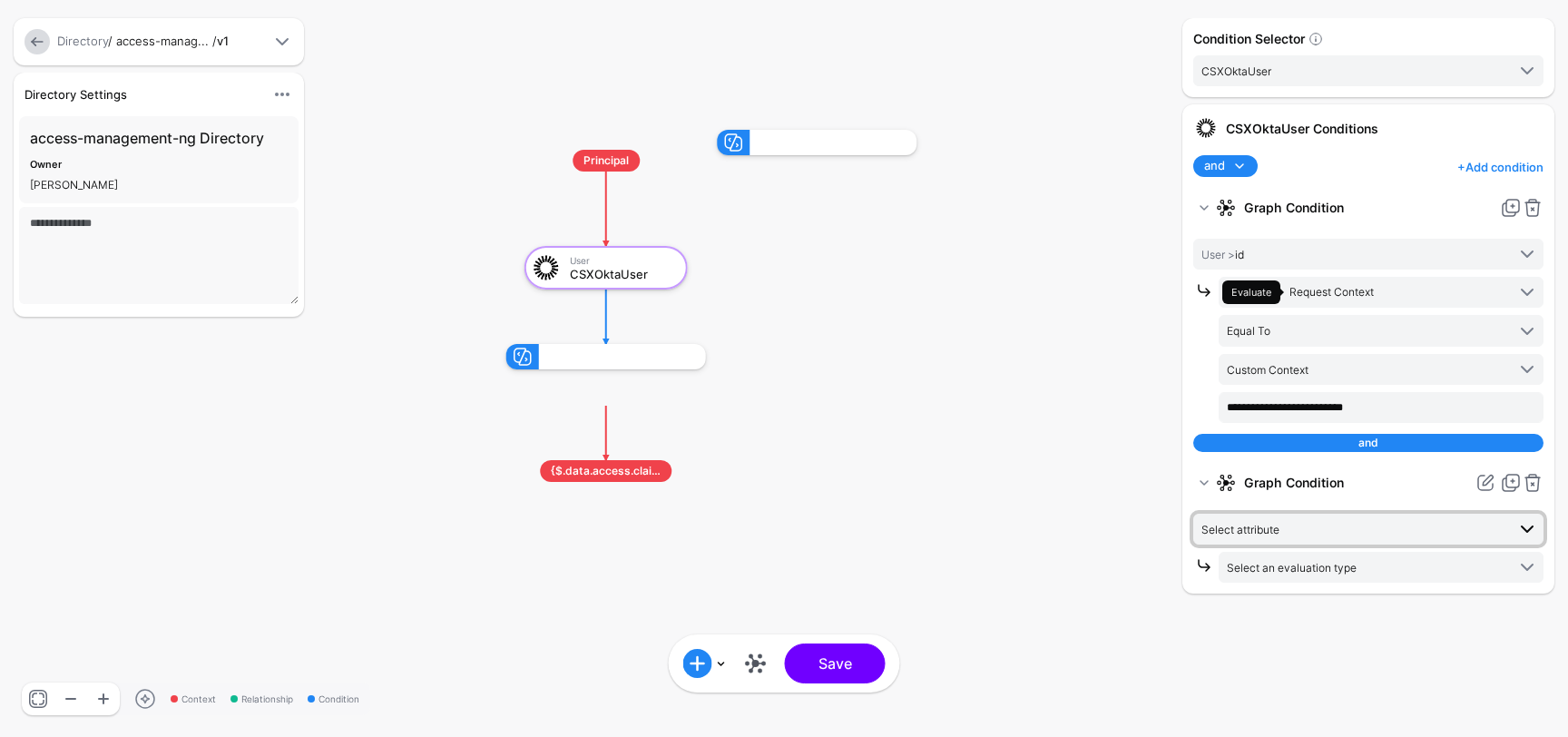
click at [1369, 514] on link "Select attribute" at bounding box center [1368, 529] width 350 height 31
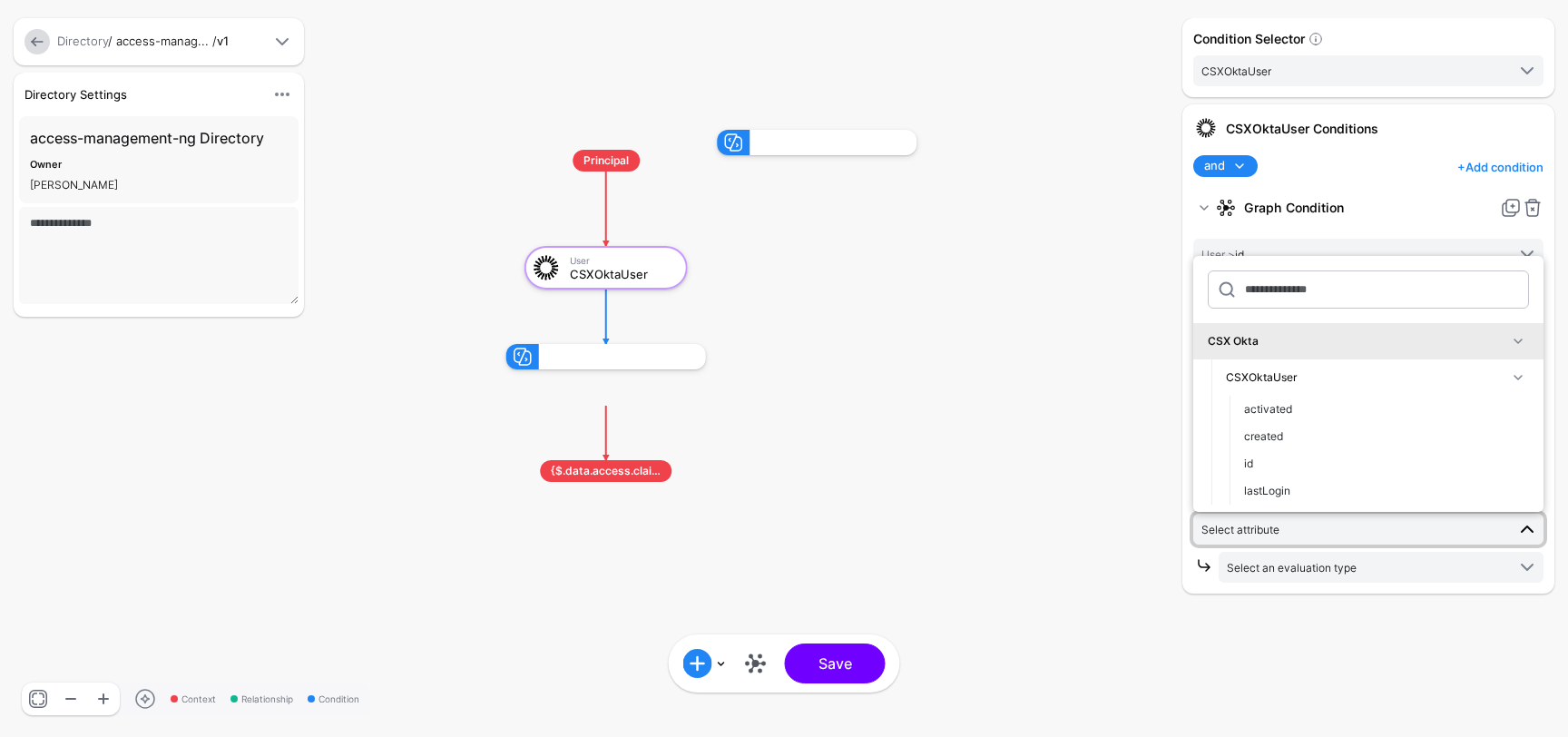
click at [1385, 383] on div "CSXOktaUser" at bounding box center [1367, 377] width 281 height 16
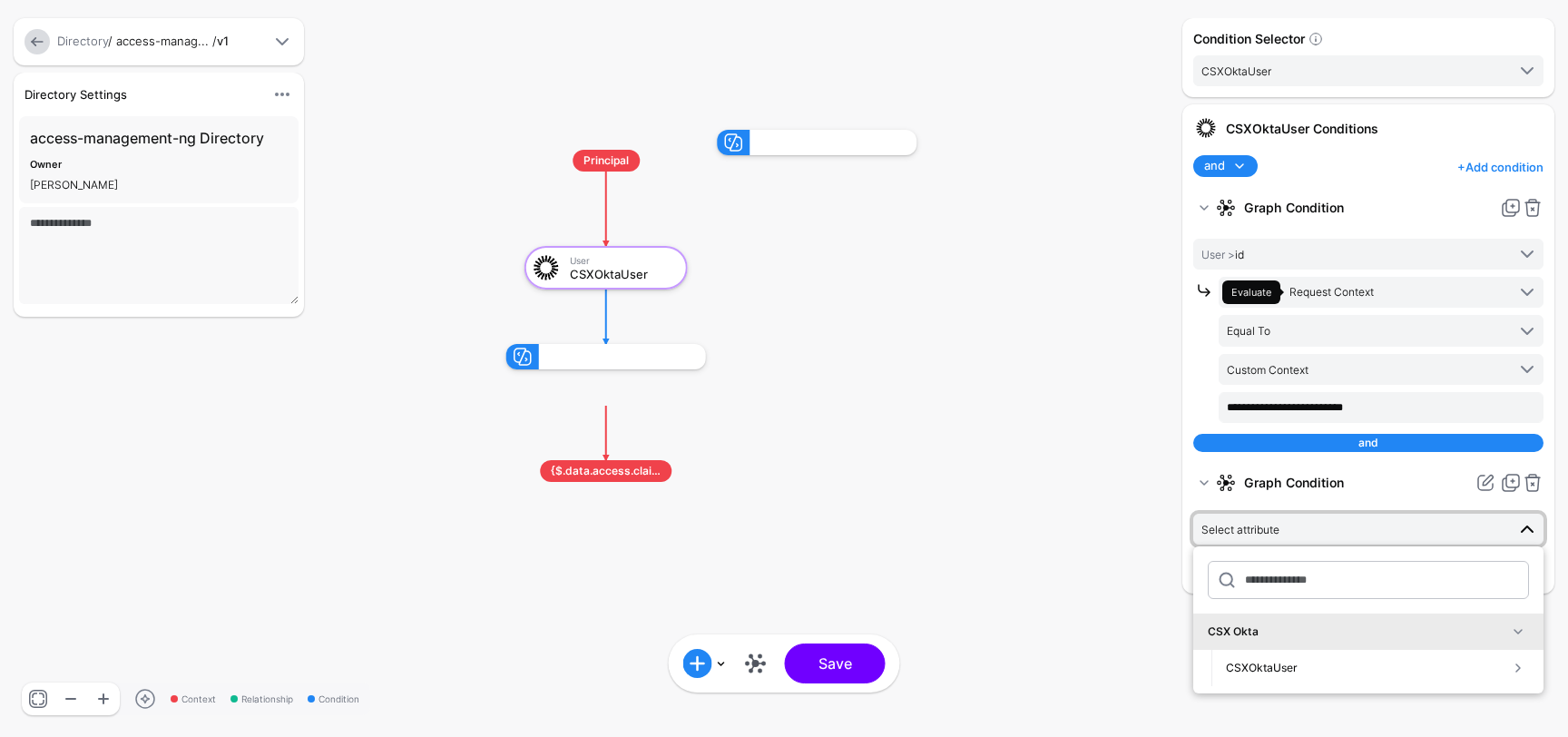
click at [1338, 532] on span "Select attribute" at bounding box center [1353, 529] width 304 height 20
click at [1335, 671] on div "CSXOktaUser" at bounding box center [1367, 668] width 281 height 16
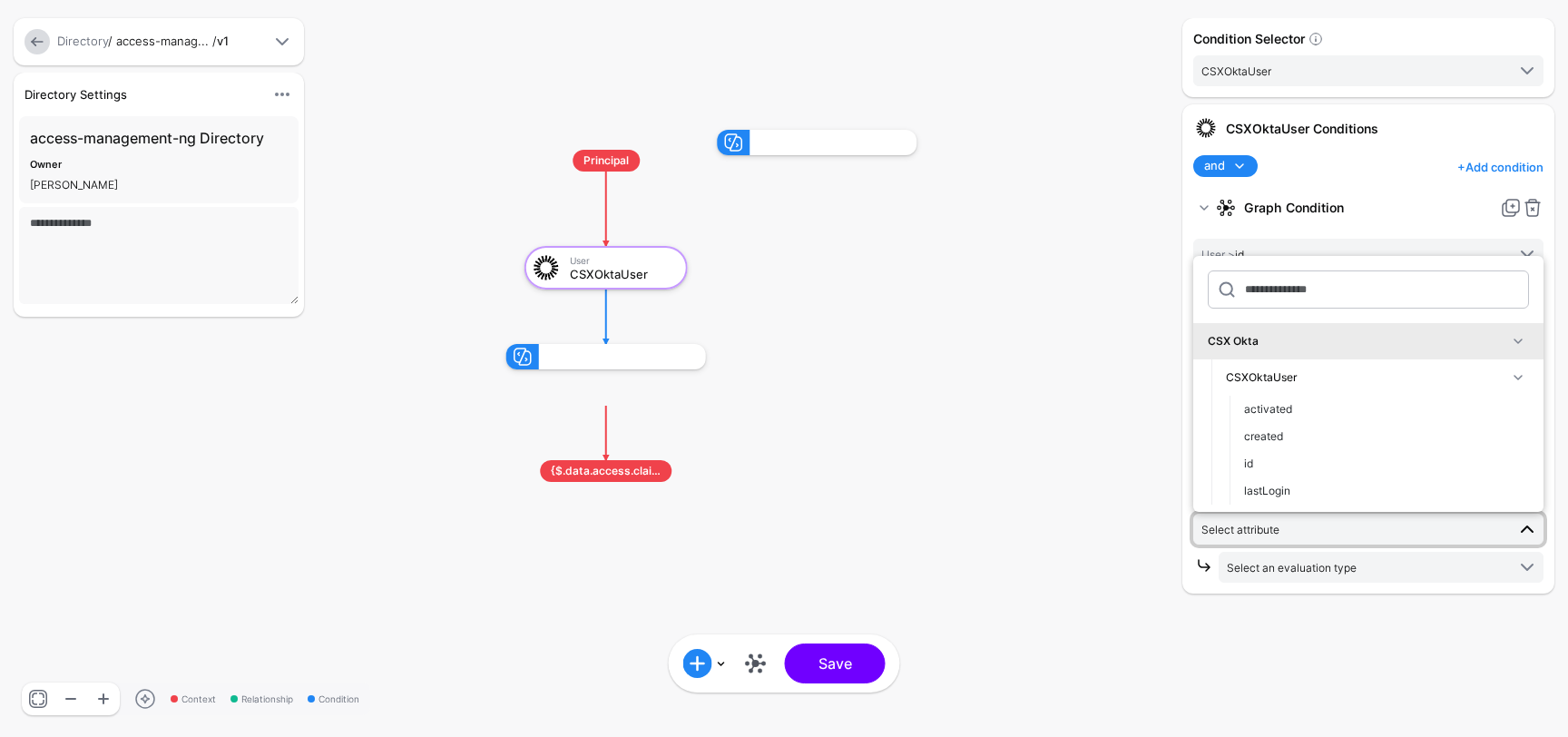
click at [1526, 368] on span at bounding box center [1518, 377] width 22 height 22
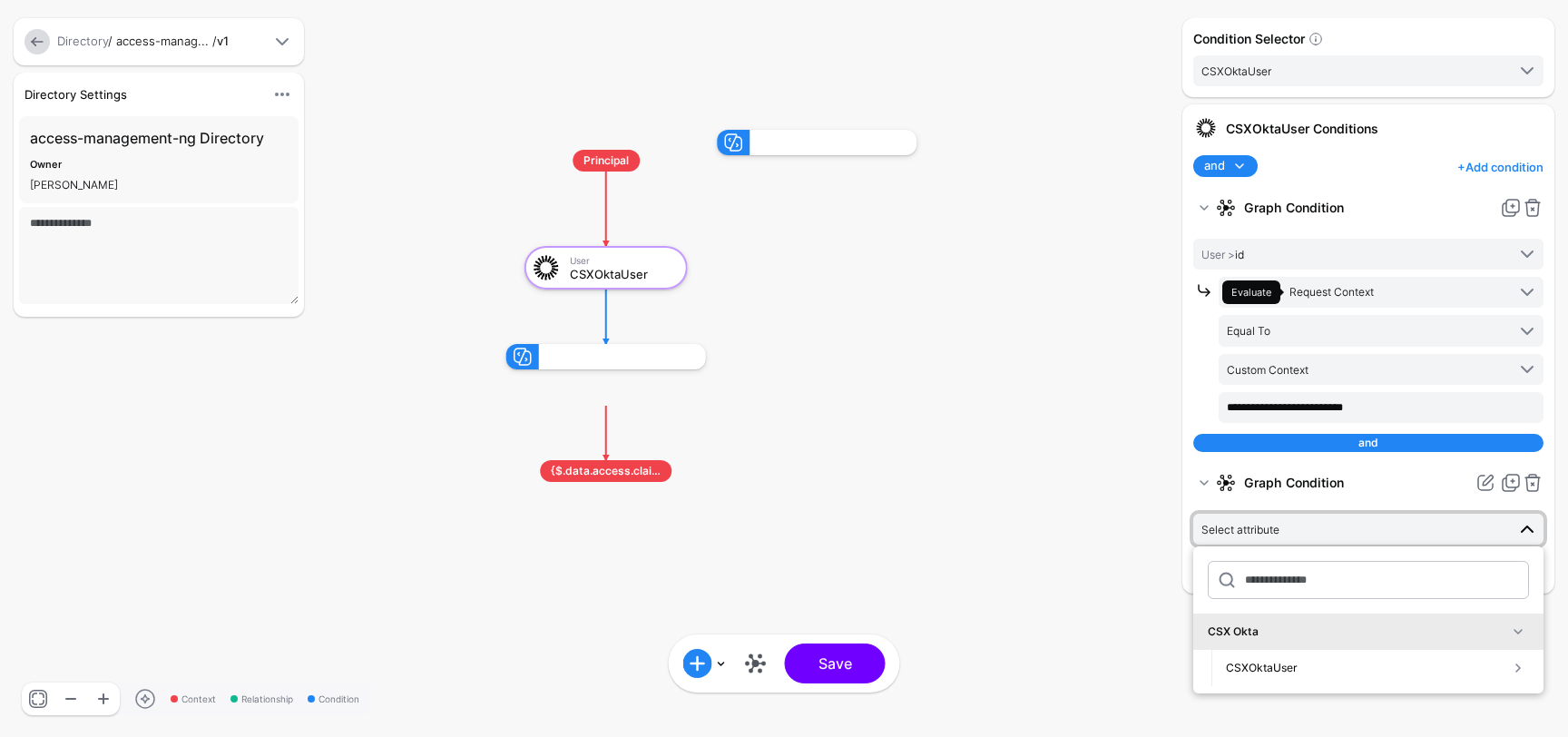
click at [1114, 550] on rect at bounding box center [489, 111] width 156832 height 73742
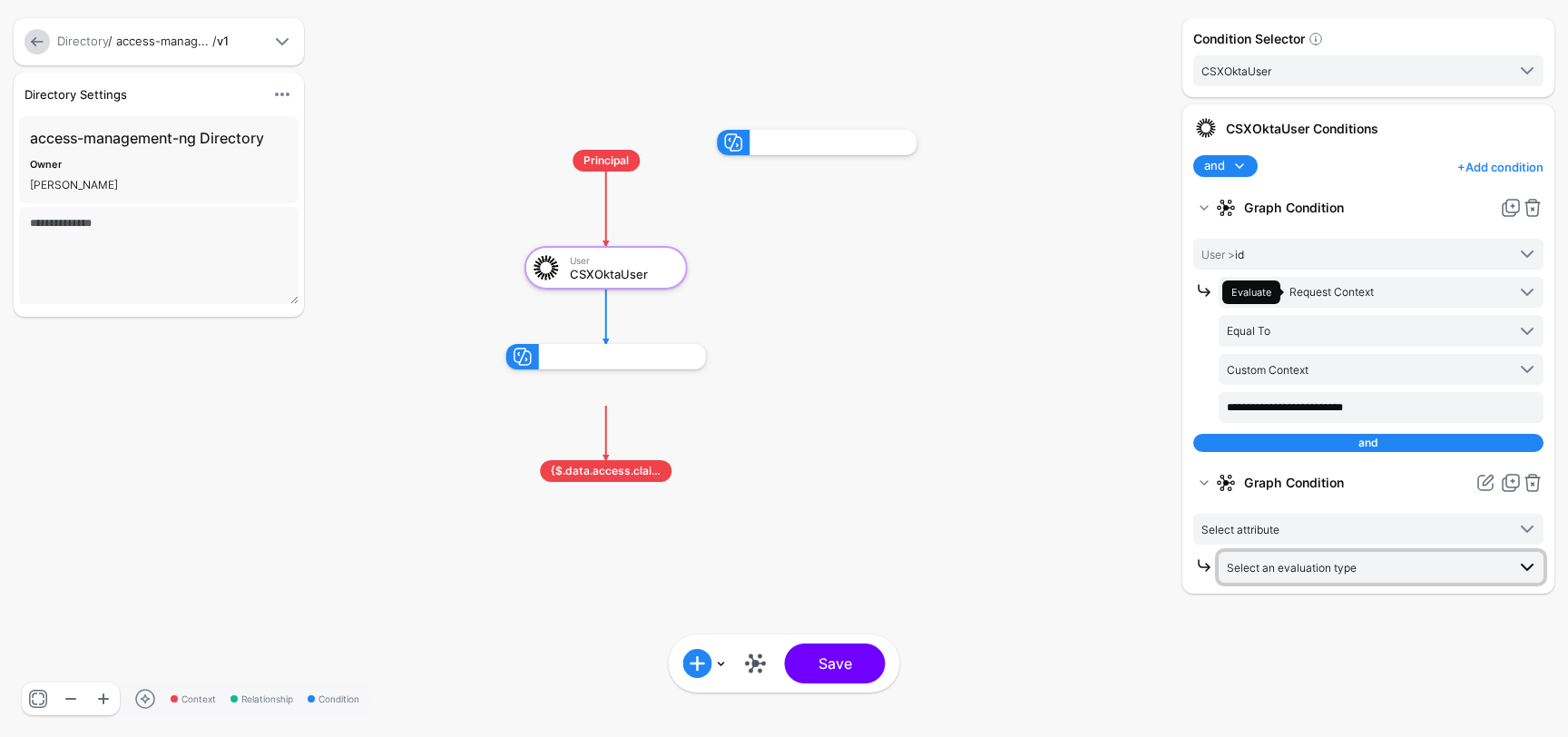
click at [1261, 566] on span "Select an evaluation type" at bounding box center [1292, 568] width 130 height 13
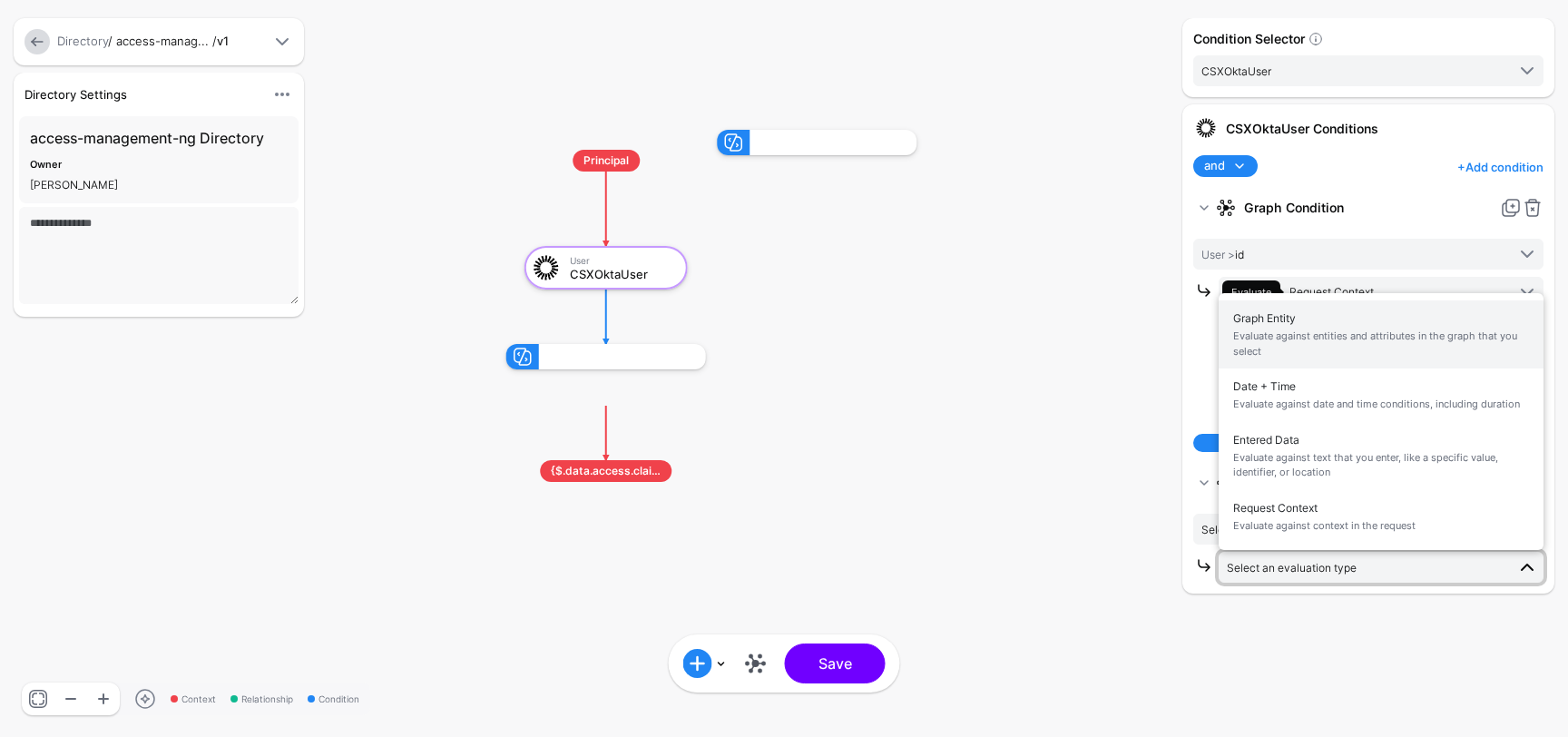
click at [1308, 342] on span "Evaluate against entities and attributes in the graph that you select" at bounding box center [1381, 344] width 296 height 30
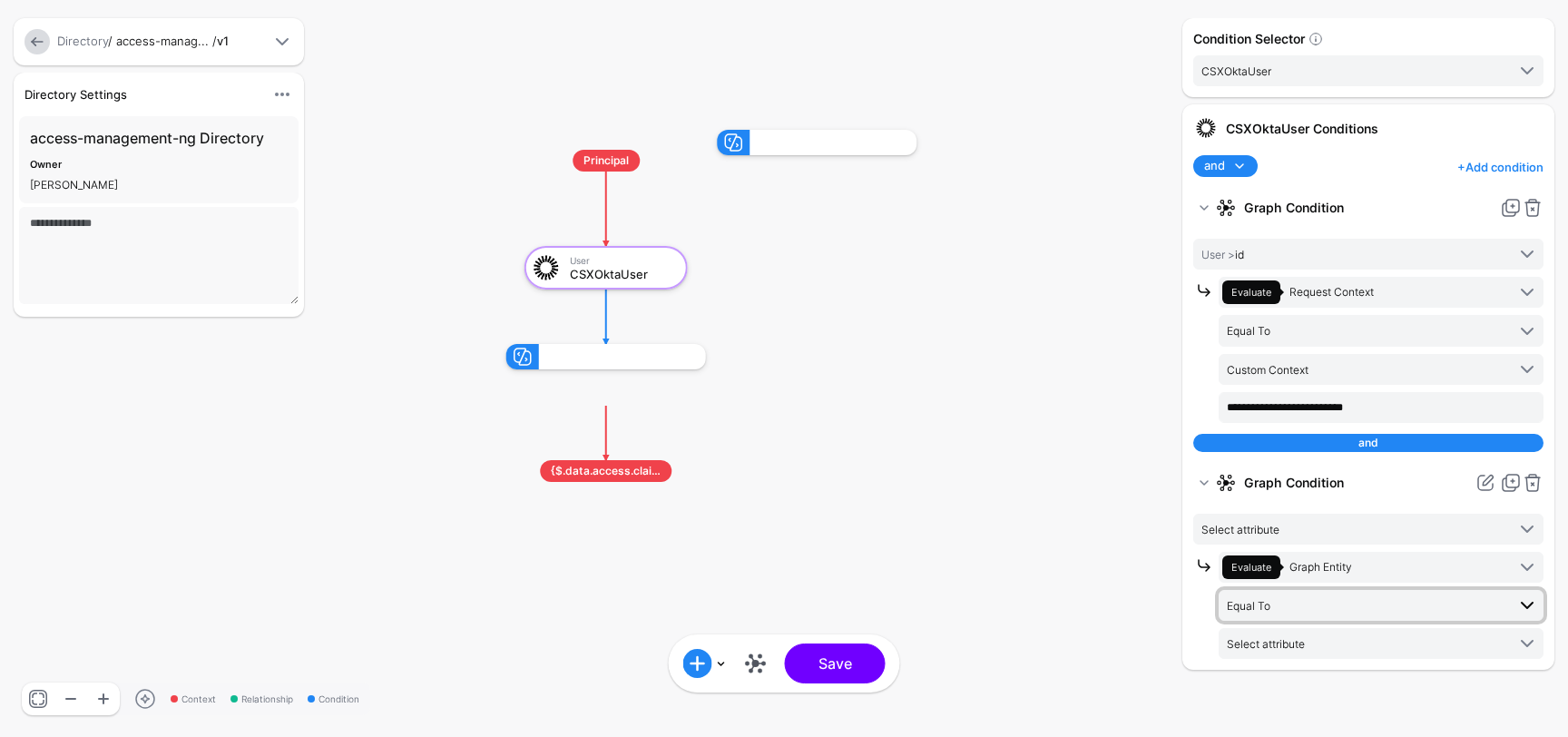
click at [1307, 599] on span "Equal To" at bounding box center [1367, 605] width 279 height 20
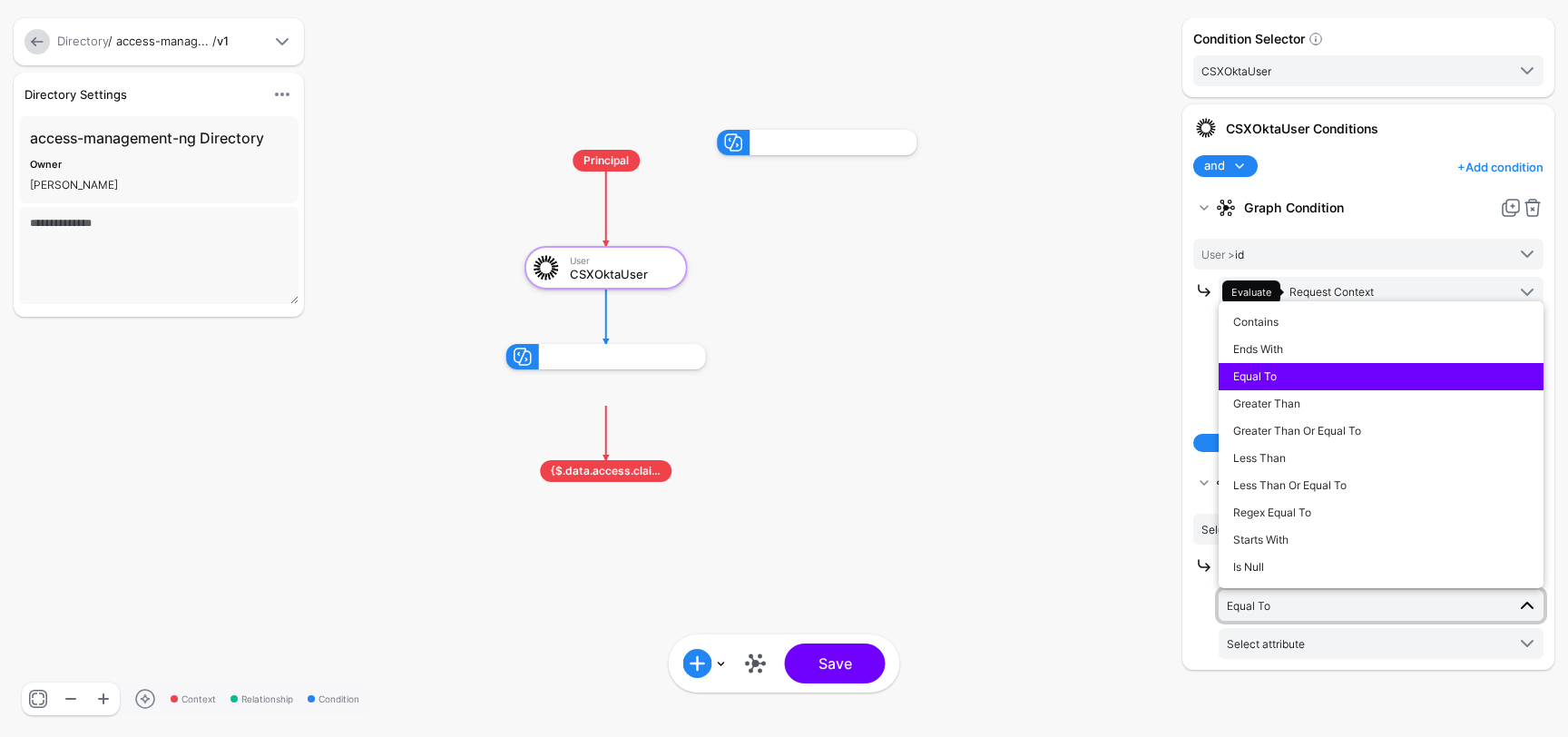
click at [1307, 600] on span "Equal To" at bounding box center [1367, 605] width 279 height 20
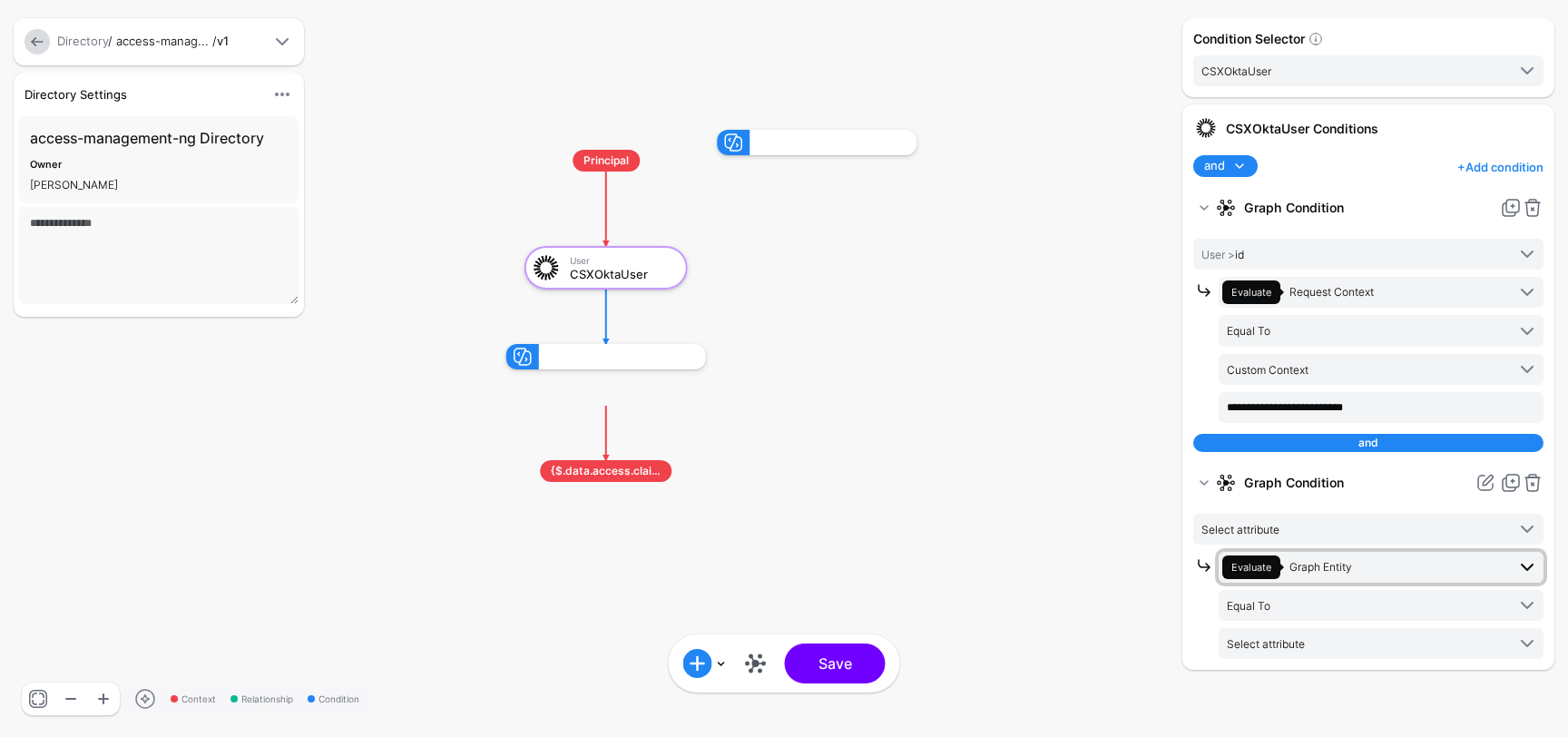
click at [1353, 561] on span "Evaluate Graph Entity" at bounding box center [1364, 567] width 283 height 24
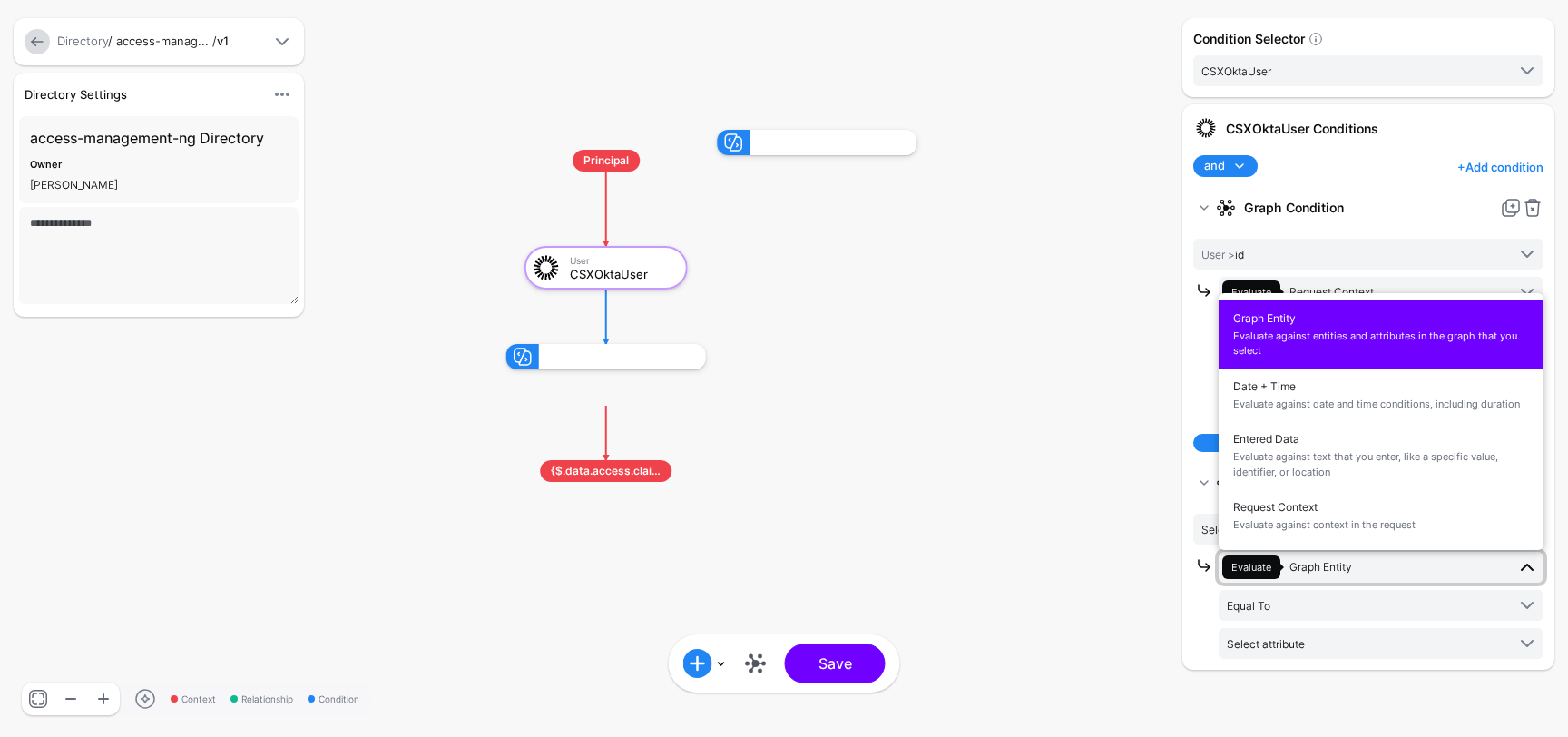
click at [1353, 561] on span "Evaluate Graph Entity" at bounding box center [1364, 567] width 283 height 24
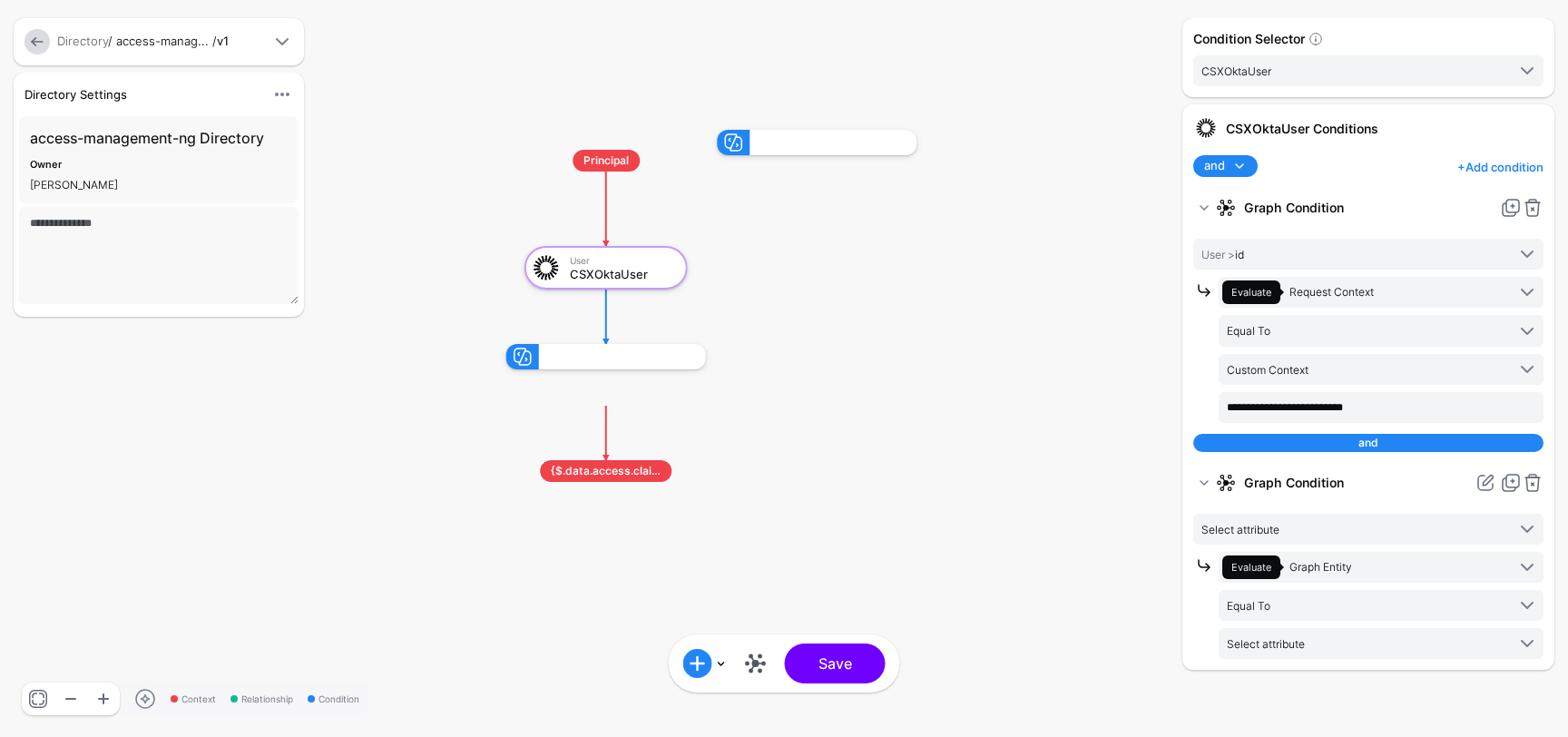
click at [1160, 611] on rect at bounding box center [489, 111] width 156832 height 73742
click at [1279, 640] on span "Select attribute" at bounding box center [1266, 644] width 78 height 13
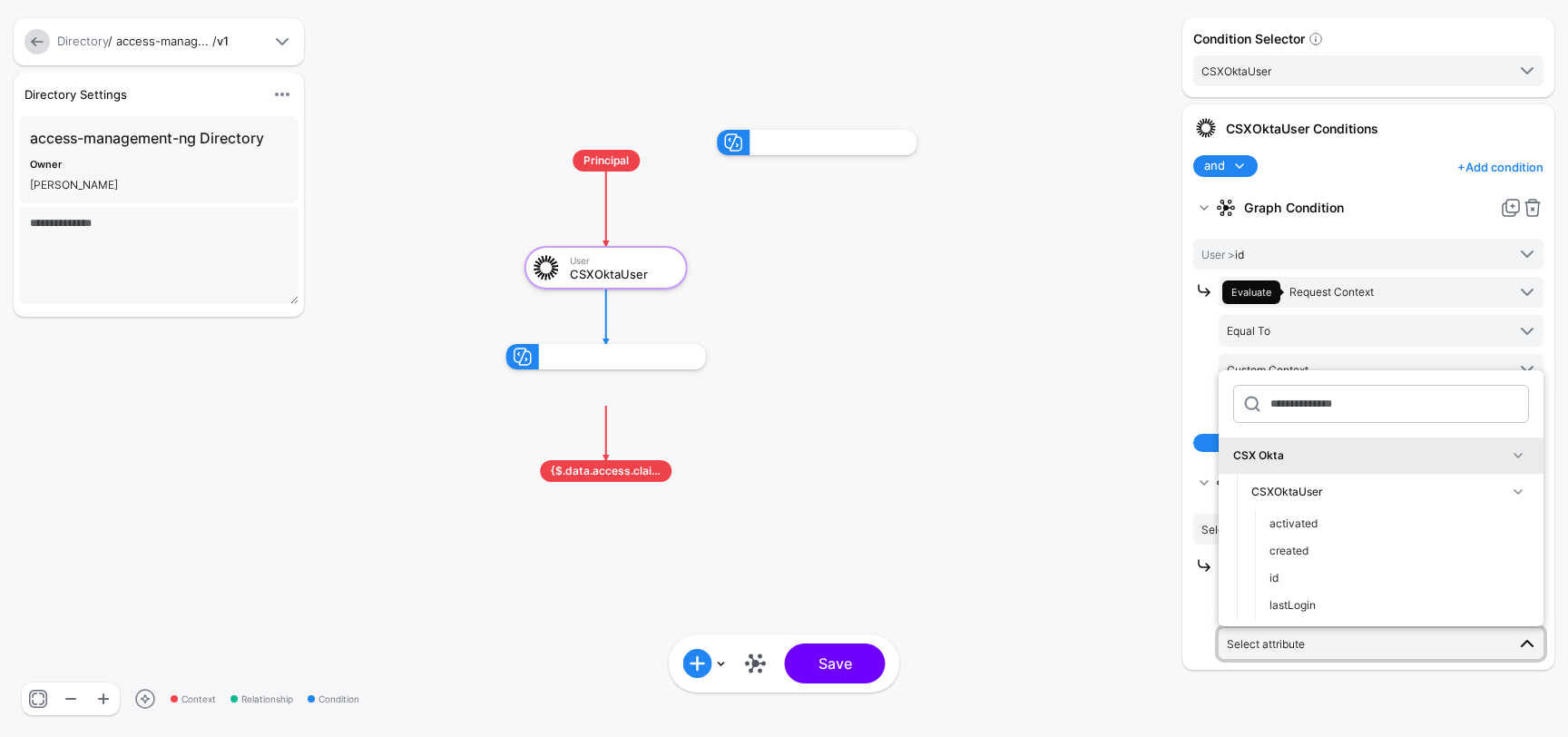
click at [1313, 496] on div "CSXOktaUser" at bounding box center [1380, 492] width 256 height 16
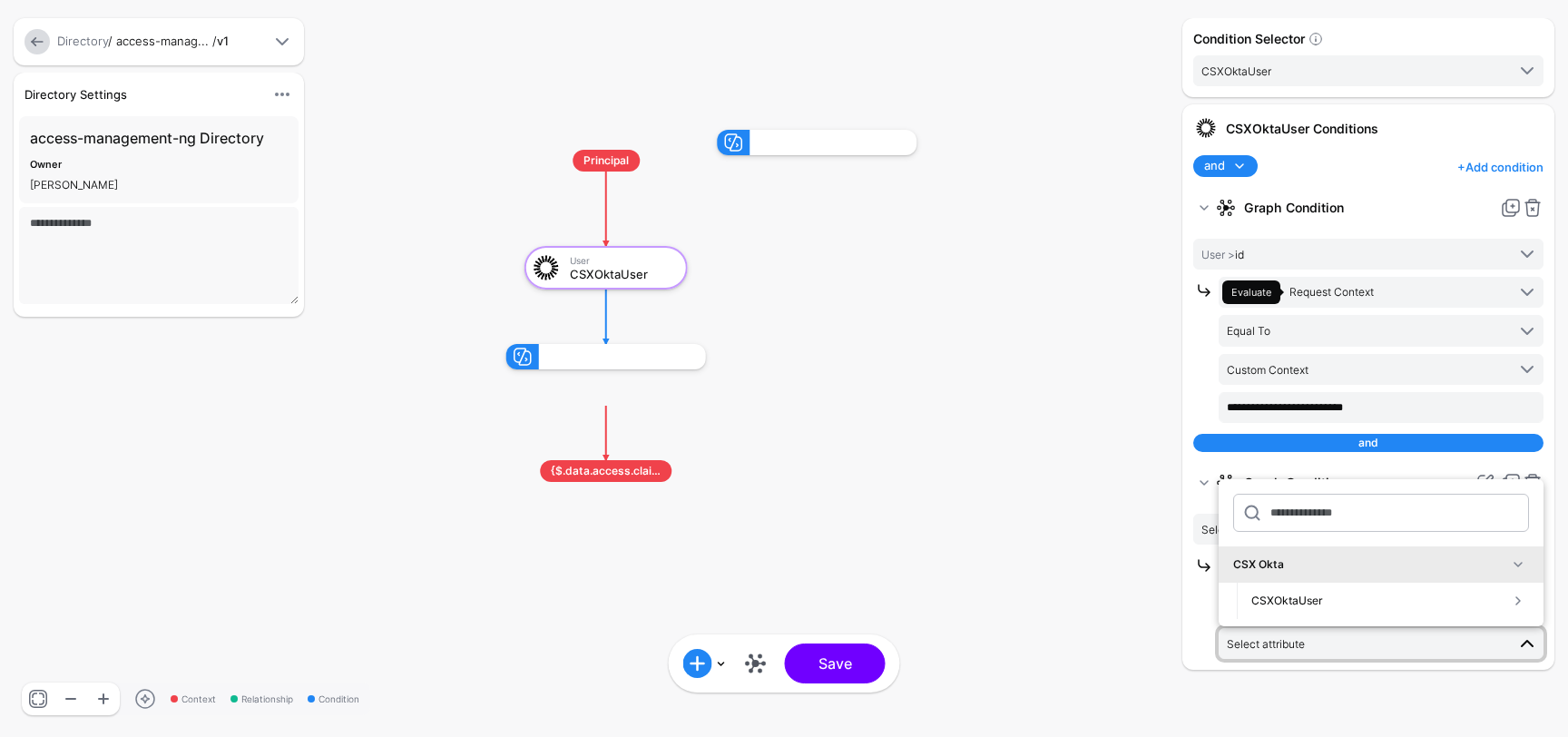
click at [1110, 596] on rect at bounding box center [489, 111] width 156832 height 73742
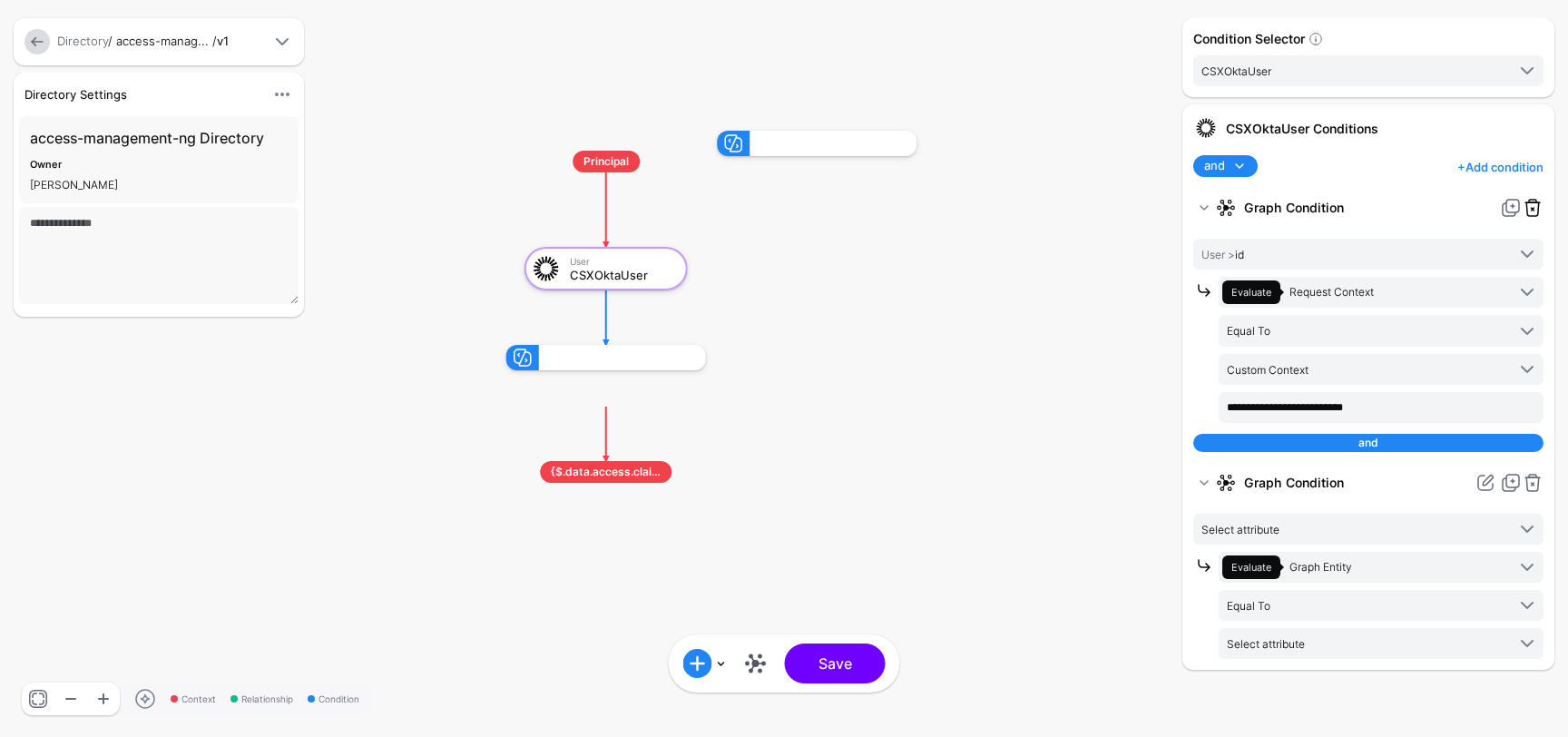
click at [1537, 205] on link at bounding box center [1533, 207] width 22 height 22
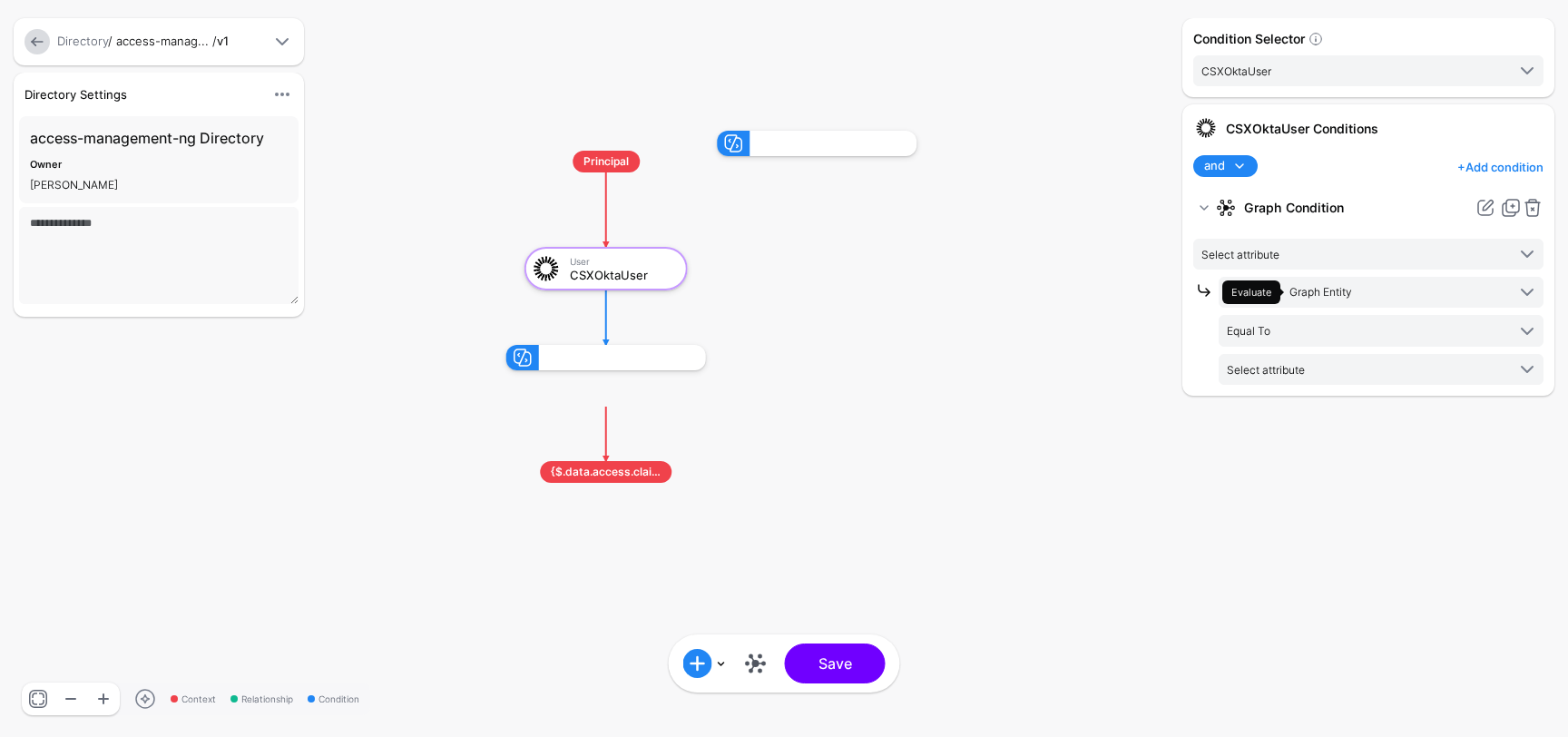
click at [1537, 205] on link at bounding box center [1533, 207] width 22 height 22
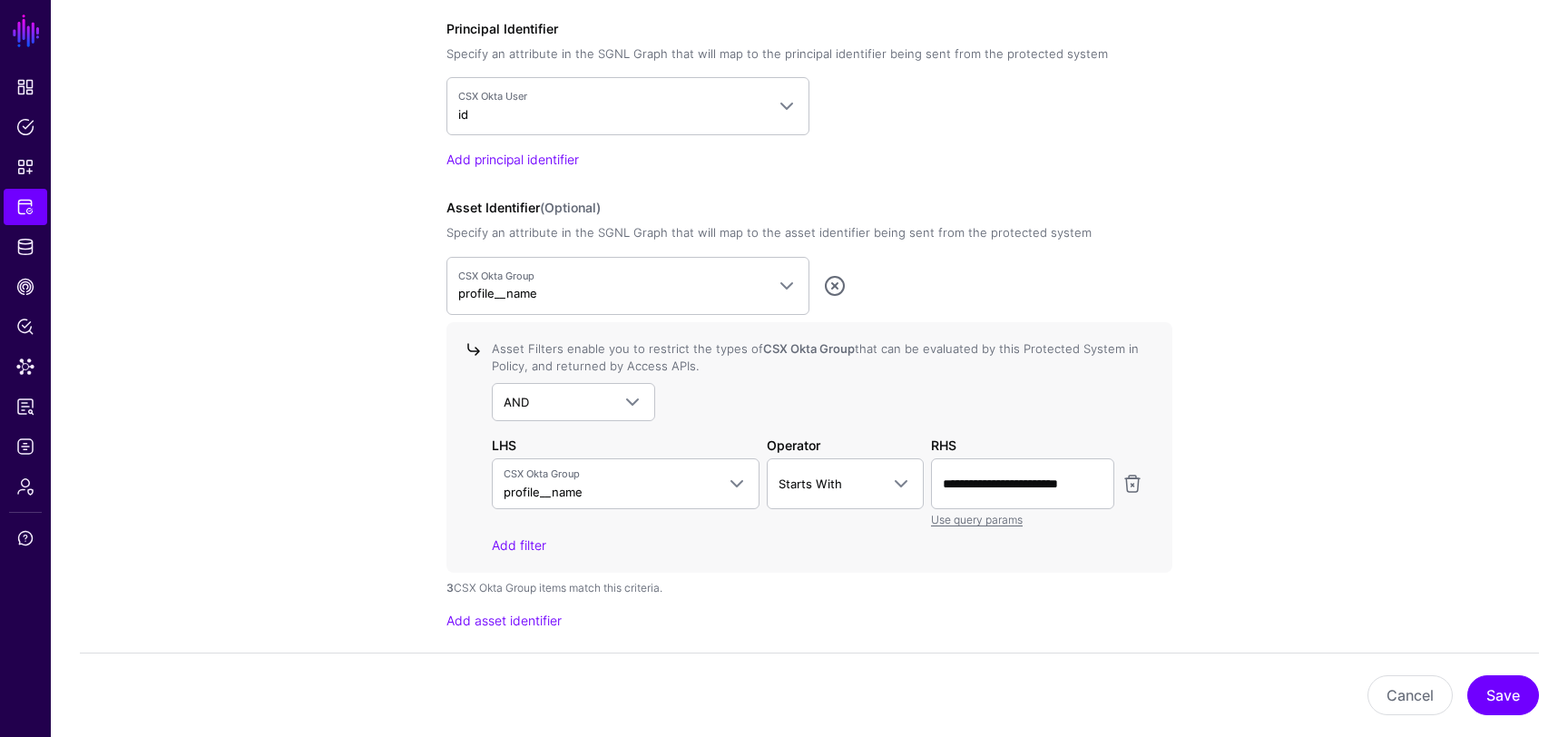
scroll to position [1653, 0]
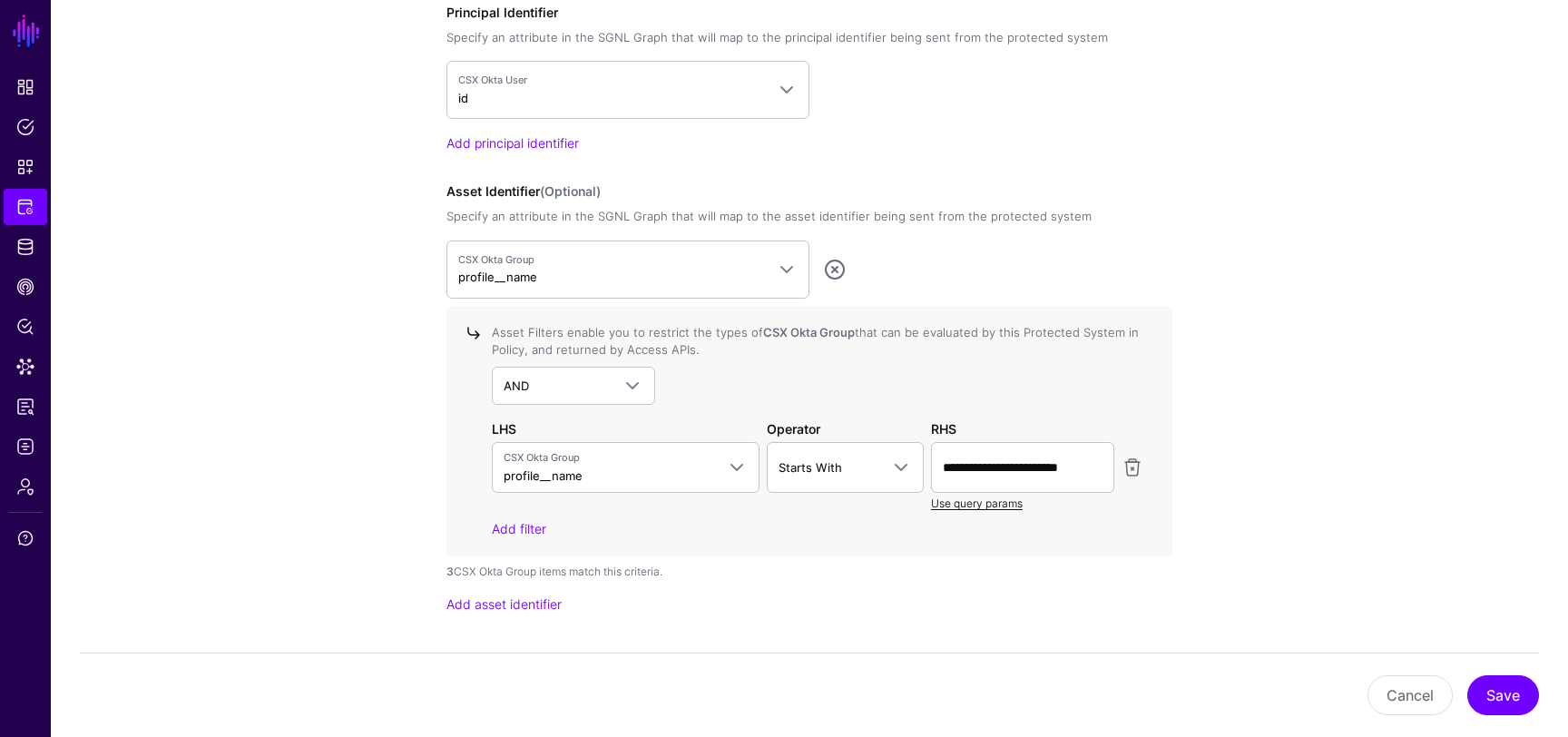
click at [956, 502] on link "Use query params" at bounding box center [977, 503] width 92 height 13
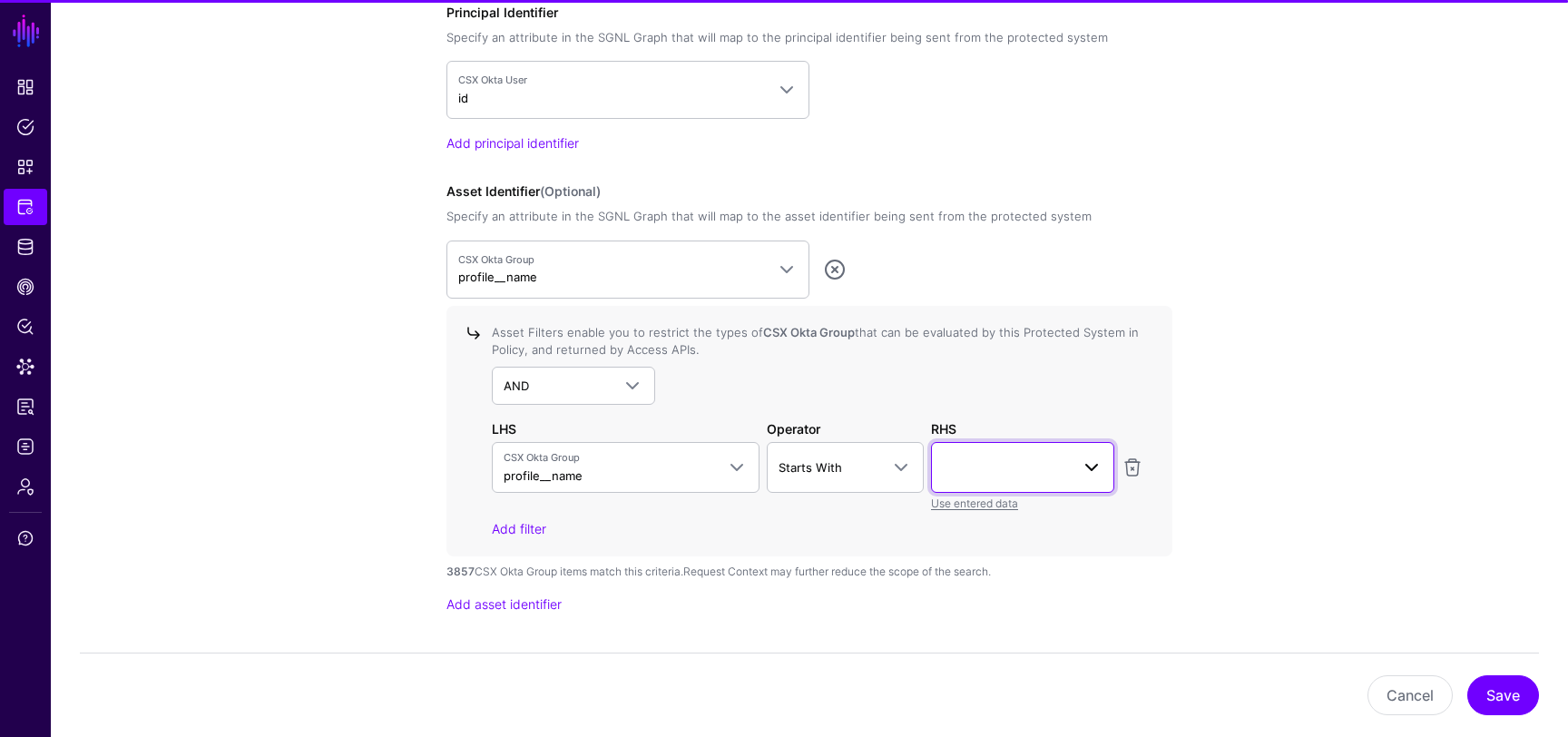
click at [1036, 463] on span at bounding box center [1023, 467] width 159 height 22
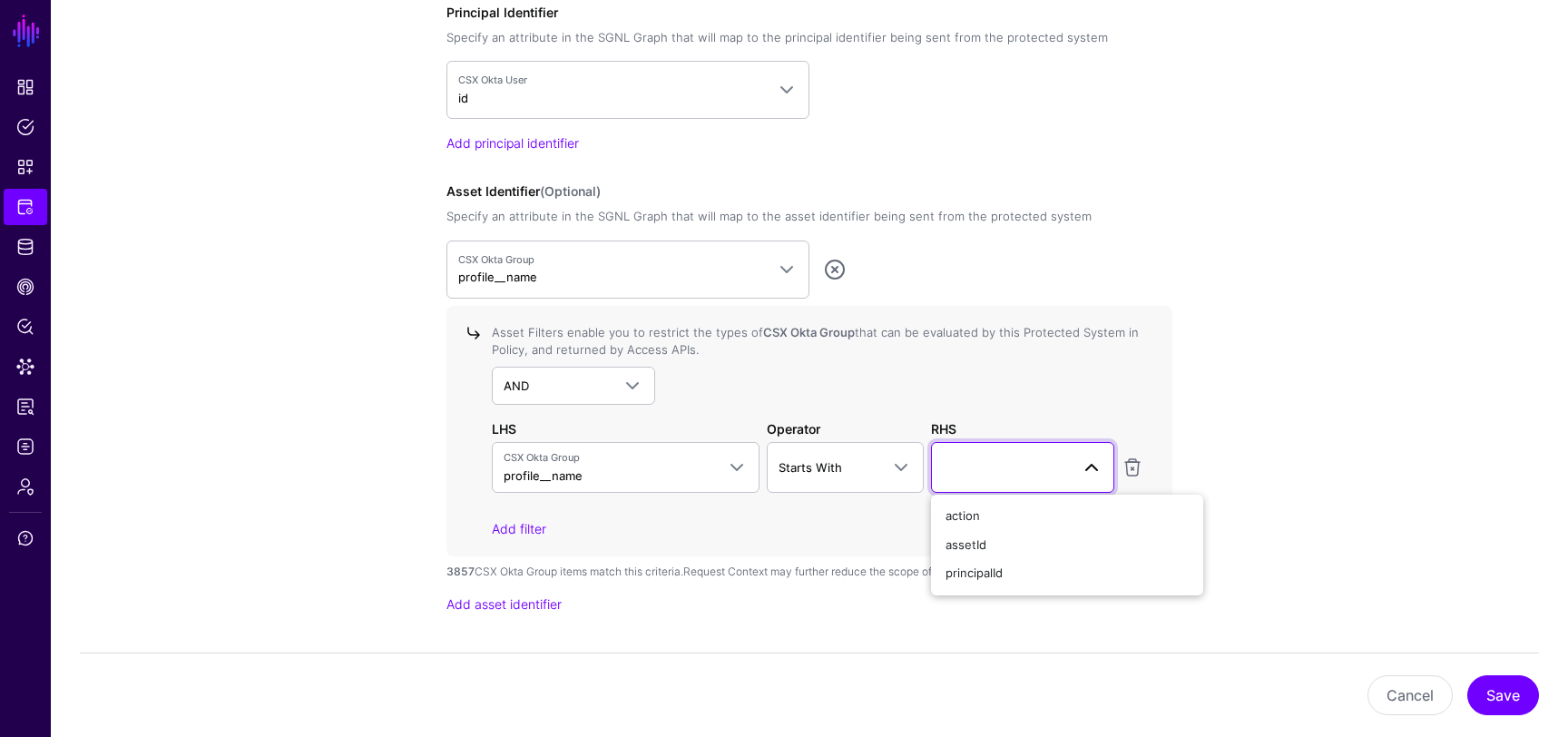
click at [1037, 457] on span at bounding box center [1023, 467] width 159 height 22
click at [860, 467] on span "Starts With" at bounding box center [829, 467] width 102 height 20
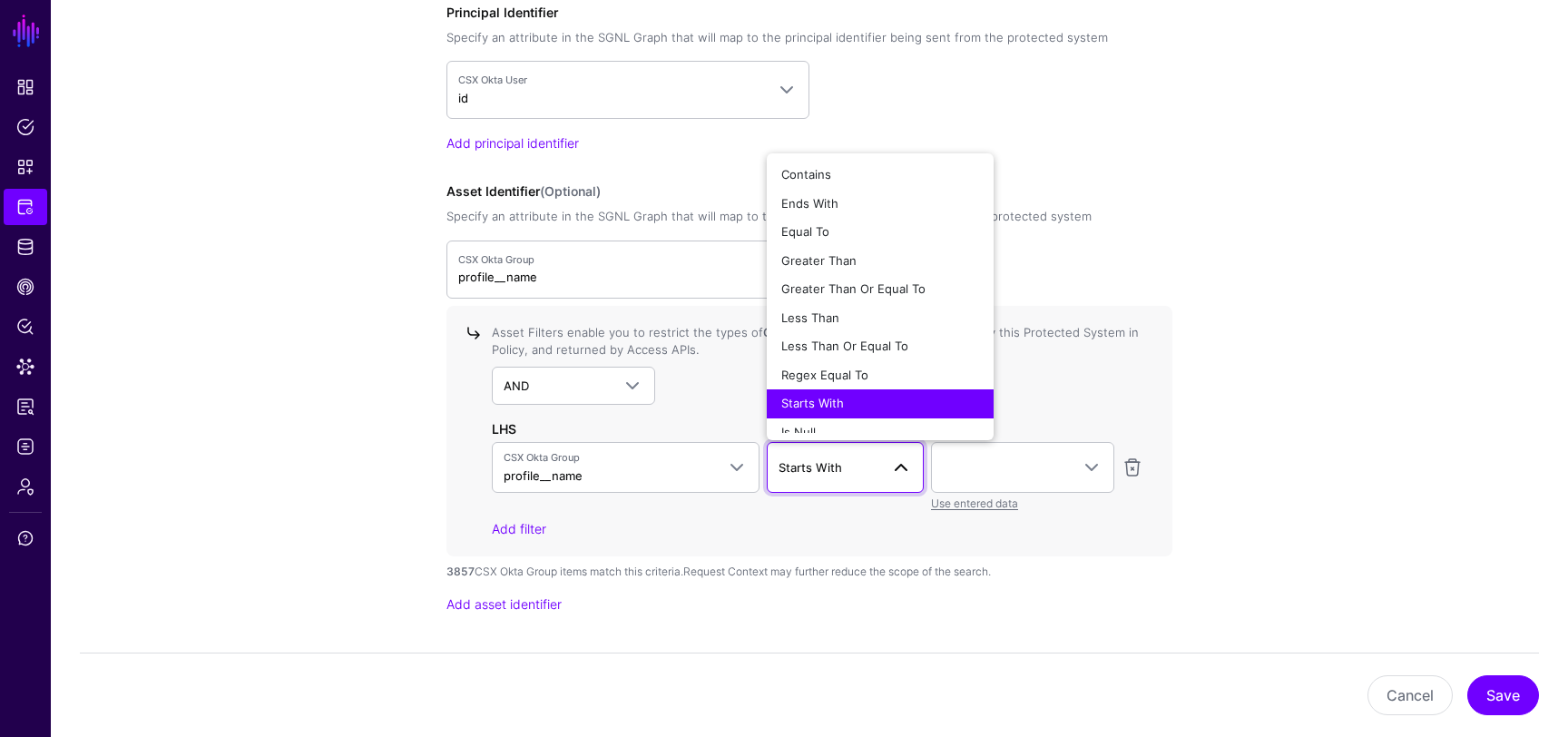
click at [870, 471] on span "Starts With" at bounding box center [829, 467] width 102 height 20
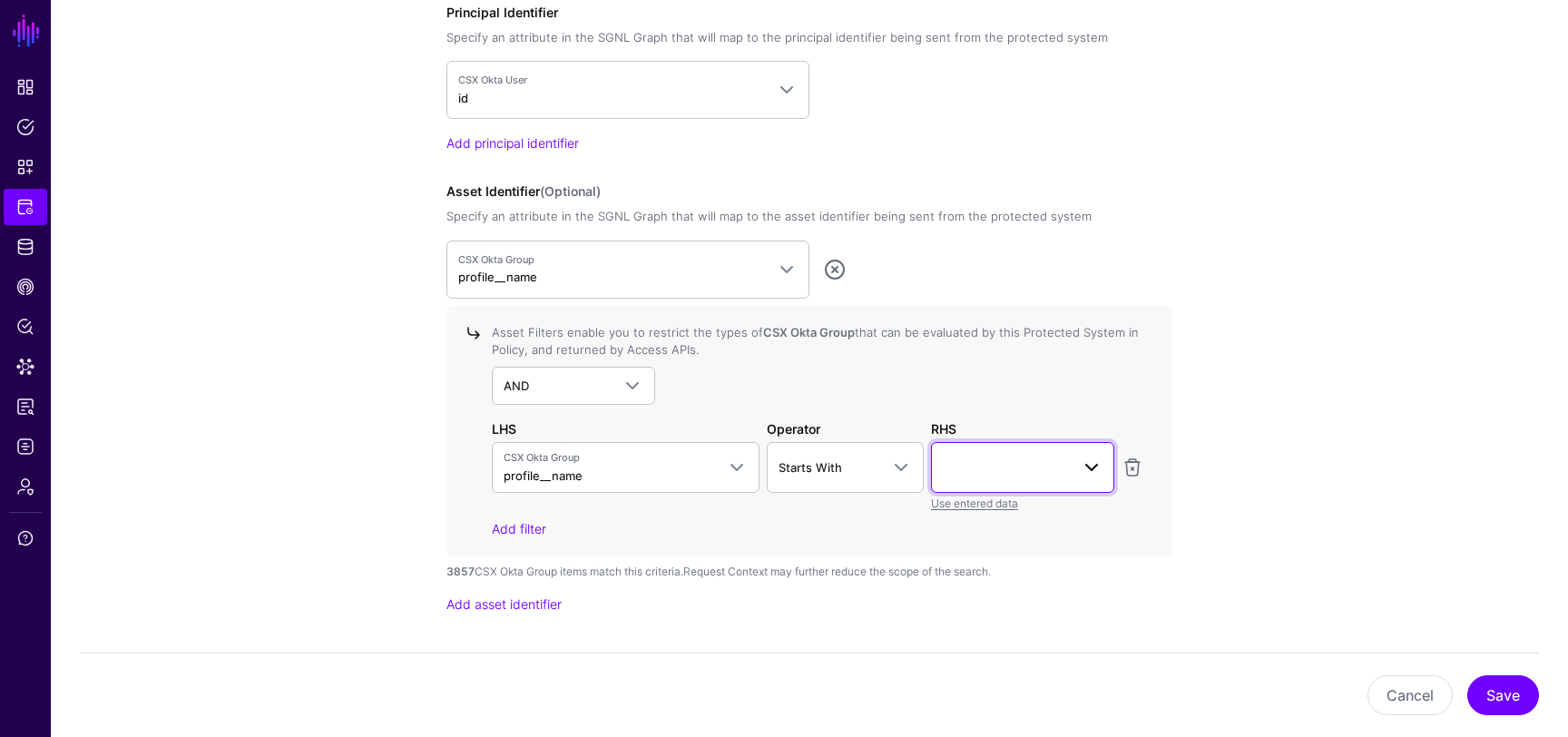
click at [1016, 482] on link at bounding box center [1022, 468] width 183 height 51
click at [1012, 518] on div "action" at bounding box center [1067, 517] width 243 height 18
click at [1012, 538] on div "Asset Filters enable you to restrict the types of CSX Okta Group that can be ev…" at bounding box center [809, 431] width 726 height 251
click at [1005, 463] on span "action" at bounding box center [1007, 467] width 127 height 20
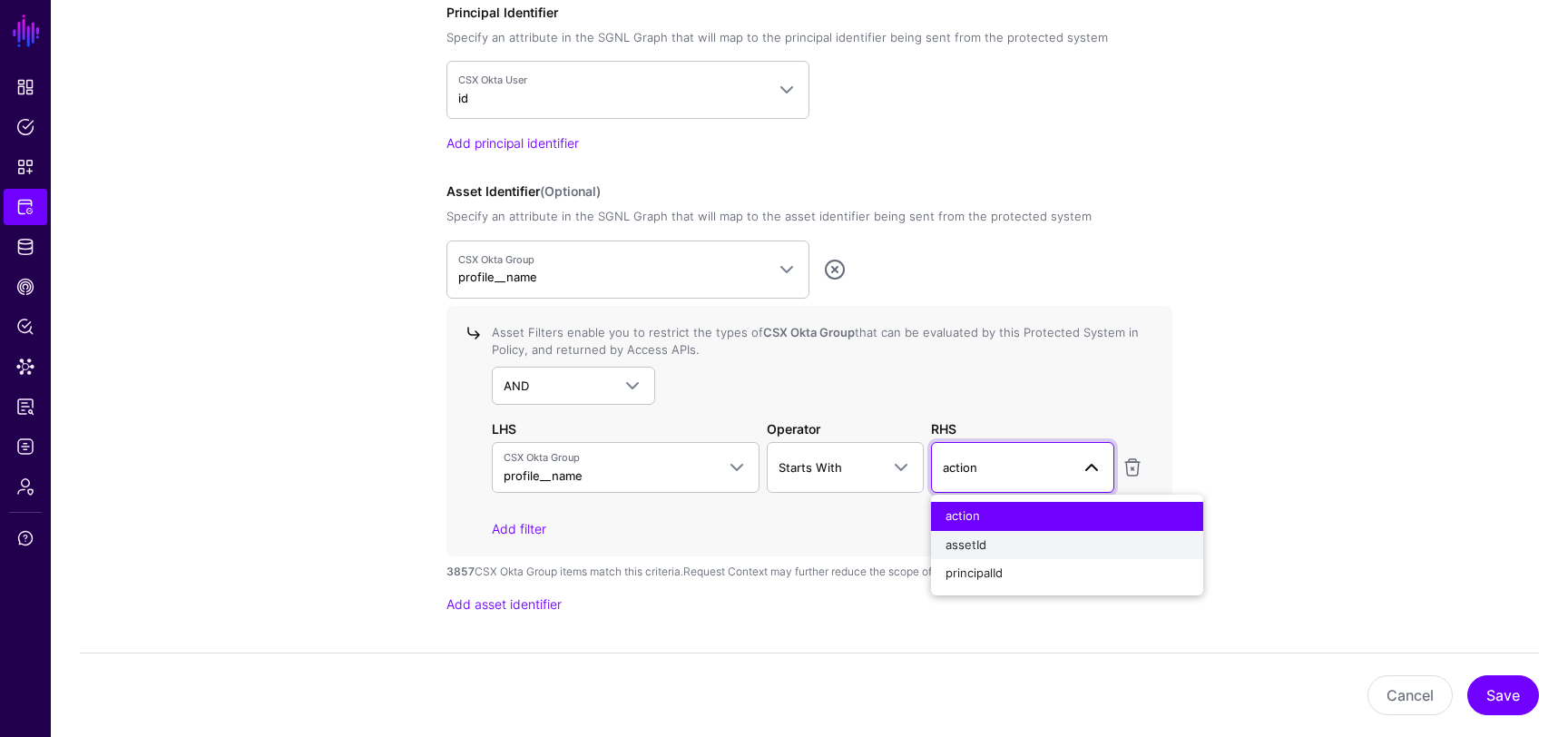
click at [1005, 543] on div "assetId" at bounding box center [1067, 545] width 243 height 18
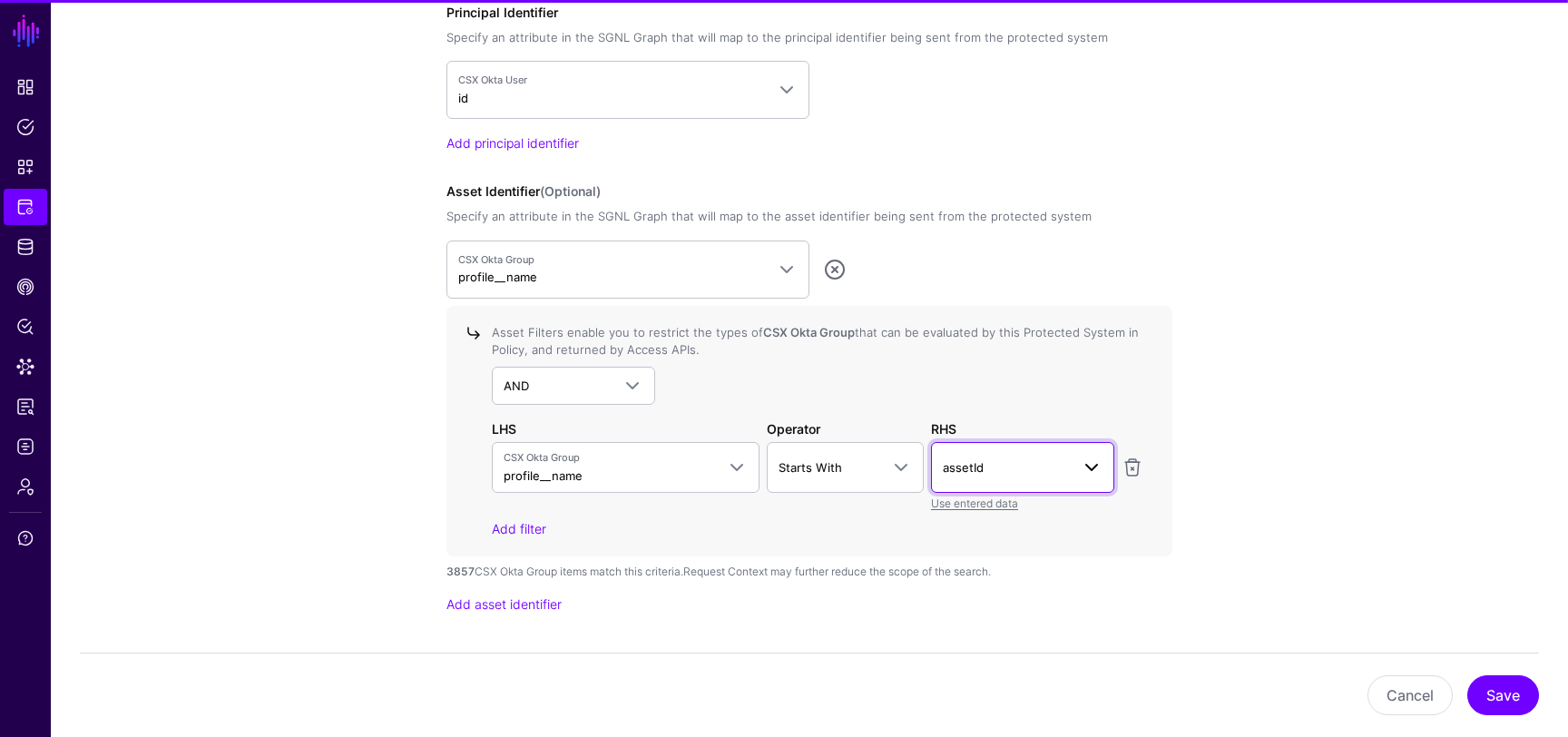
click at [1005, 467] on span "assetId" at bounding box center [1007, 467] width 127 height 20
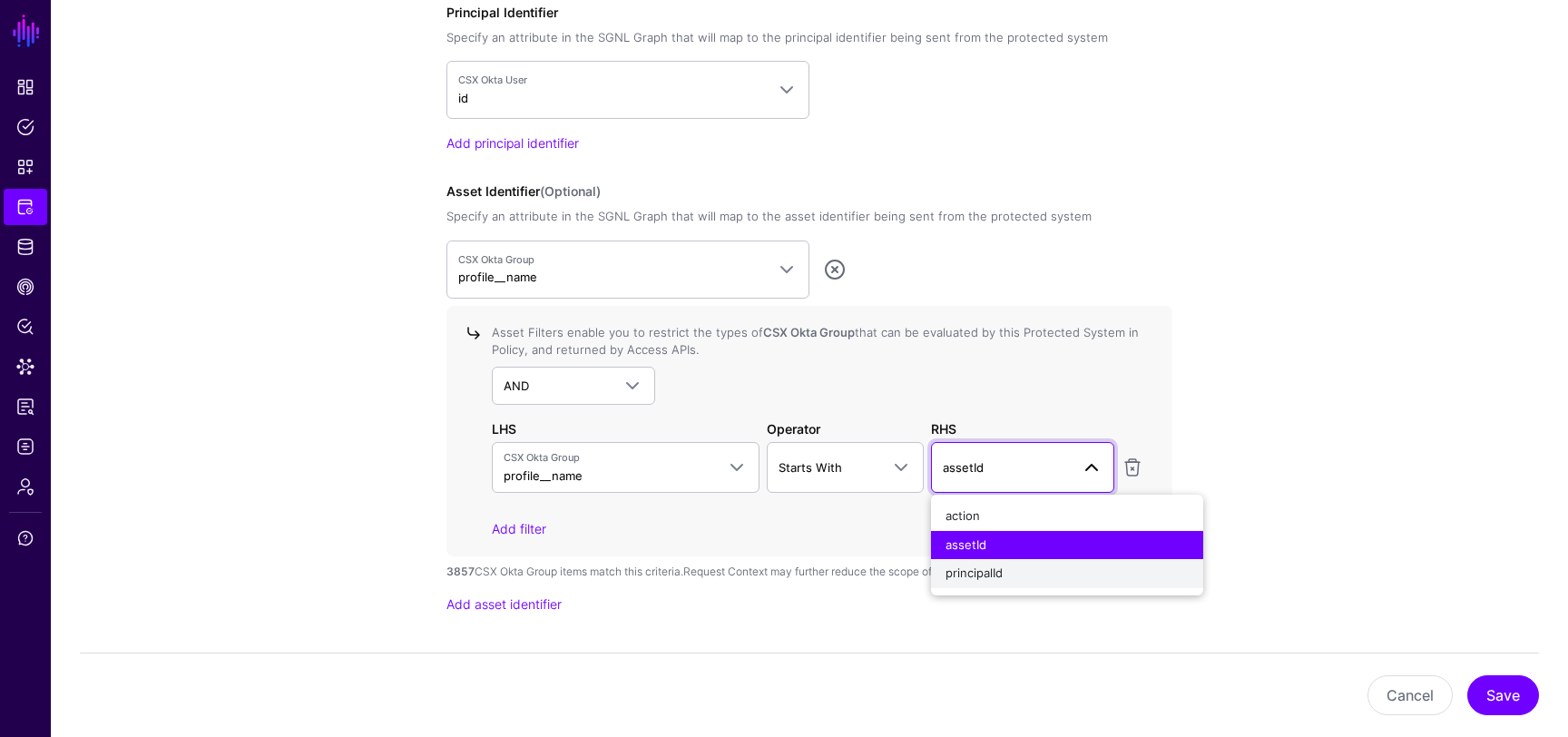
click at [994, 565] on div "principalId" at bounding box center [1067, 574] width 243 height 18
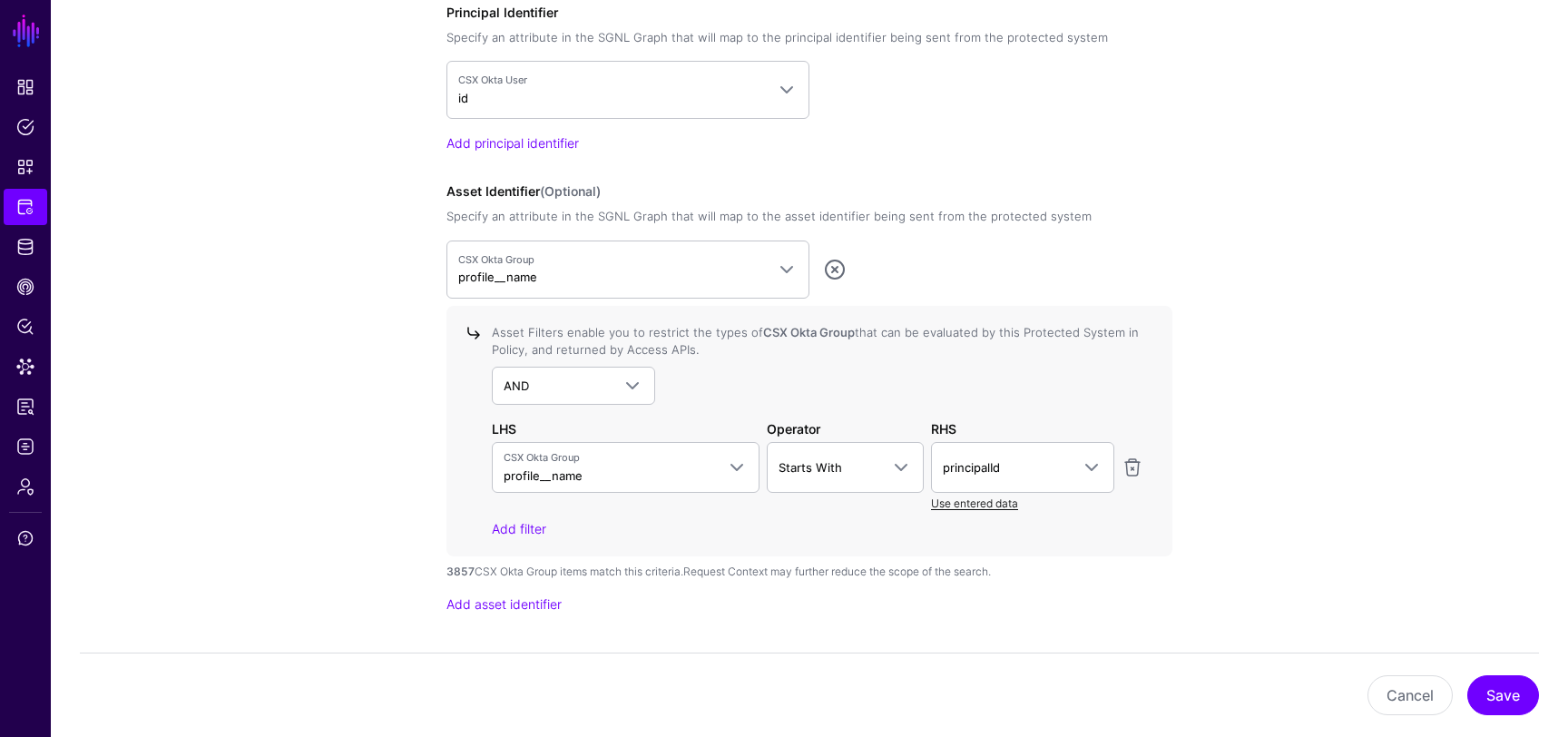
click at [989, 501] on link "Use entered data" at bounding box center [975, 503] width 87 height 13
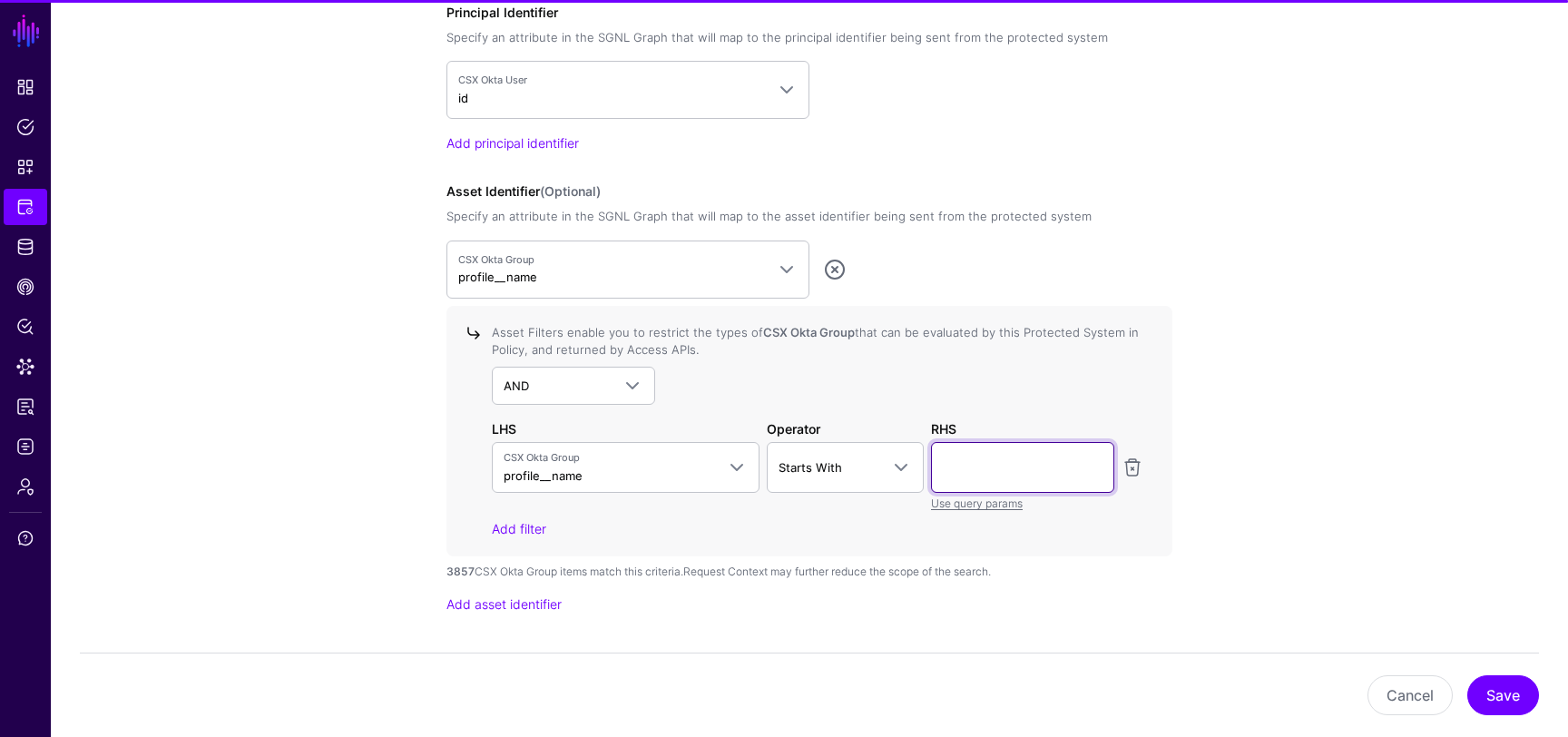
click at [996, 455] on input "text" at bounding box center [1022, 468] width 183 height 51
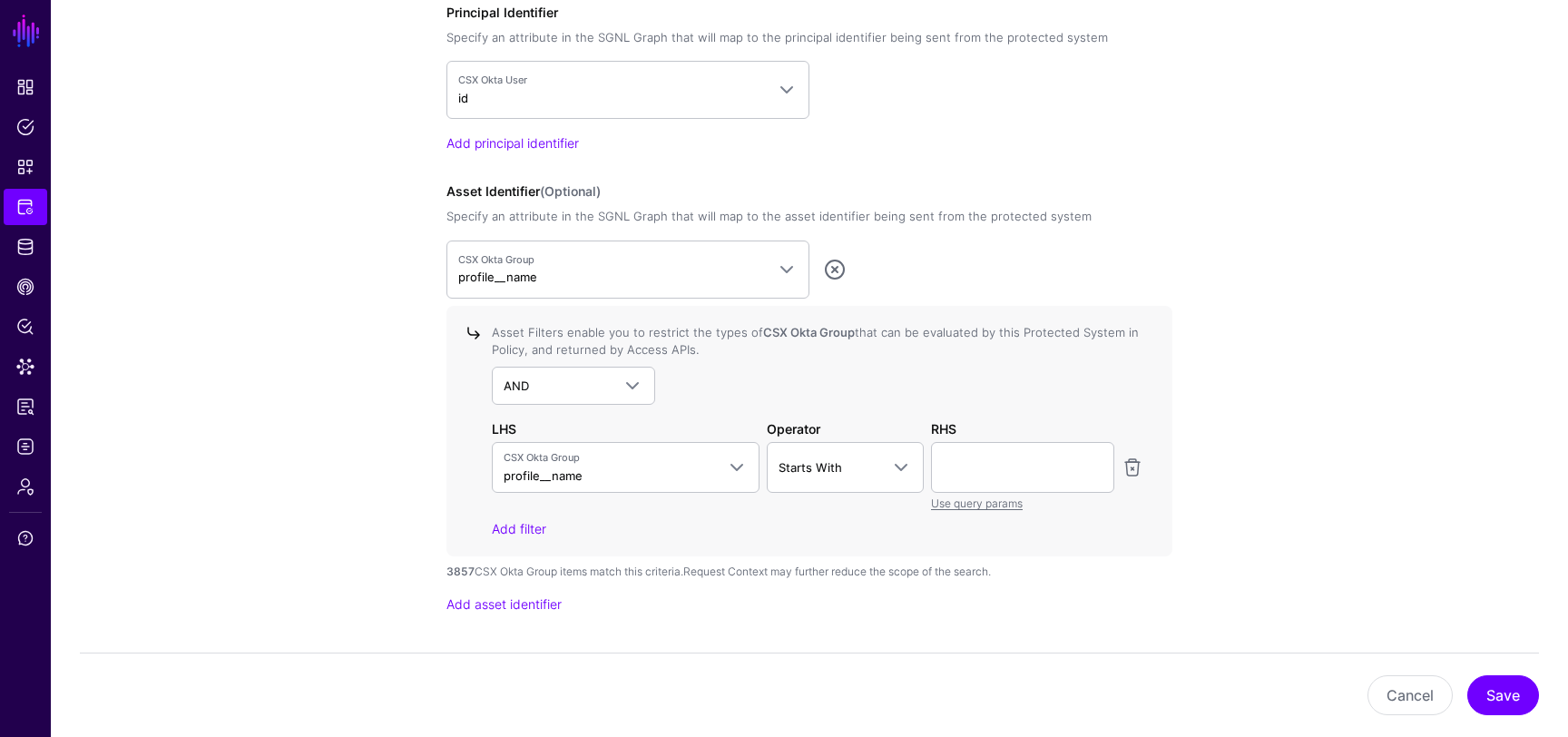
click at [976, 533] on div "Add filter" at bounding box center [817, 529] width 652 height 19
click at [978, 508] on div "Use query params" at bounding box center [1022, 502] width 183 height 19
click at [976, 506] on link "Use query params" at bounding box center [977, 503] width 92 height 13
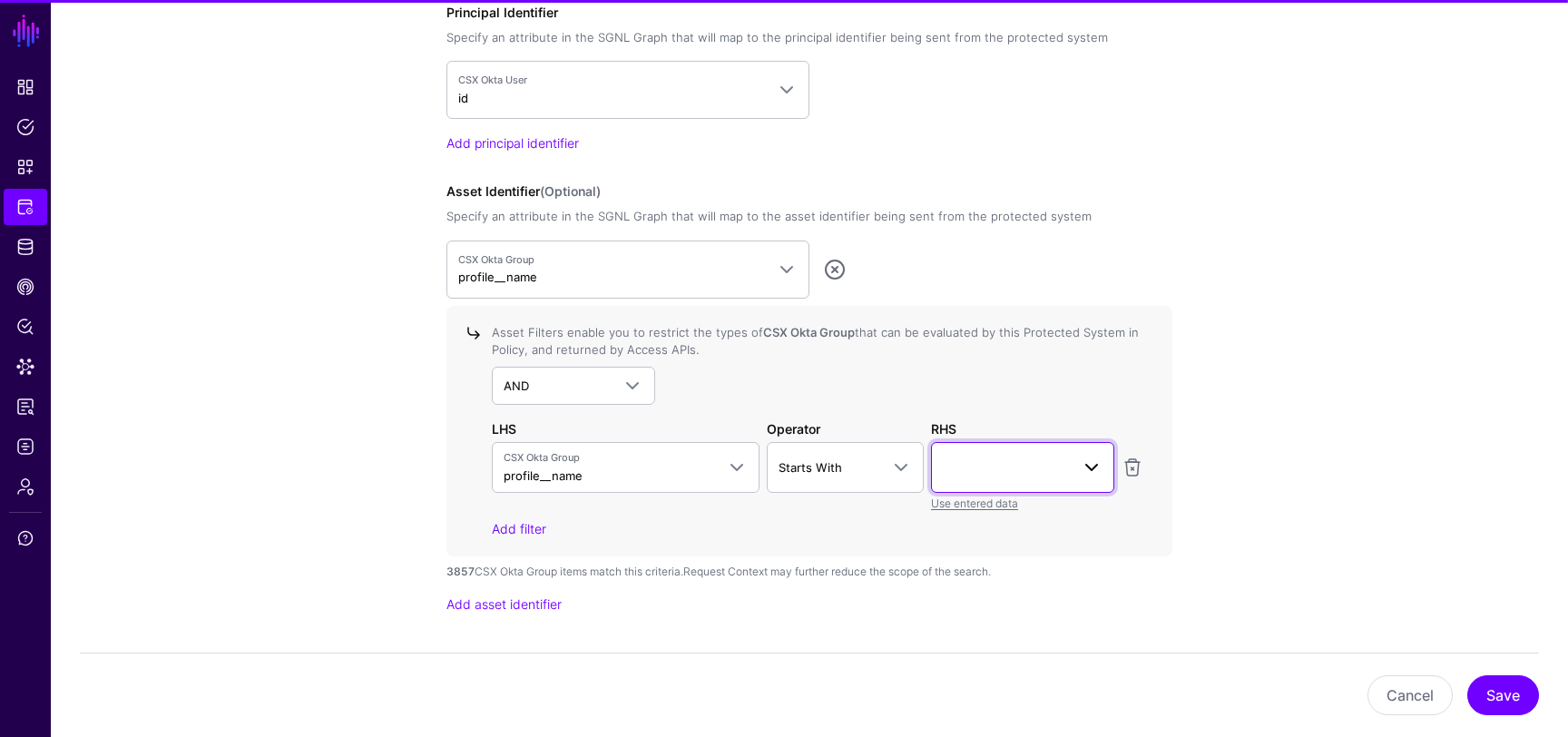
click at [1024, 465] on span at bounding box center [1023, 467] width 159 height 22
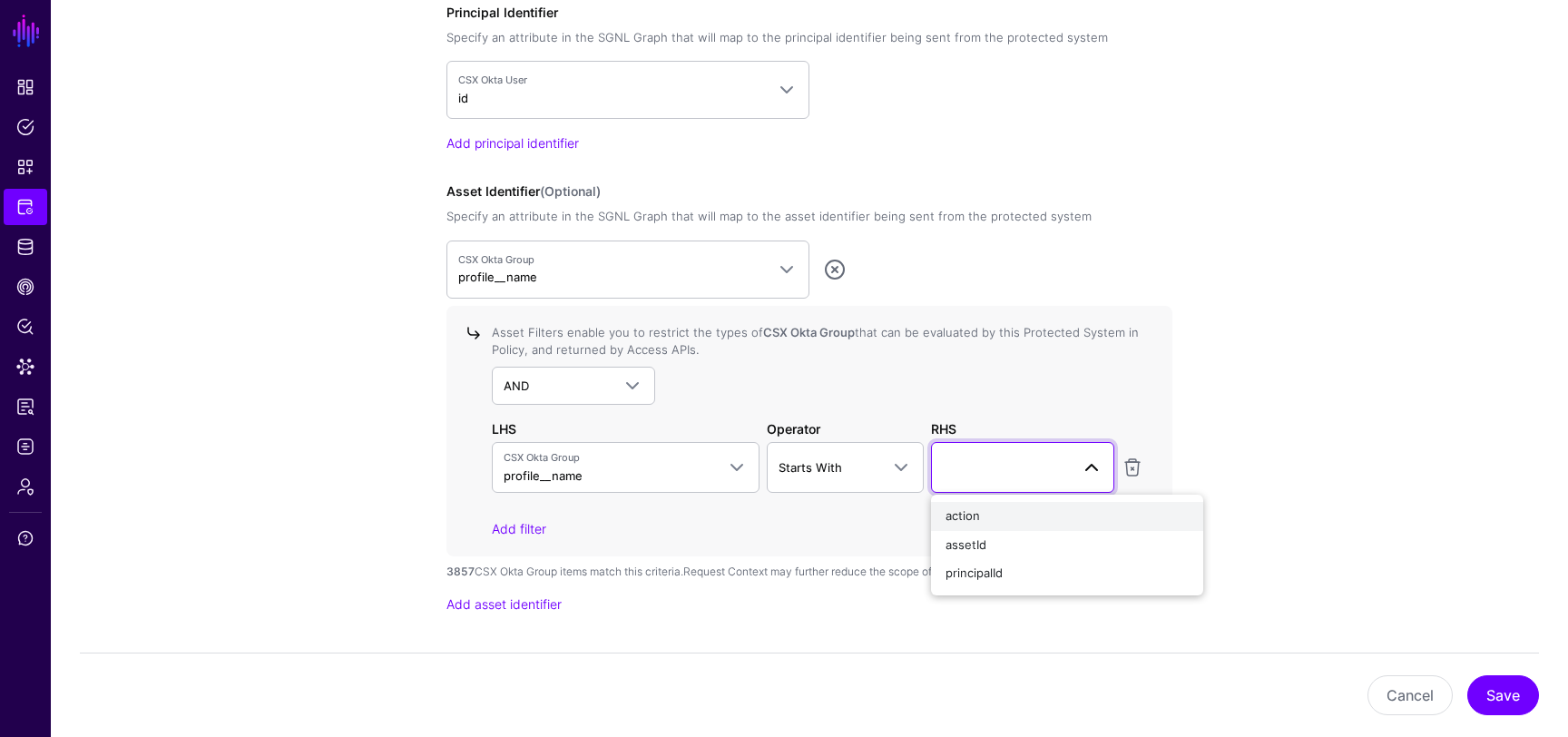
click at [977, 515] on span "action" at bounding box center [962, 515] width 34 height 14
